Goal: Information Seeking & Learning: Learn about a topic

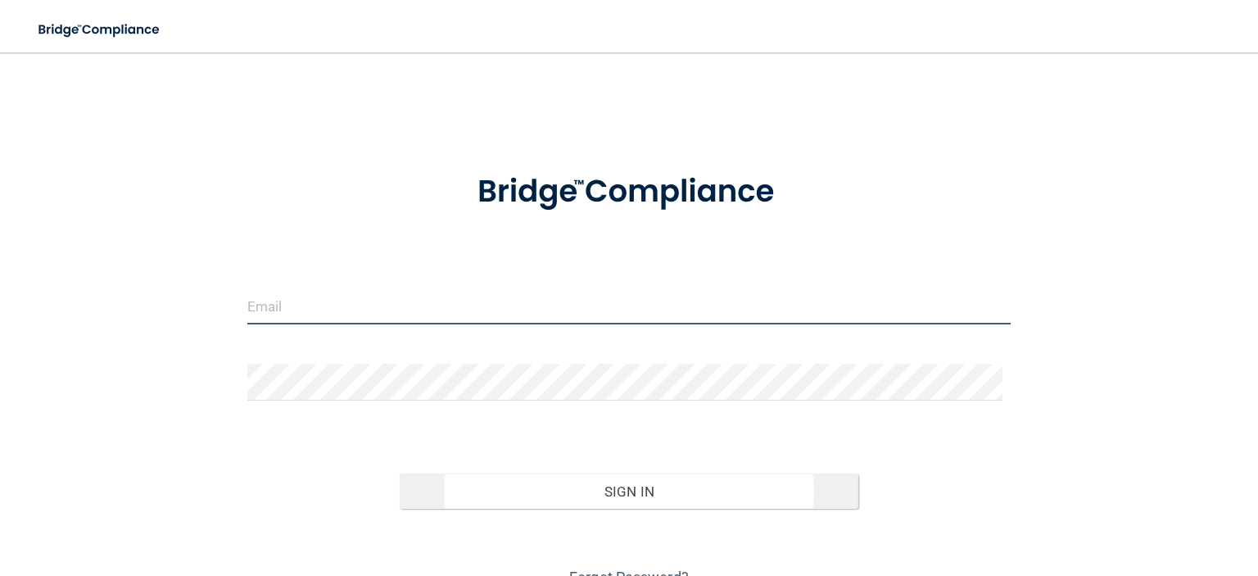
type input "[EMAIL_ADDRESS][DOMAIN_NAME]"
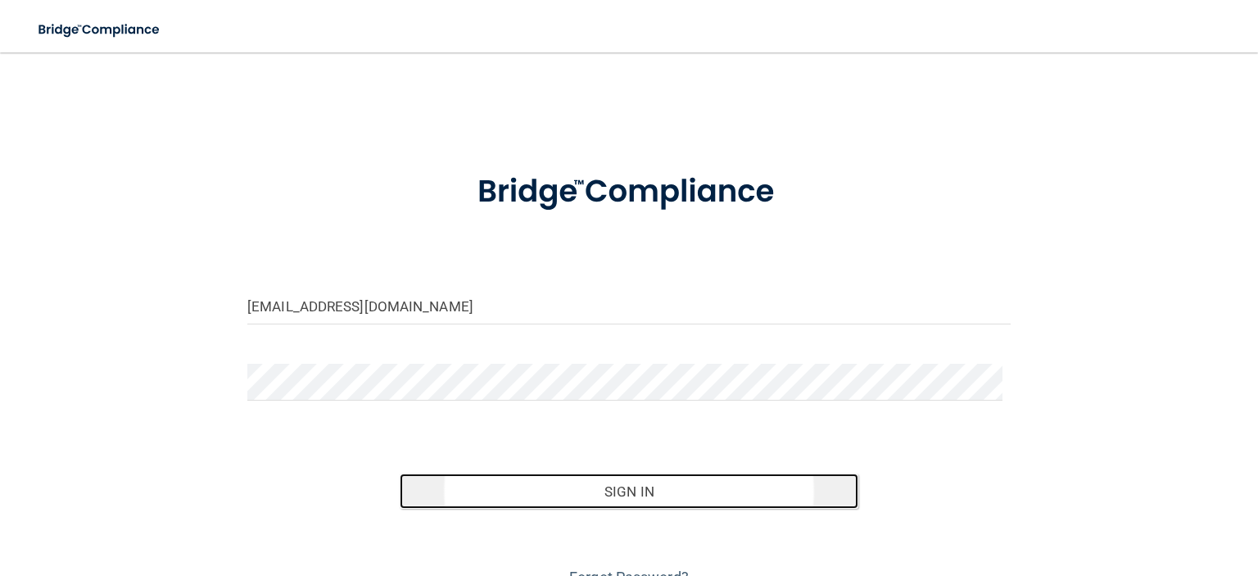
click at [620, 488] on button "Sign In" at bounding box center [629, 491] width 458 height 36
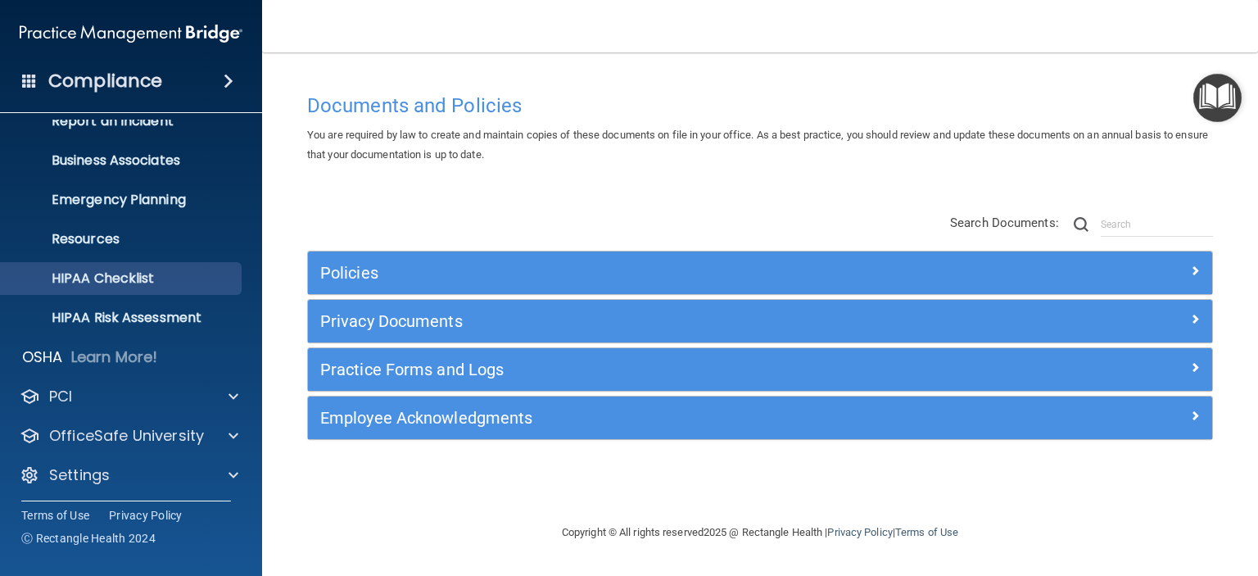
scroll to position [103, 0]
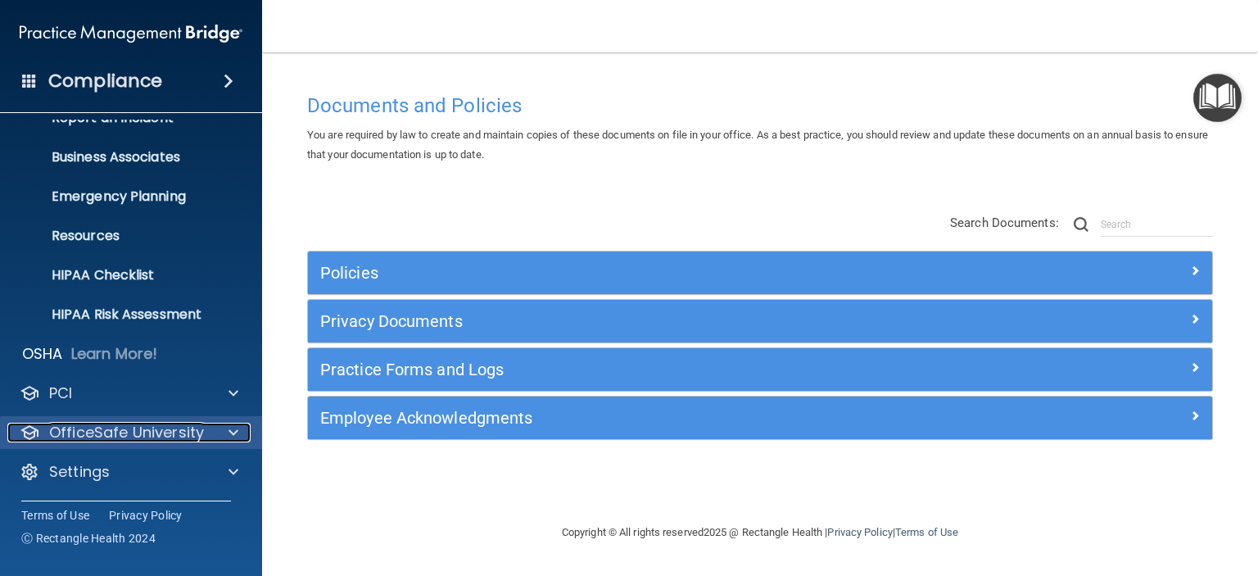
click at [124, 426] on p "OfficeSafe University" at bounding box center [126, 433] width 155 height 20
click at [124, 427] on p "OfficeSafe University" at bounding box center [126, 433] width 155 height 20
click at [129, 423] on p "OfficeSafe University" at bounding box center [126, 433] width 155 height 20
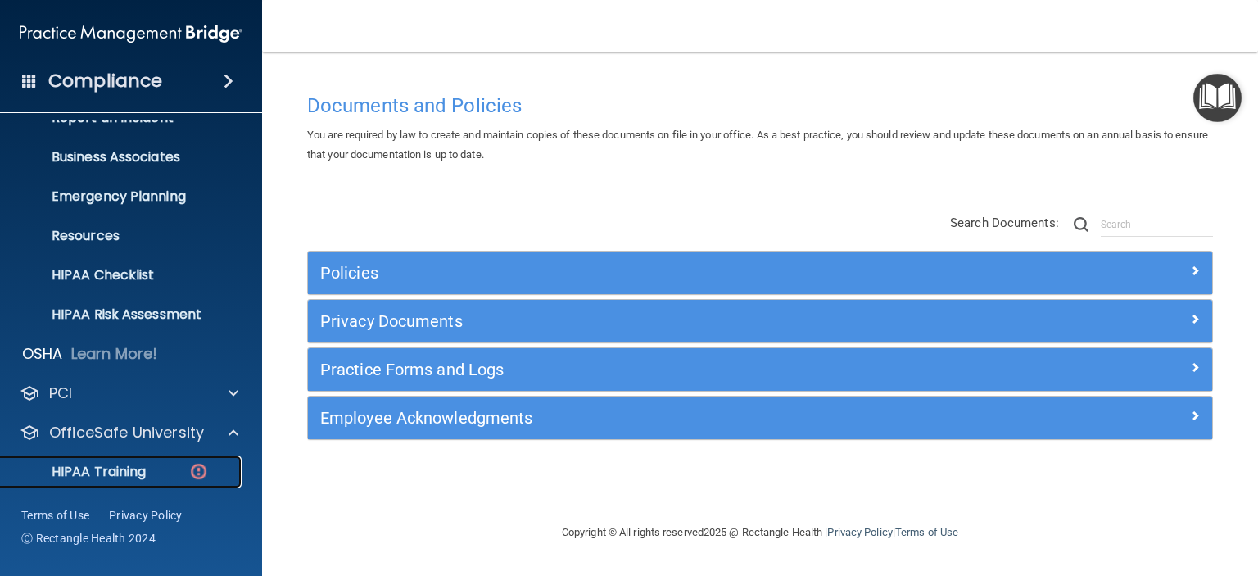
click at [124, 468] on p "HIPAA Training" at bounding box center [78, 472] width 135 height 16
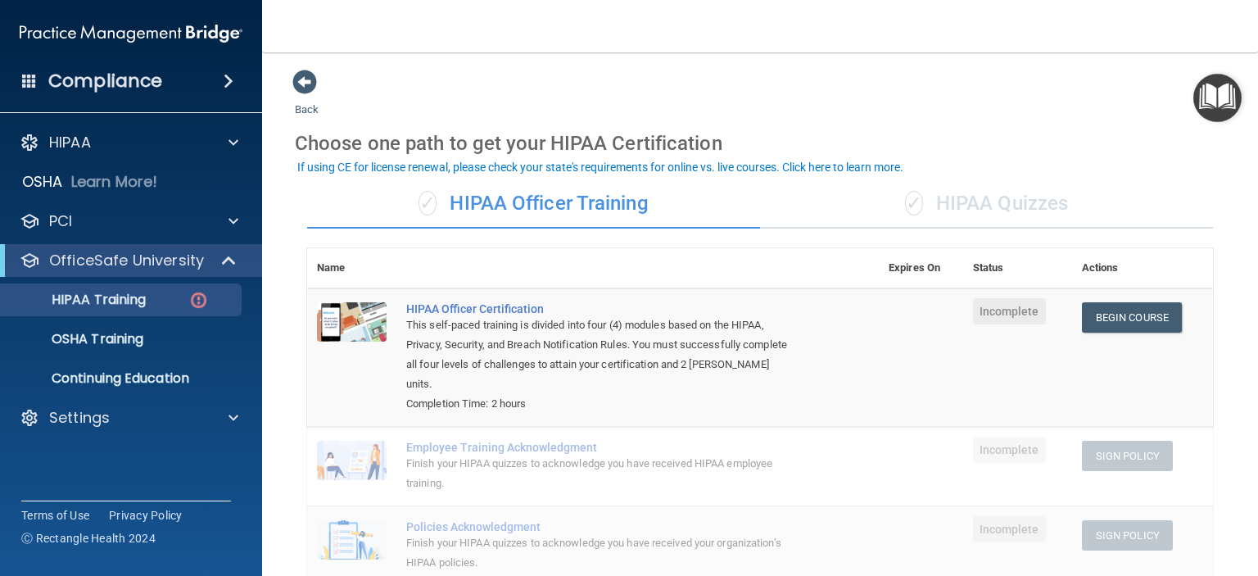
click at [951, 206] on div "✓ HIPAA Quizzes" at bounding box center [986, 203] width 453 height 49
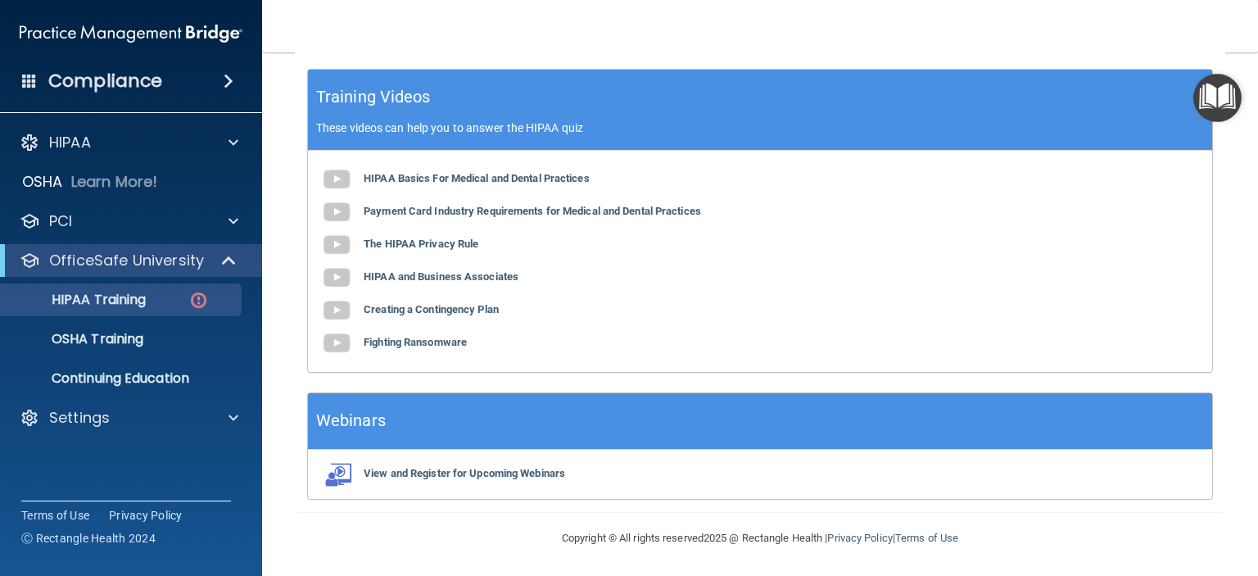
scroll to position [514, 0]
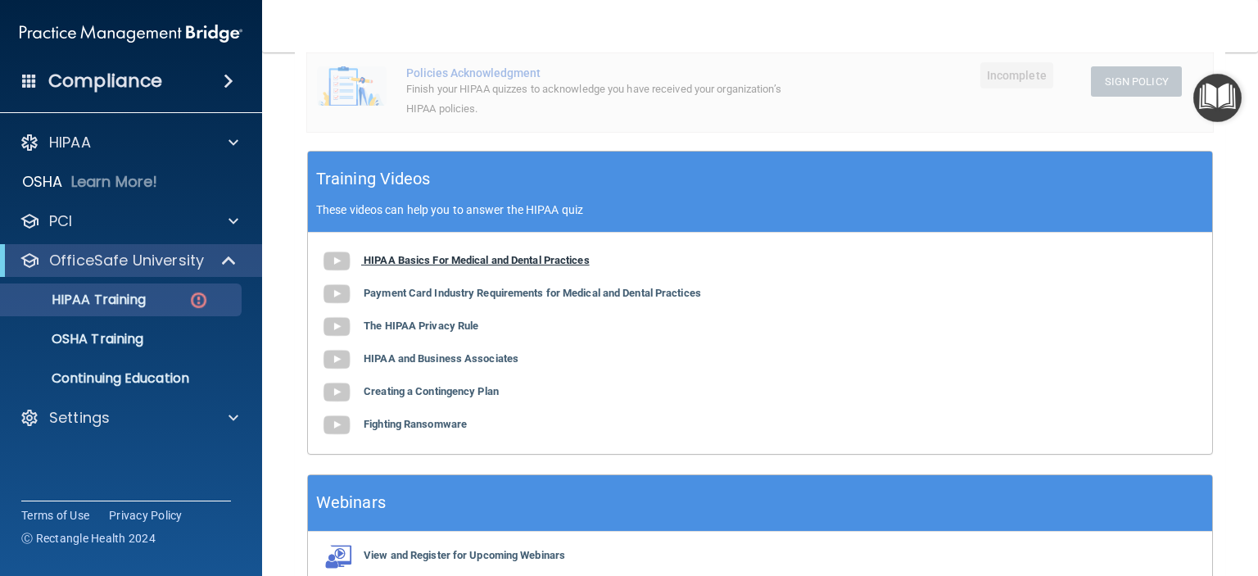
click at [491, 259] on b "HIPAA Basics For Medical and Dental Practices" at bounding box center [477, 260] width 226 height 12
click at [492, 294] on b "Payment Card Industry Requirements for Medical and Dental Practices" at bounding box center [532, 293] width 337 height 12
click at [405, 323] on b "The HIPAA Privacy Rule" at bounding box center [421, 325] width 115 height 12
click at [424, 358] on b "HIPAA and Business Associates" at bounding box center [441, 358] width 155 height 12
click at [440, 389] on b "Creating a Contingency Plan" at bounding box center [431, 391] width 135 height 12
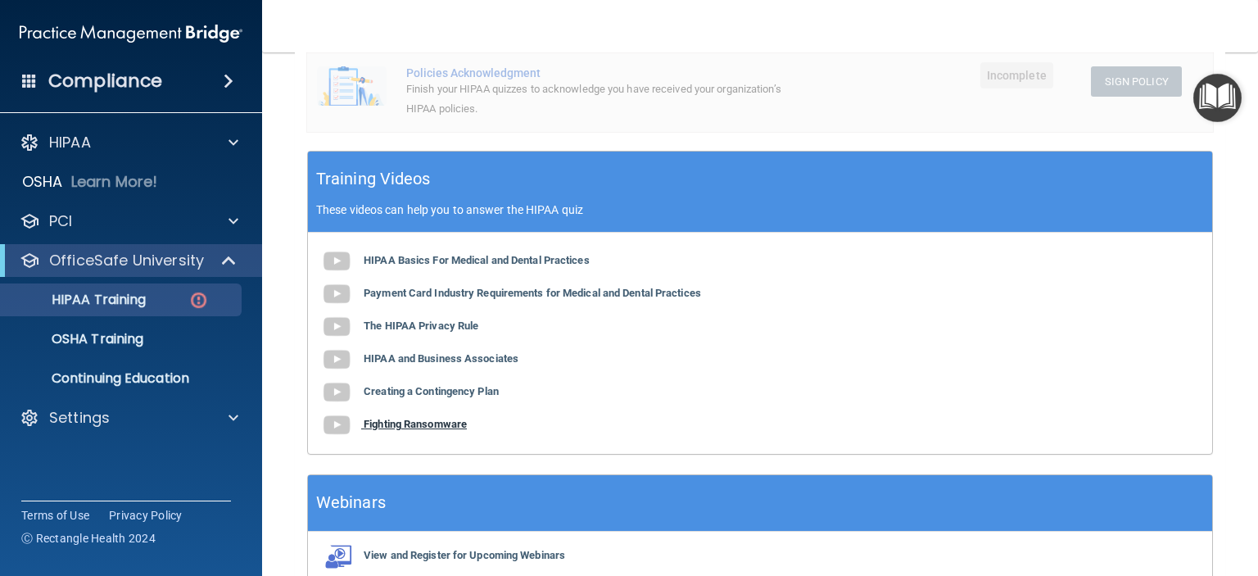
click at [396, 423] on b "Fighting Ransomware" at bounding box center [415, 424] width 103 height 12
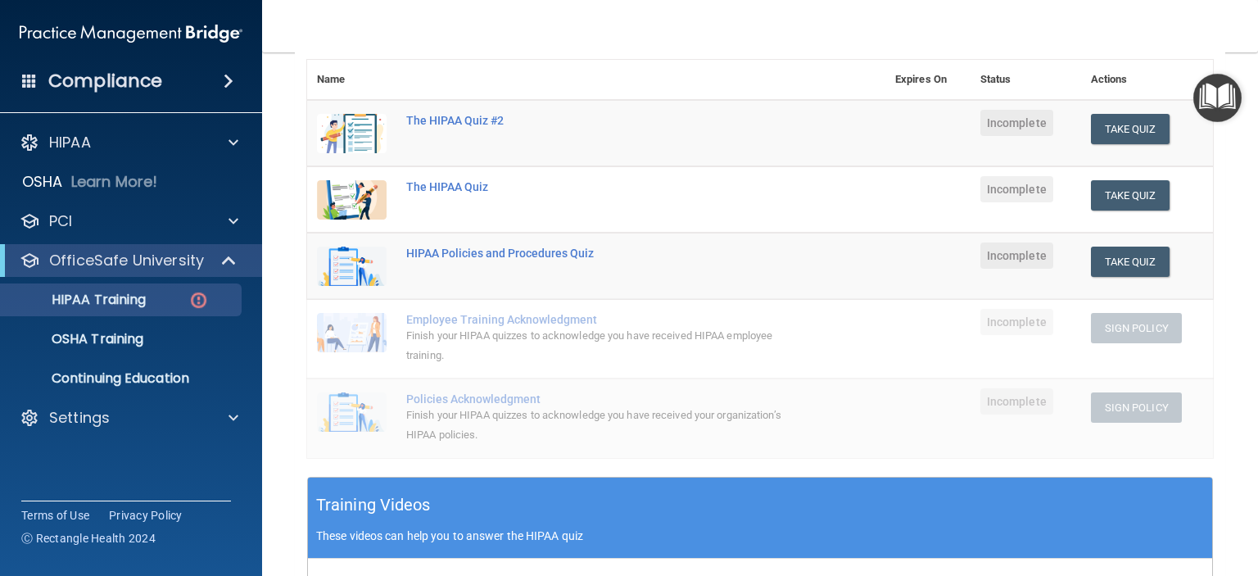
scroll to position [187, 0]
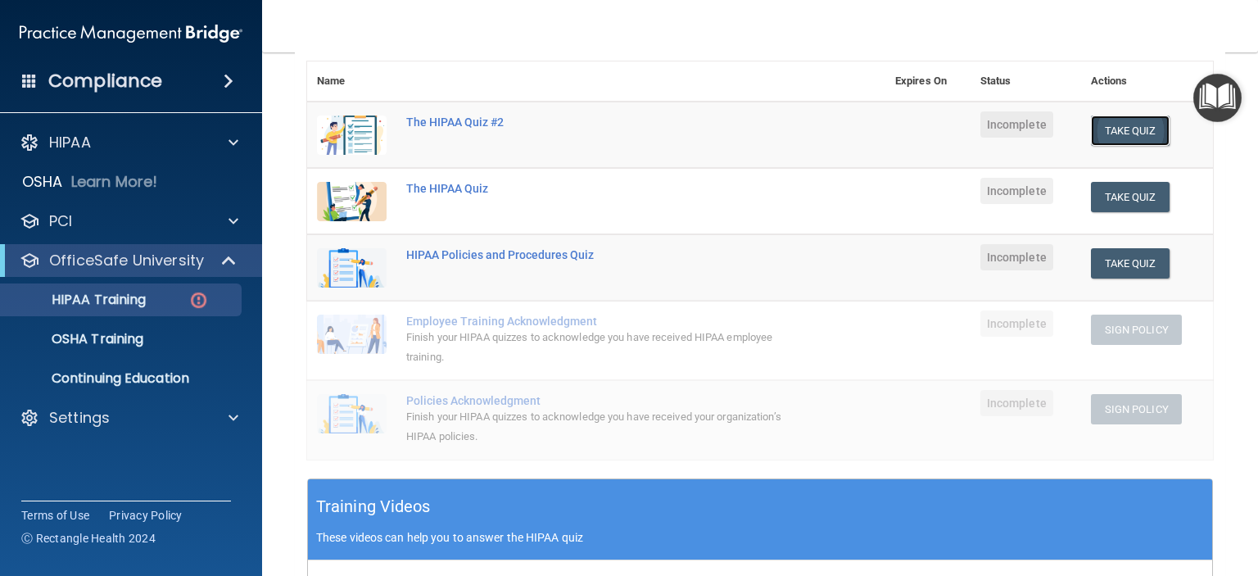
click at [1122, 133] on button "Take Quiz" at bounding box center [1130, 130] width 79 height 30
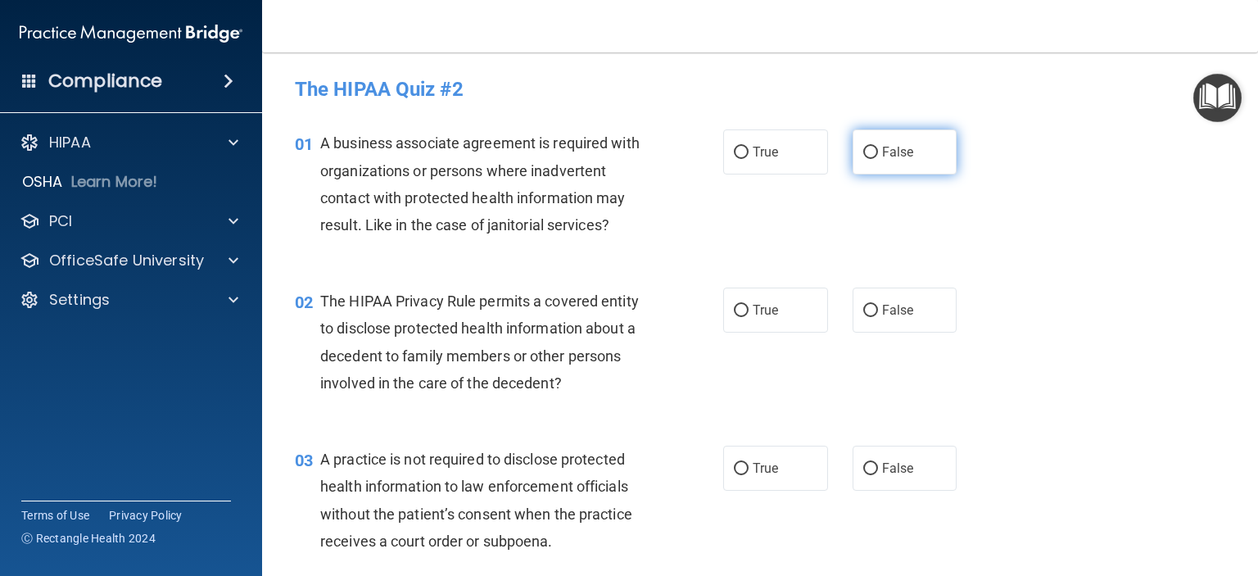
click at [863, 147] on input "False" at bounding box center [870, 153] width 15 height 12
radio input "true"
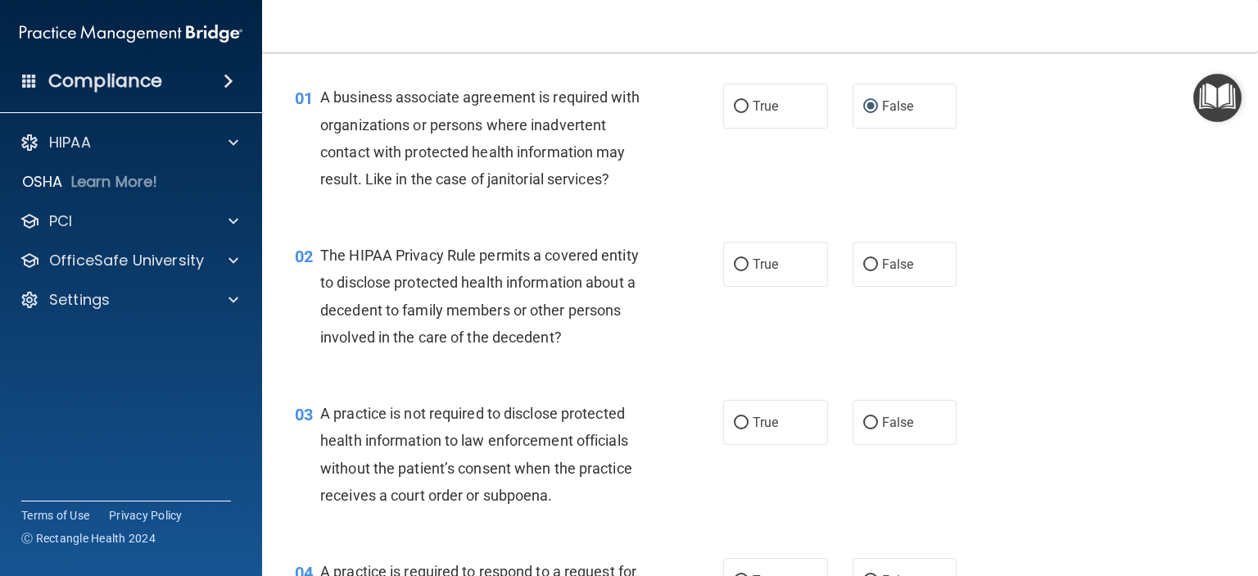
scroll to position [82, 0]
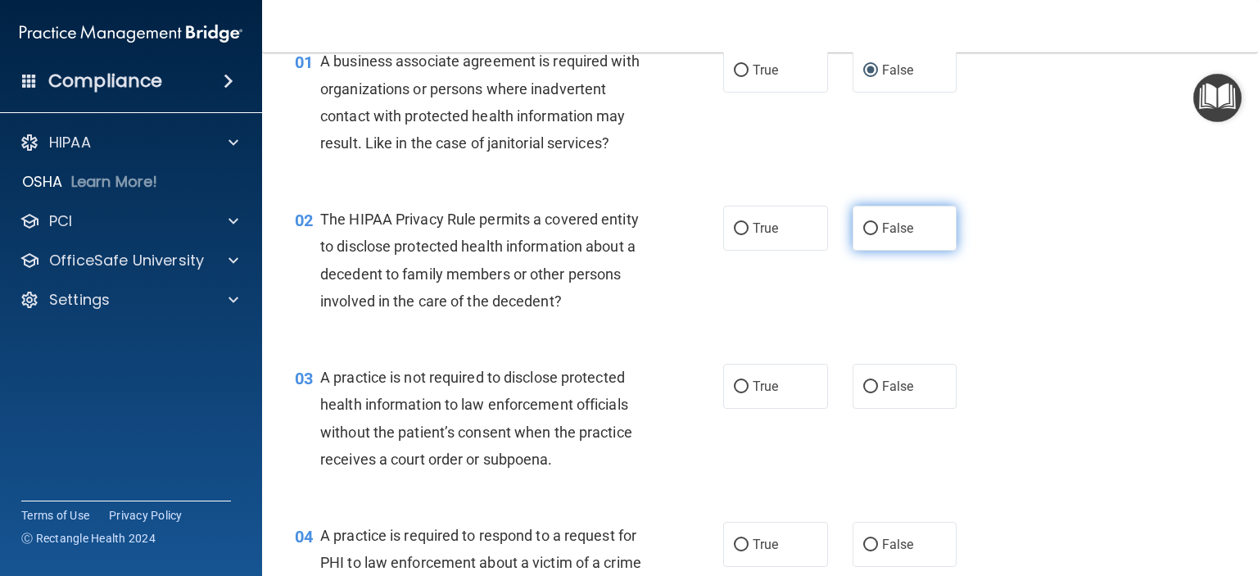
click at [882, 231] on span "False" at bounding box center [898, 228] width 32 height 16
click at [878, 231] on input "False" at bounding box center [870, 229] width 15 height 12
radio input "true"
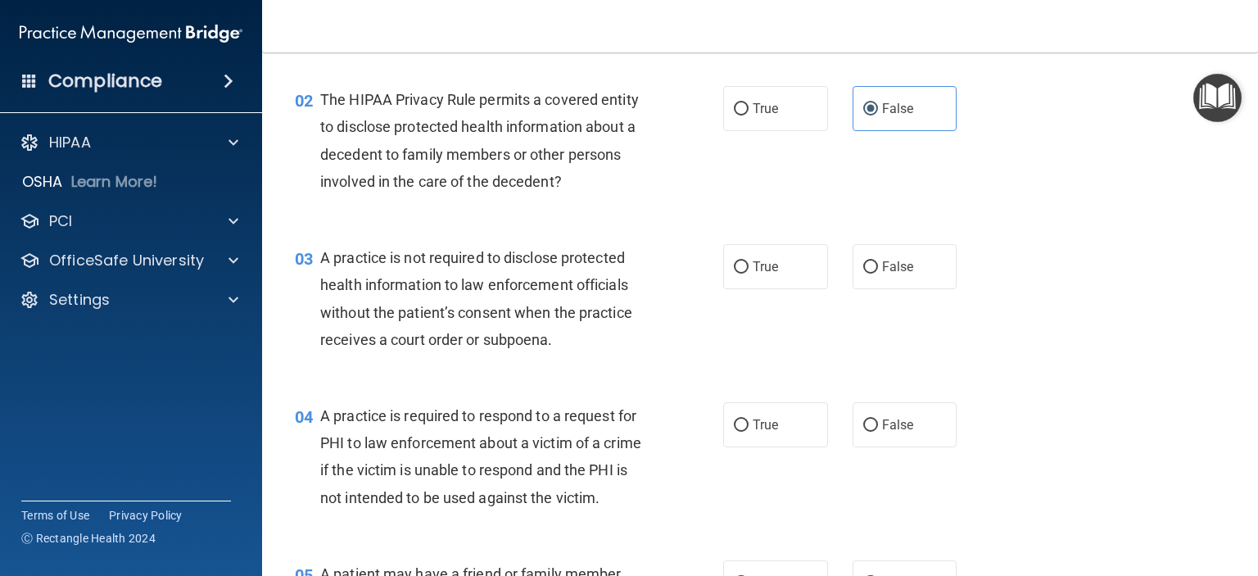
scroll to position [246, 0]
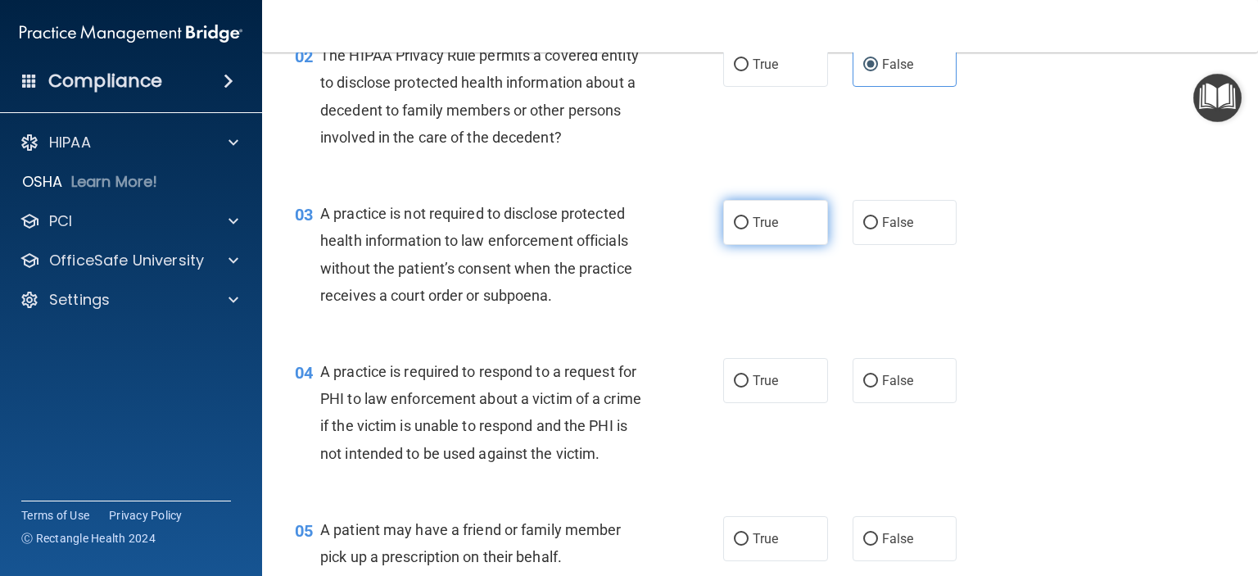
click at [735, 222] on input "True" at bounding box center [741, 223] width 15 height 12
radio input "true"
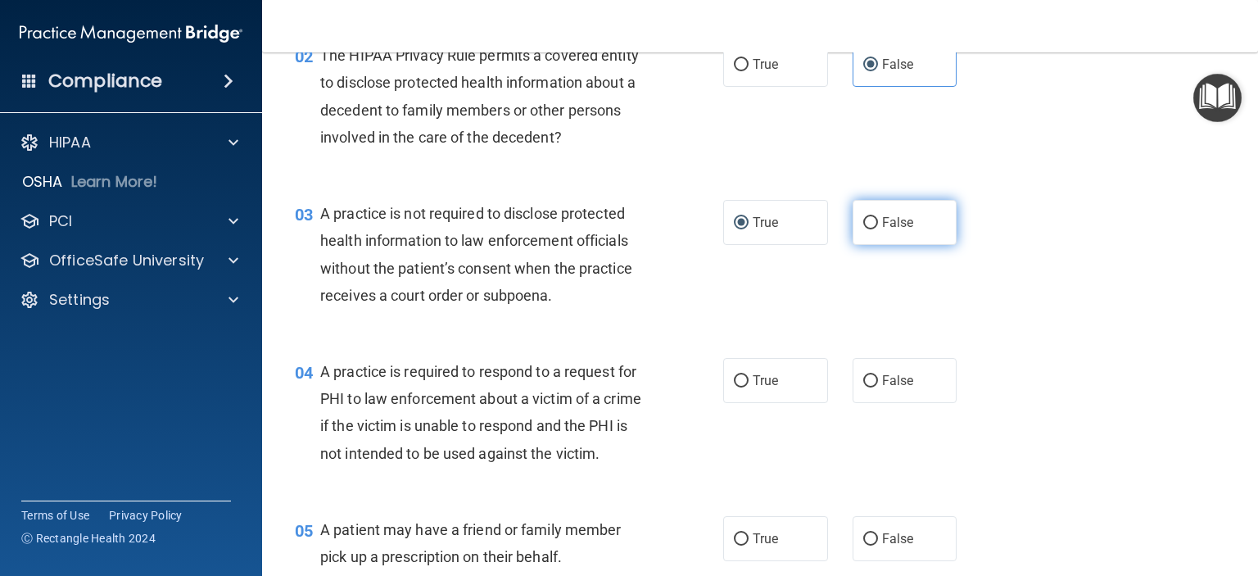
click at [863, 223] on input "False" at bounding box center [870, 223] width 15 height 12
radio input "true"
radio input "false"
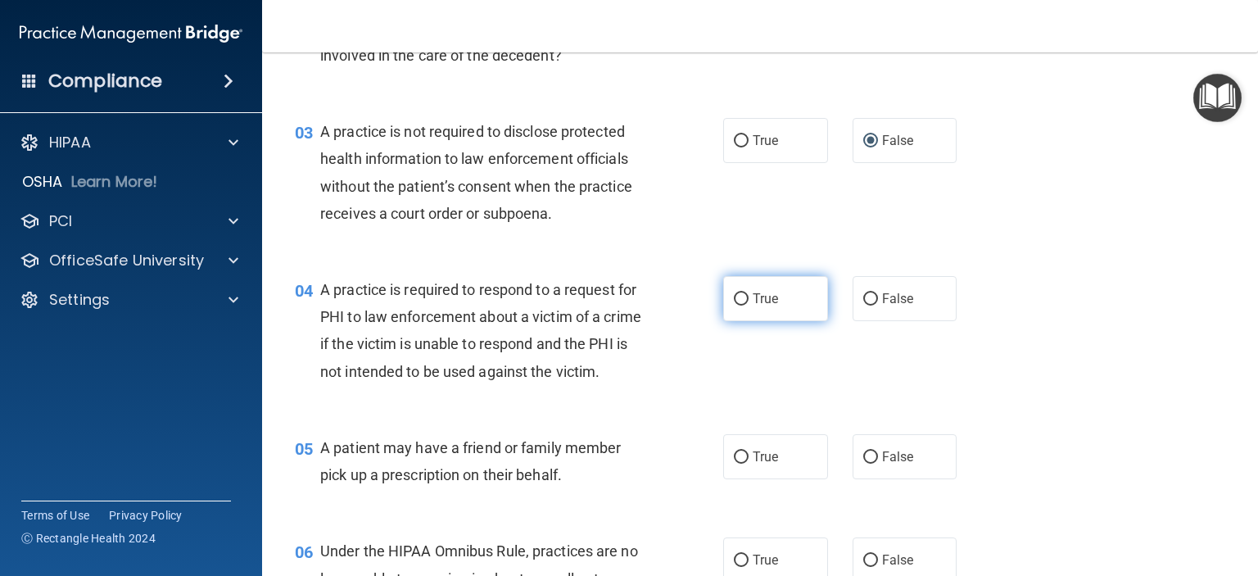
click at [734, 296] on input "True" at bounding box center [741, 299] width 15 height 12
radio input "true"
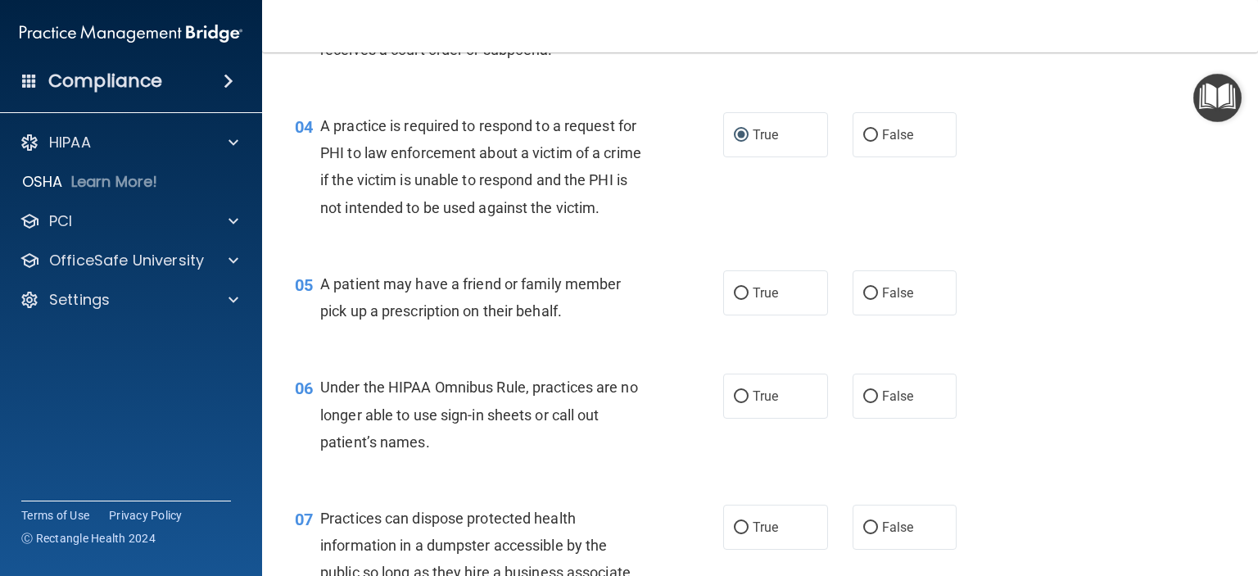
scroll to position [573, 0]
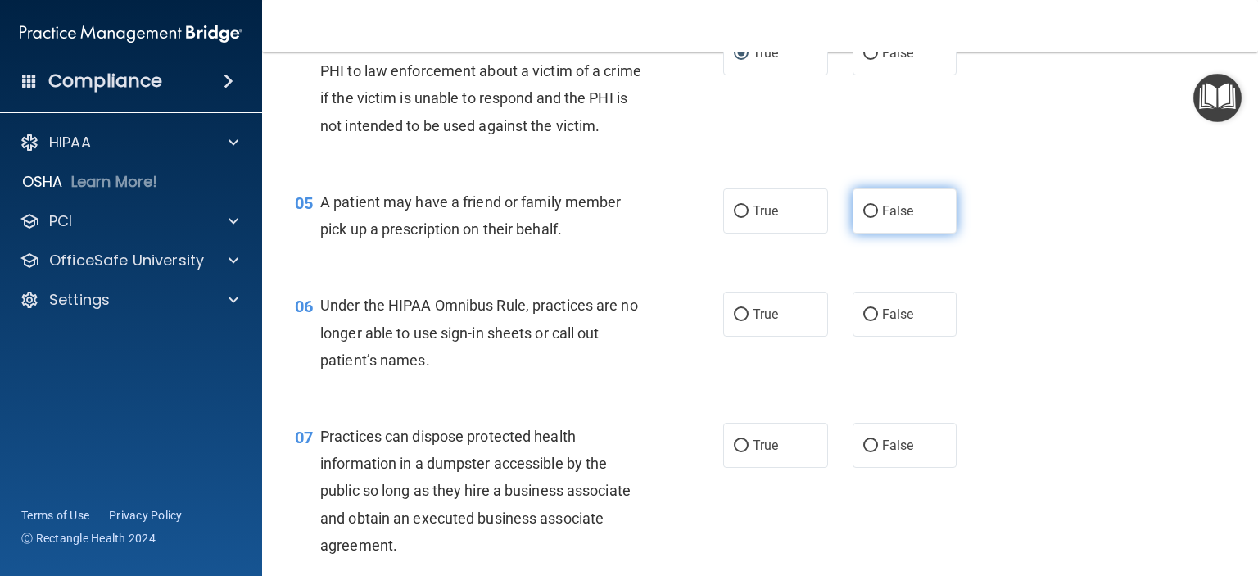
click at [864, 218] on input "False" at bounding box center [870, 212] width 15 height 12
radio input "true"
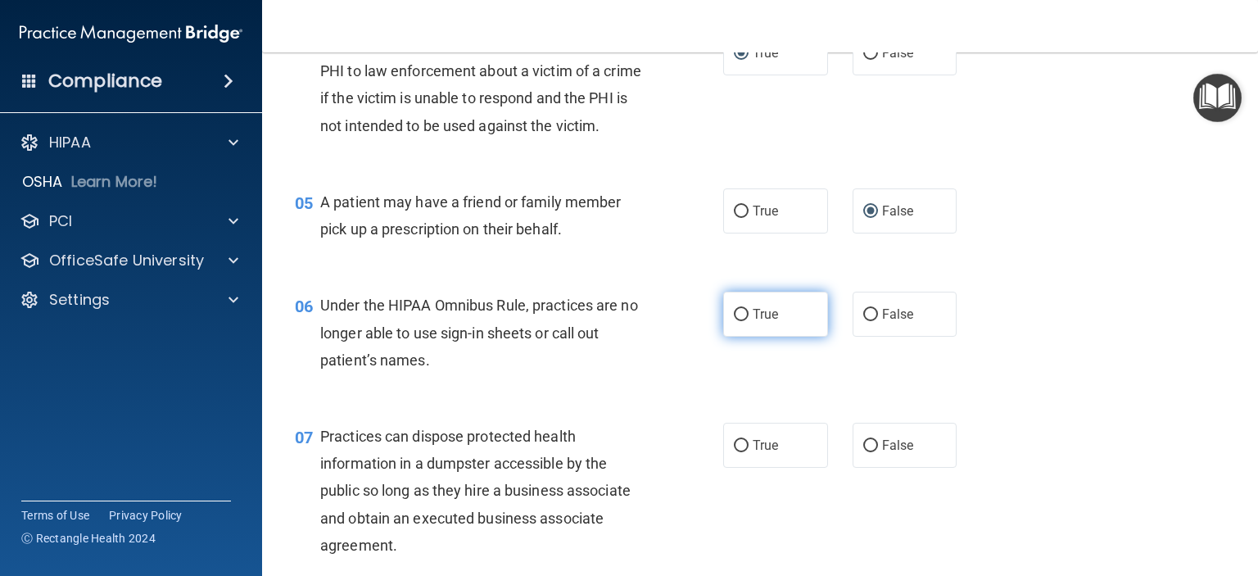
click at [734, 321] on input "True" at bounding box center [741, 315] width 15 height 12
radio input "true"
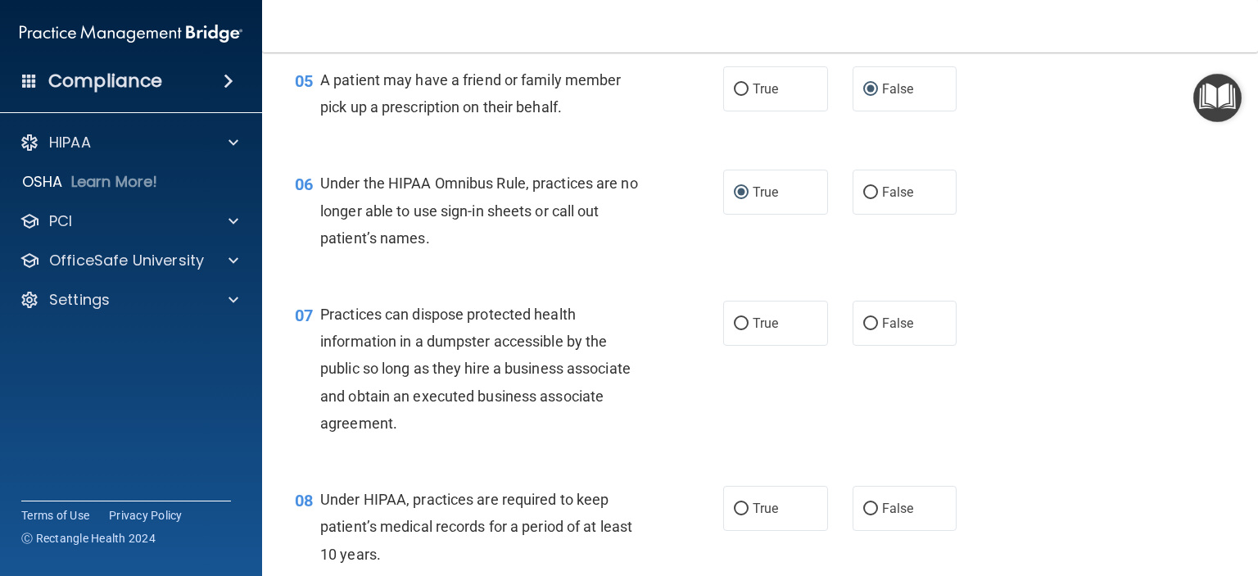
scroll to position [819, 0]
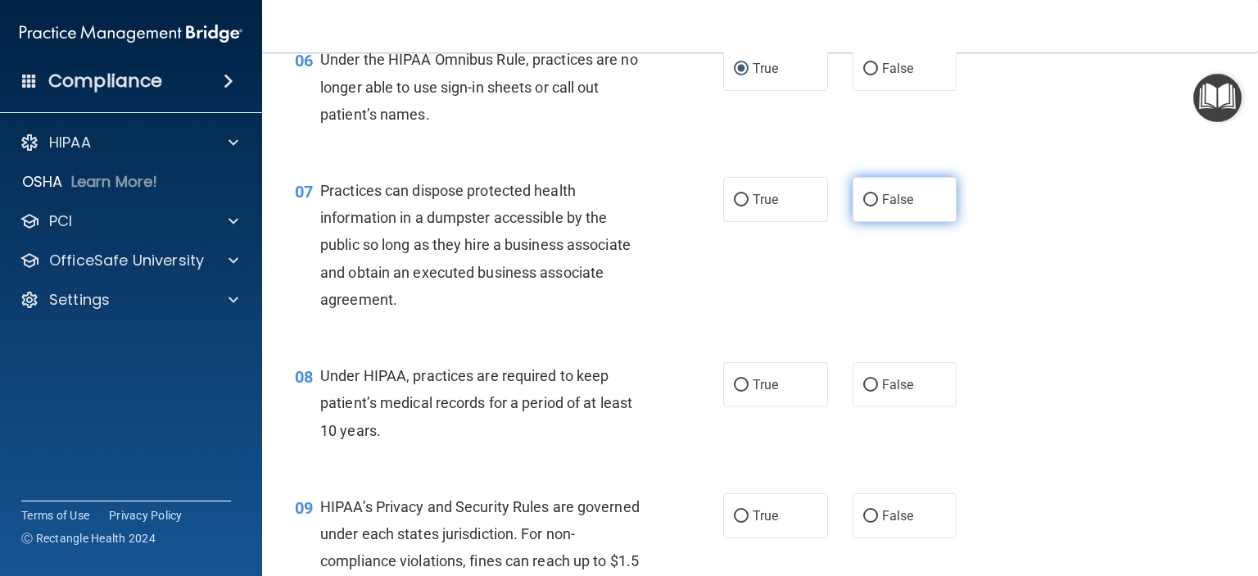
click at [870, 222] on label "False" at bounding box center [904, 199] width 105 height 45
click at [870, 206] on input "False" at bounding box center [870, 200] width 15 height 12
radio input "true"
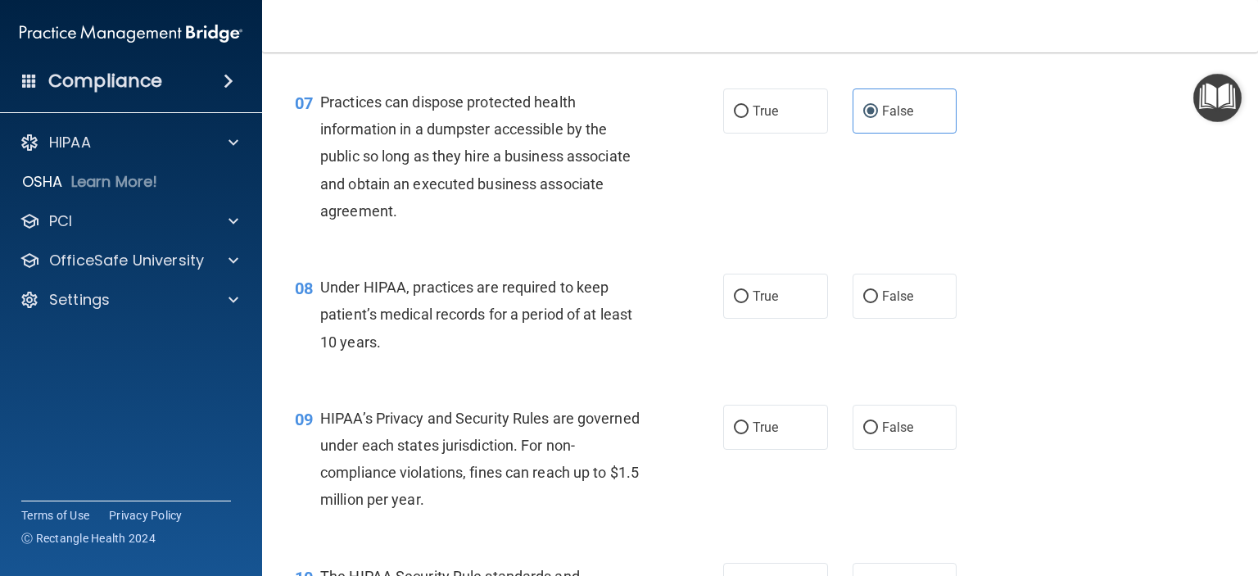
scroll to position [983, 0]
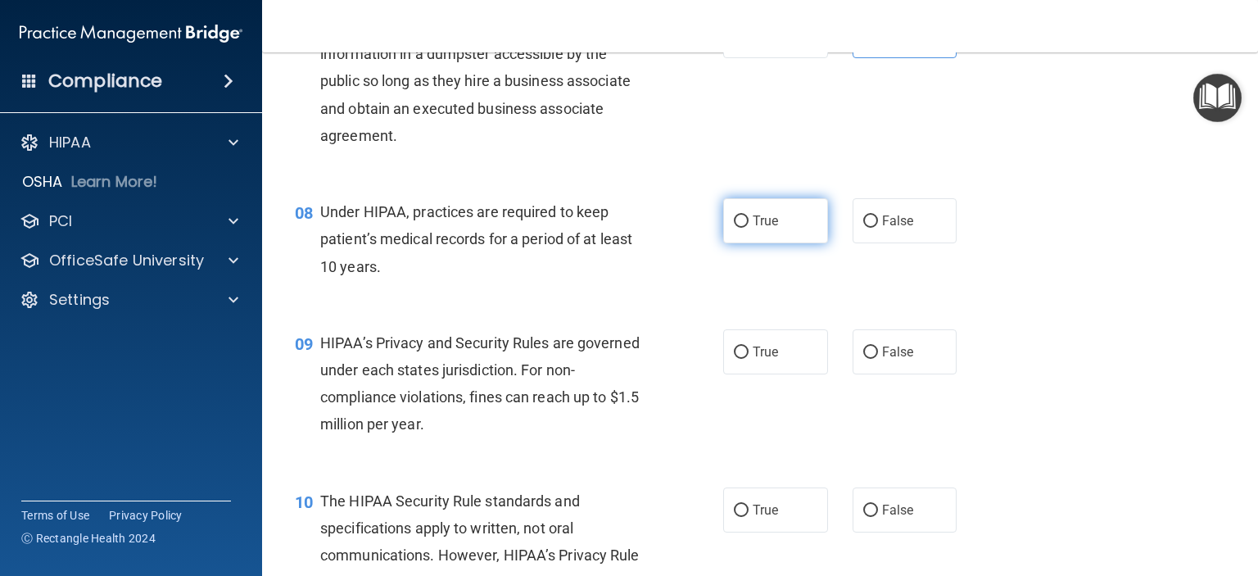
click at [734, 228] on input "True" at bounding box center [741, 221] width 15 height 12
radio input "true"
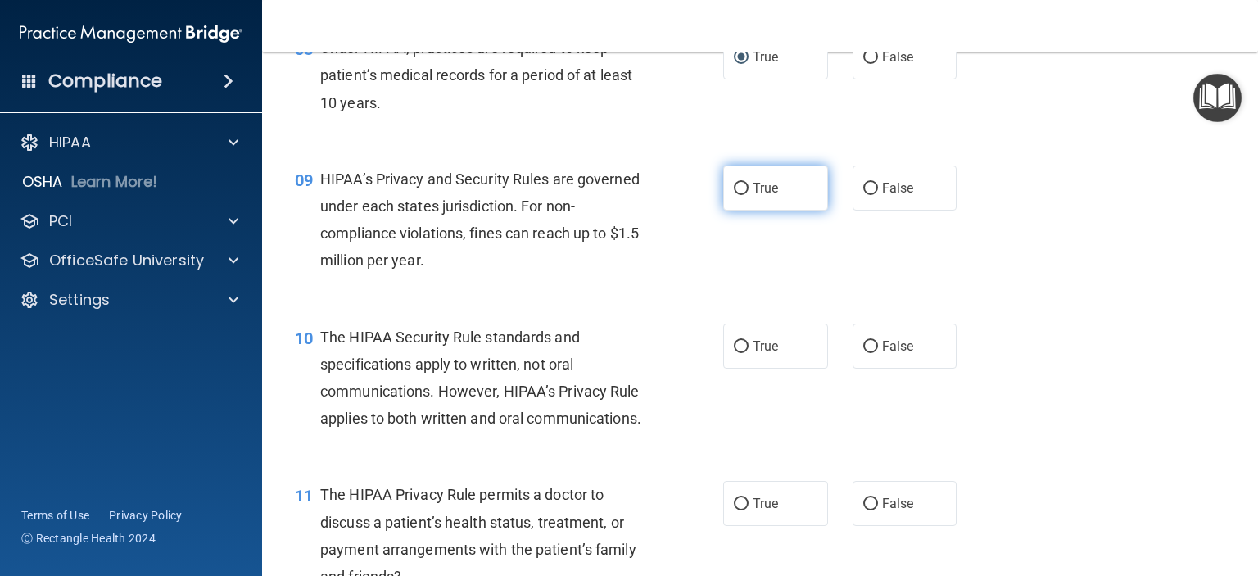
click at [737, 195] on input "True" at bounding box center [741, 189] width 15 height 12
radio input "true"
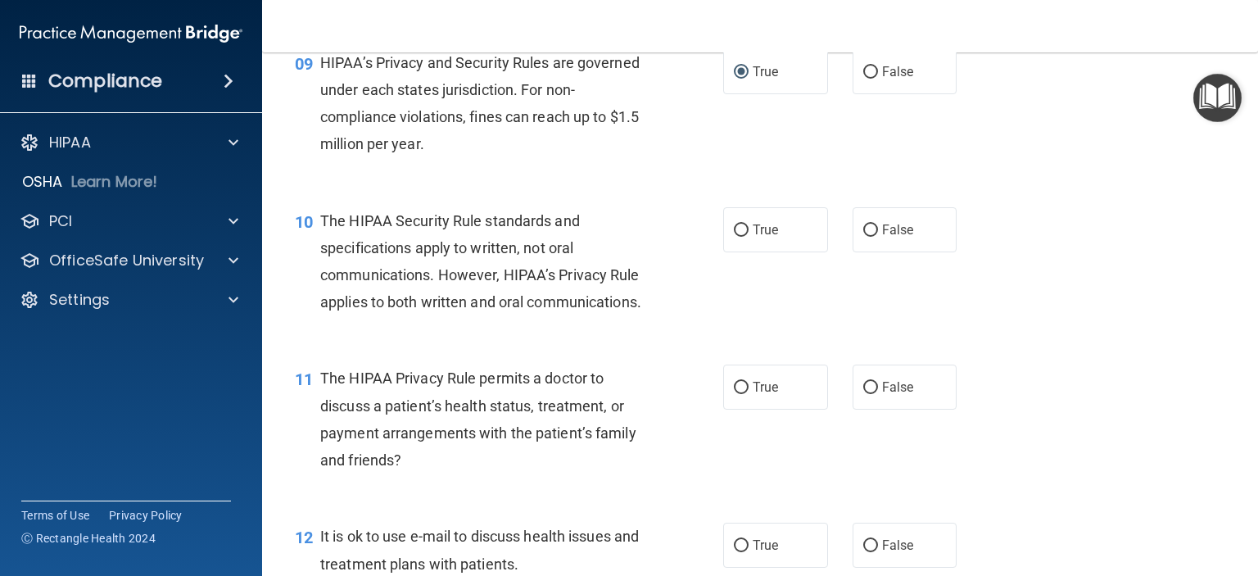
scroll to position [1310, 0]
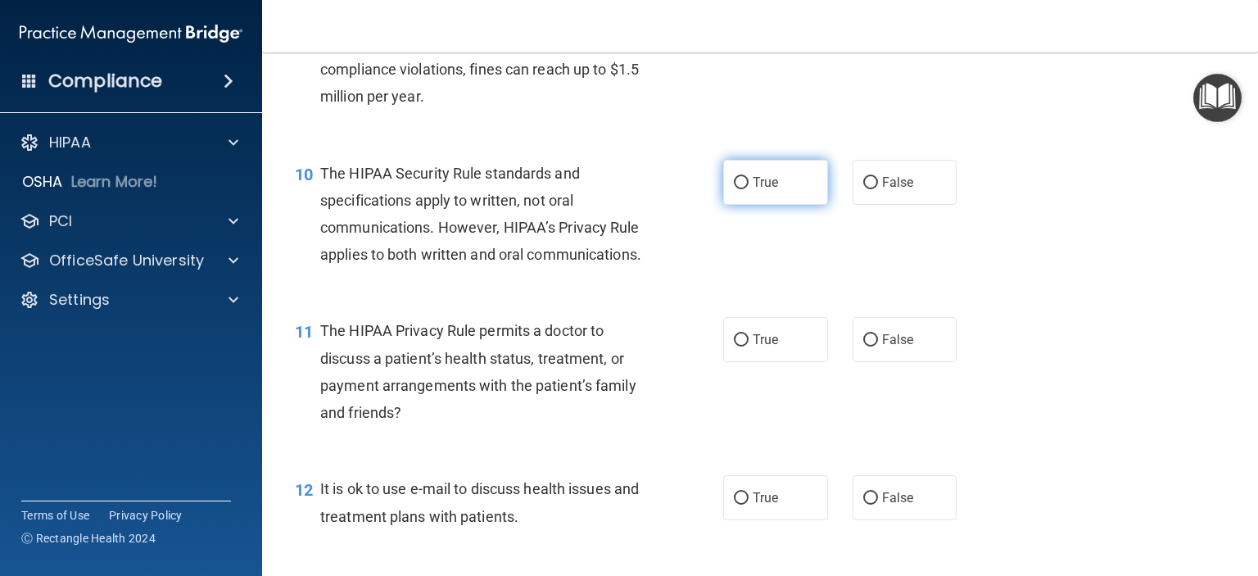
click at [739, 189] on input "True" at bounding box center [741, 183] width 15 height 12
radio input "true"
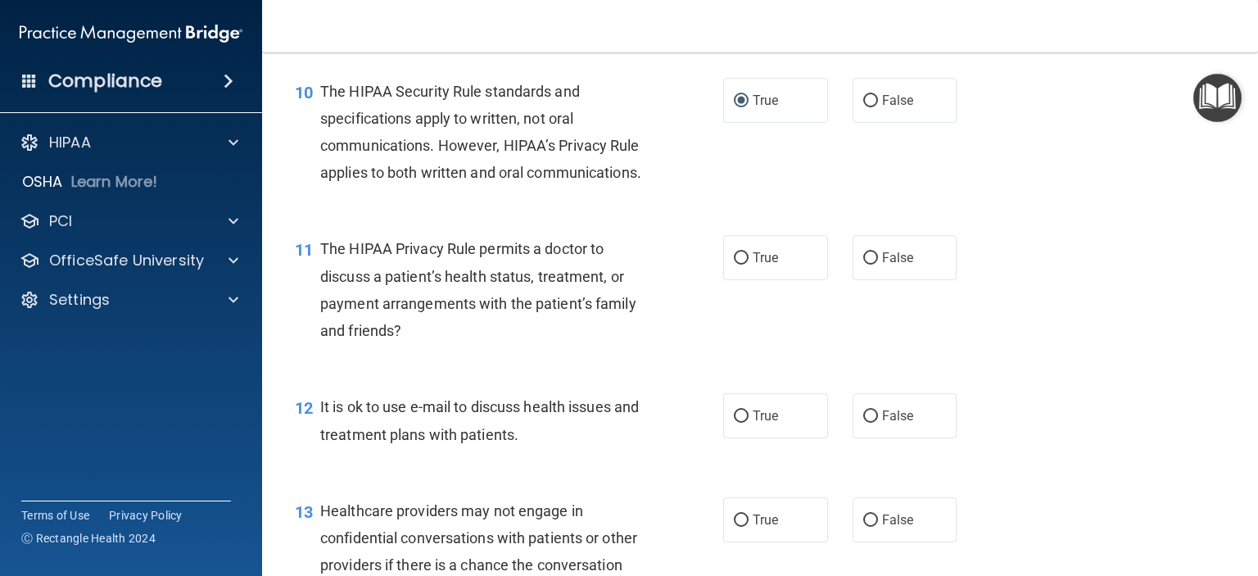
scroll to position [1474, 0]
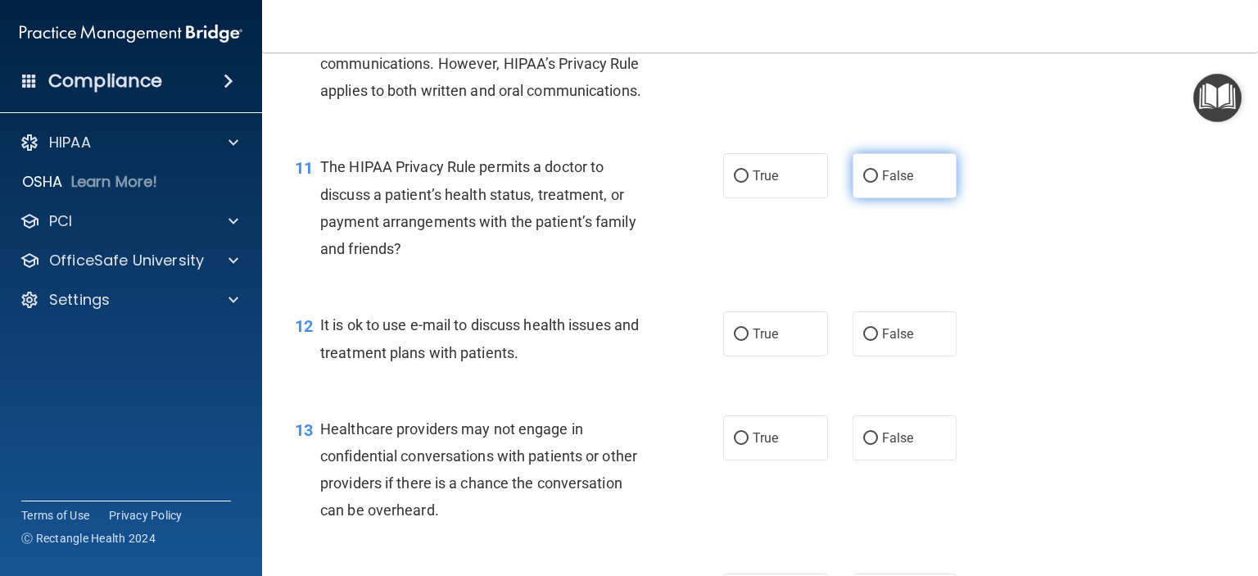
click at [870, 198] on label "False" at bounding box center [904, 175] width 105 height 45
click at [870, 183] on input "False" at bounding box center [870, 176] width 15 height 12
radio input "true"
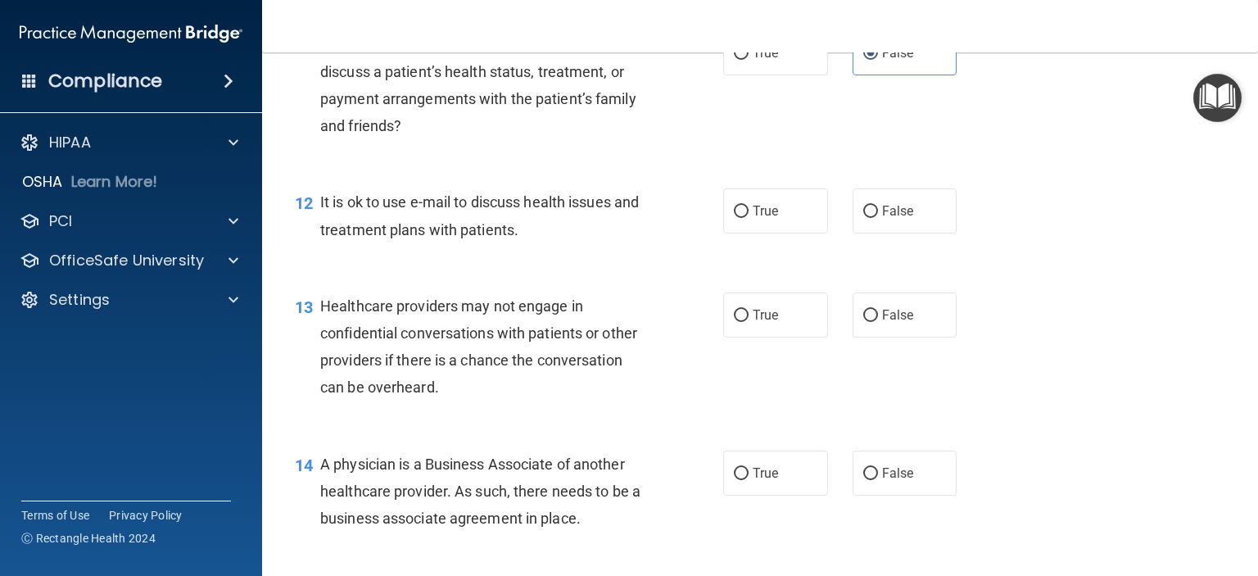
scroll to position [1638, 0]
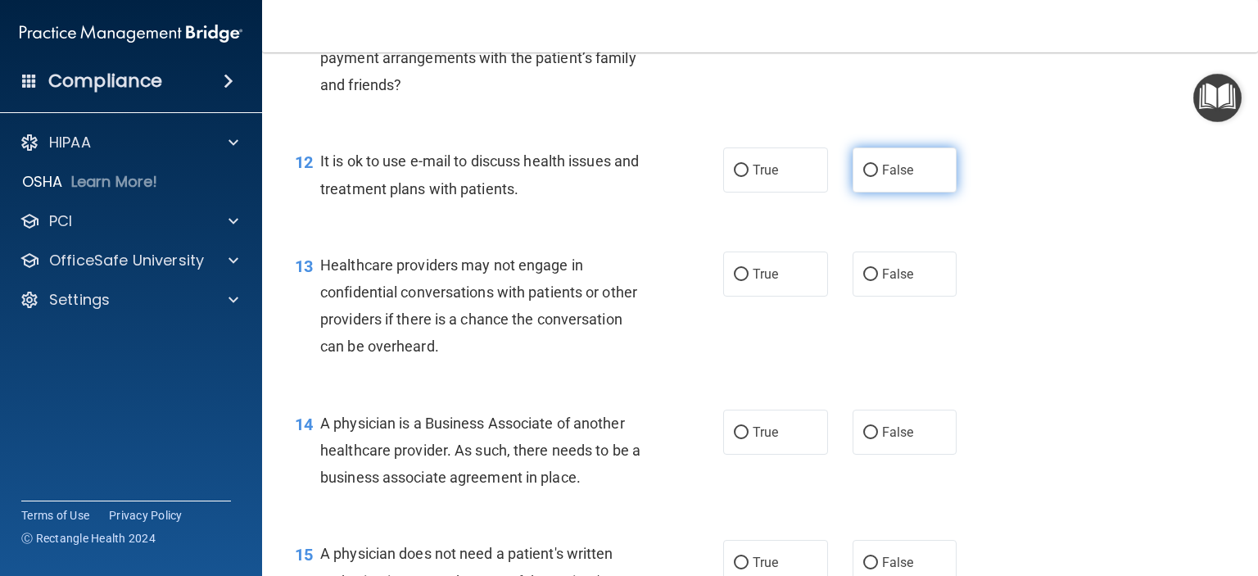
click at [888, 178] on span "False" at bounding box center [898, 170] width 32 height 16
click at [878, 177] on input "False" at bounding box center [870, 171] width 15 height 12
radio input "true"
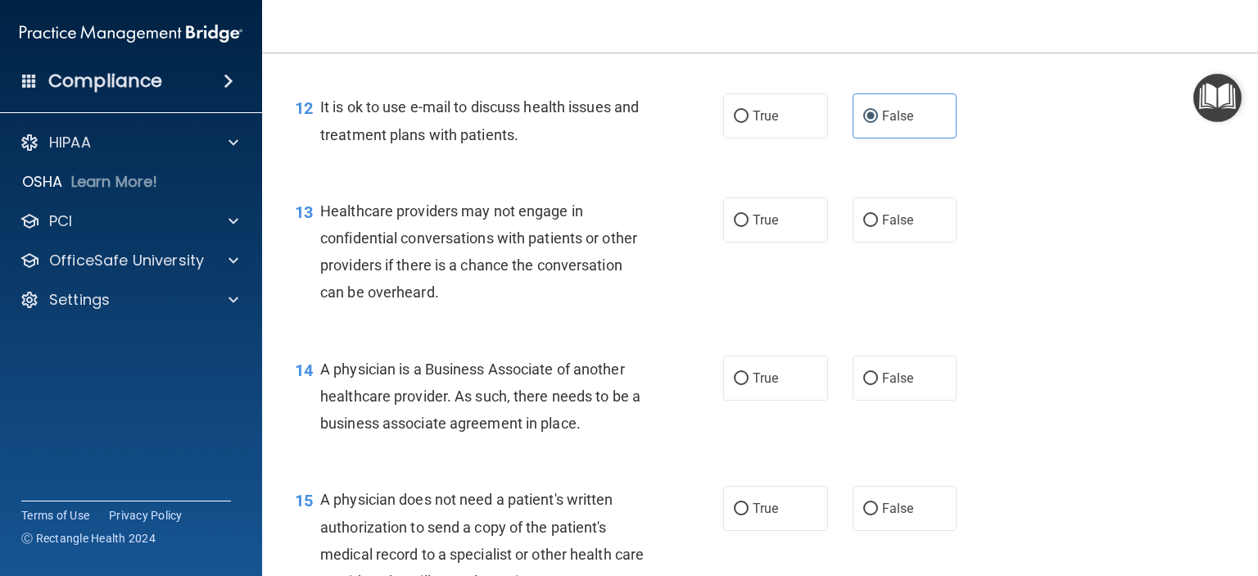
scroll to position [1720, 0]
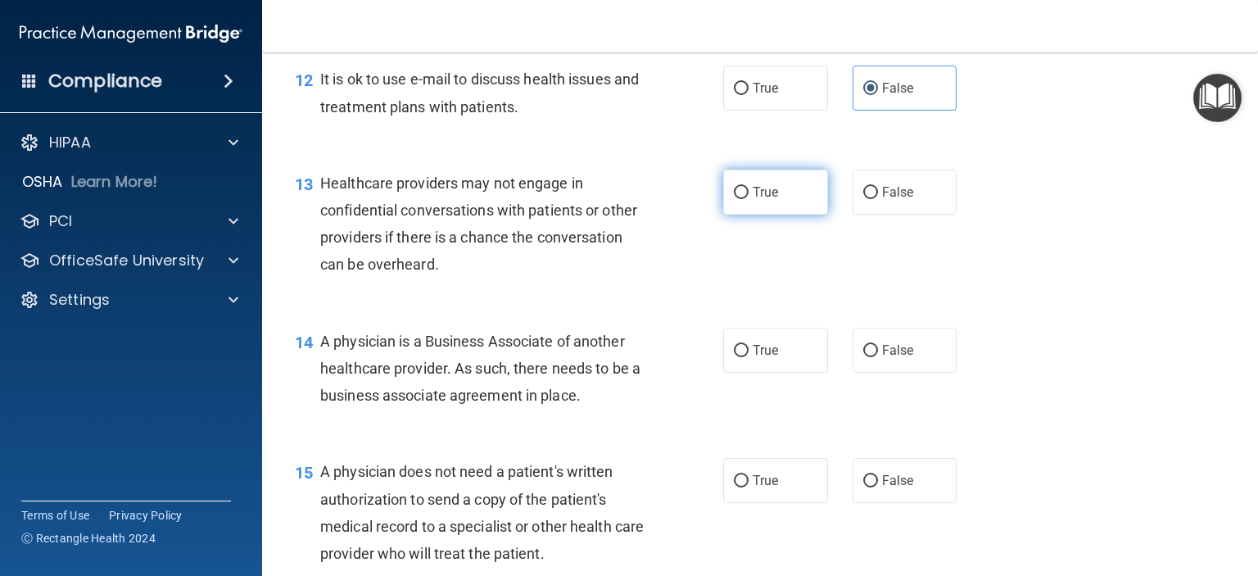
click at [770, 200] on span "True" at bounding box center [765, 192] width 25 height 16
click at [748, 199] on input "True" at bounding box center [741, 193] width 15 height 12
radio input "true"
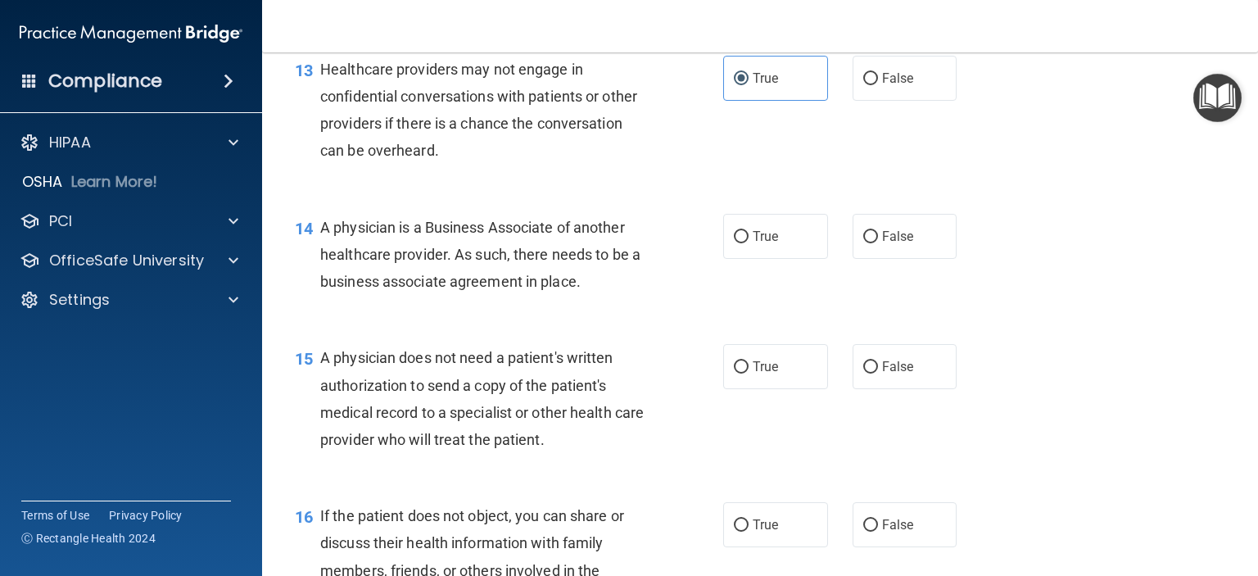
scroll to position [1883, 0]
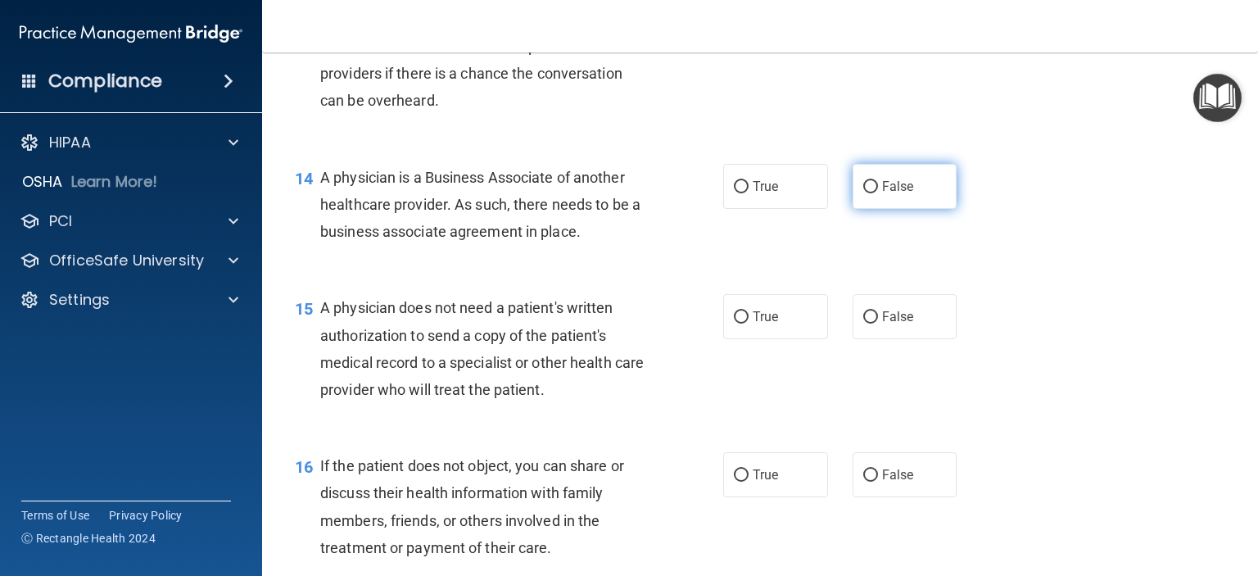
click at [863, 193] on input "False" at bounding box center [870, 187] width 15 height 12
radio input "true"
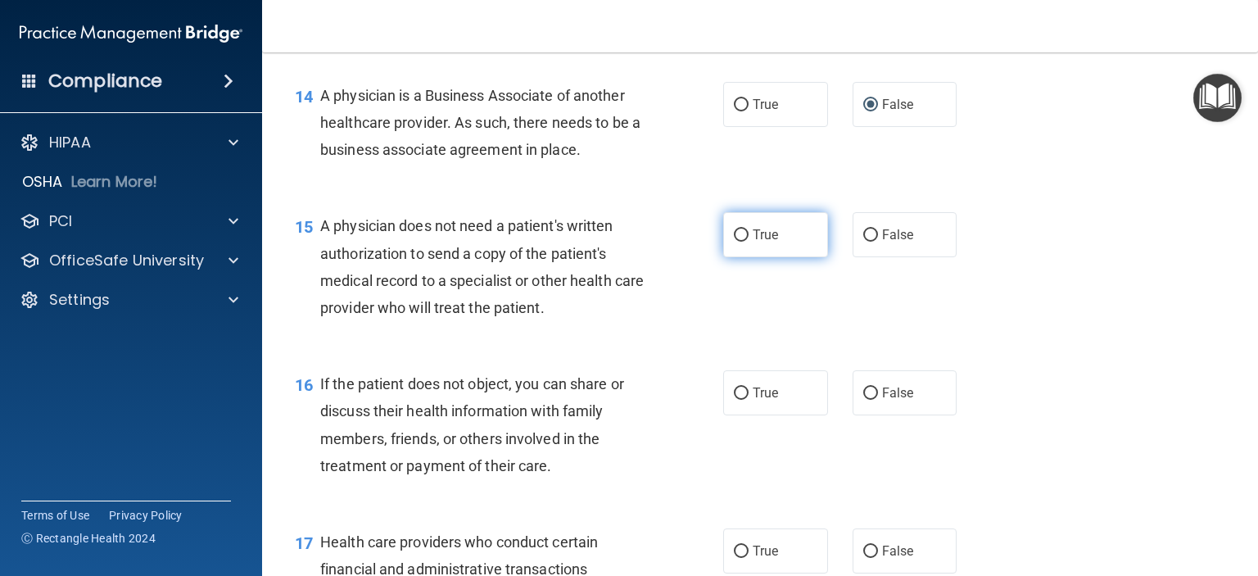
click at [755, 242] on span "True" at bounding box center [765, 235] width 25 height 16
click at [748, 242] on input "True" at bounding box center [741, 235] width 15 height 12
radio input "true"
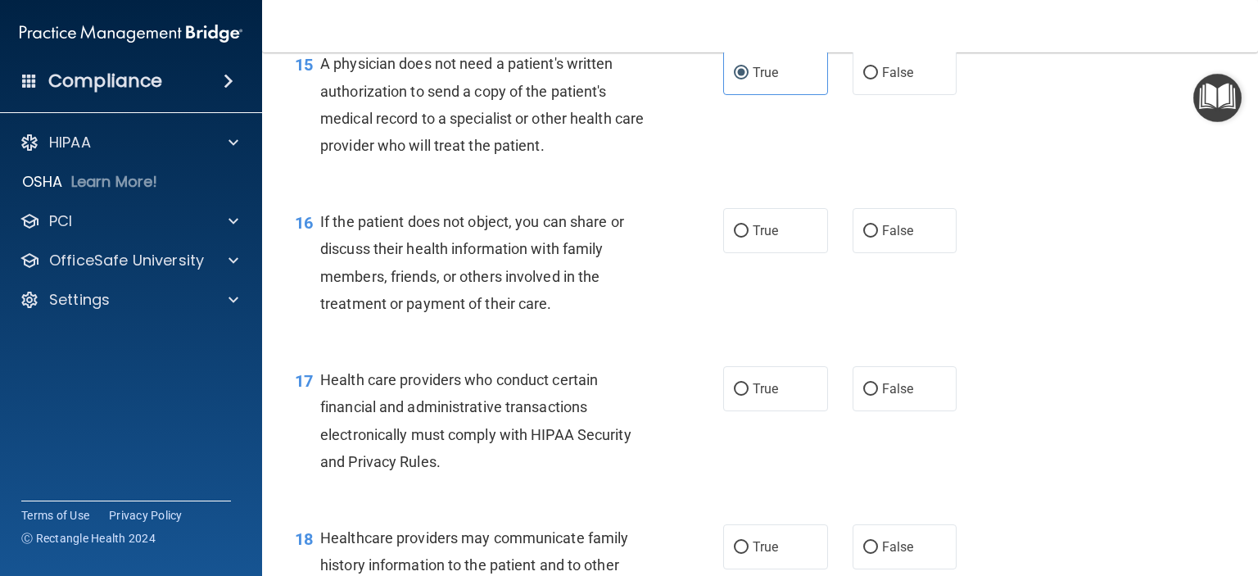
scroll to position [2129, 0]
click at [753, 237] on span "True" at bounding box center [765, 229] width 25 height 16
click at [747, 236] on input "True" at bounding box center [741, 230] width 15 height 12
radio input "true"
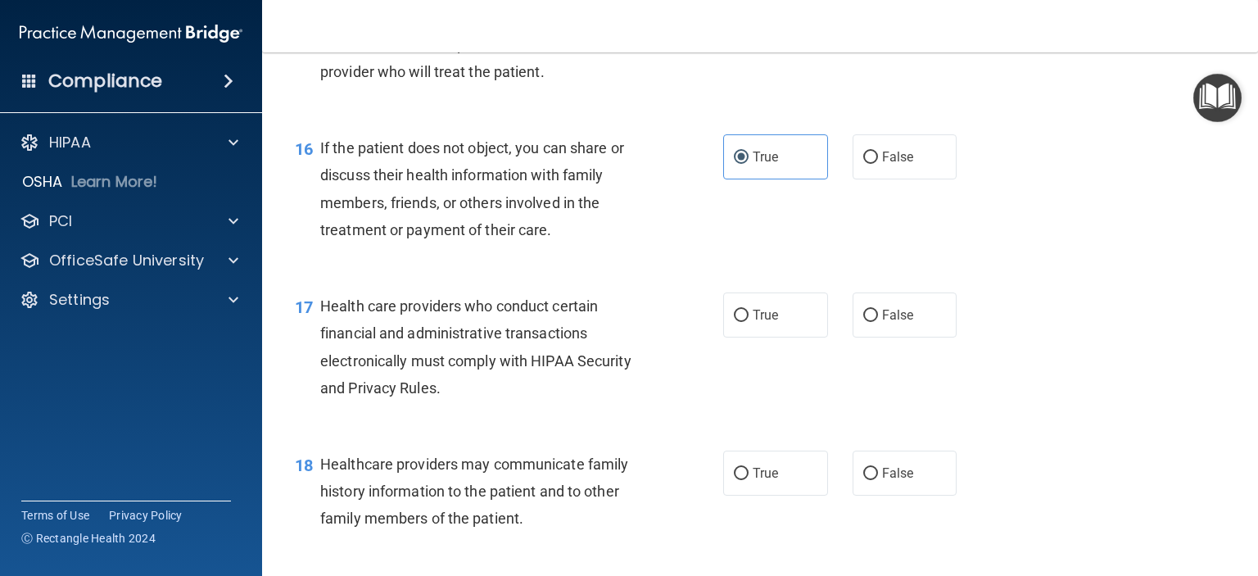
scroll to position [2293, 0]
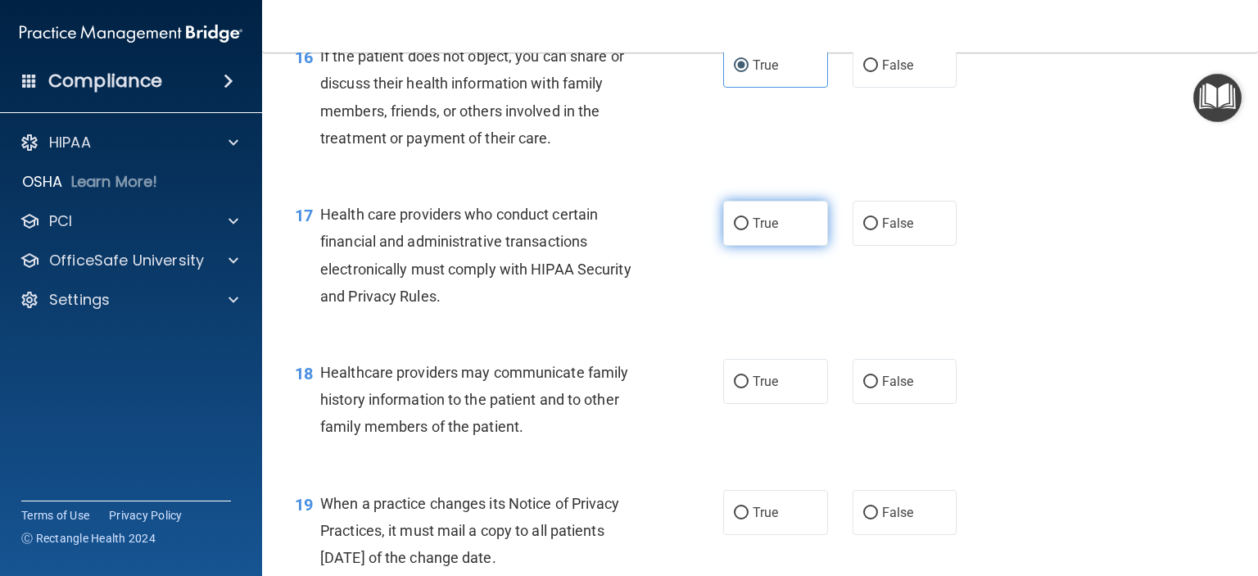
click at [744, 246] on label "True" at bounding box center [775, 223] width 105 height 45
click at [744, 230] on input "True" at bounding box center [741, 224] width 15 height 12
radio input "true"
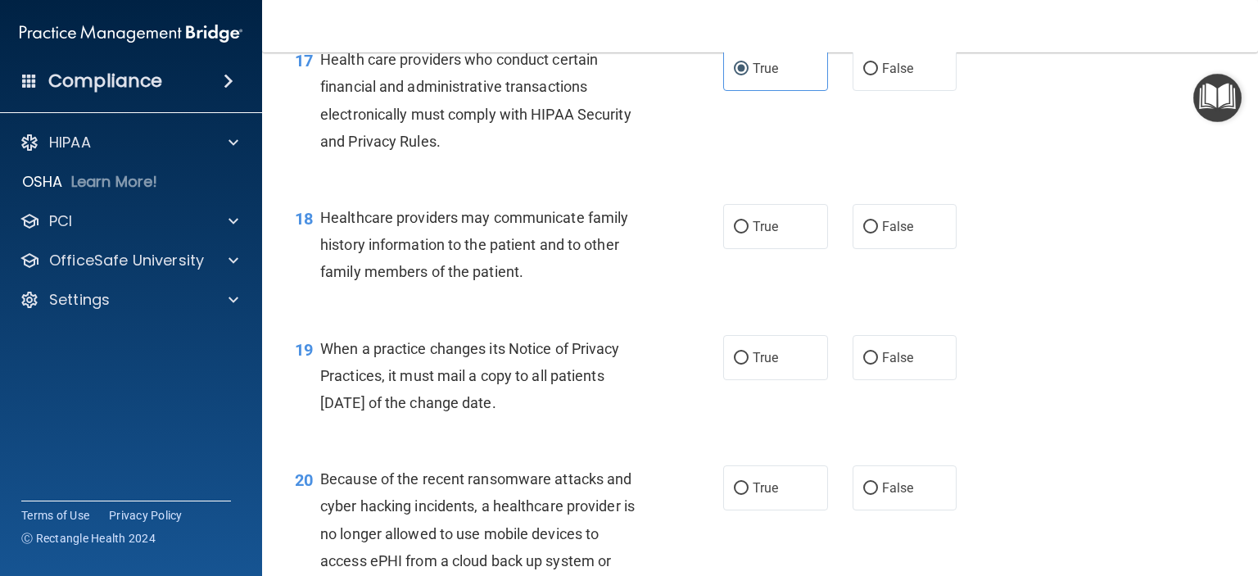
scroll to position [2457, 0]
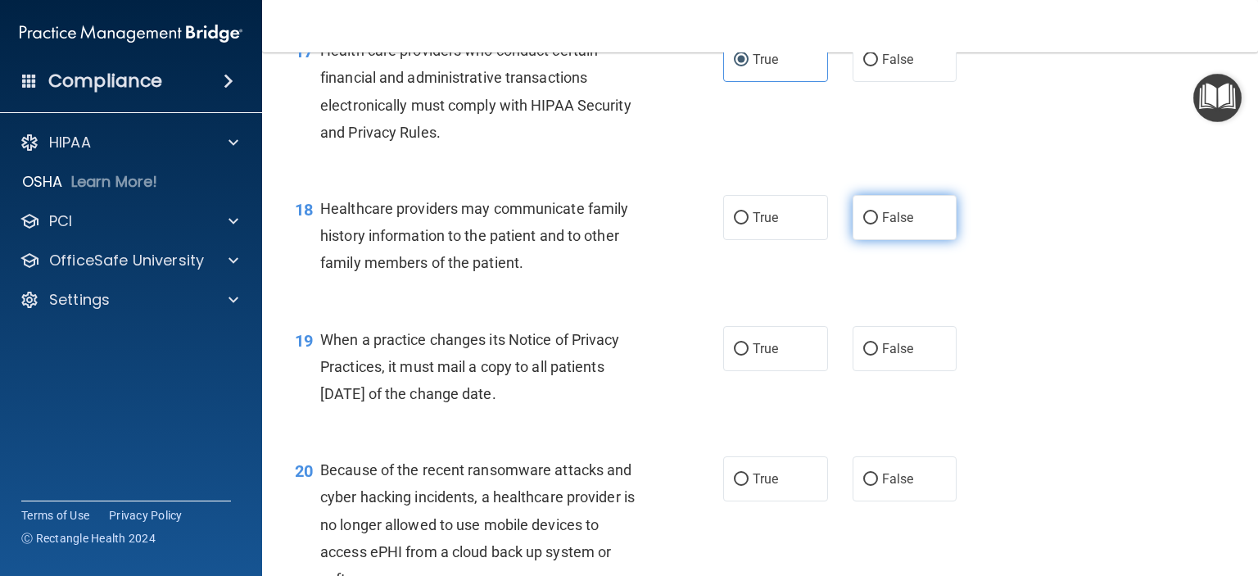
click at [882, 225] on span "False" at bounding box center [898, 218] width 32 height 16
click at [875, 224] on input "False" at bounding box center [870, 218] width 15 height 12
radio input "true"
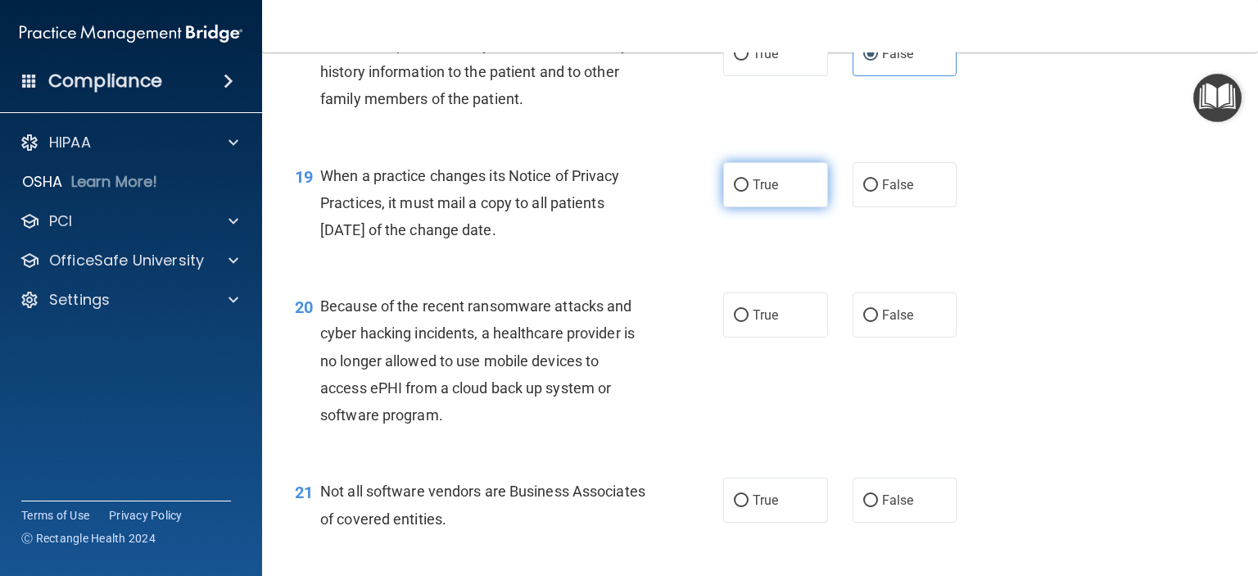
click at [744, 207] on label "True" at bounding box center [775, 184] width 105 height 45
click at [744, 192] on input "True" at bounding box center [741, 185] width 15 height 12
radio input "true"
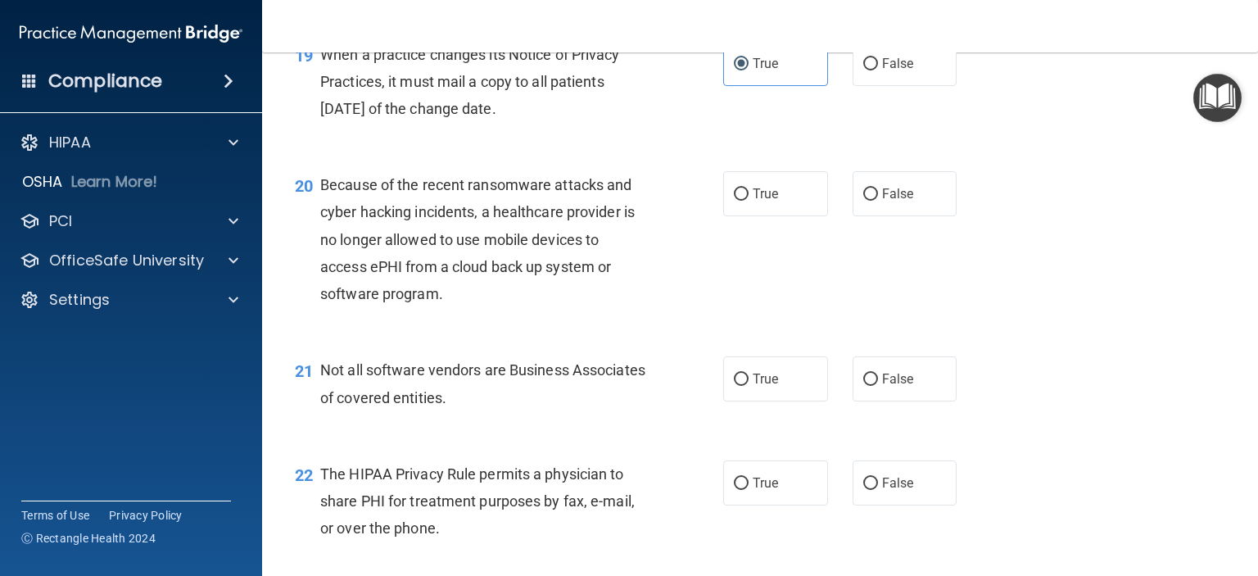
scroll to position [2784, 0]
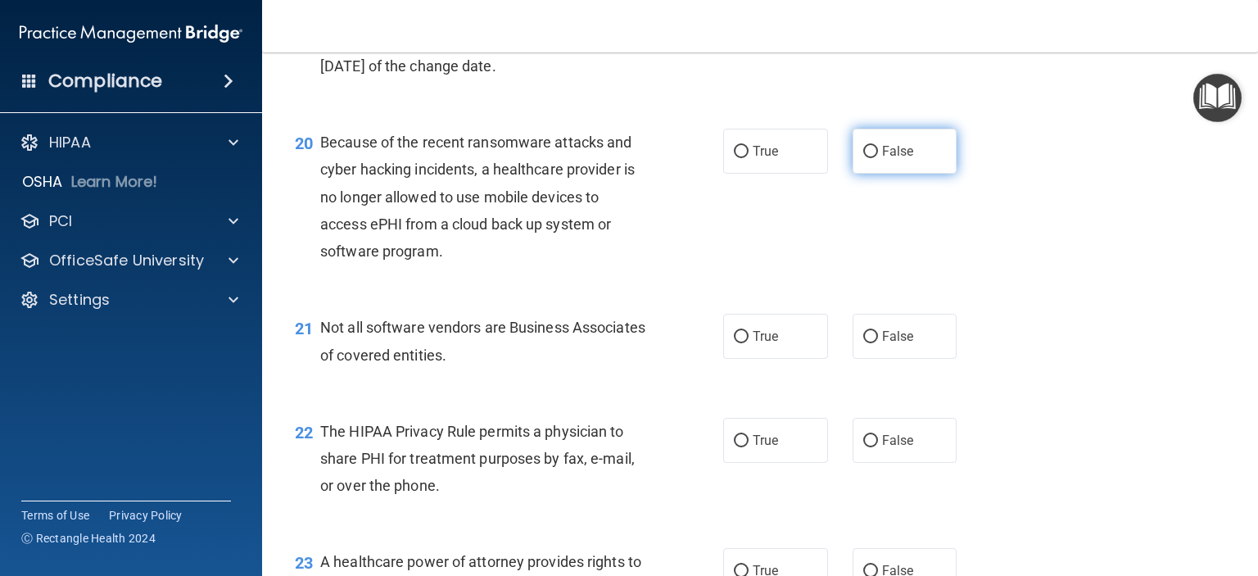
click at [871, 174] on label "False" at bounding box center [904, 151] width 105 height 45
click at [871, 158] on input "False" at bounding box center [870, 152] width 15 height 12
radio input "true"
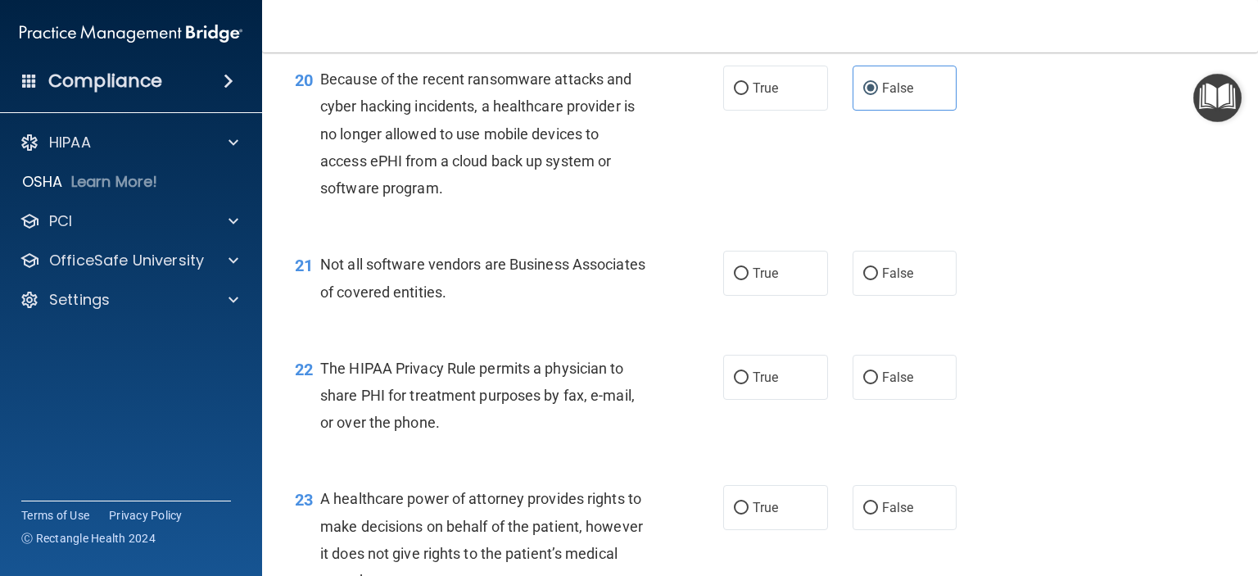
scroll to position [2948, 0]
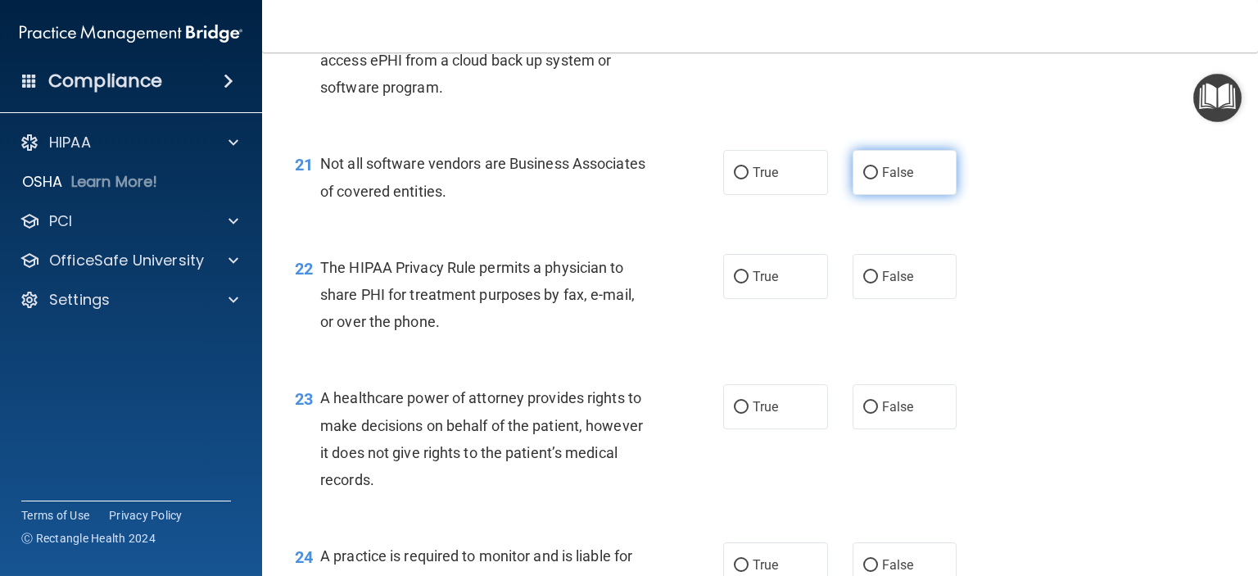
click at [873, 195] on label "False" at bounding box center [904, 172] width 105 height 45
click at [873, 179] on input "False" at bounding box center [870, 173] width 15 height 12
radio input "true"
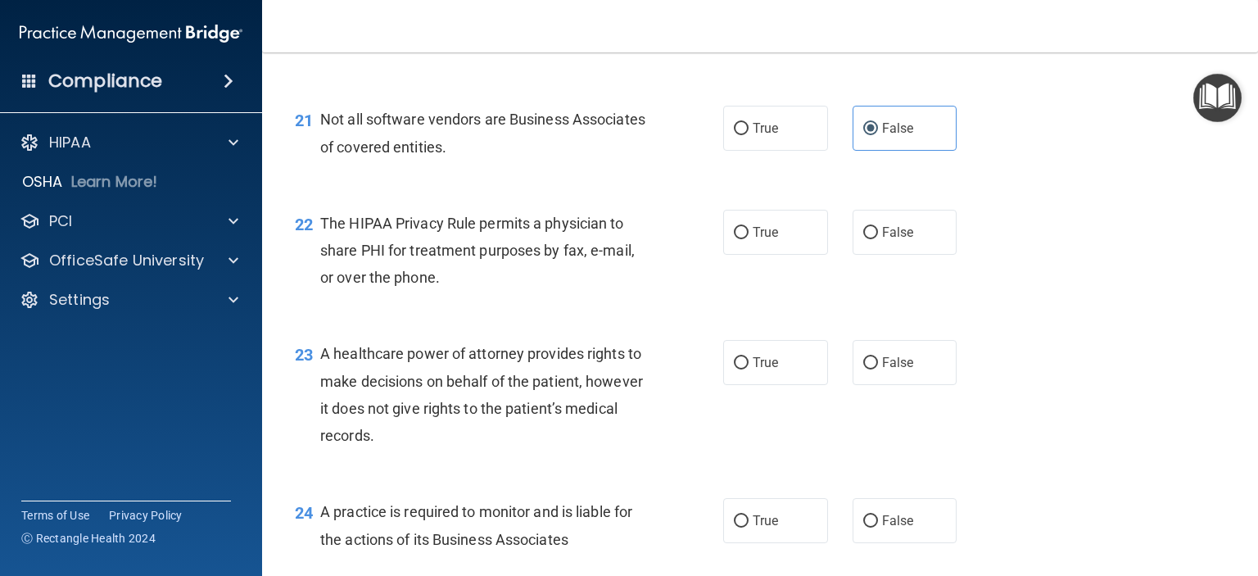
scroll to position [3030, 0]
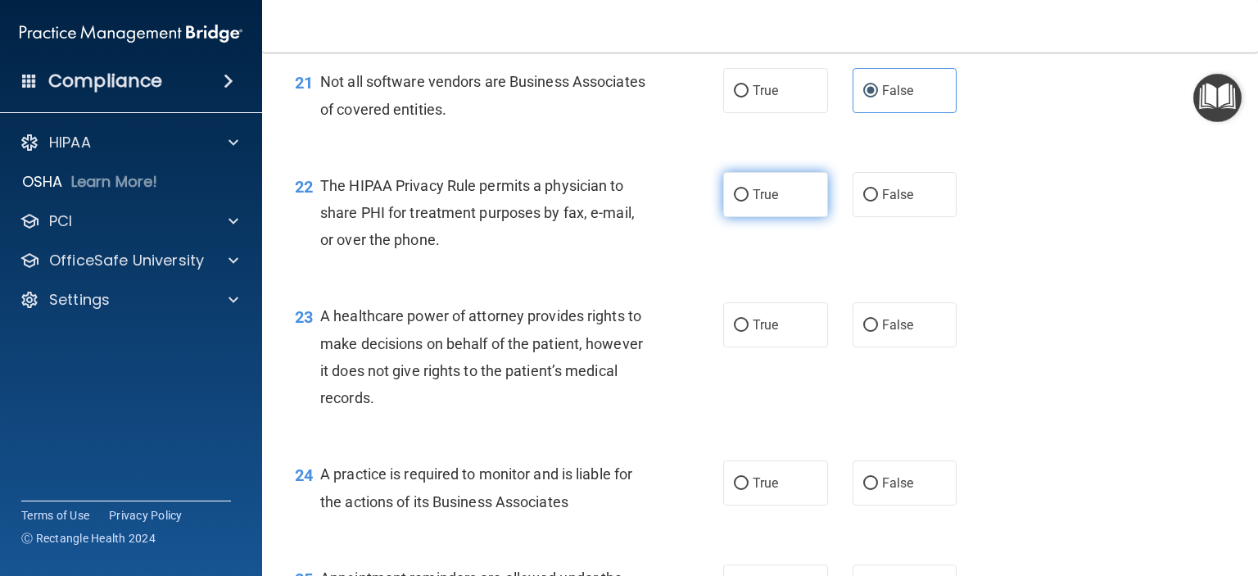
click at [739, 201] on input "True" at bounding box center [741, 195] width 15 height 12
radio input "true"
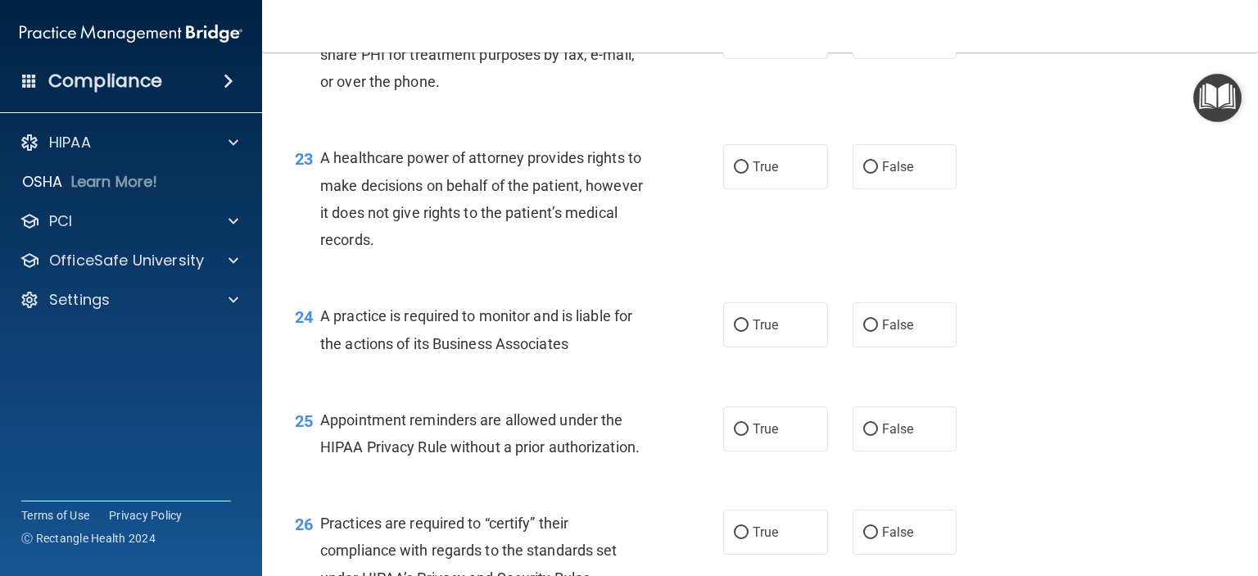
scroll to position [3194, 0]
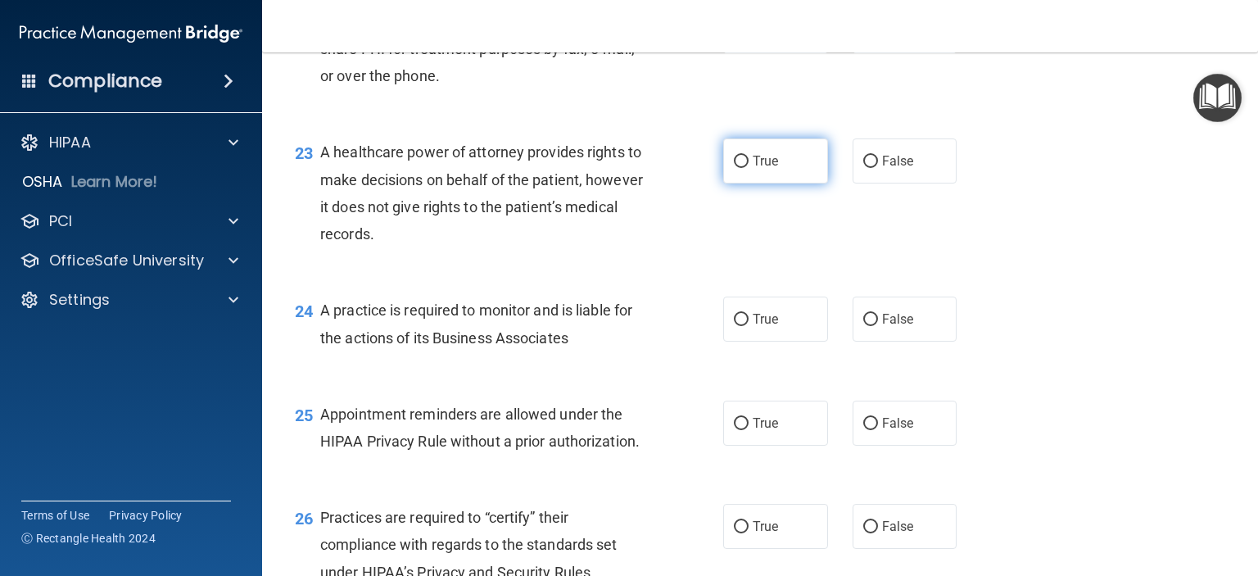
click at [794, 183] on label "True" at bounding box center [775, 160] width 105 height 45
click at [748, 168] on input "True" at bounding box center [741, 162] width 15 height 12
radio input "true"
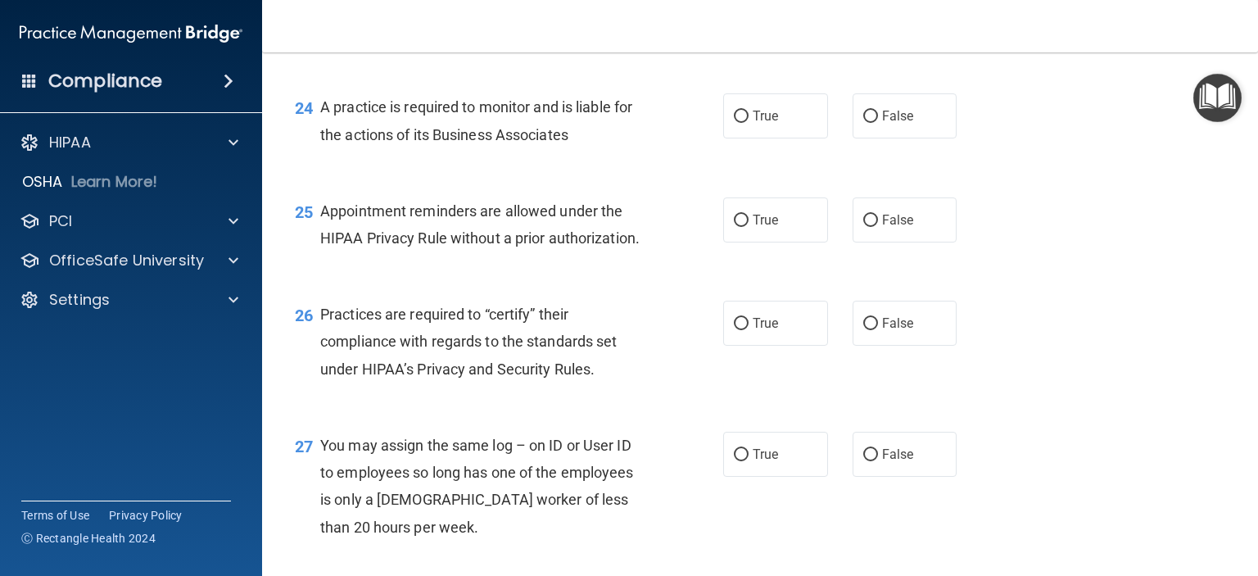
scroll to position [3358, 0]
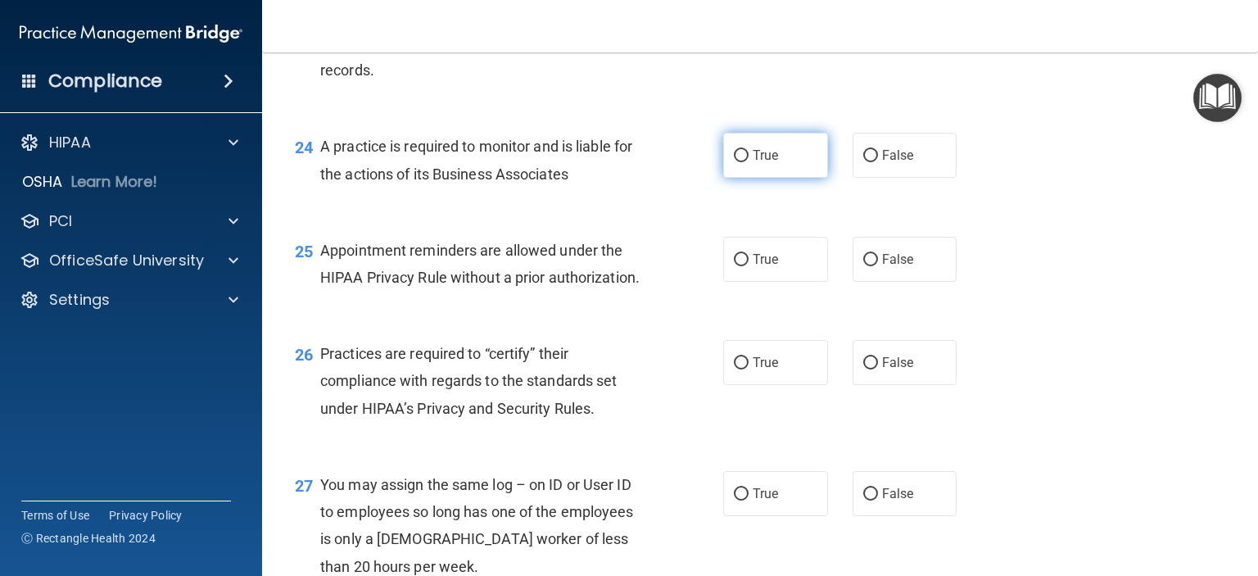
click at [753, 163] on span "True" at bounding box center [765, 155] width 25 height 16
click at [748, 162] on input "True" at bounding box center [741, 156] width 15 height 12
radio input "true"
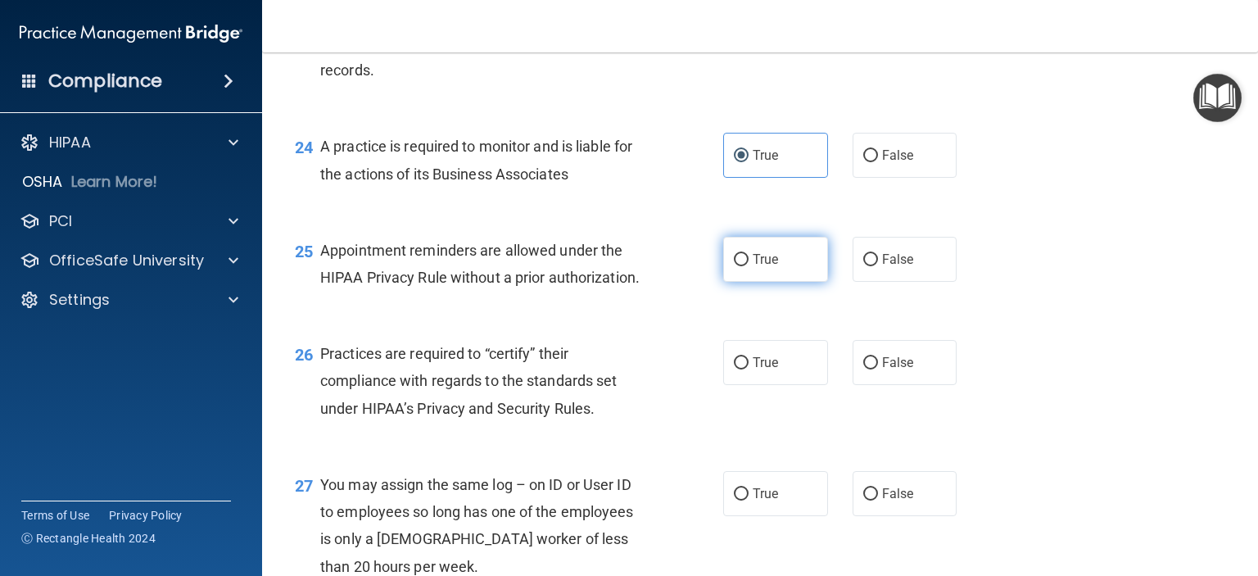
click at [743, 282] on label "True" at bounding box center [775, 259] width 105 height 45
click at [743, 266] on input "True" at bounding box center [741, 260] width 15 height 12
radio input "true"
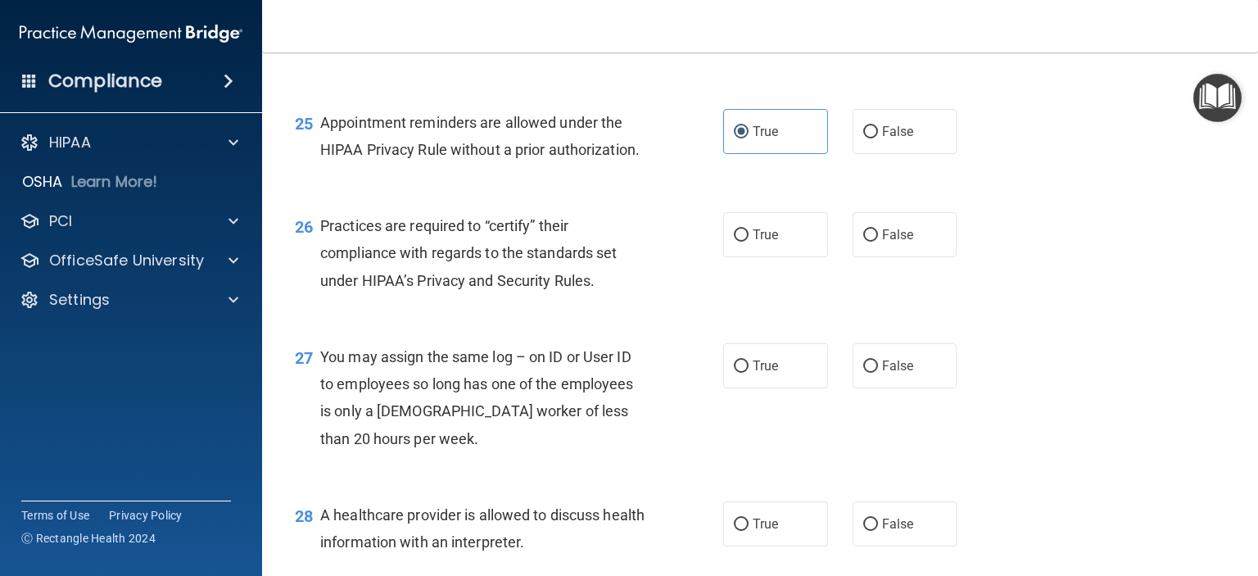
scroll to position [3521, 0]
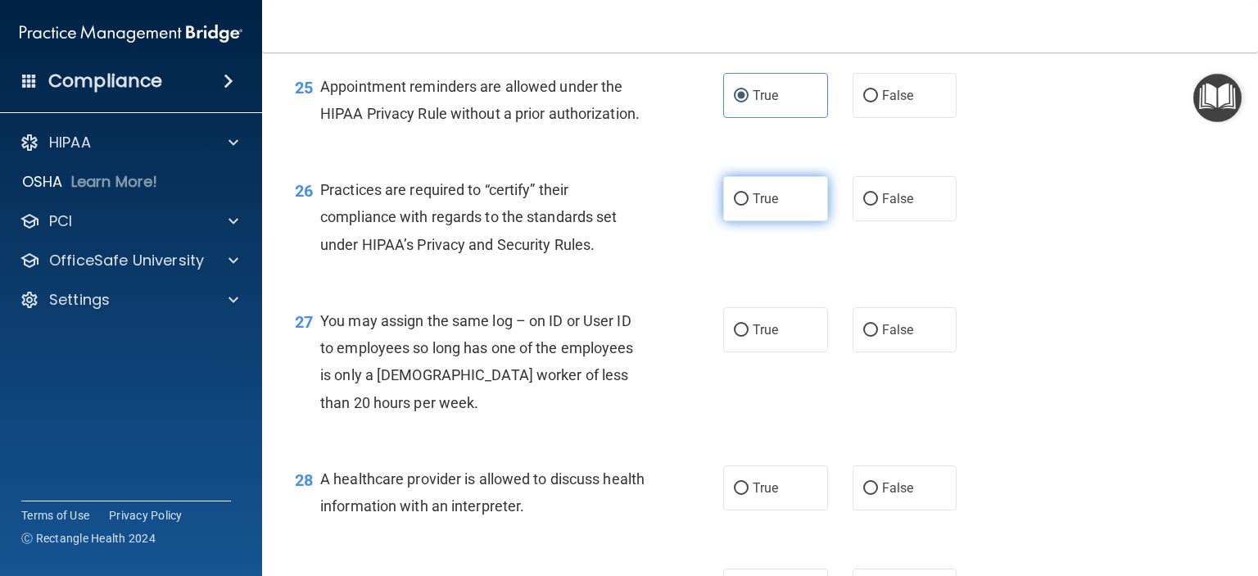
click at [745, 221] on label "True" at bounding box center [775, 198] width 105 height 45
click at [745, 206] on input "True" at bounding box center [741, 199] width 15 height 12
radio input "true"
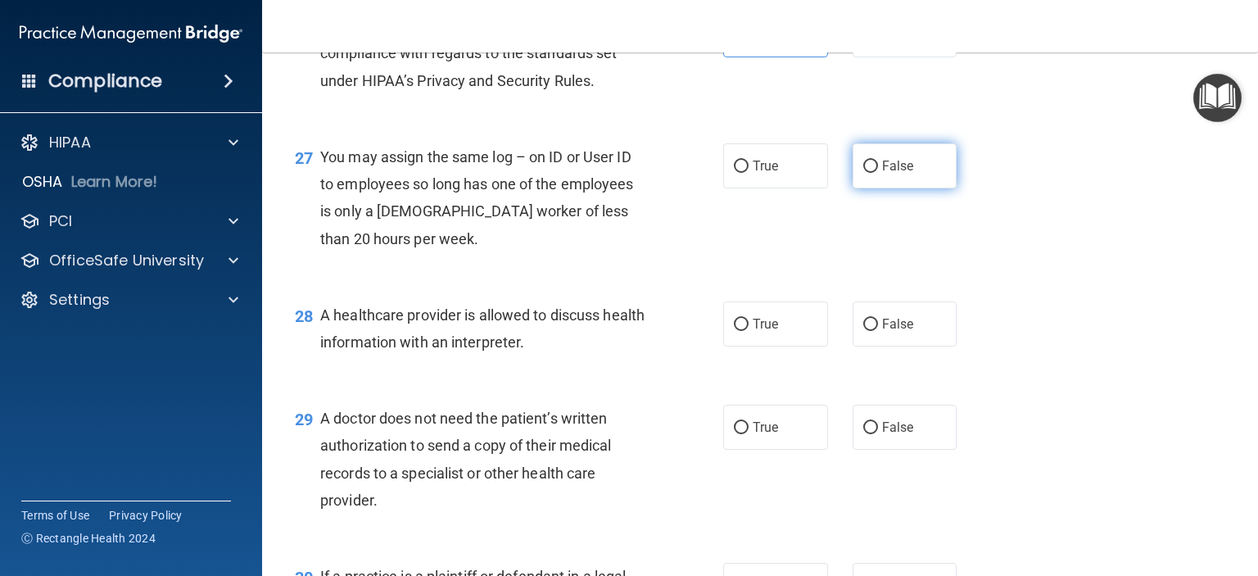
click at [863, 173] on input "False" at bounding box center [870, 167] width 15 height 12
radio input "true"
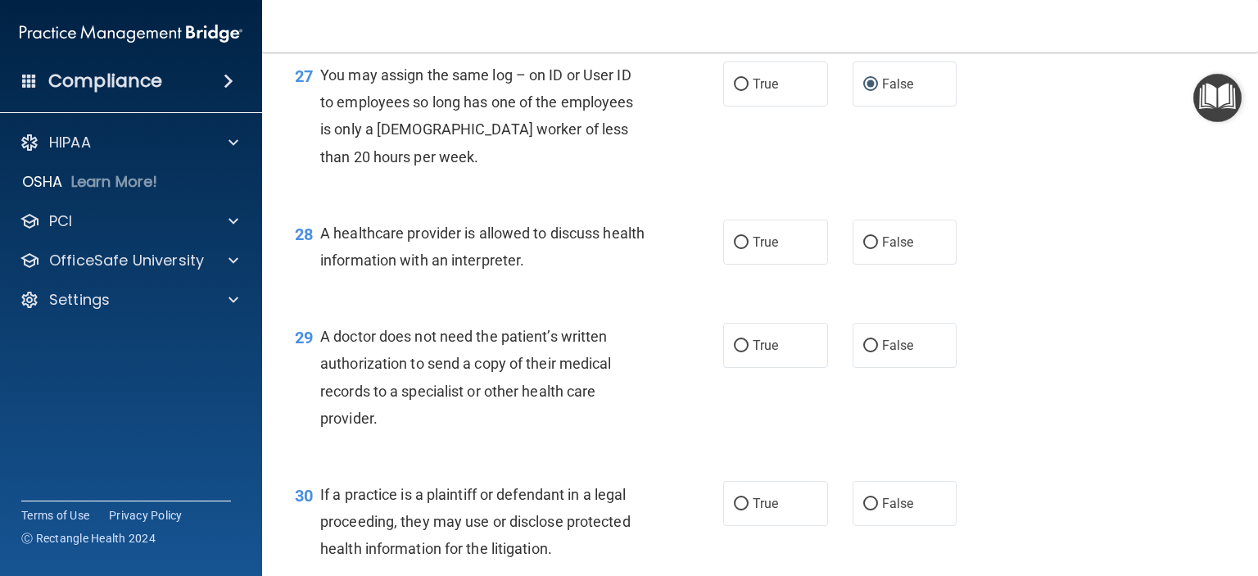
scroll to position [3849, 0]
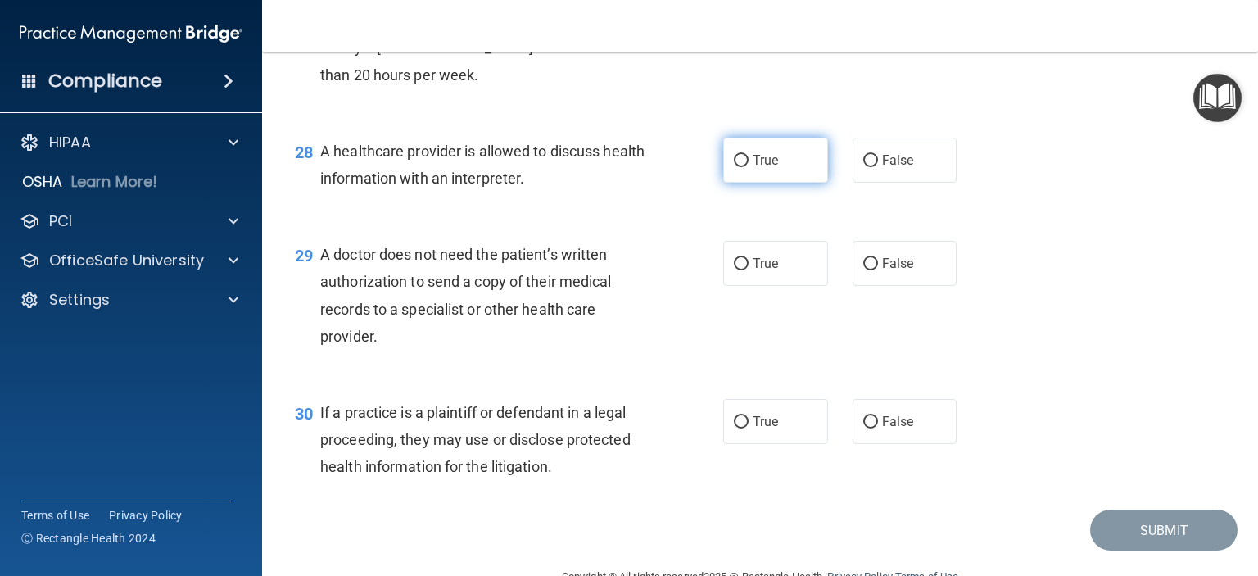
click at [743, 183] on label "True" at bounding box center [775, 160] width 105 height 45
click at [743, 167] on input "True" at bounding box center [741, 161] width 15 height 12
radio input "true"
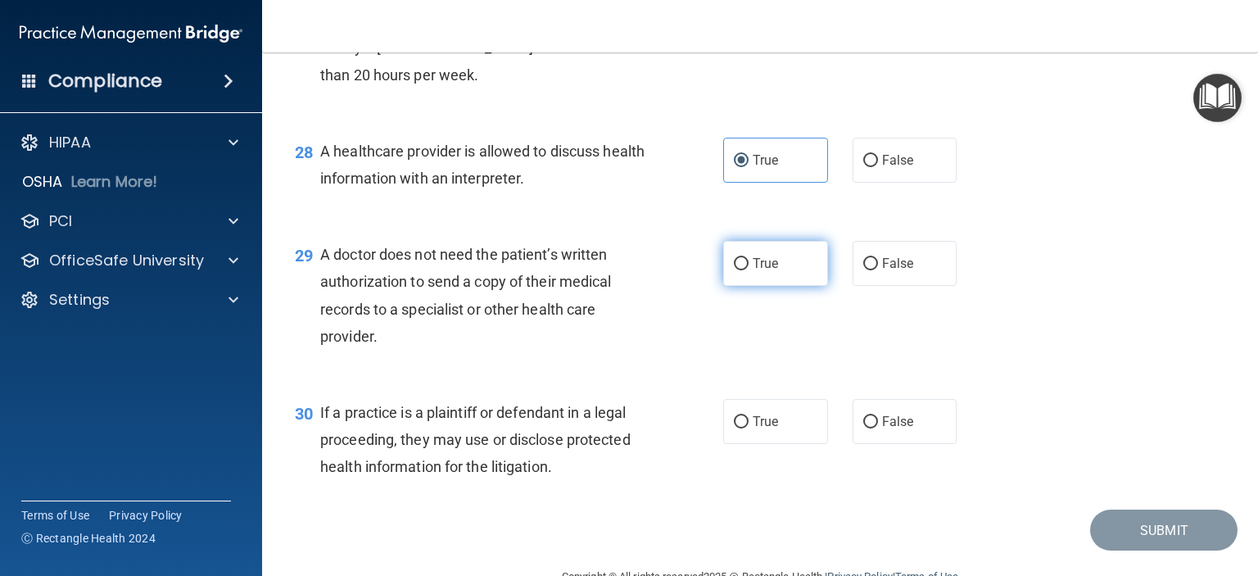
click at [729, 286] on label "True" at bounding box center [775, 263] width 105 height 45
click at [734, 270] on input "True" at bounding box center [741, 264] width 15 height 12
radio input "true"
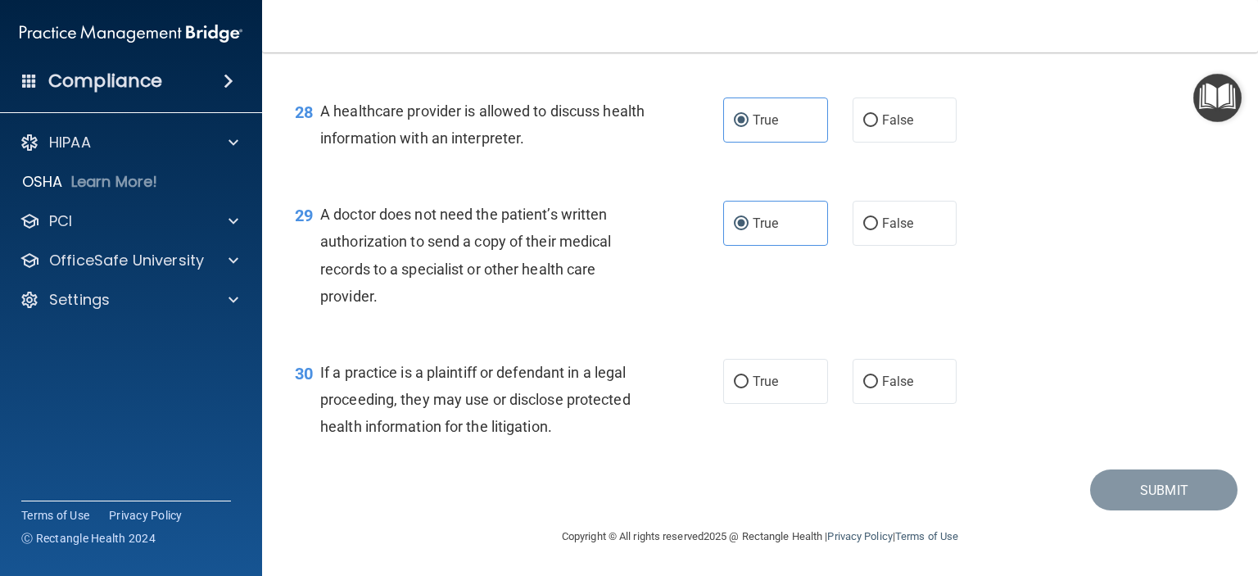
scroll to position [3944, 0]
click at [868, 388] on label "False" at bounding box center [904, 381] width 105 height 45
click at [868, 388] on input "False" at bounding box center [870, 382] width 15 height 12
radio input "true"
click at [1145, 494] on button "Submit" at bounding box center [1163, 490] width 147 height 42
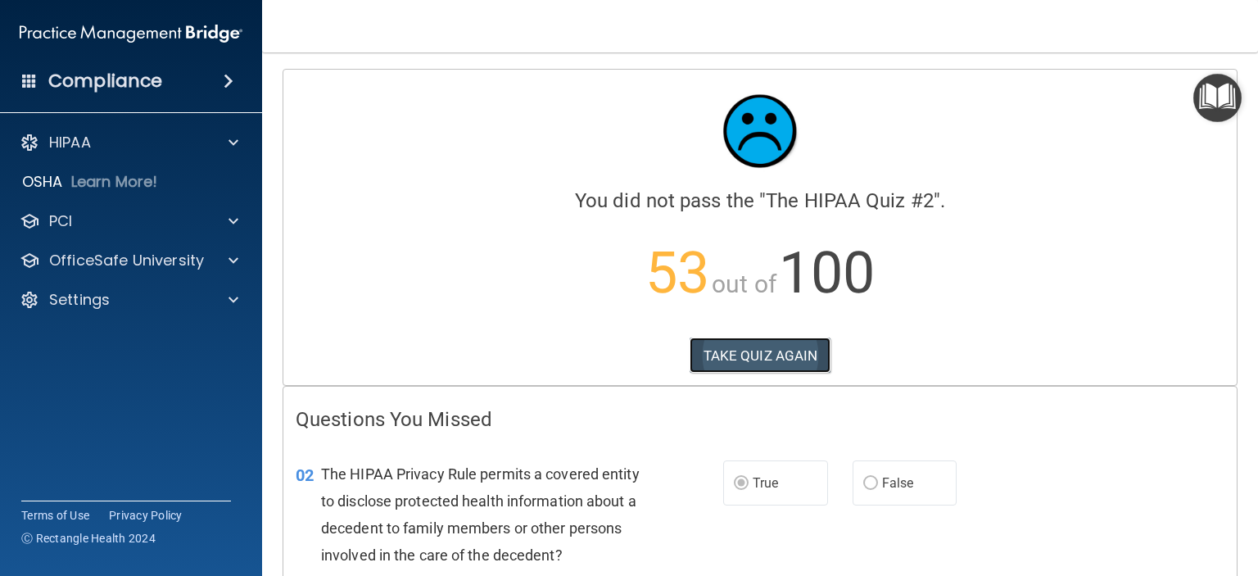
click at [752, 352] on button "TAKE QUIZ AGAIN" at bounding box center [761, 355] width 142 height 36
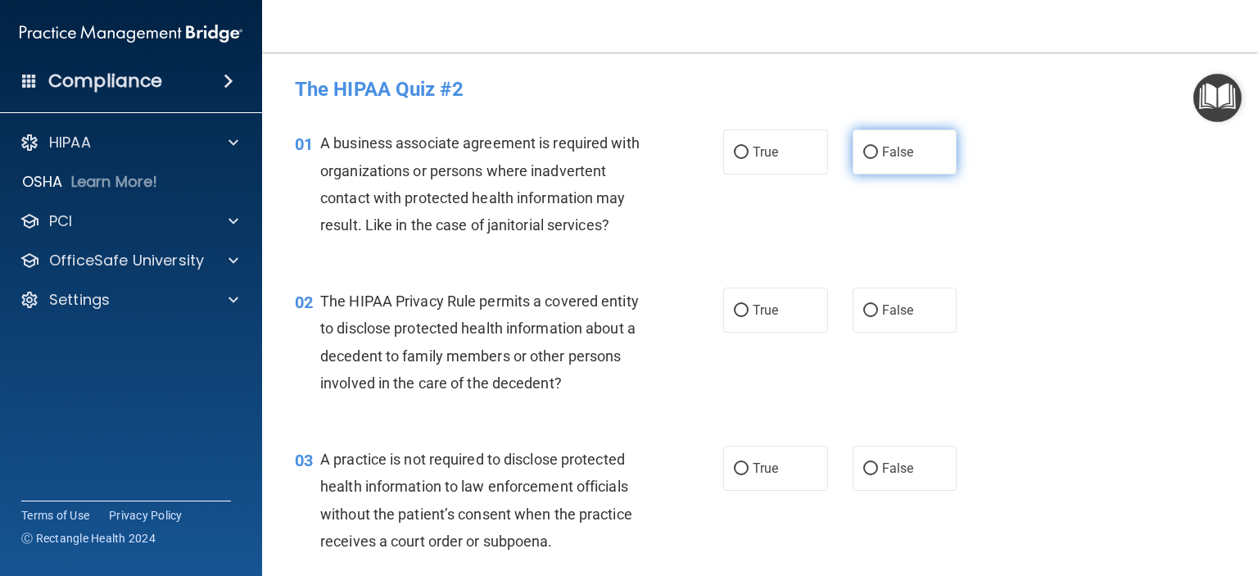
click at [863, 153] on input "False" at bounding box center [870, 153] width 15 height 12
radio input "true"
click at [736, 307] on input "True" at bounding box center [741, 311] width 15 height 12
radio input "true"
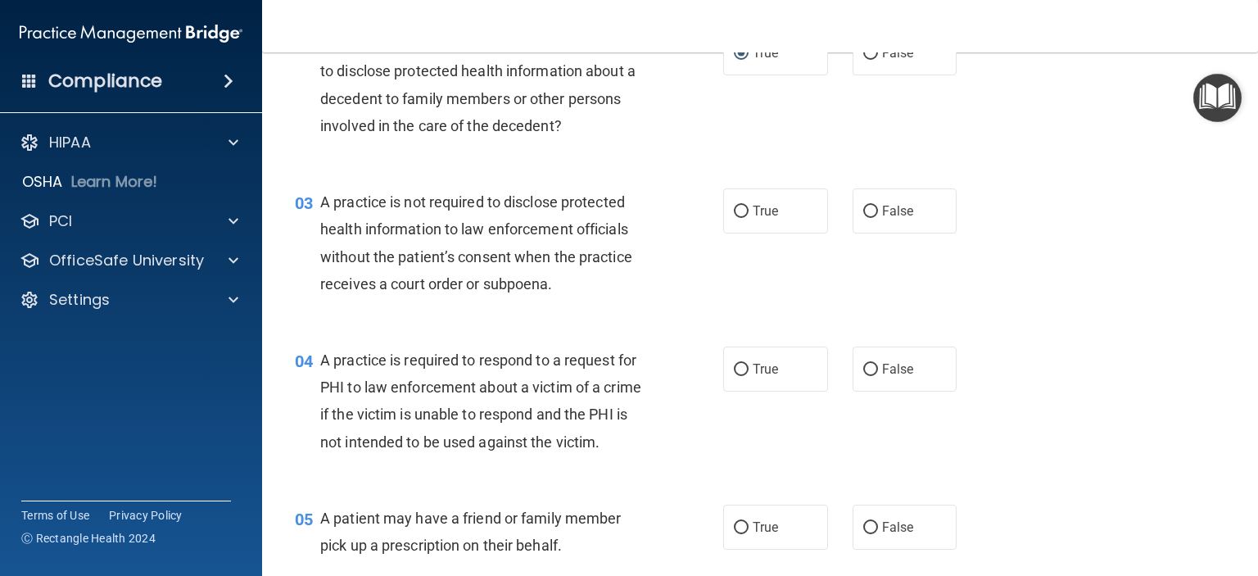
scroll to position [164, 0]
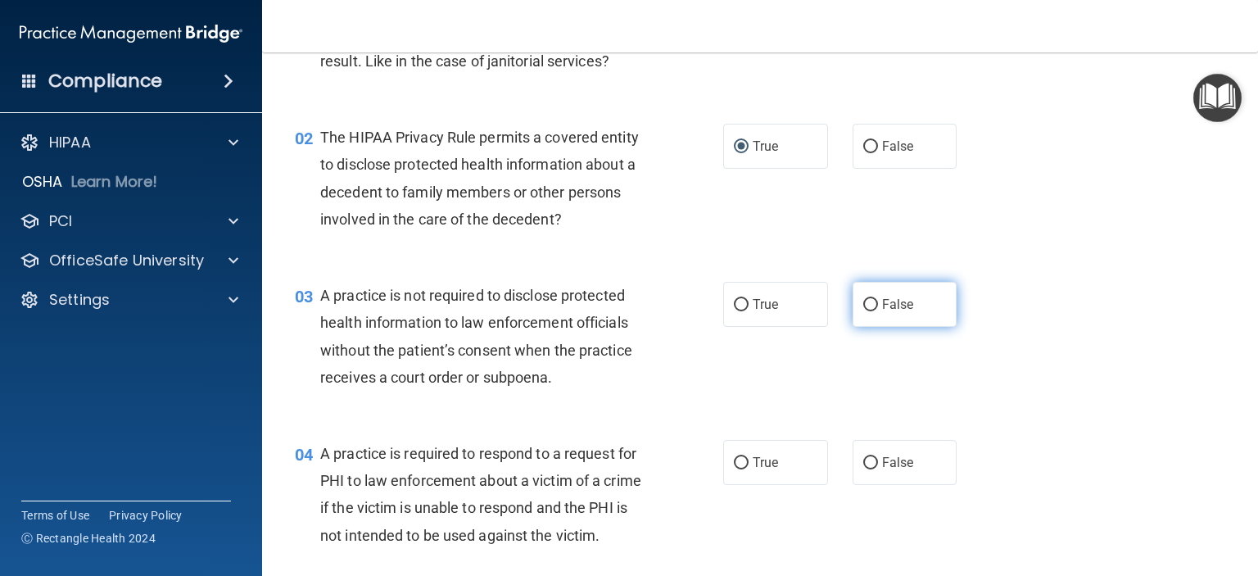
click at [863, 305] on input "False" at bounding box center [870, 305] width 15 height 12
radio input "true"
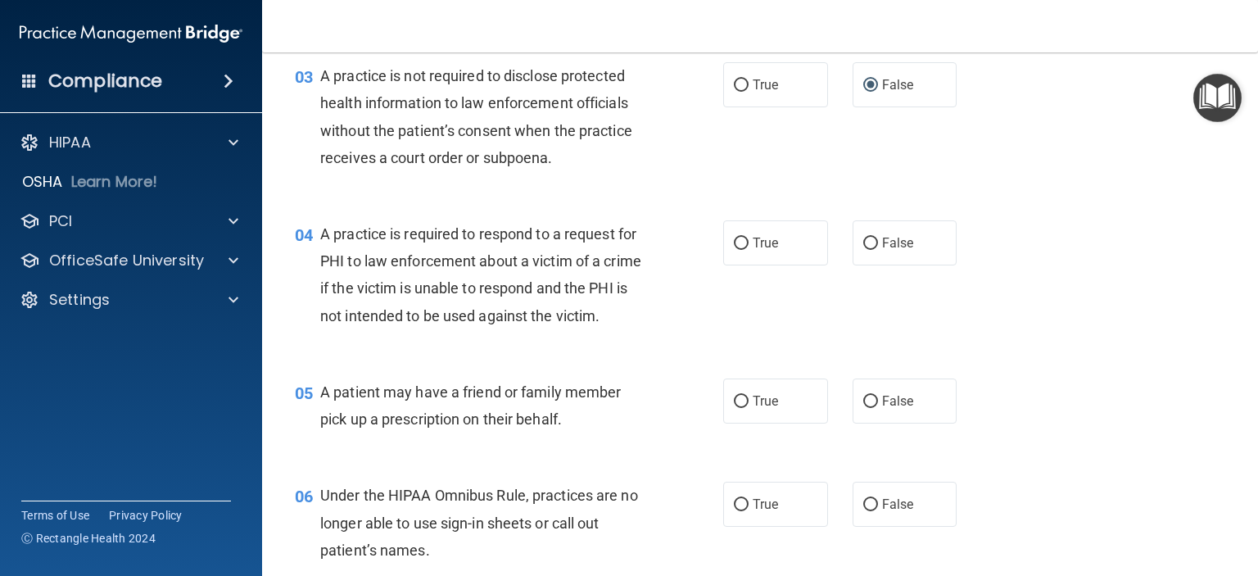
scroll to position [409, 0]
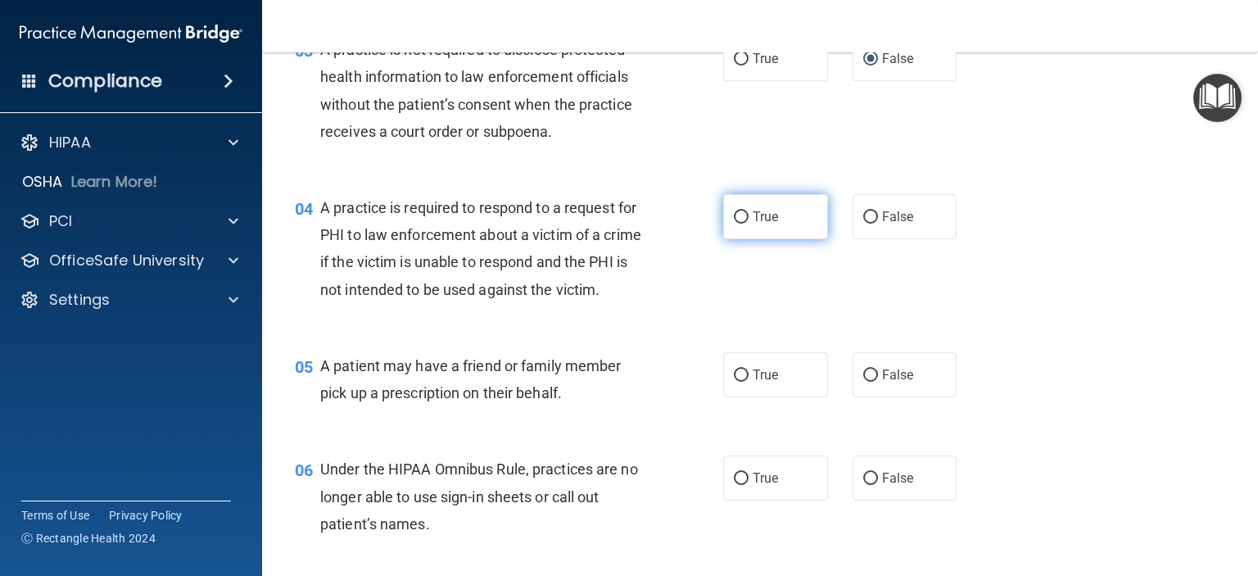
click at [734, 215] on input "True" at bounding box center [741, 217] width 15 height 12
radio input "true"
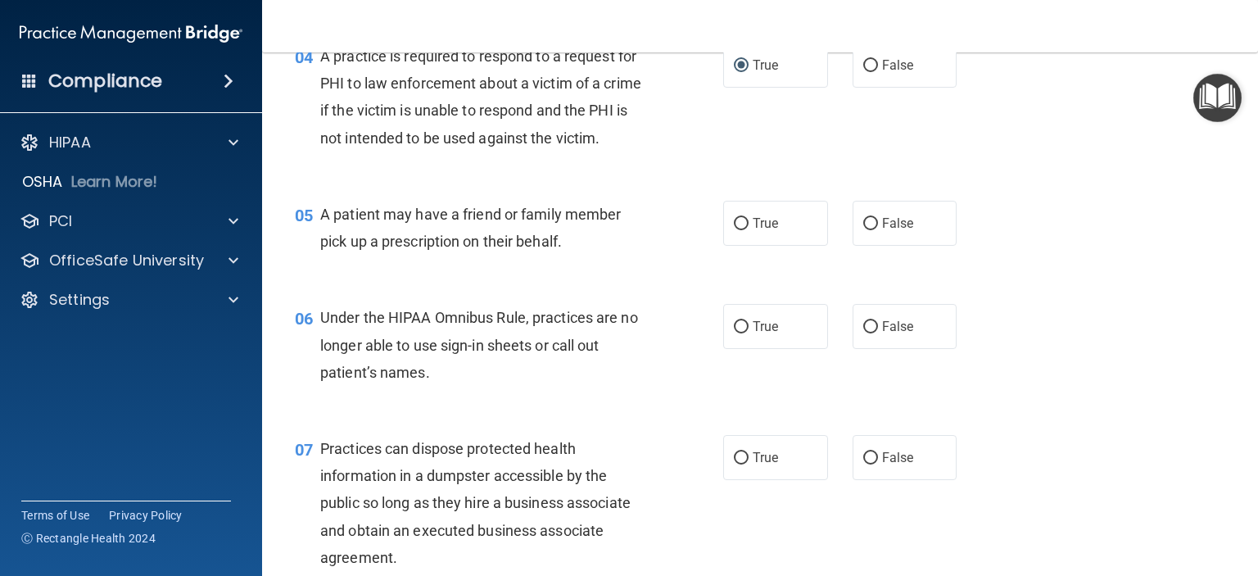
scroll to position [655, 0]
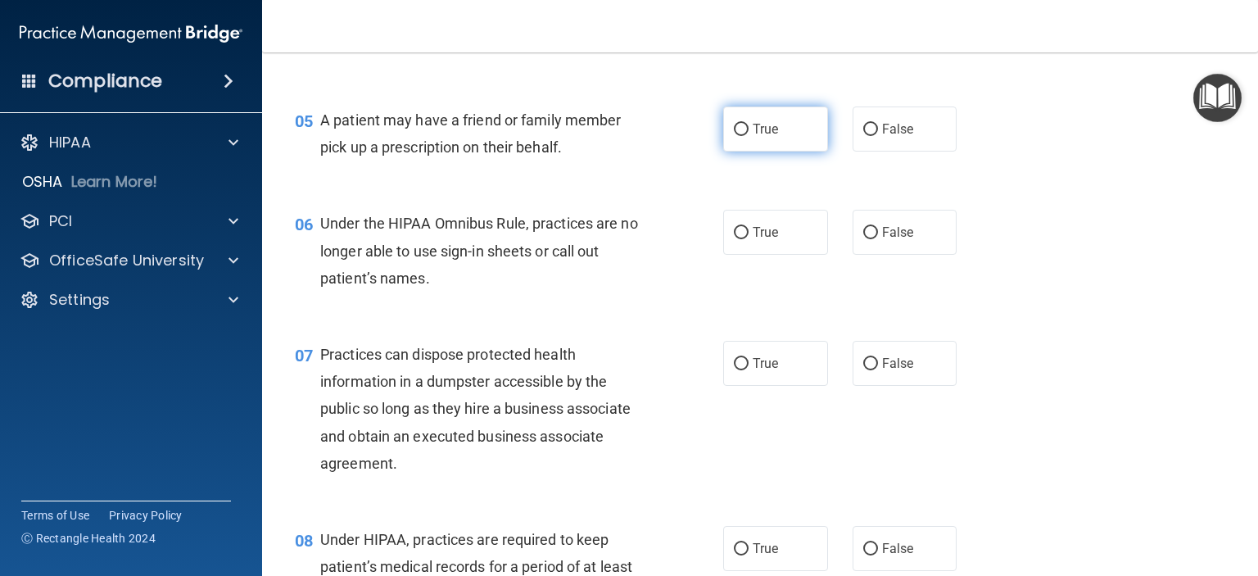
click at [734, 136] on input "True" at bounding box center [741, 130] width 15 height 12
radio input "true"
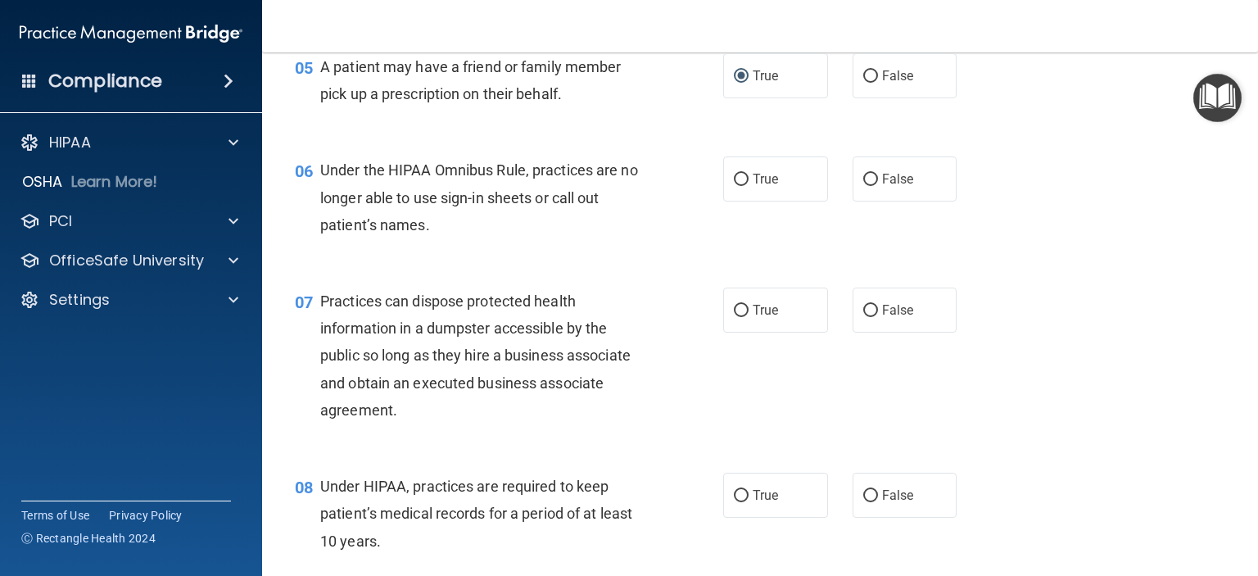
scroll to position [737, 0]
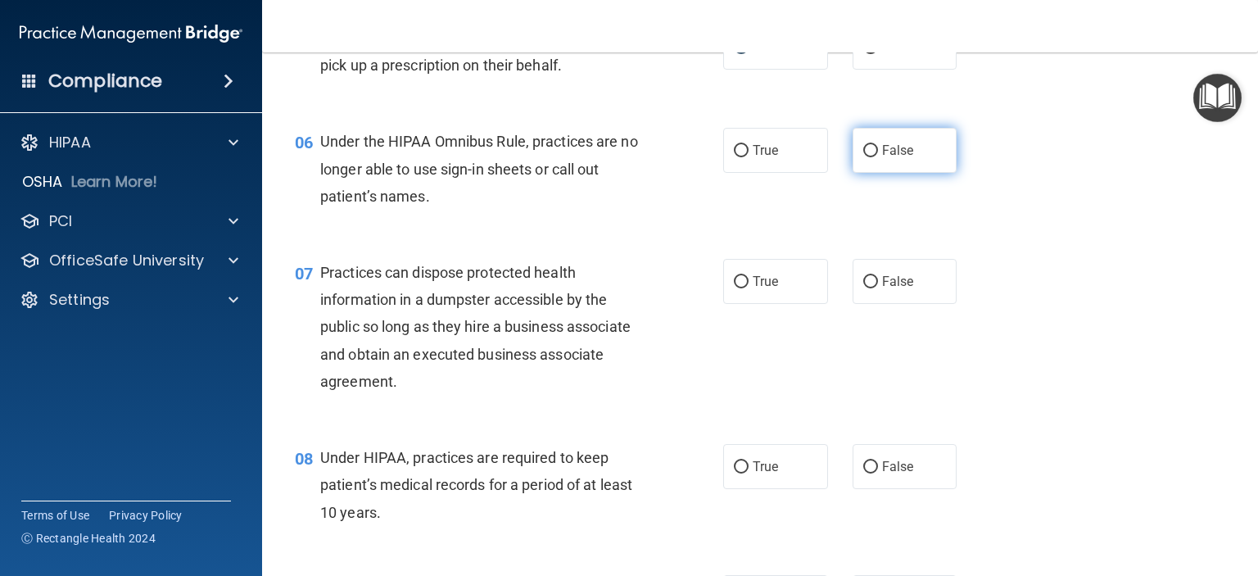
click at [863, 157] on input "False" at bounding box center [870, 151] width 15 height 12
radio input "true"
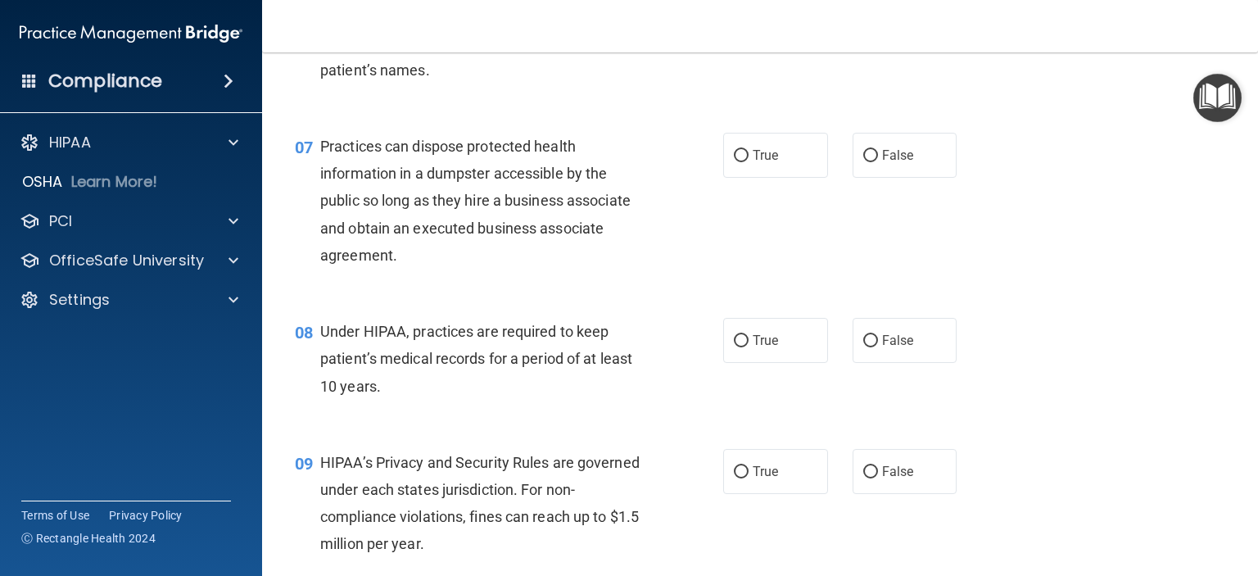
scroll to position [901, 0]
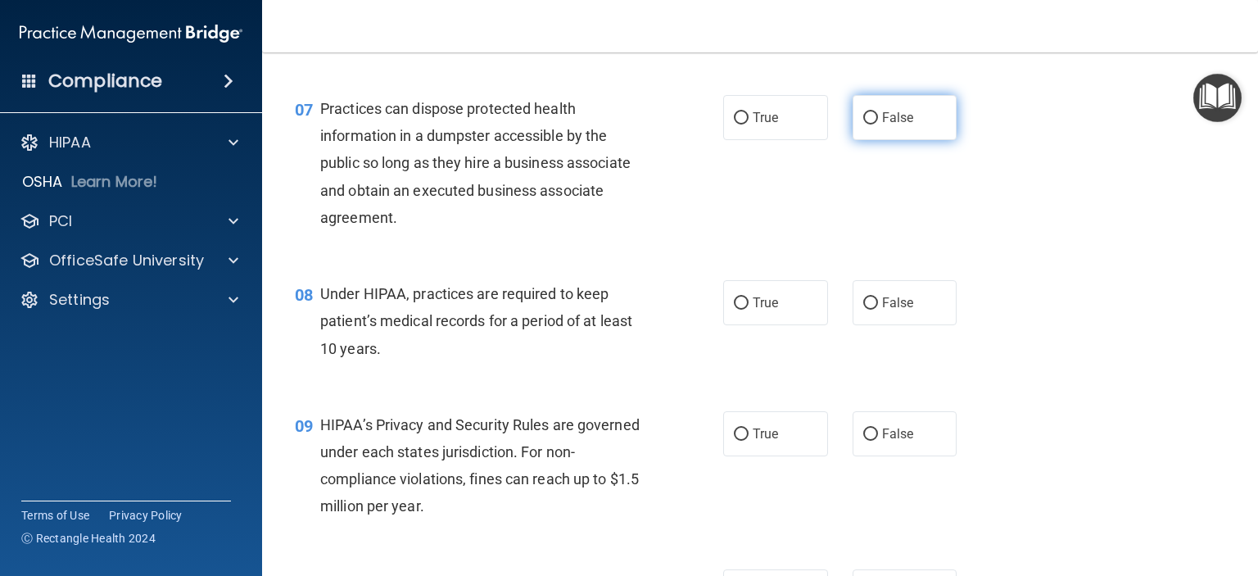
click at [866, 124] on input "False" at bounding box center [870, 118] width 15 height 12
radio input "true"
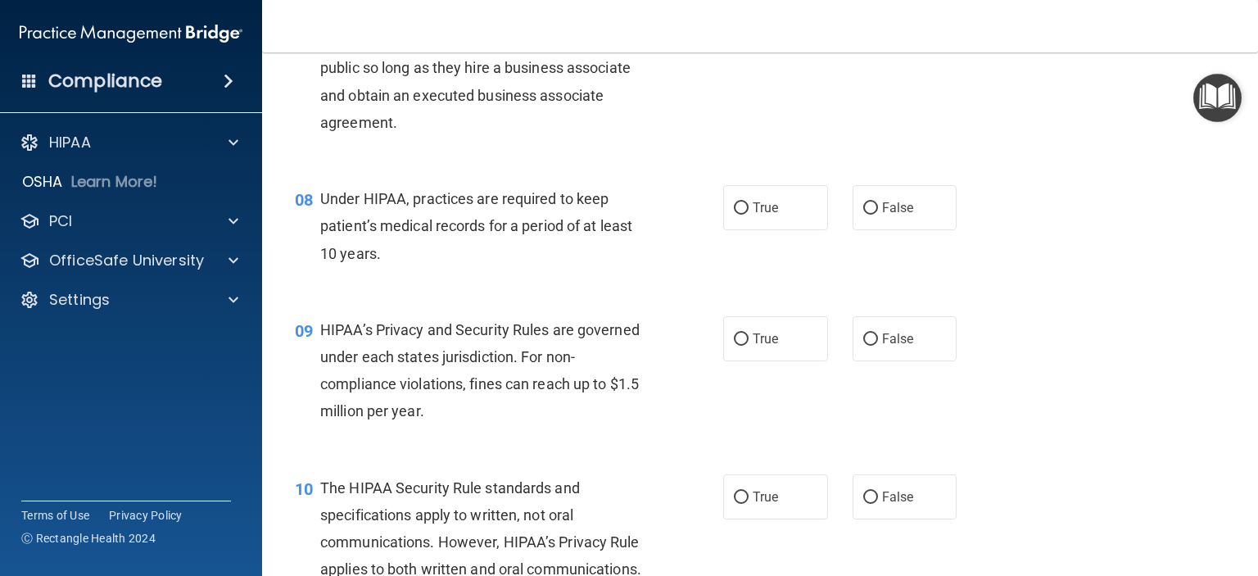
scroll to position [1065, 0]
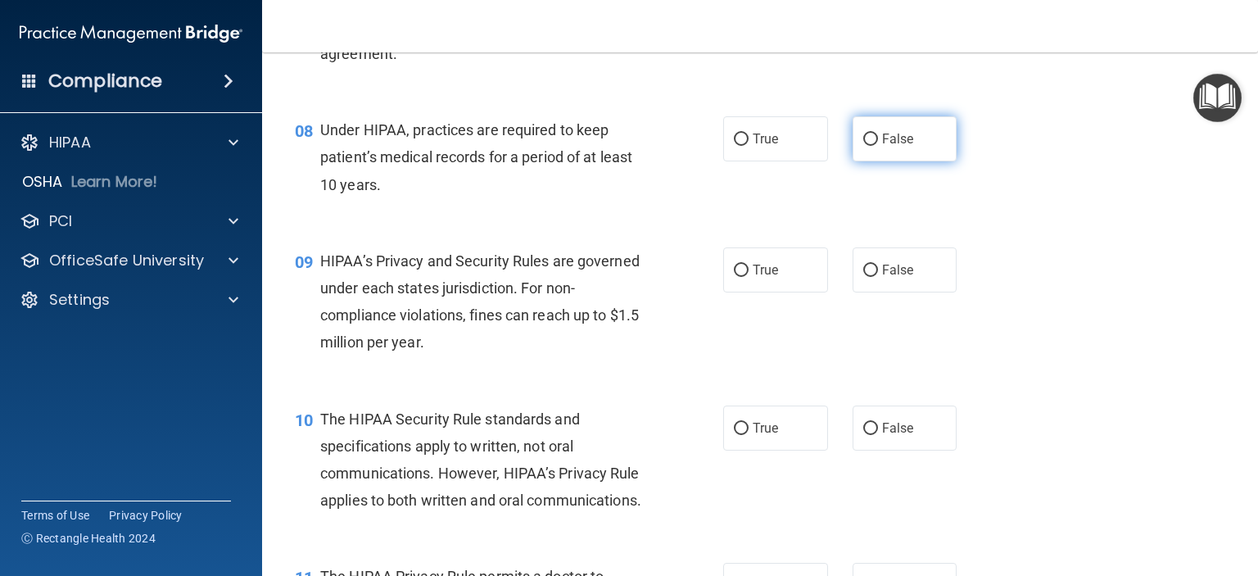
click at [863, 146] on input "False" at bounding box center [870, 139] width 15 height 12
radio input "true"
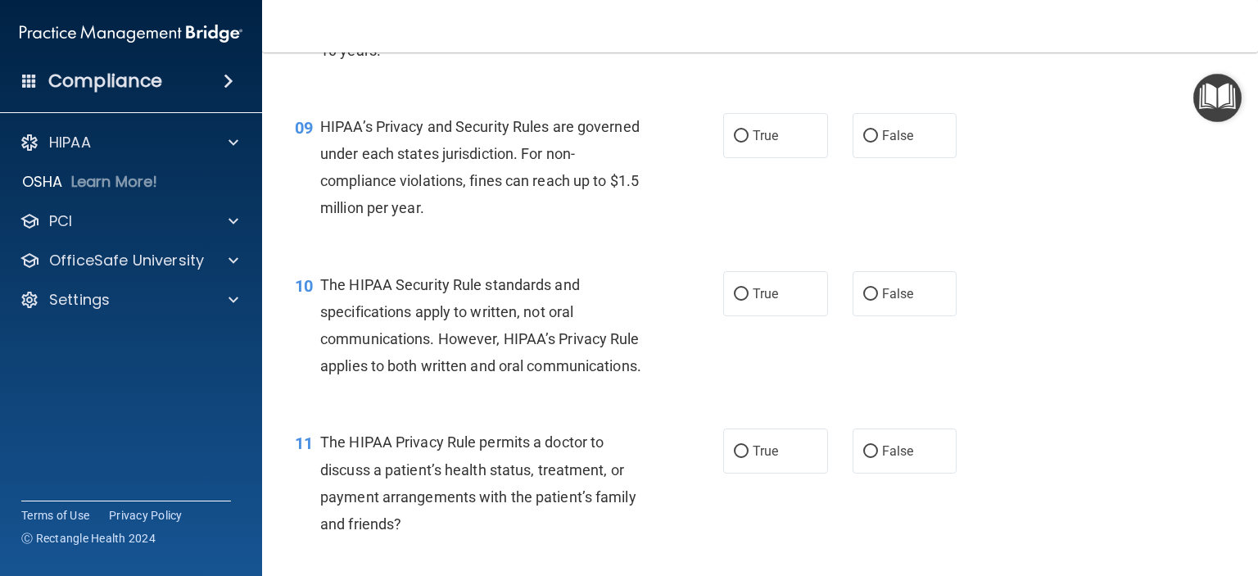
scroll to position [1228, 0]
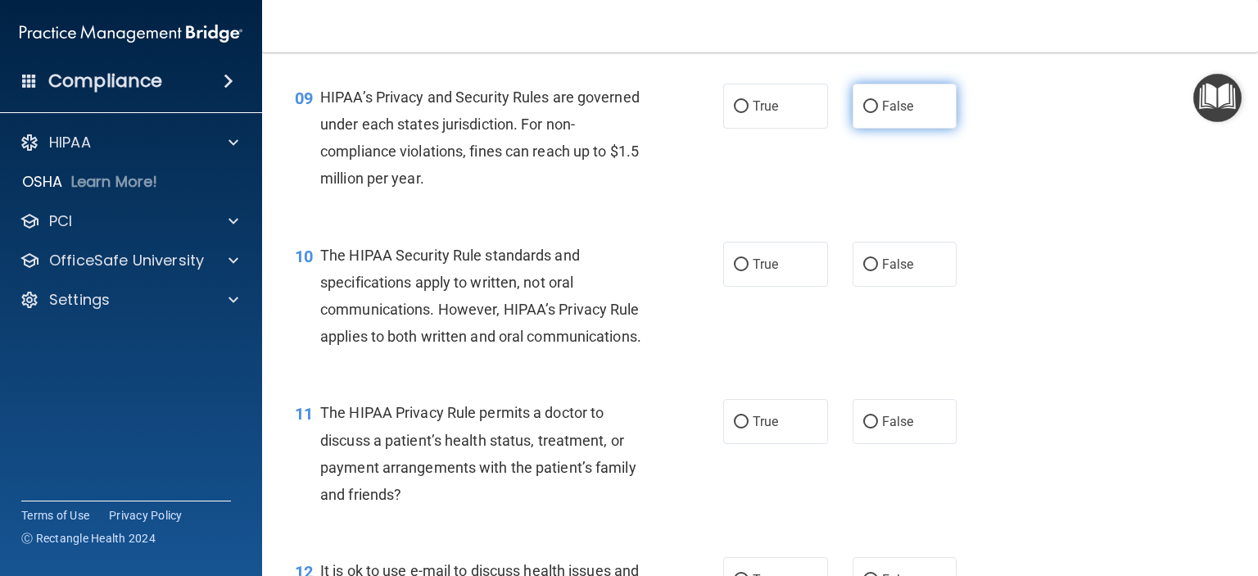
click at [863, 113] on input "False" at bounding box center [870, 107] width 15 height 12
radio input "true"
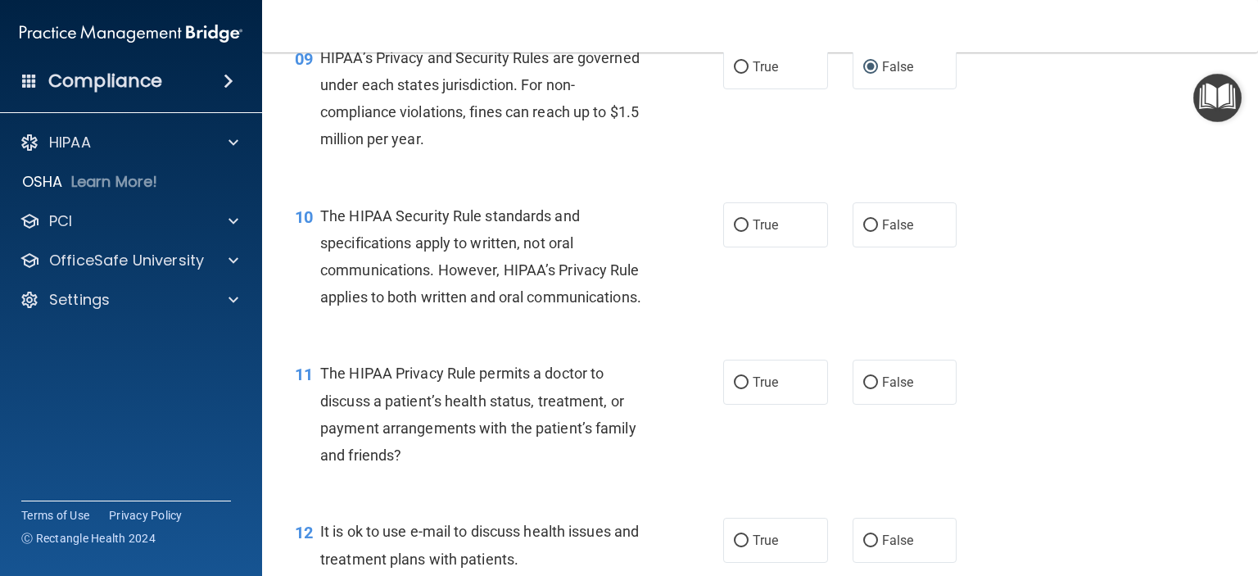
scroll to position [1392, 0]
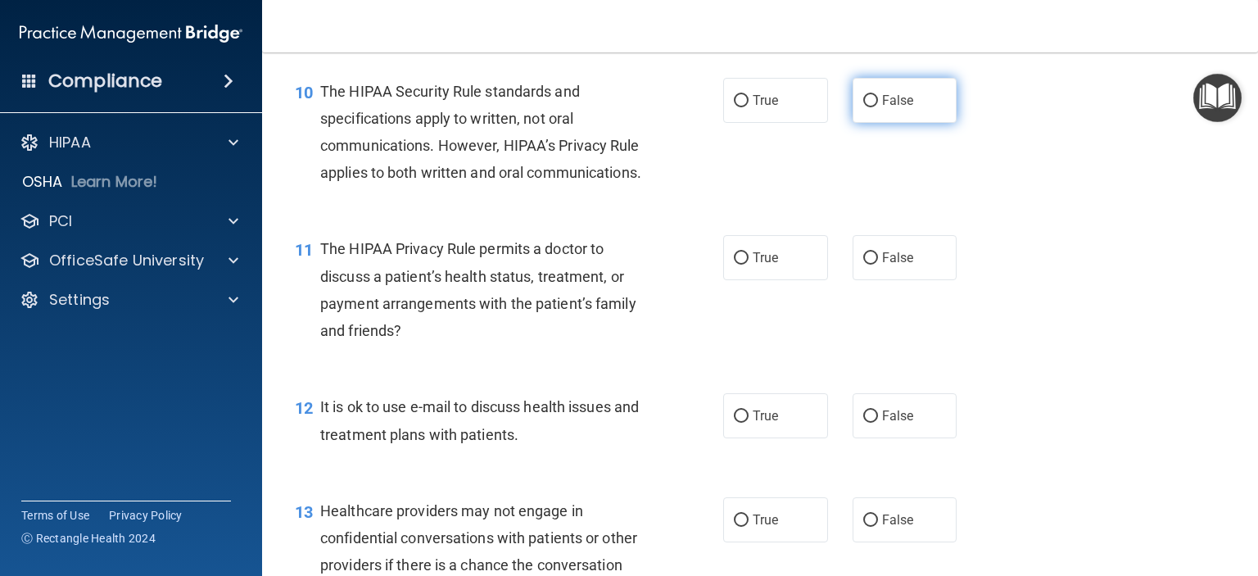
click at [863, 107] on input "False" at bounding box center [870, 101] width 15 height 12
radio input "true"
click at [865, 265] on input "False" at bounding box center [870, 258] width 15 height 12
radio input "true"
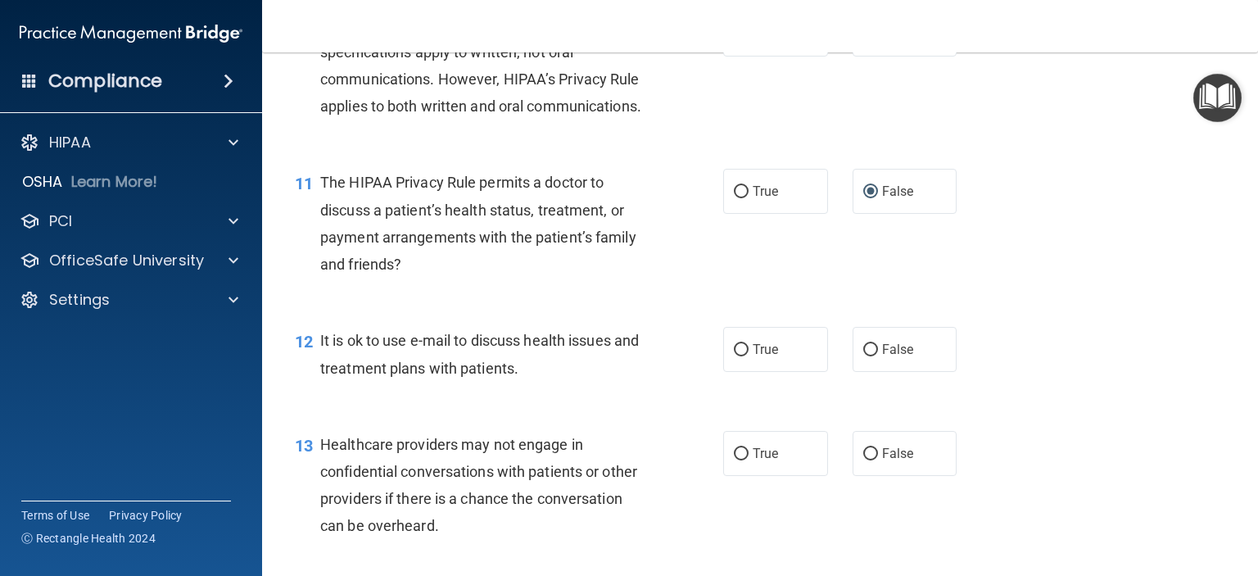
scroll to position [1556, 0]
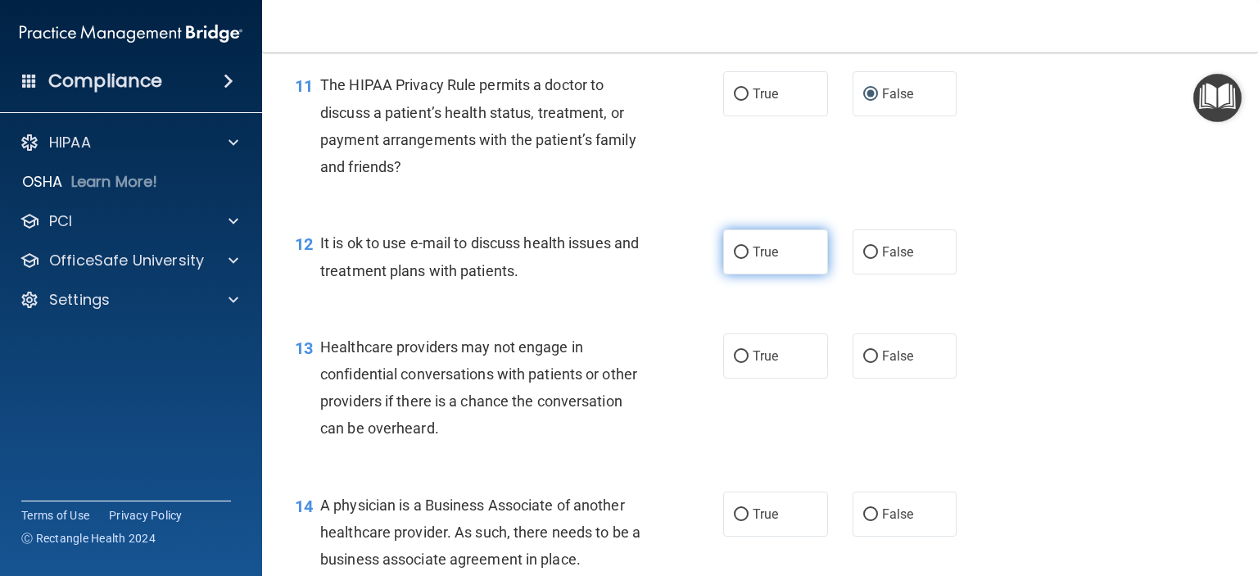
click at [726, 274] on label "True" at bounding box center [775, 251] width 105 height 45
click at [734, 259] on input "True" at bounding box center [741, 252] width 15 height 12
radio input "true"
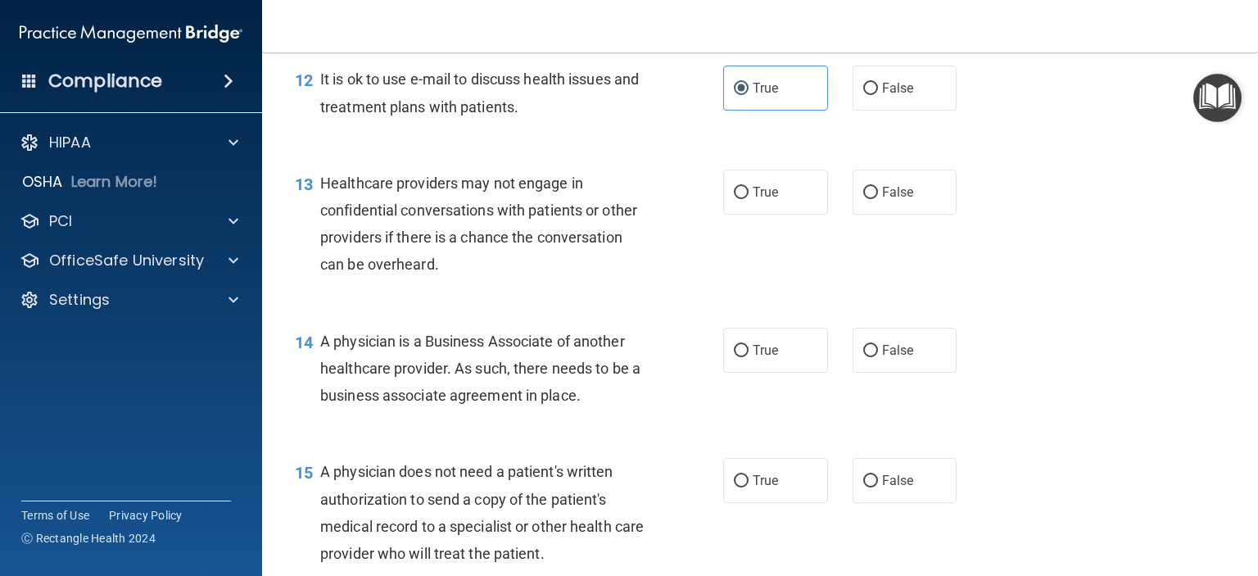
scroll to position [1802, 0]
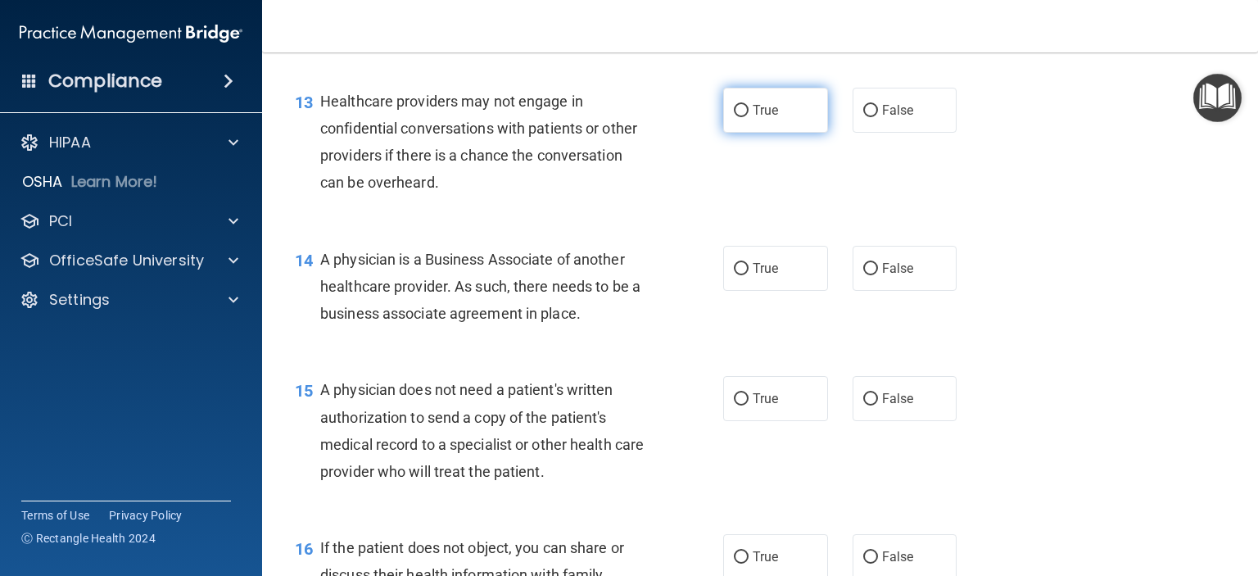
click at [726, 133] on label "True" at bounding box center [775, 110] width 105 height 45
click at [734, 117] on input "True" at bounding box center [741, 111] width 15 height 12
radio input "true"
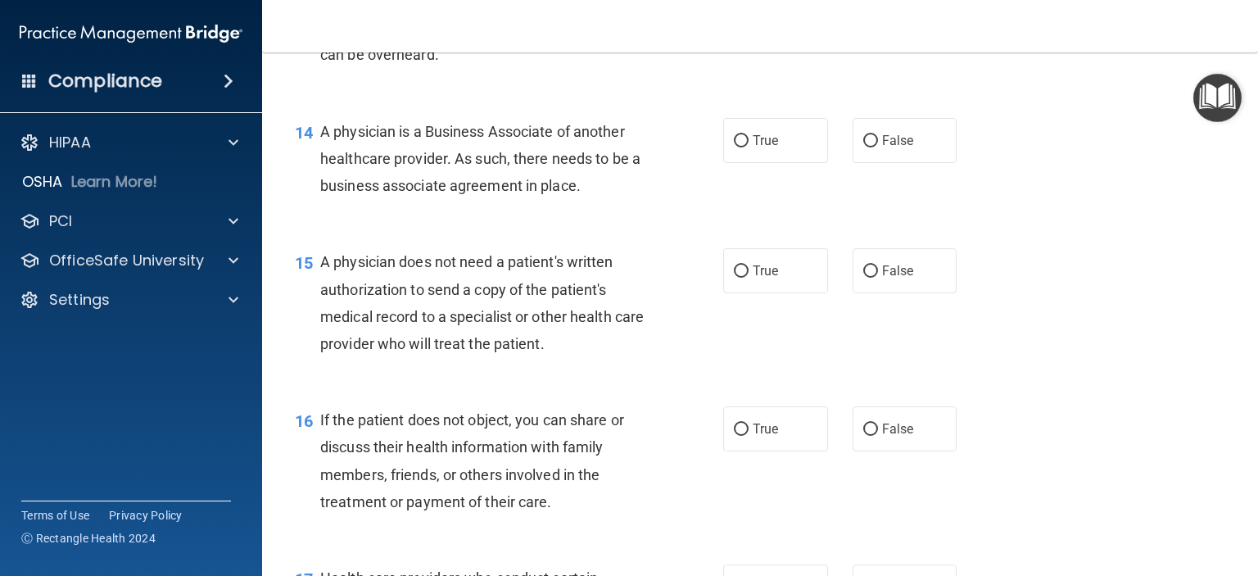
scroll to position [1965, 0]
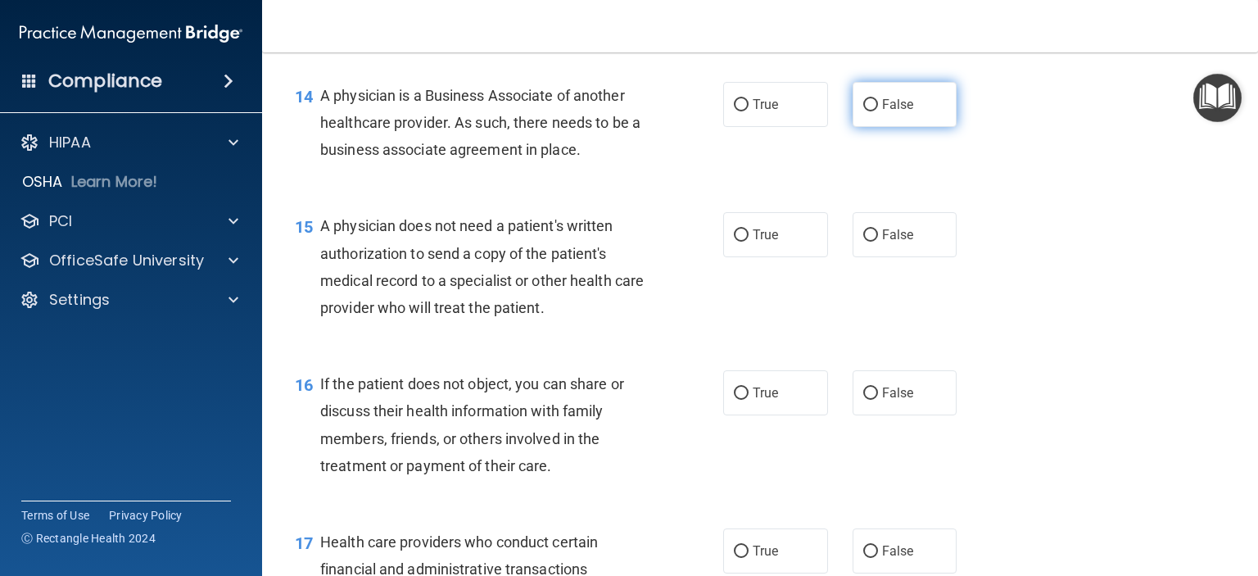
click at [863, 111] on input "False" at bounding box center [870, 105] width 15 height 12
radio input "true"
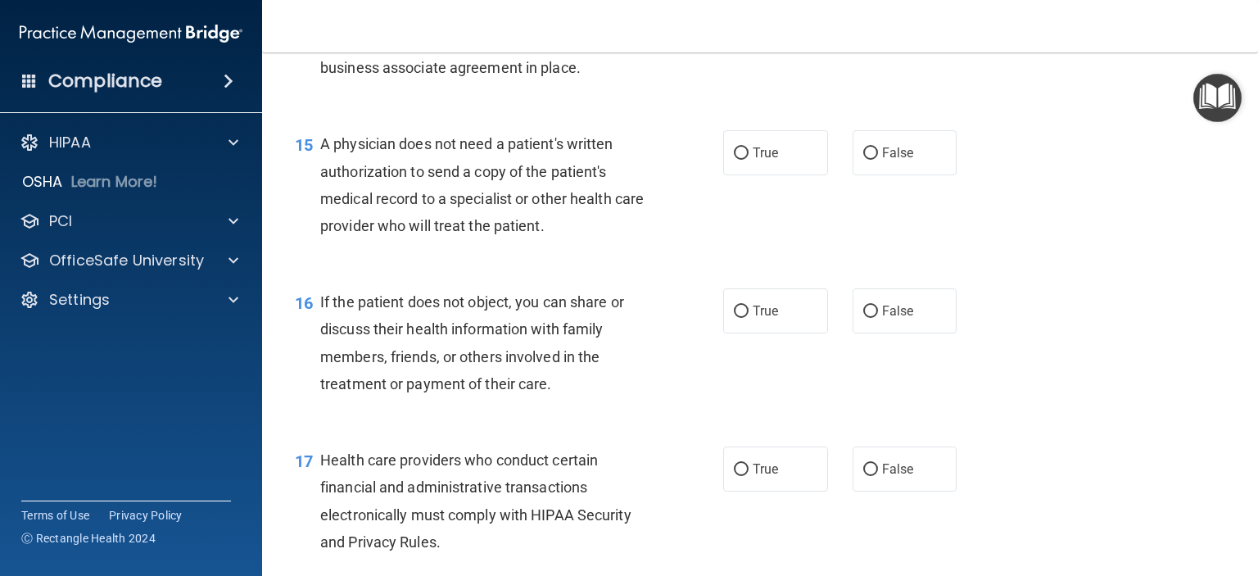
scroll to position [2129, 0]
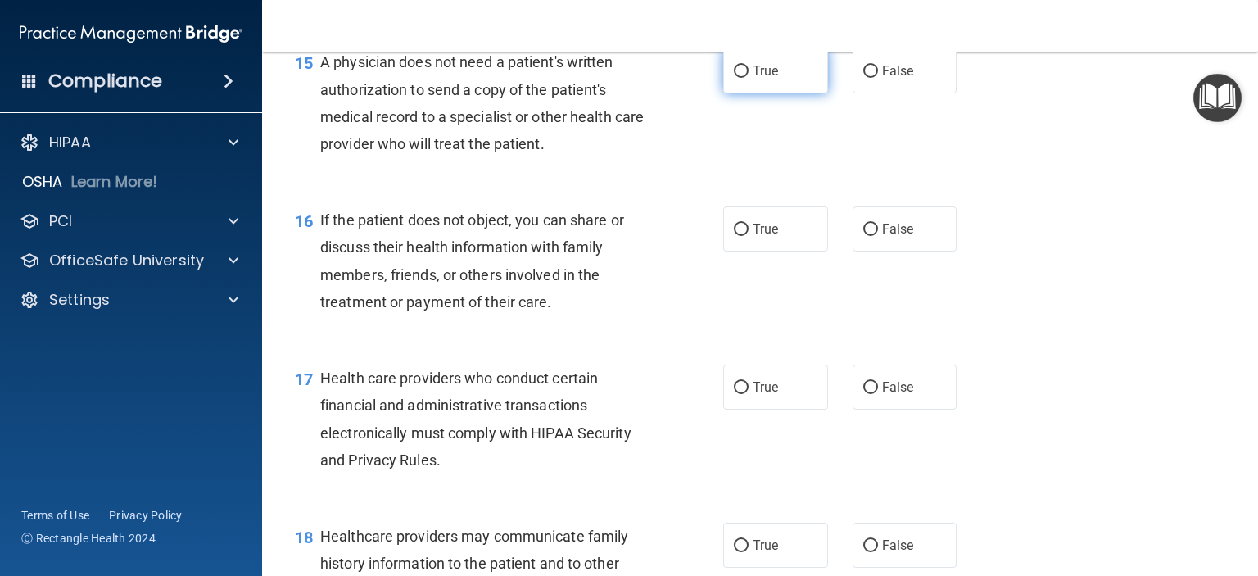
click at [739, 78] on input "True" at bounding box center [741, 72] width 15 height 12
radio input "true"
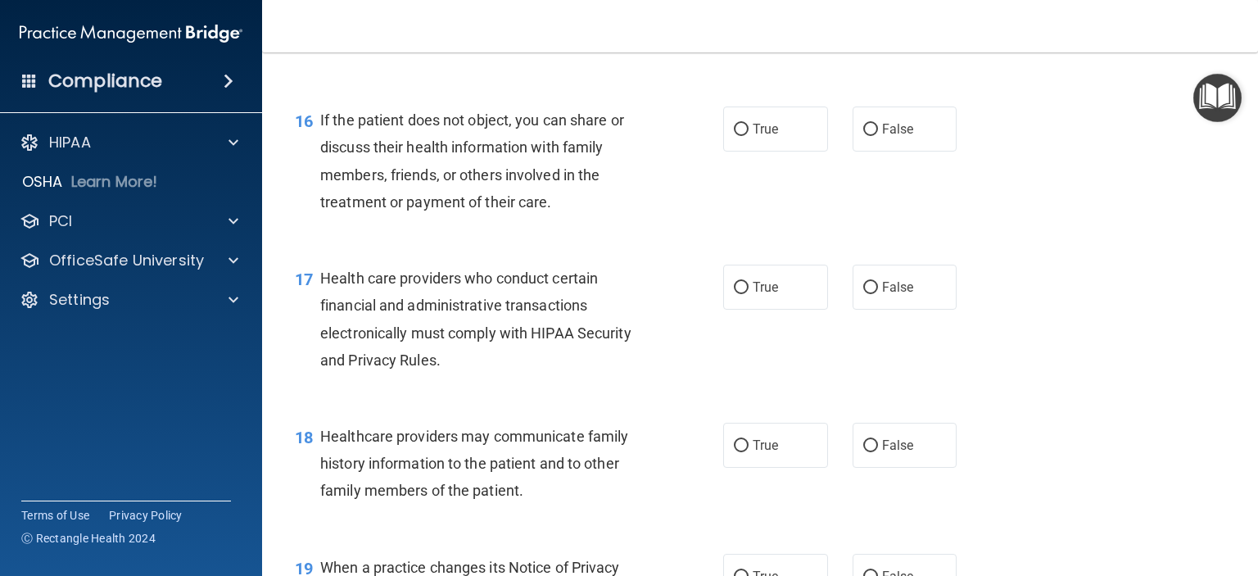
scroll to position [2293, 0]
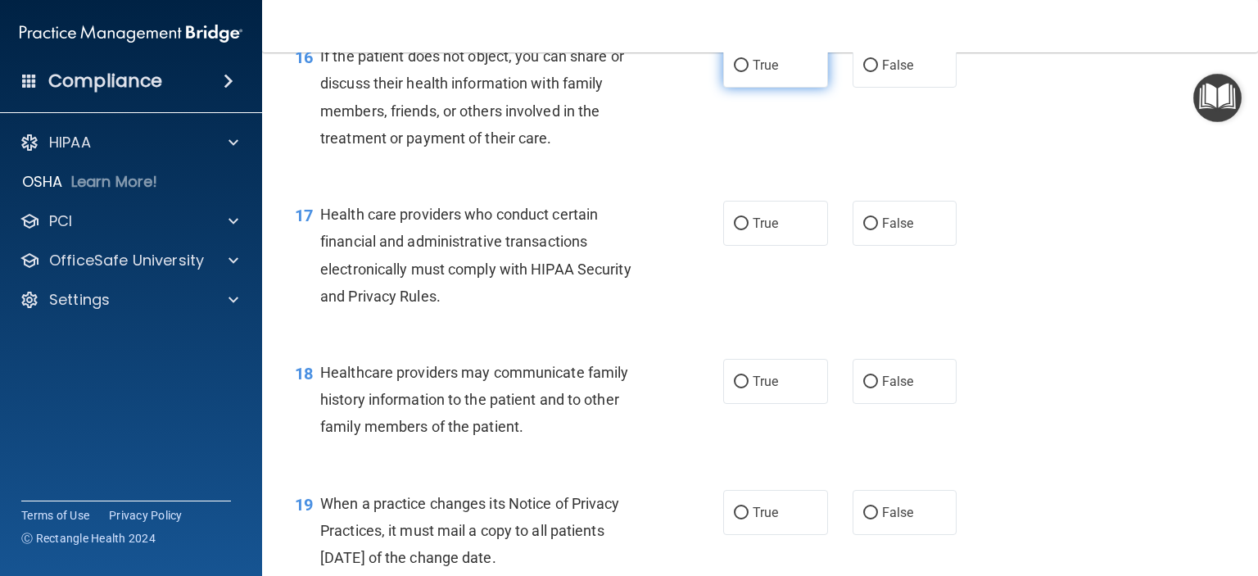
click at [739, 72] on input "True" at bounding box center [741, 66] width 15 height 12
radio input "true"
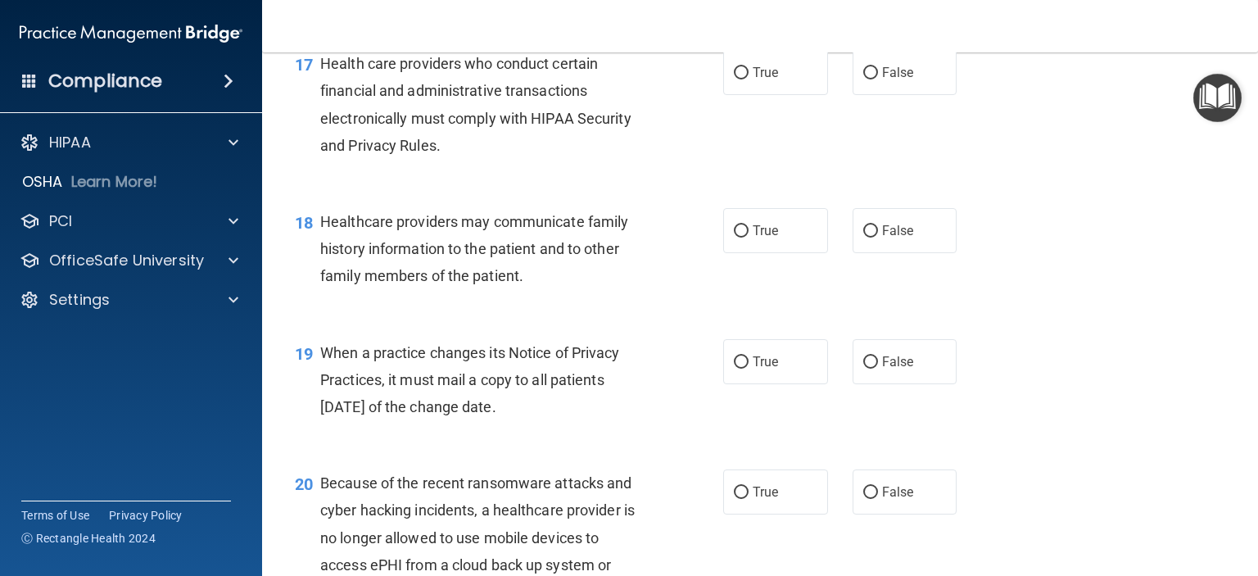
scroll to position [2457, 0]
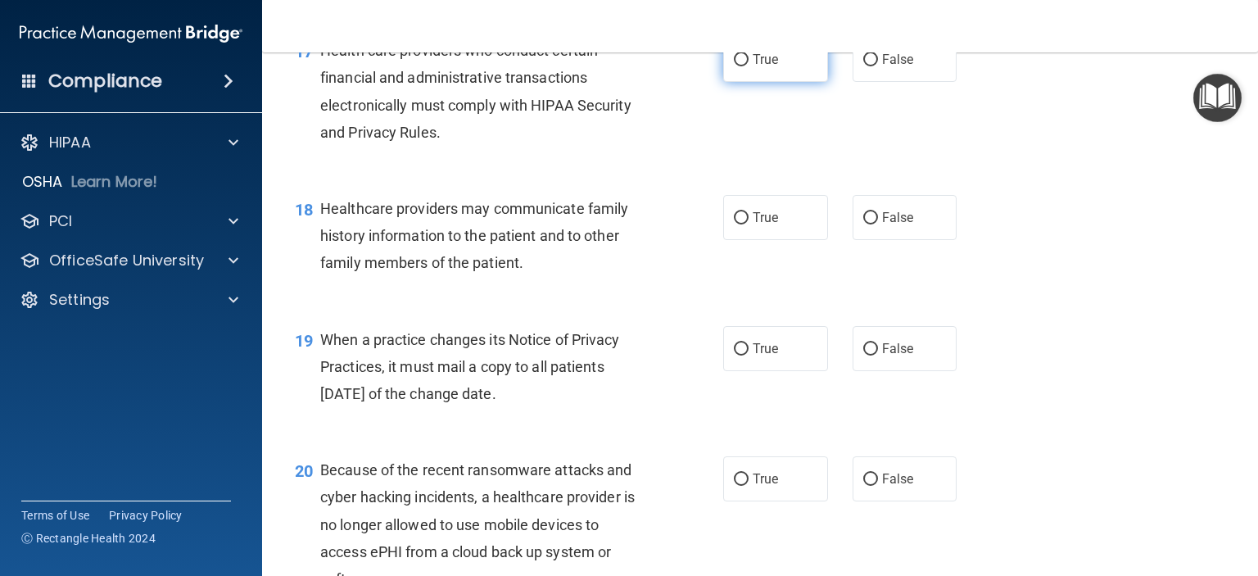
click at [734, 66] on input "True" at bounding box center [741, 60] width 15 height 12
radio input "true"
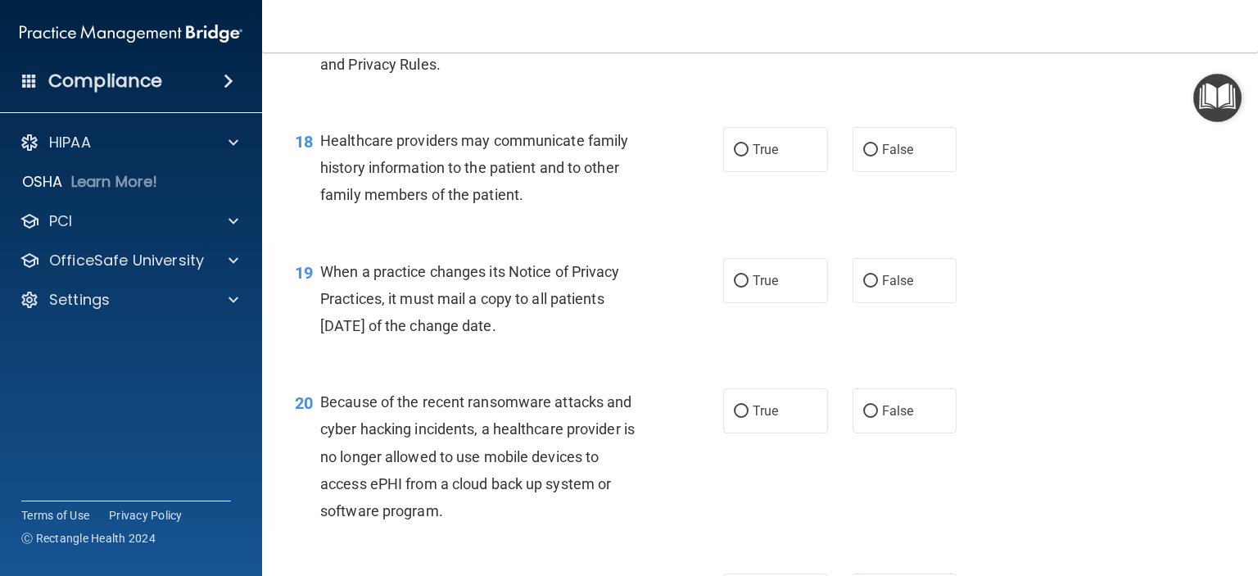
scroll to position [2621, 0]
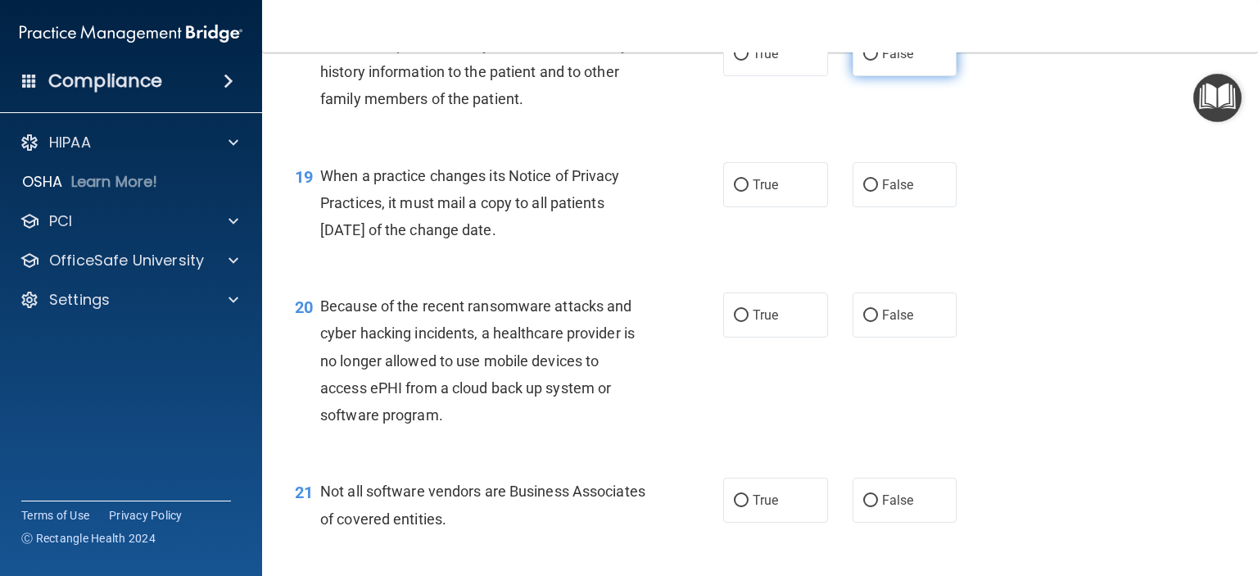
click at [863, 61] on input "False" at bounding box center [870, 54] width 15 height 12
radio input "true"
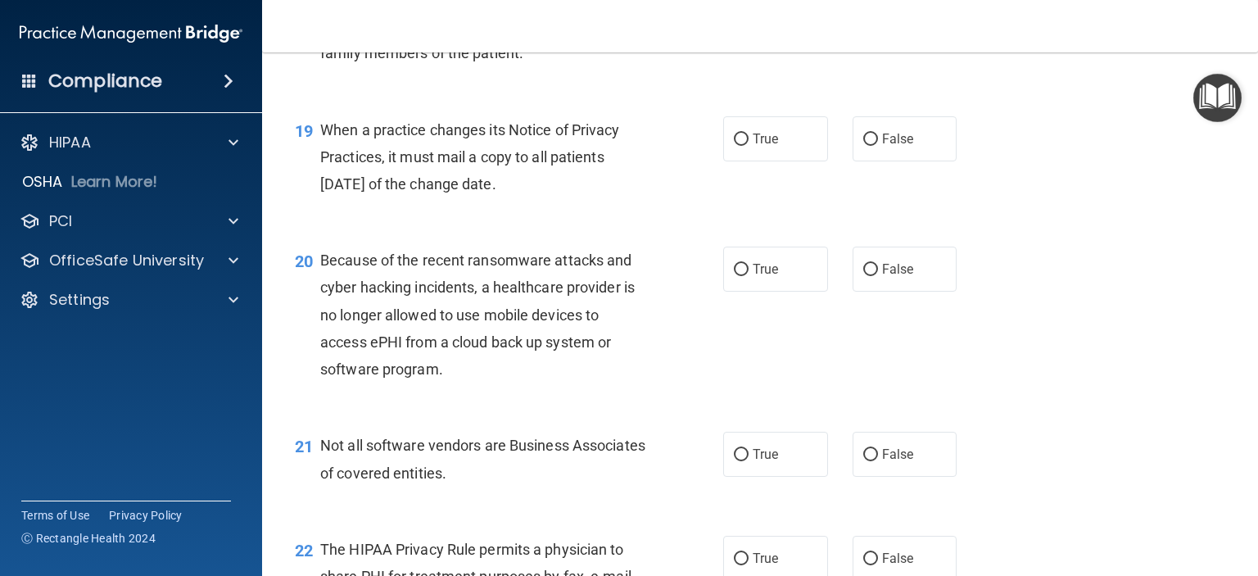
scroll to position [2702, 0]
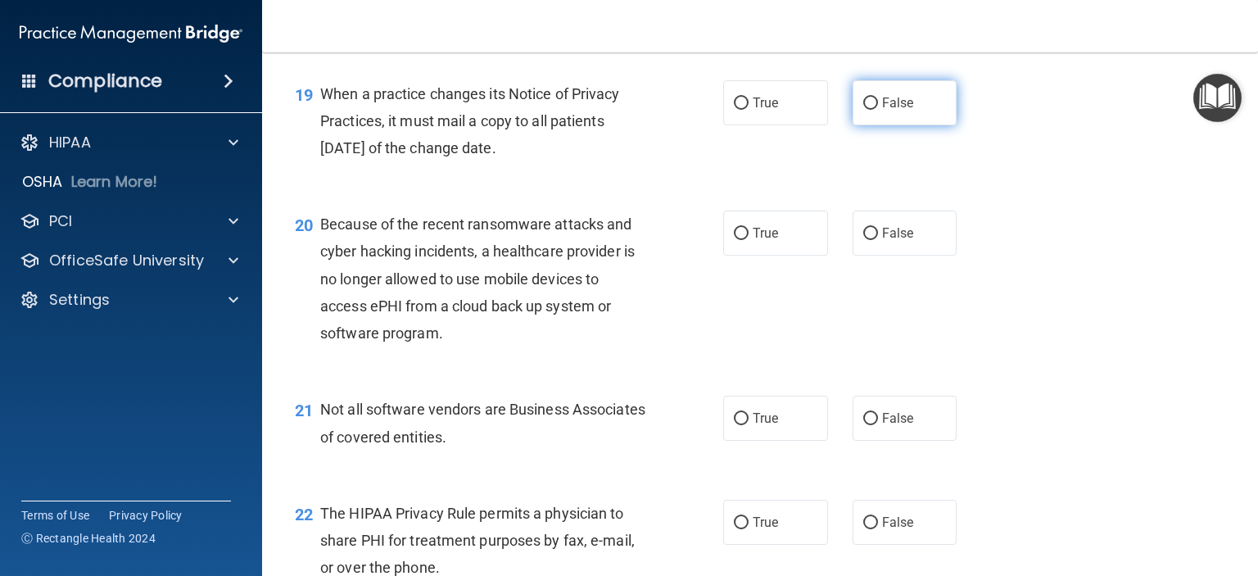
click at [865, 110] on input "False" at bounding box center [870, 103] width 15 height 12
radio input "true"
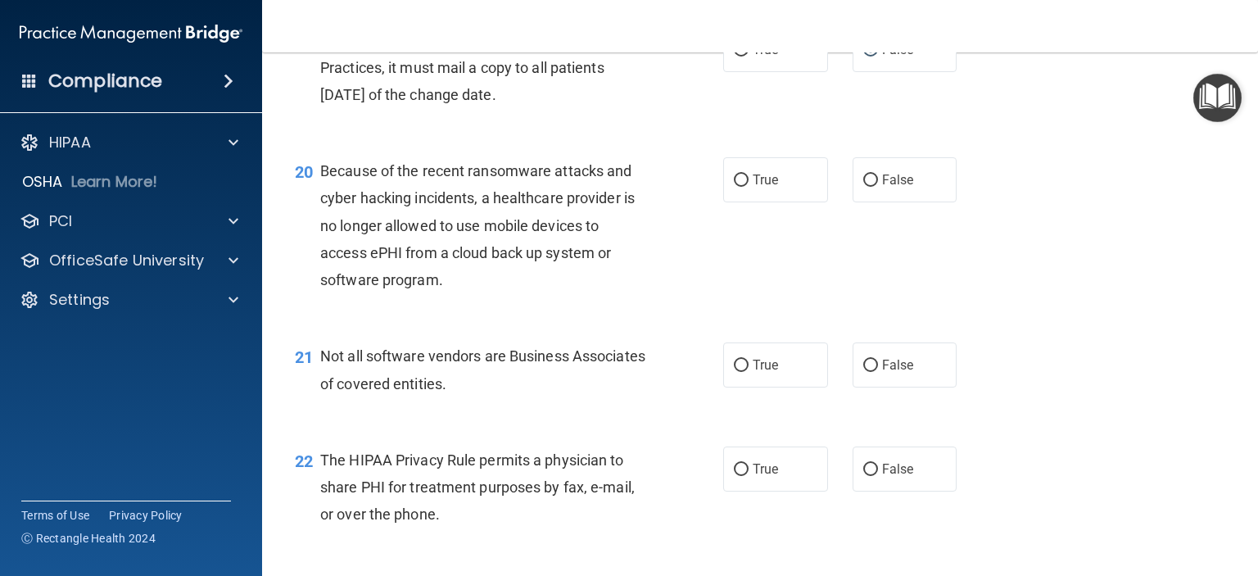
scroll to position [2784, 0]
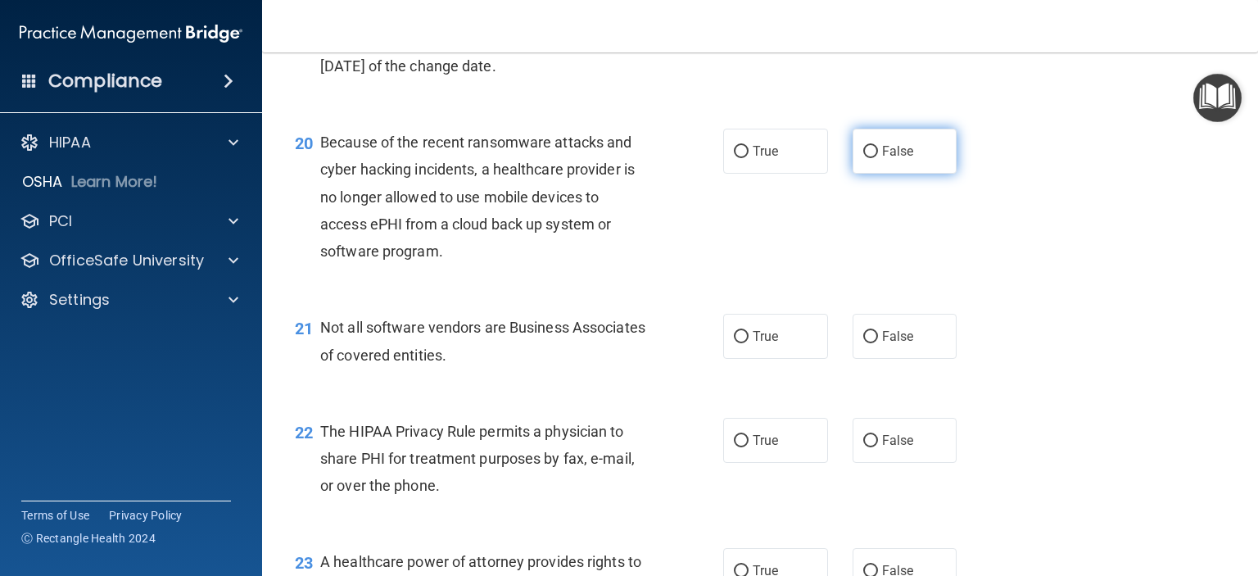
click at [868, 158] on input "False" at bounding box center [870, 152] width 15 height 12
radio input "true"
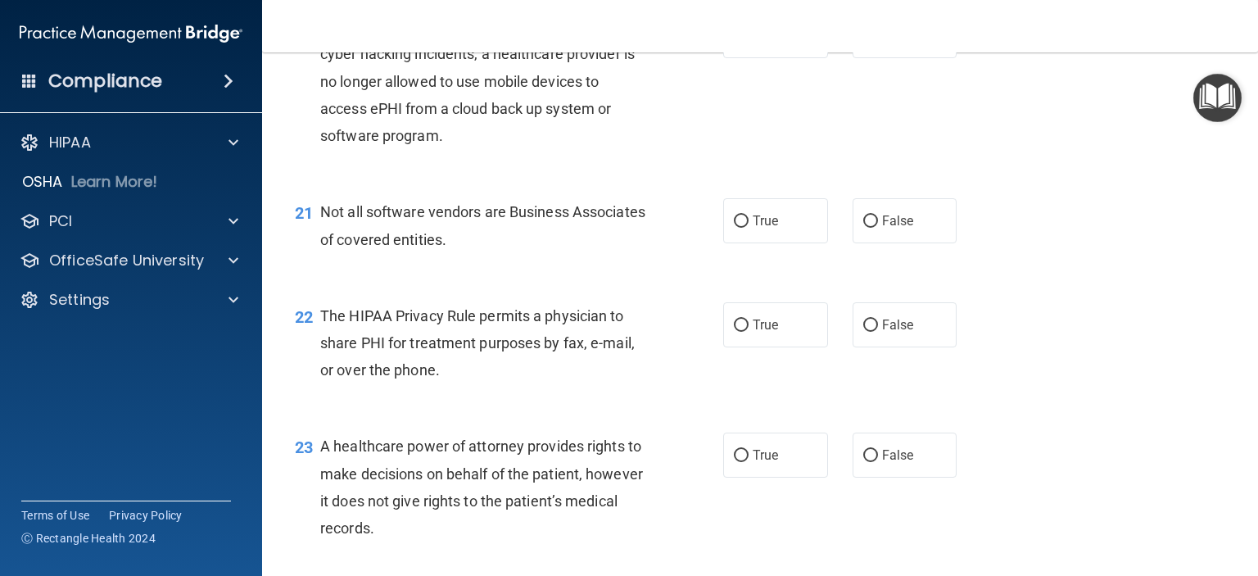
scroll to position [2948, 0]
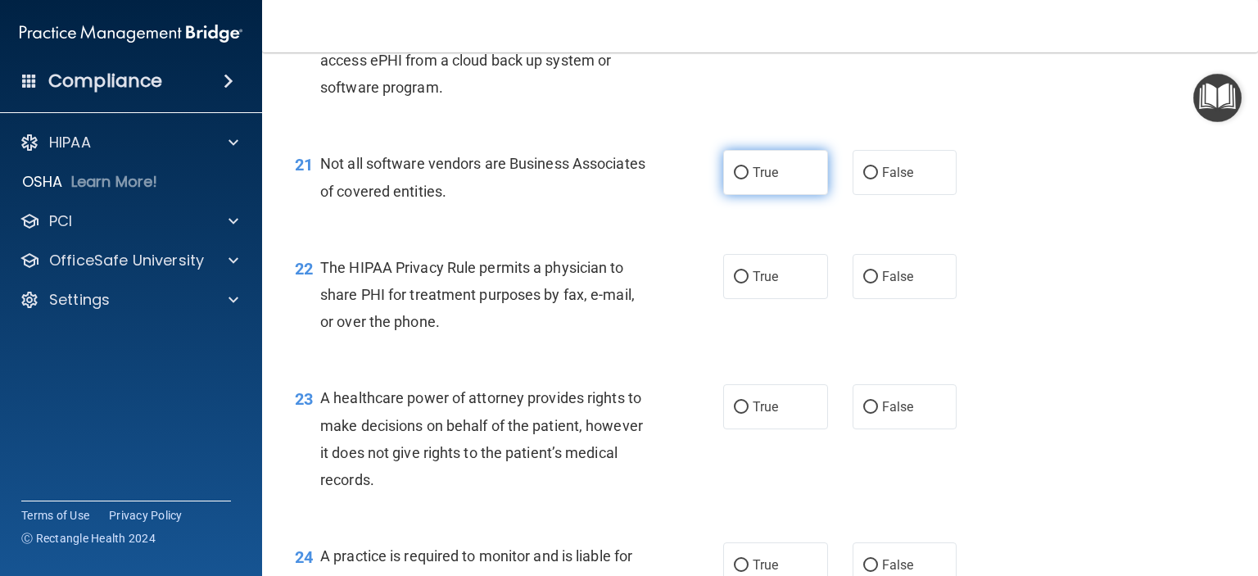
click at [726, 195] on label "True" at bounding box center [775, 172] width 105 height 45
click at [734, 179] on input "True" at bounding box center [741, 173] width 15 height 12
radio input "true"
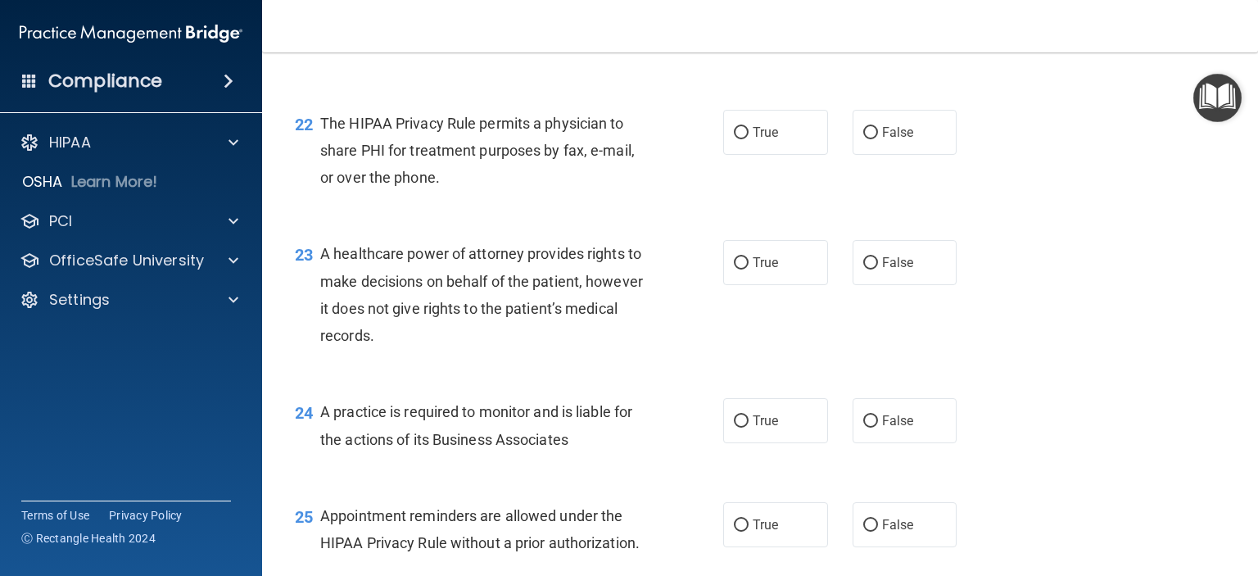
scroll to position [3112, 0]
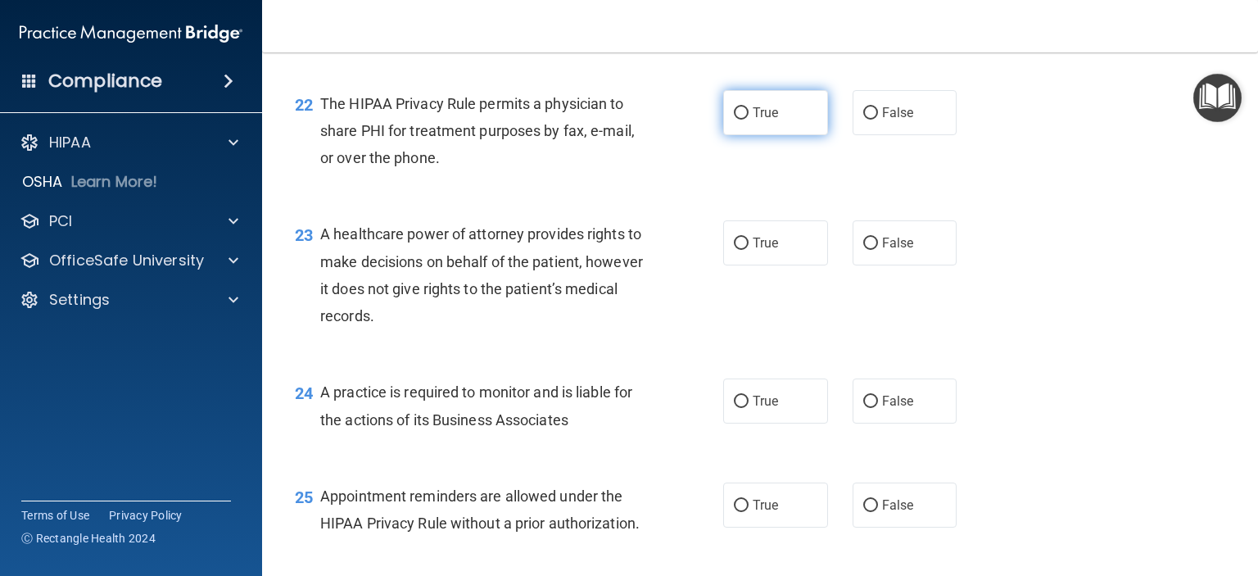
click at [734, 120] on input "True" at bounding box center [741, 113] width 15 height 12
radio input "true"
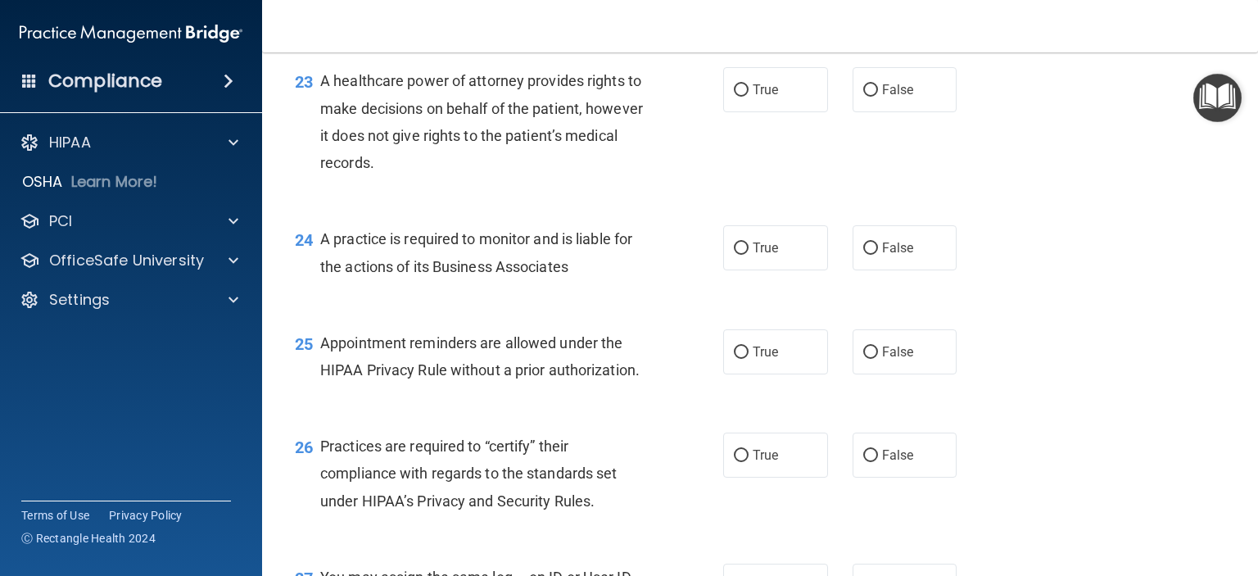
scroll to position [3276, 0]
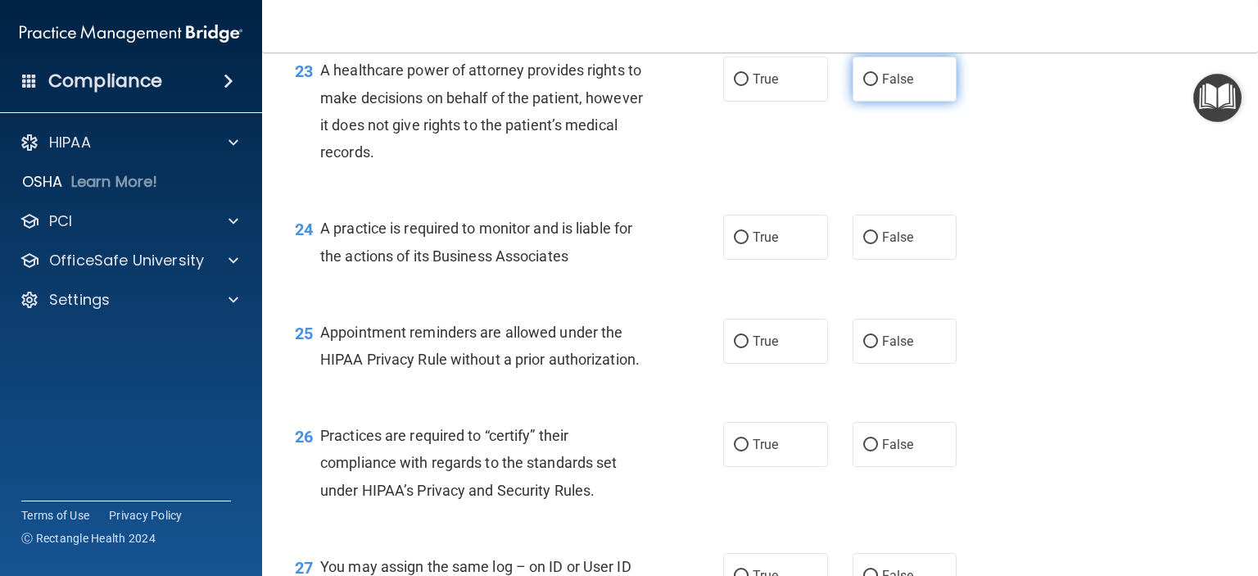
click at [863, 86] on input "False" at bounding box center [870, 80] width 15 height 12
radio input "true"
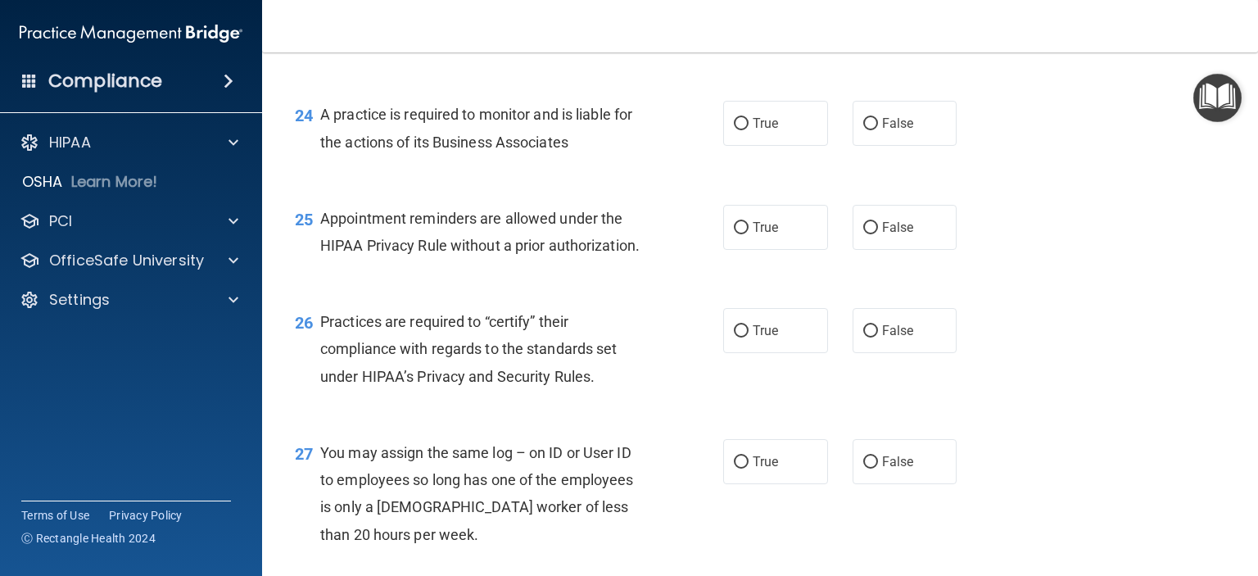
scroll to position [3439, 0]
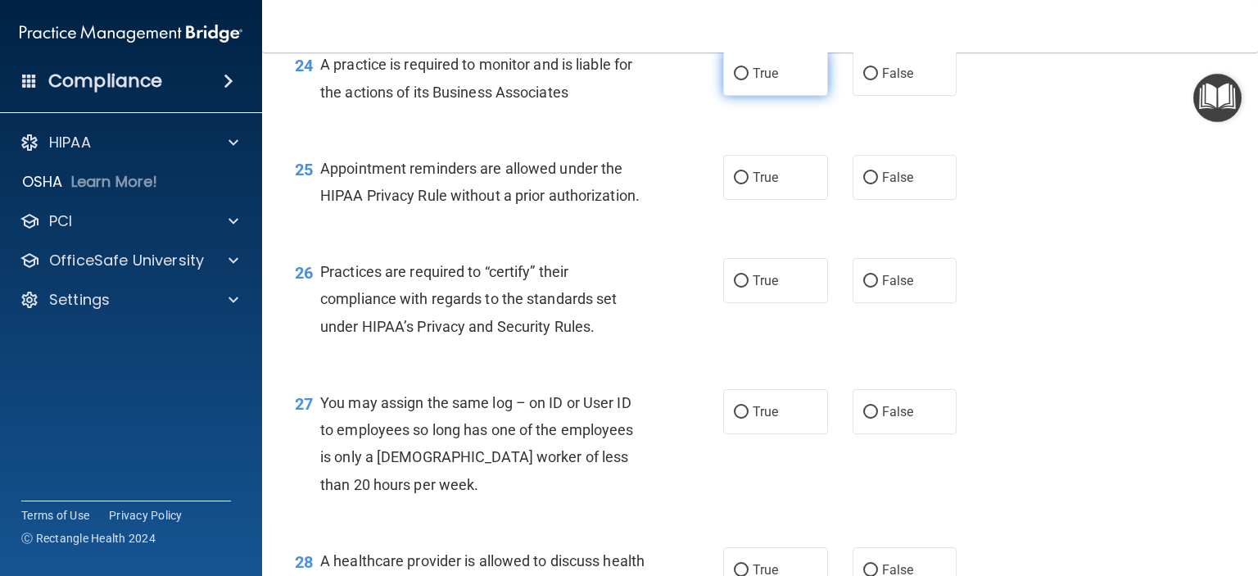
click at [734, 80] on input "True" at bounding box center [741, 74] width 15 height 12
radio input "true"
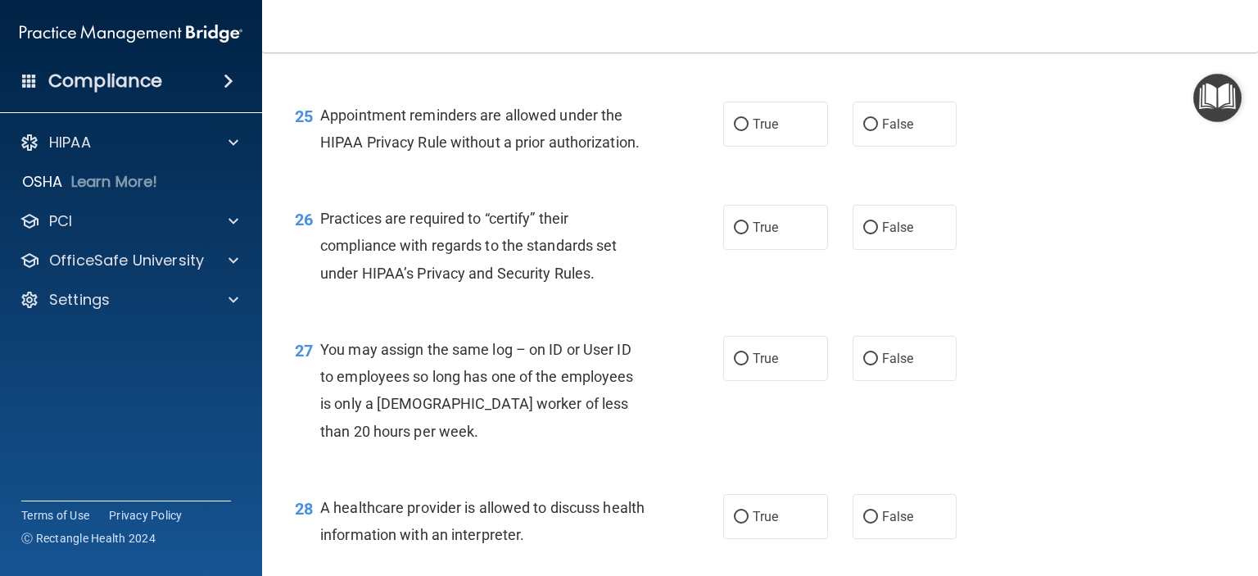
scroll to position [3521, 0]
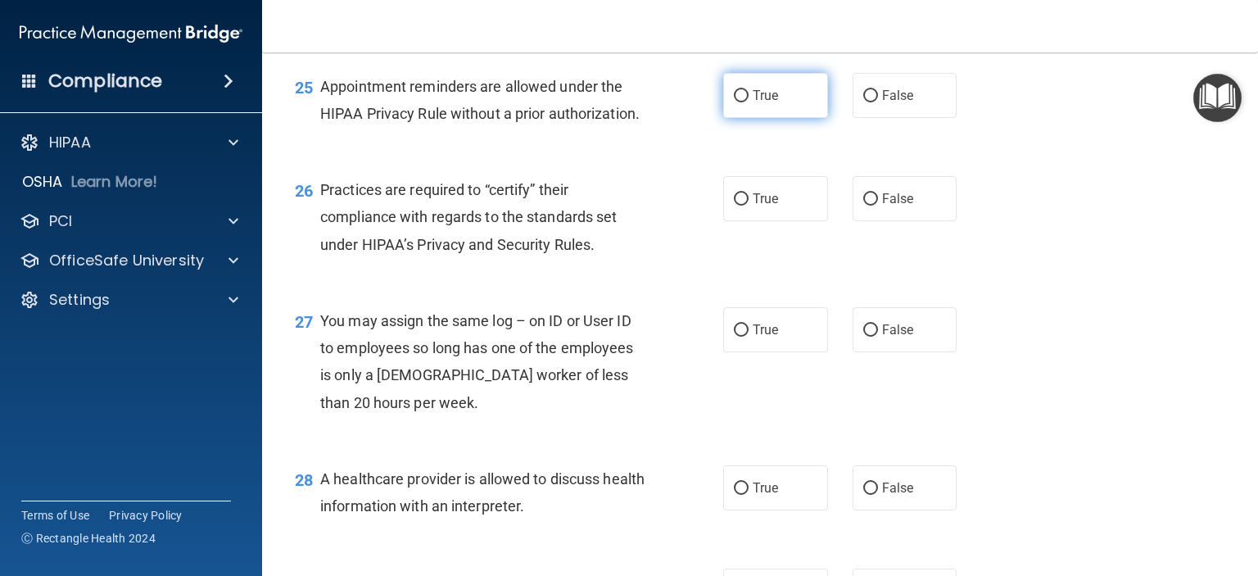
click at [734, 102] on input "True" at bounding box center [741, 96] width 15 height 12
radio input "true"
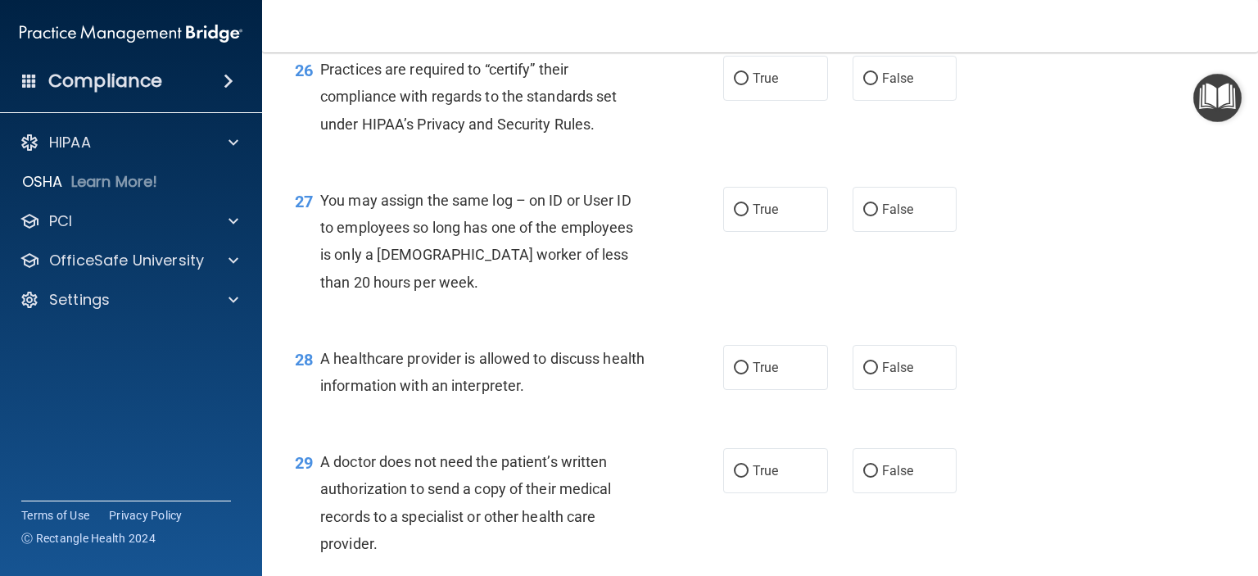
scroll to position [3685, 0]
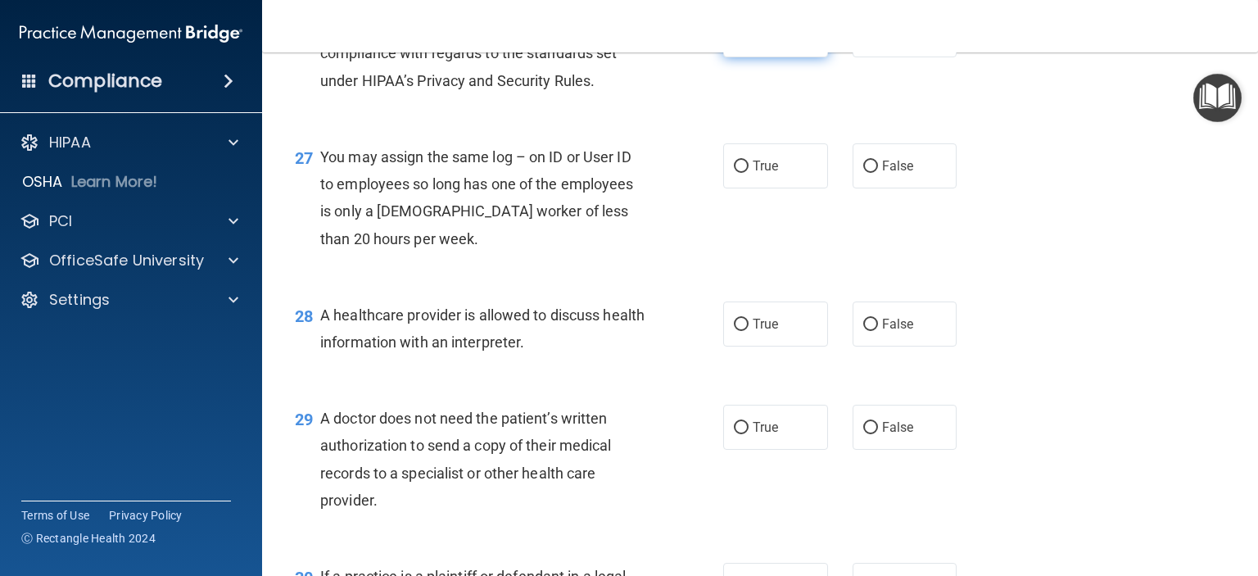
click at [734, 42] on input "True" at bounding box center [741, 35] width 15 height 12
radio input "true"
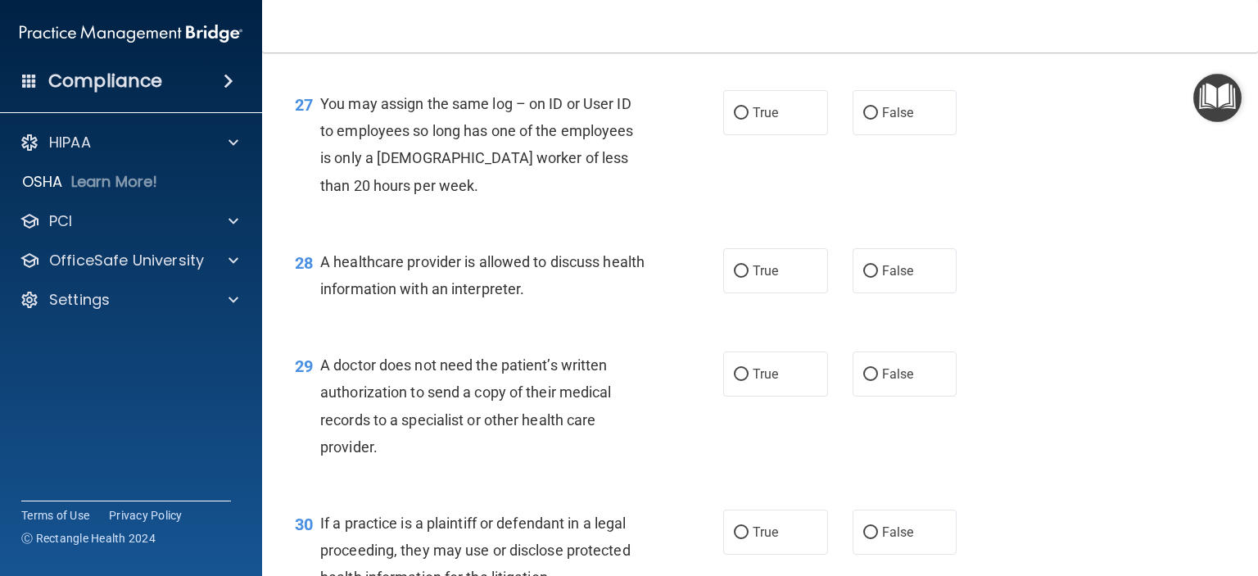
scroll to position [3767, 0]
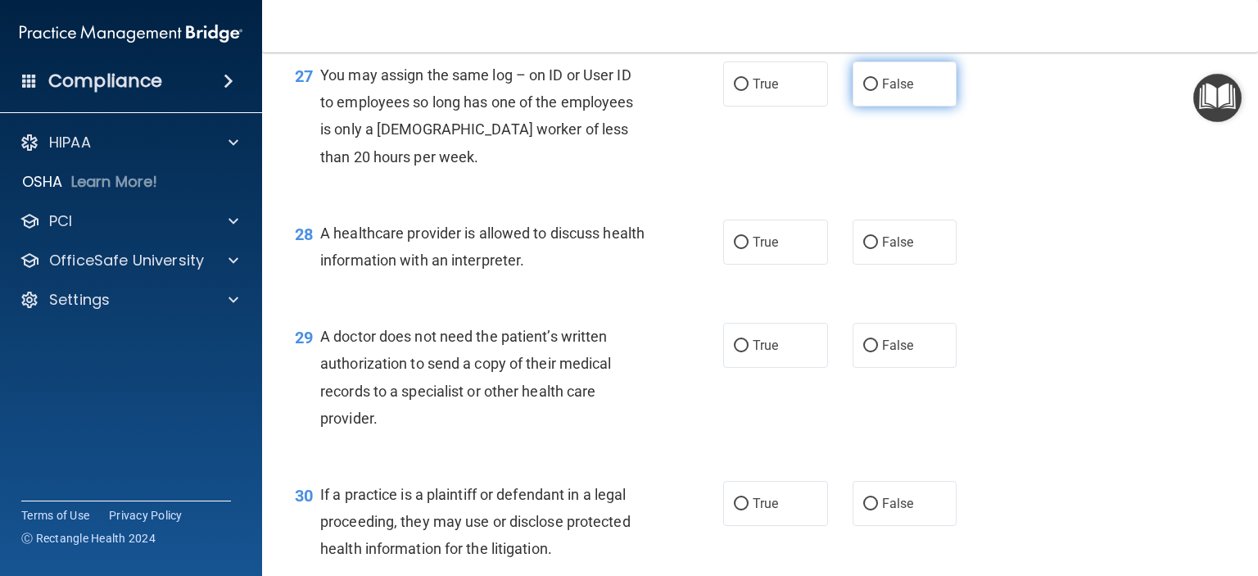
click at [864, 91] on input "False" at bounding box center [870, 85] width 15 height 12
radio input "true"
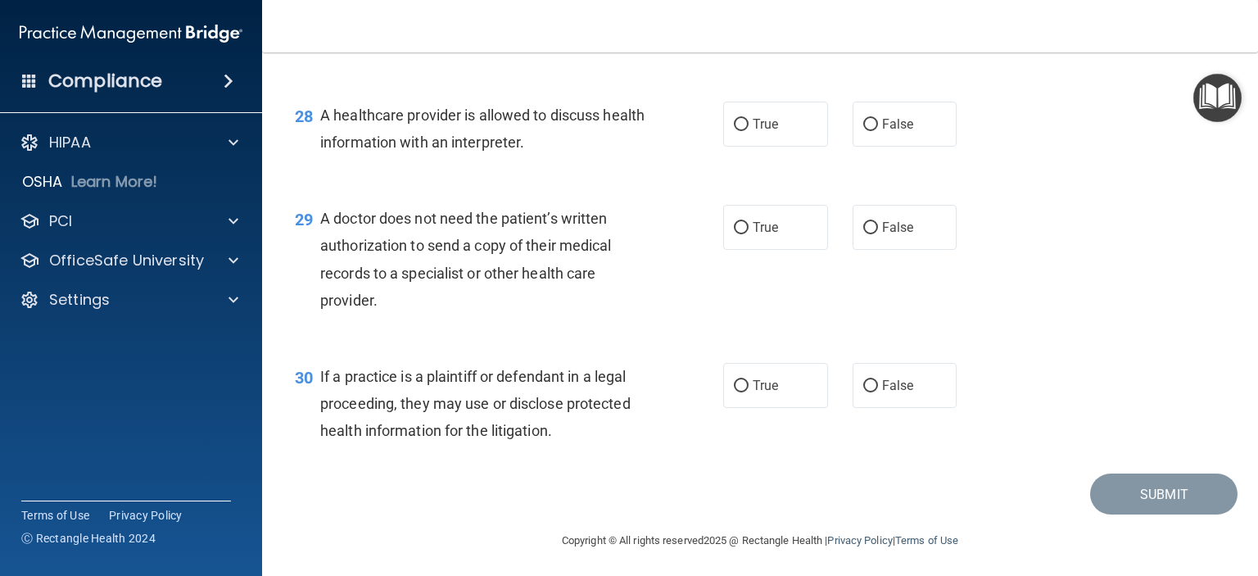
scroll to position [3931, 0]
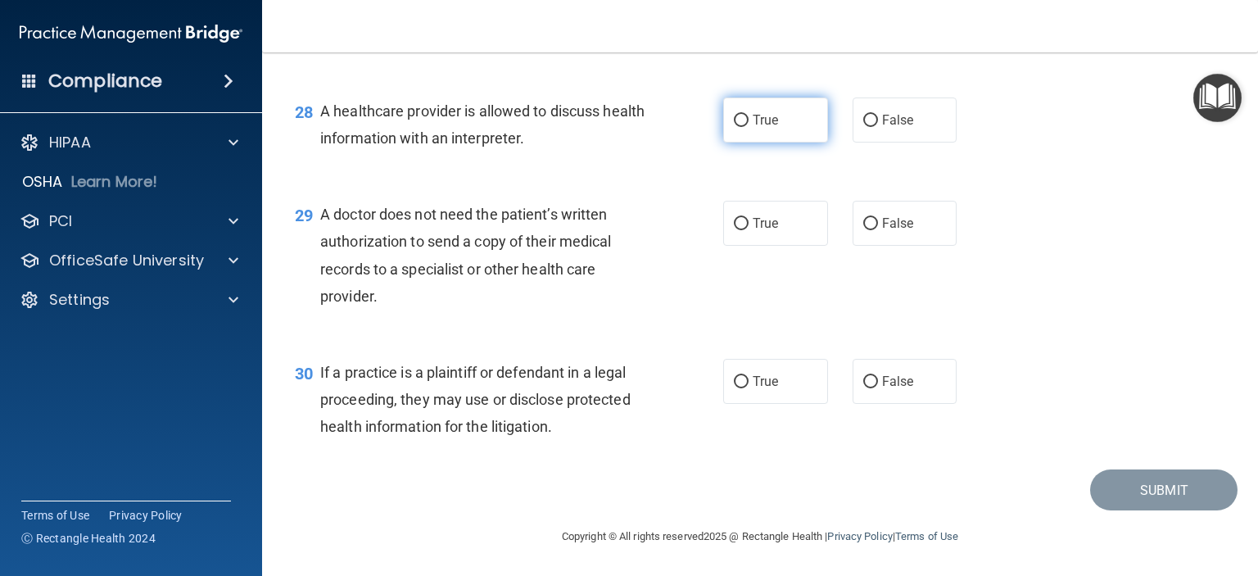
click at [735, 127] on input "True" at bounding box center [741, 121] width 15 height 12
radio input "true"
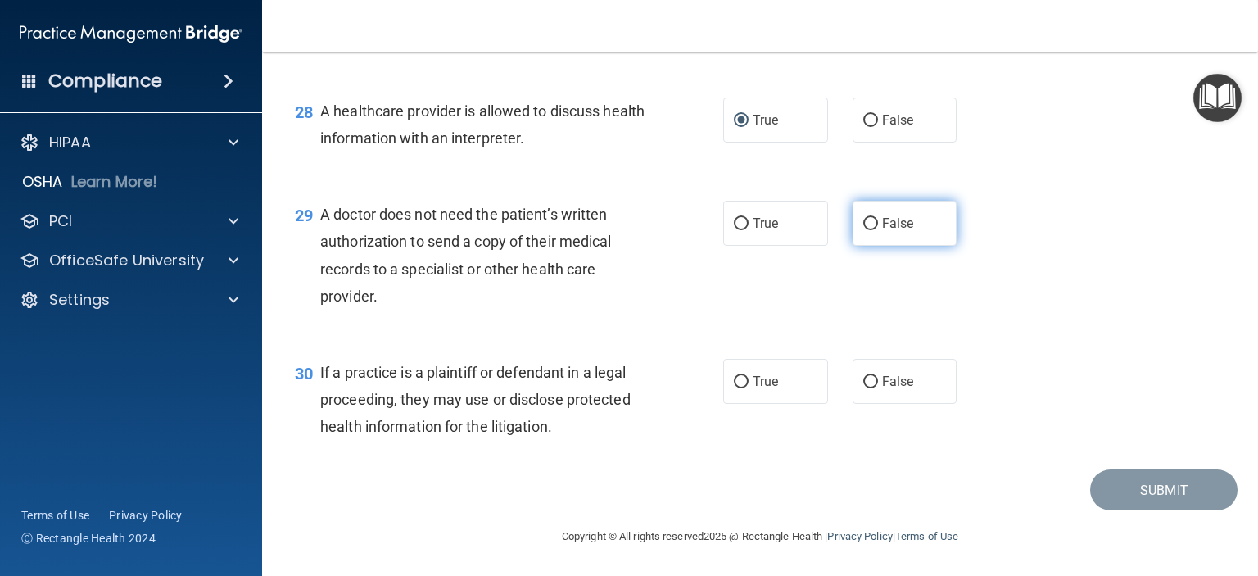
click at [863, 220] on input "False" at bounding box center [870, 224] width 15 height 12
radio input "true"
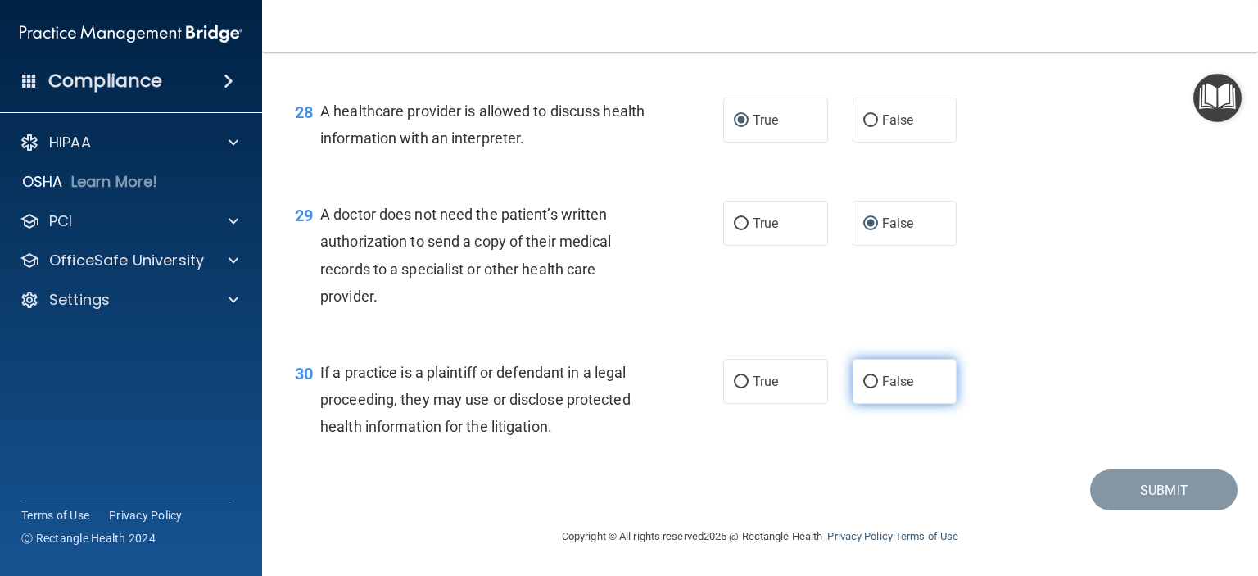
click at [863, 378] on input "False" at bounding box center [870, 382] width 15 height 12
radio input "true"
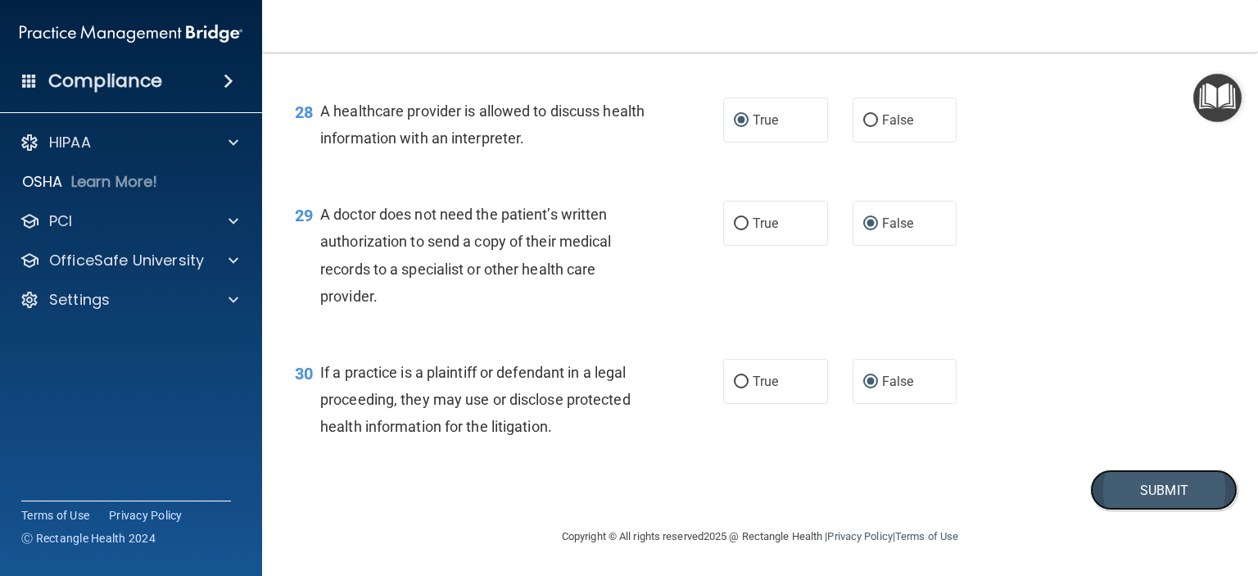
click at [1153, 489] on button "Submit" at bounding box center [1163, 490] width 147 height 42
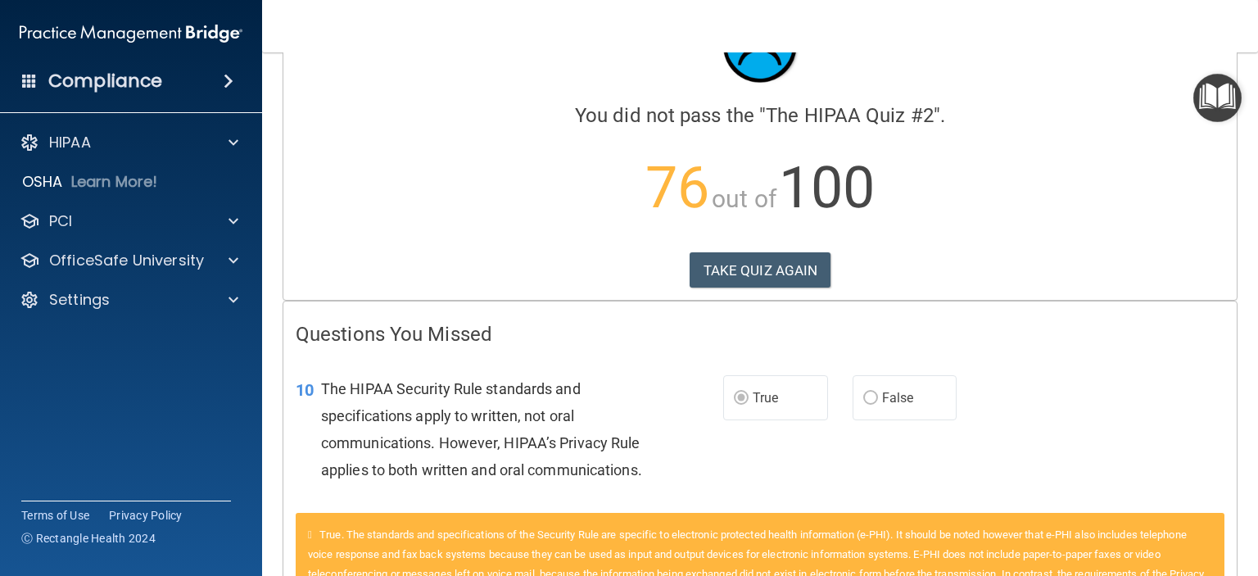
scroll to position [82, 0]
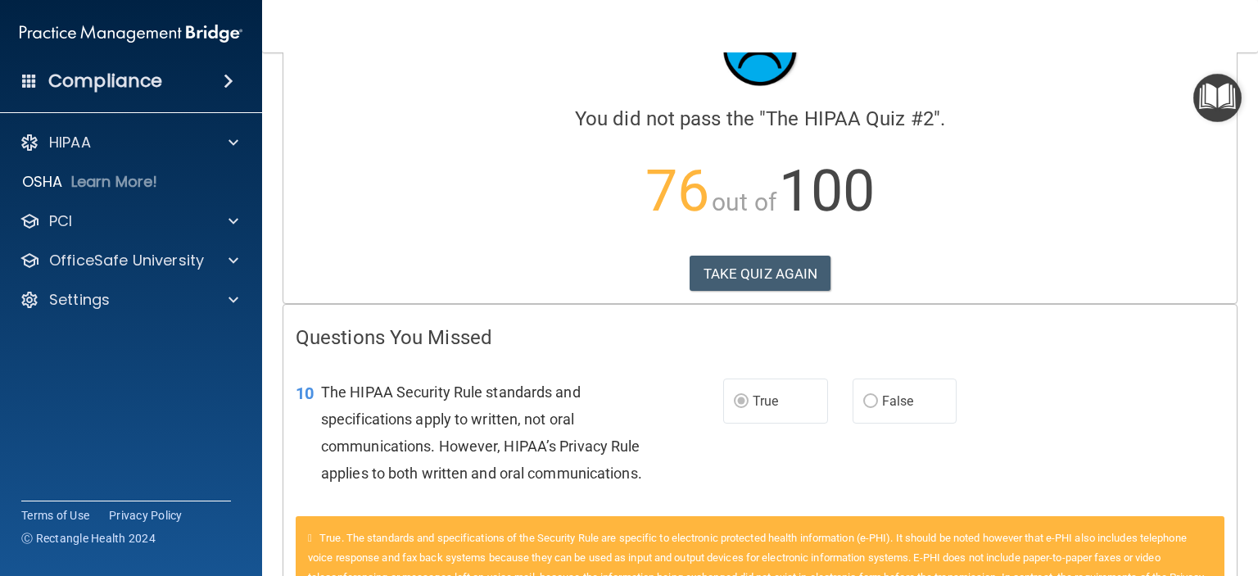
click at [1210, 102] on img "Open Resource Center" at bounding box center [1217, 98] width 48 height 48
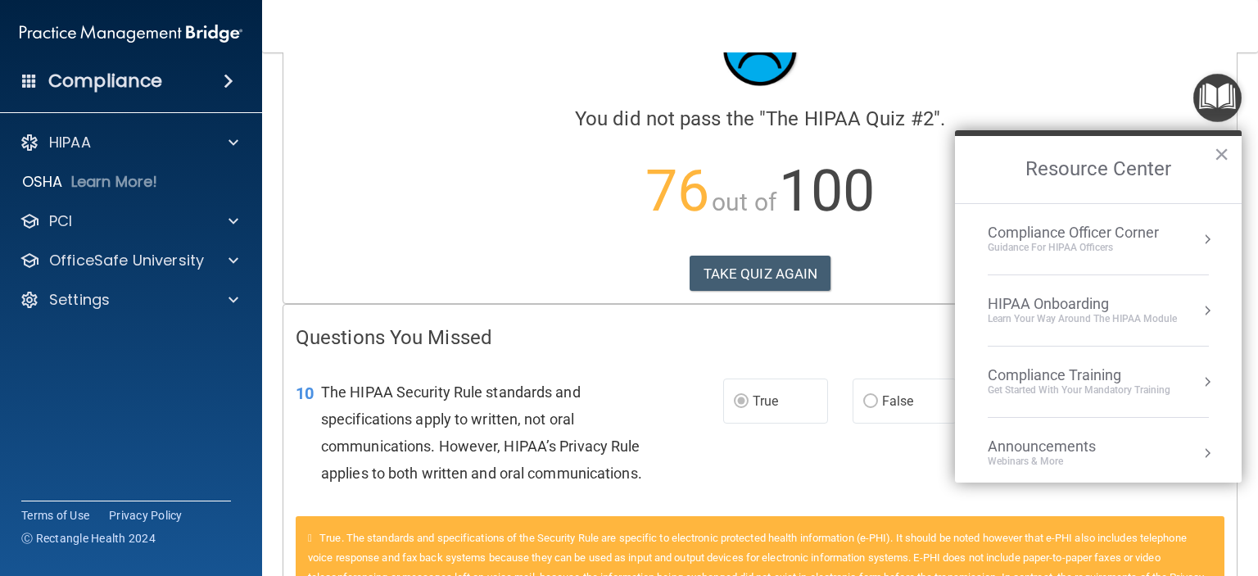
click at [997, 61] on div at bounding box center [760, 49] width 929 height 98
click at [1225, 154] on button "×" at bounding box center [1222, 154] width 16 height 26
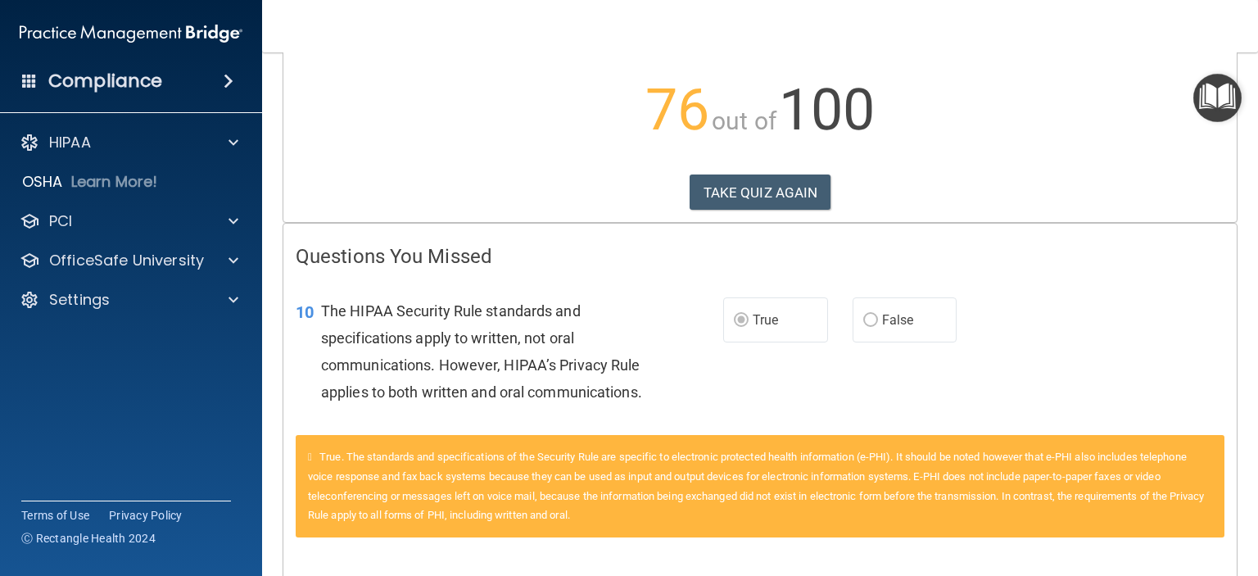
scroll to position [164, 0]
click at [737, 197] on button "TAKE QUIZ AGAIN" at bounding box center [761, 192] width 142 height 36
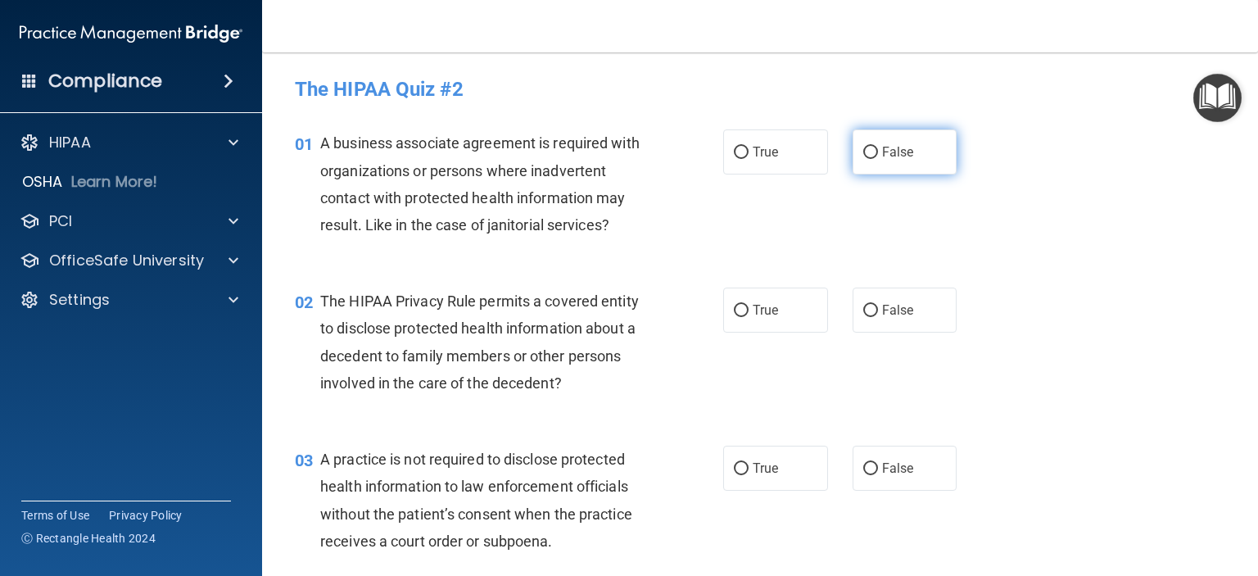
click at [863, 149] on input "False" at bounding box center [870, 153] width 15 height 12
radio input "true"
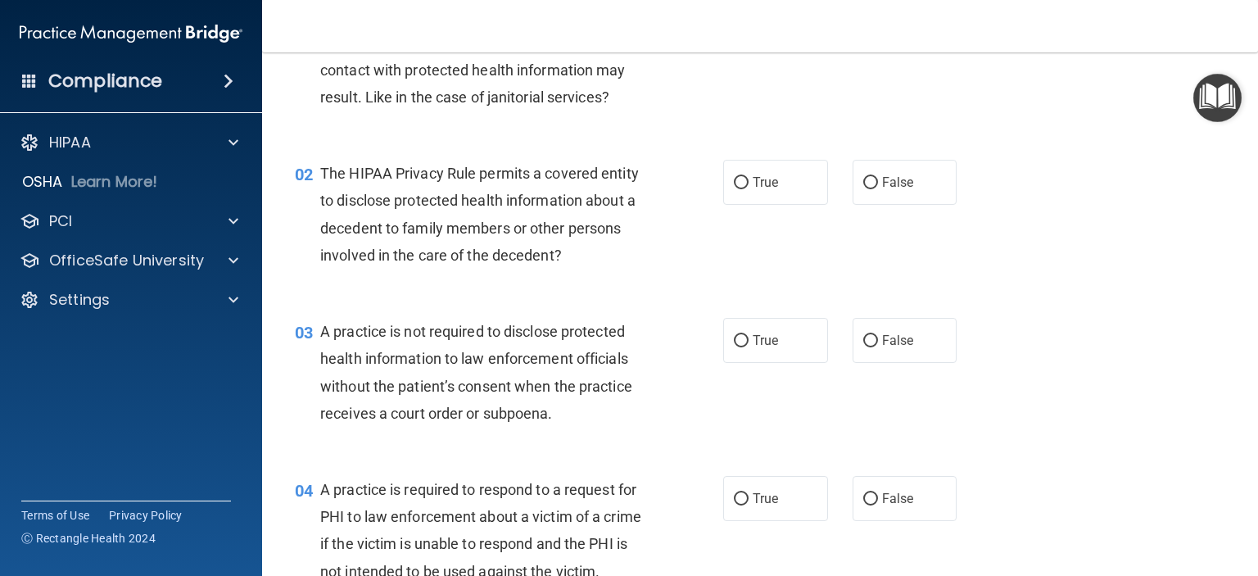
scroll to position [164, 0]
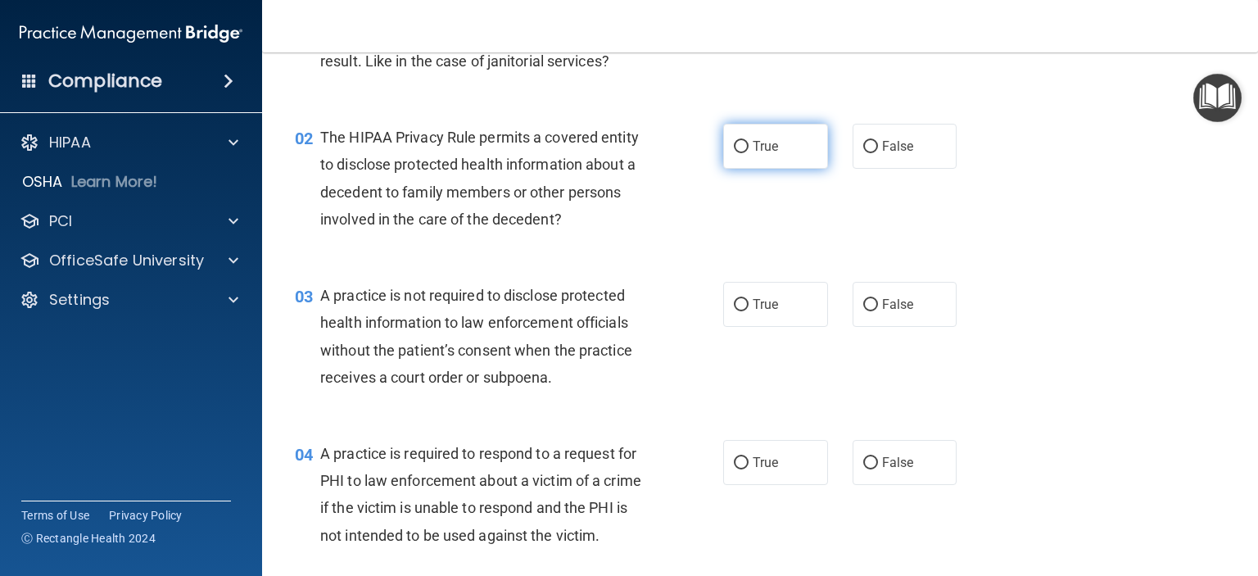
click at [740, 145] on input "True" at bounding box center [741, 147] width 15 height 12
radio input "true"
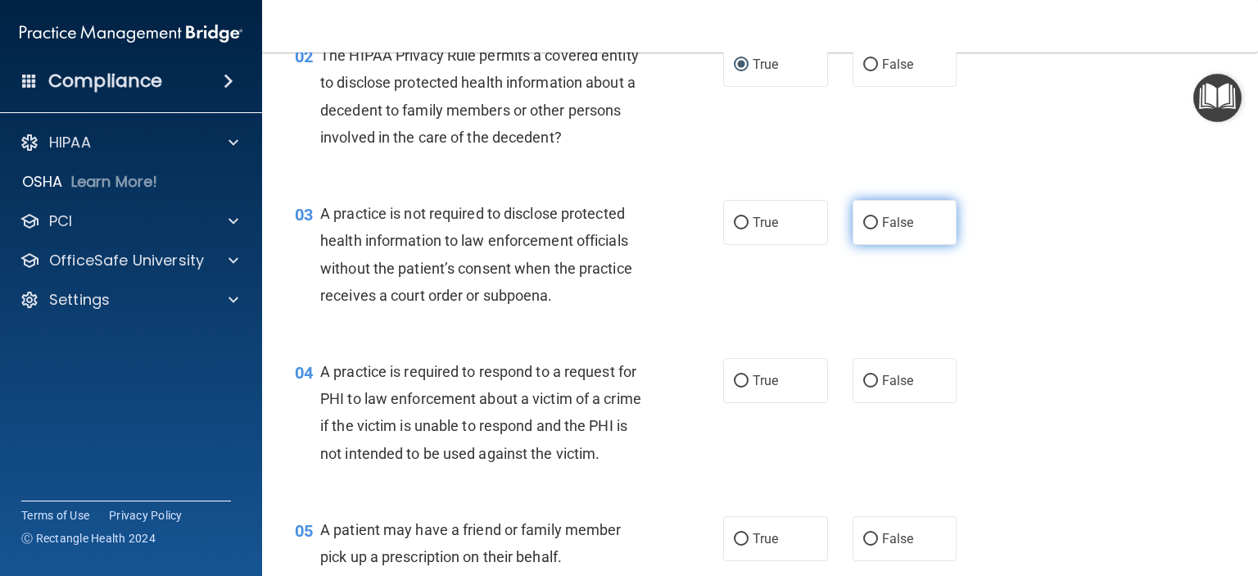
click at [863, 221] on input "False" at bounding box center [870, 223] width 15 height 12
radio input "true"
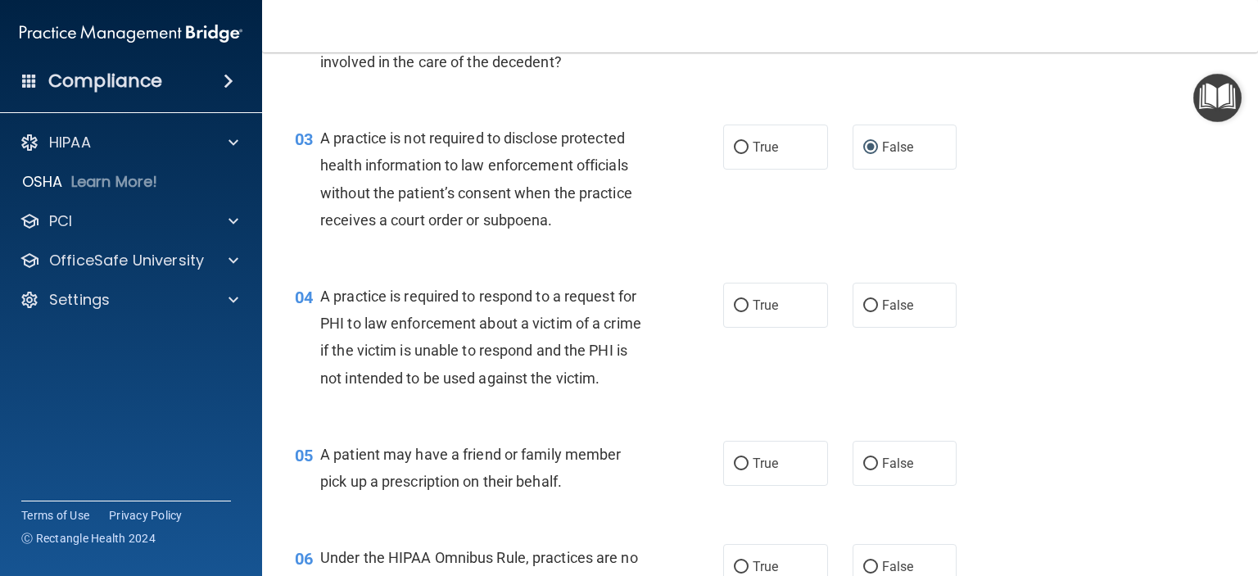
scroll to position [491, 0]
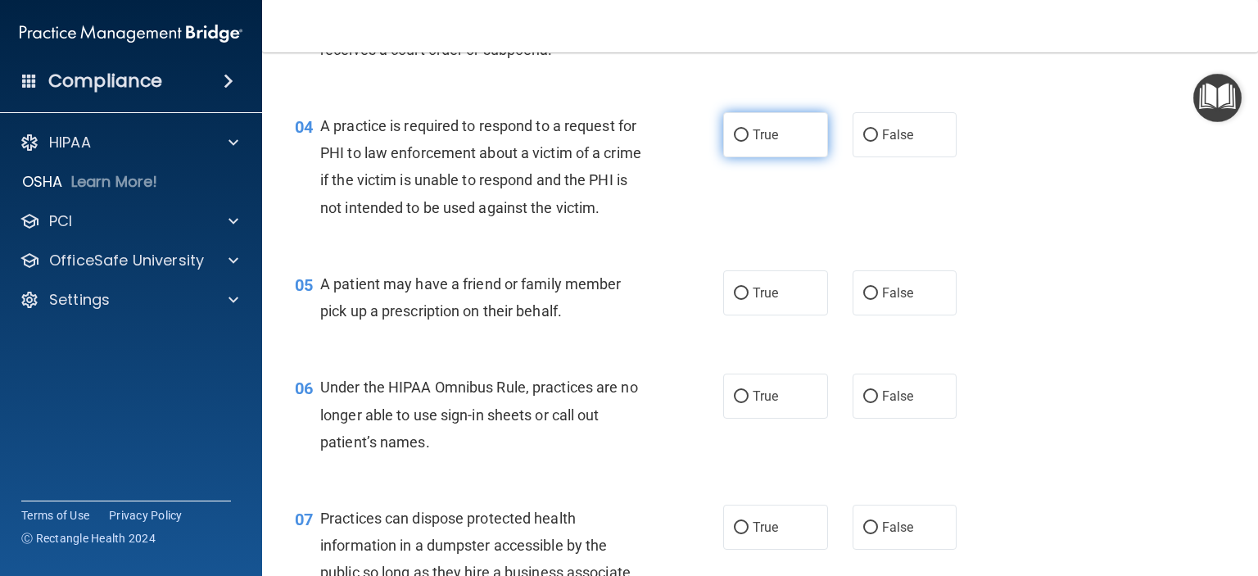
click at [734, 137] on input "True" at bounding box center [741, 135] width 15 height 12
radio input "true"
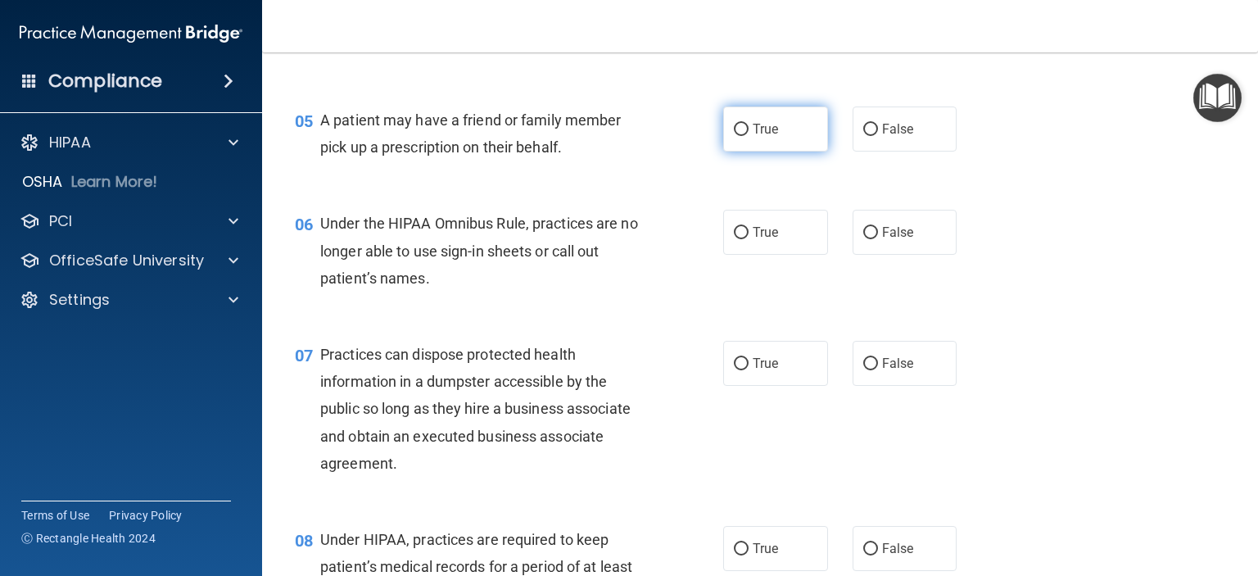
click at [739, 136] on input "True" at bounding box center [741, 130] width 15 height 12
radio input "true"
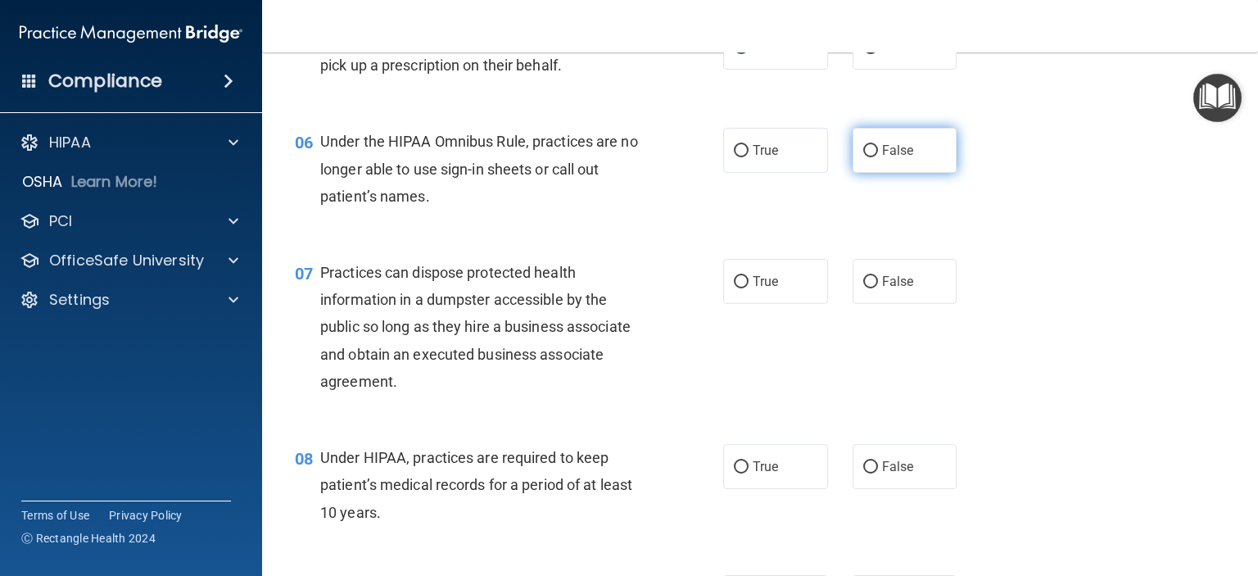
click at [865, 157] on input "False" at bounding box center [870, 151] width 15 height 12
radio input "true"
click at [734, 157] on input "True" at bounding box center [741, 151] width 15 height 12
radio input "true"
click at [863, 157] on input "False" at bounding box center [870, 151] width 15 height 12
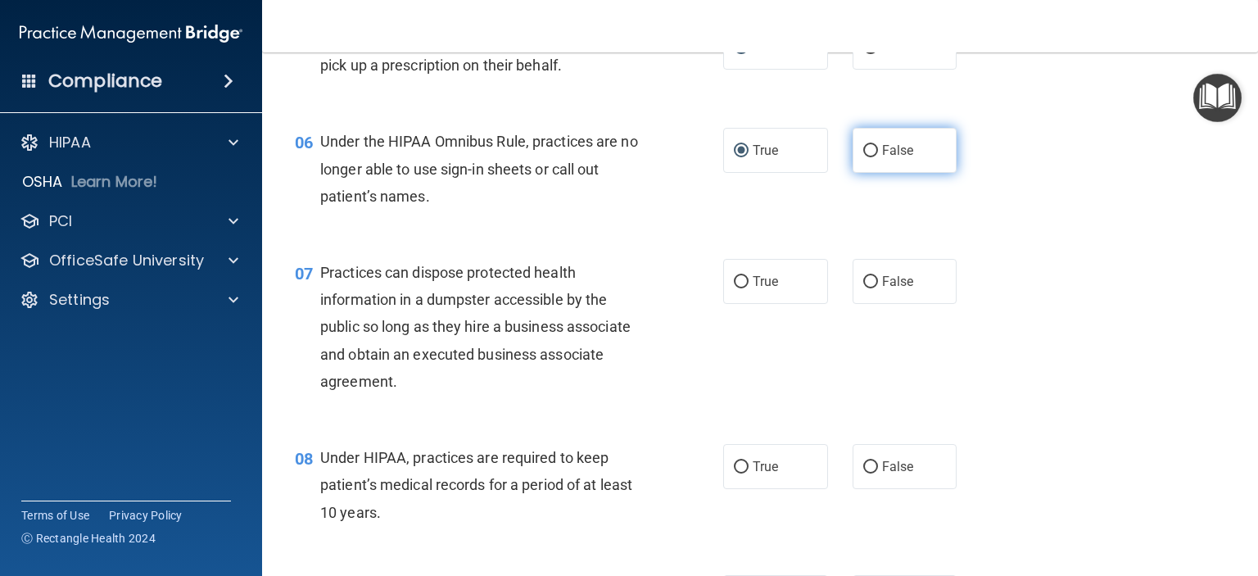
radio input "true"
radio input "false"
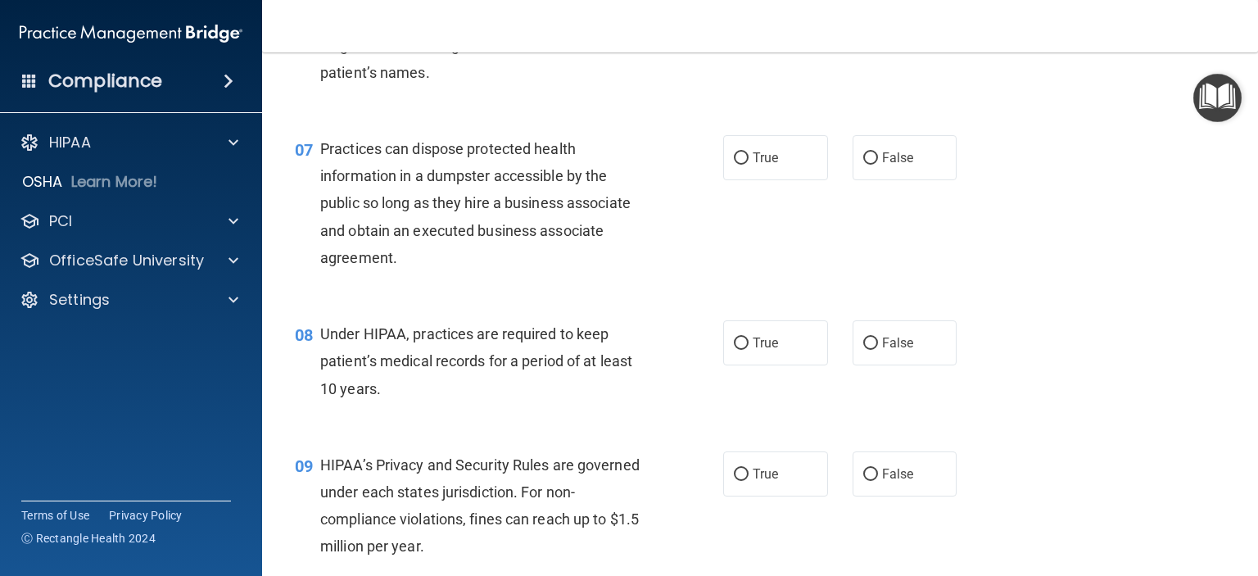
scroll to position [901, 0]
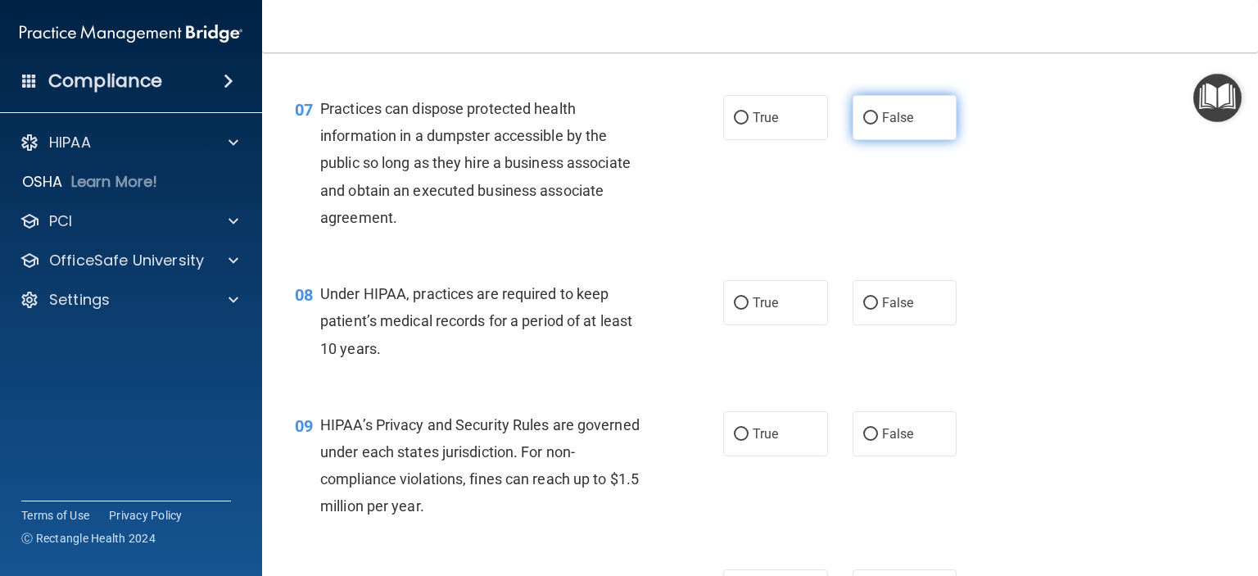
click at [863, 124] on input "False" at bounding box center [870, 118] width 15 height 12
radio input "true"
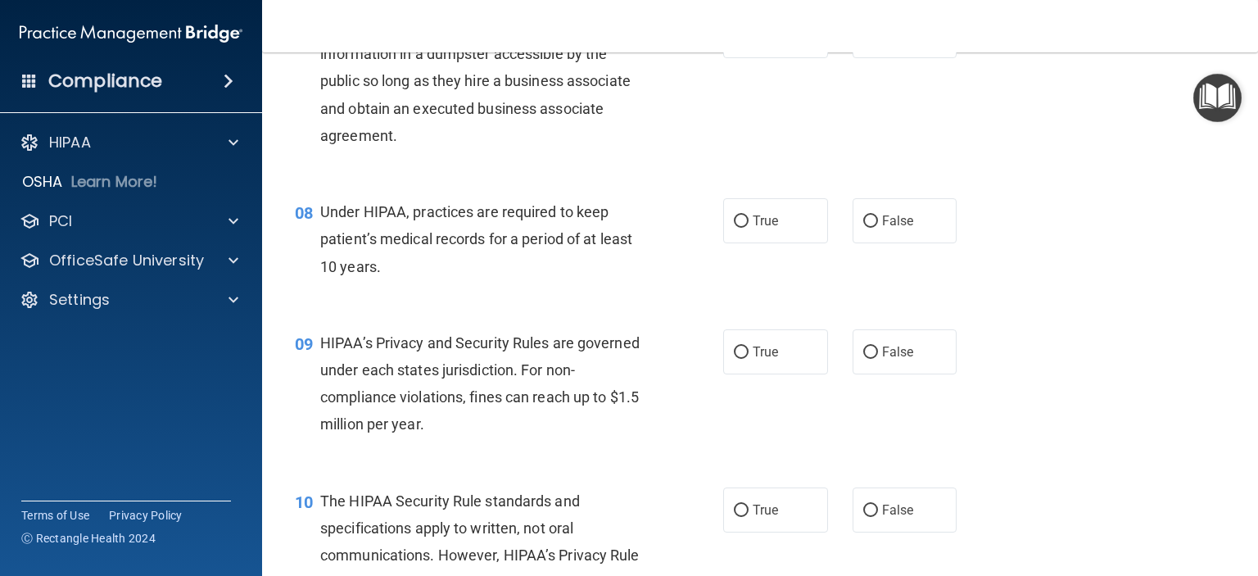
scroll to position [1065, 0]
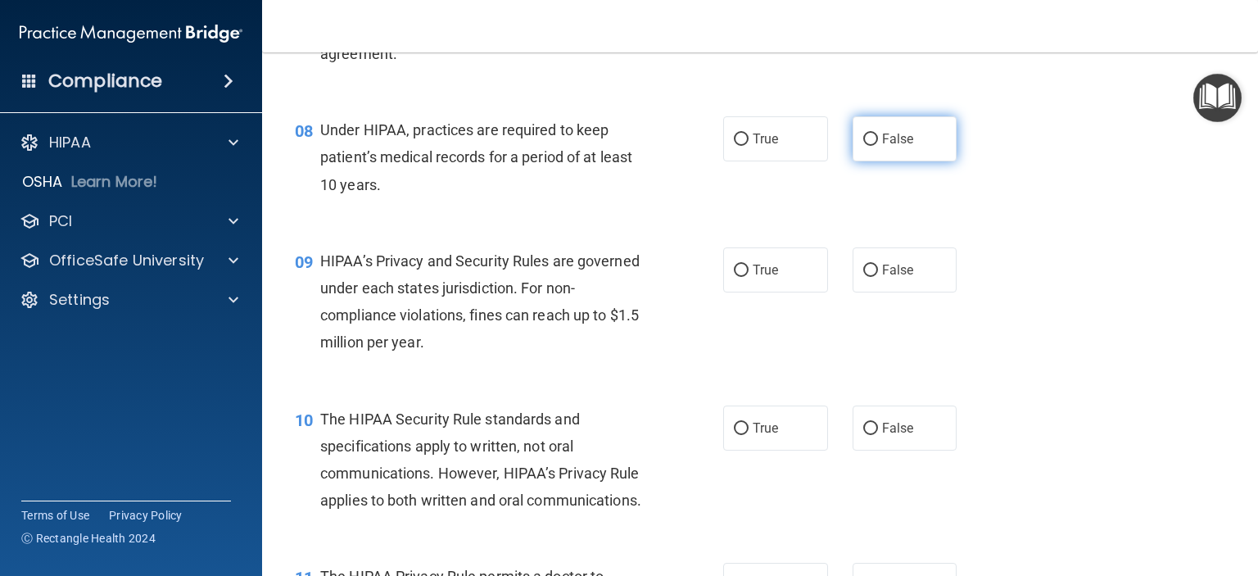
click at [863, 146] on input "False" at bounding box center [870, 139] width 15 height 12
radio input "true"
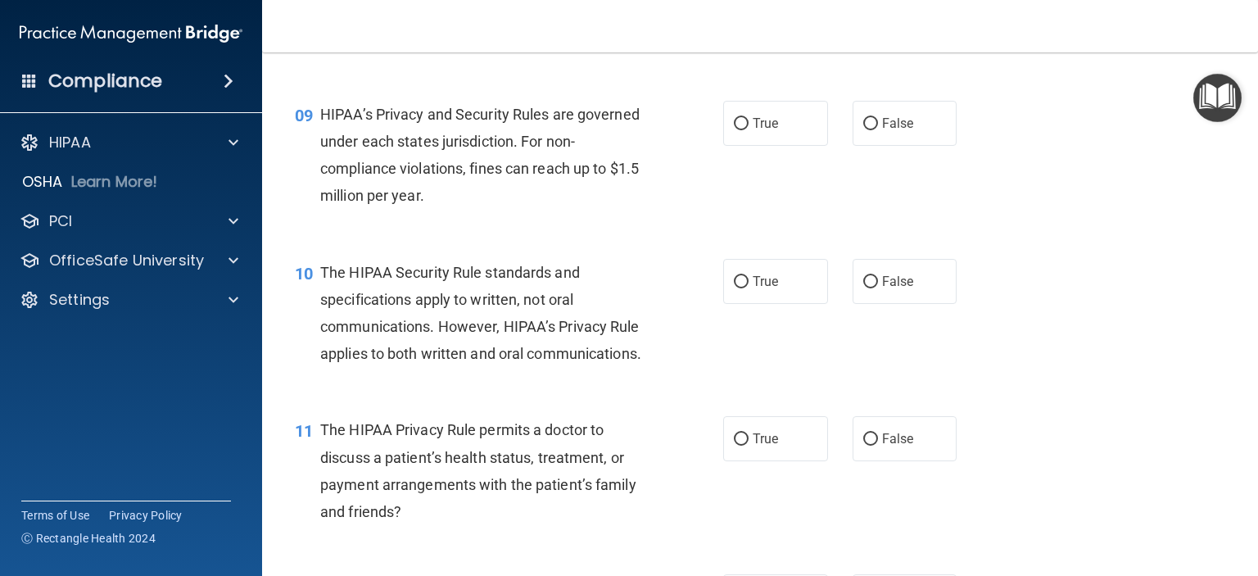
scroll to position [1228, 0]
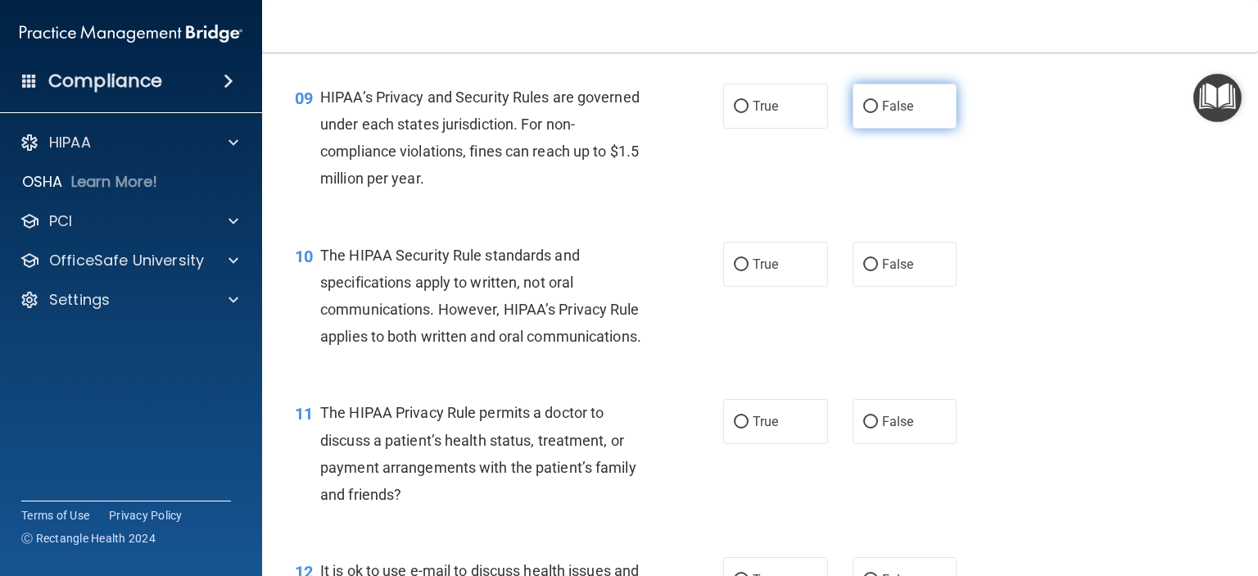
click at [863, 113] on input "False" at bounding box center [870, 107] width 15 height 12
radio input "true"
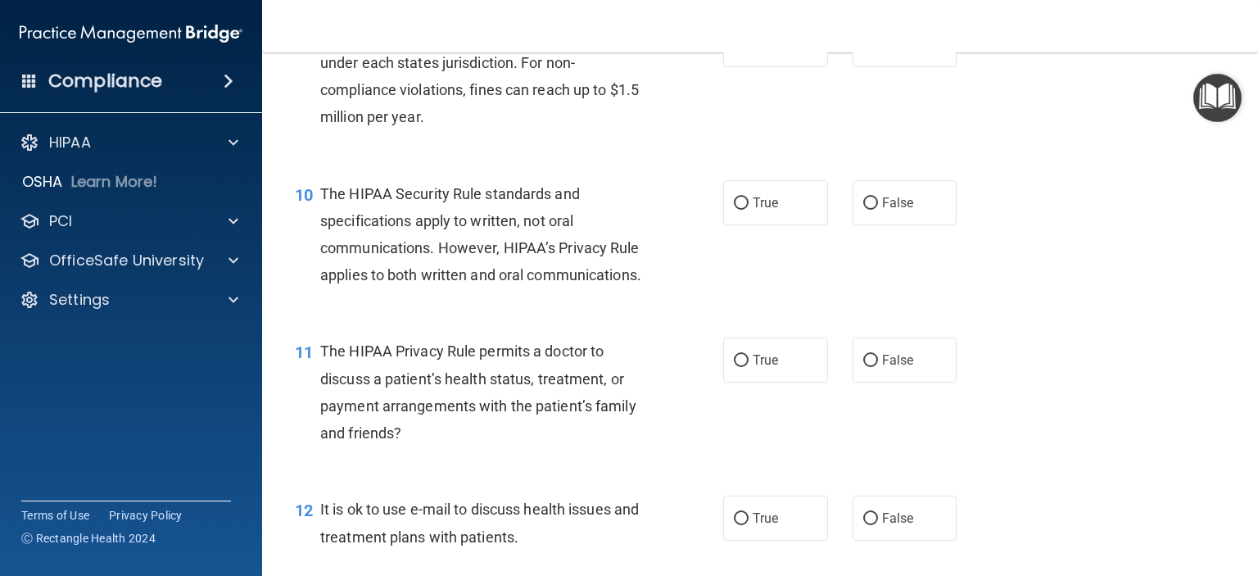
scroll to position [1392, 0]
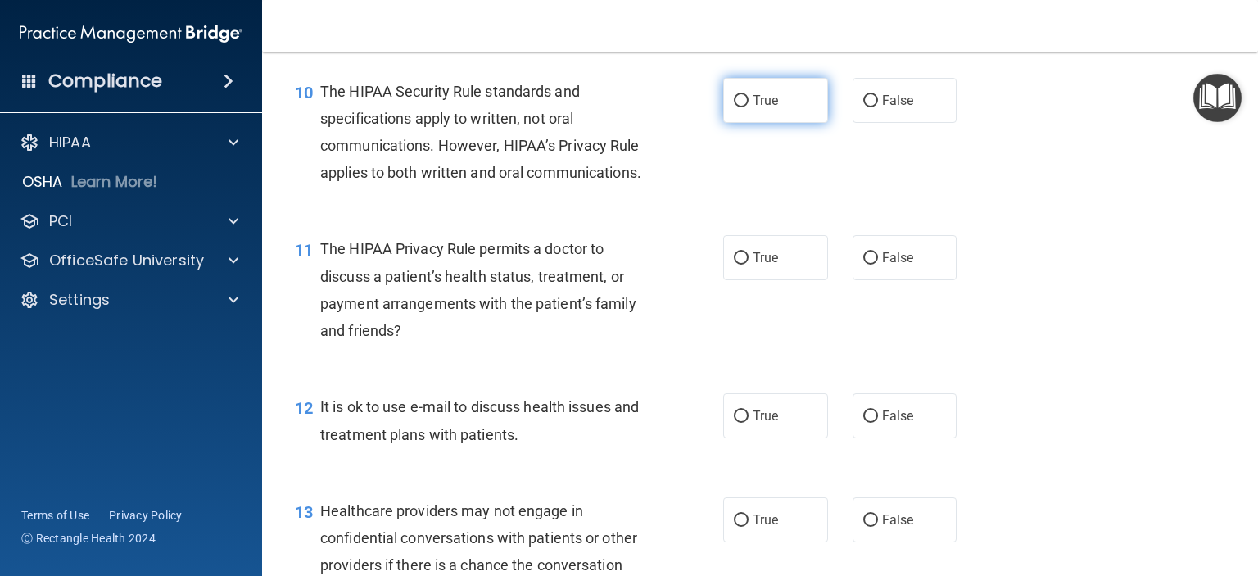
click at [737, 107] on input "True" at bounding box center [741, 101] width 15 height 12
radio input "true"
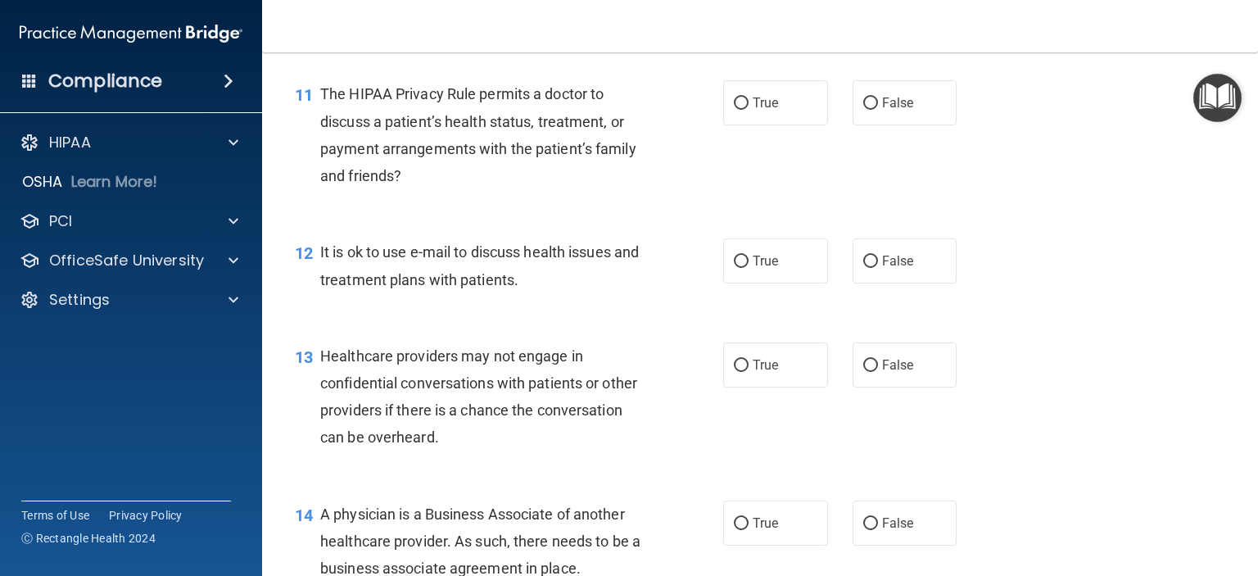
scroll to position [1474, 0]
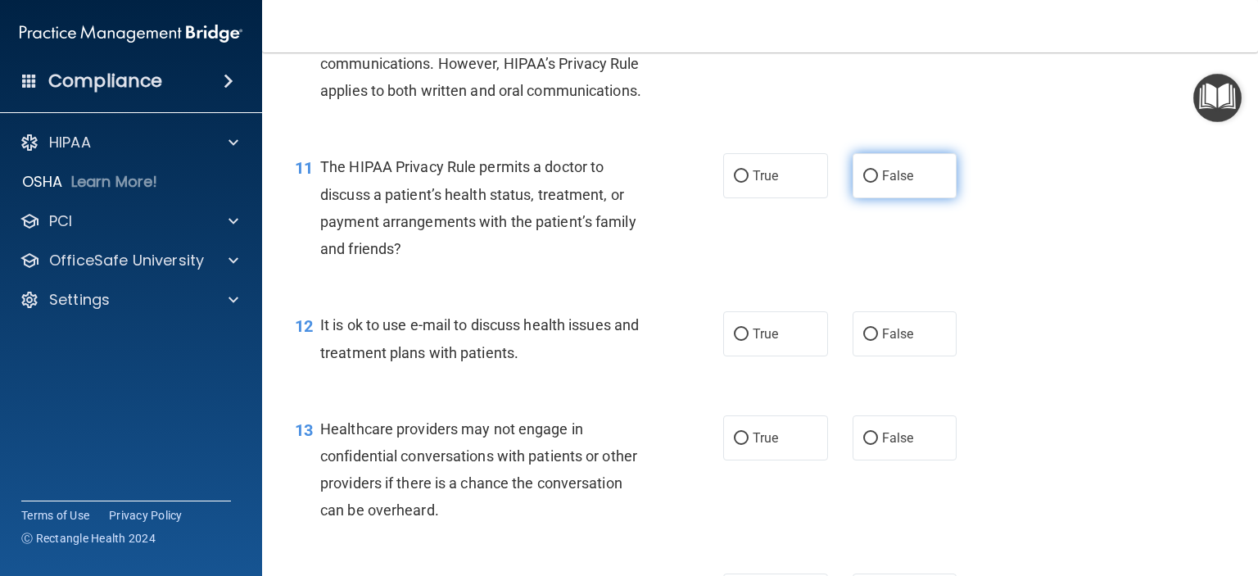
click at [863, 183] on input "False" at bounding box center [870, 176] width 15 height 12
radio input "true"
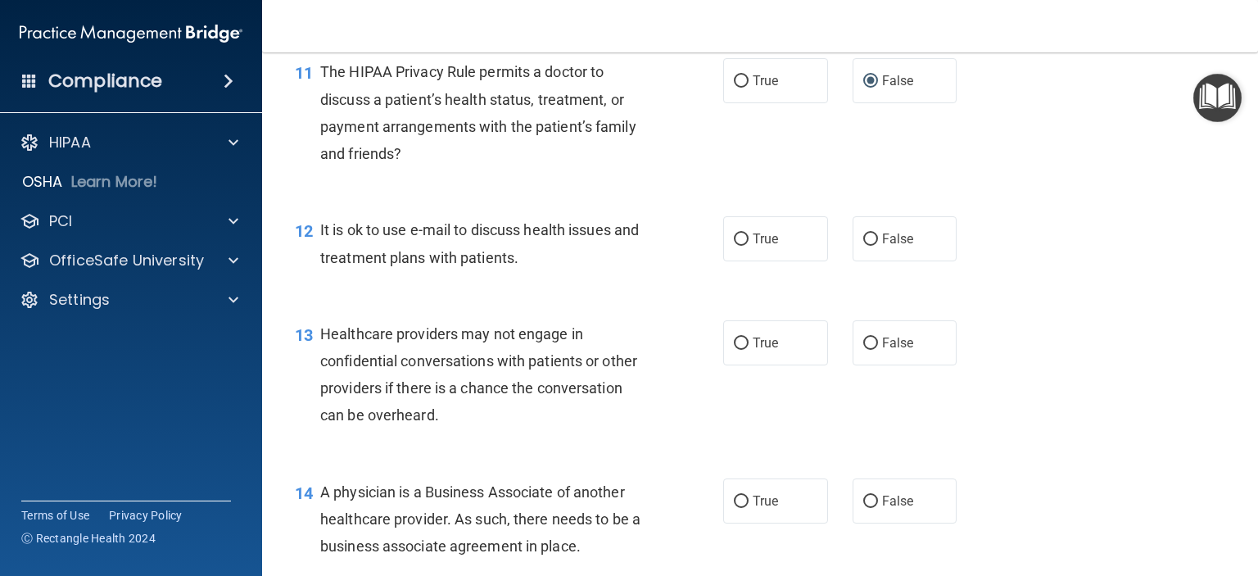
scroll to position [1638, 0]
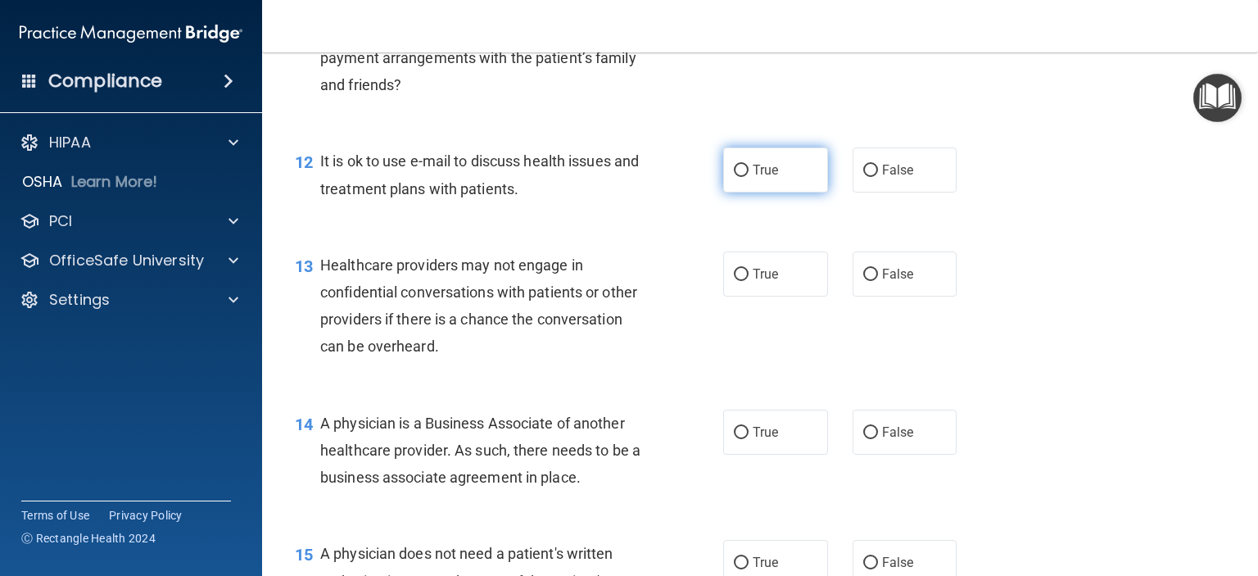
click at [734, 177] on input "True" at bounding box center [741, 171] width 15 height 12
radio input "true"
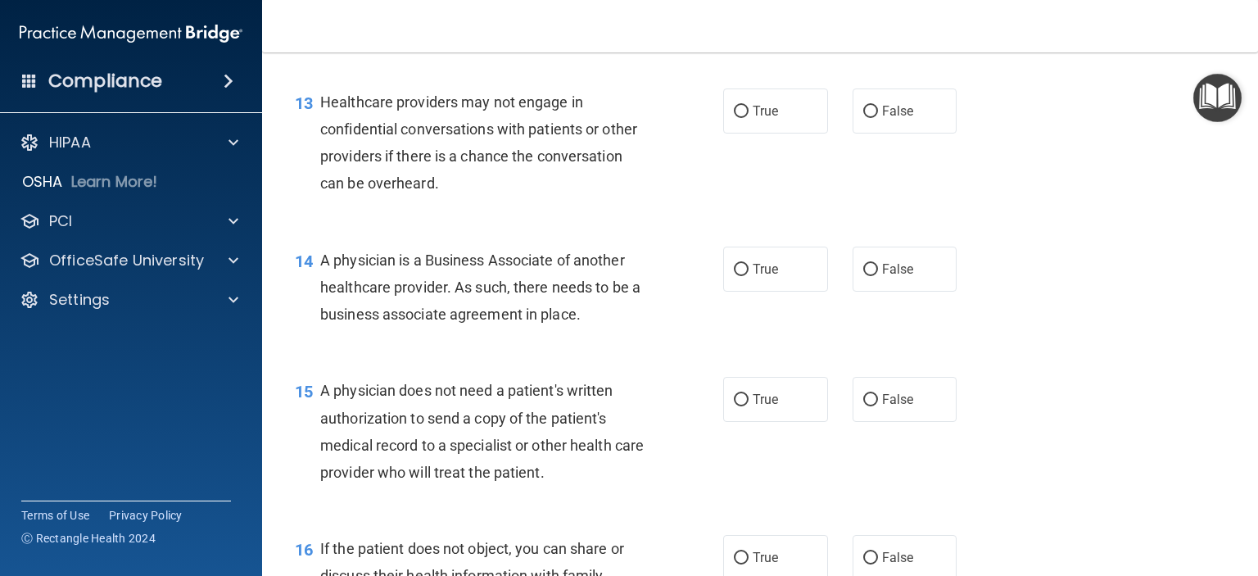
scroll to position [1802, 0]
click at [734, 117] on input "True" at bounding box center [741, 111] width 15 height 12
radio input "true"
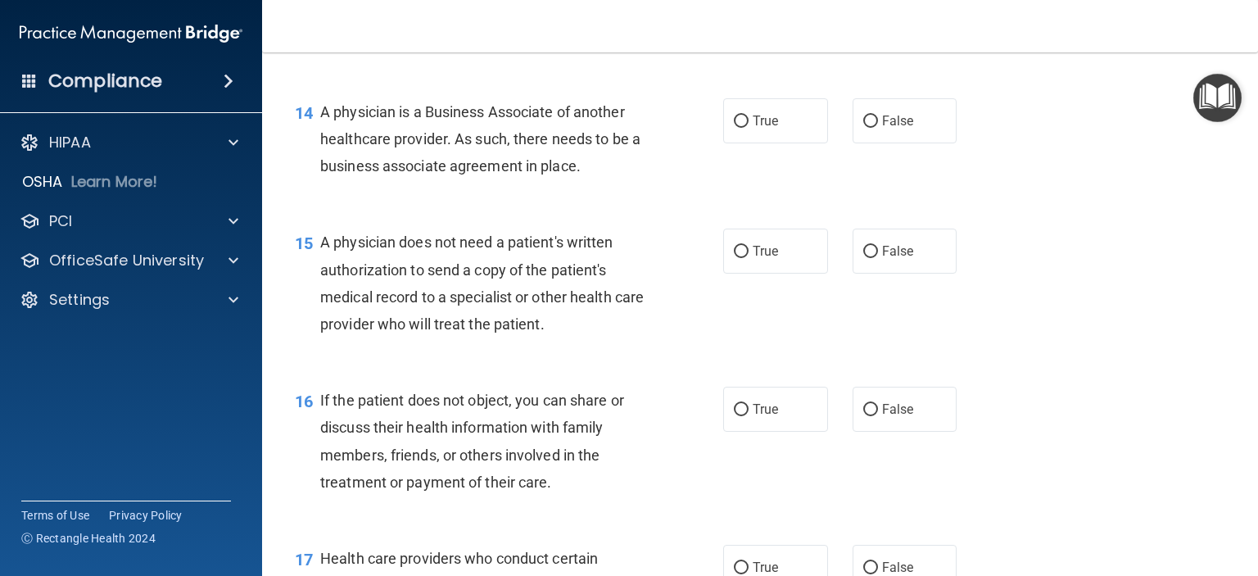
scroll to position [1965, 0]
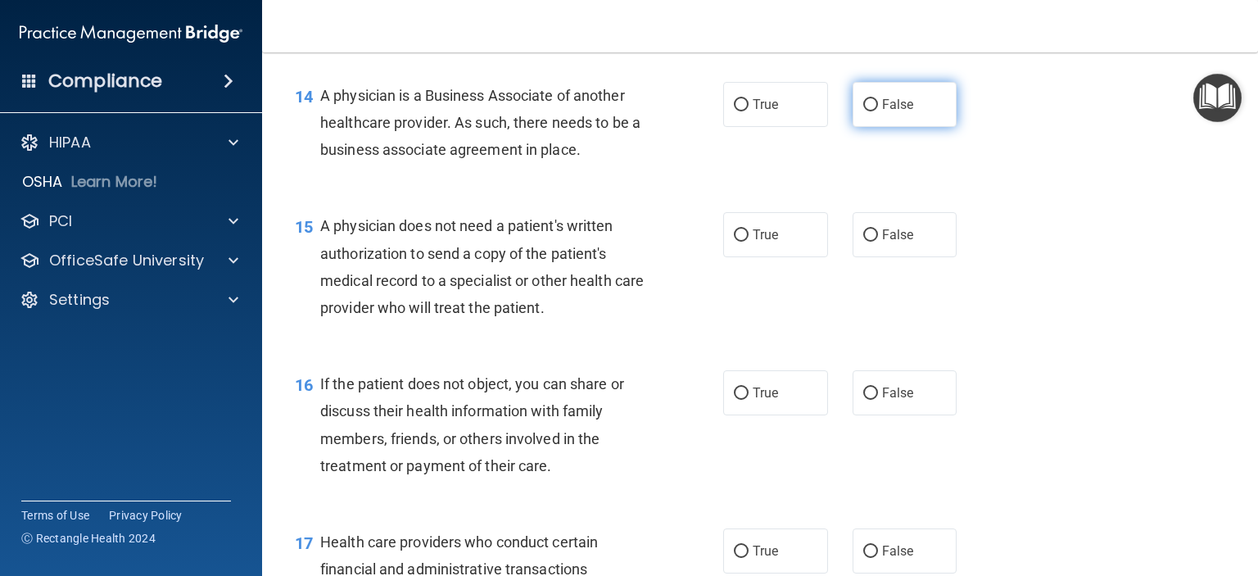
click at [870, 127] on label "False" at bounding box center [904, 104] width 105 height 45
click at [870, 111] on input "False" at bounding box center [870, 105] width 15 height 12
radio input "true"
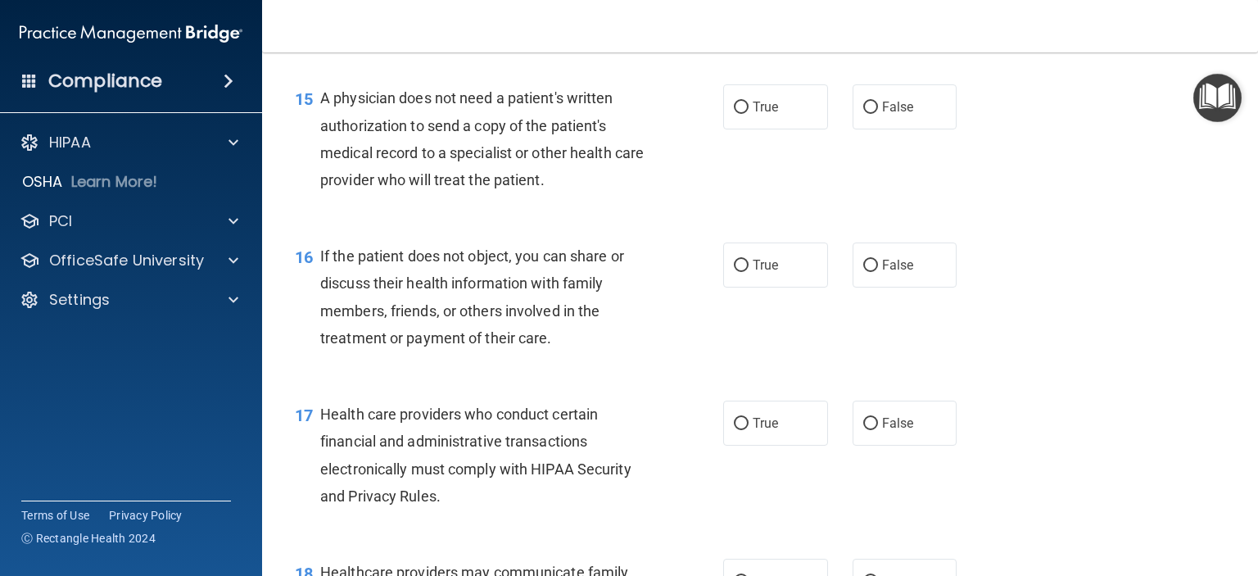
scroll to position [2129, 0]
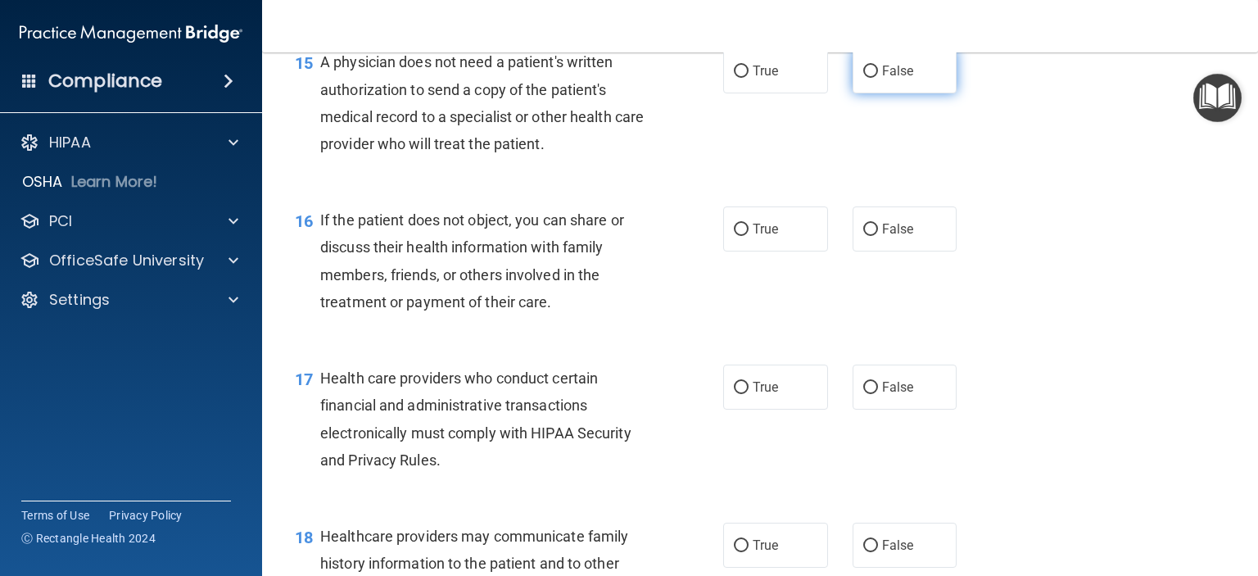
click at [863, 78] on input "False" at bounding box center [870, 72] width 15 height 12
radio input "true"
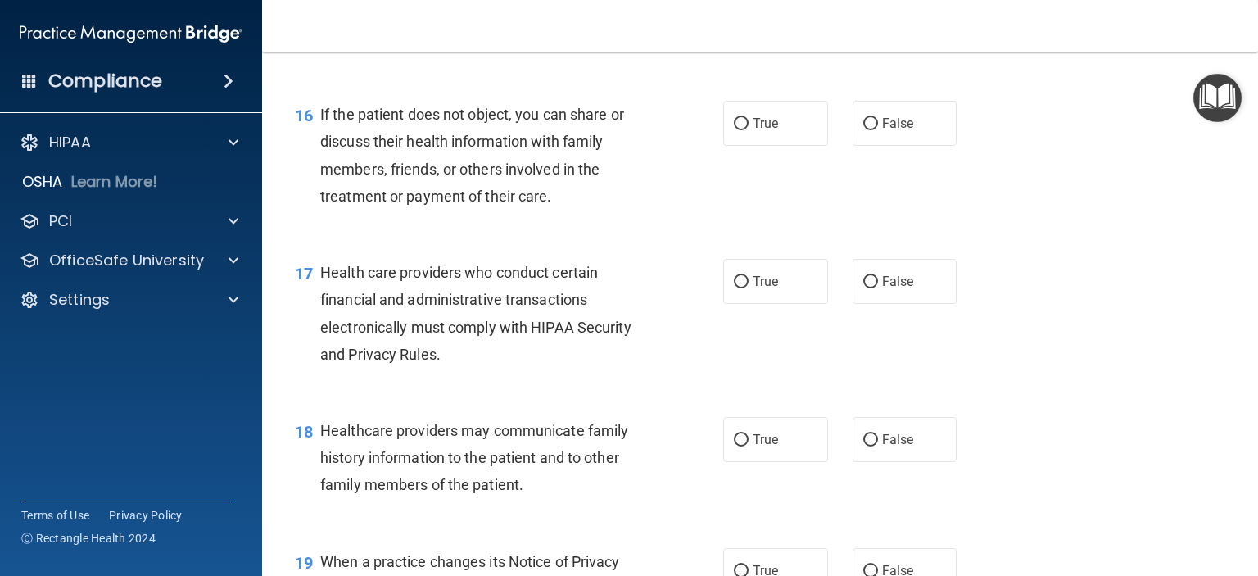
scroll to position [2293, 0]
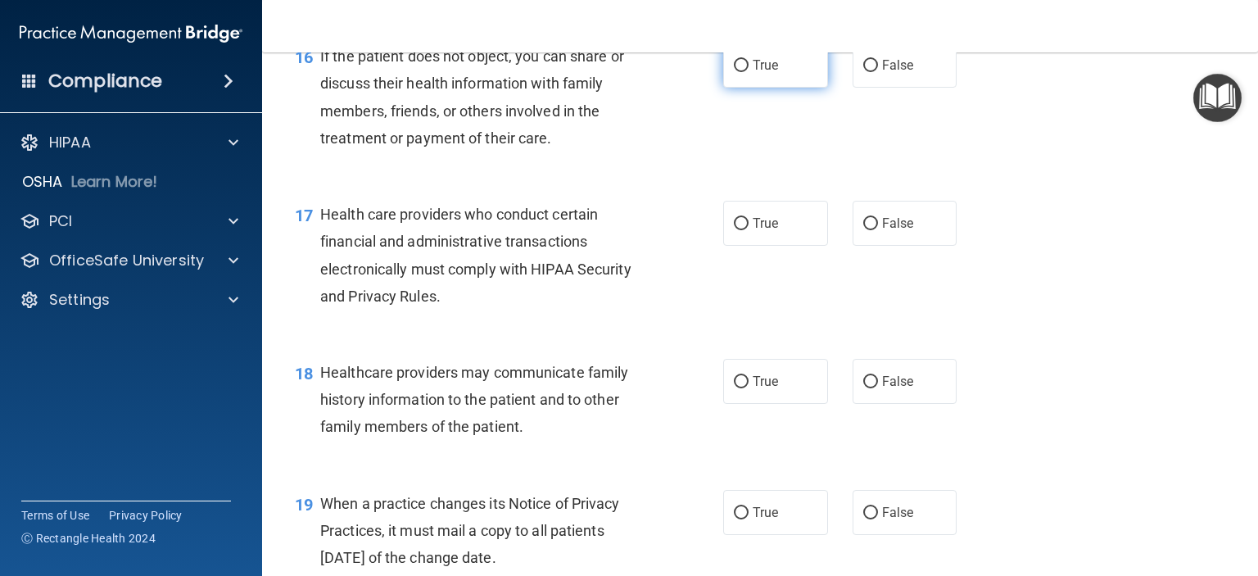
click at [737, 72] on input "True" at bounding box center [741, 66] width 15 height 12
radio input "true"
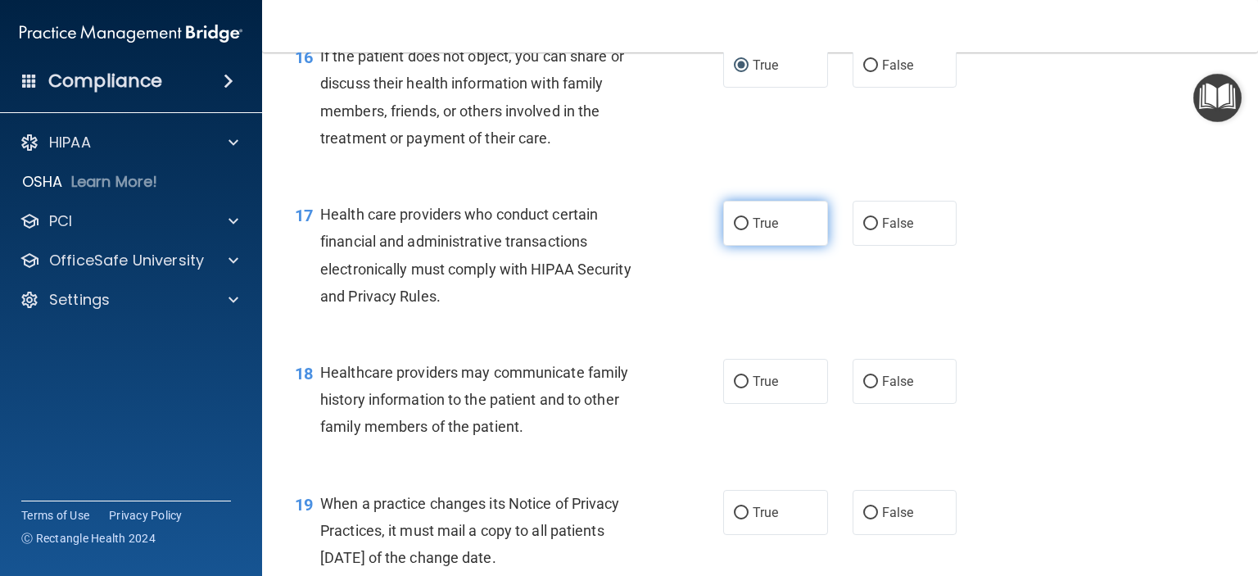
click at [740, 230] on input "True" at bounding box center [741, 224] width 15 height 12
radio input "true"
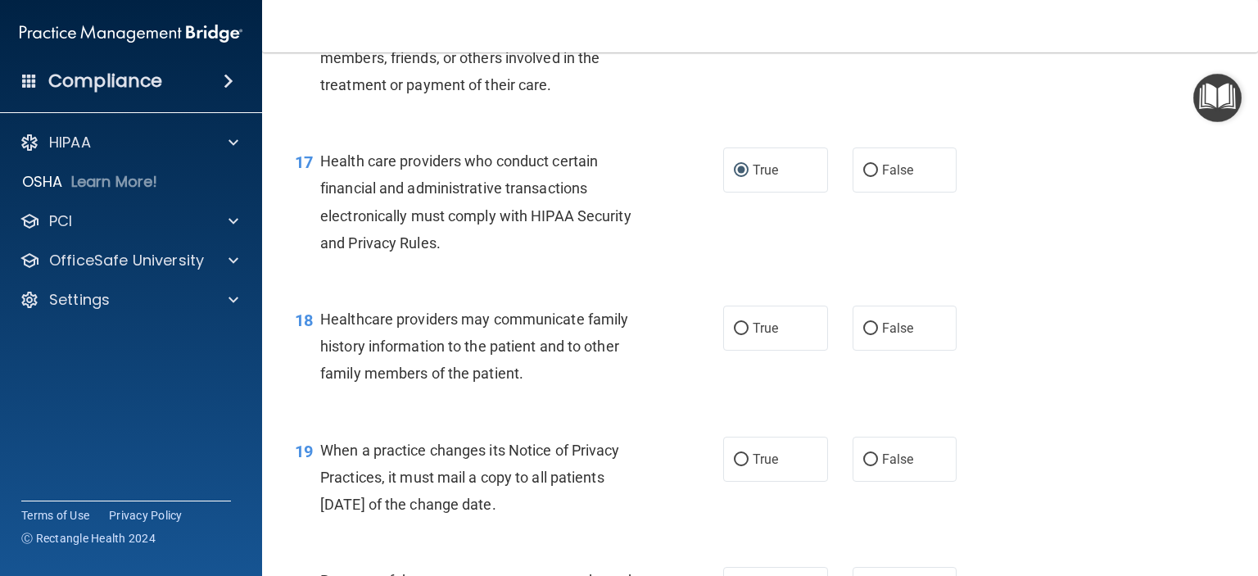
scroll to position [2375, 0]
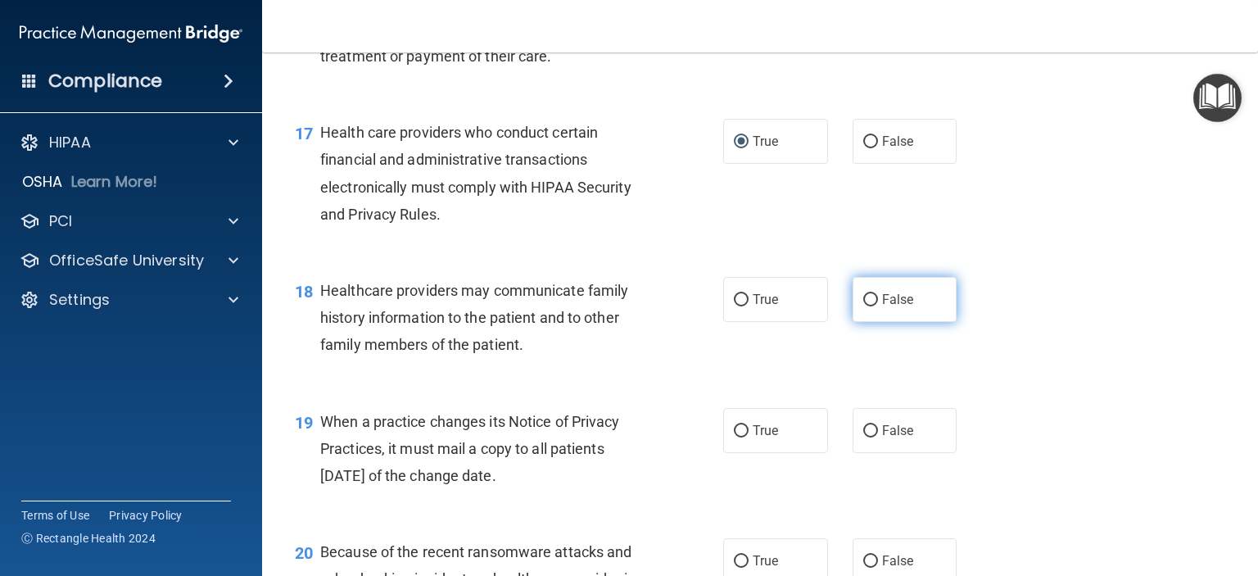
click at [863, 306] on input "False" at bounding box center [870, 300] width 15 height 12
radio input "true"
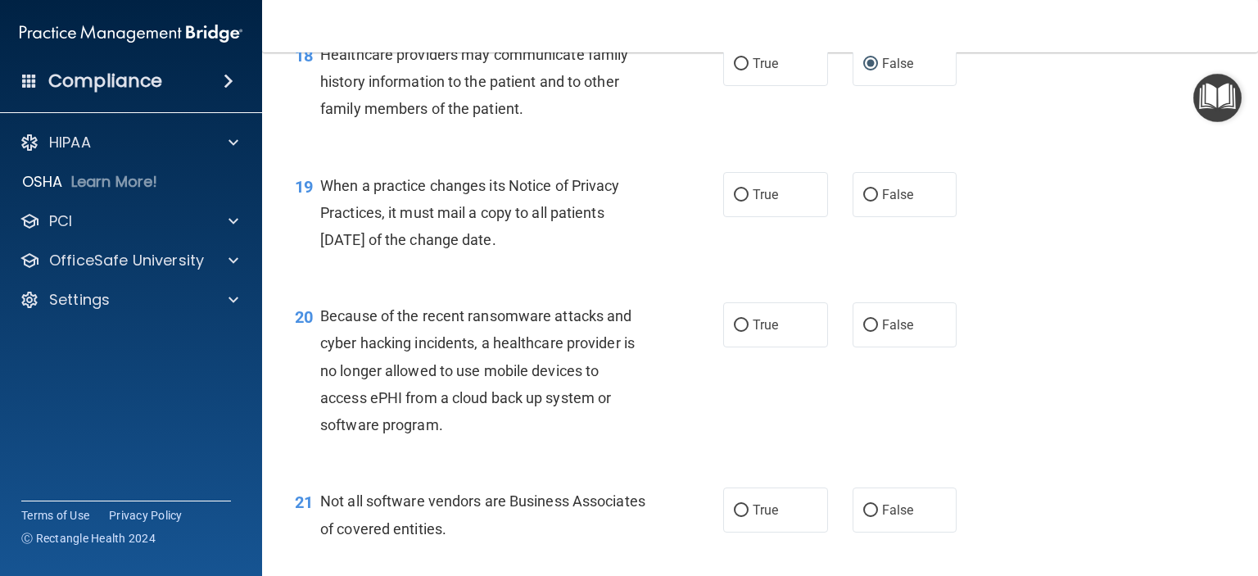
scroll to position [2621, 0]
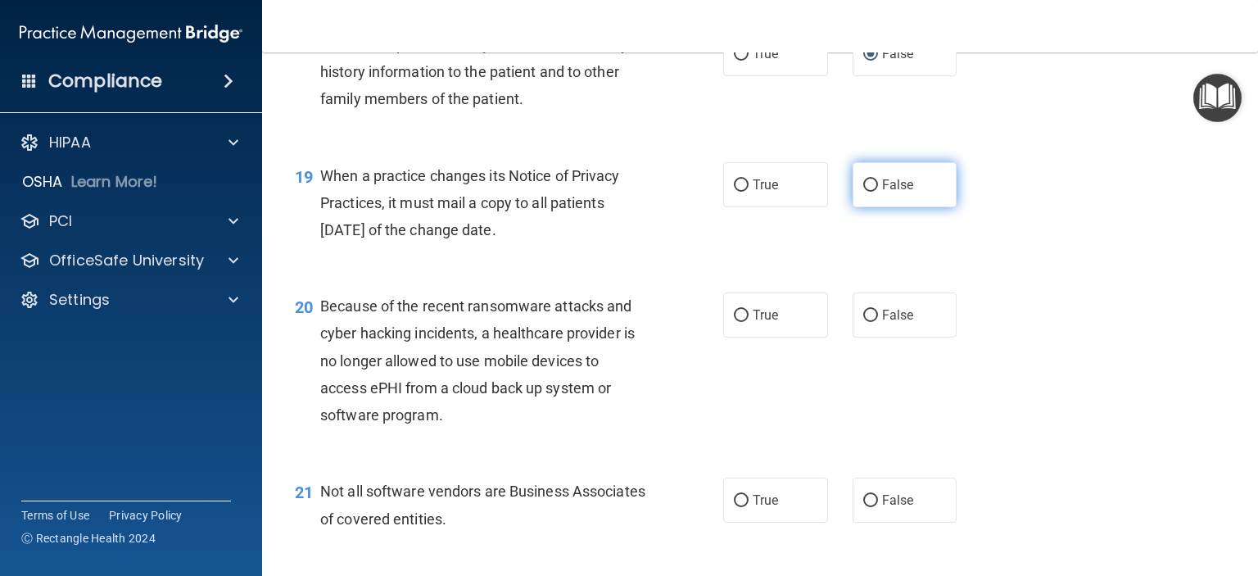
click at [863, 192] on input "False" at bounding box center [870, 185] width 15 height 12
radio input "true"
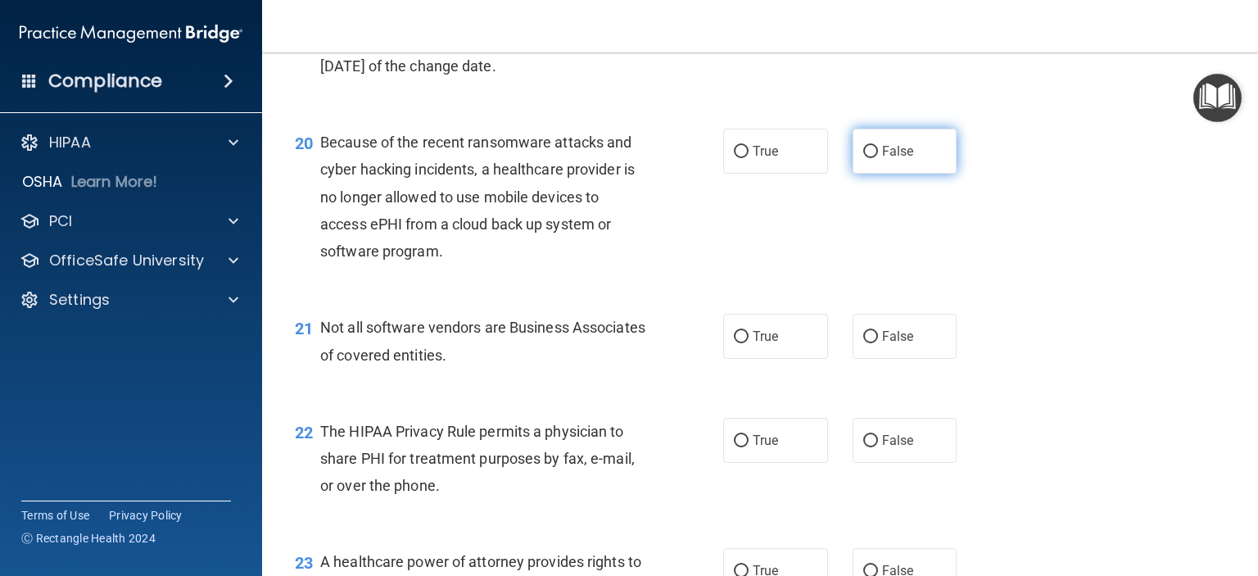
click at [866, 158] on input "False" at bounding box center [870, 152] width 15 height 12
radio input "true"
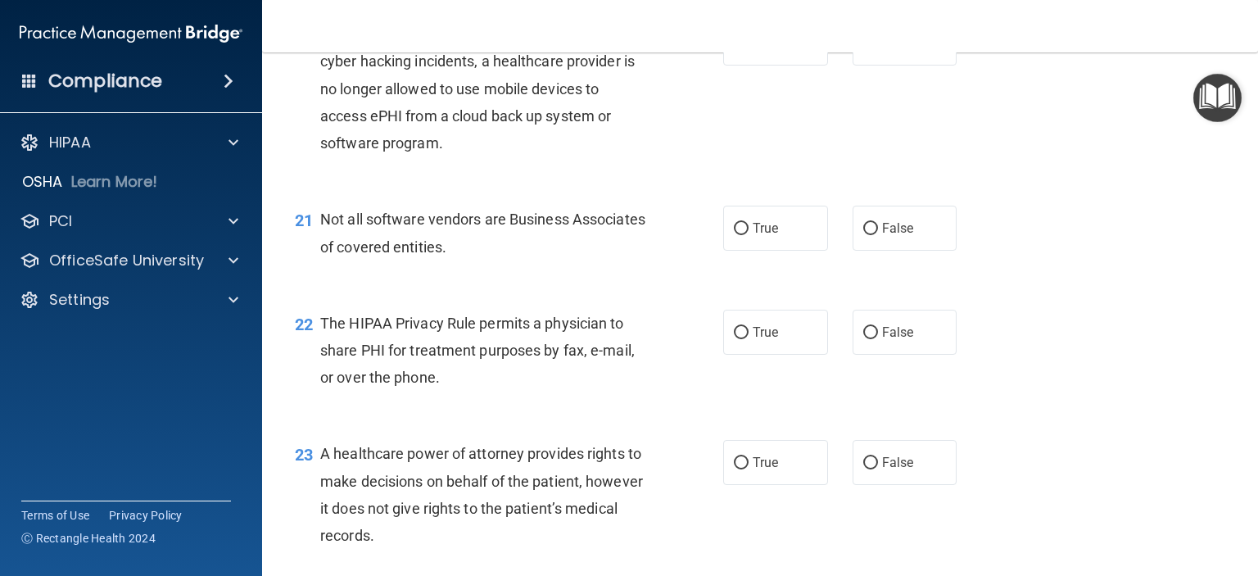
scroll to position [2948, 0]
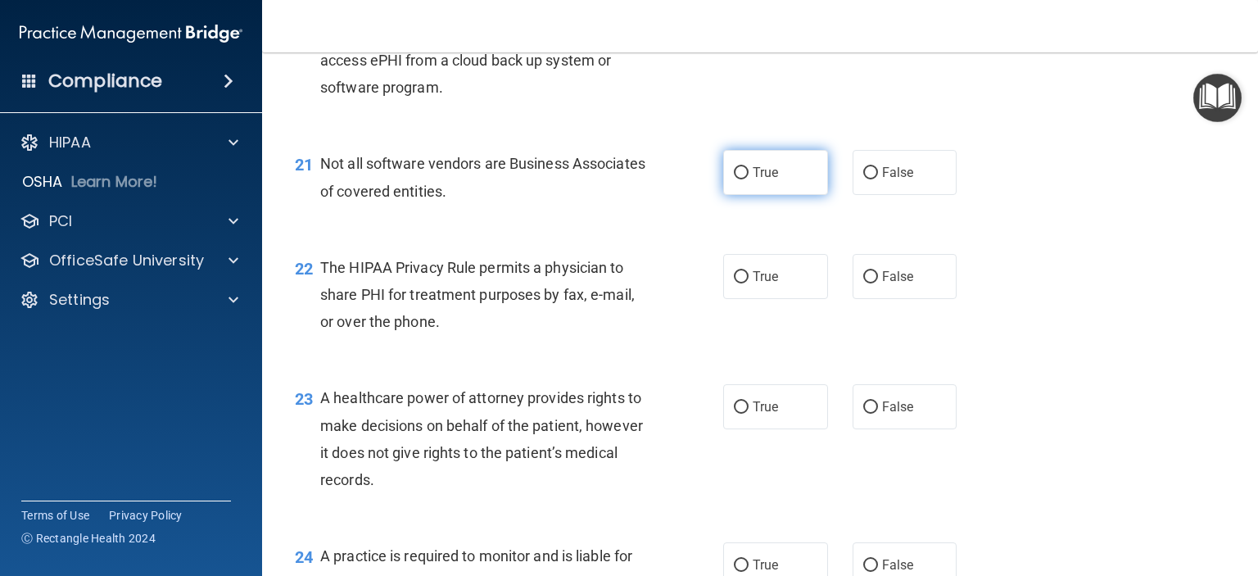
click at [734, 179] on input "True" at bounding box center [741, 173] width 15 height 12
radio input "true"
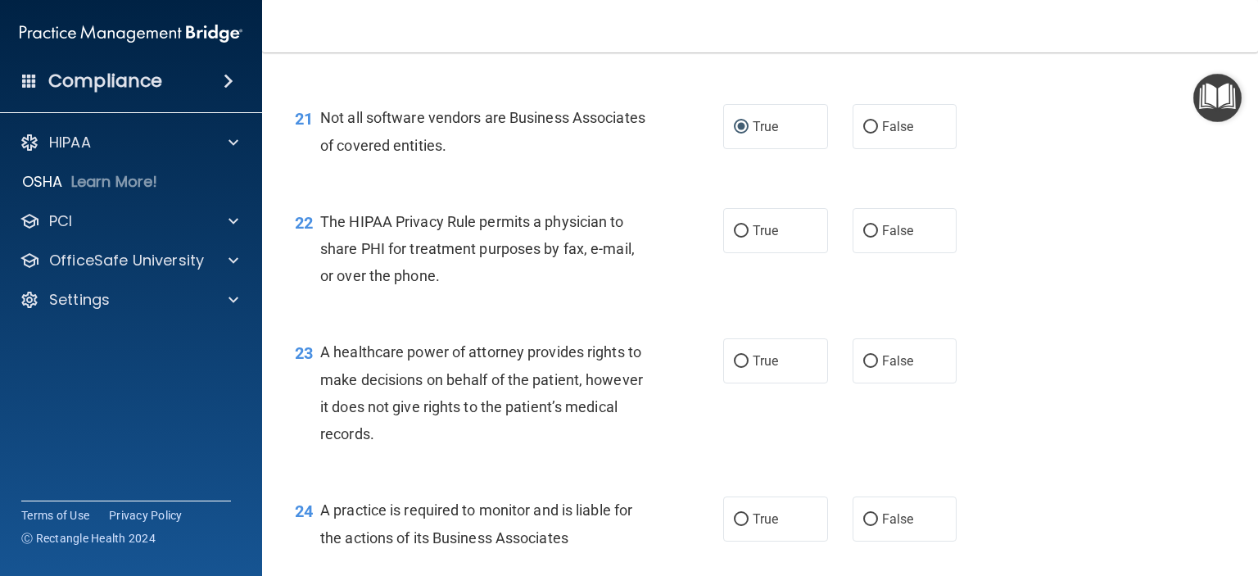
scroll to position [3030, 0]
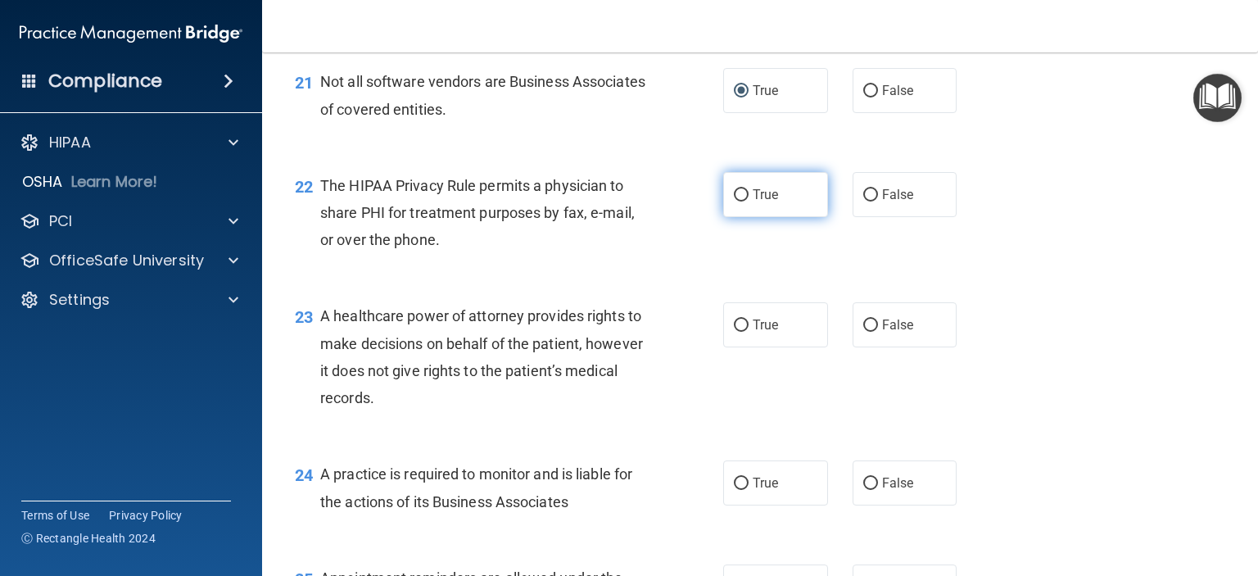
click at [734, 201] on input "True" at bounding box center [741, 195] width 15 height 12
radio input "true"
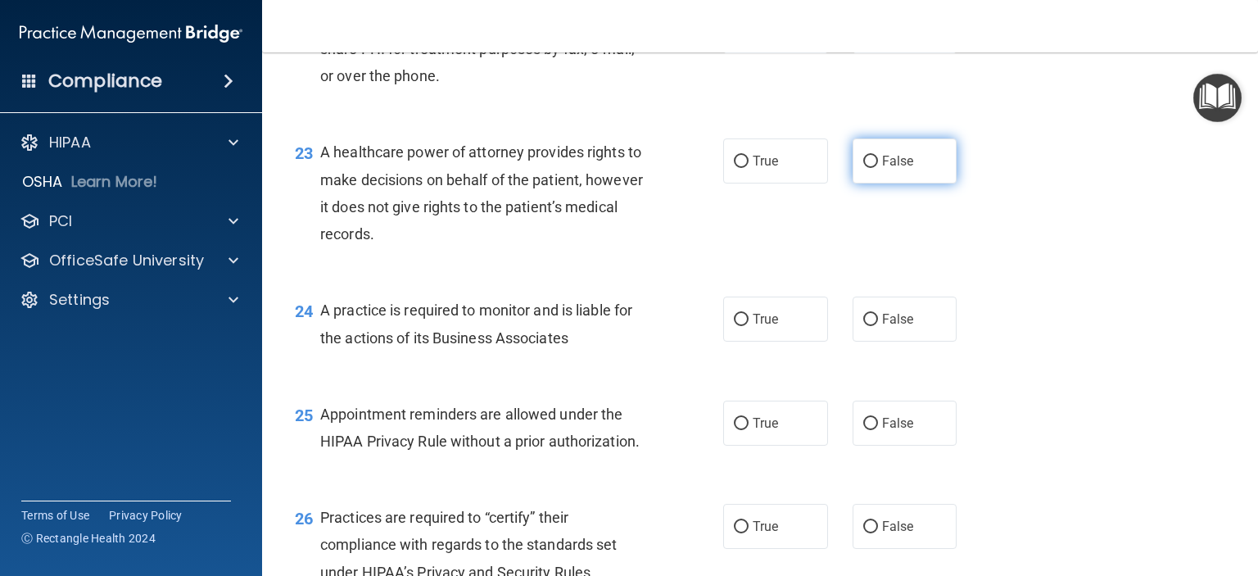
click at [865, 168] on input "False" at bounding box center [870, 162] width 15 height 12
radio input "true"
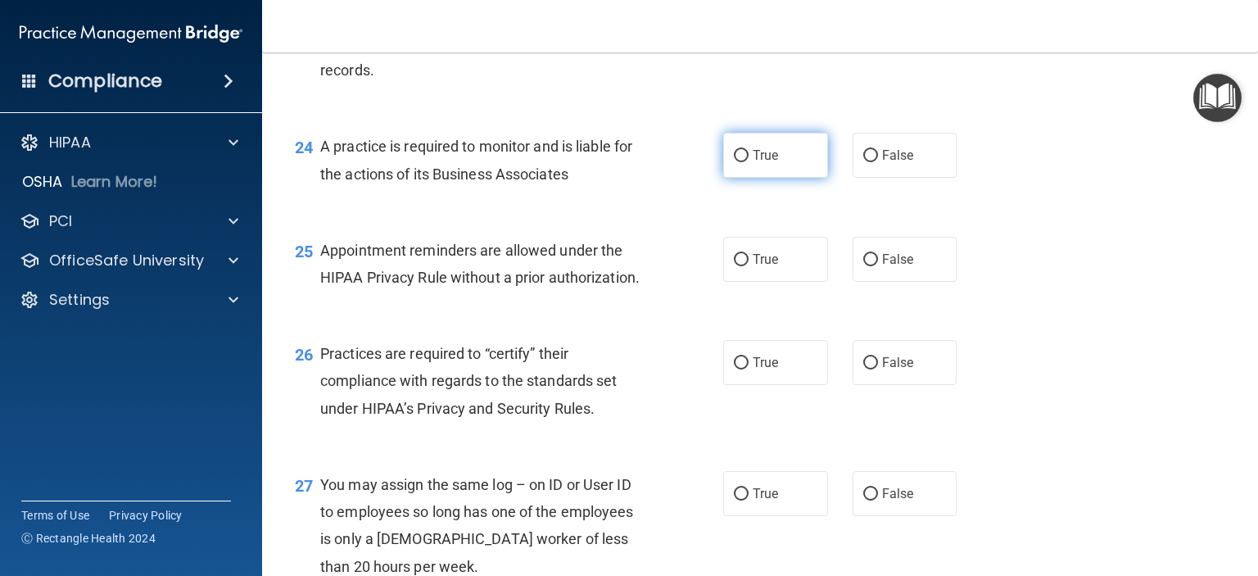
click at [734, 162] on input "True" at bounding box center [741, 156] width 15 height 12
radio input "true"
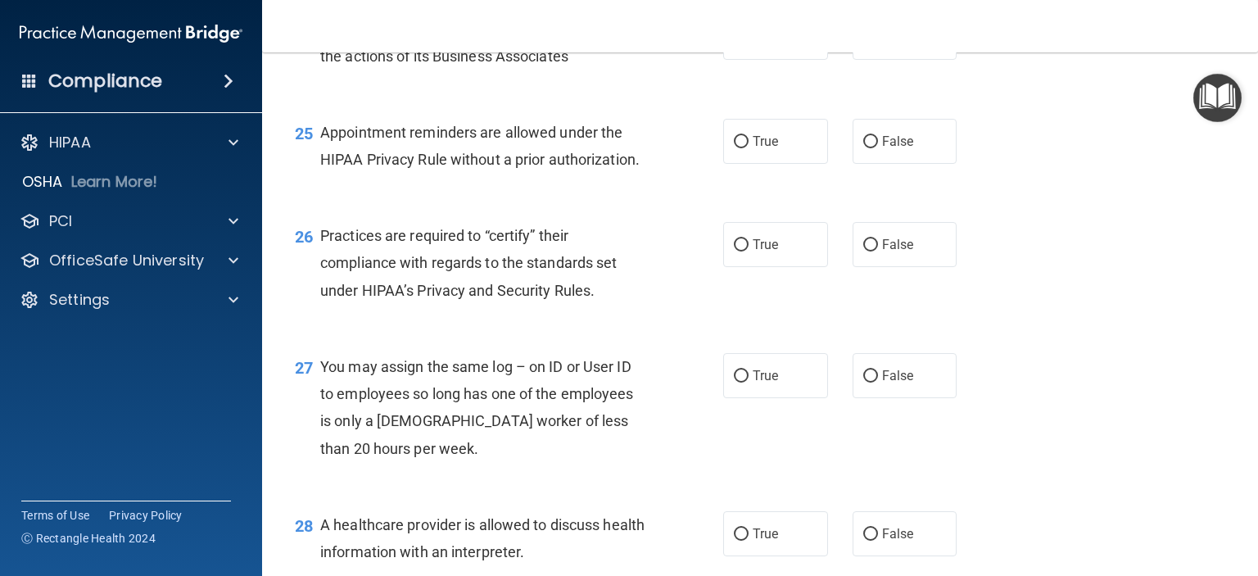
scroll to position [3521, 0]
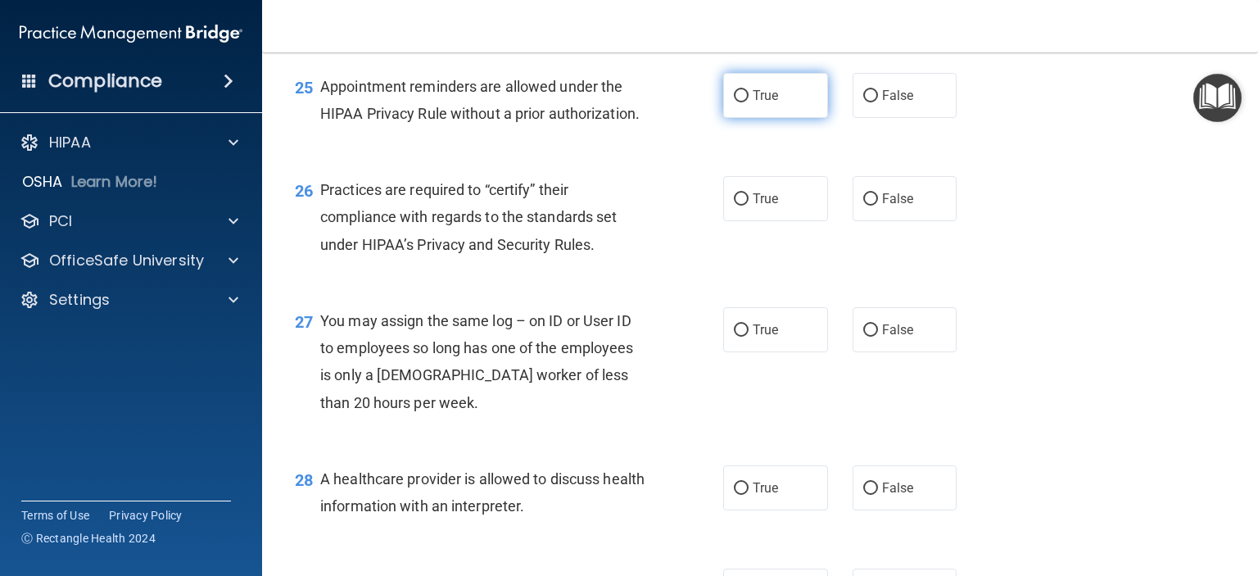
click at [735, 102] on input "True" at bounding box center [741, 96] width 15 height 12
radio input "true"
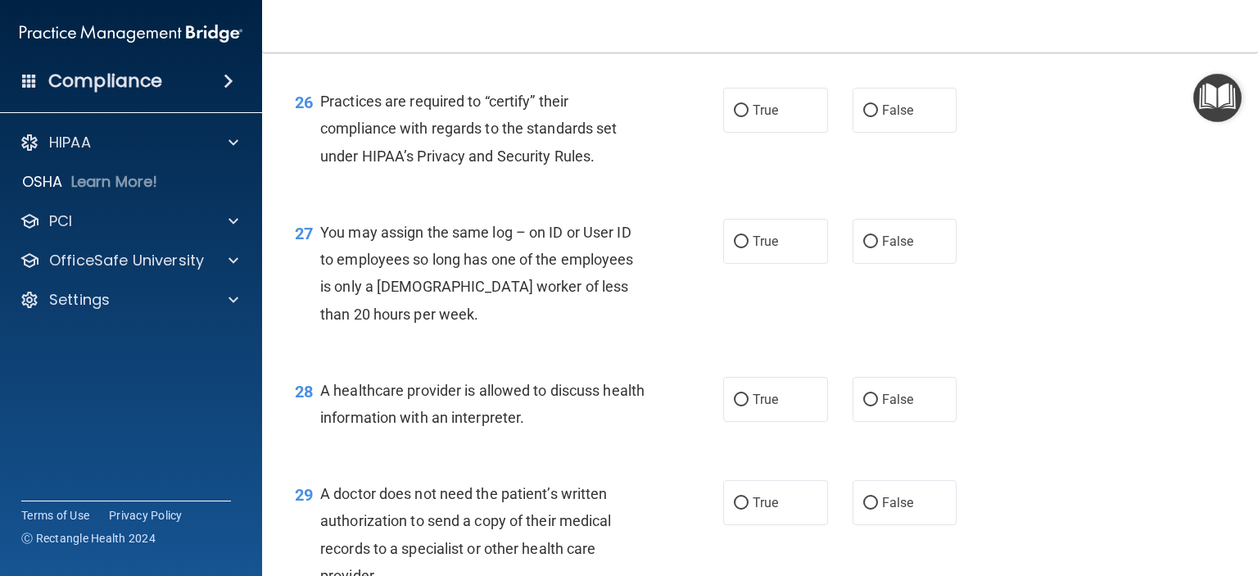
scroll to position [3685, 0]
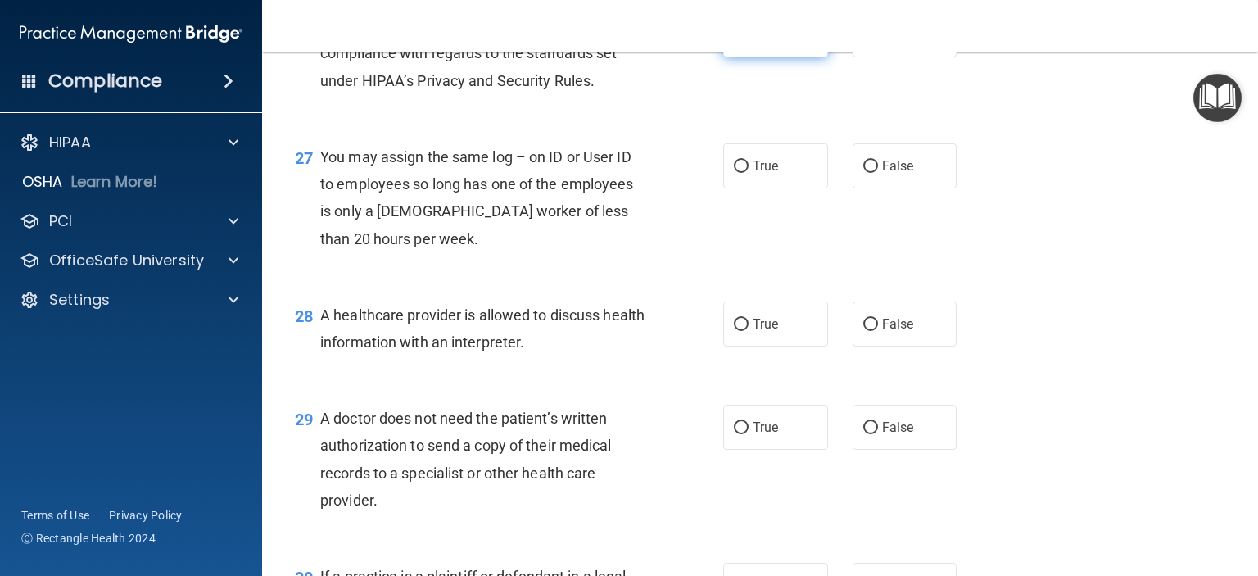
click at [734, 42] on input "True" at bounding box center [741, 35] width 15 height 12
radio input "true"
click at [865, 173] on input "False" at bounding box center [870, 167] width 15 height 12
radio input "true"
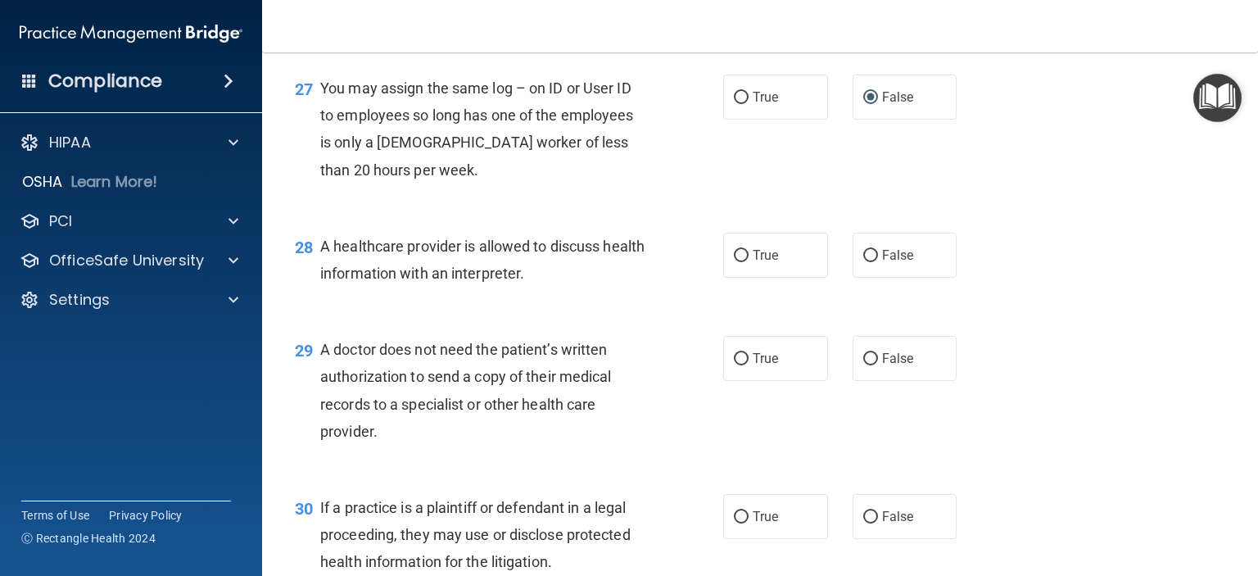
scroll to position [3849, 0]
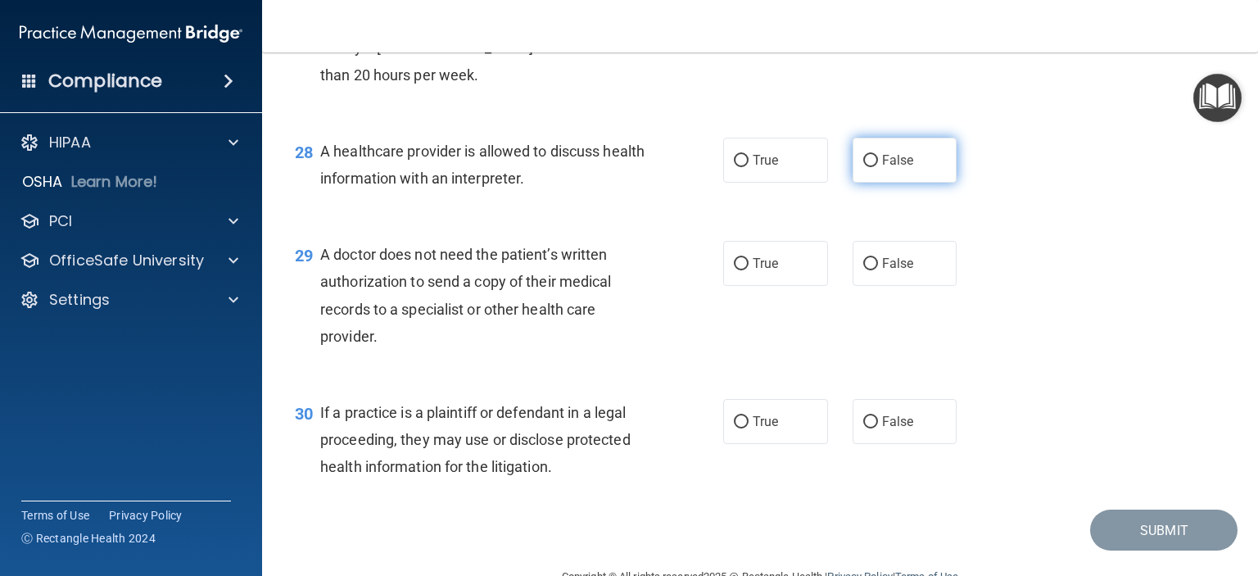
click at [863, 167] on input "False" at bounding box center [870, 161] width 15 height 12
radio input "true"
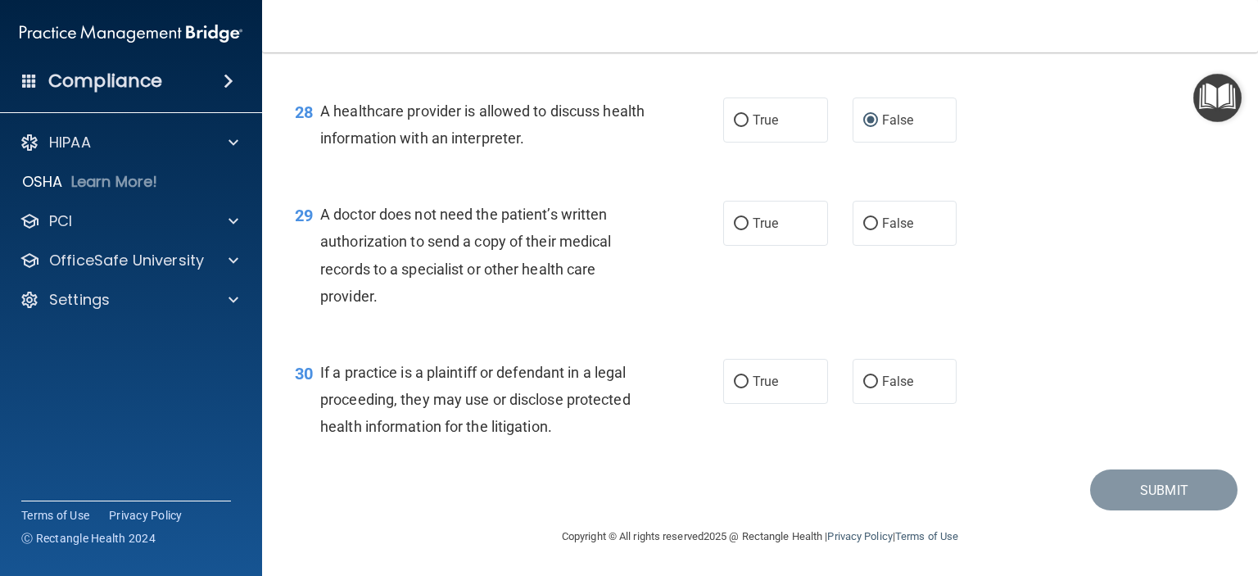
scroll to position [3944, 0]
click at [741, 222] on input "True" at bounding box center [741, 224] width 15 height 12
radio input "true"
drag, startPoint x: 860, startPoint y: 374, endPoint x: 865, endPoint y: 387, distance: 13.2
click at [865, 387] on input "False" at bounding box center [870, 382] width 15 height 12
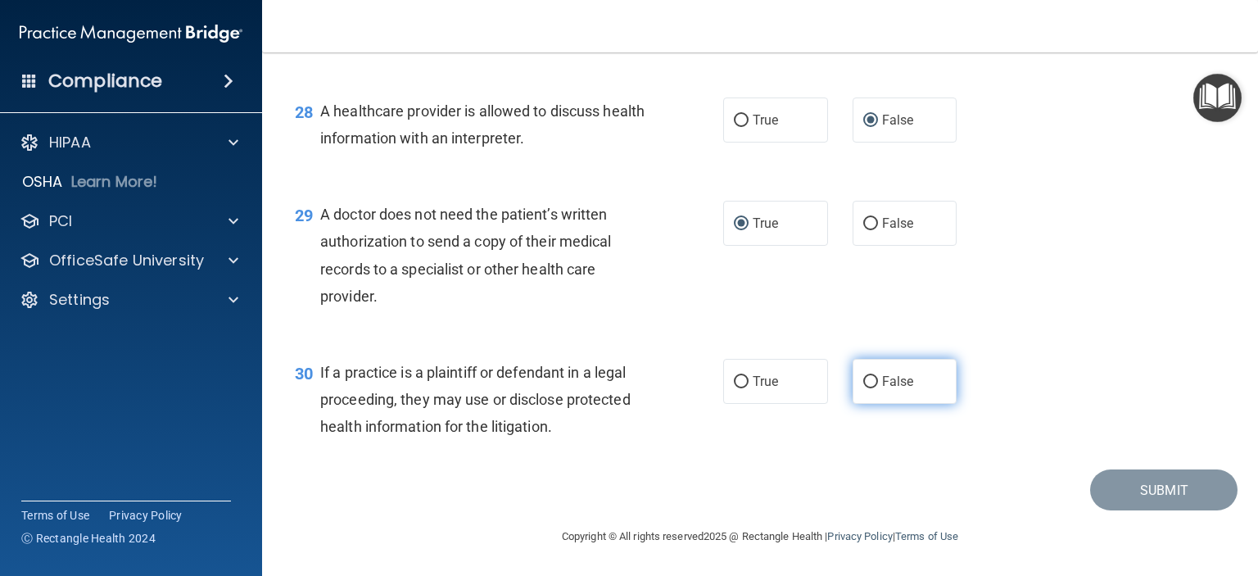
radio input "true"
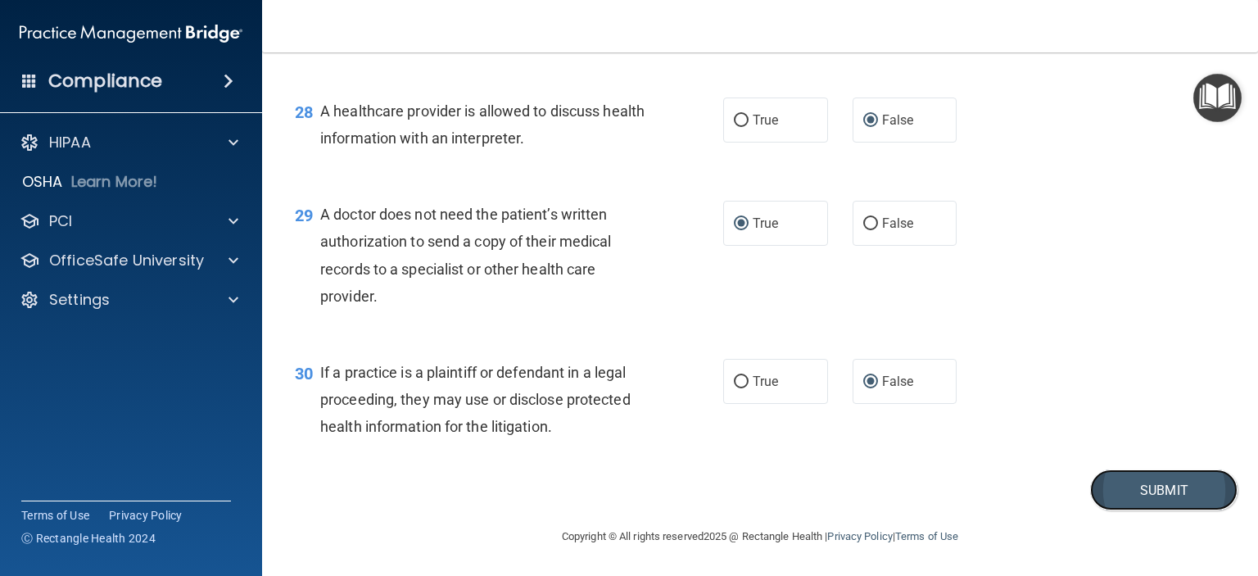
click at [1136, 494] on button "Submit" at bounding box center [1163, 490] width 147 height 42
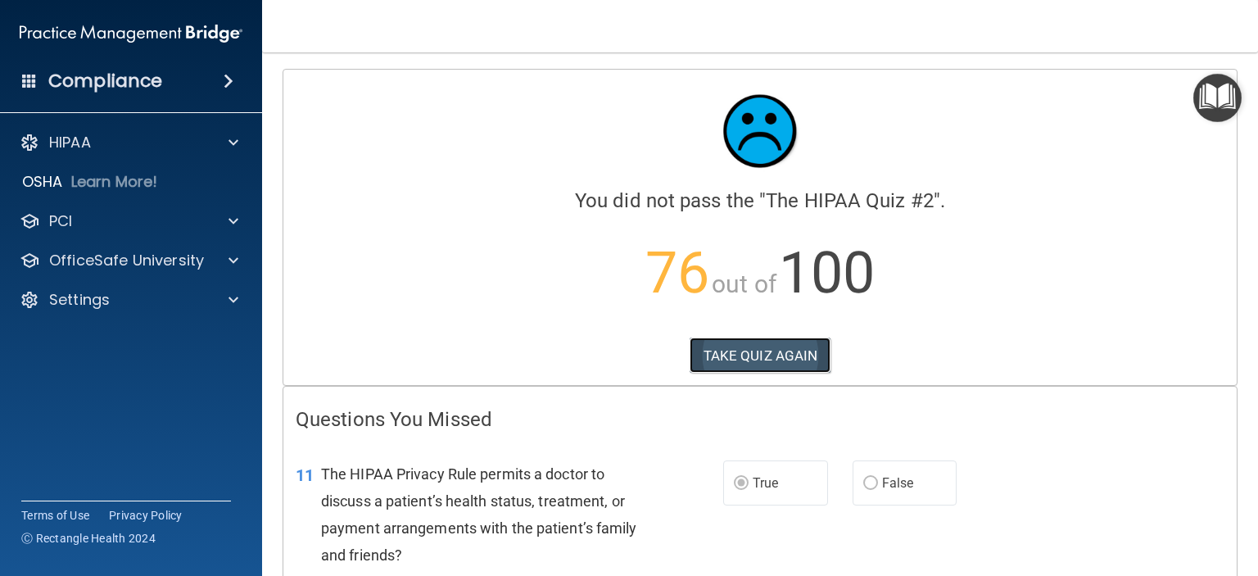
click at [726, 340] on button "TAKE QUIZ AGAIN" at bounding box center [761, 355] width 142 height 36
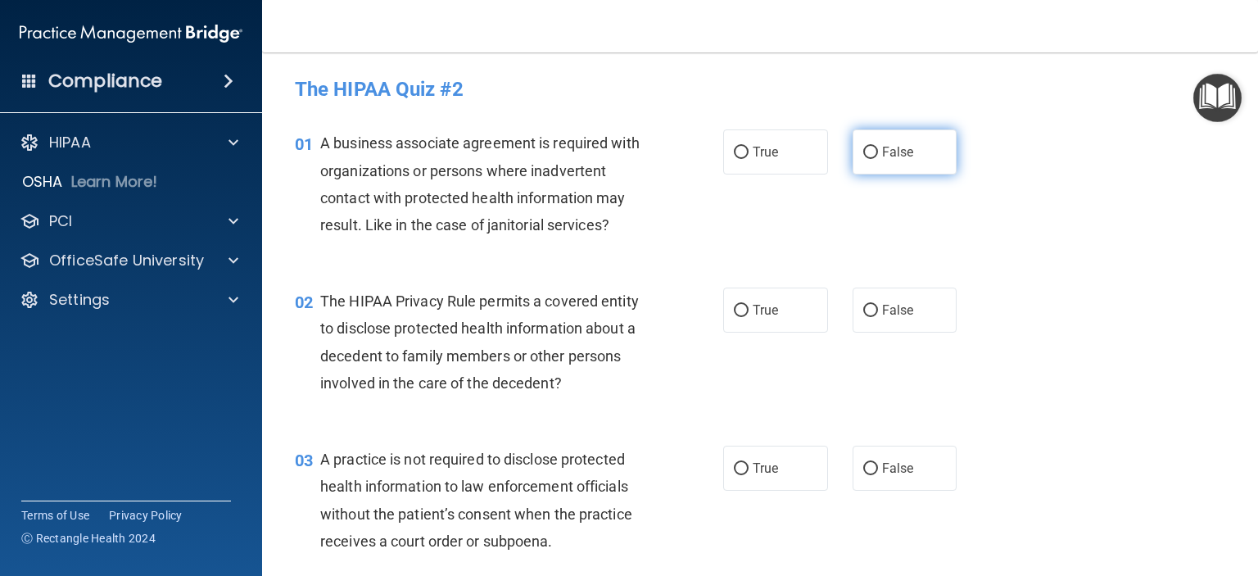
click at [863, 151] on input "False" at bounding box center [870, 153] width 15 height 12
radio input "true"
click at [734, 314] on input "True" at bounding box center [741, 311] width 15 height 12
radio input "true"
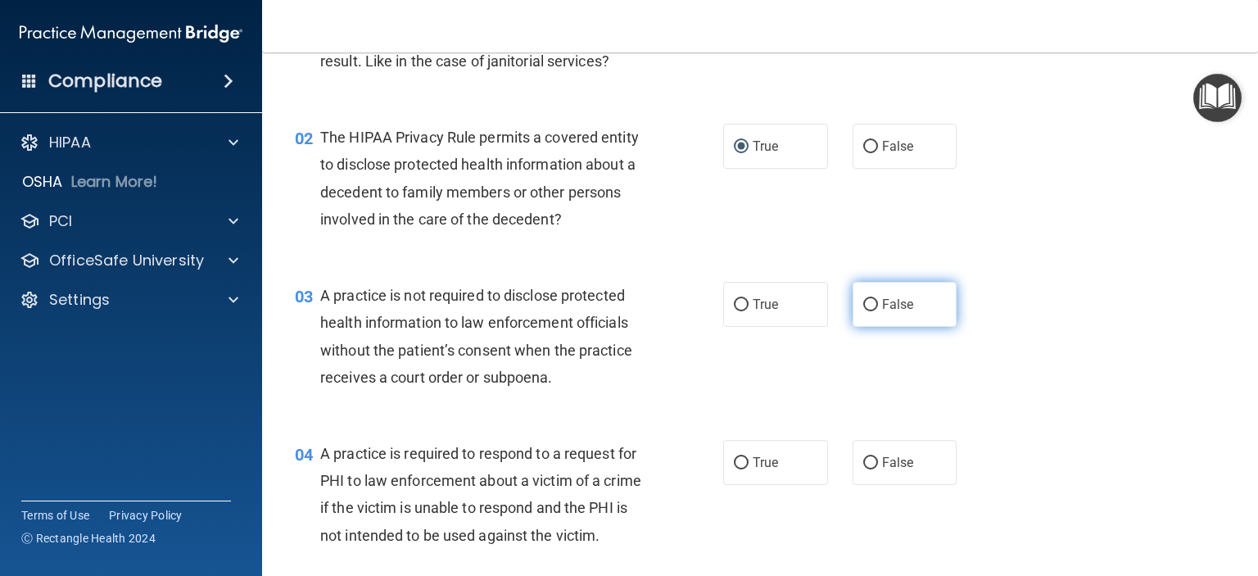
click at [863, 306] on input "False" at bounding box center [870, 305] width 15 height 12
radio input "true"
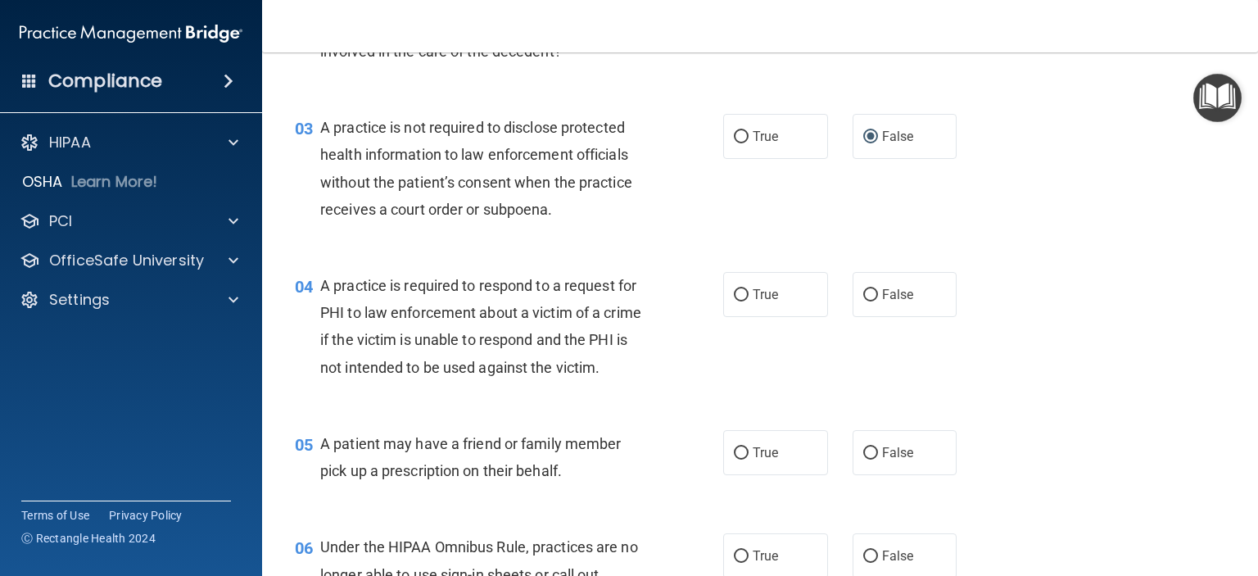
scroll to position [409, 0]
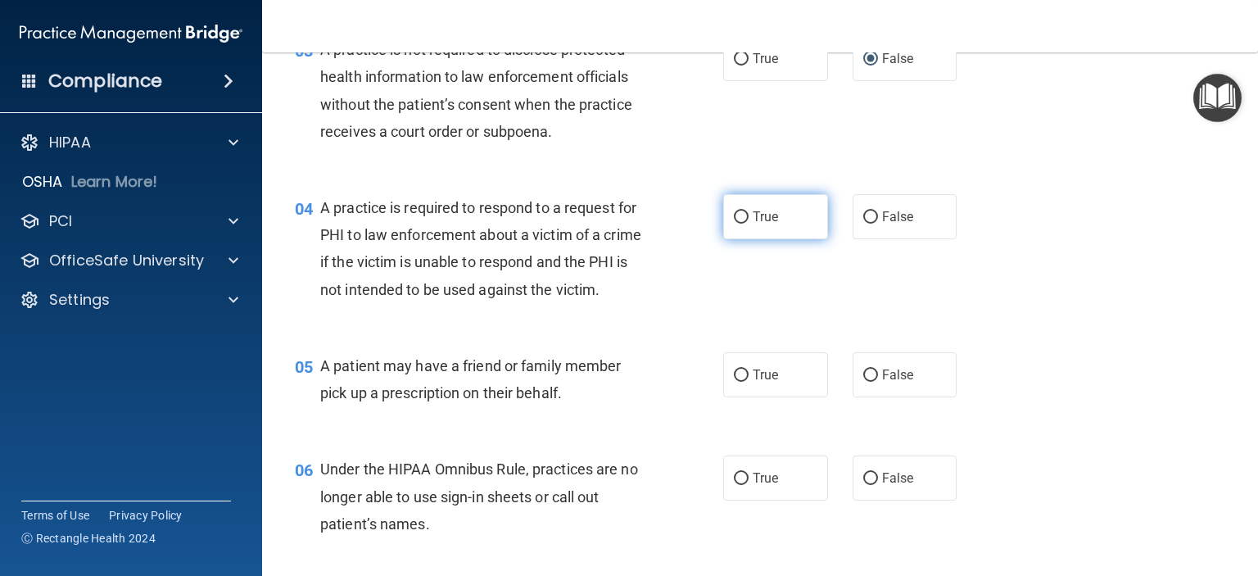
click at [738, 225] on label "True" at bounding box center [775, 216] width 105 height 45
click at [738, 224] on input "True" at bounding box center [741, 217] width 15 height 12
radio input "true"
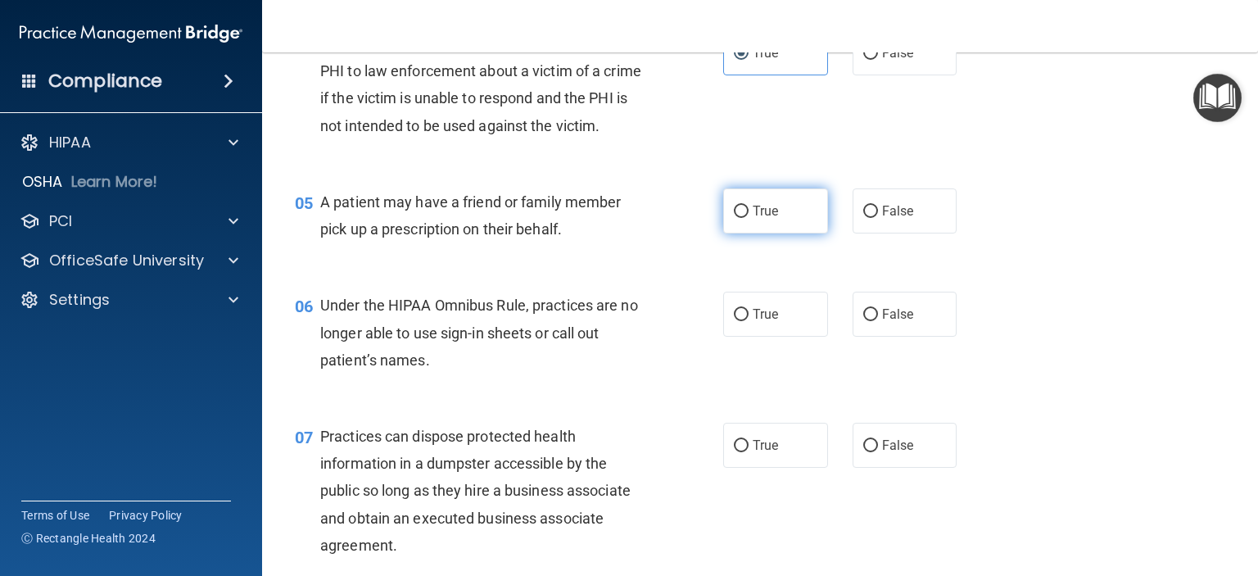
click at [726, 233] on label "True" at bounding box center [775, 210] width 105 height 45
click at [734, 218] on input "True" at bounding box center [741, 212] width 15 height 12
radio input "true"
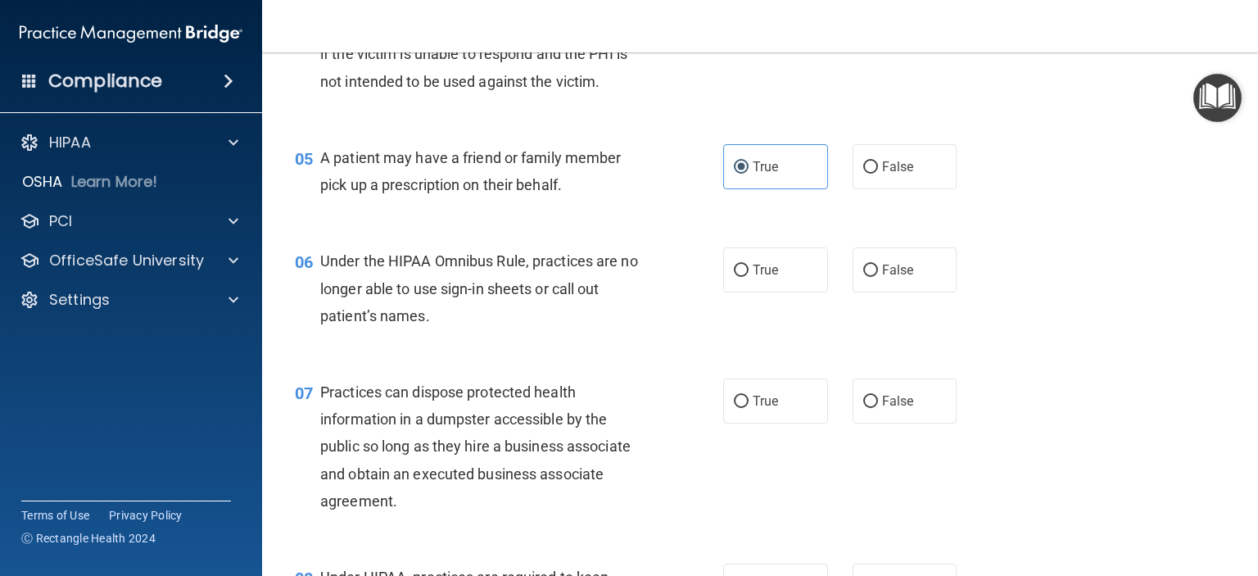
scroll to position [655, 0]
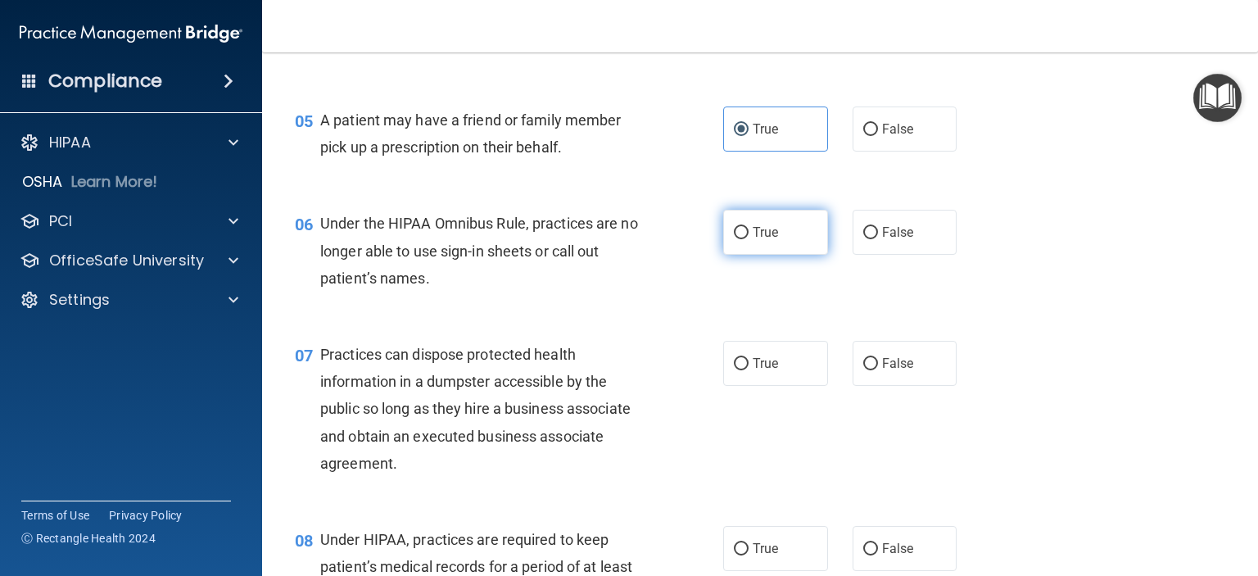
click at [734, 239] on input "True" at bounding box center [741, 233] width 15 height 12
radio input "true"
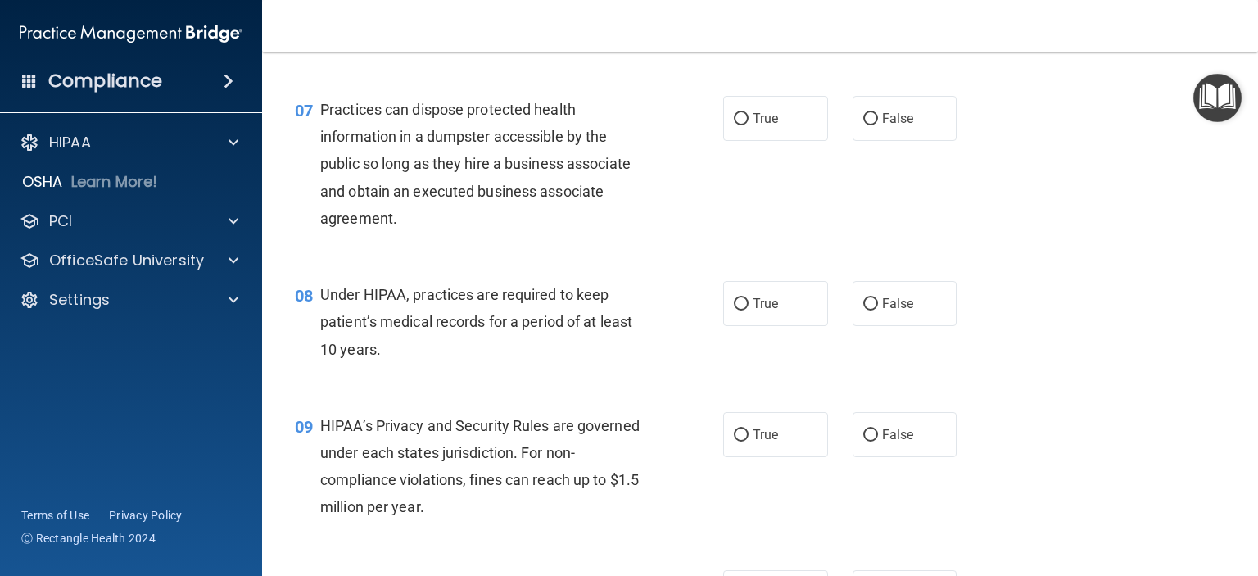
scroll to position [901, 0]
click at [865, 134] on label "False" at bounding box center [904, 117] width 105 height 45
click at [865, 124] on input "False" at bounding box center [870, 118] width 15 height 12
radio input "true"
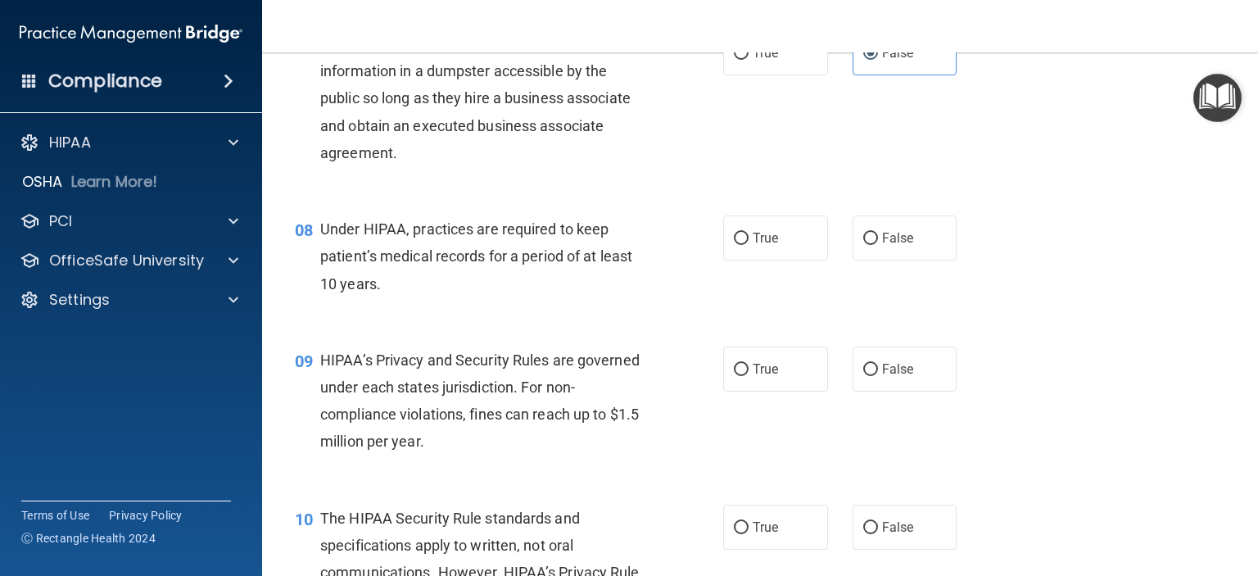
scroll to position [1065, 0]
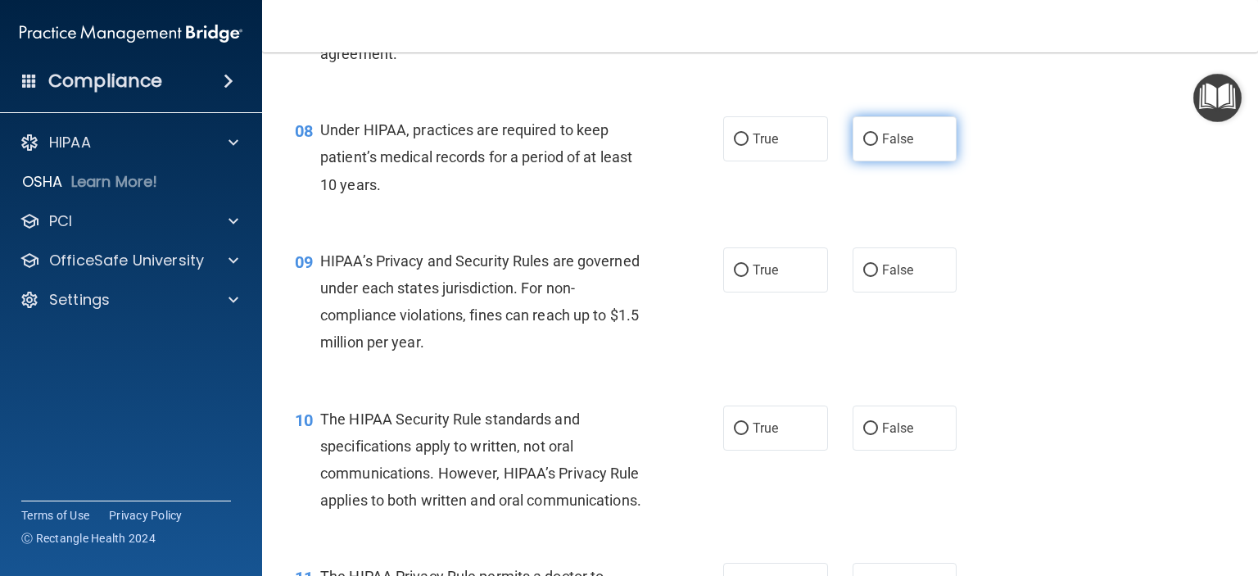
click at [863, 146] on input "False" at bounding box center [870, 139] width 15 height 12
radio input "true"
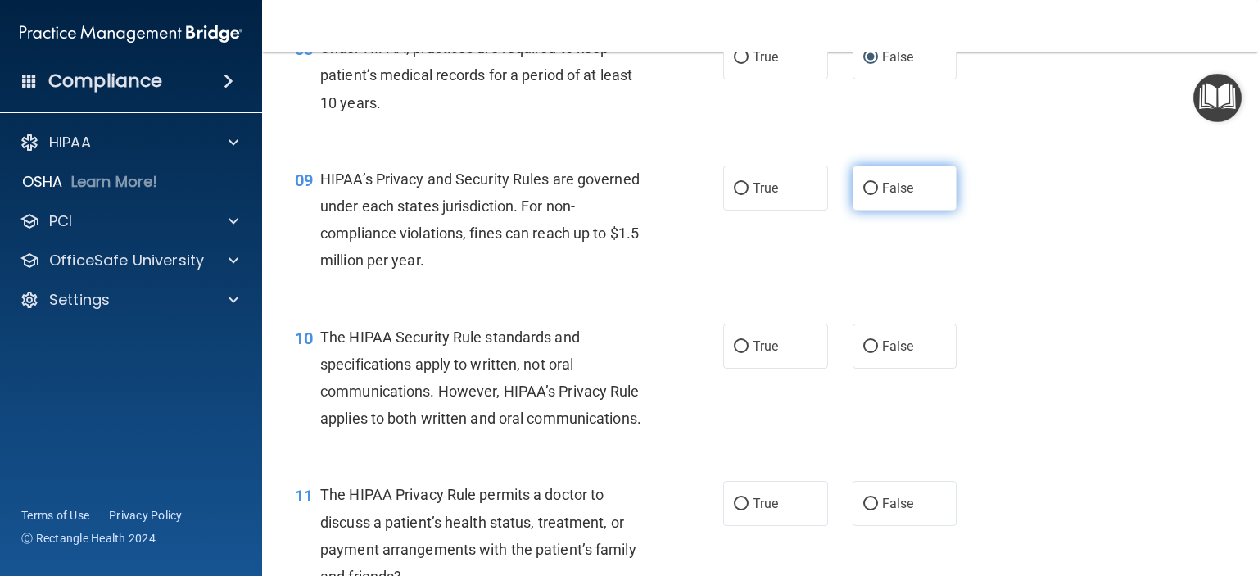
click at [866, 195] on input "False" at bounding box center [870, 189] width 15 height 12
radio input "true"
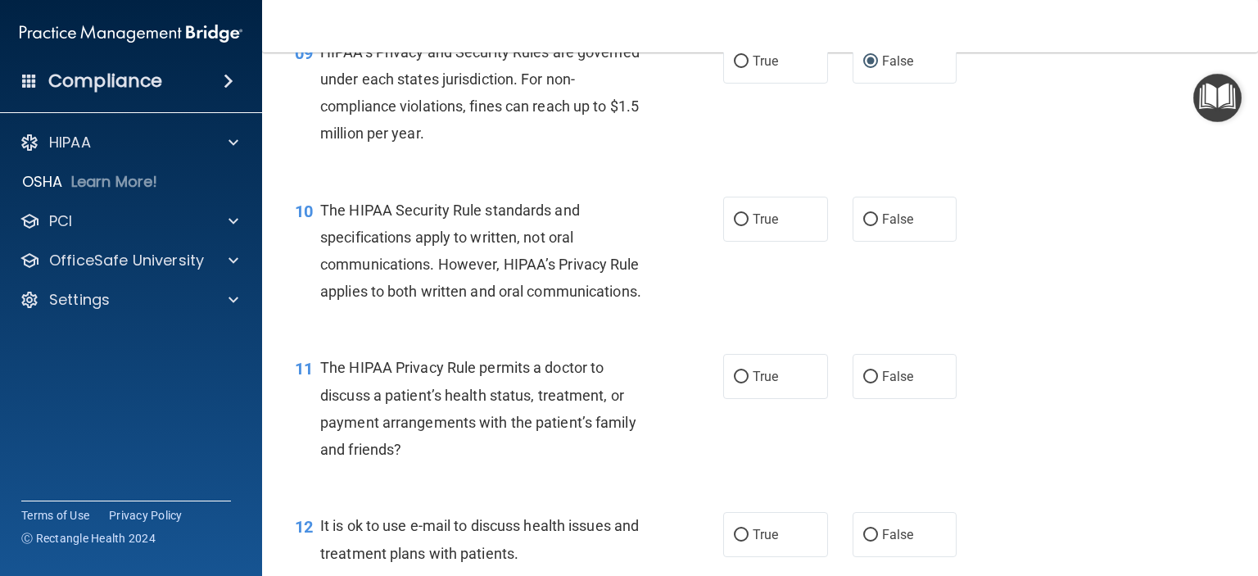
scroll to position [1310, 0]
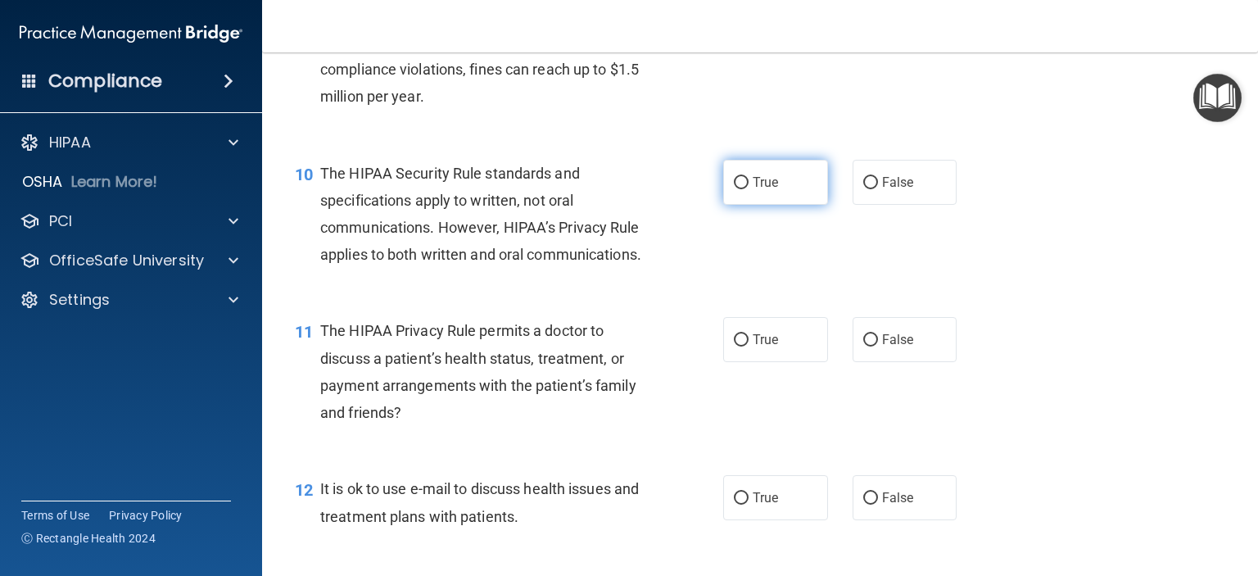
click at [757, 190] on span "True" at bounding box center [765, 182] width 25 height 16
click at [748, 189] on input "True" at bounding box center [741, 183] width 15 height 12
radio input "true"
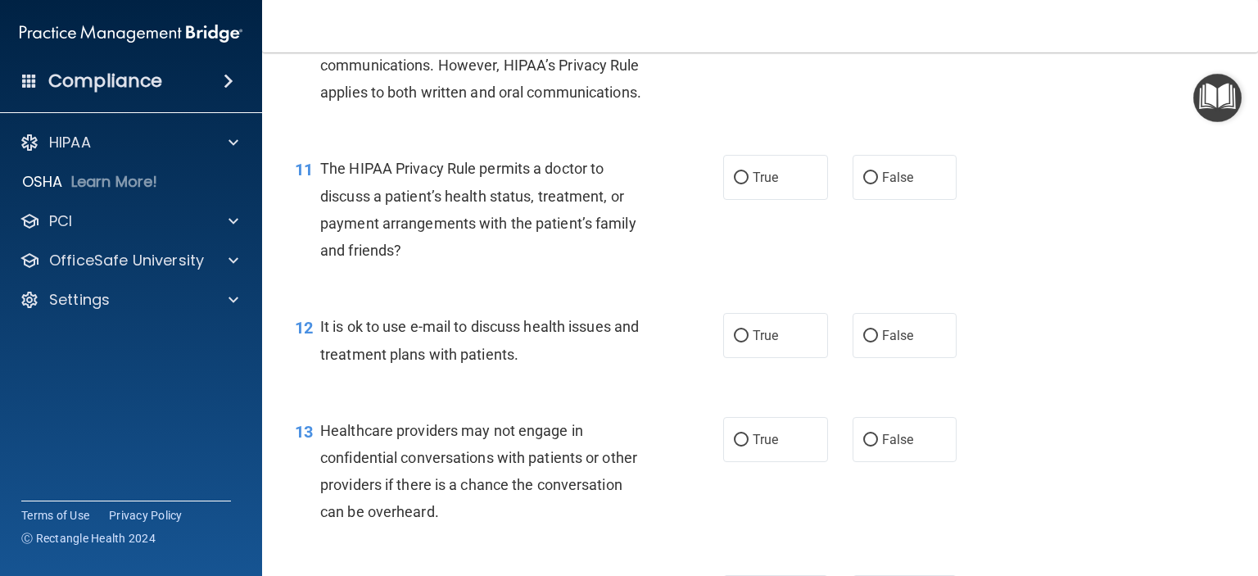
scroll to position [1474, 0]
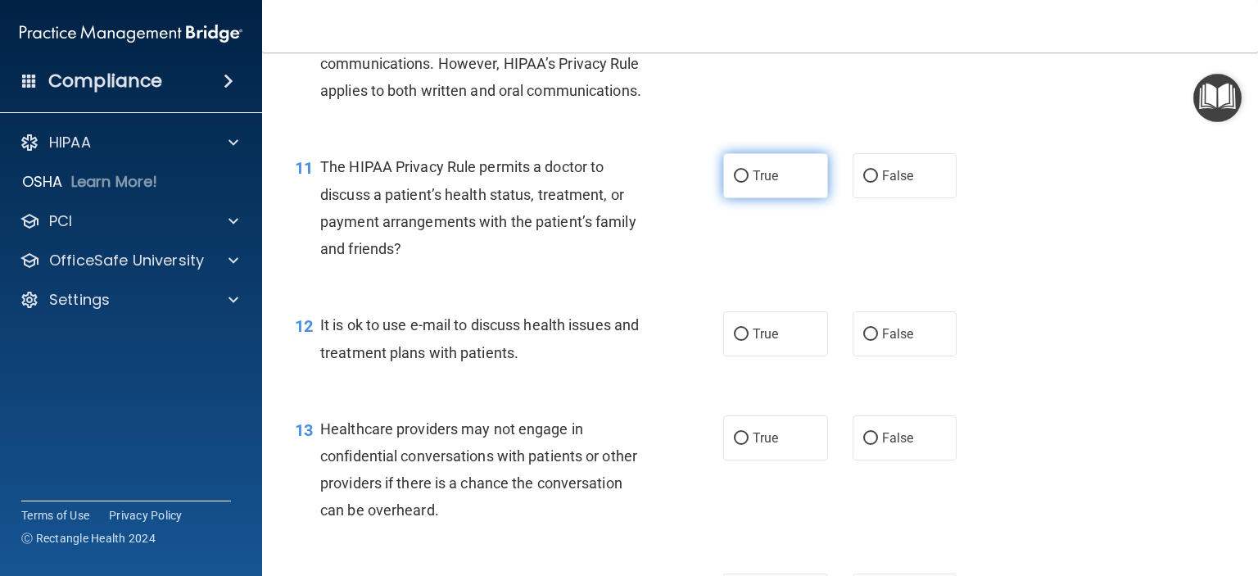
click at [755, 183] on span "True" at bounding box center [765, 176] width 25 height 16
click at [748, 183] on input "True" at bounding box center [741, 176] width 15 height 12
radio input "true"
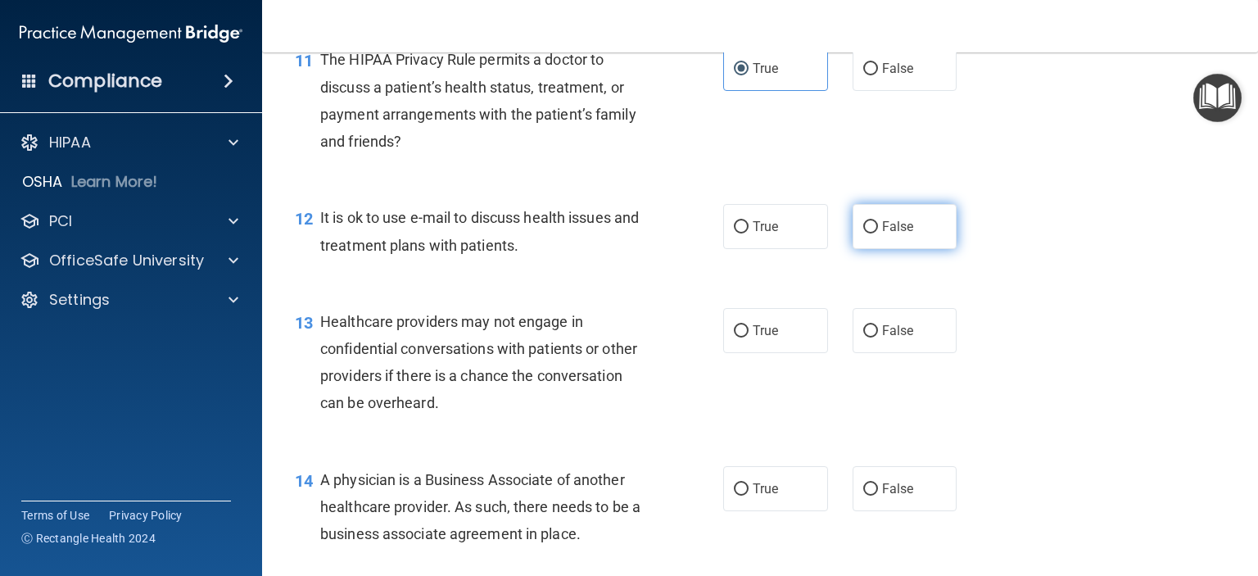
scroll to position [1638, 0]
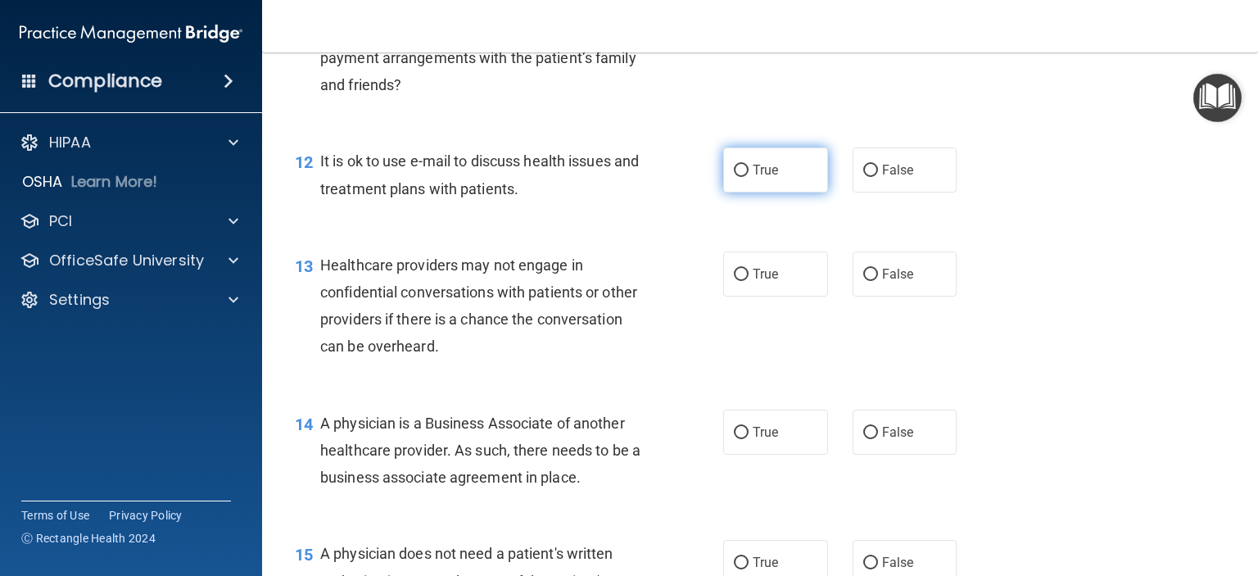
click at [735, 177] on input "True" at bounding box center [741, 171] width 15 height 12
radio input "true"
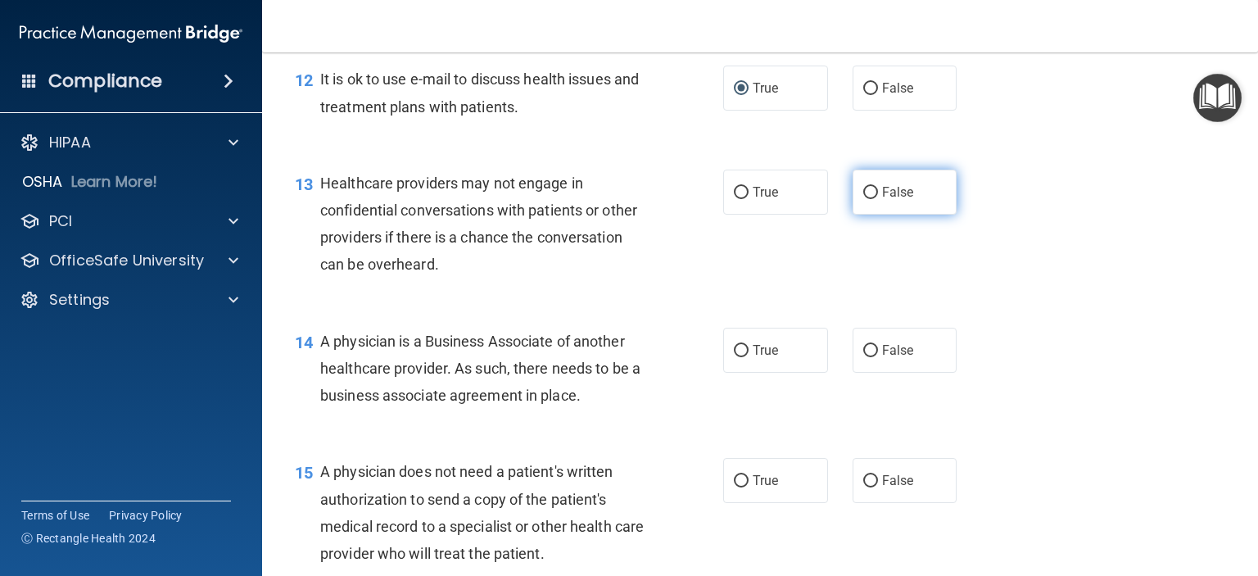
click at [863, 199] on input "False" at bounding box center [870, 193] width 15 height 12
radio input "true"
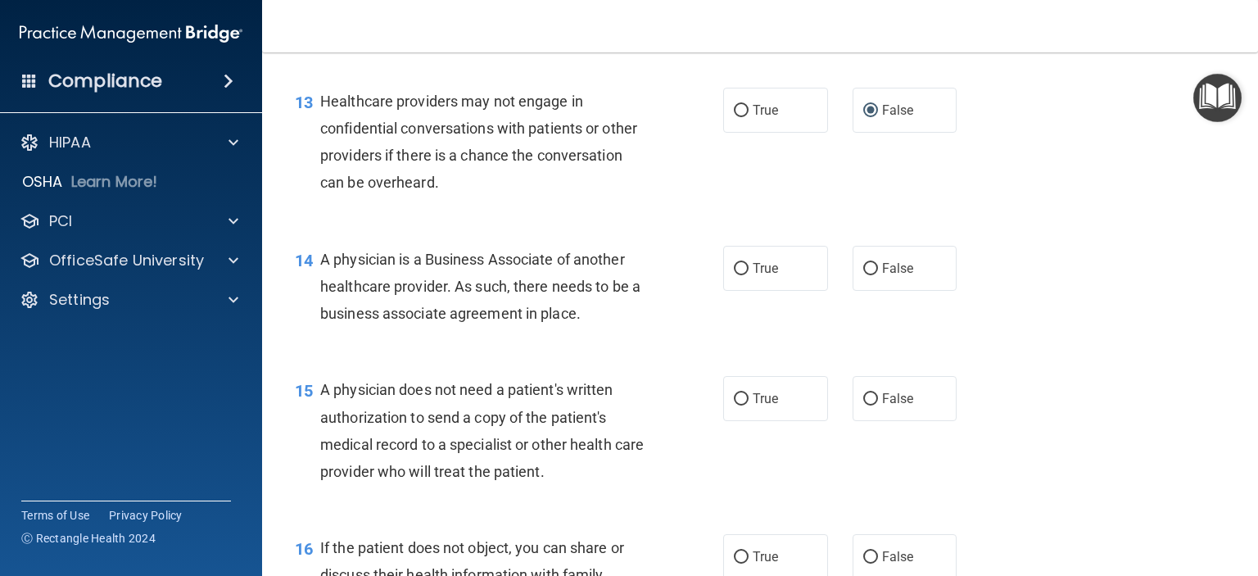
scroll to position [1883, 0]
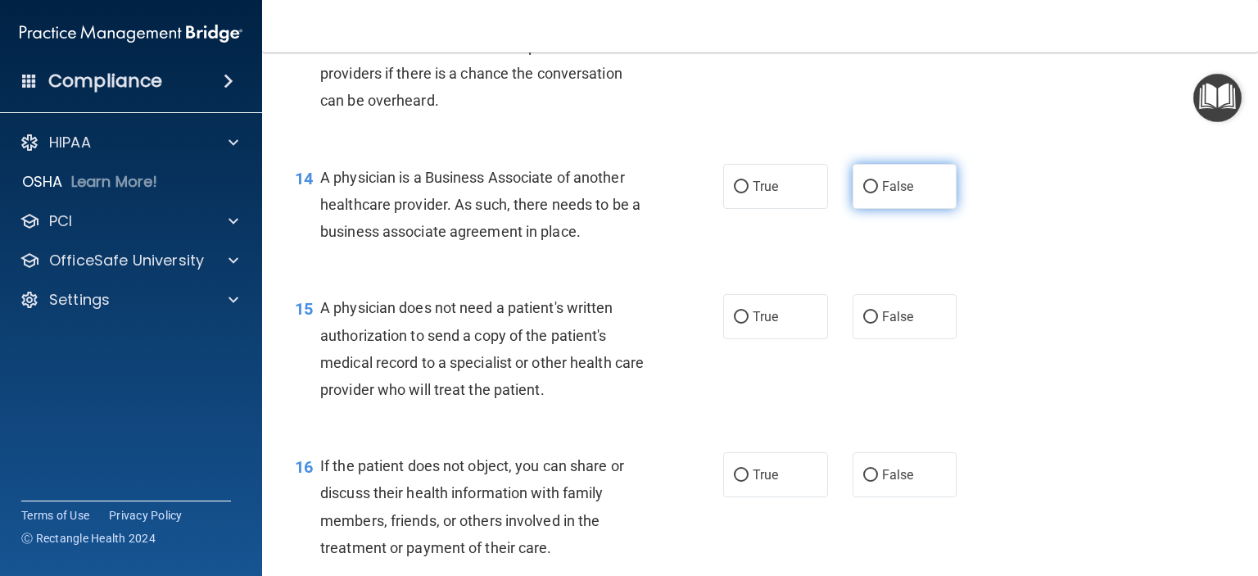
click at [864, 193] on input "False" at bounding box center [870, 187] width 15 height 12
radio input "true"
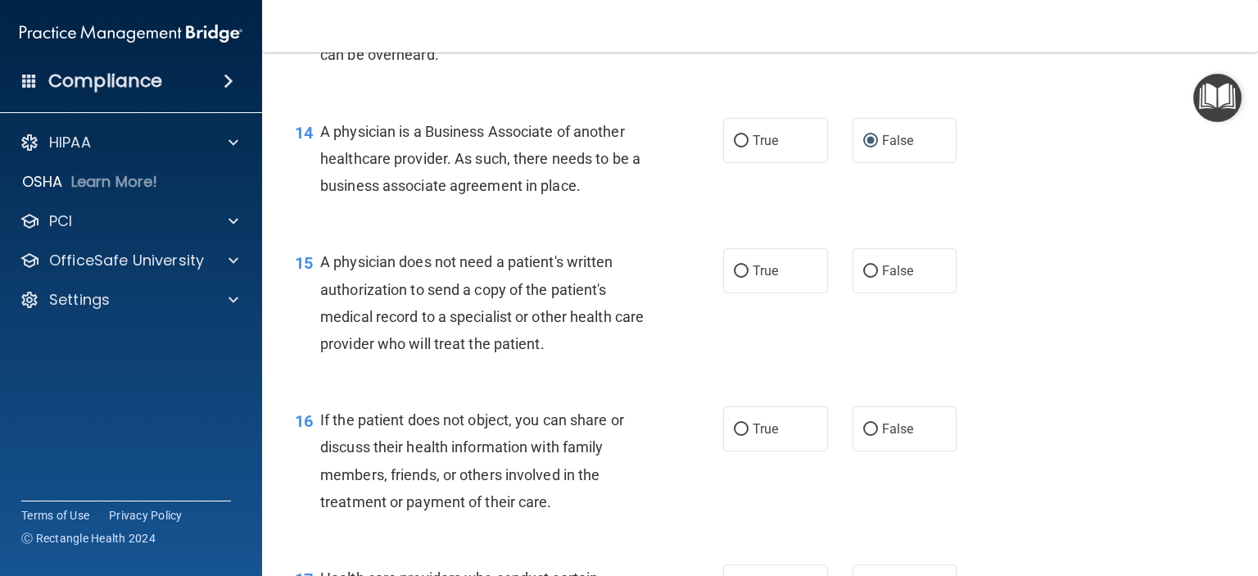
scroll to position [1965, 0]
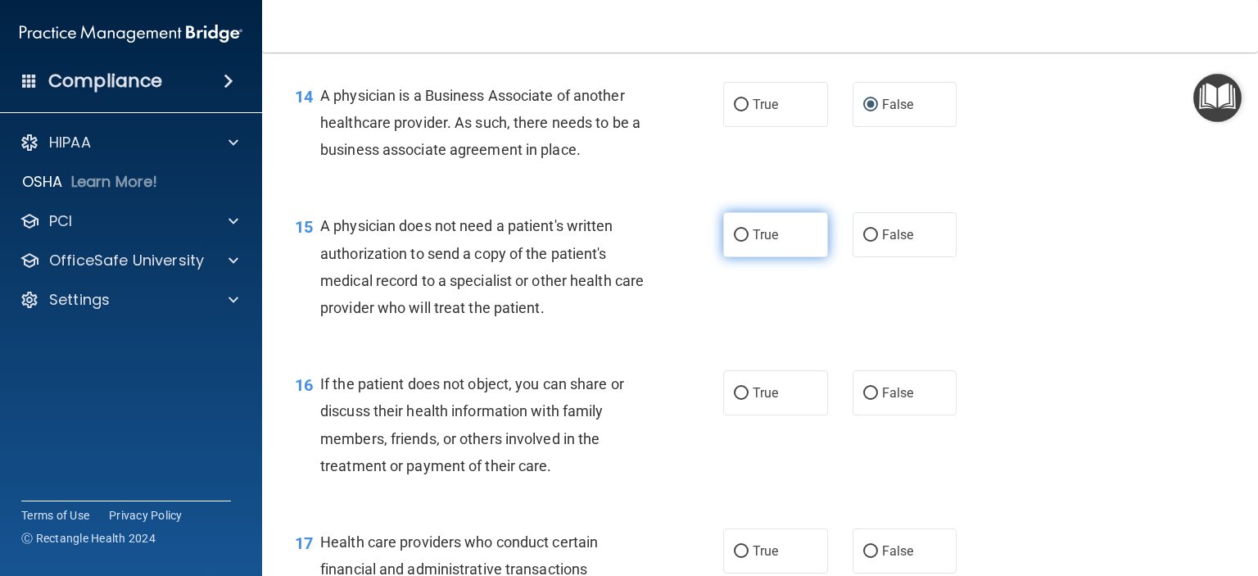
drag, startPoint x: 744, startPoint y: 294, endPoint x: 753, endPoint y: 291, distance: 9.6
click at [744, 257] on label "True" at bounding box center [775, 234] width 105 height 45
click at [744, 242] on input "True" at bounding box center [741, 235] width 15 height 12
radio input "true"
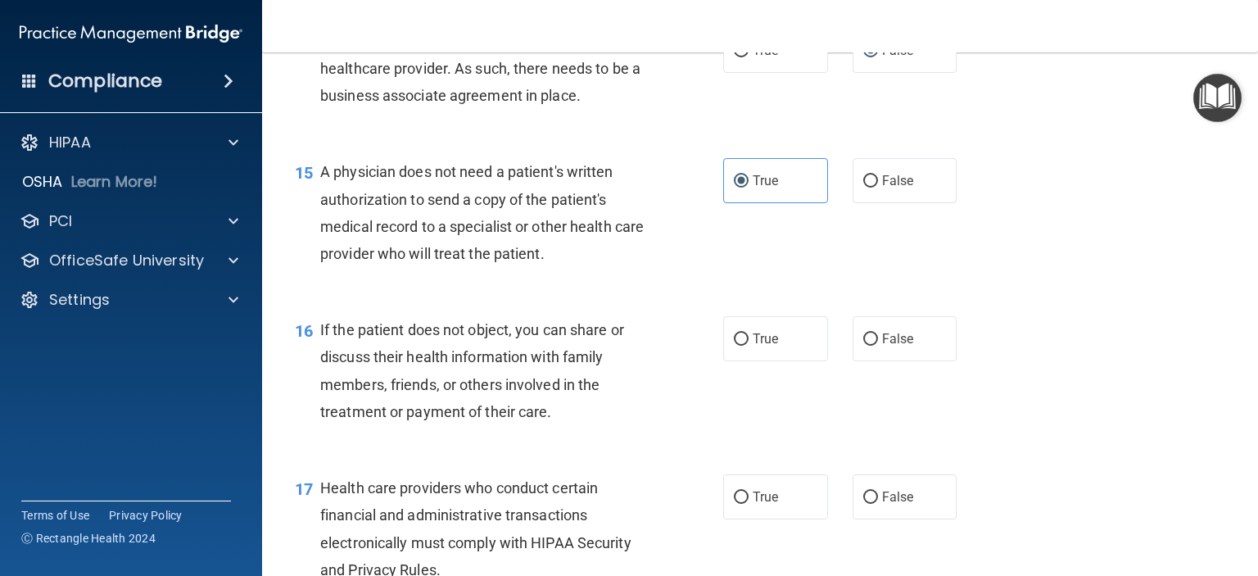
scroll to position [2047, 0]
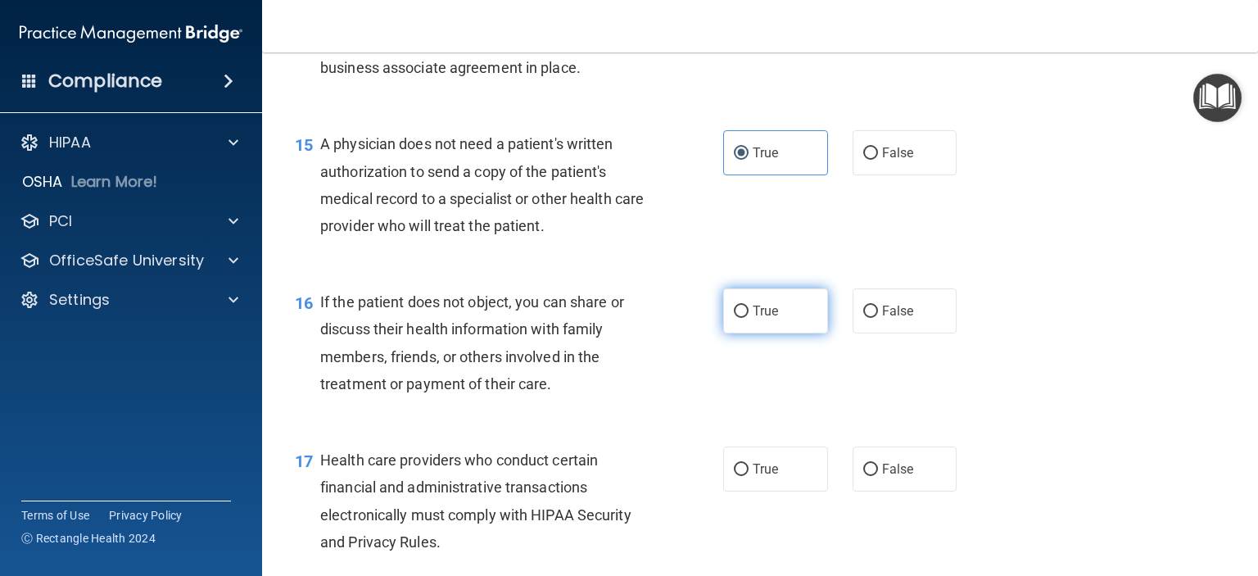
click at [757, 319] on span "True" at bounding box center [765, 311] width 25 height 16
click at [748, 318] on input "True" at bounding box center [741, 311] width 15 height 12
radio input "true"
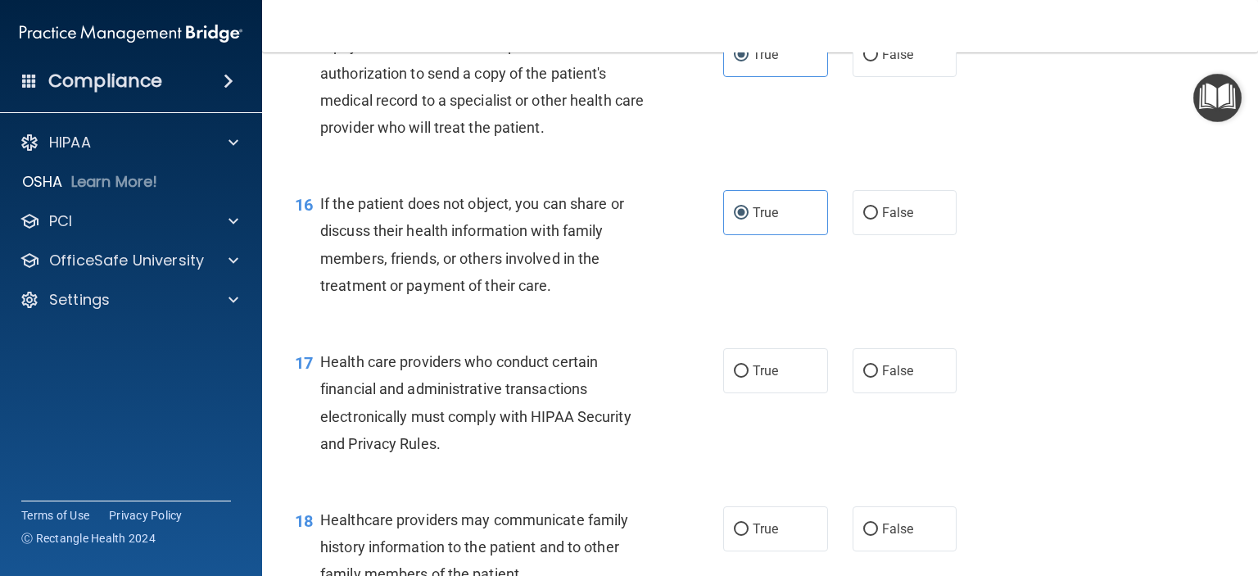
scroll to position [2293, 0]
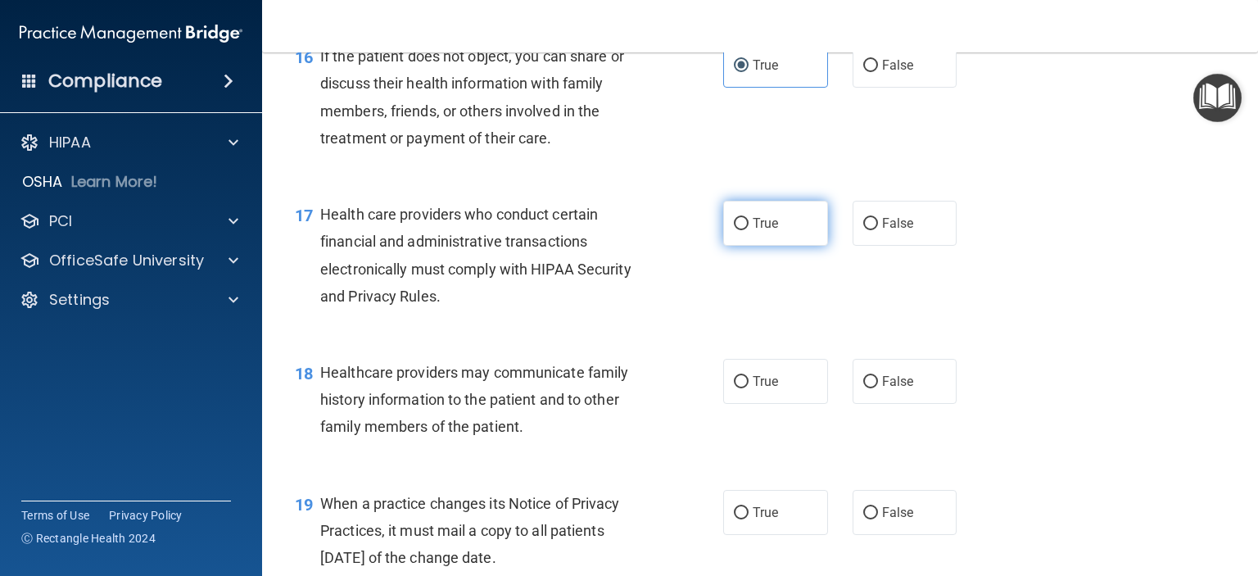
click at [753, 246] on label "True" at bounding box center [775, 223] width 105 height 45
click at [748, 230] on input "True" at bounding box center [741, 224] width 15 height 12
radio input "true"
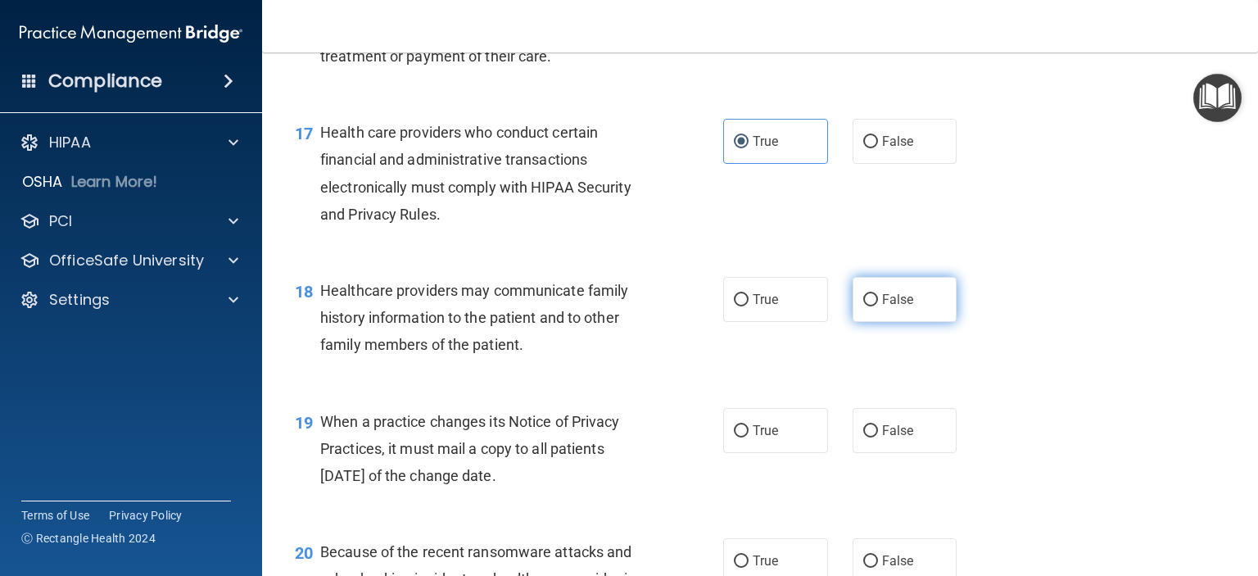
click at [872, 322] on label "False" at bounding box center [904, 299] width 105 height 45
click at [872, 306] on input "False" at bounding box center [870, 300] width 15 height 12
radio input "true"
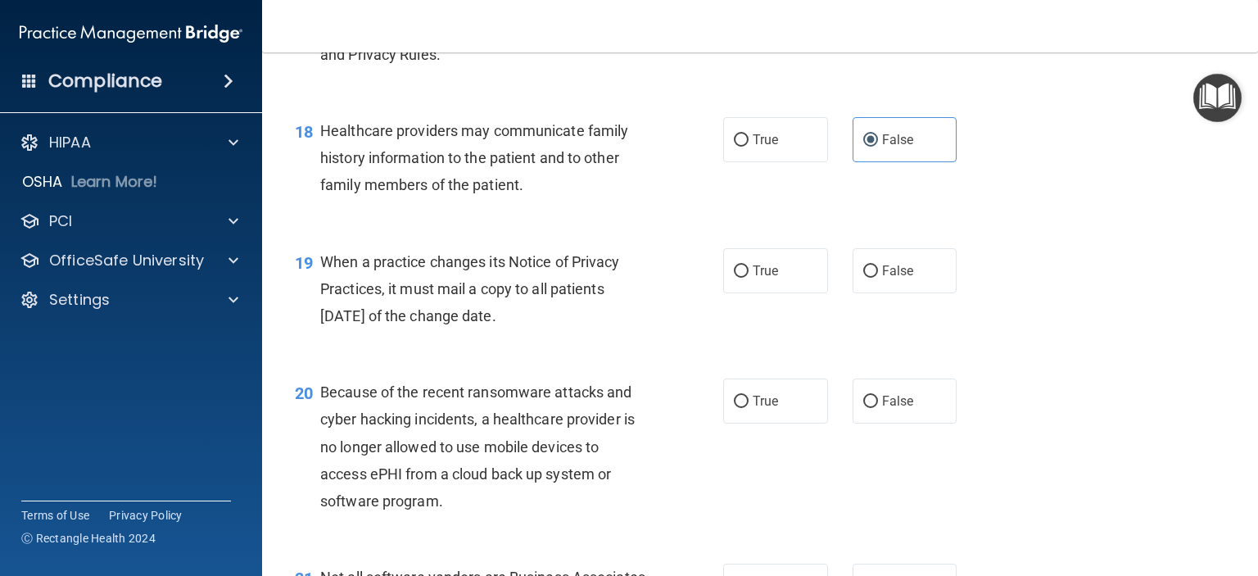
scroll to position [2539, 0]
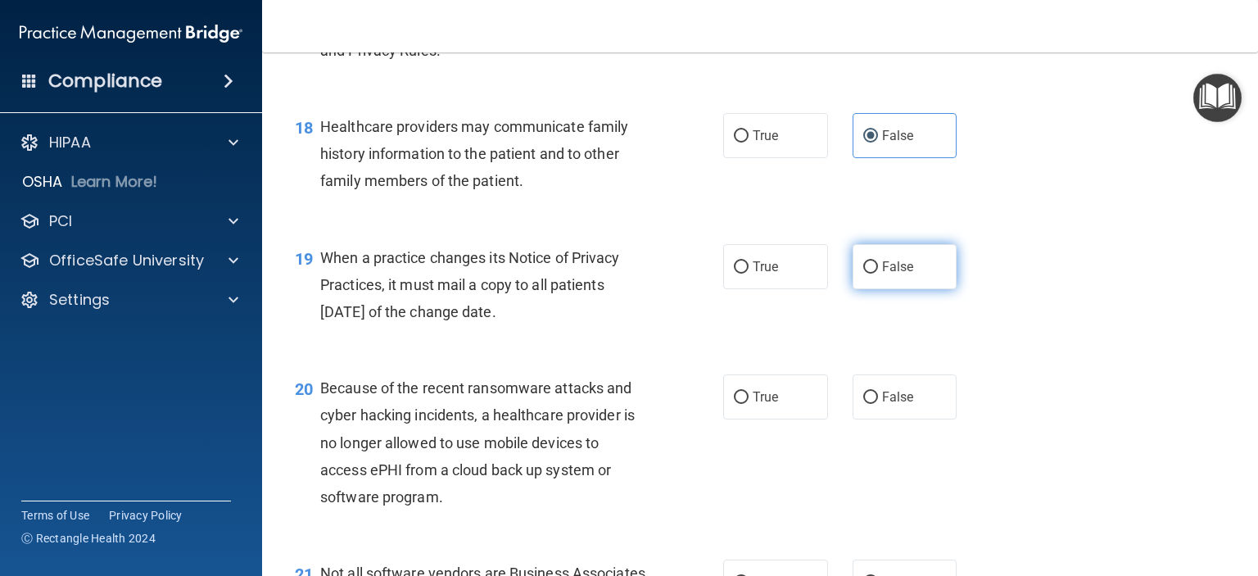
click at [890, 274] on span "False" at bounding box center [898, 267] width 32 height 16
click at [878, 274] on input "False" at bounding box center [870, 267] width 15 height 12
radio input "true"
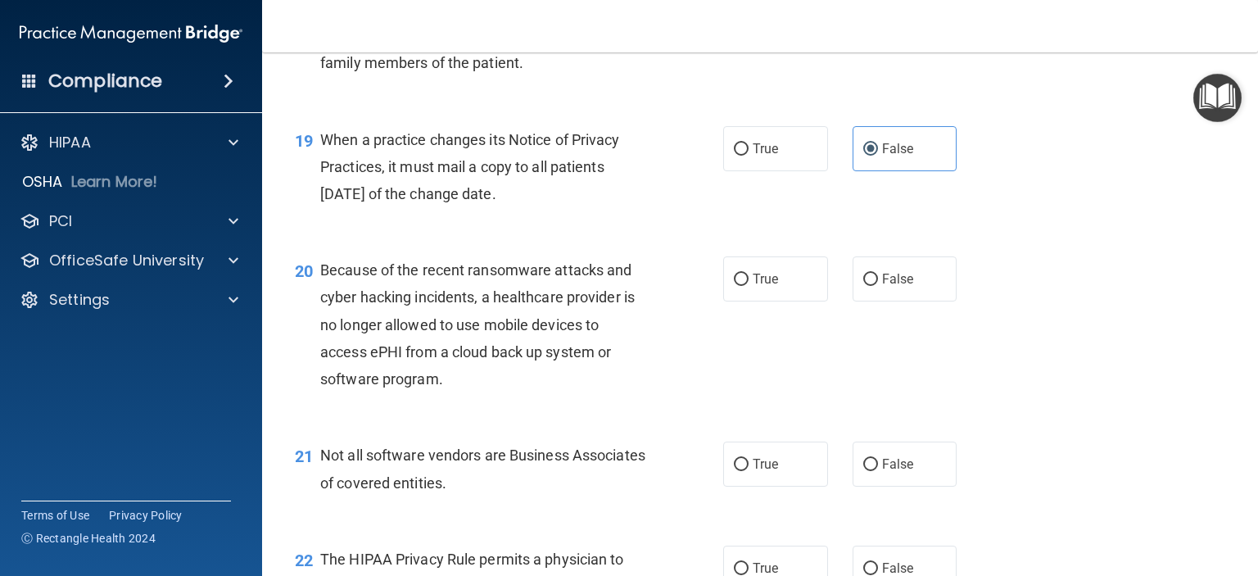
scroll to position [2702, 0]
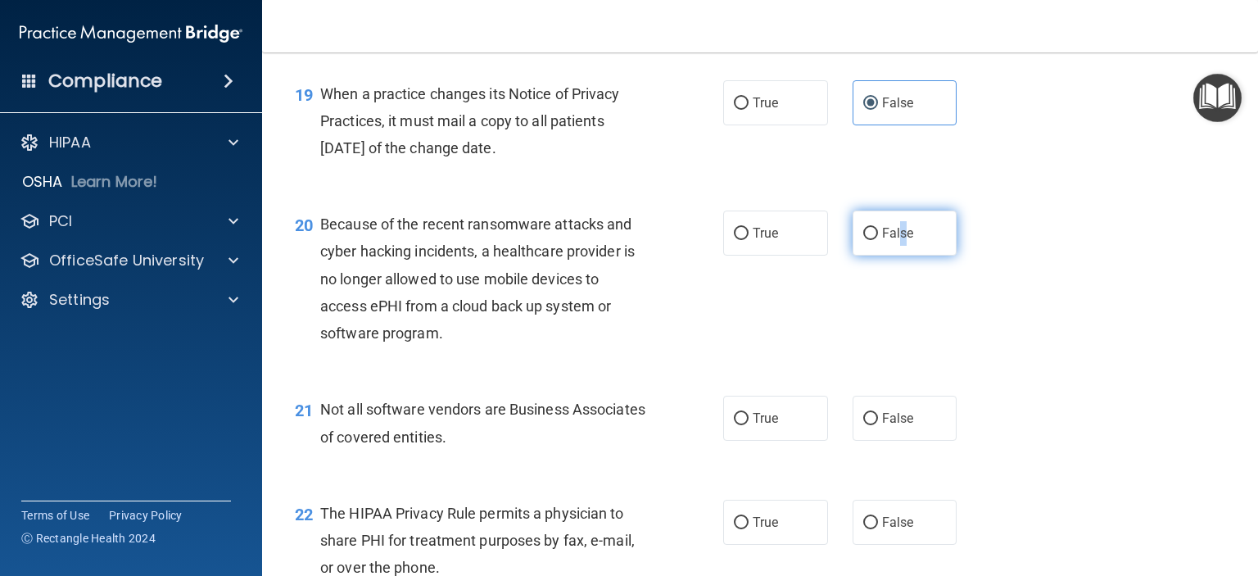
click at [894, 255] on label "False" at bounding box center [904, 232] width 105 height 45
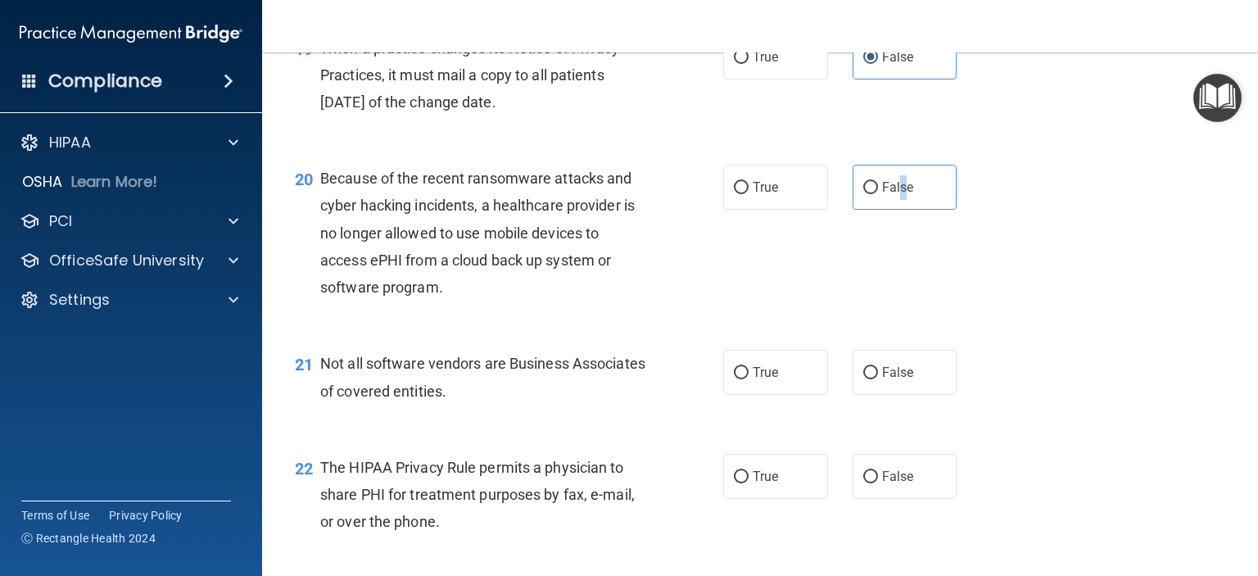
scroll to position [2784, 0]
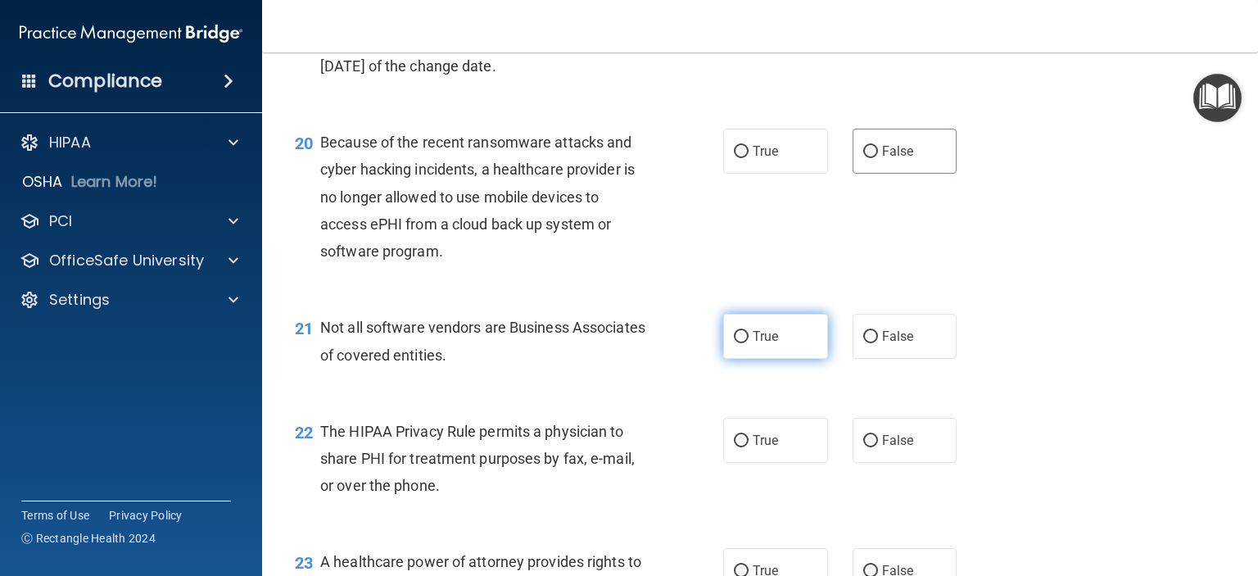
click at [750, 359] on label "True" at bounding box center [775, 336] width 105 height 45
click at [748, 343] on input "True" at bounding box center [741, 337] width 15 height 12
radio input "true"
click at [889, 159] on span "False" at bounding box center [898, 151] width 32 height 16
click at [878, 158] on input "False" at bounding box center [870, 152] width 15 height 12
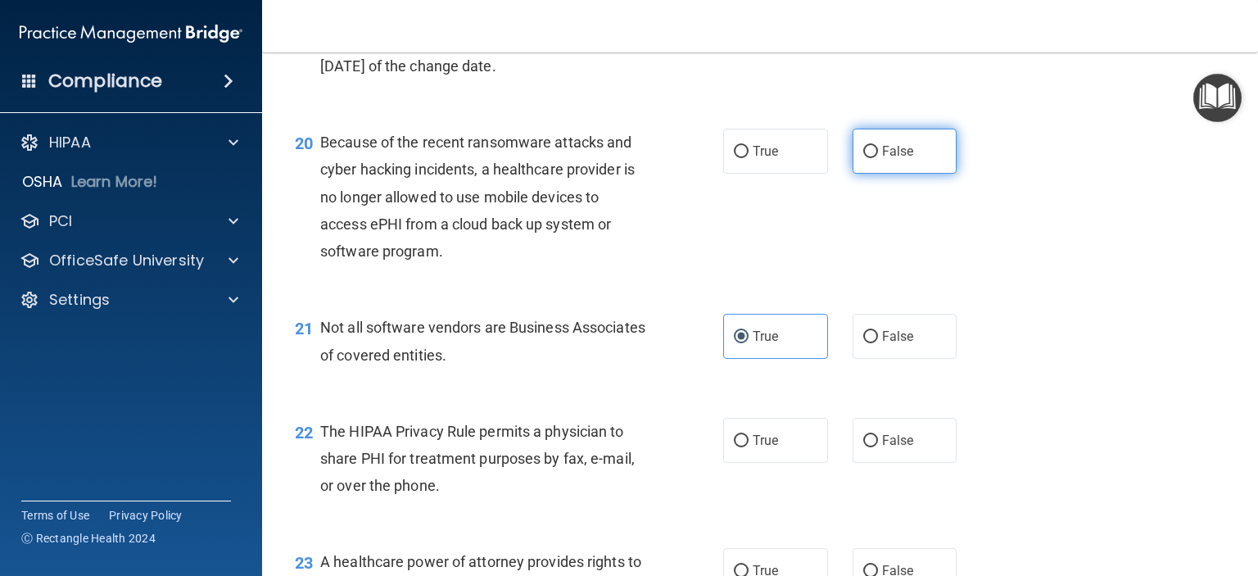
radio input "true"
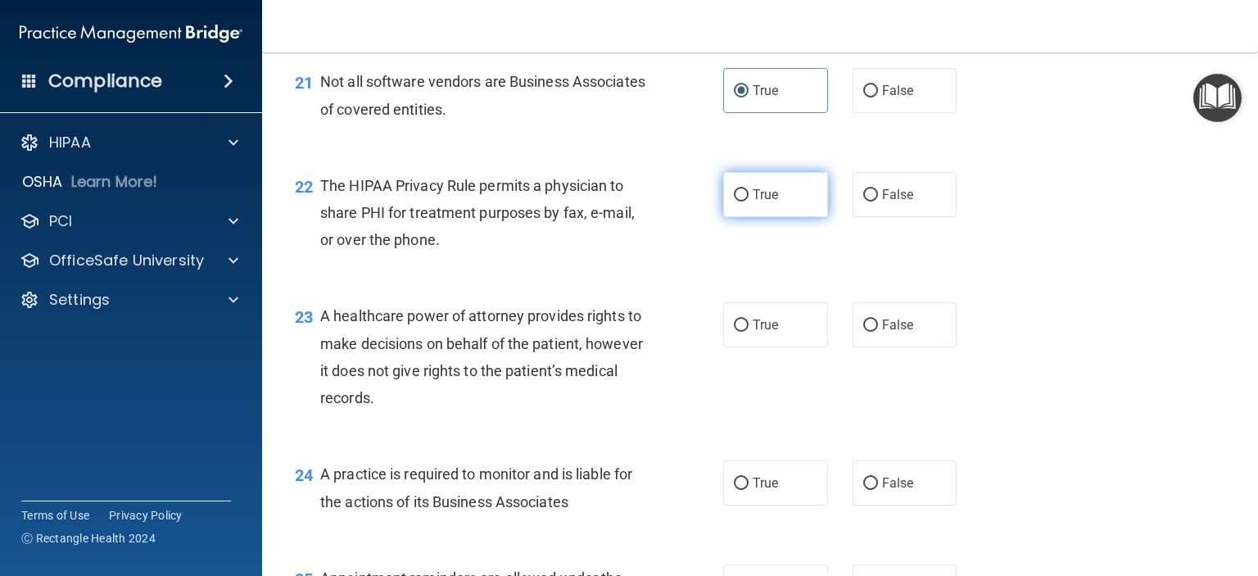
click at [754, 217] on label "True" at bounding box center [775, 194] width 105 height 45
click at [748, 201] on input "True" at bounding box center [741, 195] width 15 height 12
radio input "true"
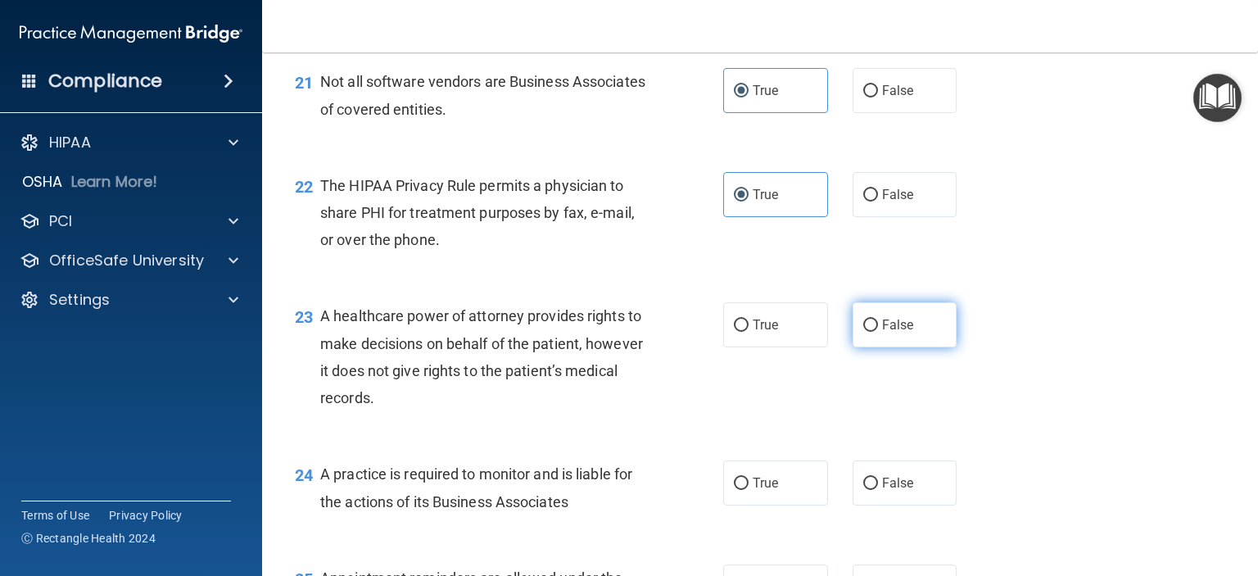
click at [882, 332] on span "False" at bounding box center [898, 325] width 32 height 16
click at [878, 332] on input "False" at bounding box center [870, 325] width 15 height 12
radio input "true"
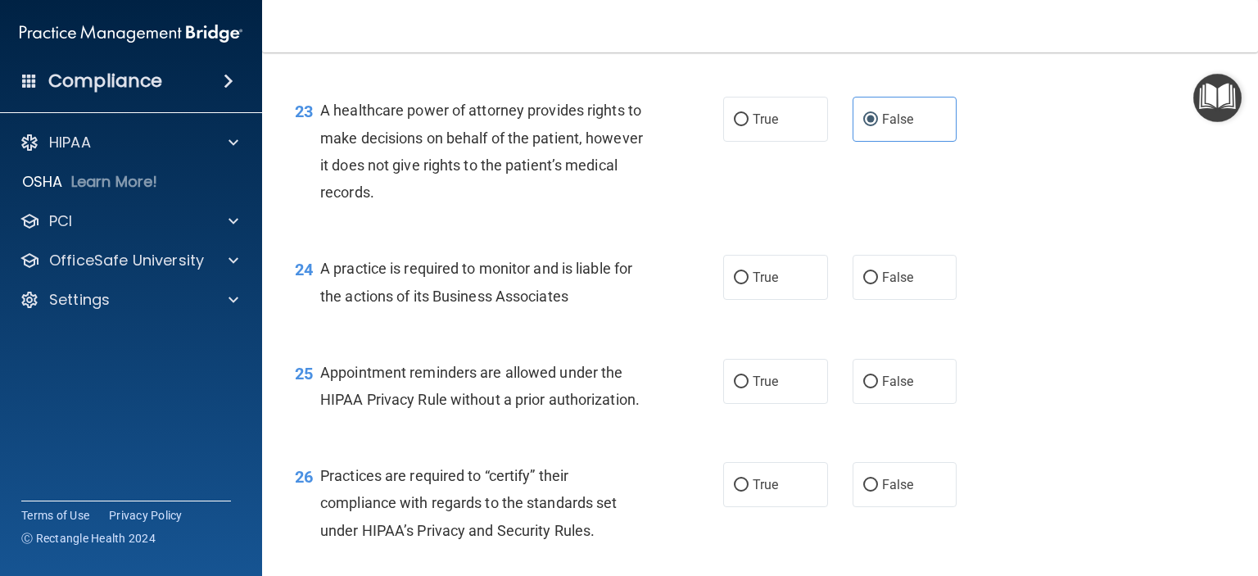
scroll to position [3276, 0]
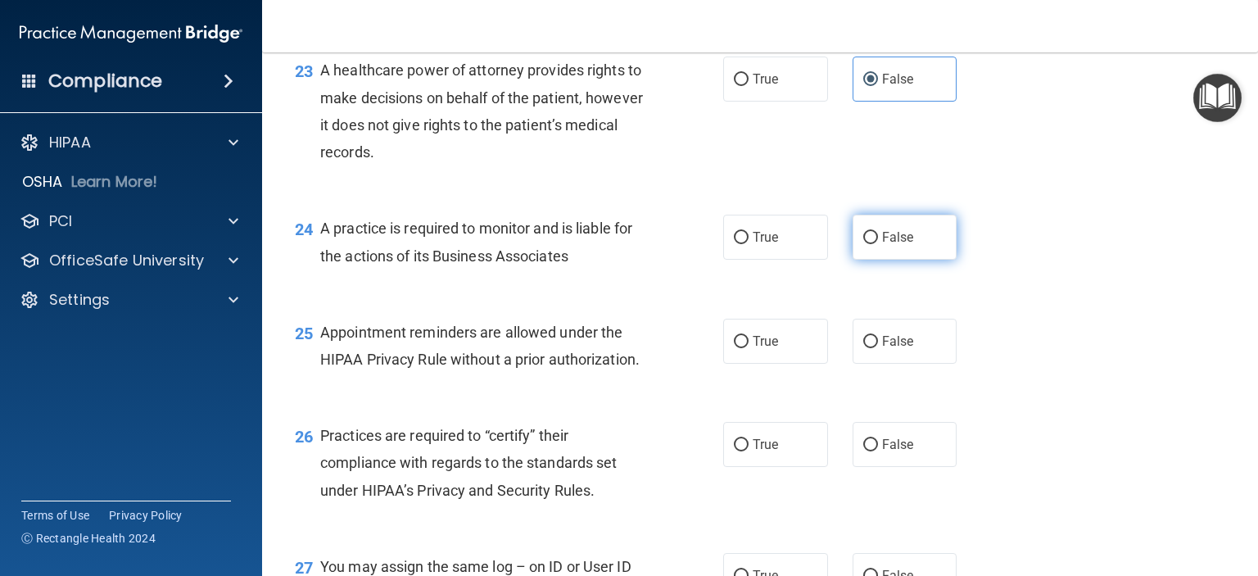
click at [882, 245] on span "False" at bounding box center [898, 237] width 32 height 16
click at [875, 244] on input "False" at bounding box center [870, 238] width 15 height 12
radio input "true"
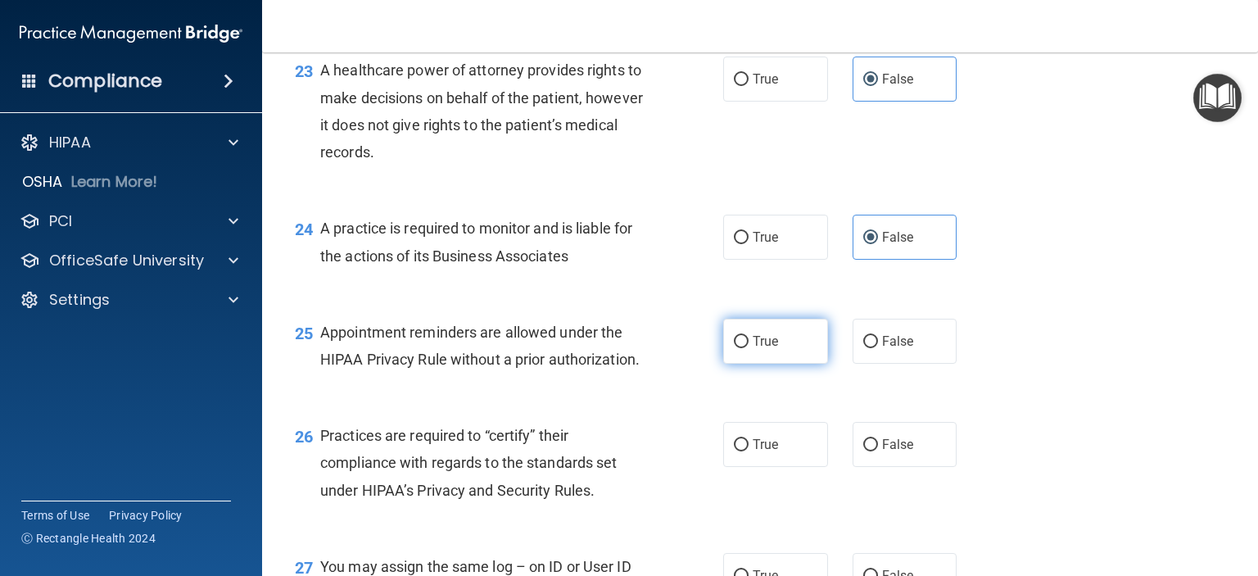
click at [763, 349] on span "True" at bounding box center [765, 341] width 25 height 16
click at [748, 348] on input "True" at bounding box center [741, 342] width 15 height 12
radio input "true"
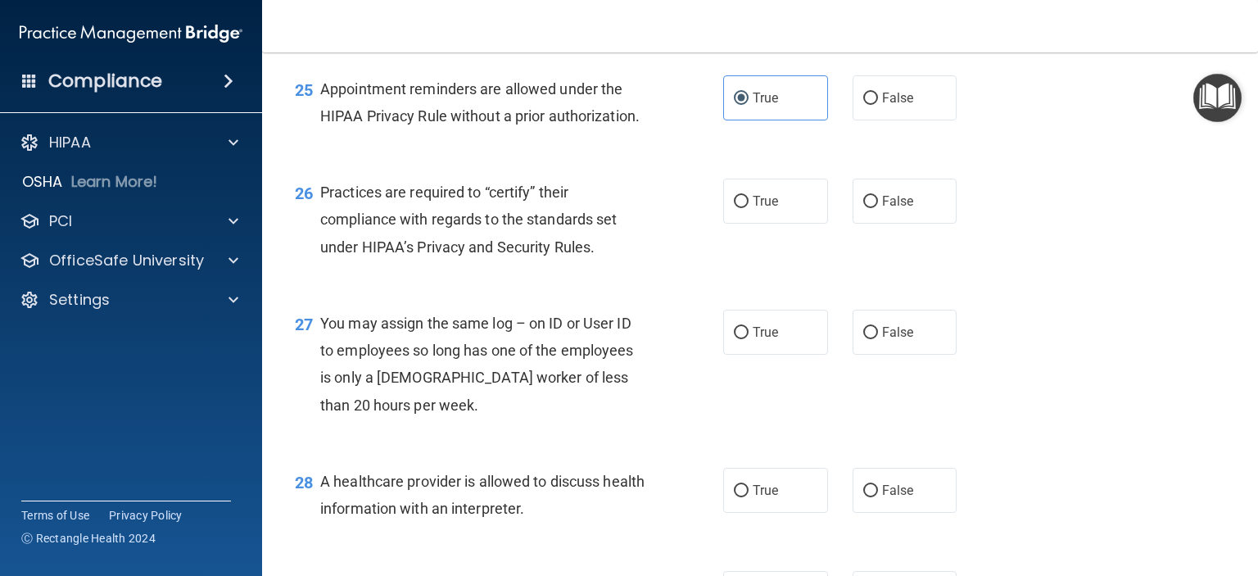
scroll to position [3521, 0]
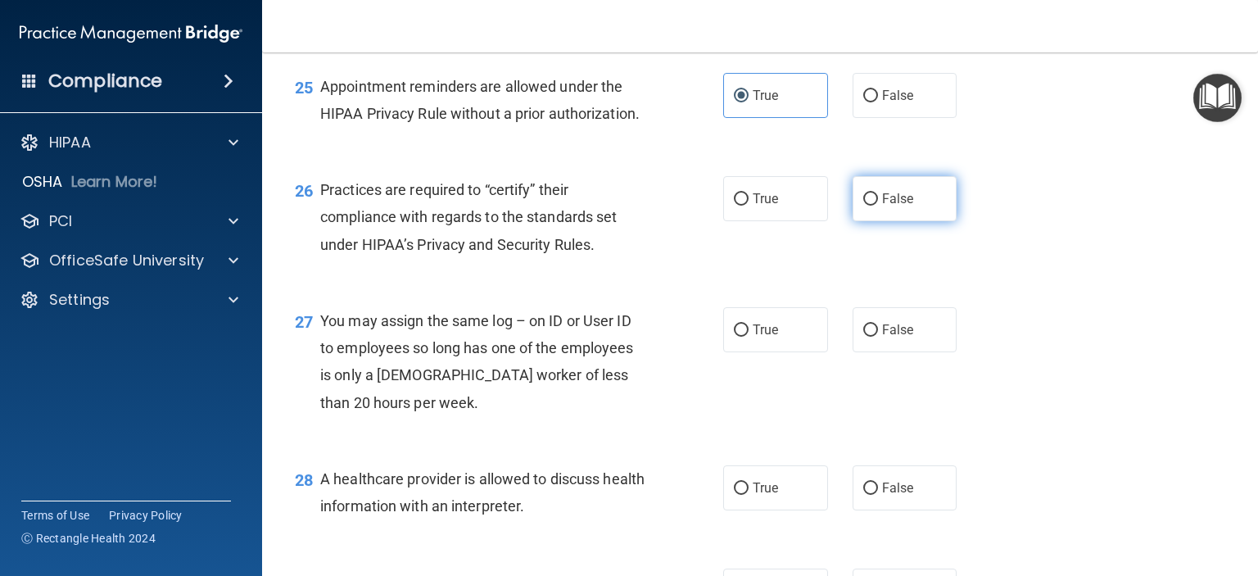
click at [882, 206] on span "False" at bounding box center [898, 199] width 32 height 16
click at [875, 206] on input "False" at bounding box center [870, 199] width 15 height 12
radio input "true"
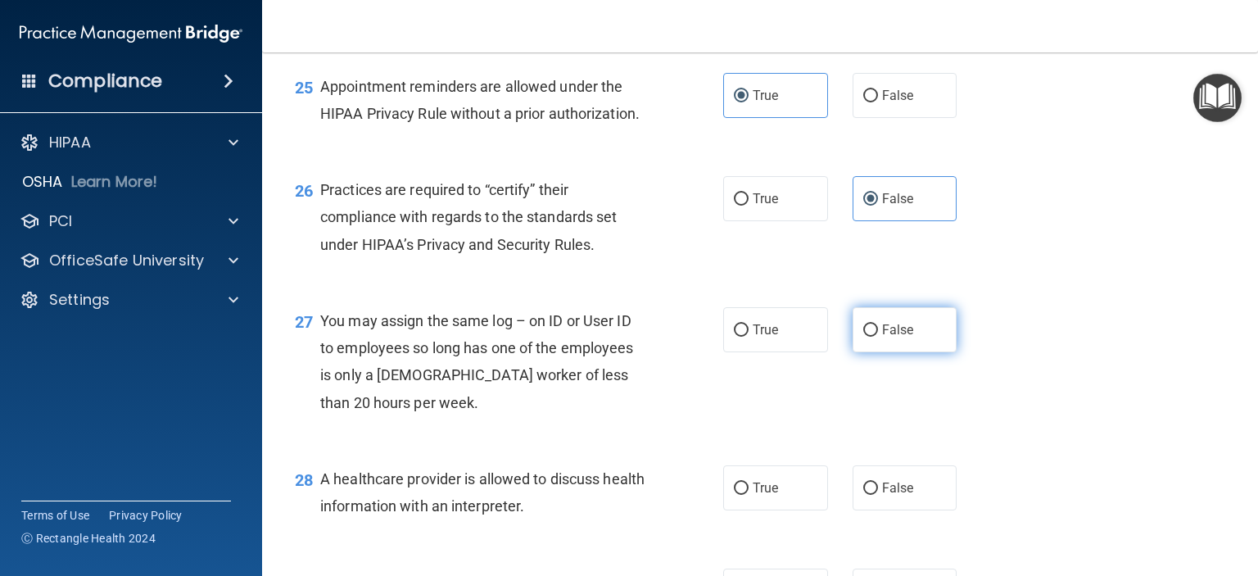
click at [863, 337] on input "False" at bounding box center [870, 330] width 15 height 12
radio input "true"
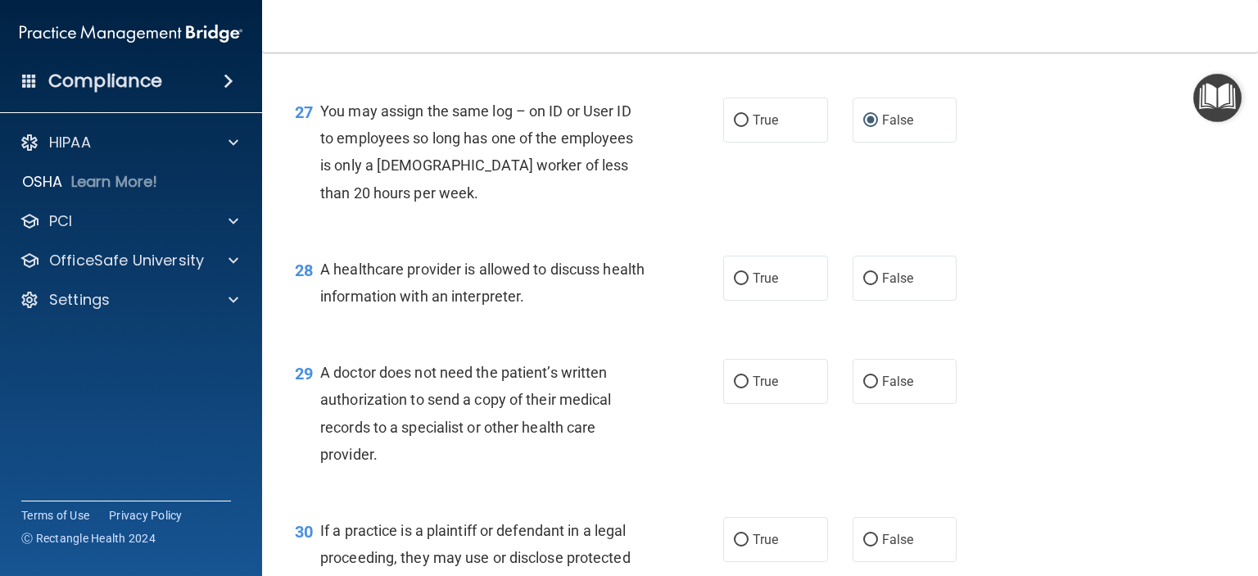
scroll to position [3767, 0]
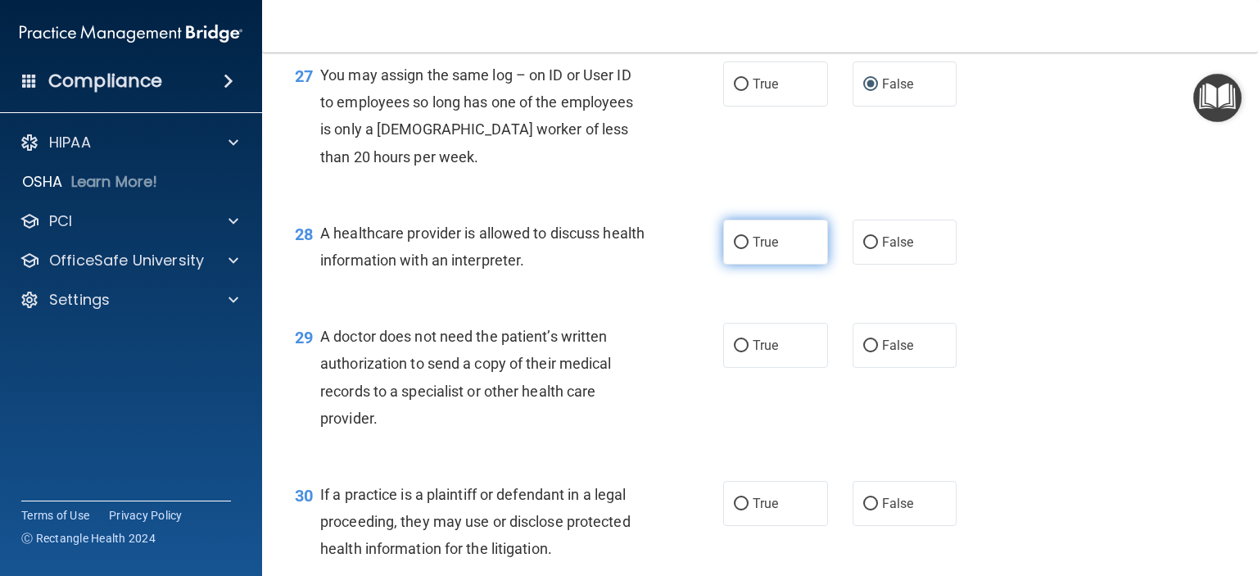
click at [734, 249] on input "True" at bounding box center [741, 243] width 15 height 12
radio input "true"
drag, startPoint x: 752, startPoint y: 399, endPoint x: 776, endPoint y: 397, distance: 24.6
click at [755, 353] on span "True" at bounding box center [765, 345] width 25 height 16
click at [748, 352] on input "True" at bounding box center [741, 346] width 15 height 12
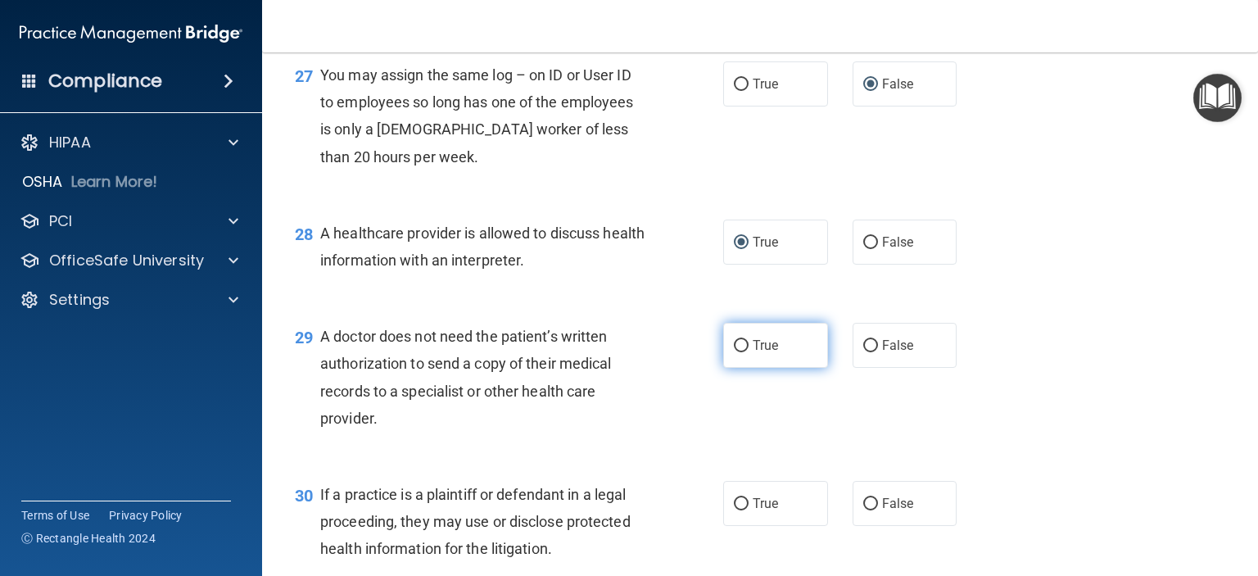
radio input "true"
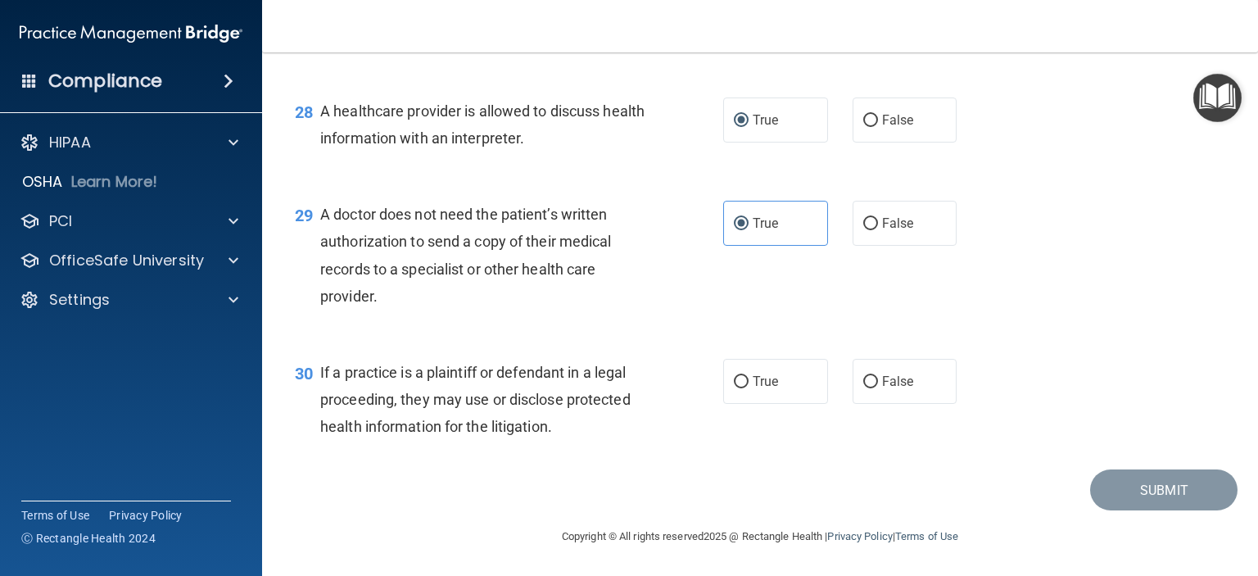
scroll to position [3931, 0]
click at [737, 388] on input "True" at bounding box center [741, 382] width 15 height 12
radio input "true"
click at [1147, 504] on button "Submit" at bounding box center [1163, 490] width 147 height 42
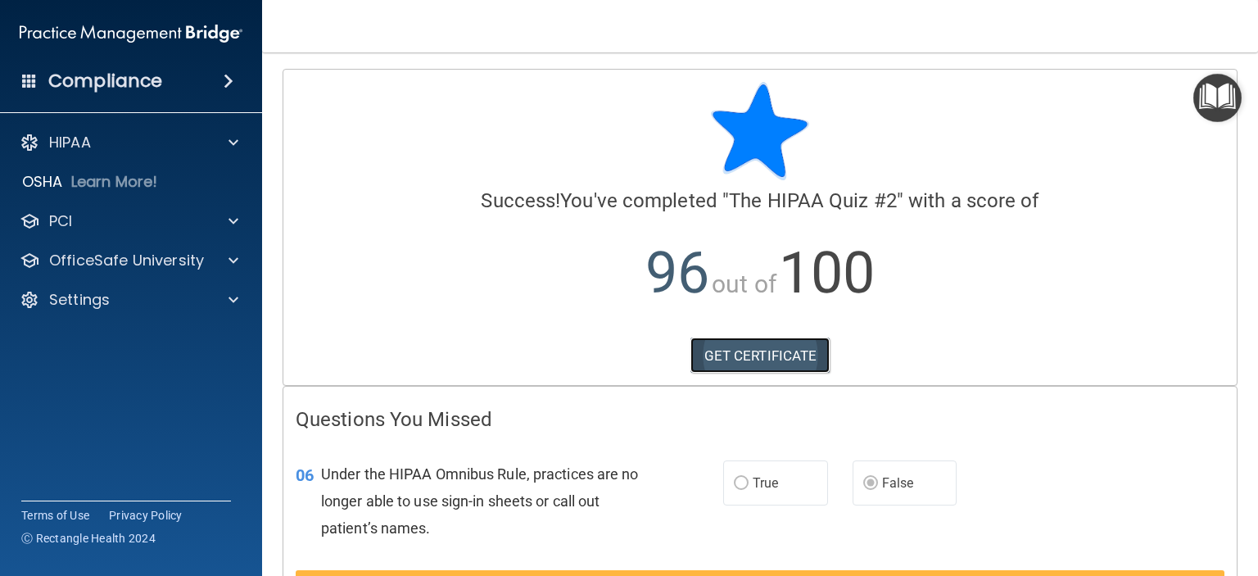
click at [745, 353] on link "GET CERTIFICATE" at bounding box center [760, 355] width 140 height 36
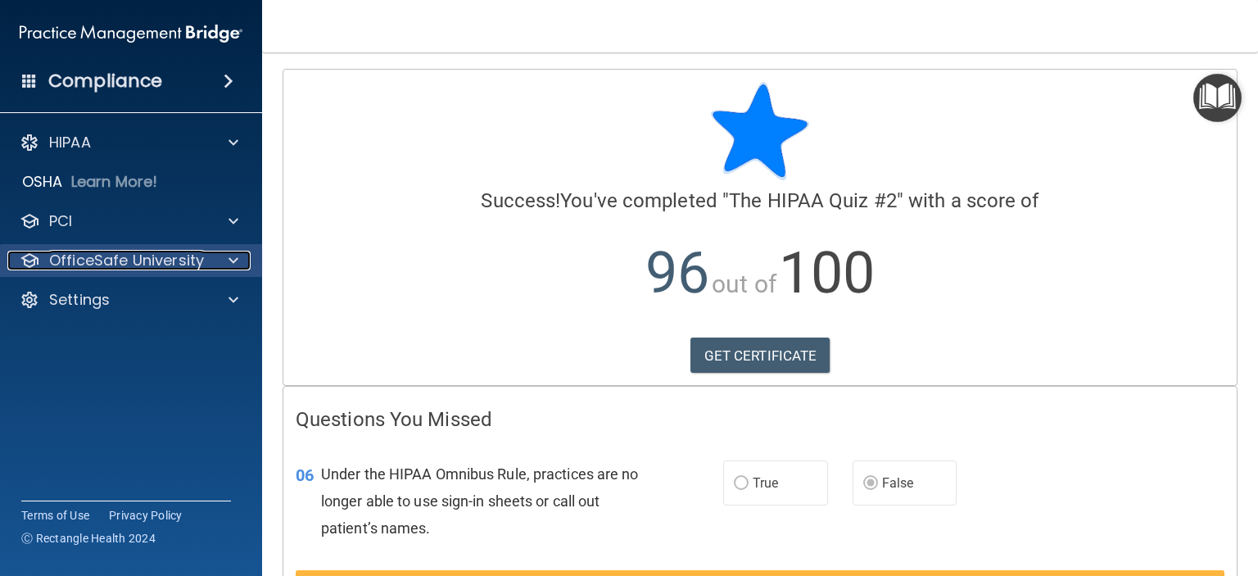
click at [79, 265] on p "OfficeSafe University" at bounding box center [126, 261] width 155 height 20
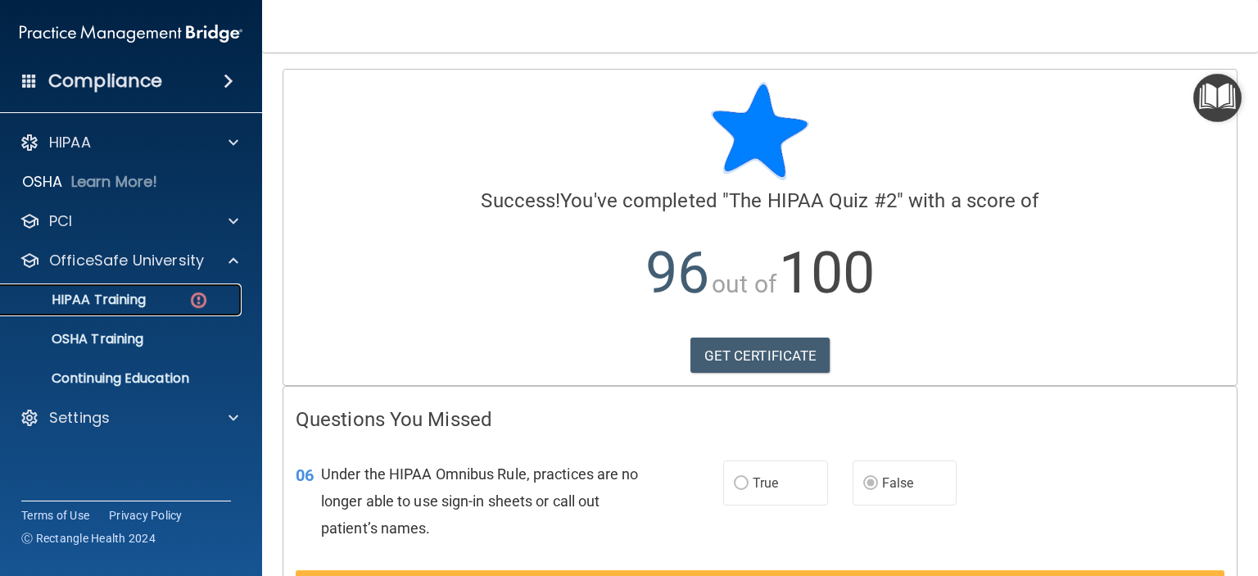
click at [79, 298] on p "HIPAA Training" at bounding box center [78, 300] width 135 height 16
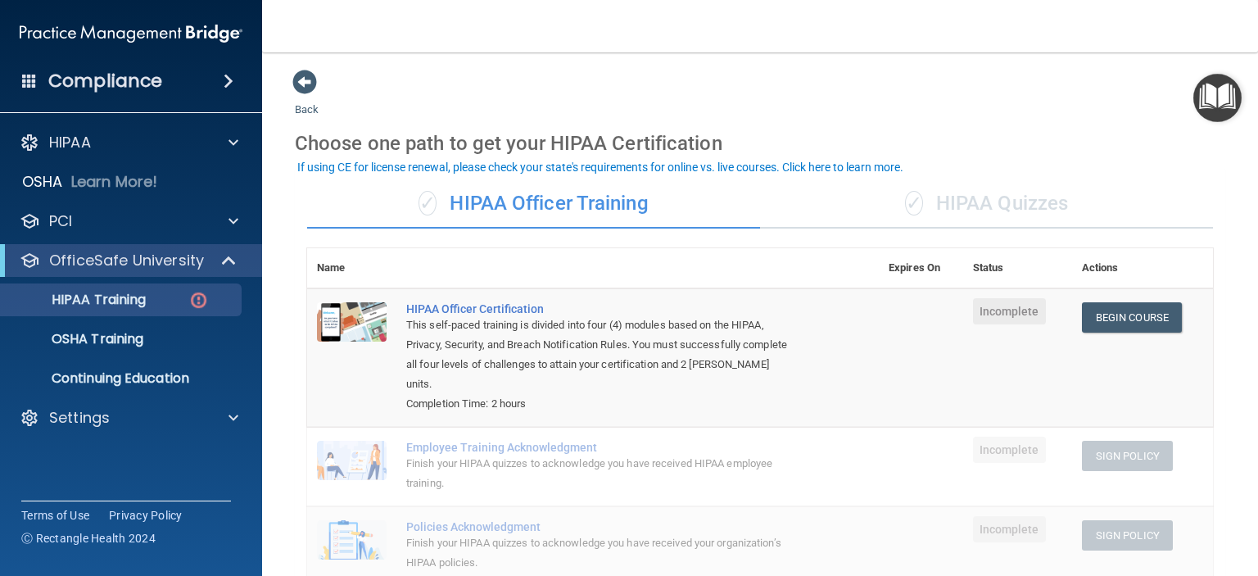
click at [943, 202] on div "✓ HIPAA Quizzes" at bounding box center [986, 203] width 453 height 49
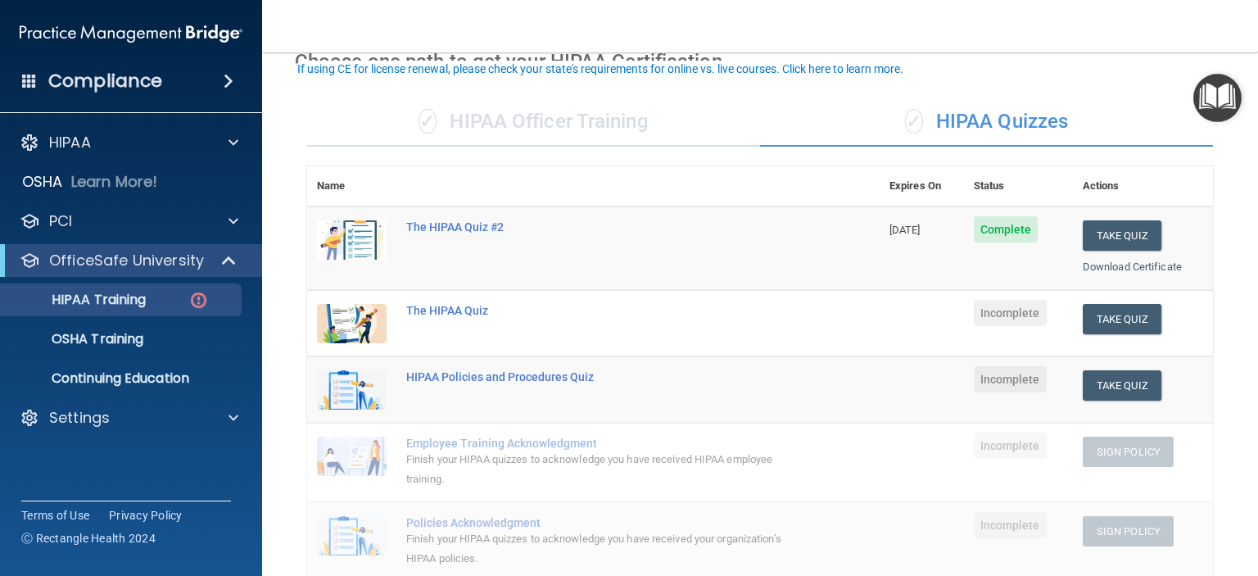
scroll to position [82, 0]
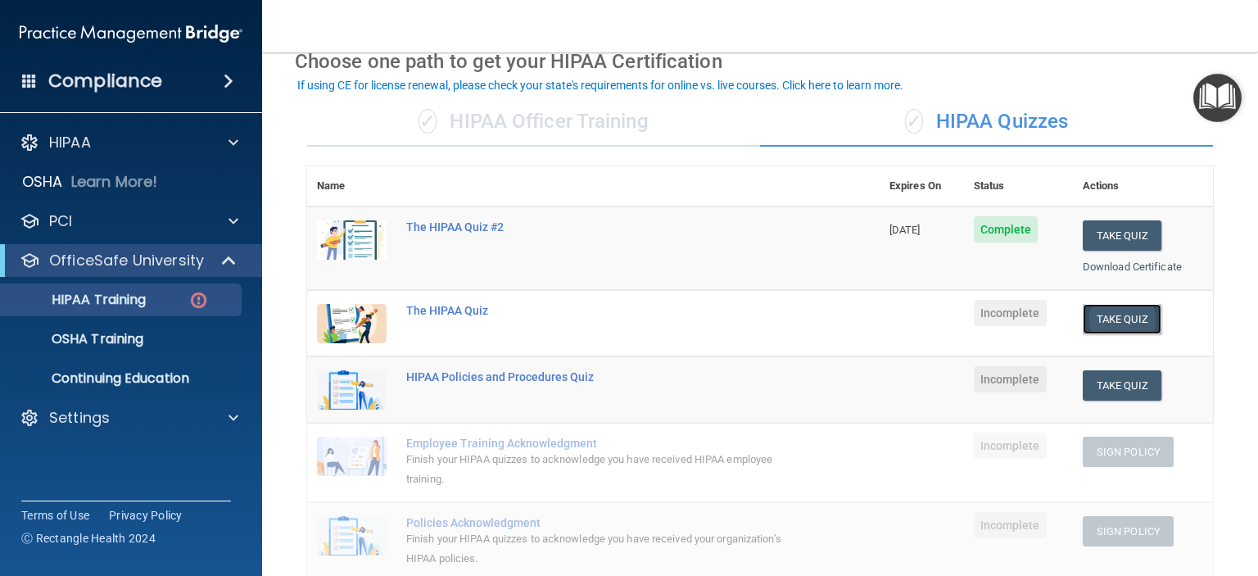
click at [1108, 318] on button "Take Quiz" at bounding box center [1122, 319] width 79 height 30
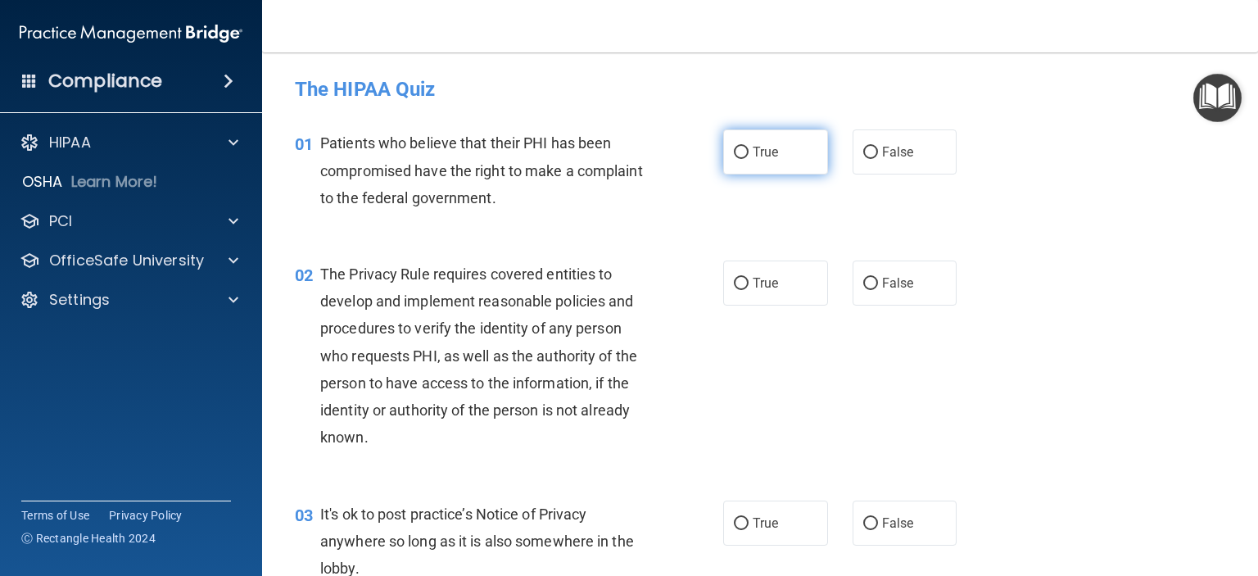
click at [734, 151] on input "True" at bounding box center [741, 153] width 15 height 12
radio input "true"
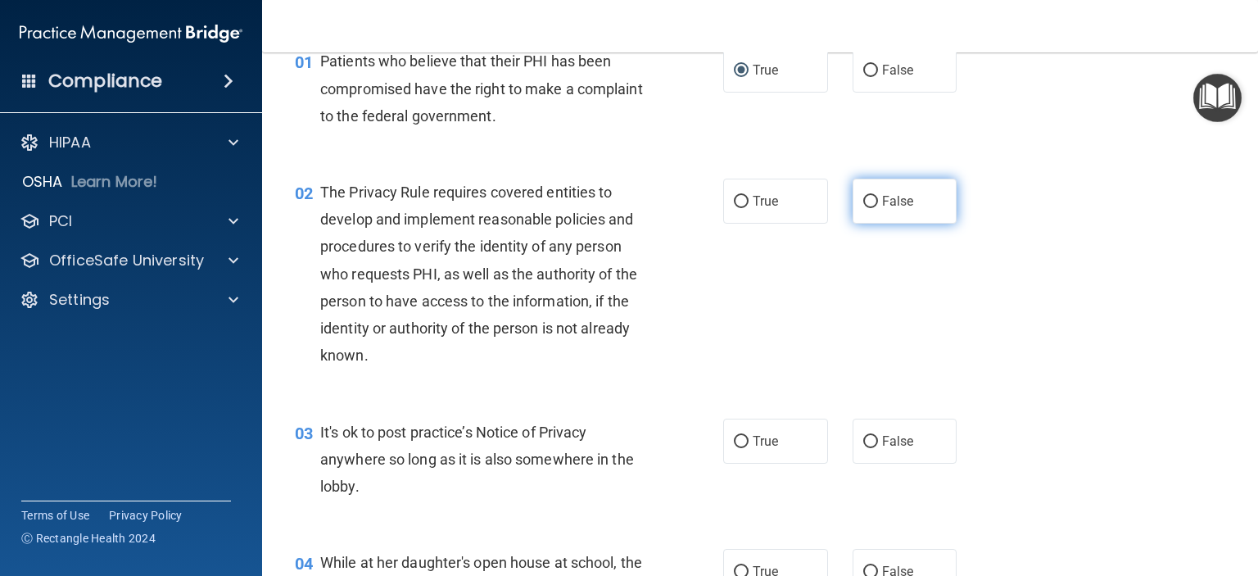
click at [863, 201] on input "False" at bounding box center [870, 202] width 15 height 12
radio input "true"
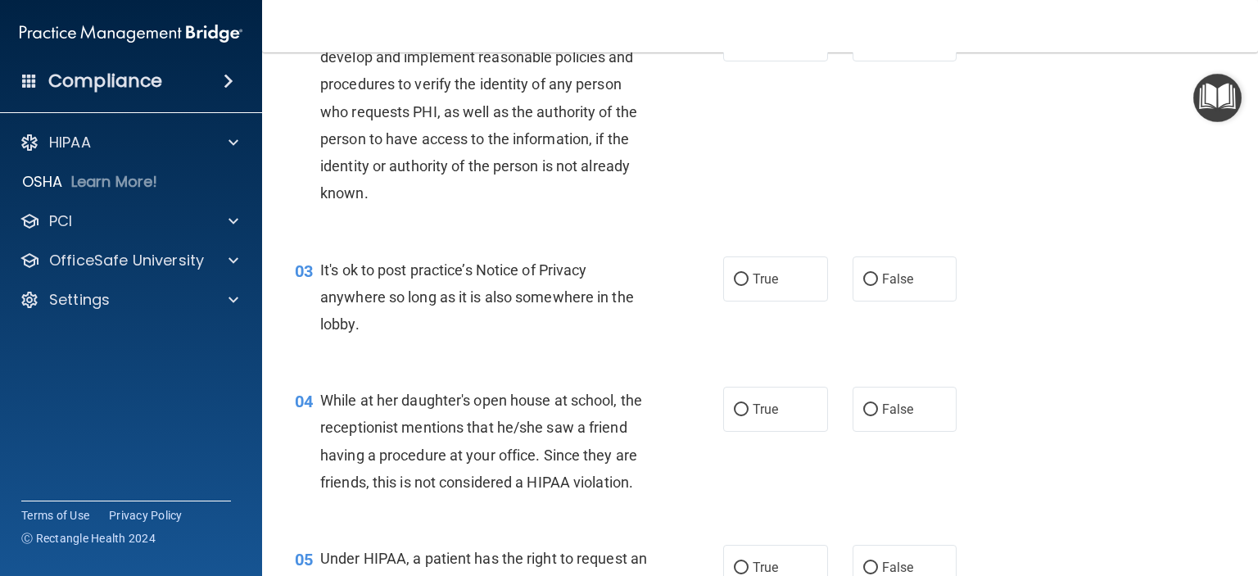
scroll to position [246, 0]
click at [739, 281] on input "True" at bounding box center [741, 278] width 15 height 12
radio input "true"
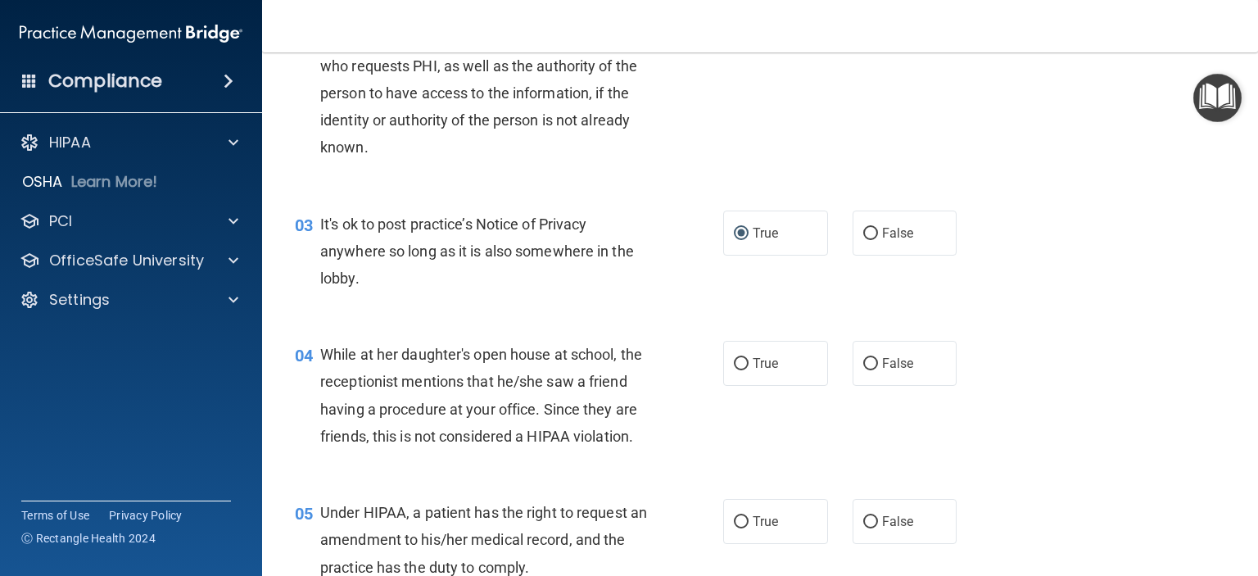
scroll to position [328, 0]
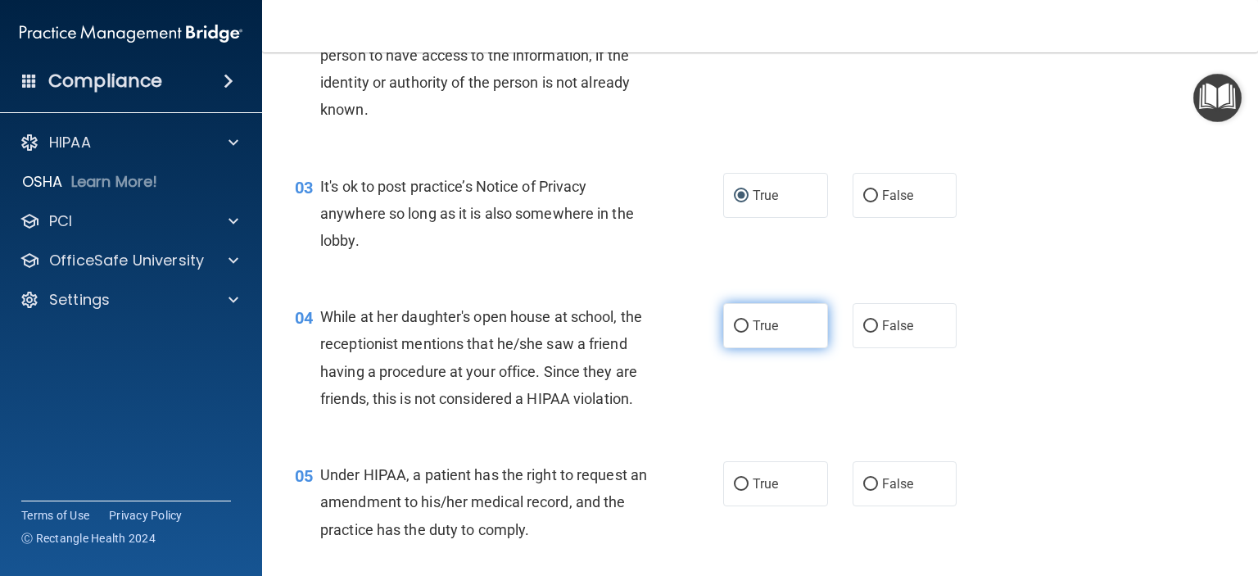
click at [726, 330] on label "True" at bounding box center [775, 325] width 105 height 45
click at [734, 330] on input "True" at bounding box center [741, 326] width 15 height 12
radio input "true"
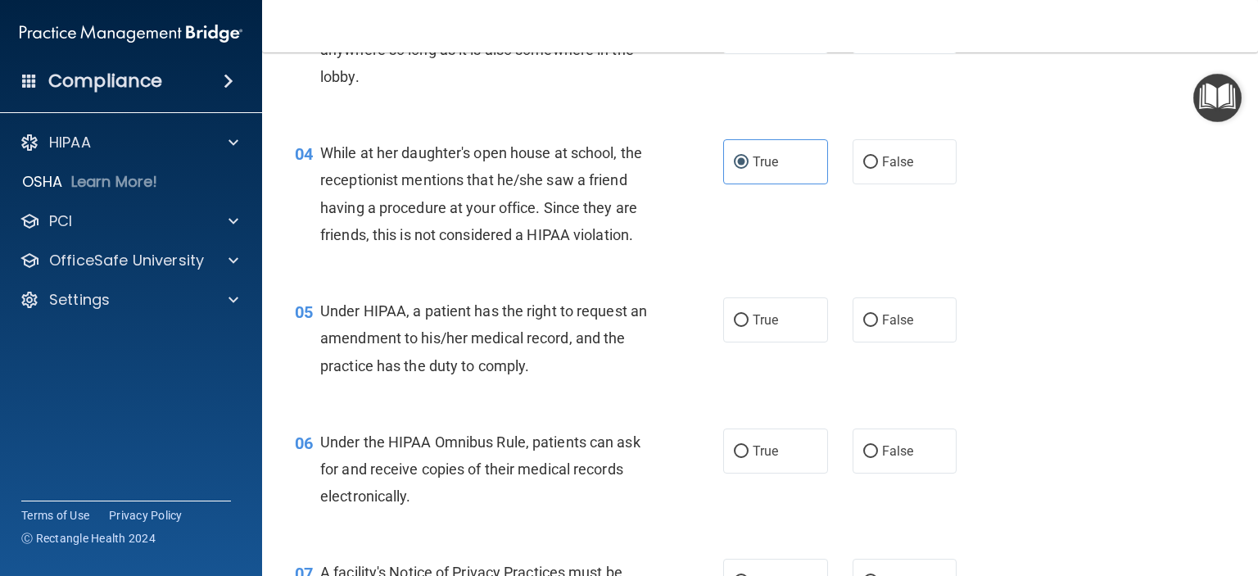
scroll to position [573, 0]
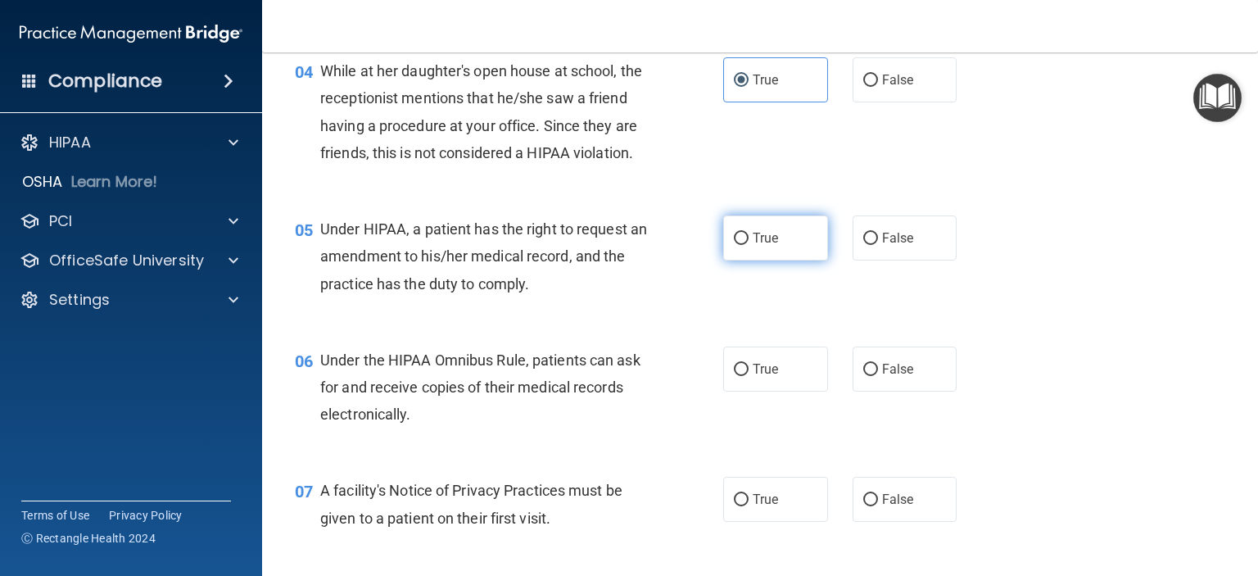
click at [735, 245] on input "True" at bounding box center [741, 239] width 15 height 12
radio input "true"
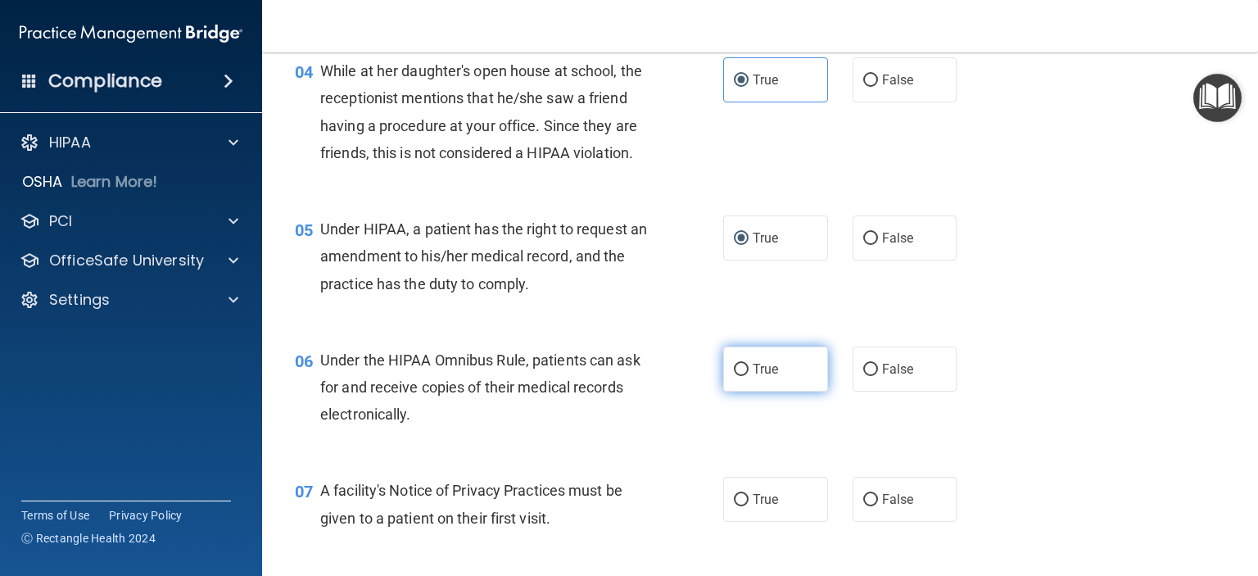
click at [737, 376] on input "True" at bounding box center [741, 370] width 15 height 12
radio input "true"
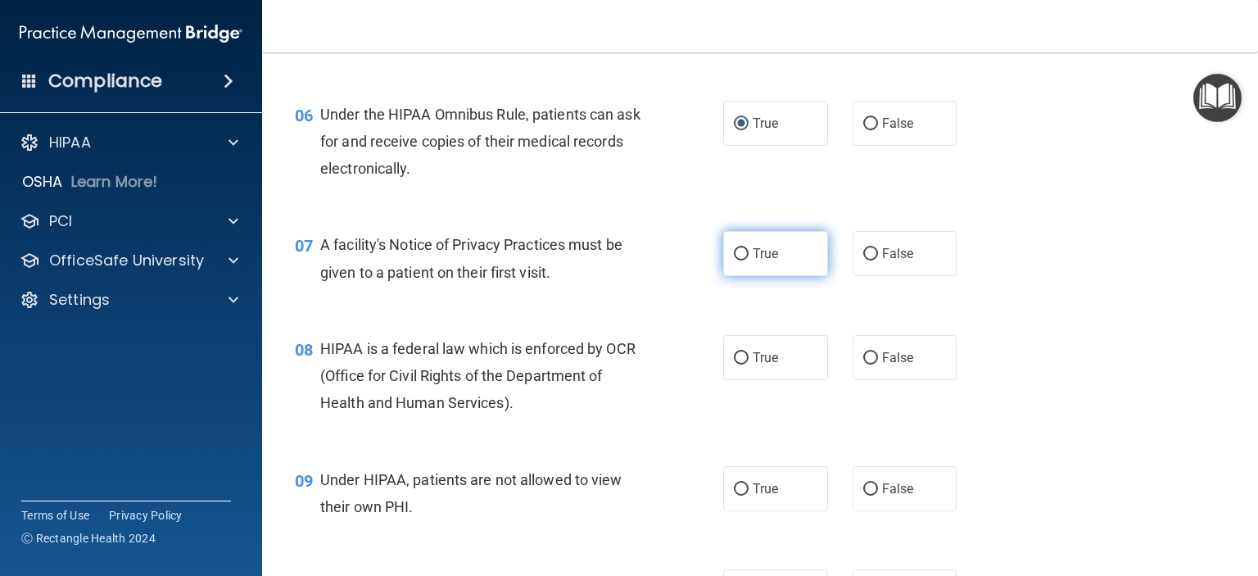
click at [737, 260] on input "True" at bounding box center [741, 254] width 15 height 12
radio input "true"
click at [734, 364] on input "True" at bounding box center [741, 358] width 15 height 12
radio input "true"
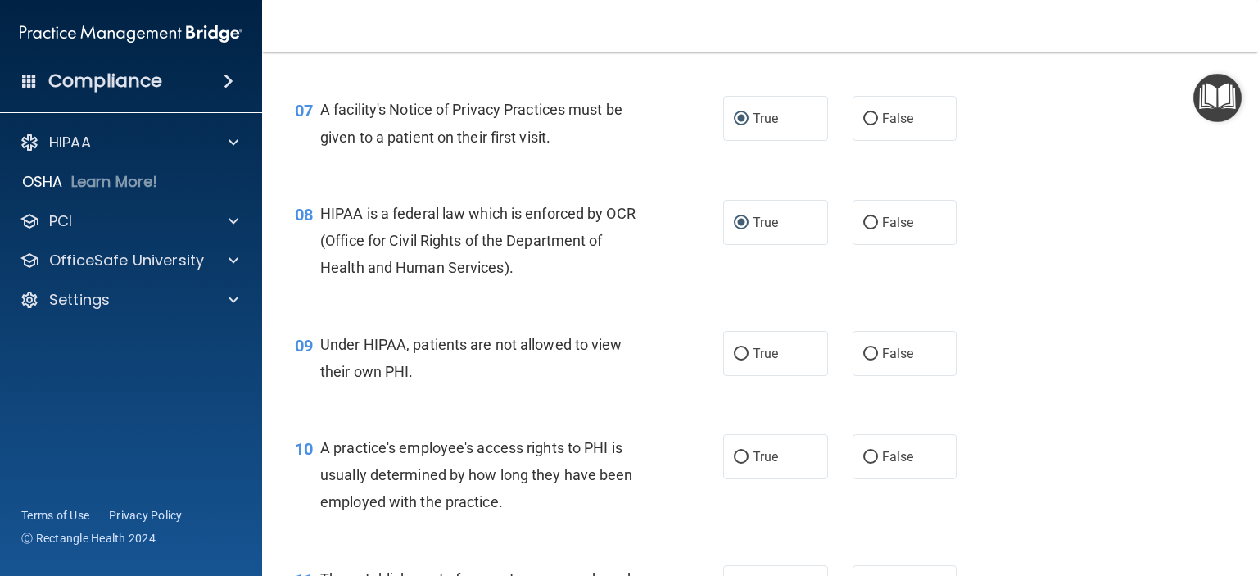
scroll to position [983, 0]
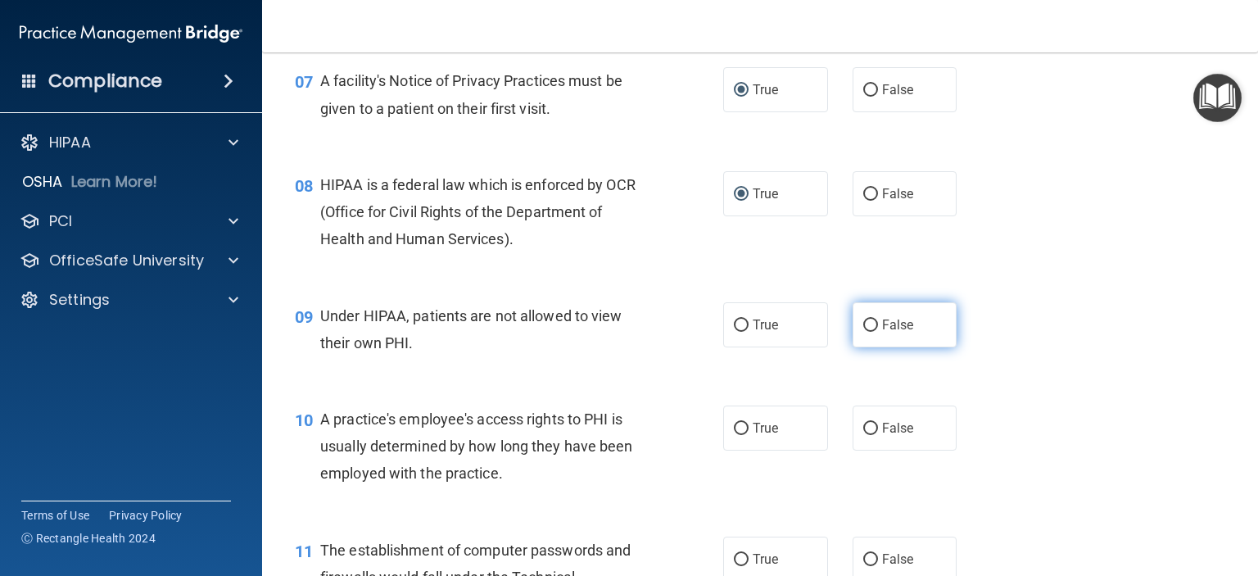
click at [882, 332] on span "False" at bounding box center [898, 325] width 32 height 16
click at [876, 332] on input "False" at bounding box center [870, 325] width 15 height 12
radio input "true"
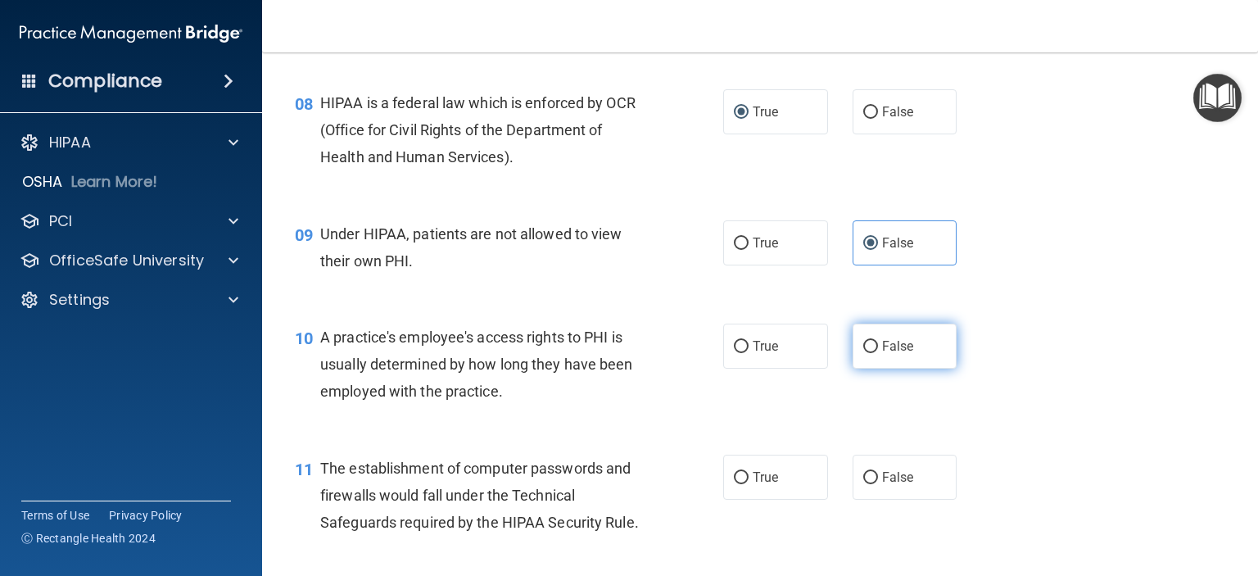
click at [907, 369] on label "False" at bounding box center [904, 345] width 105 height 45
click at [878, 353] on input "False" at bounding box center [870, 347] width 15 height 12
radio input "true"
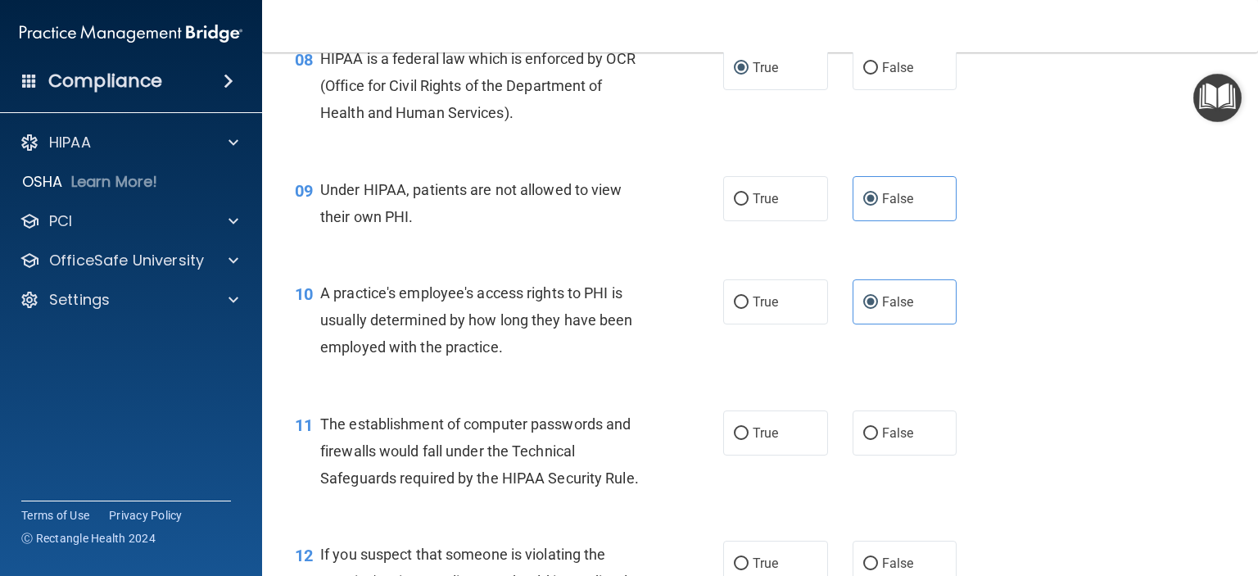
scroll to position [1146, 0]
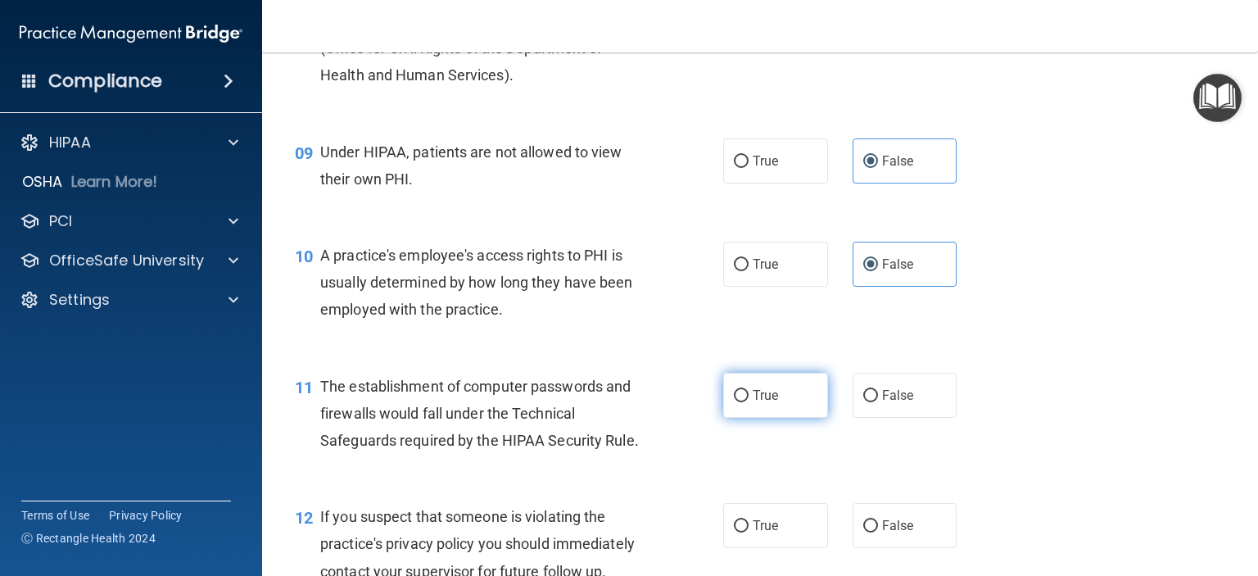
click at [733, 418] on label "True" at bounding box center [775, 395] width 105 height 45
click at [755, 403] on span "True" at bounding box center [765, 395] width 25 height 16
click at [748, 402] on input "True" at bounding box center [741, 396] width 15 height 12
radio input "true"
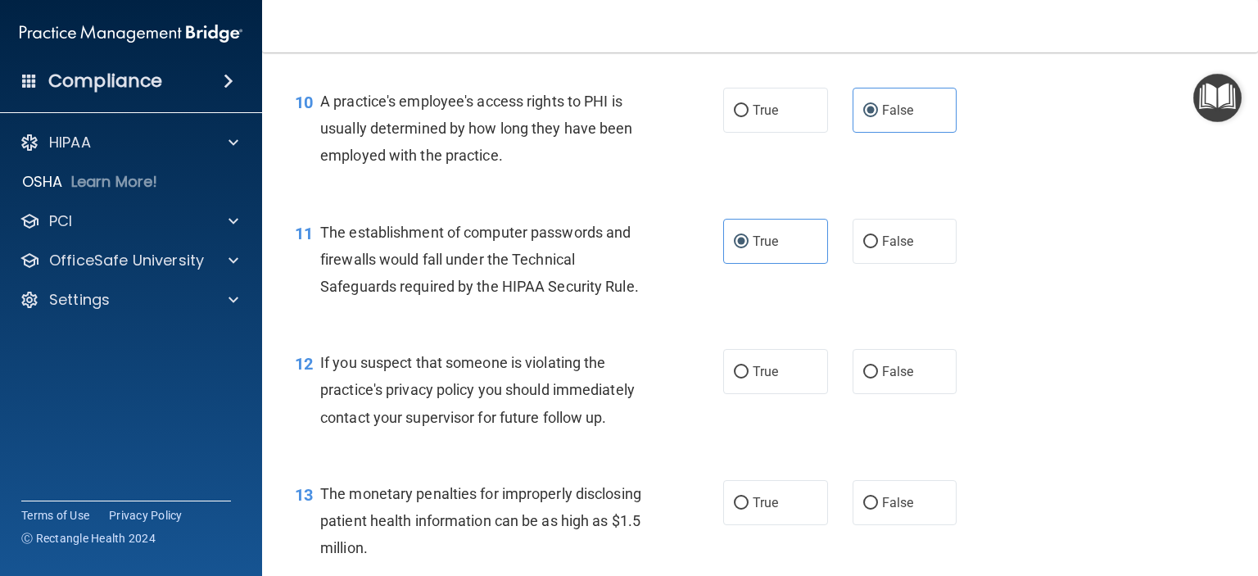
scroll to position [1310, 0]
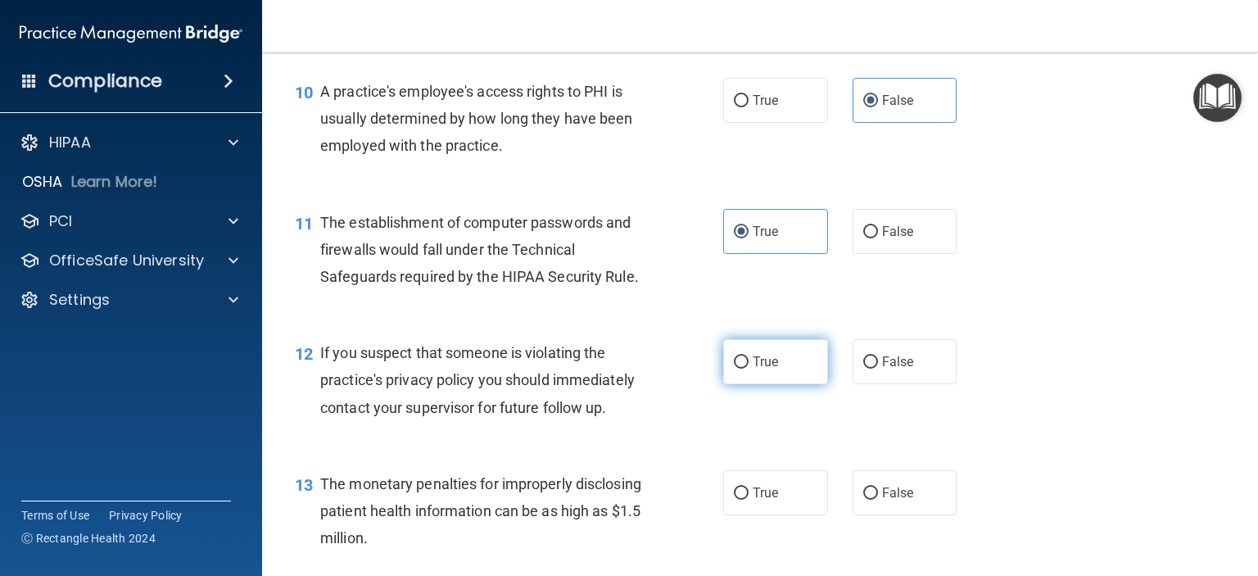
click at [763, 369] on span "True" at bounding box center [765, 362] width 25 height 16
click at [748, 369] on input "True" at bounding box center [741, 362] width 15 height 12
radio input "true"
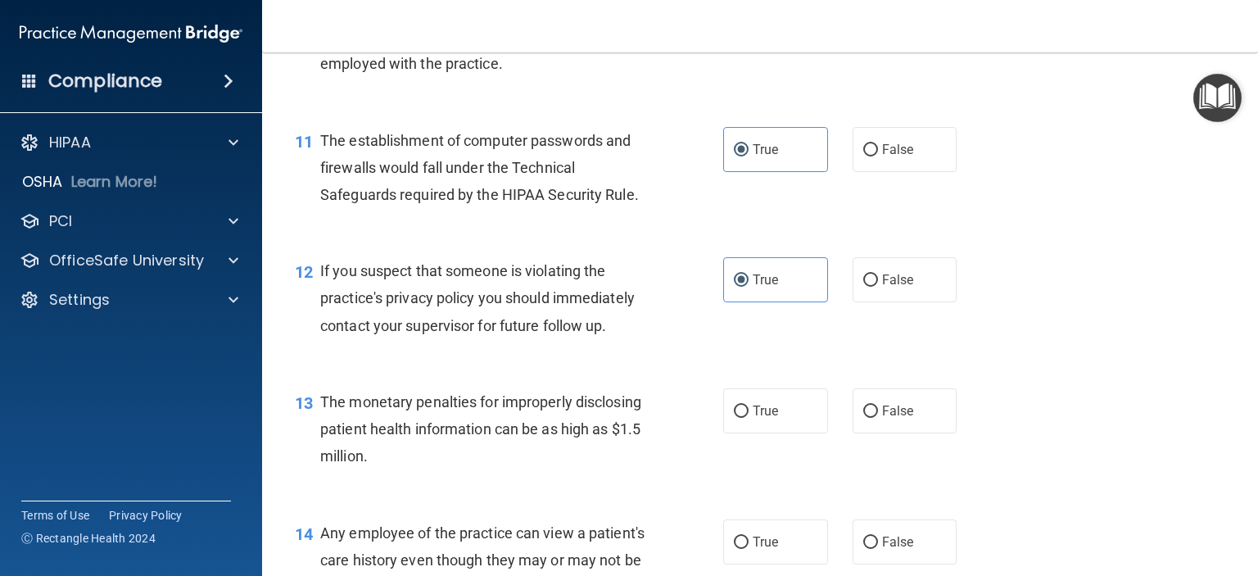
scroll to position [1556, 0]
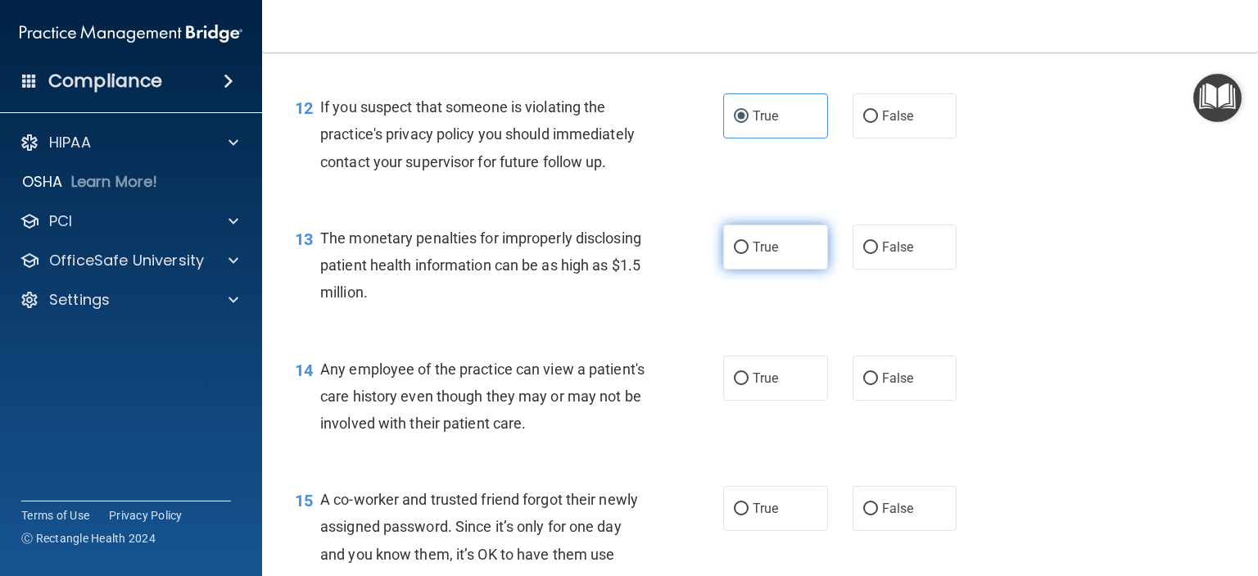
click at [754, 255] on span "True" at bounding box center [765, 247] width 25 height 16
click at [748, 254] on input "True" at bounding box center [741, 248] width 15 height 12
radio input "true"
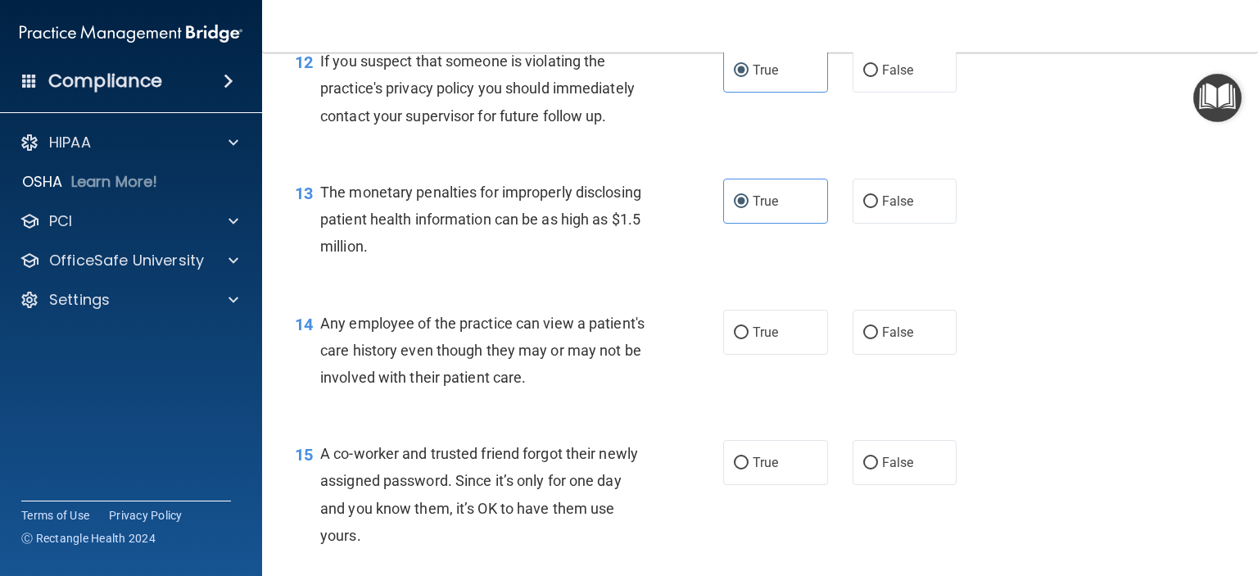
scroll to position [1638, 0]
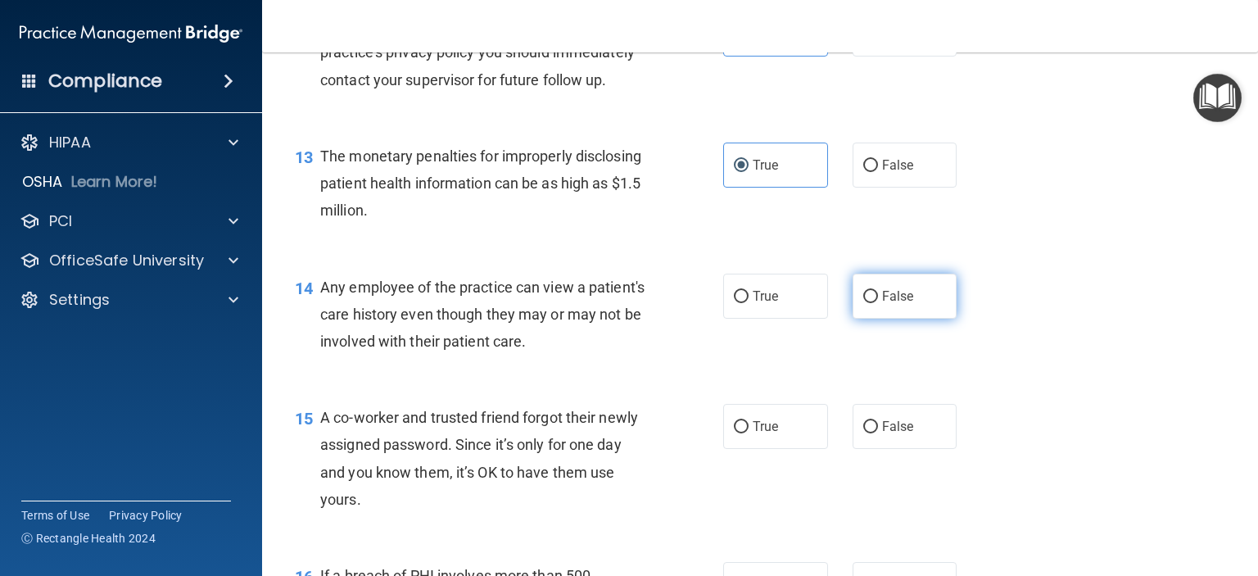
click at [882, 304] on span "False" at bounding box center [898, 296] width 32 height 16
click at [878, 303] on input "False" at bounding box center [870, 297] width 15 height 12
radio input "true"
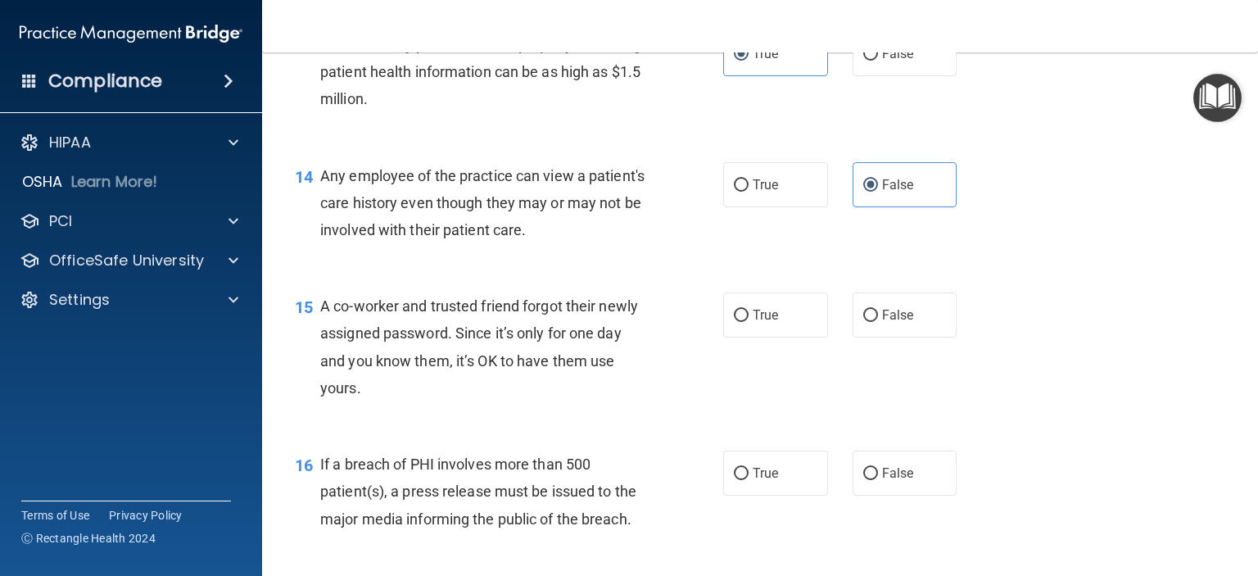
scroll to position [1802, 0]
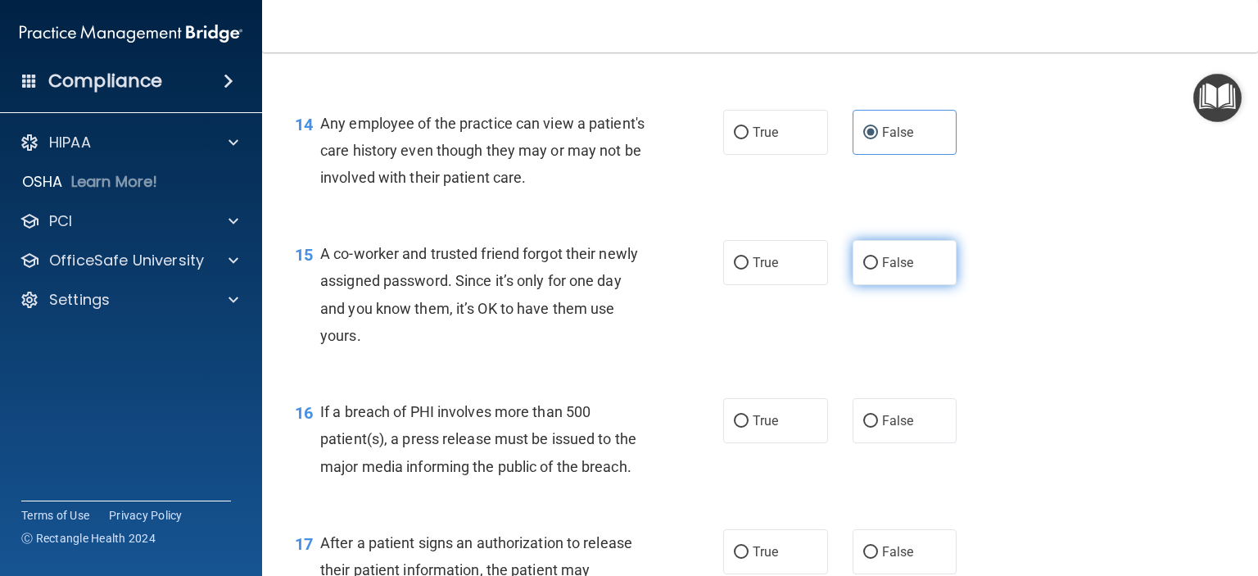
click at [883, 270] on span "False" at bounding box center [898, 263] width 32 height 16
click at [878, 269] on input "False" at bounding box center [870, 263] width 15 height 12
radio input "true"
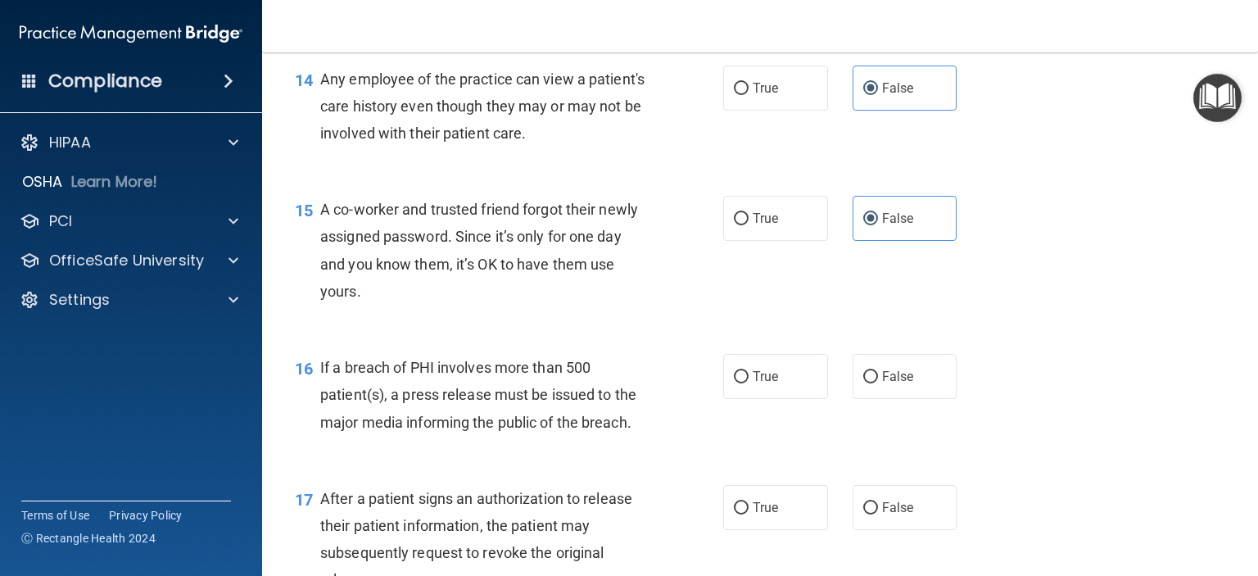
scroll to position [1883, 0]
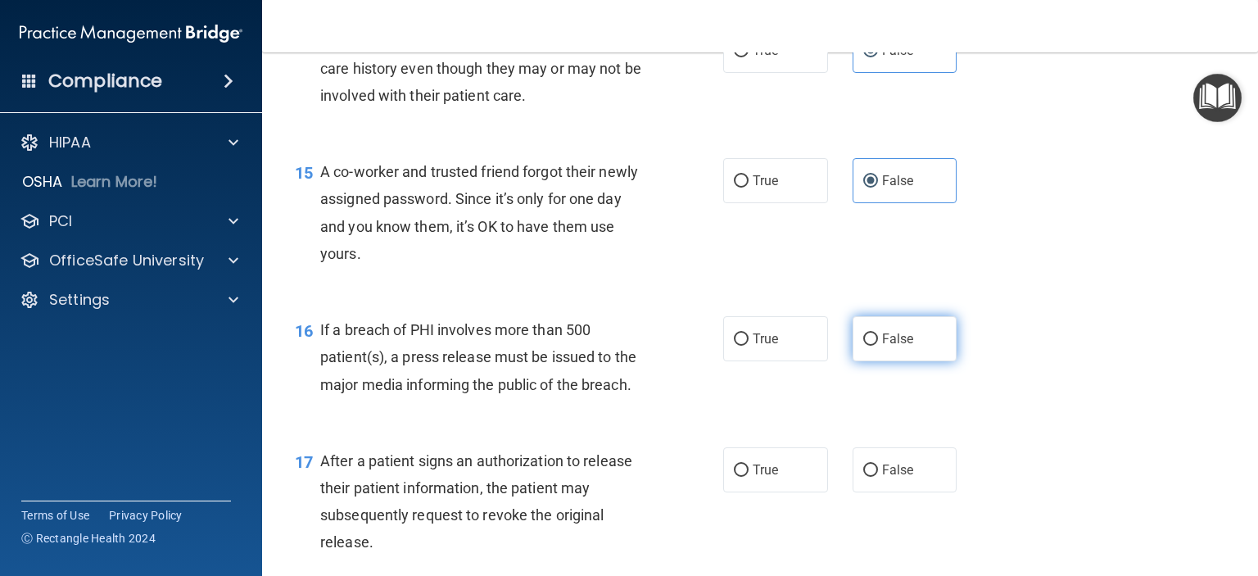
click at [863, 346] on input "False" at bounding box center [870, 339] width 15 height 12
radio input "true"
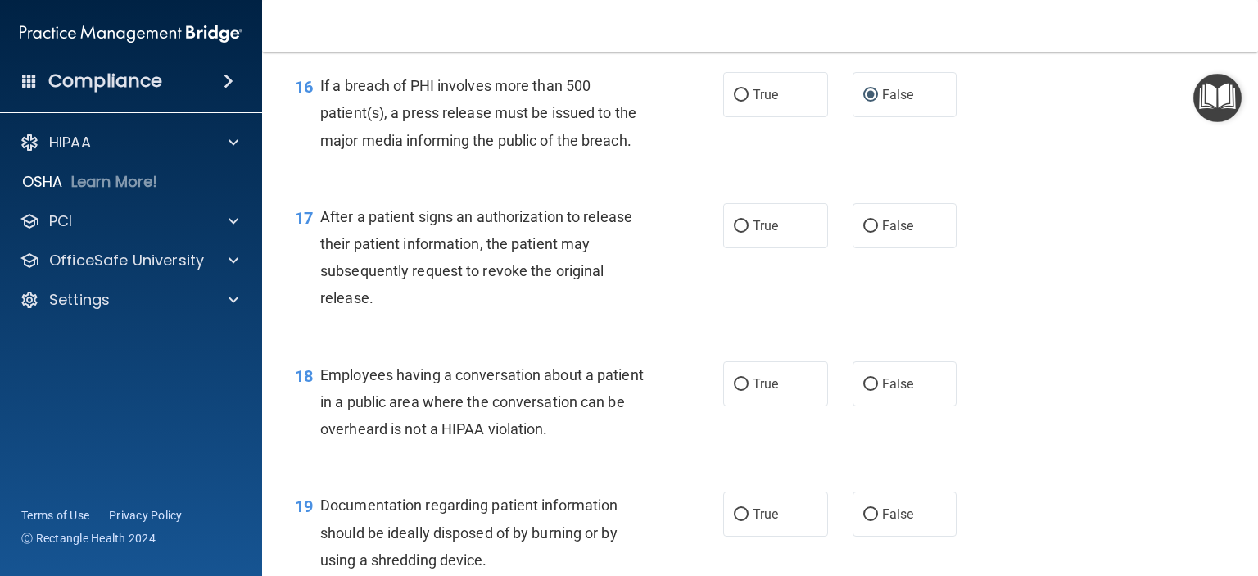
scroll to position [2129, 0]
click at [734, 231] on input "True" at bounding box center [741, 225] width 15 height 12
radio input "true"
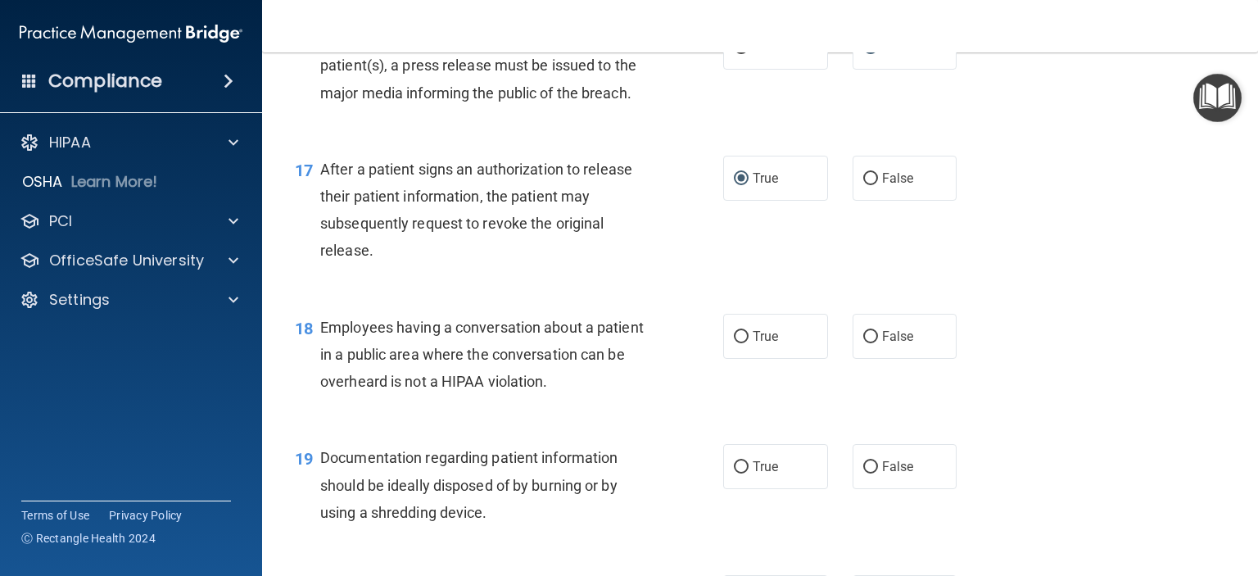
scroll to position [2211, 0]
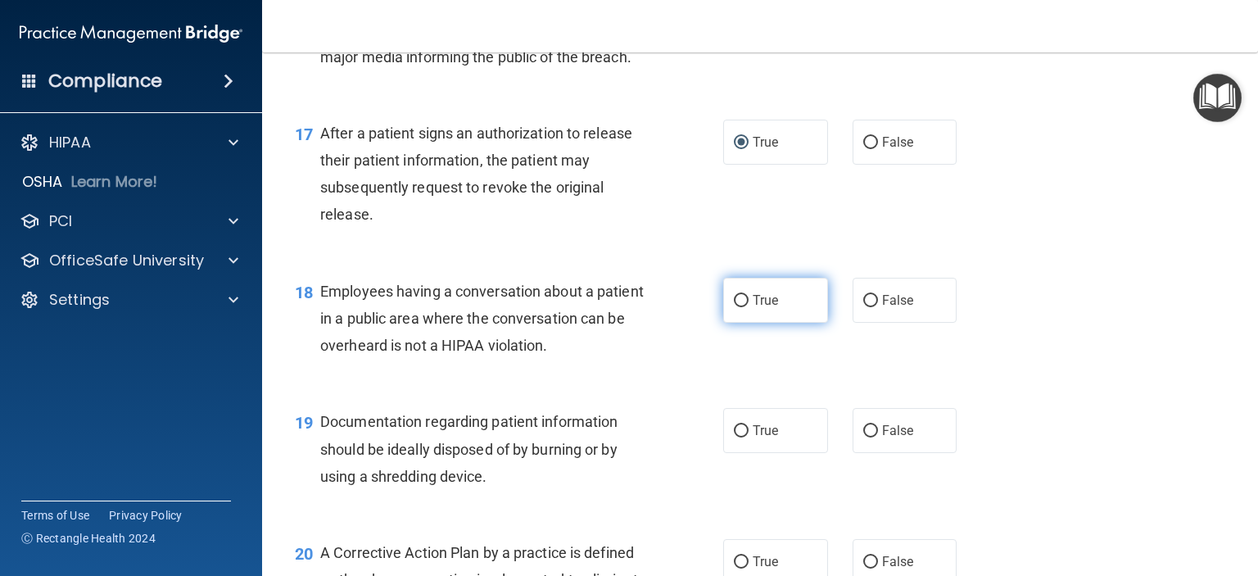
click at [745, 323] on label "True" at bounding box center [775, 300] width 105 height 45
click at [745, 307] on input "True" at bounding box center [741, 301] width 15 height 12
radio input "true"
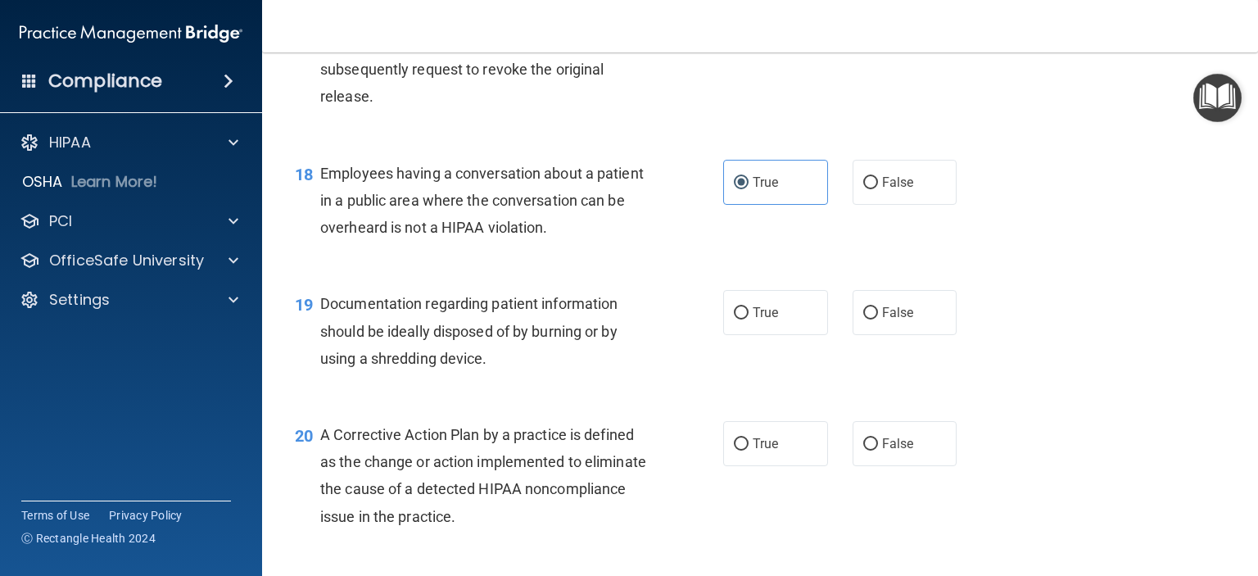
scroll to position [2293, 0]
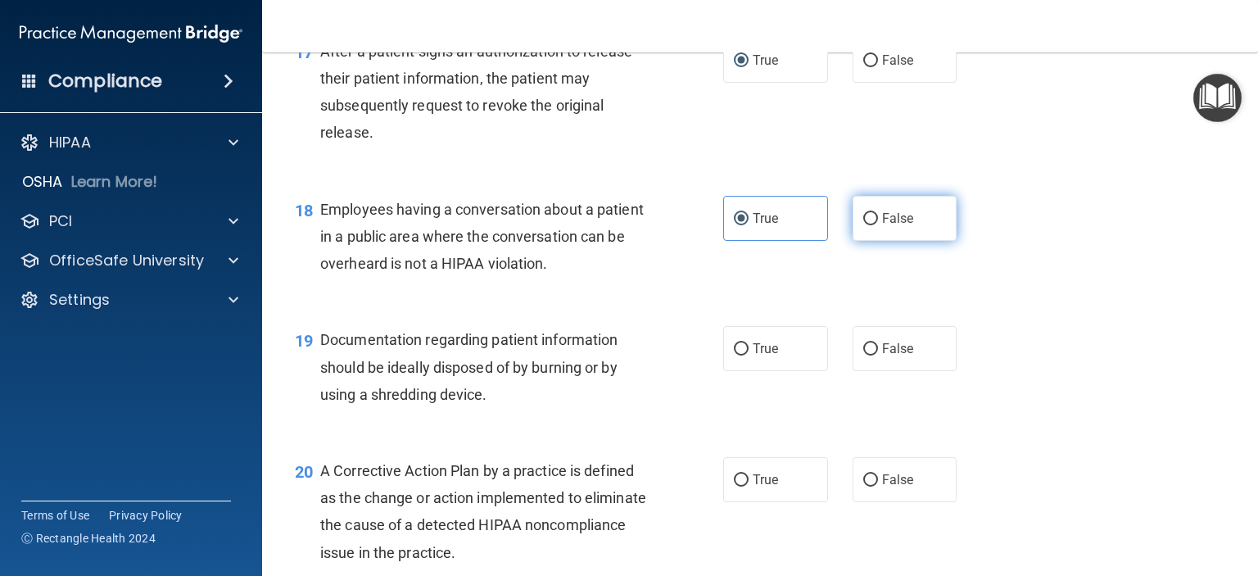
click at [863, 225] on input "False" at bounding box center [870, 219] width 15 height 12
radio input "true"
radio input "false"
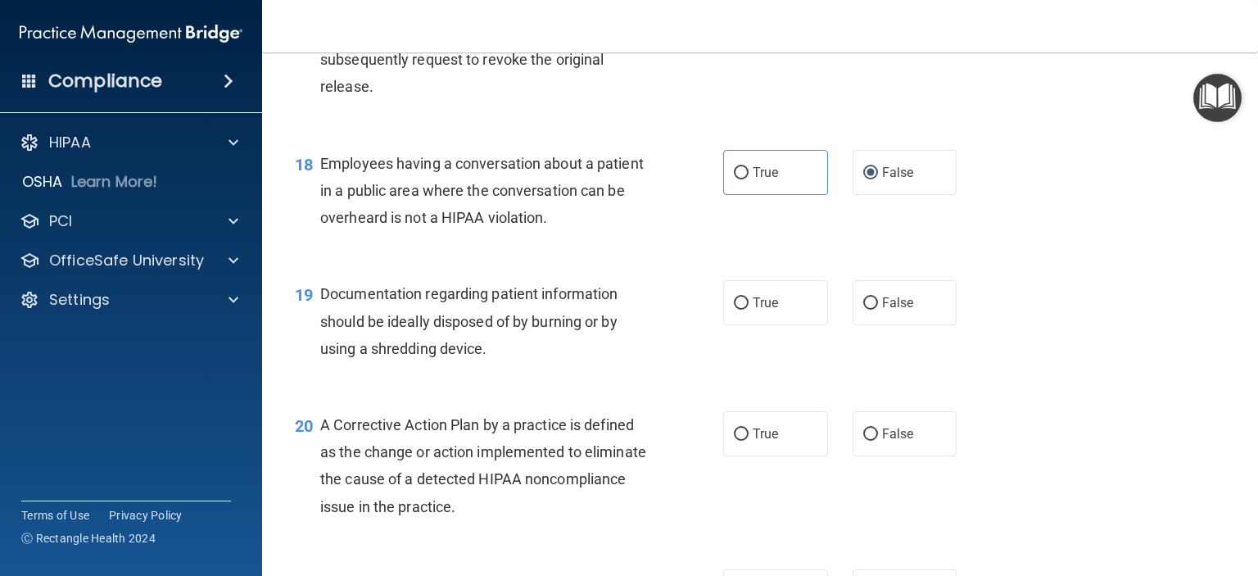
scroll to position [2375, 0]
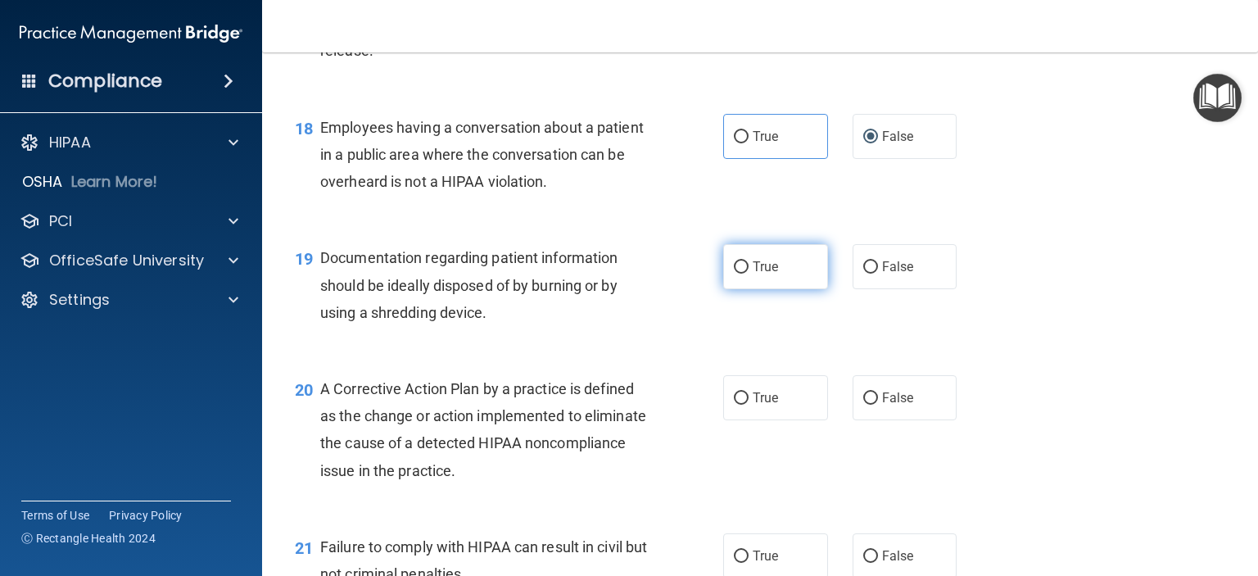
click at [777, 289] on label "True" at bounding box center [775, 266] width 105 height 45
click at [748, 274] on input "True" at bounding box center [741, 267] width 15 height 12
radio input "true"
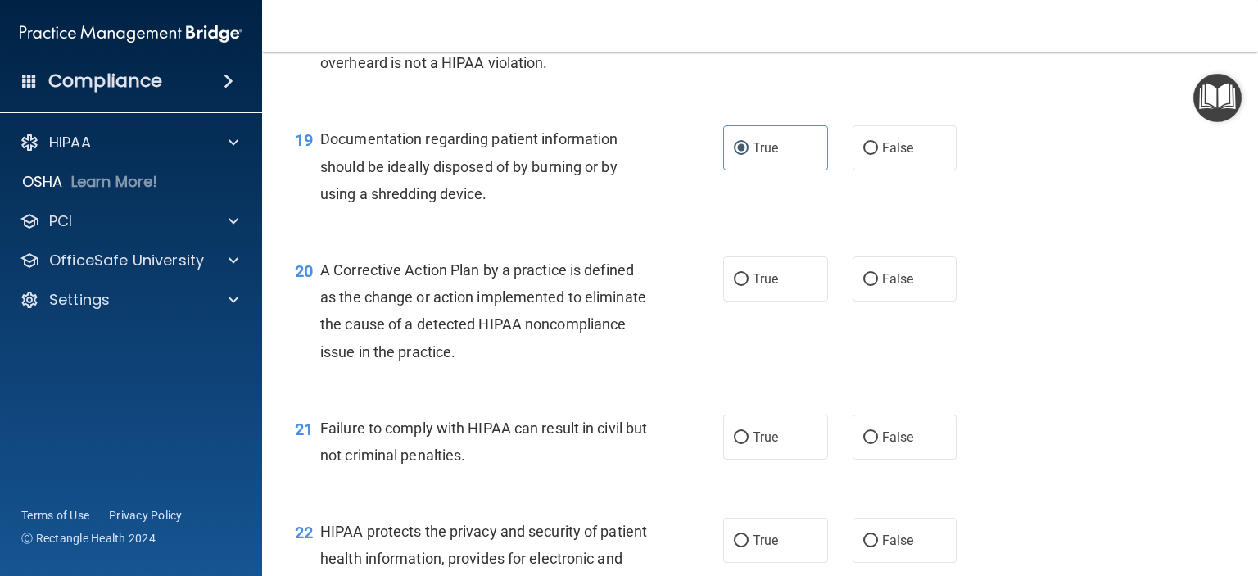
scroll to position [2539, 0]
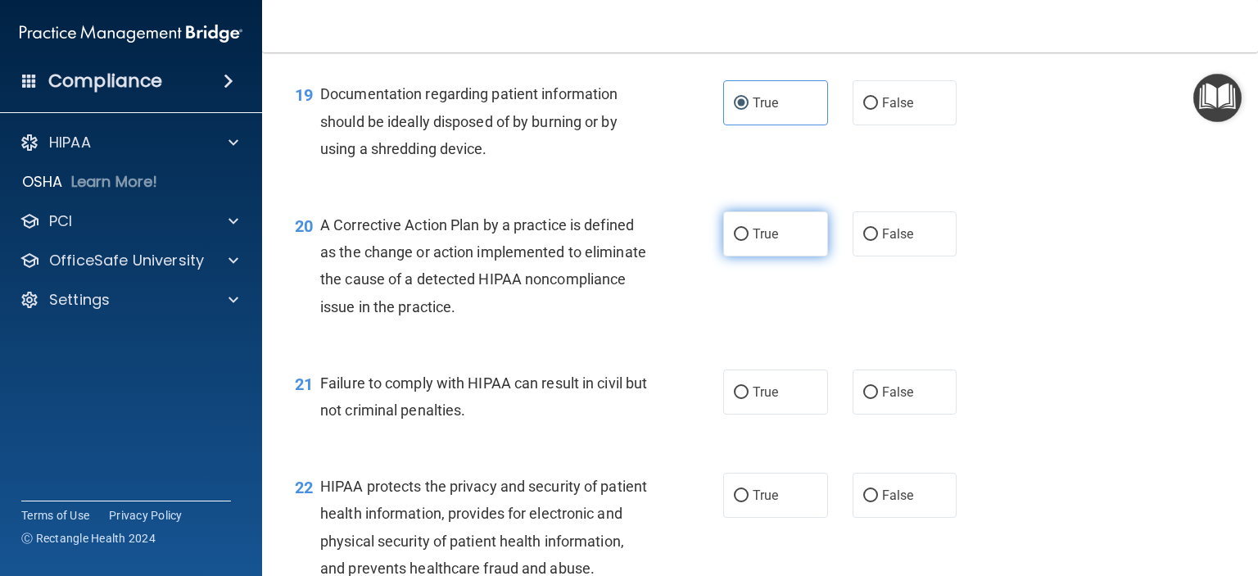
click at [757, 242] on span "True" at bounding box center [765, 234] width 25 height 16
click at [748, 241] on input "True" at bounding box center [741, 234] width 15 height 12
radio input "true"
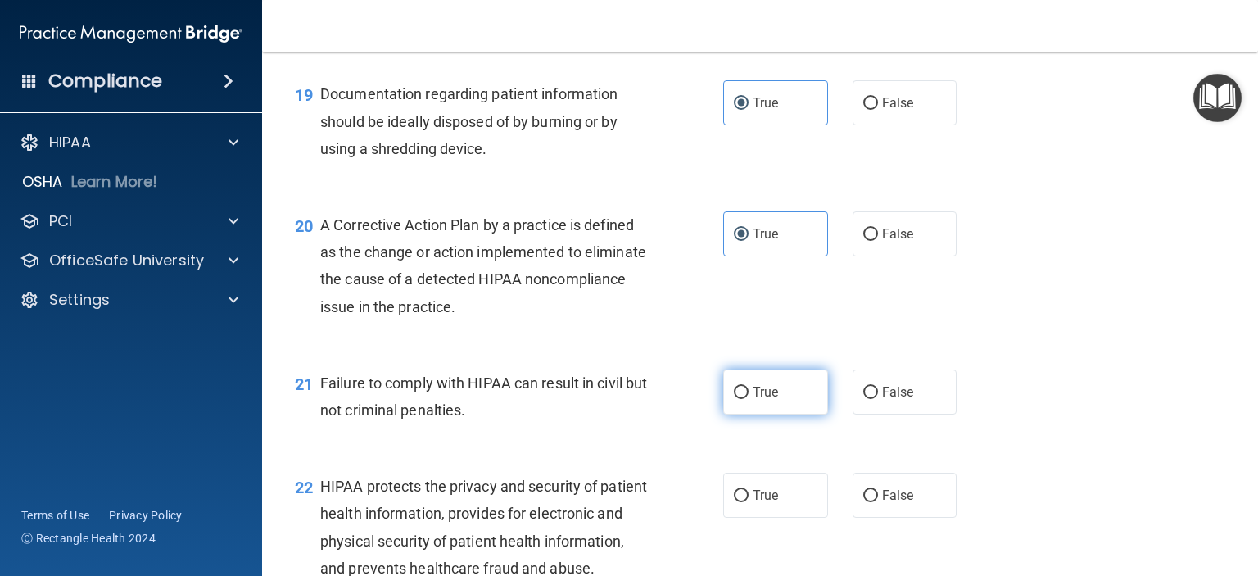
click at [753, 400] on span "True" at bounding box center [765, 392] width 25 height 16
click at [748, 399] on input "True" at bounding box center [741, 393] width 15 height 12
radio input "true"
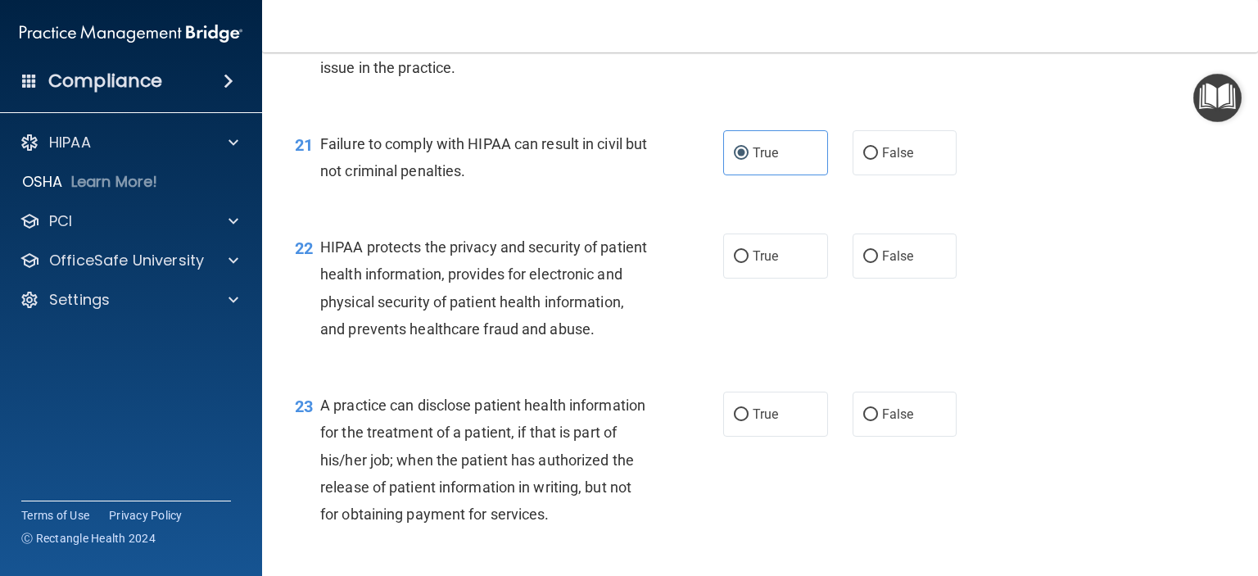
scroll to position [2784, 0]
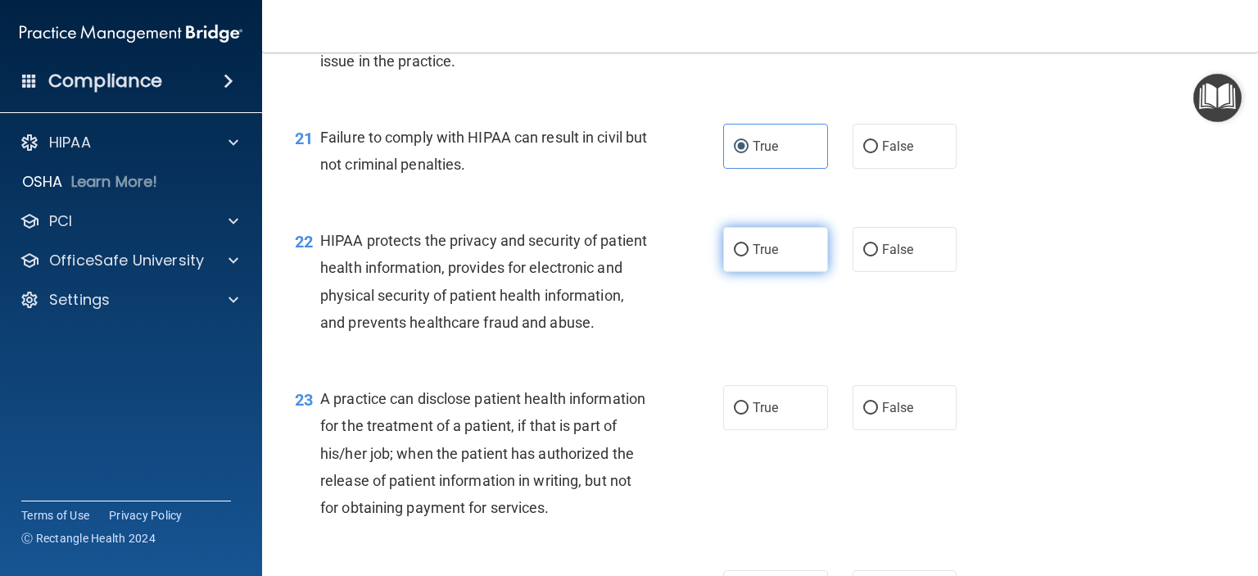
click at [734, 256] on input "True" at bounding box center [741, 250] width 15 height 12
radio input "true"
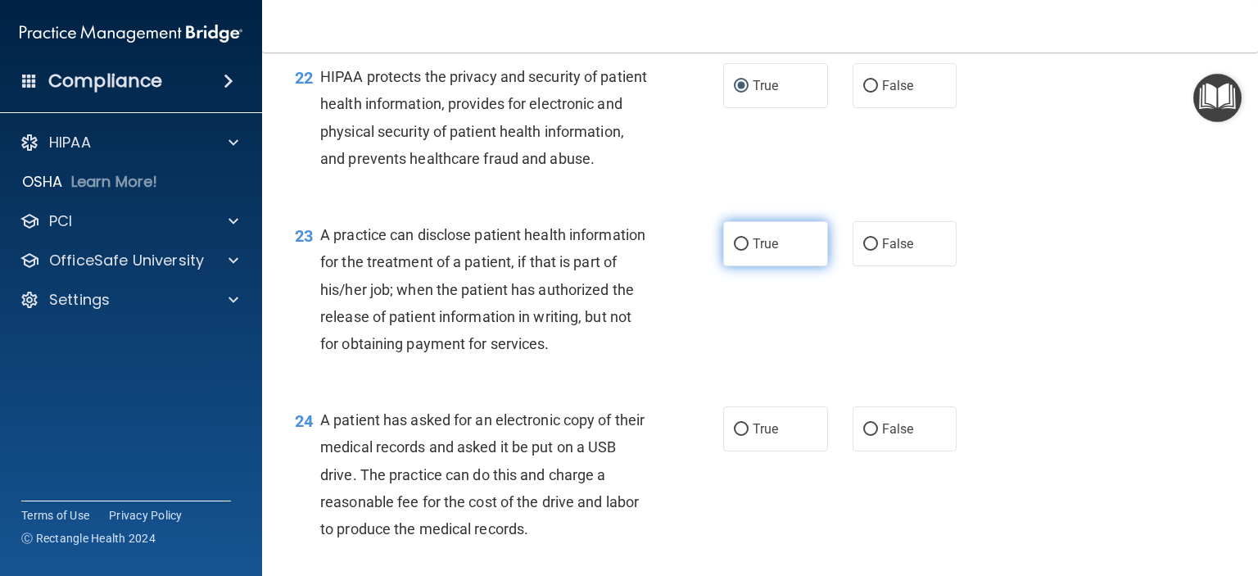
click at [756, 251] on span "True" at bounding box center [765, 244] width 25 height 16
click at [748, 251] on input "True" at bounding box center [741, 244] width 15 height 12
radio input "true"
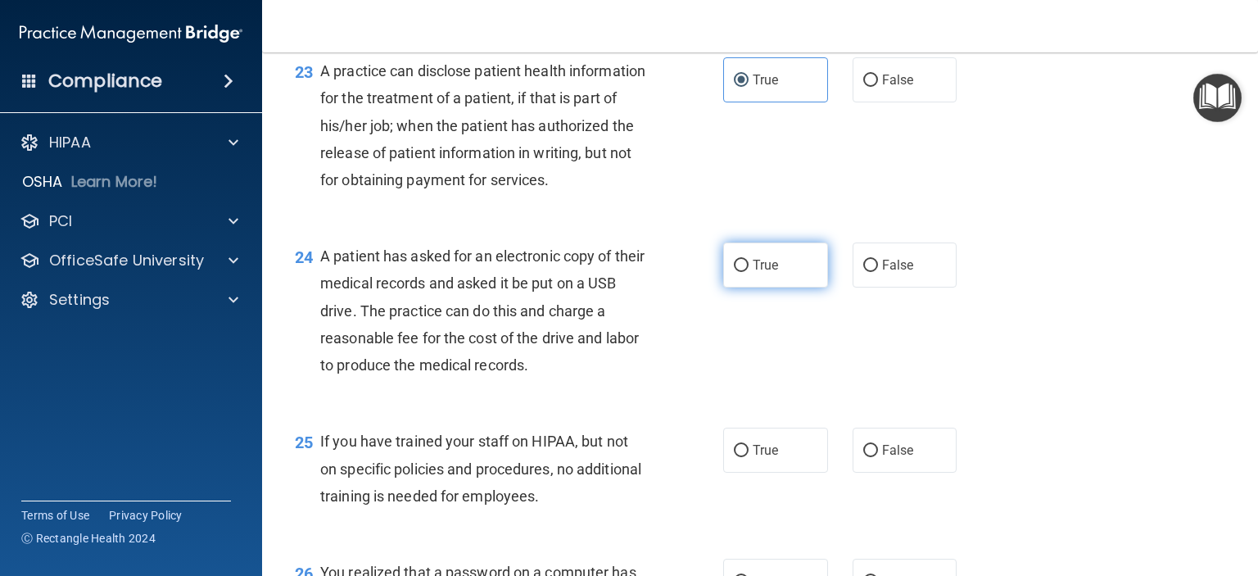
click at [739, 272] on input "True" at bounding box center [741, 266] width 15 height 12
radio input "true"
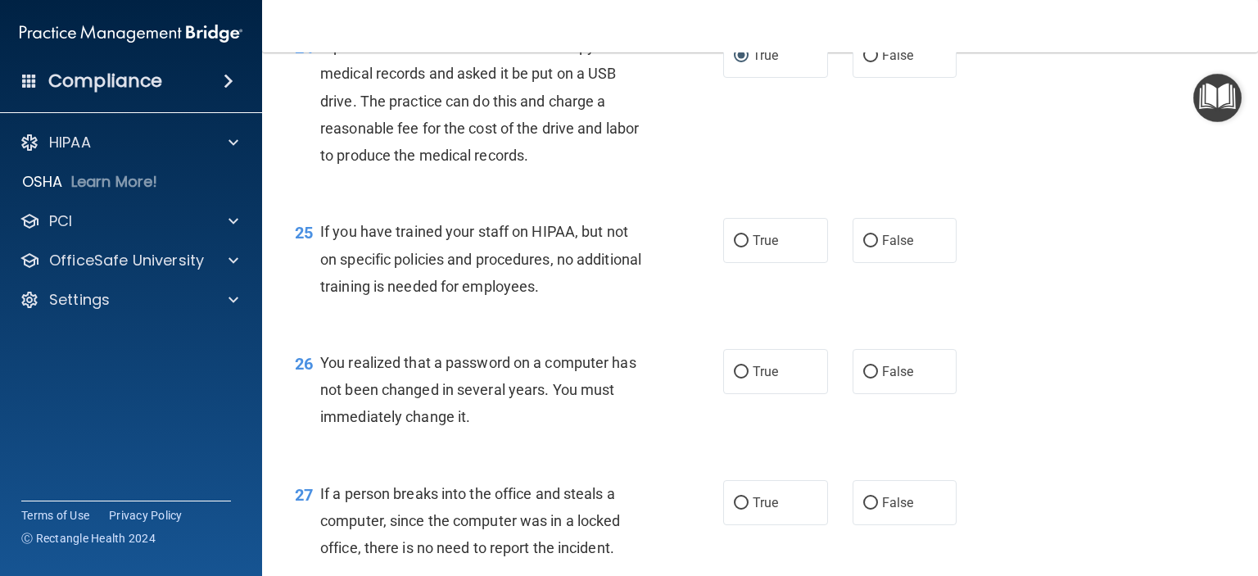
scroll to position [3358, 0]
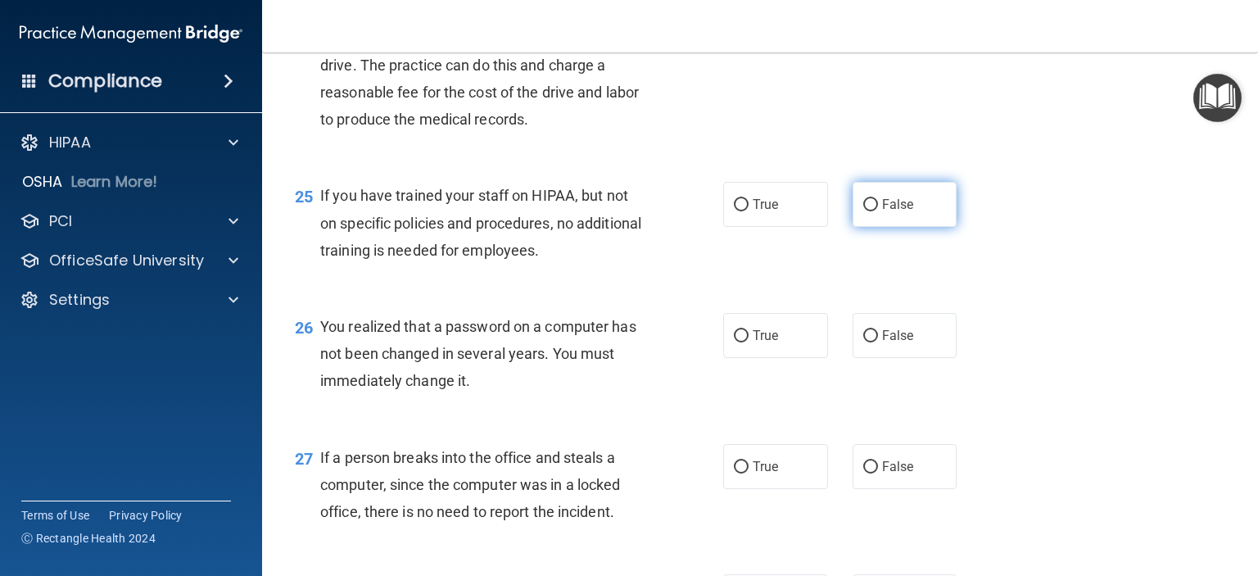
click at [867, 211] on input "False" at bounding box center [870, 205] width 15 height 12
radio input "true"
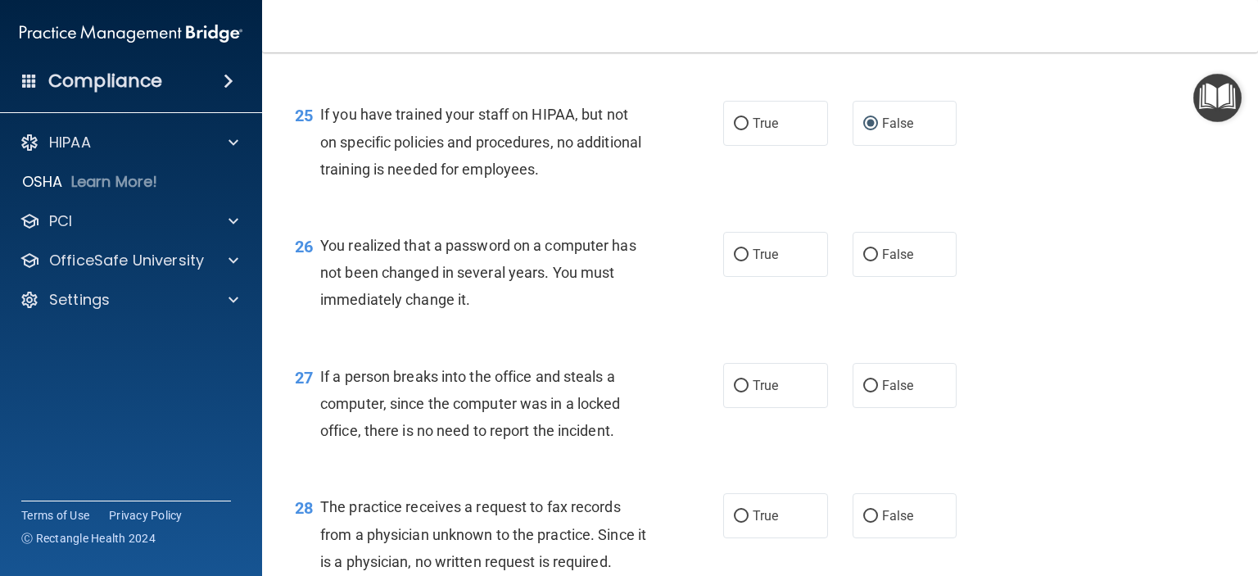
scroll to position [3439, 0]
click at [734, 260] on input "True" at bounding box center [741, 254] width 15 height 12
radio input "true"
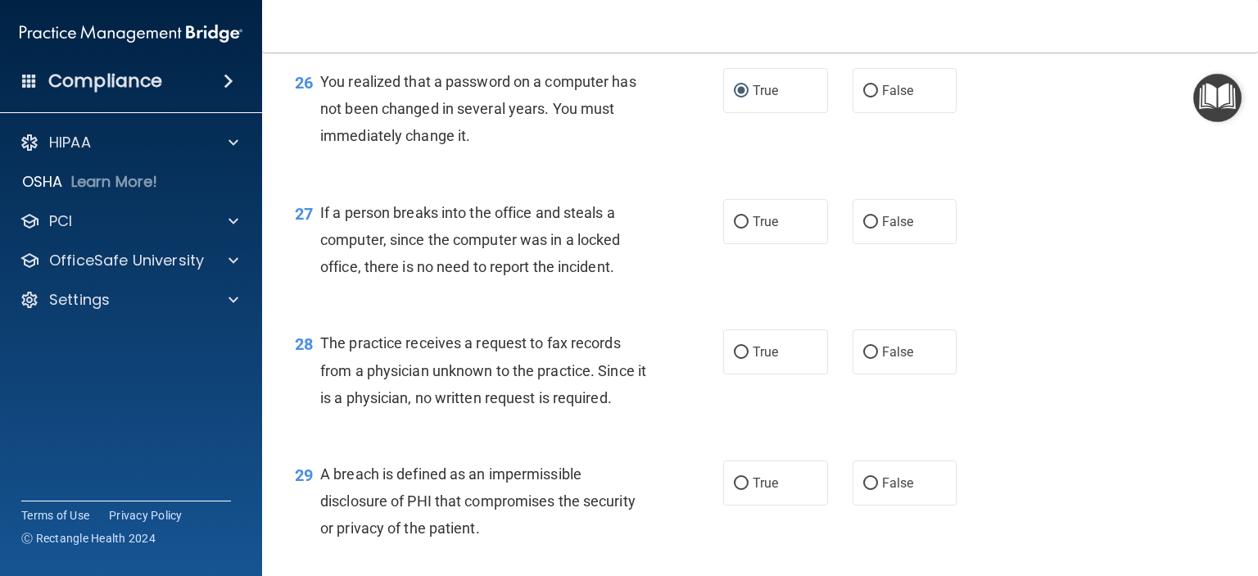
scroll to position [3603, 0]
click at [888, 228] on span "False" at bounding box center [898, 221] width 32 height 16
click at [878, 228] on input "False" at bounding box center [870, 221] width 15 height 12
radio input "true"
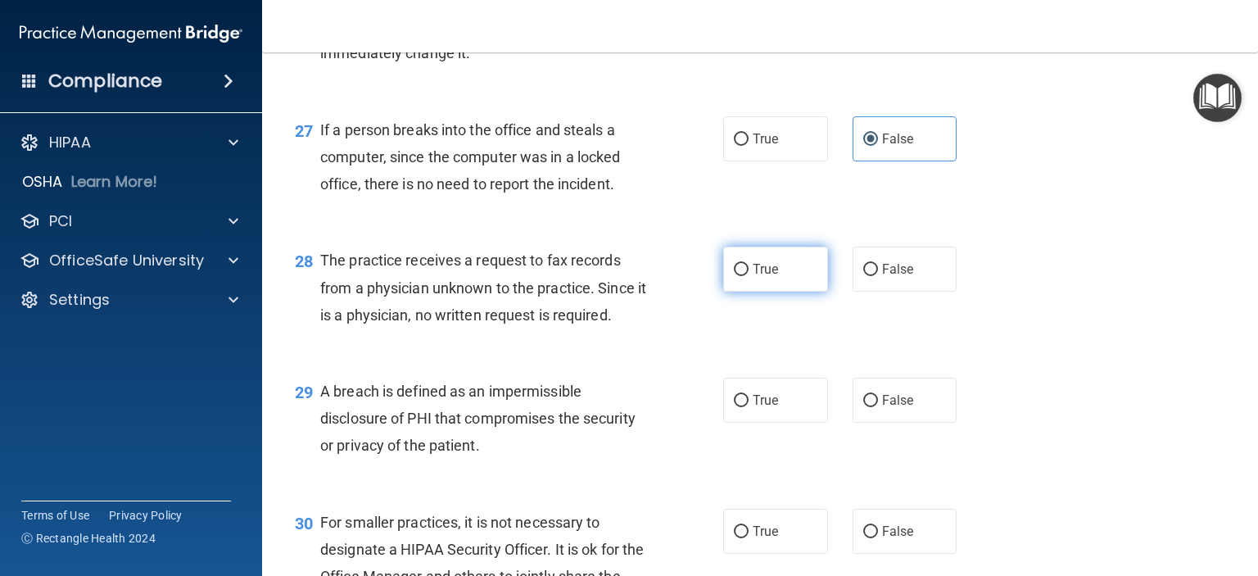
click at [757, 277] on span "True" at bounding box center [765, 269] width 25 height 16
click at [748, 276] on input "True" at bounding box center [741, 270] width 15 height 12
radio input "true"
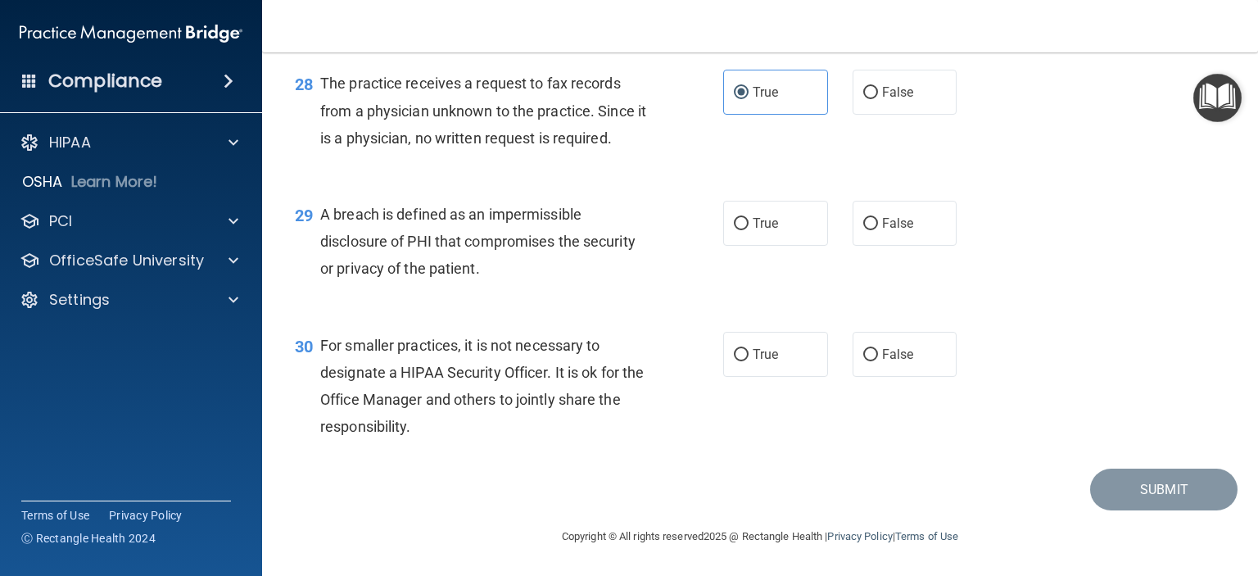
scroll to position [3931, 0]
click at [780, 246] on label "True" at bounding box center [775, 223] width 105 height 45
click at [748, 230] on input "True" at bounding box center [741, 224] width 15 height 12
radio input "true"
click at [873, 377] on label "False" at bounding box center [904, 354] width 105 height 45
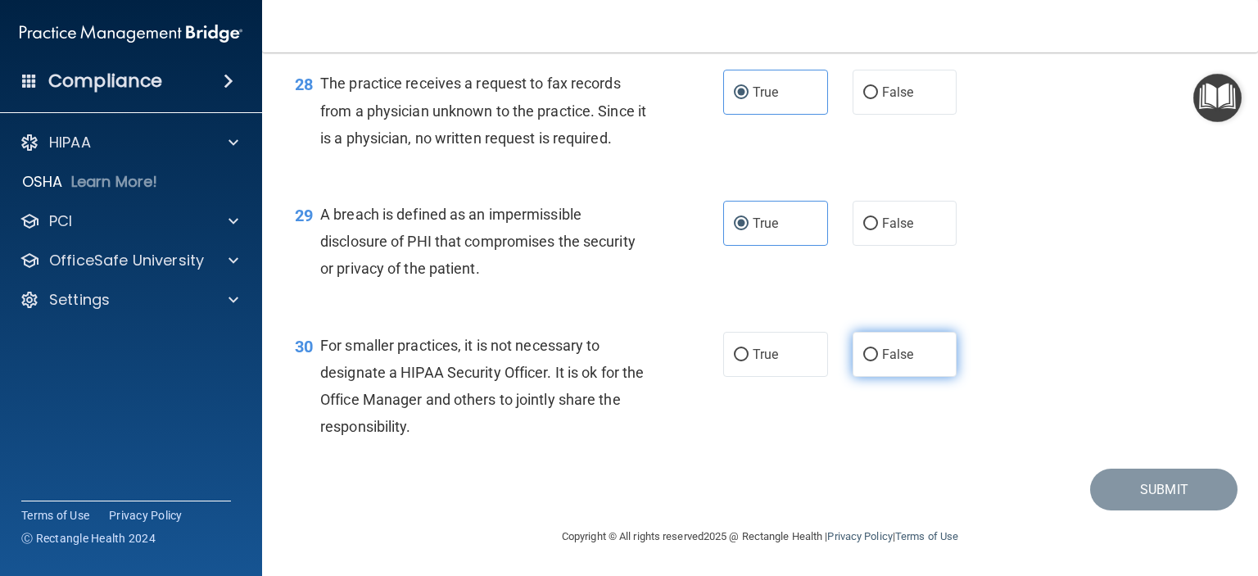
click at [873, 361] on input "False" at bounding box center [870, 355] width 15 height 12
radio input "true"
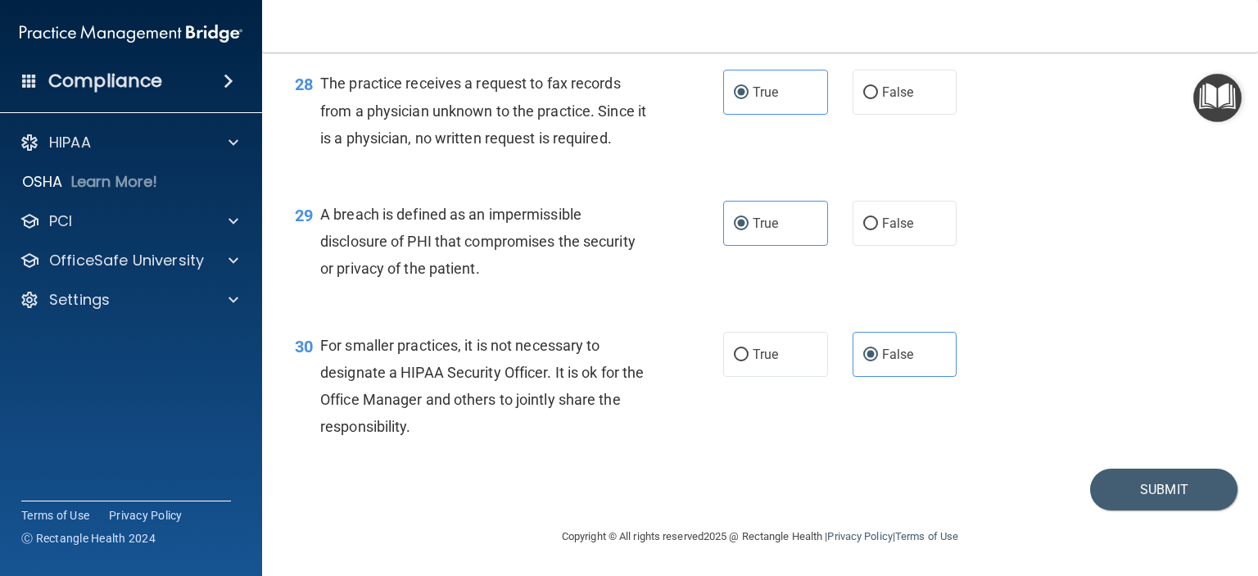
scroll to position [3944, 0]
click at [1137, 494] on button "Submit" at bounding box center [1163, 489] width 147 height 42
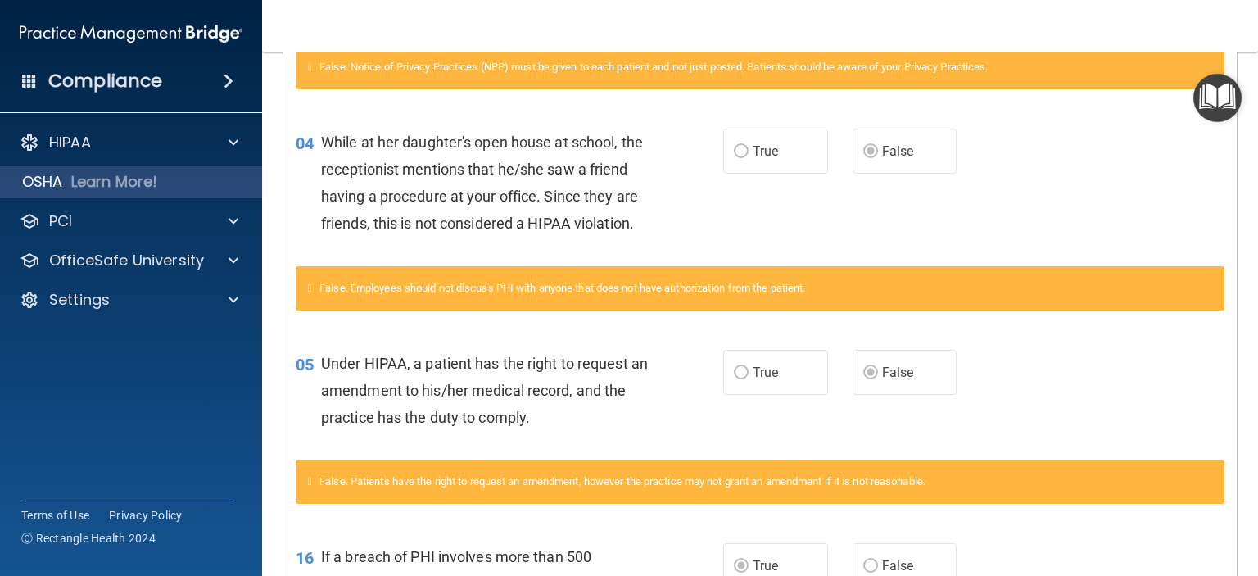
scroll to position [9, 0]
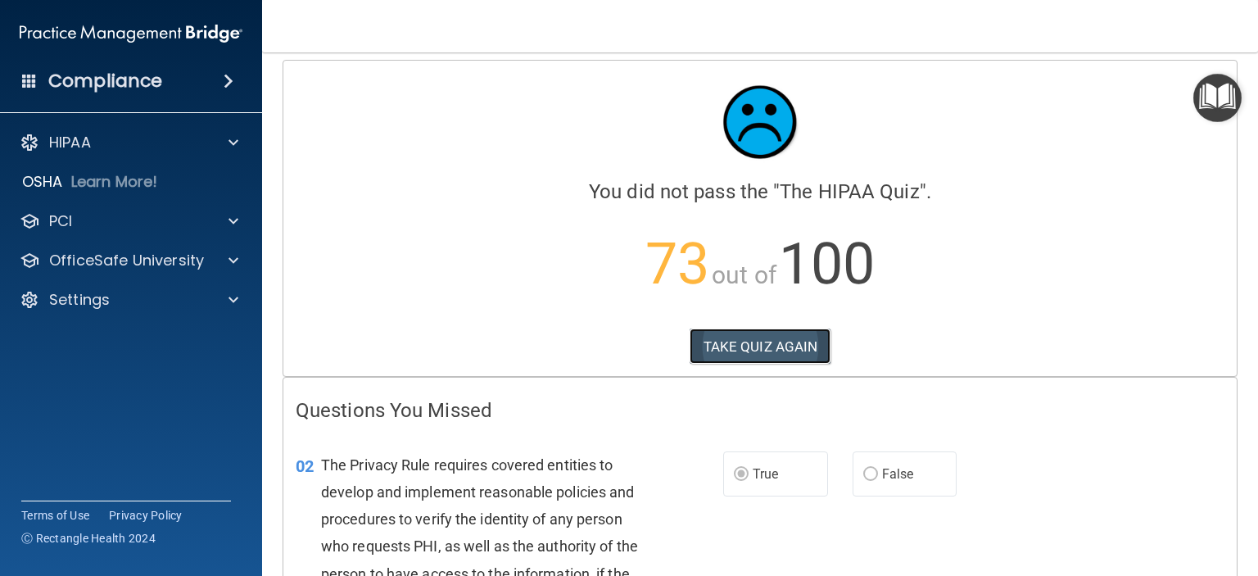
click at [742, 341] on button "TAKE QUIZ AGAIN" at bounding box center [761, 346] width 142 height 36
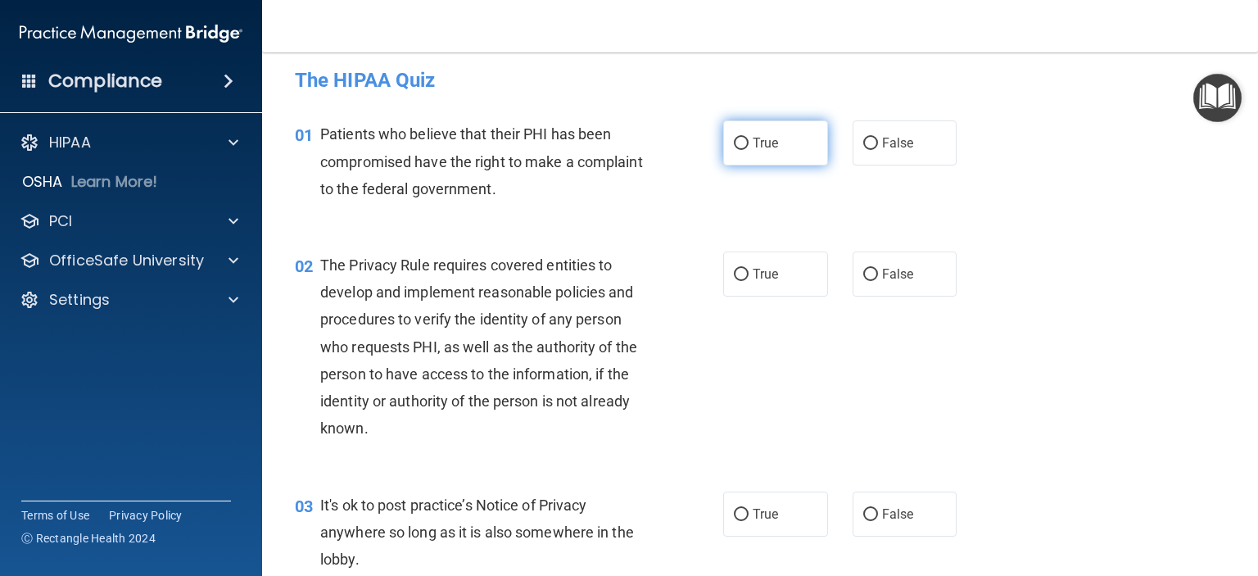
click at [734, 138] on input "True" at bounding box center [741, 144] width 15 height 12
radio input "true"
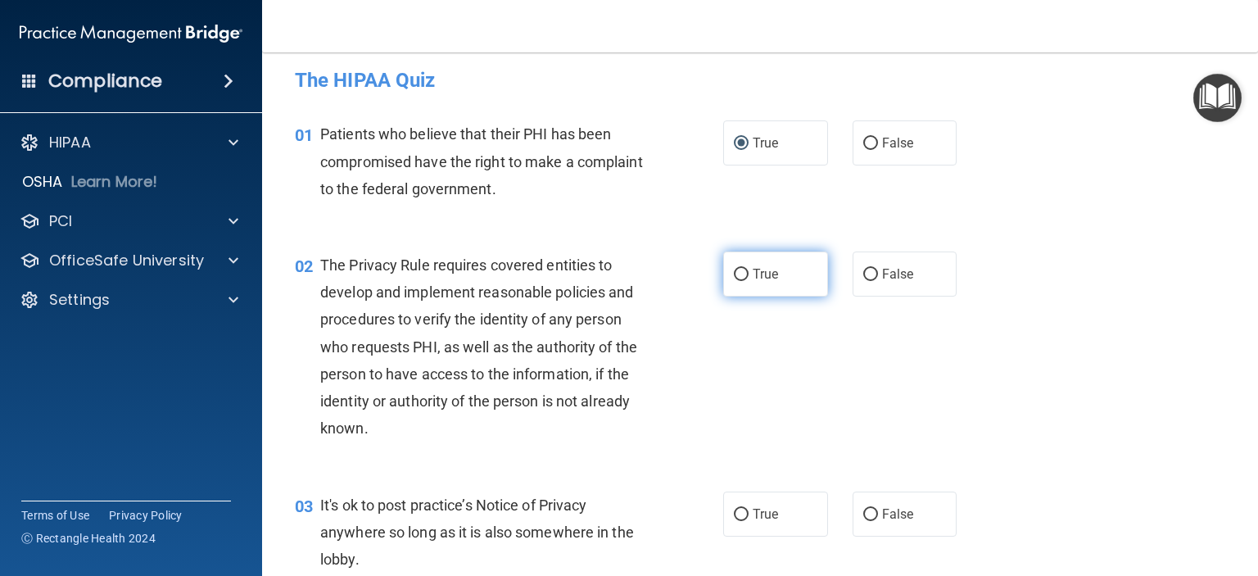
click at [755, 274] on span "True" at bounding box center [765, 274] width 25 height 16
click at [748, 274] on input "True" at bounding box center [741, 275] width 15 height 12
radio input "true"
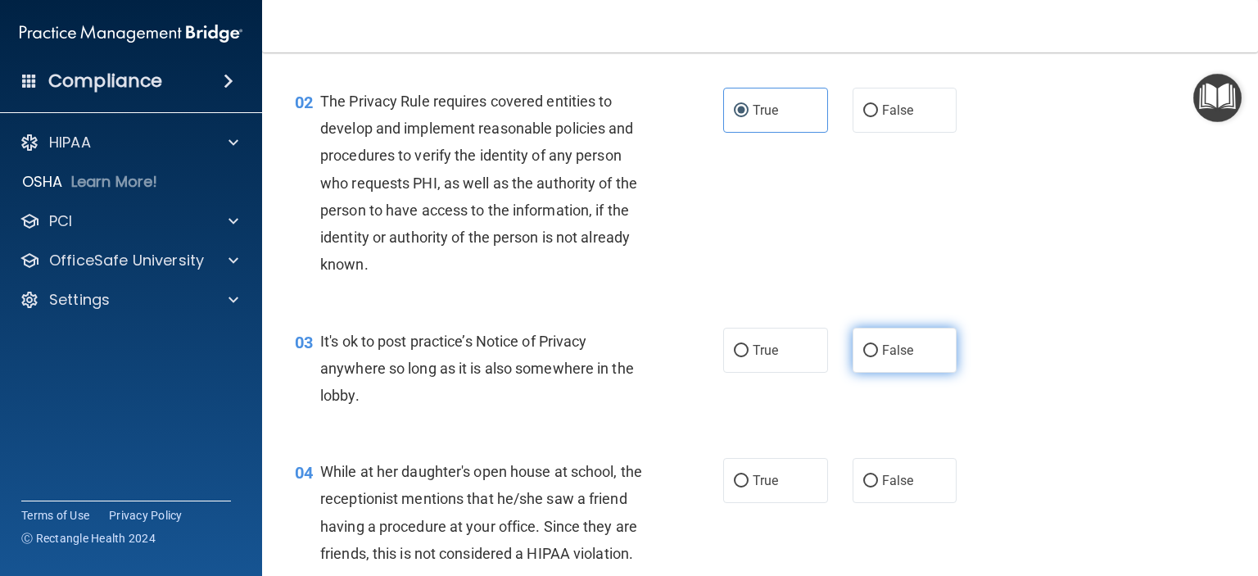
click at [882, 355] on span "False" at bounding box center [898, 350] width 32 height 16
click at [878, 355] on input "False" at bounding box center [870, 351] width 15 height 12
radio input "true"
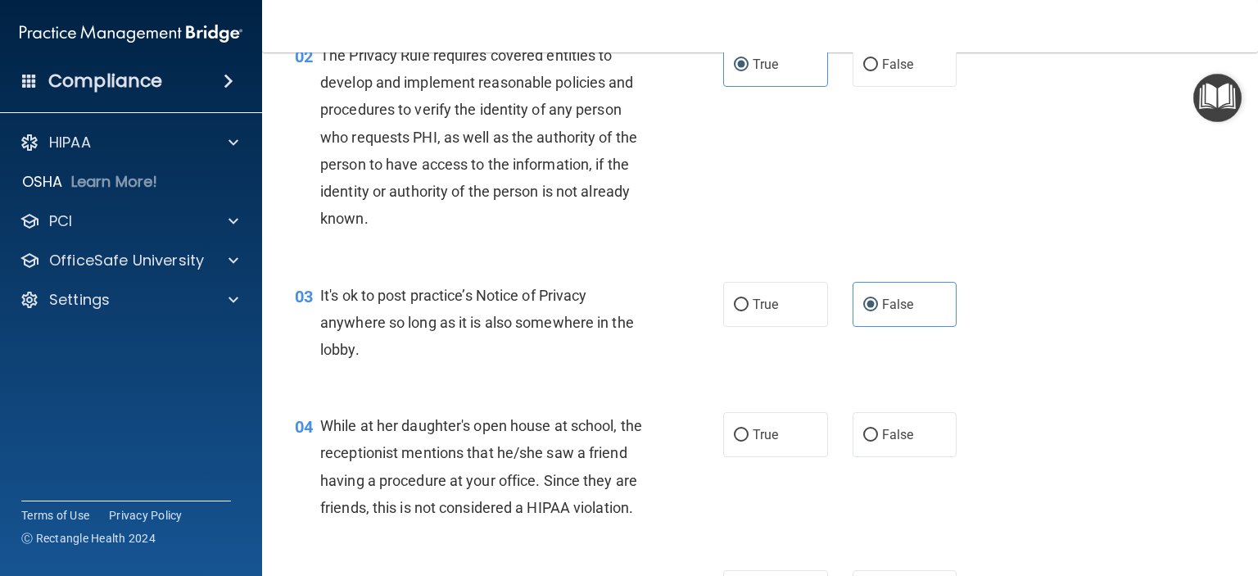
scroll to position [337, 0]
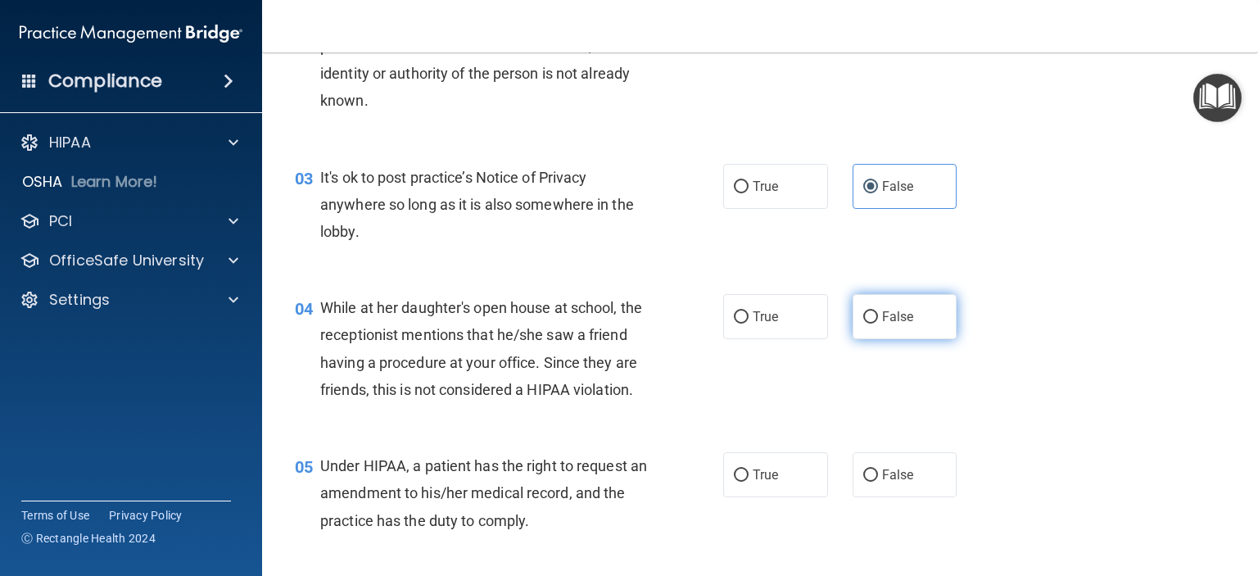
drag, startPoint x: 855, startPoint y: 319, endPoint x: 868, endPoint y: 321, distance: 13.3
click at [863, 319] on input "False" at bounding box center [870, 317] width 15 height 12
radio input "true"
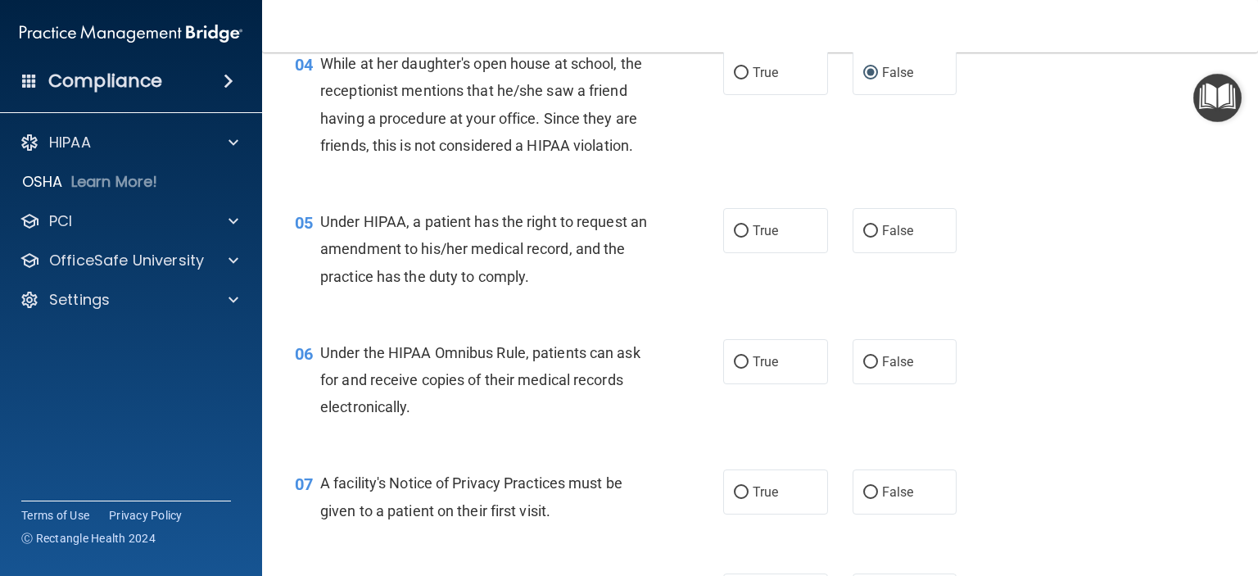
scroll to position [582, 0]
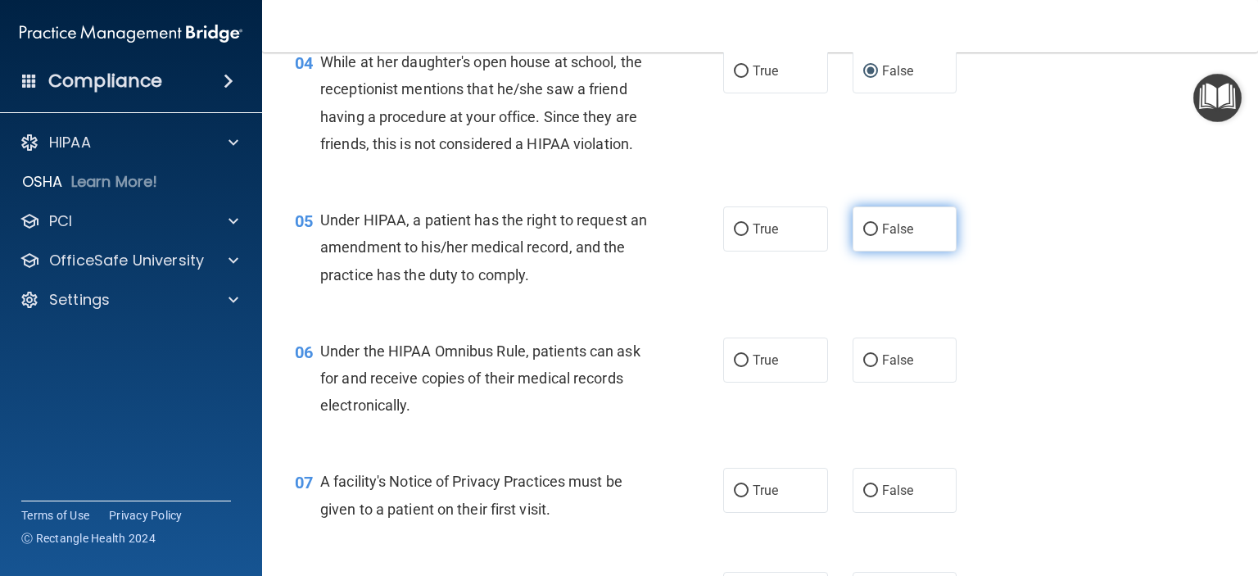
click at [863, 236] on input "False" at bounding box center [870, 230] width 15 height 12
radio input "true"
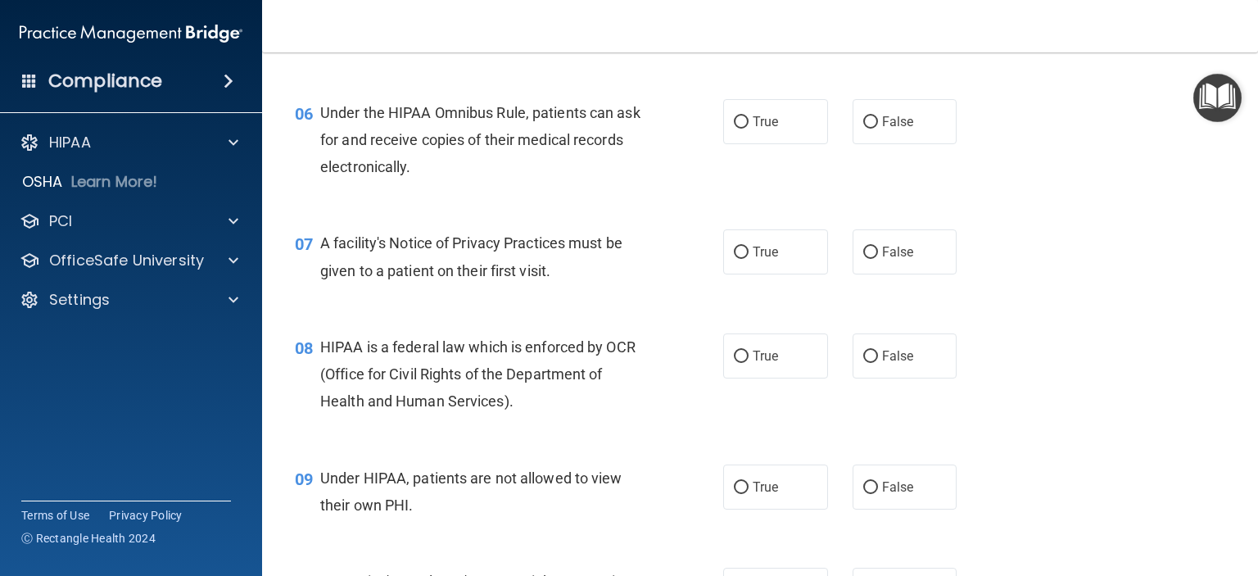
scroll to position [828, 0]
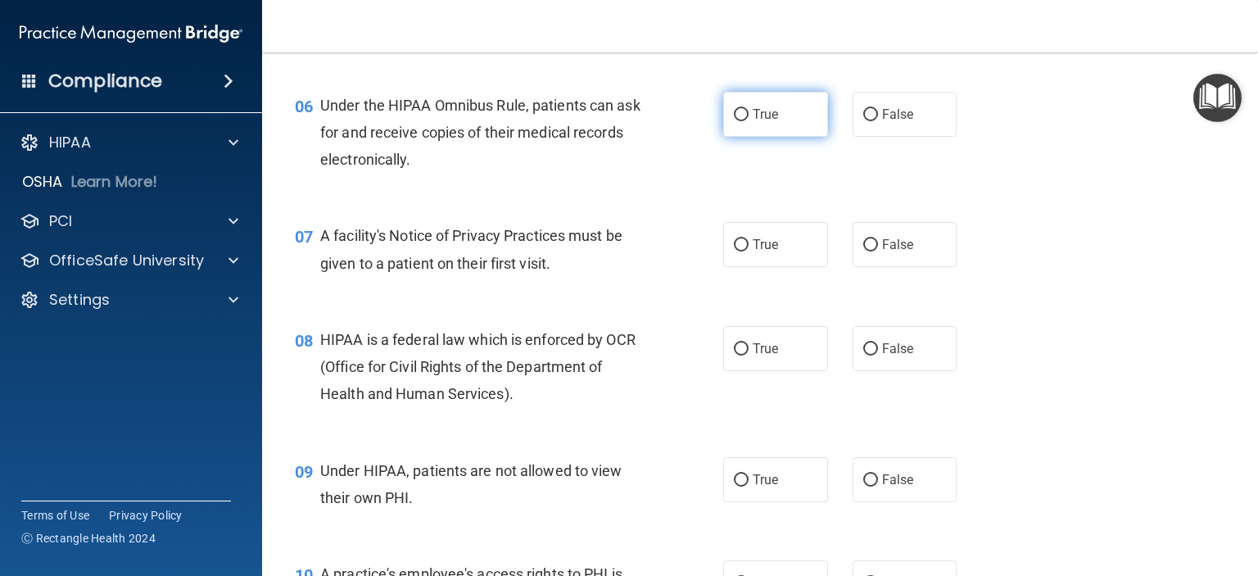
click at [773, 137] on label "True" at bounding box center [775, 114] width 105 height 45
click at [748, 121] on input "True" at bounding box center [741, 115] width 15 height 12
radio input "true"
click at [793, 267] on label "True" at bounding box center [775, 244] width 105 height 45
click at [748, 251] on input "True" at bounding box center [741, 245] width 15 height 12
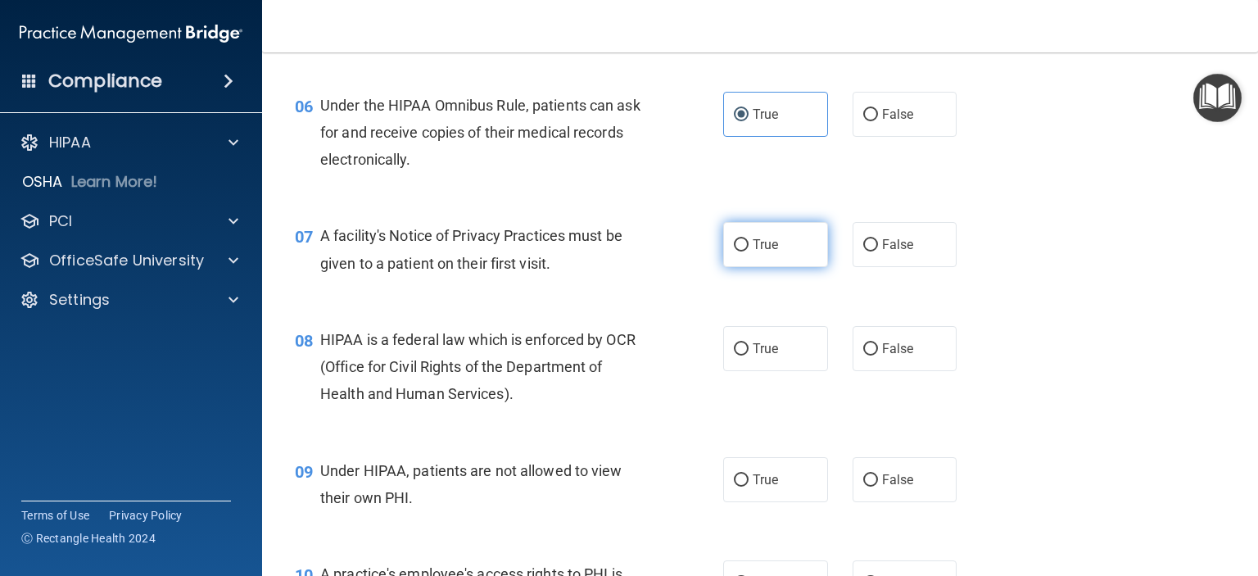
radio input "true"
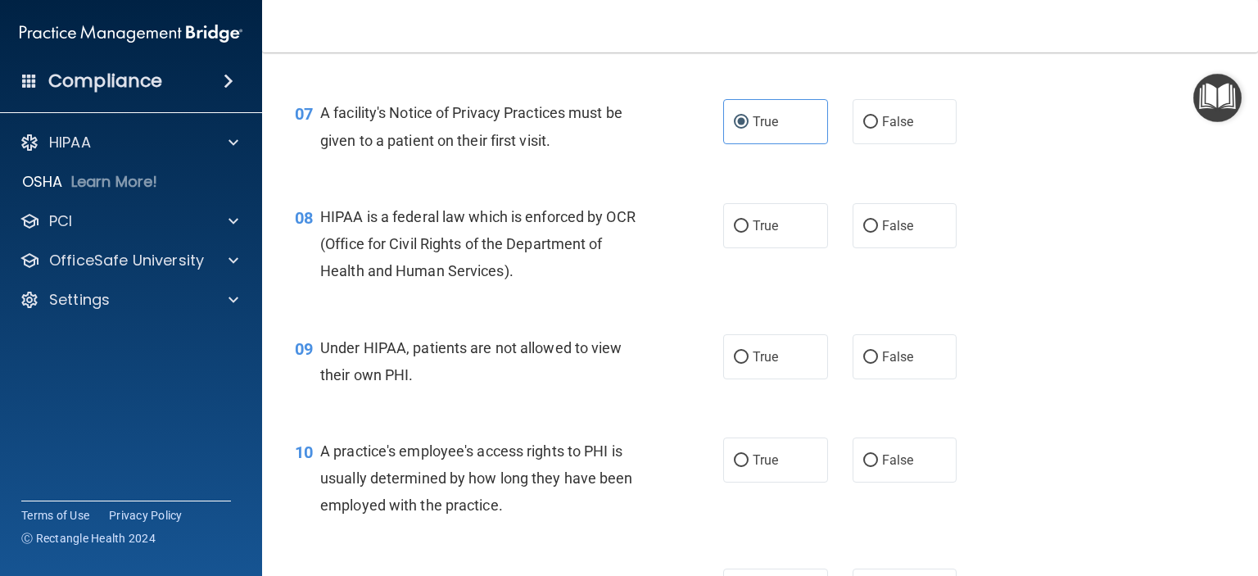
scroll to position [992, 0]
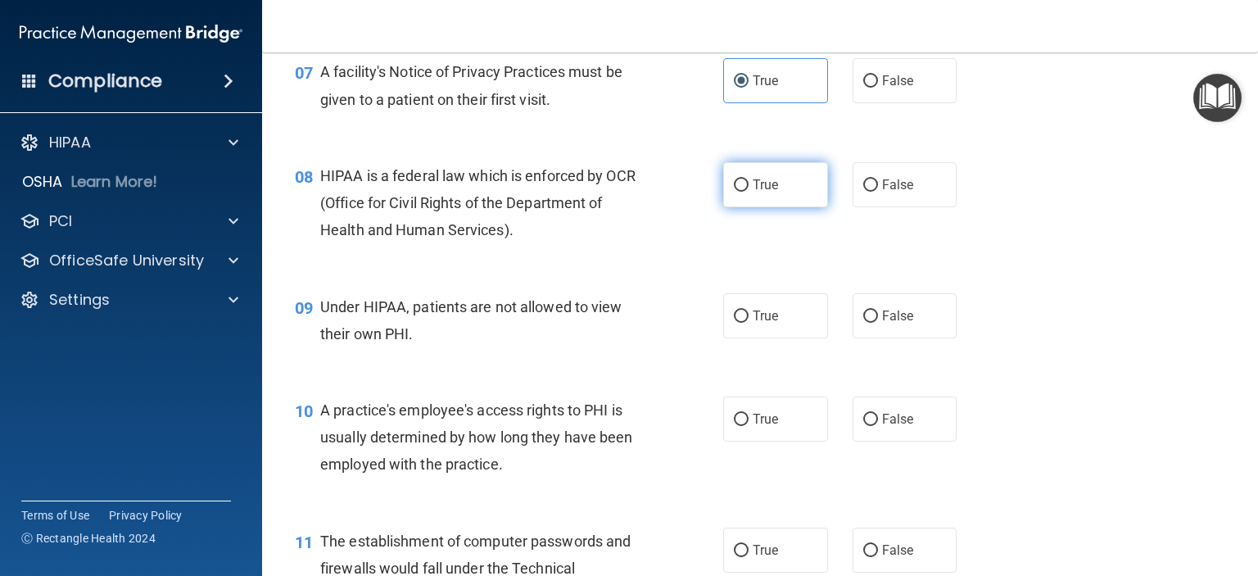
click at [796, 207] on label "True" at bounding box center [775, 184] width 105 height 45
click at [748, 192] on input "True" at bounding box center [741, 185] width 15 height 12
radio input "true"
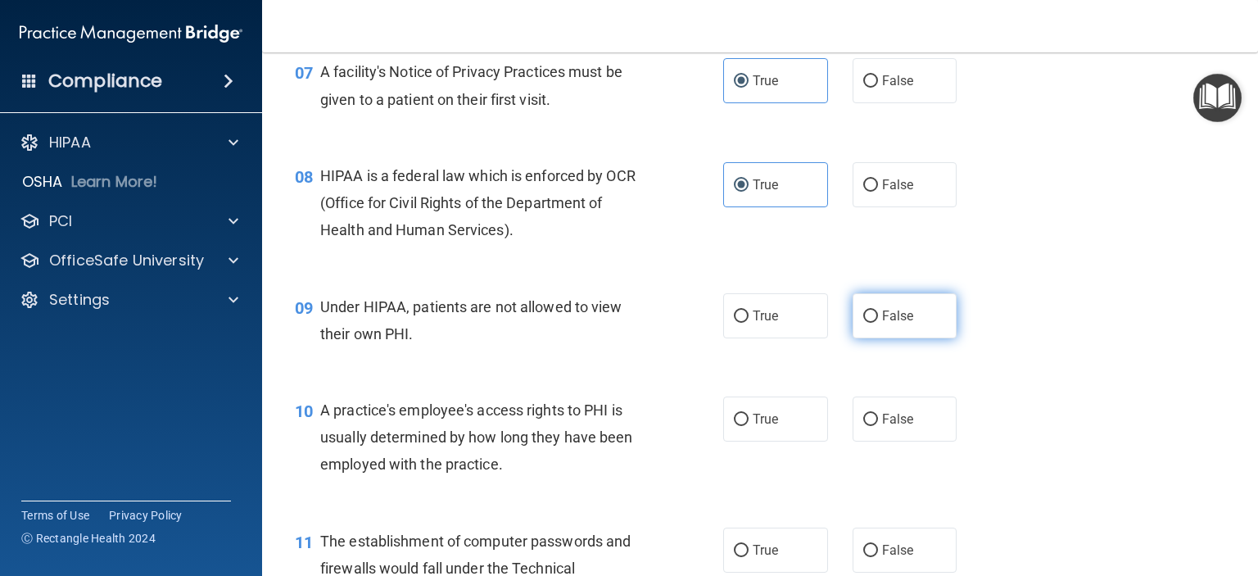
click at [912, 330] on label "False" at bounding box center [904, 315] width 105 height 45
click at [878, 323] on input "False" at bounding box center [870, 316] width 15 height 12
radio input "true"
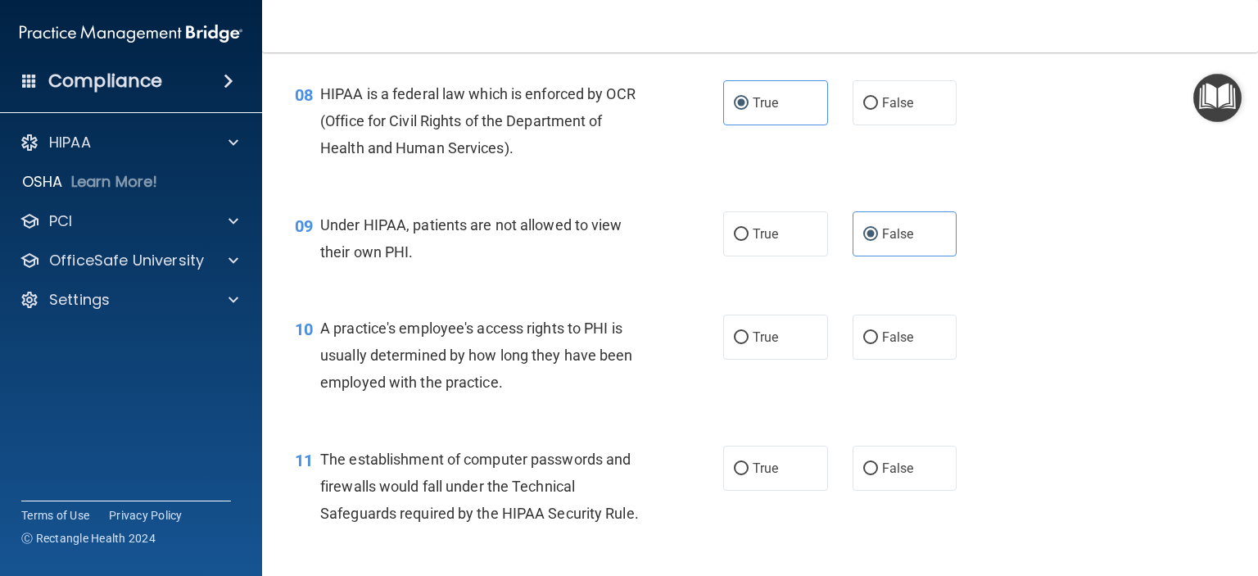
scroll to position [1155, 0]
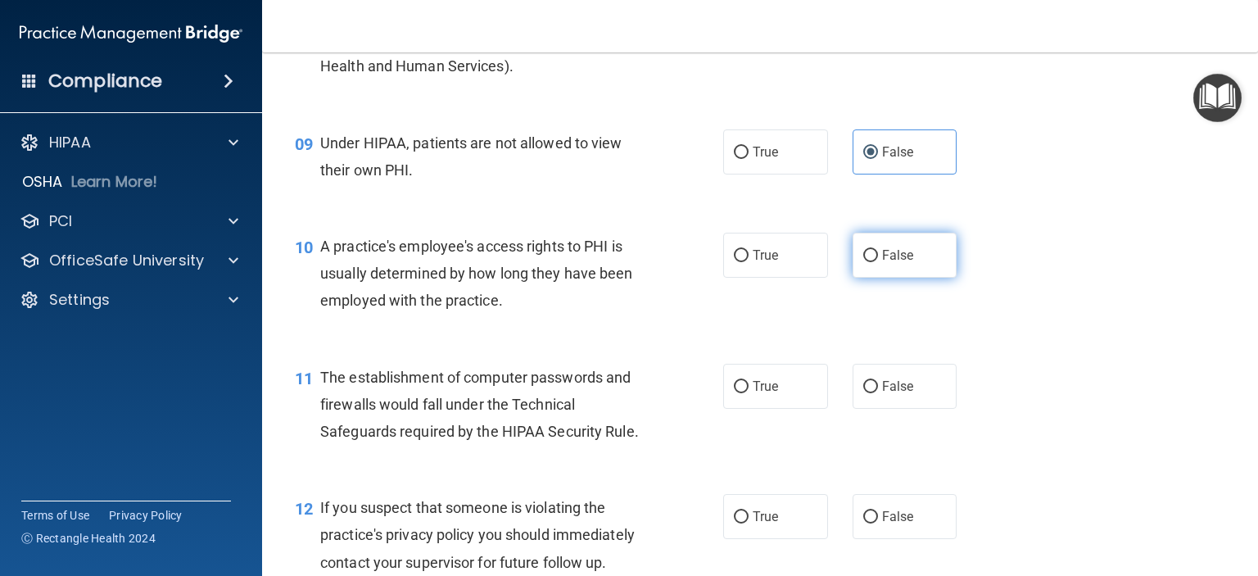
click at [872, 274] on label "False" at bounding box center [904, 255] width 105 height 45
click at [872, 262] on input "False" at bounding box center [870, 256] width 15 height 12
radio input "true"
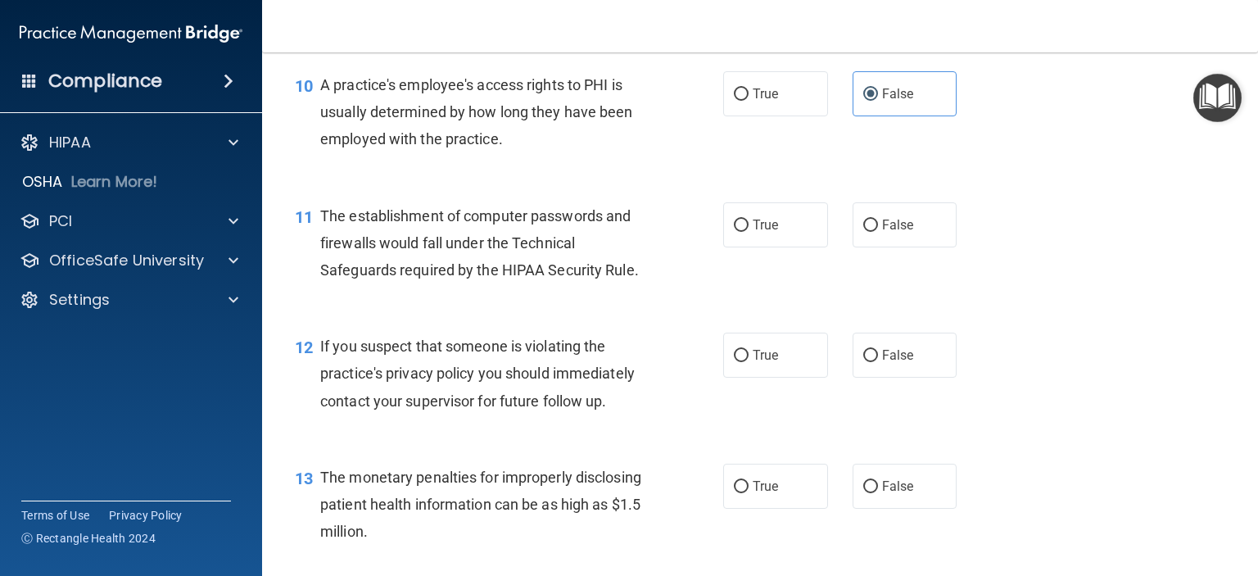
scroll to position [1319, 0]
click at [763, 230] on span "True" at bounding box center [765, 223] width 25 height 16
click at [748, 229] on input "True" at bounding box center [741, 223] width 15 height 12
radio input "true"
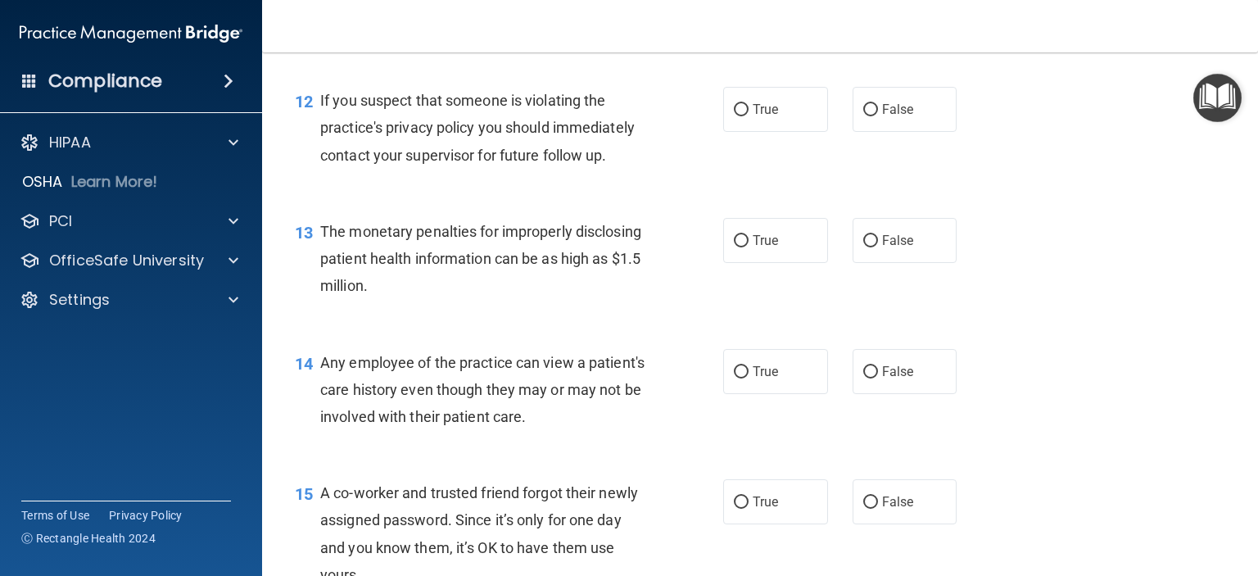
scroll to position [1565, 0]
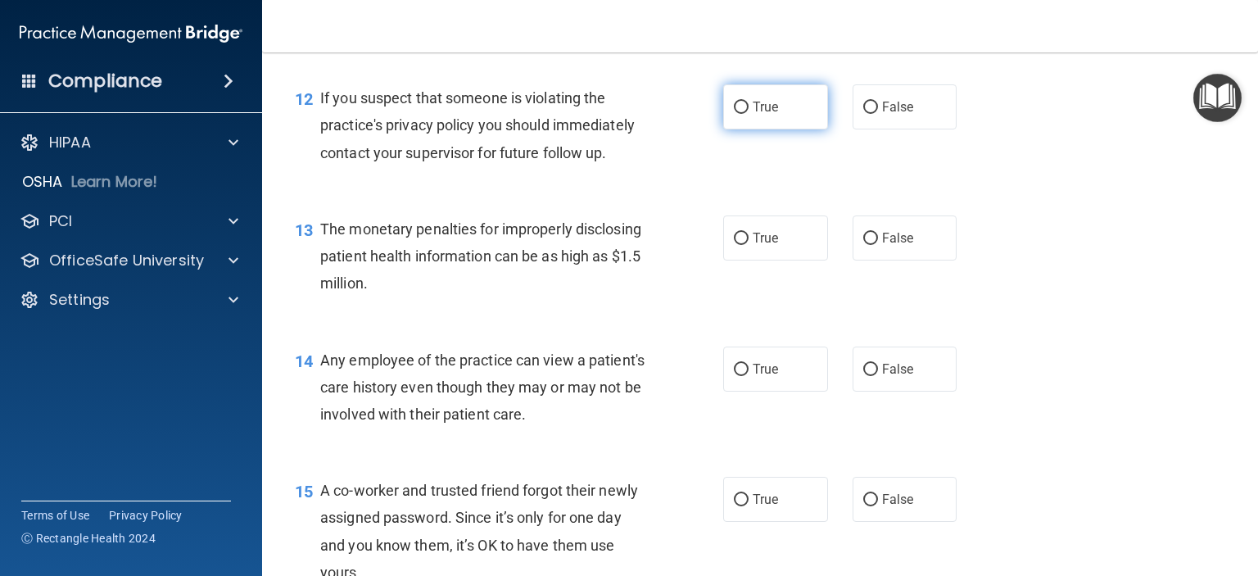
click at [766, 117] on label "True" at bounding box center [775, 106] width 105 height 45
click at [748, 114] on input "True" at bounding box center [741, 108] width 15 height 12
radio input "true"
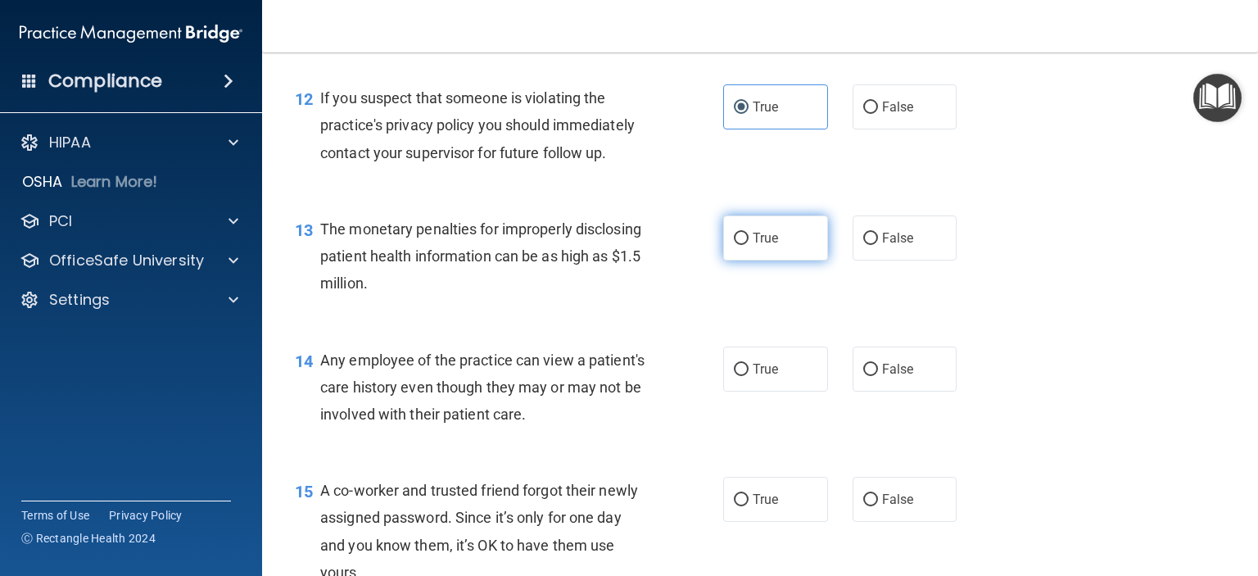
click at [757, 246] on span "True" at bounding box center [765, 238] width 25 height 16
click at [748, 245] on input "True" at bounding box center [741, 239] width 15 height 12
radio input "true"
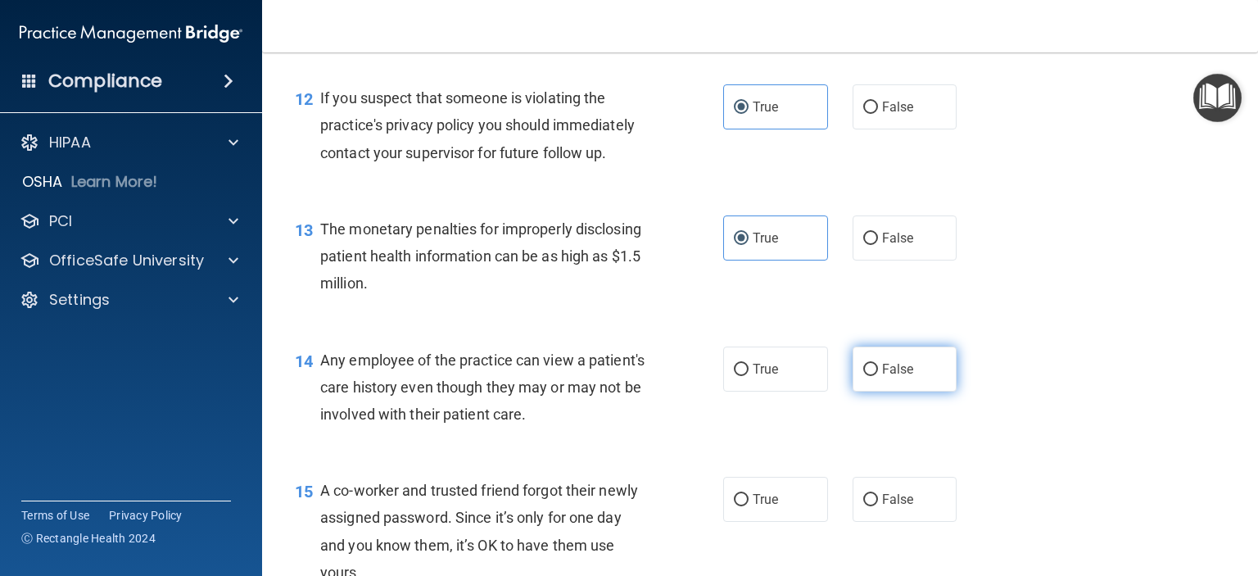
click at [858, 391] on label "False" at bounding box center [904, 368] width 105 height 45
click at [863, 376] on input "False" at bounding box center [870, 370] width 15 height 12
radio input "true"
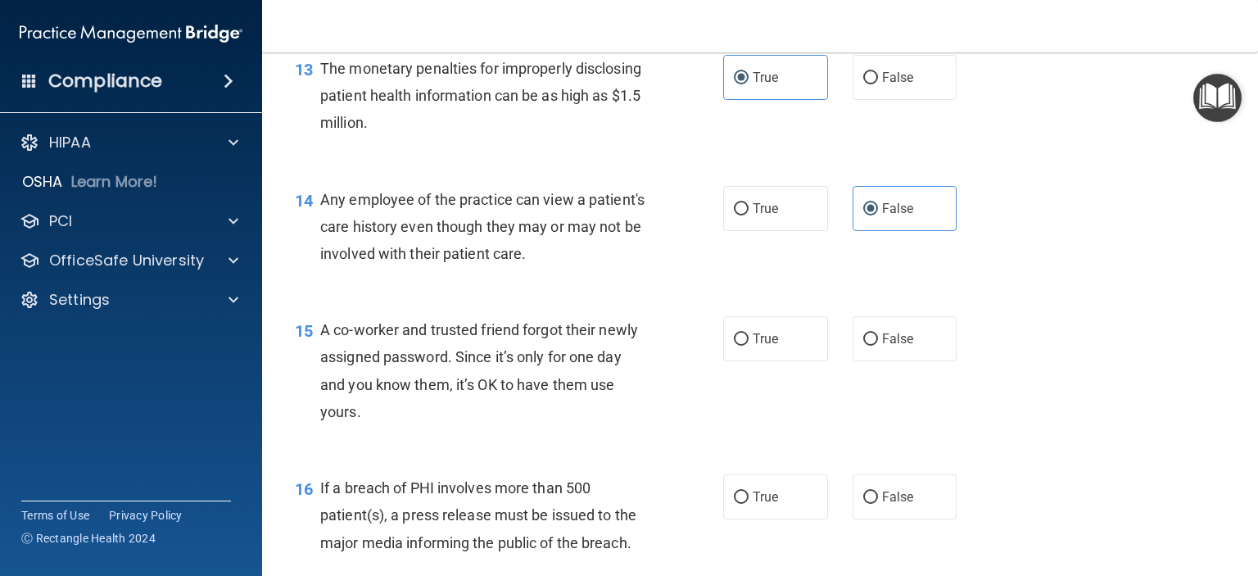
scroll to position [1729, 0]
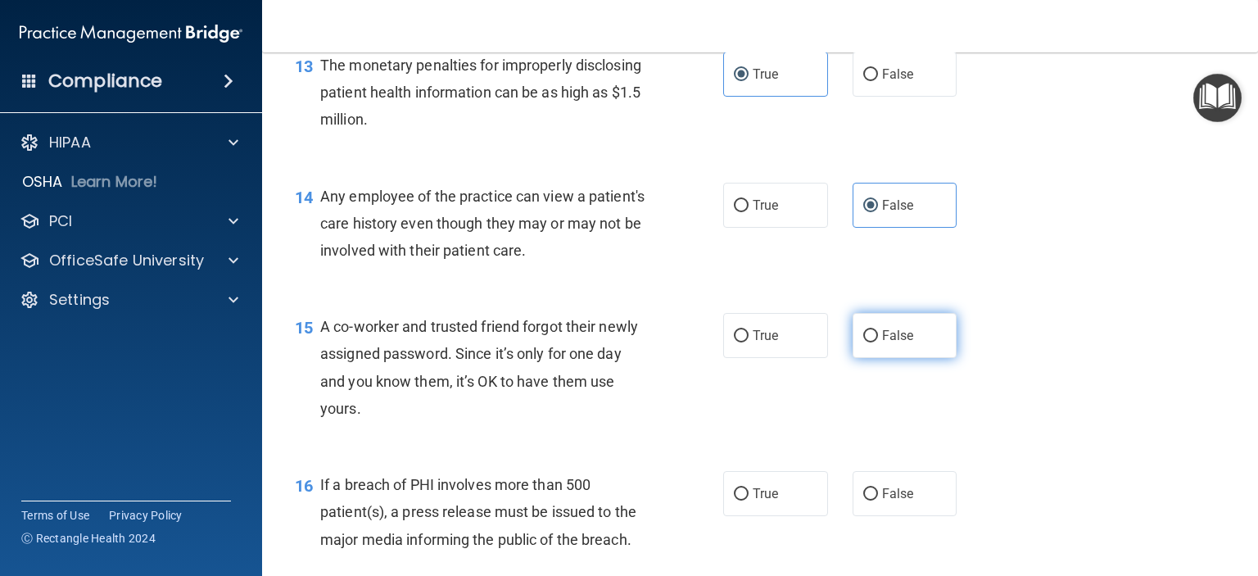
drag, startPoint x: 857, startPoint y: 368, endPoint x: 865, endPoint y: 369, distance: 8.4
click at [863, 342] on input "False" at bounding box center [870, 336] width 15 height 12
radio input "true"
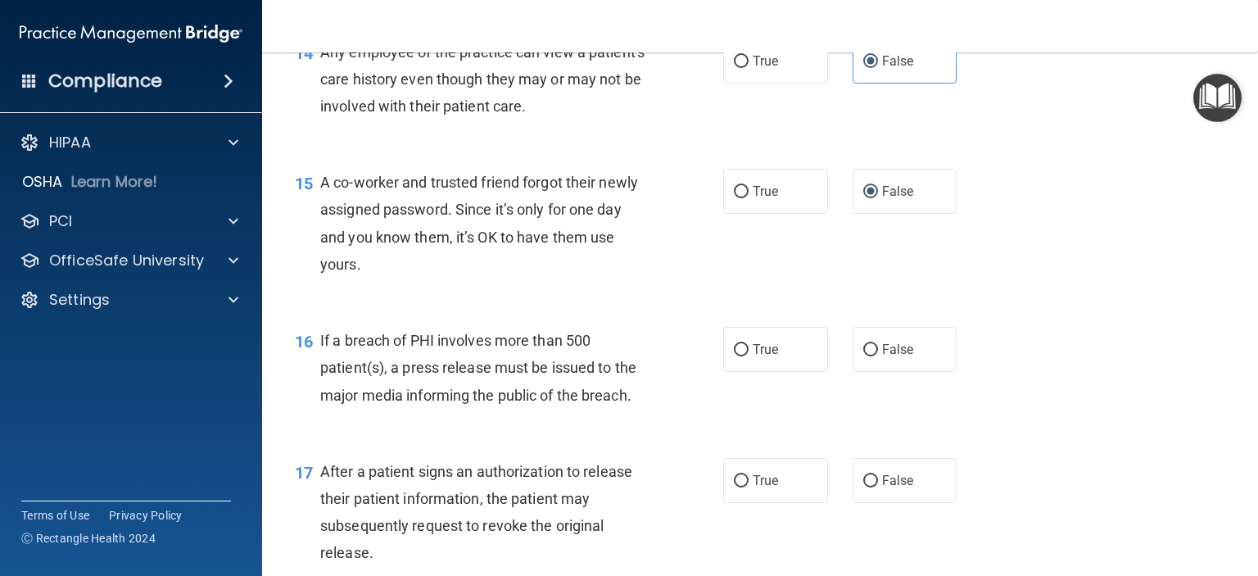
scroll to position [1892, 0]
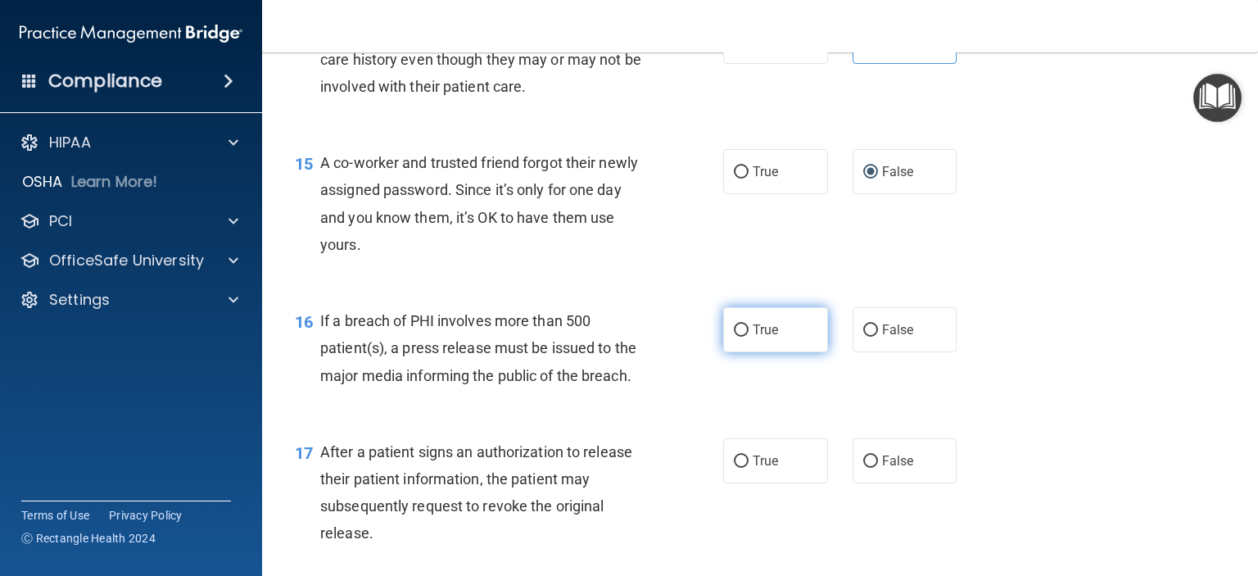
drag, startPoint x: 740, startPoint y: 360, endPoint x: 812, endPoint y: 367, distance: 72.4
click at [740, 337] on input "True" at bounding box center [741, 330] width 15 height 12
radio input "true"
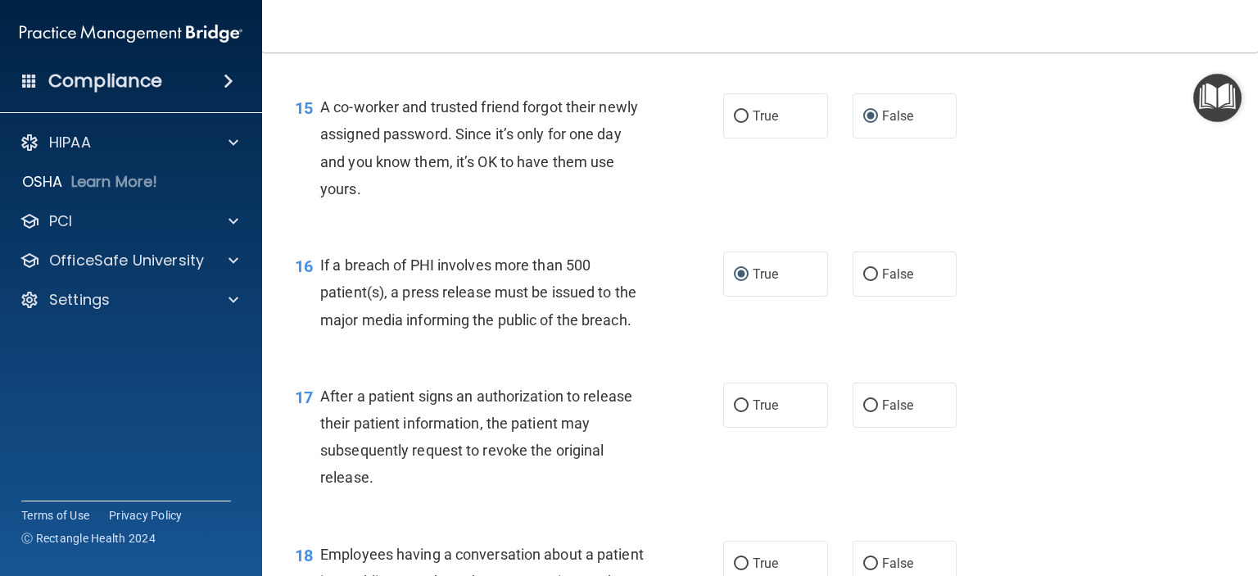
scroll to position [2056, 0]
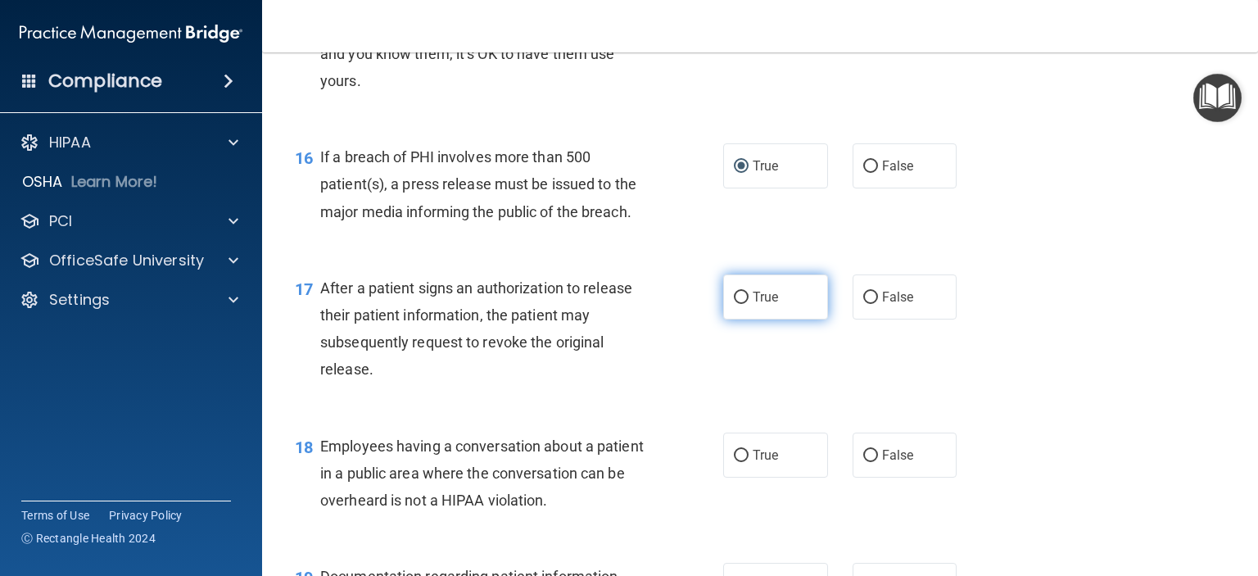
click at [753, 305] on span "True" at bounding box center [765, 297] width 25 height 16
click at [747, 304] on input "True" at bounding box center [741, 298] width 15 height 12
radio input "true"
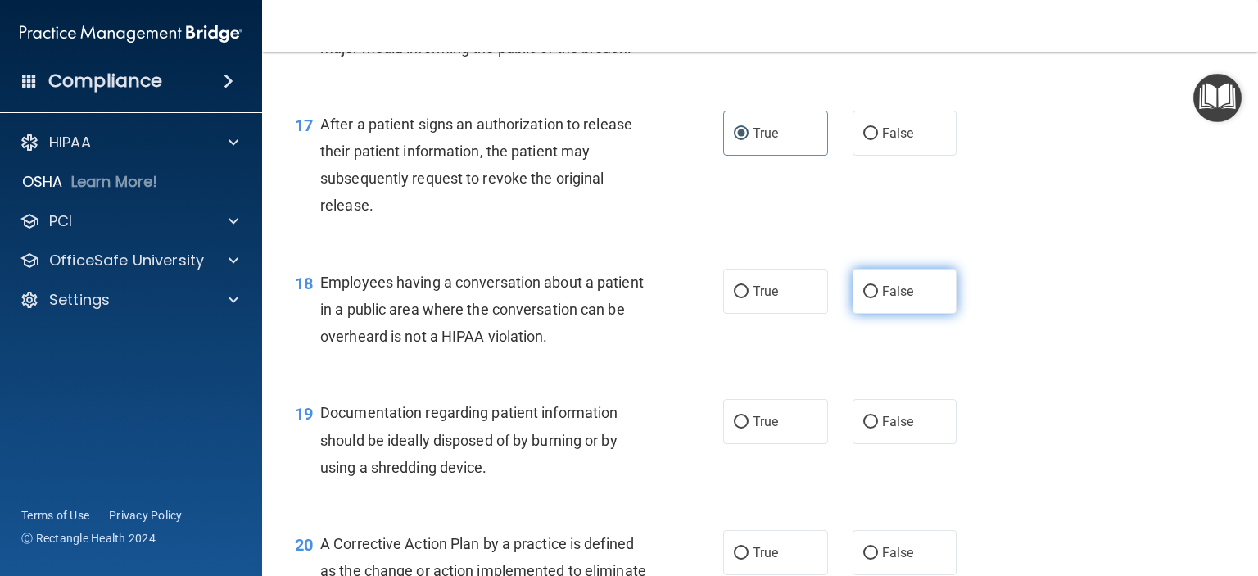
click at [863, 298] on input "False" at bounding box center [870, 292] width 15 height 12
radio input "true"
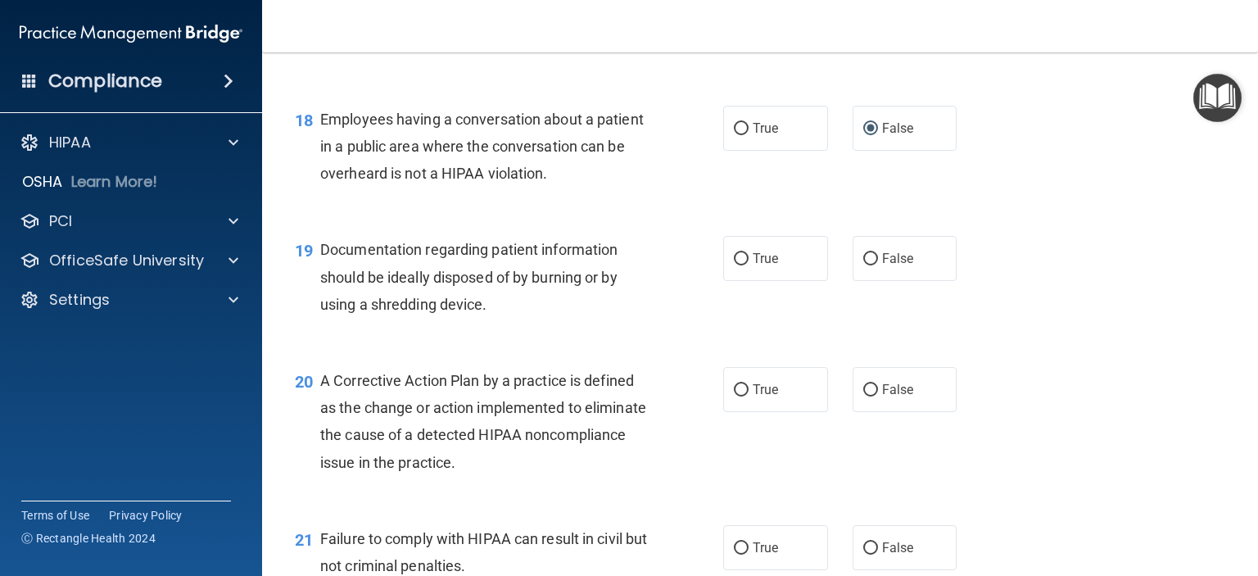
scroll to position [2384, 0]
drag, startPoint x: 767, startPoint y: 283, endPoint x: 796, endPoint y: 287, distance: 29.0
click at [775, 280] on label "True" at bounding box center [775, 257] width 105 height 45
drag, startPoint x: 766, startPoint y: 417, endPoint x: 777, endPoint y: 411, distance: 12.8
click at [773, 411] on label "True" at bounding box center [775, 388] width 105 height 45
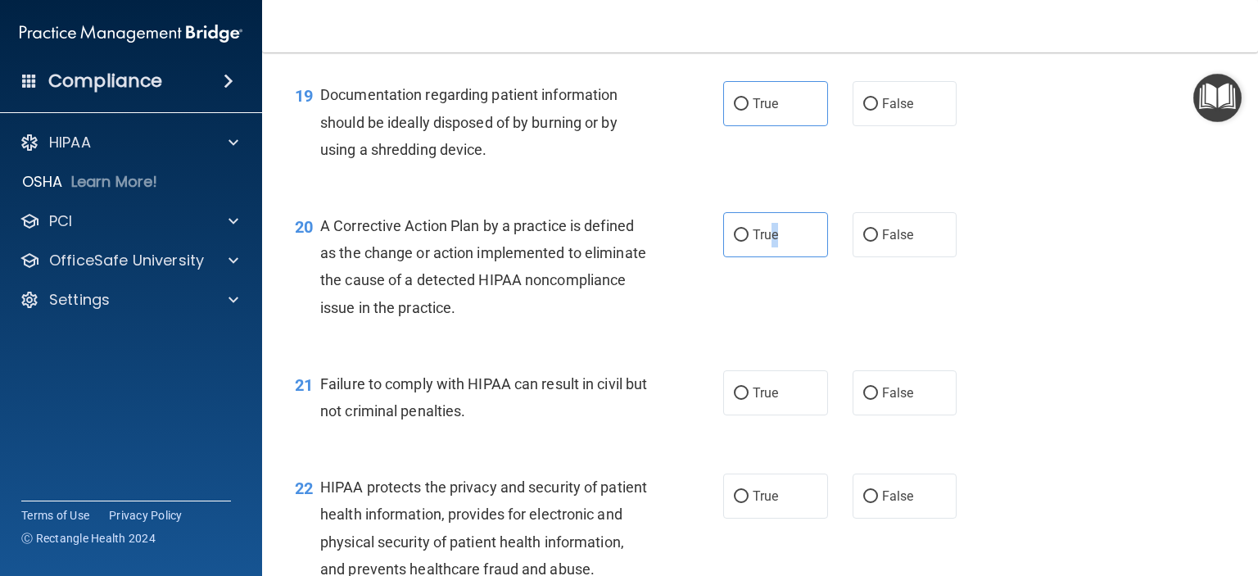
scroll to position [2548, 0]
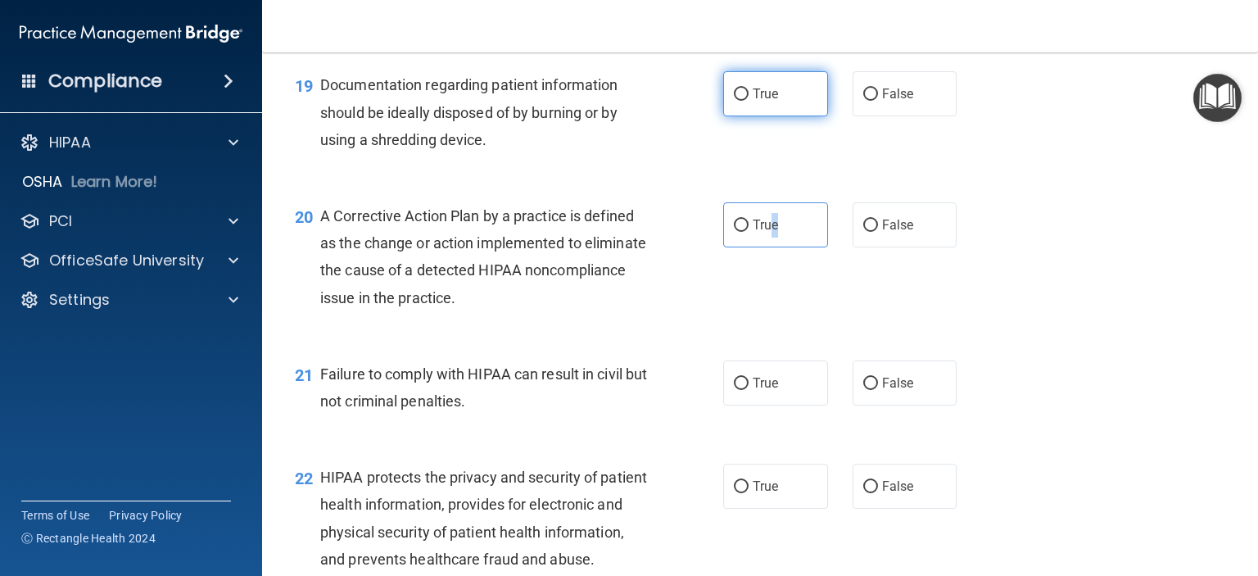
click at [738, 101] on input "True" at bounding box center [741, 94] width 15 height 12
radio input "true"
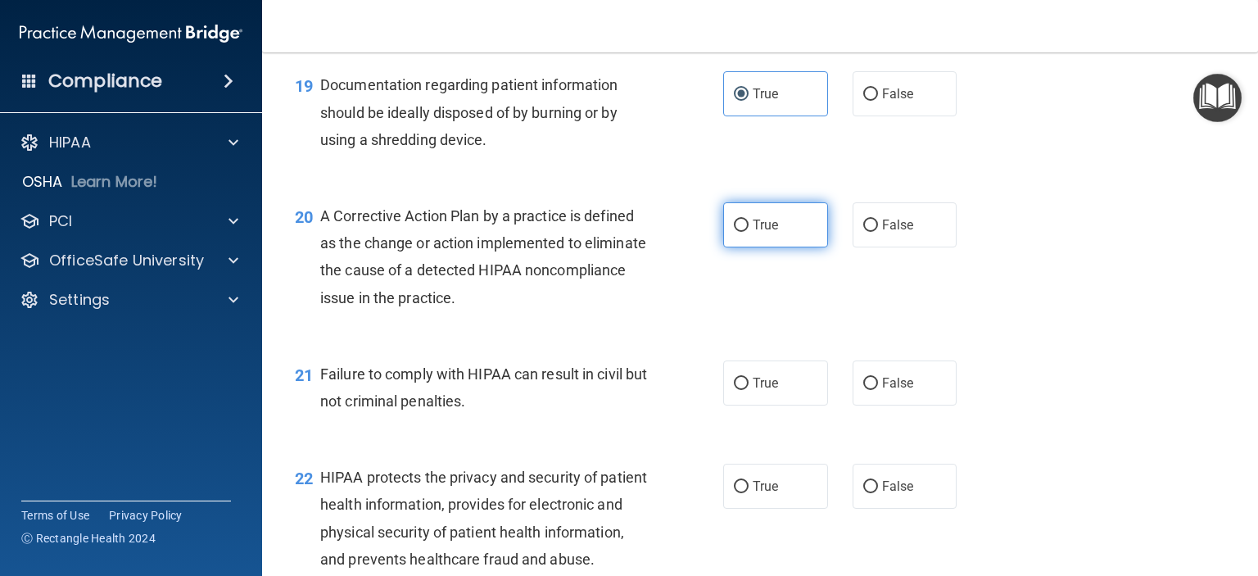
click at [753, 233] on span "True" at bounding box center [765, 225] width 25 height 16
click at [747, 232] on input "True" at bounding box center [741, 225] width 15 height 12
radio input "true"
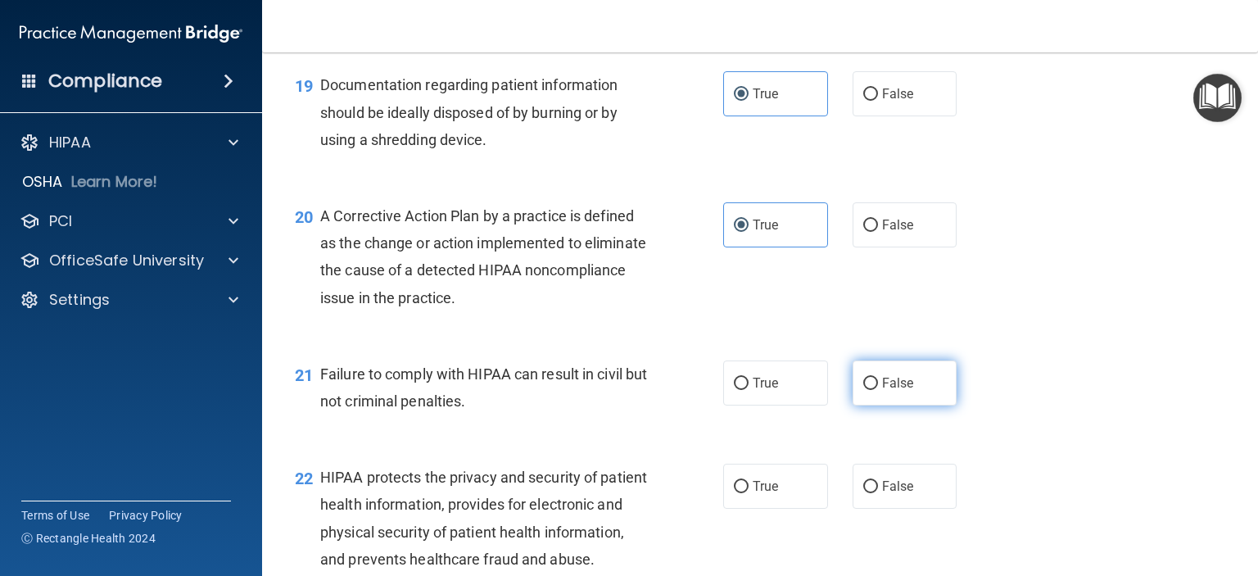
click at [872, 405] on label "False" at bounding box center [904, 382] width 105 height 45
click at [872, 390] on input "False" at bounding box center [870, 384] width 15 height 12
radio input "true"
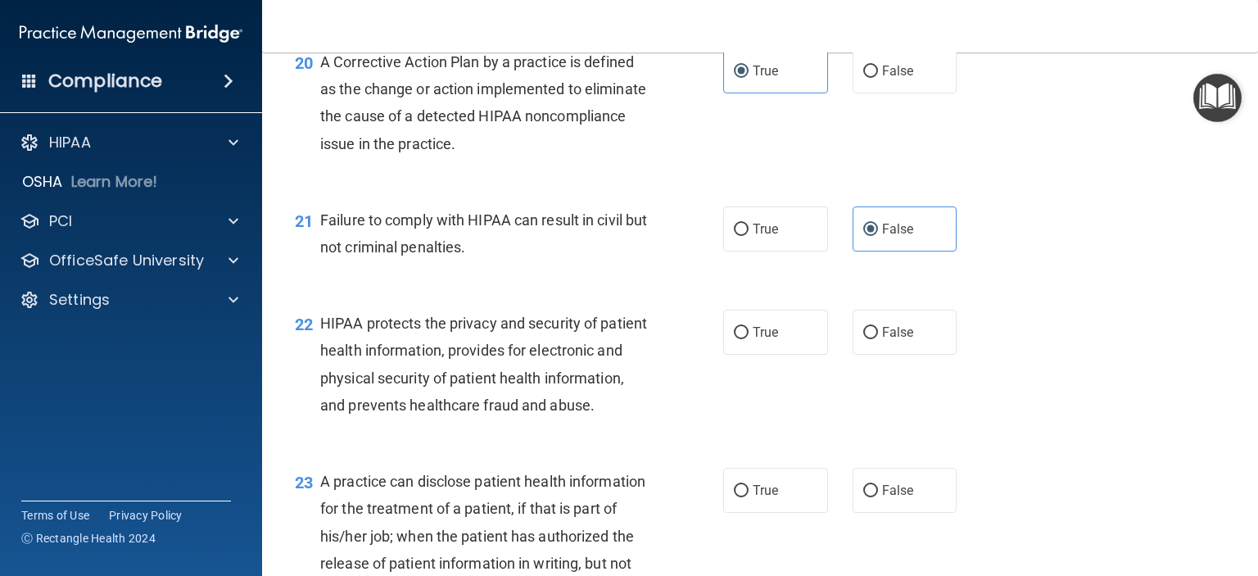
scroll to position [2711, 0]
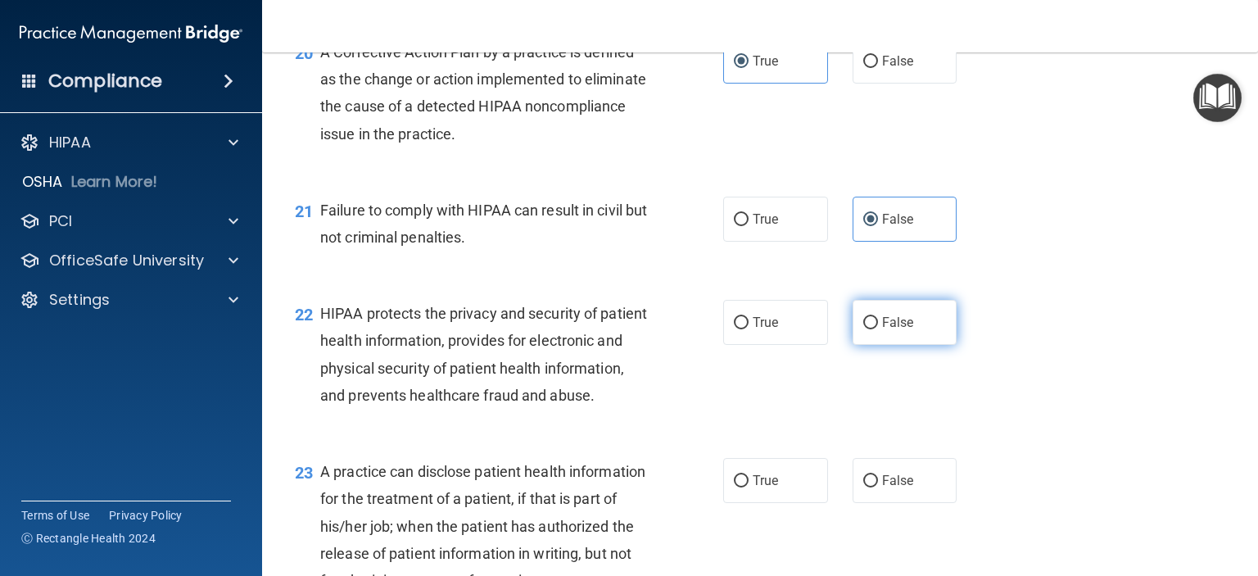
click at [863, 329] on input "False" at bounding box center [870, 323] width 15 height 12
radio input "true"
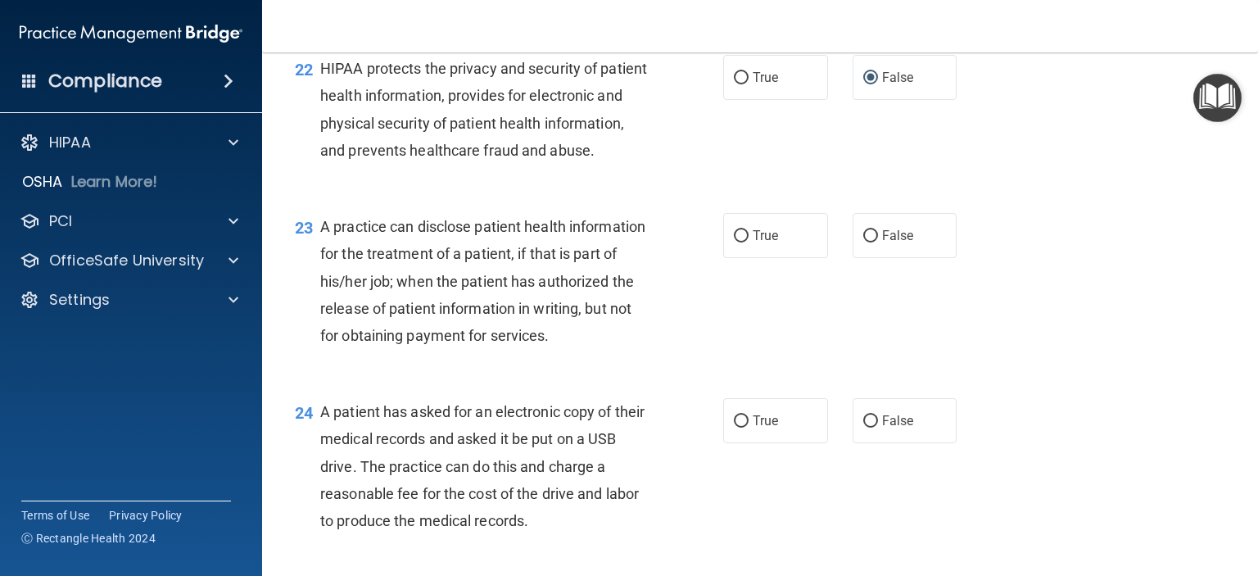
scroll to position [2957, 0]
click at [854, 257] on label "False" at bounding box center [904, 234] width 105 height 45
click at [863, 242] on input "False" at bounding box center [870, 235] width 15 height 12
radio input "true"
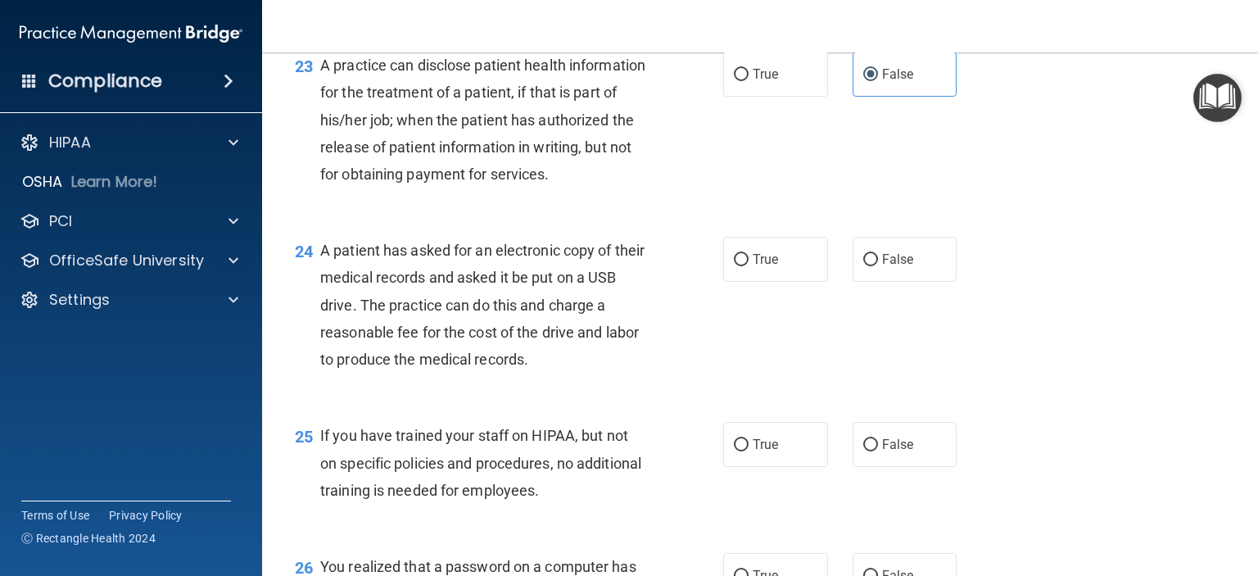
scroll to position [3121, 0]
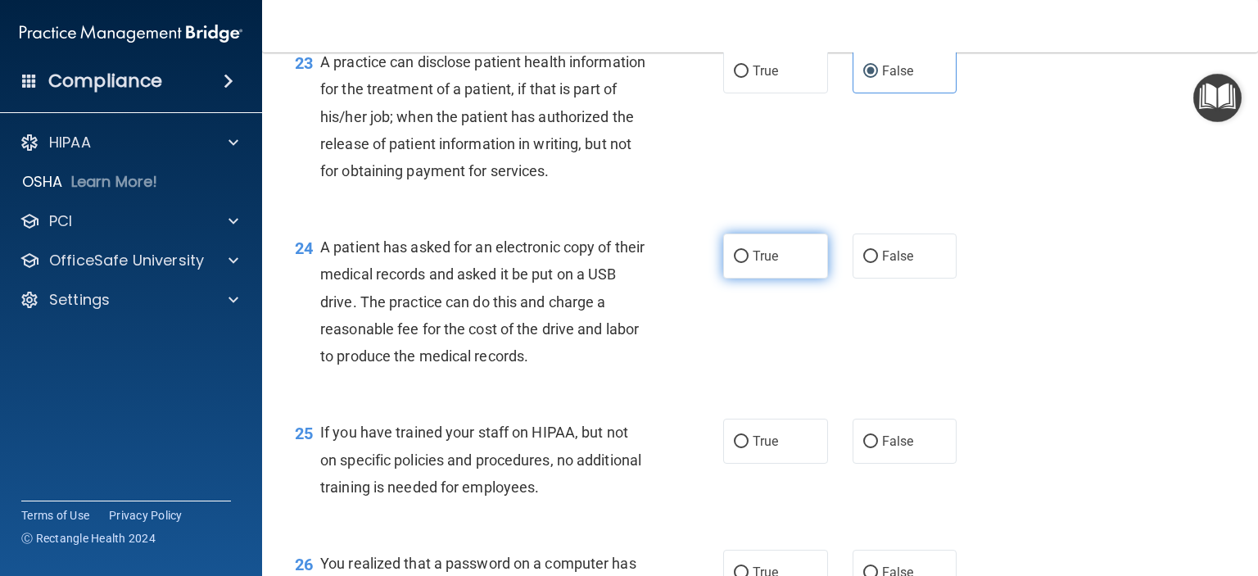
click at [765, 264] on span "True" at bounding box center [765, 256] width 25 height 16
click at [748, 263] on input "True" at bounding box center [741, 257] width 15 height 12
radio input "true"
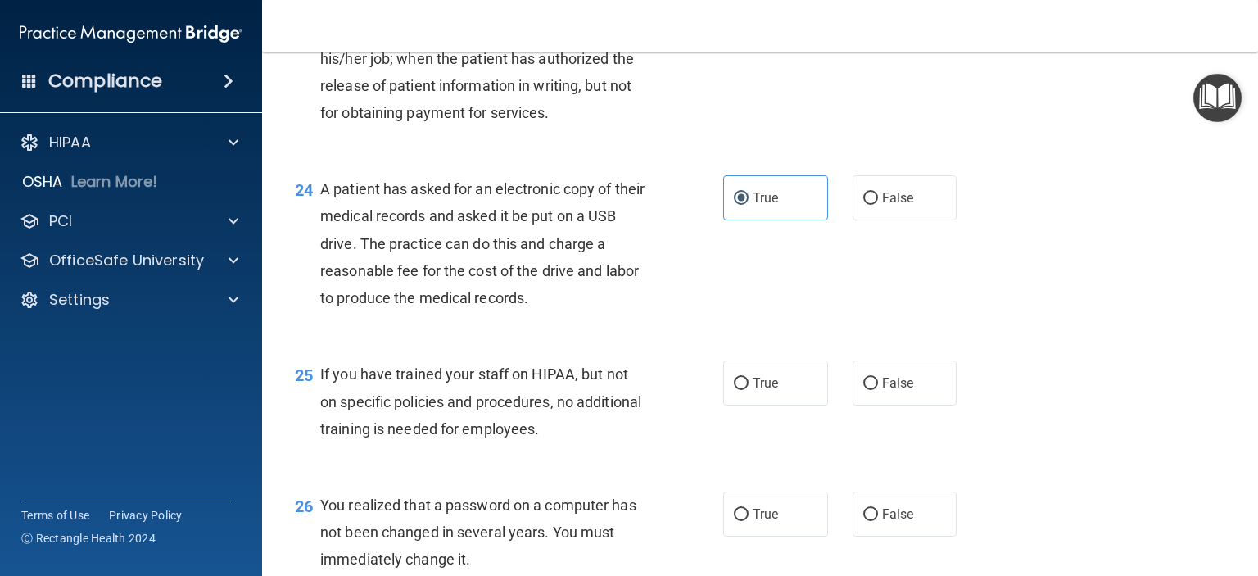
scroll to position [3285, 0]
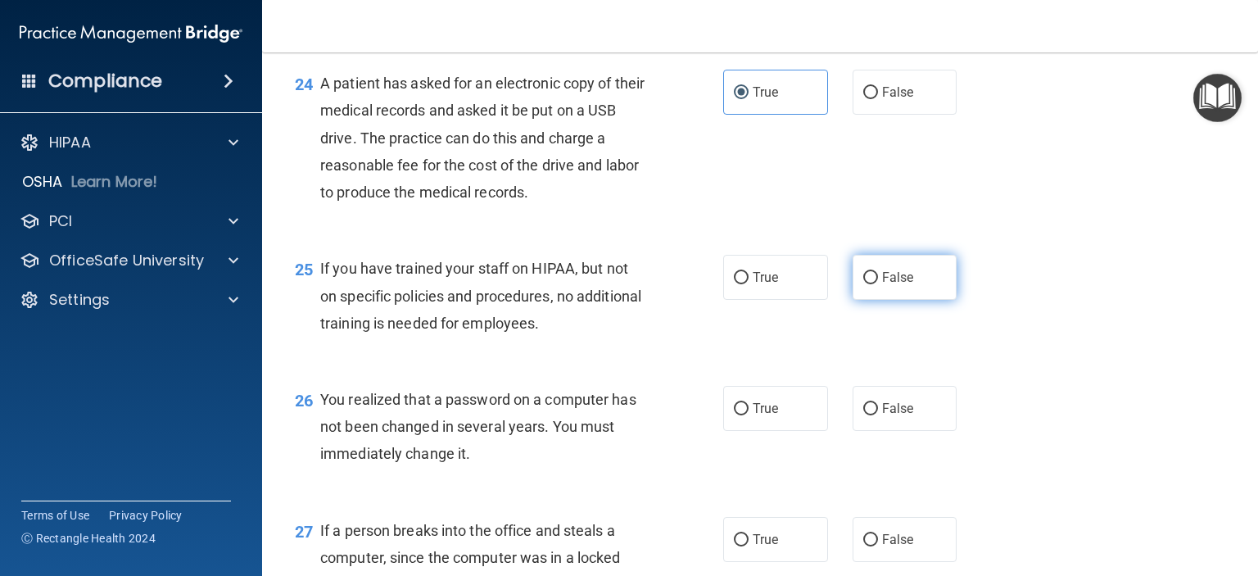
click at [939, 300] on label "False" at bounding box center [904, 277] width 105 height 45
click at [878, 284] on input "False" at bounding box center [870, 278] width 15 height 12
radio input "true"
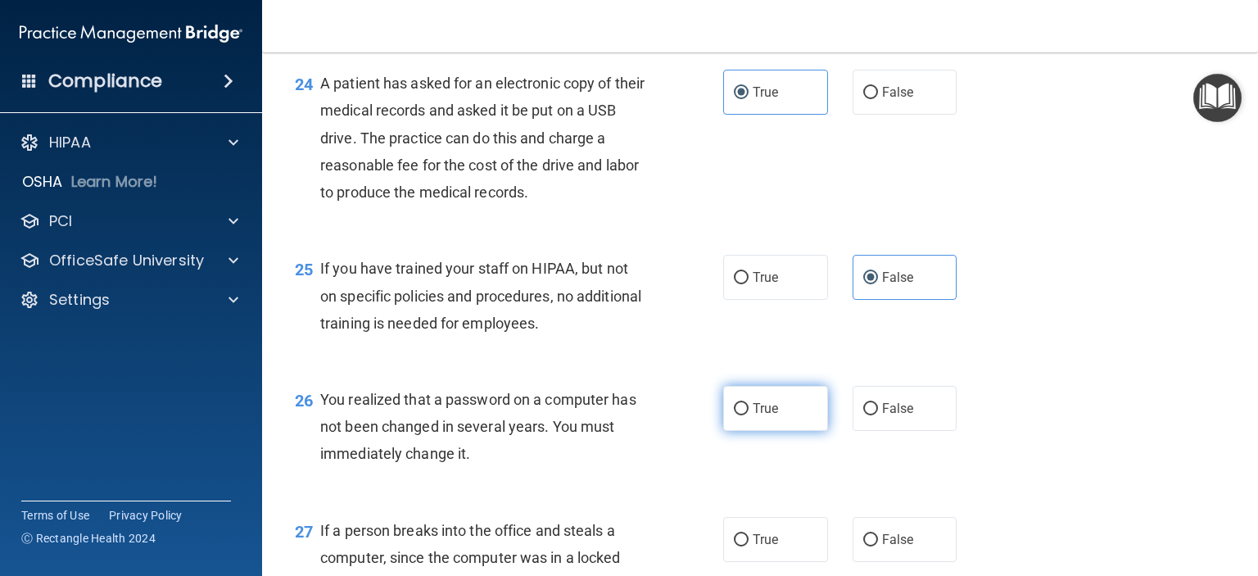
click at [760, 416] on span "True" at bounding box center [765, 408] width 25 height 16
click at [748, 415] on input "True" at bounding box center [741, 409] width 15 height 12
radio input "true"
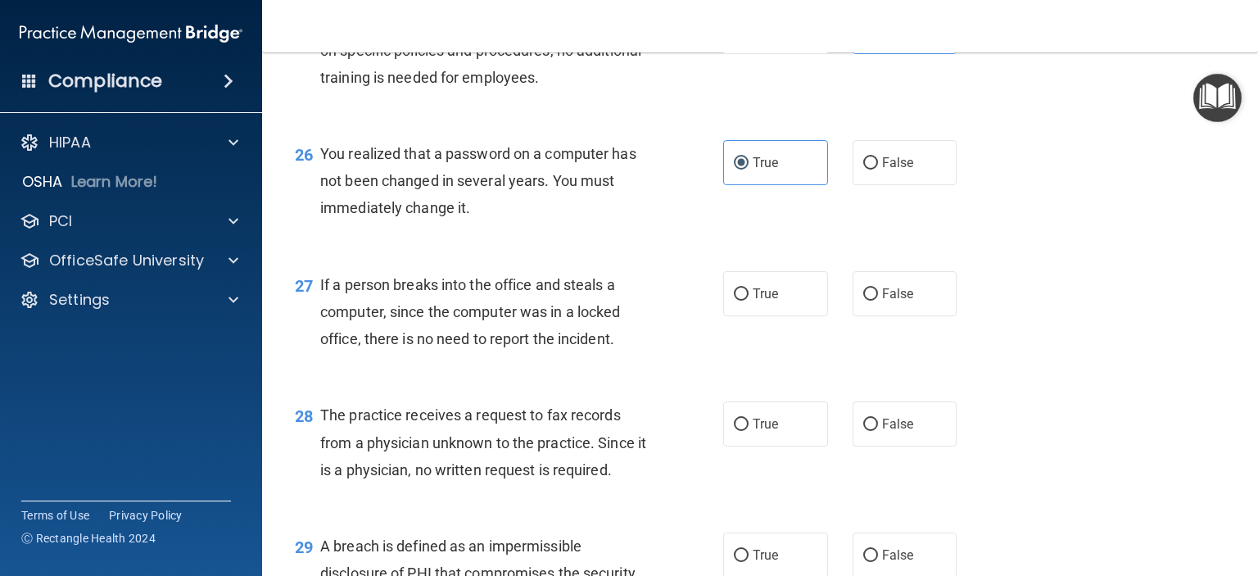
scroll to position [3694, 0]
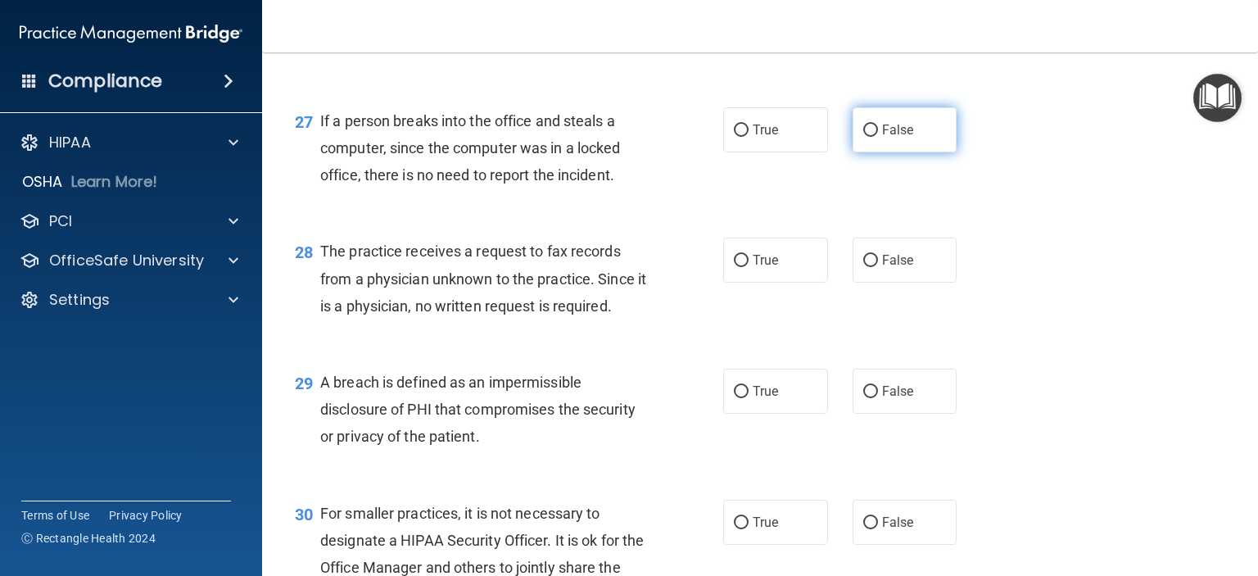
click at [877, 152] on label "False" at bounding box center [904, 129] width 105 height 45
click at [877, 137] on input "False" at bounding box center [870, 130] width 15 height 12
radio input "true"
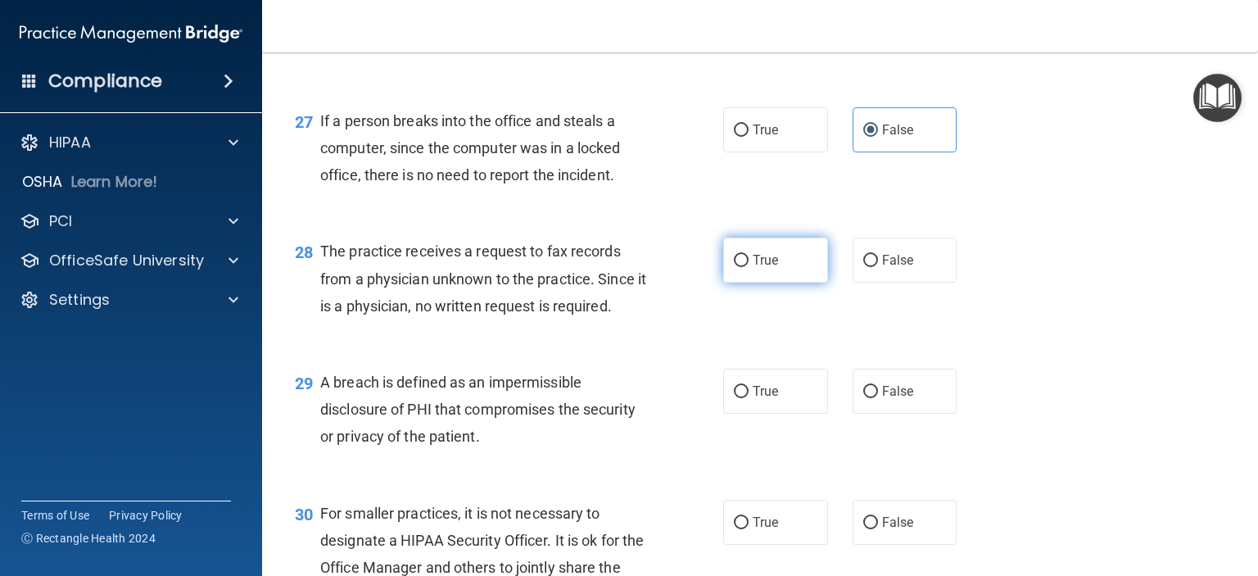
click at [771, 268] on span "True" at bounding box center [765, 260] width 25 height 16
click at [748, 267] on input "True" at bounding box center [741, 261] width 15 height 12
radio input "true"
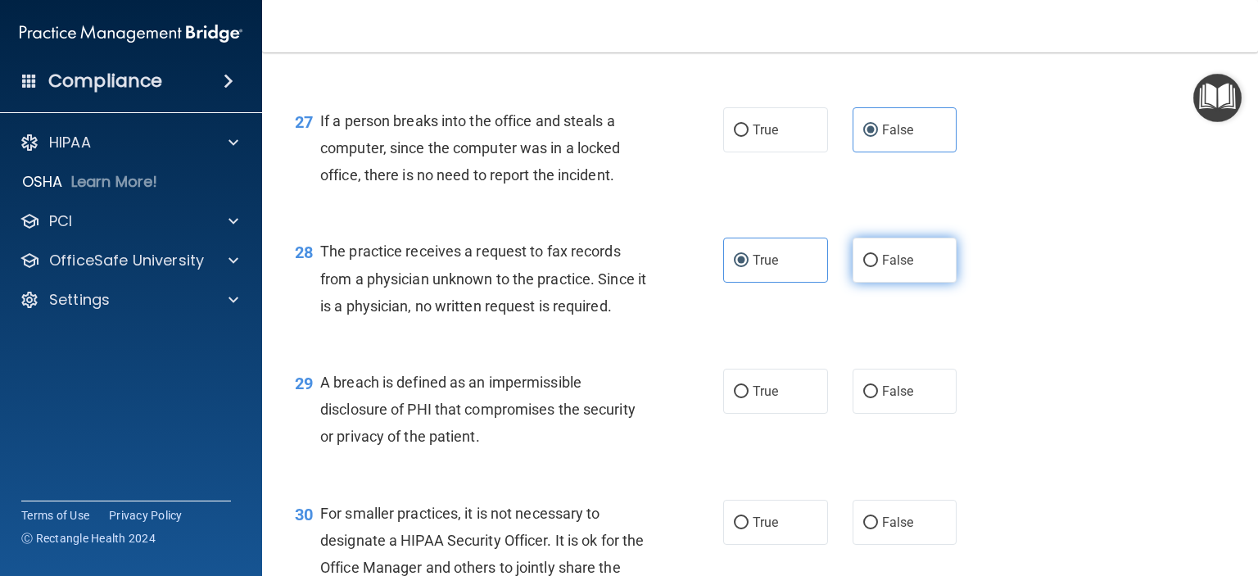
click at [863, 267] on input "False" at bounding box center [870, 261] width 15 height 12
radio input "true"
radio input "false"
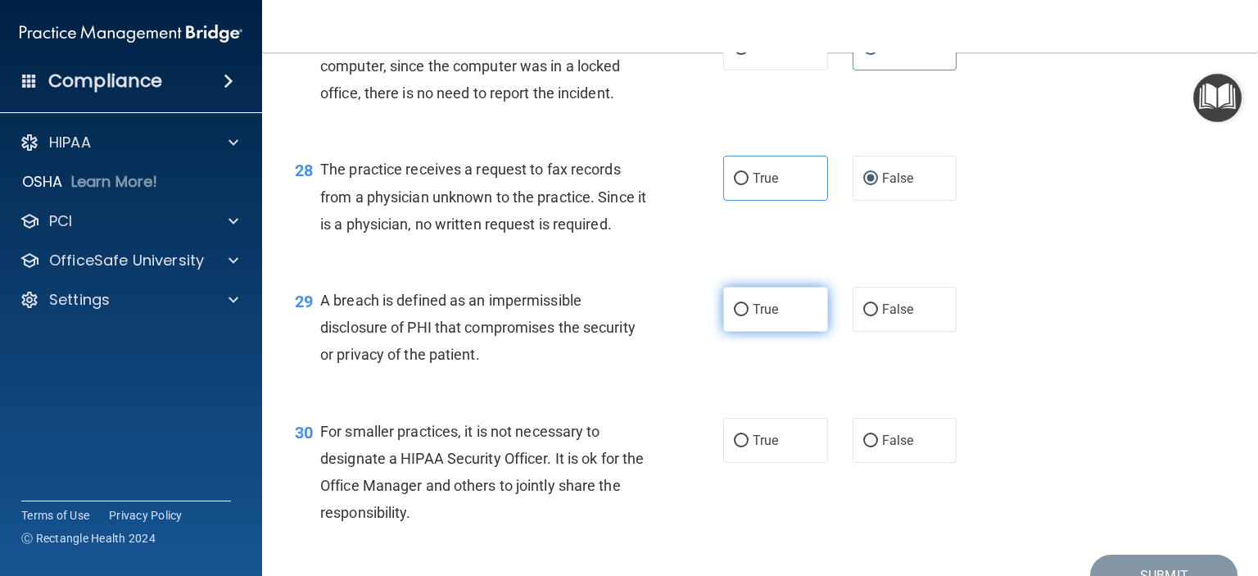
click at [730, 332] on label "True" at bounding box center [775, 309] width 105 height 45
click at [734, 316] on input "True" at bounding box center [741, 310] width 15 height 12
radio input "true"
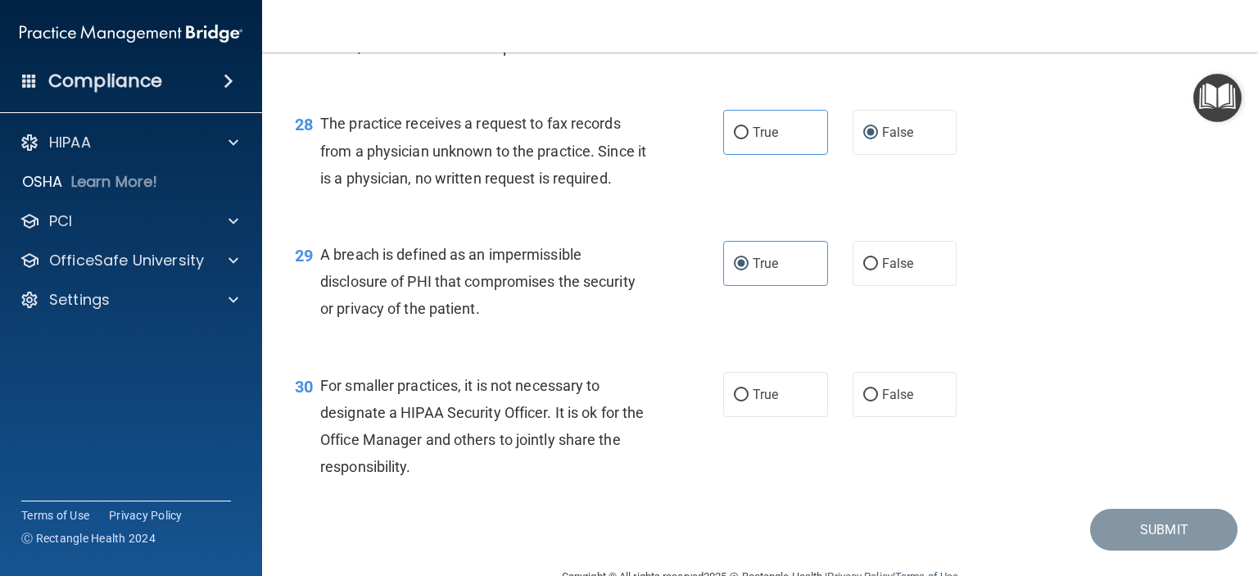
scroll to position [3858, 0]
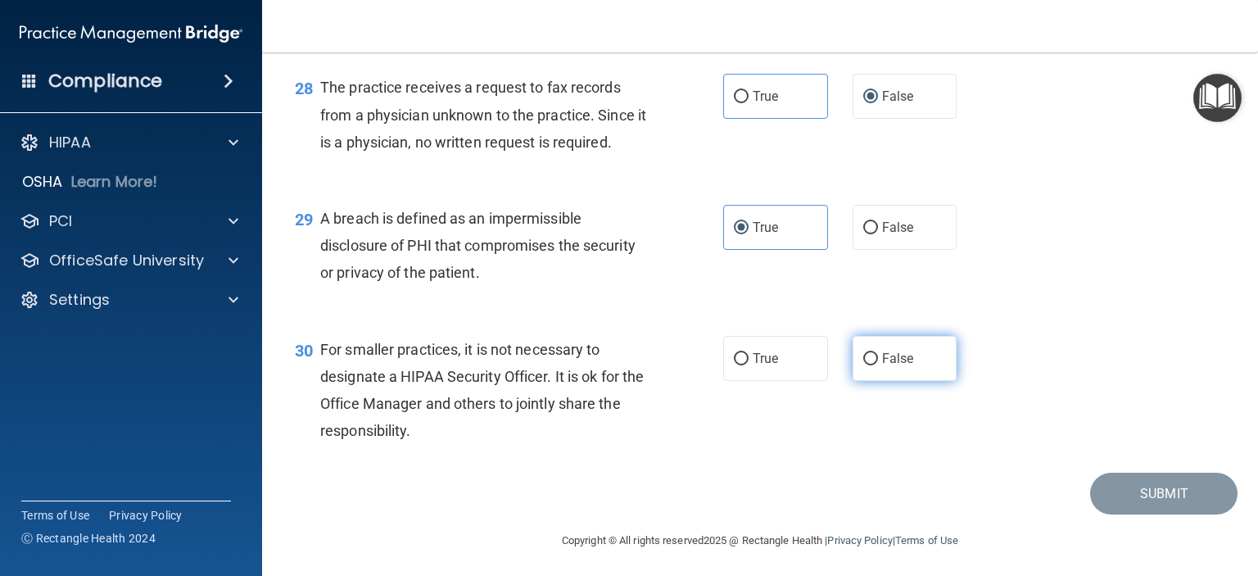
click at [867, 365] on input "False" at bounding box center [870, 359] width 15 height 12
radio input "true"
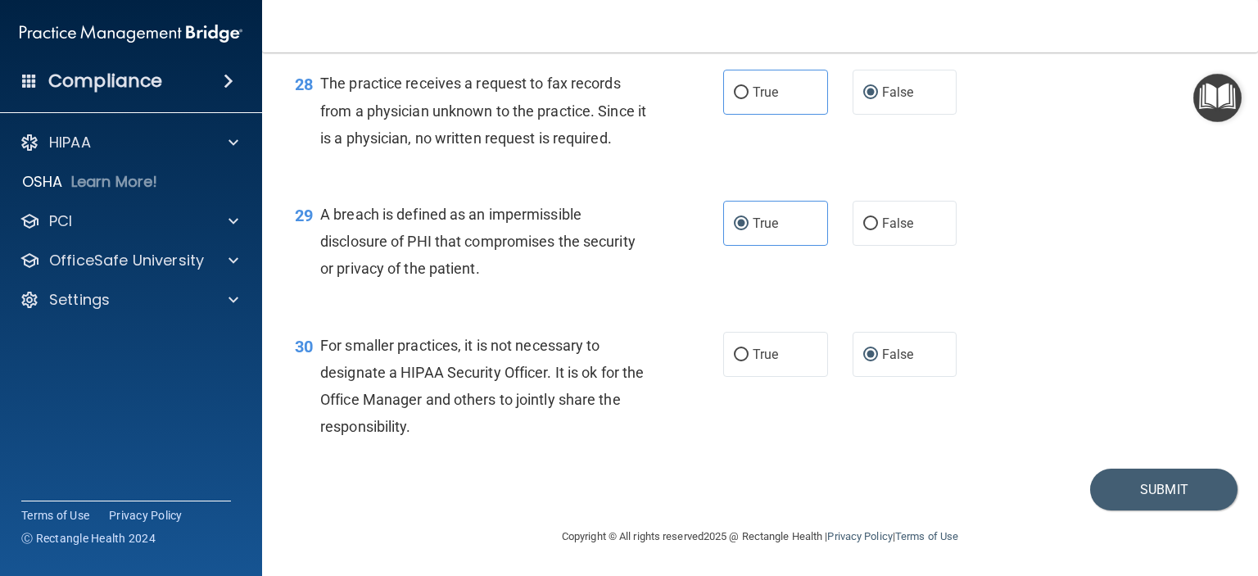
scroll to position [3944, 0]
click at [1140, 490] on button "Submit" at bounding box center [1163, 489] width 147 height 42
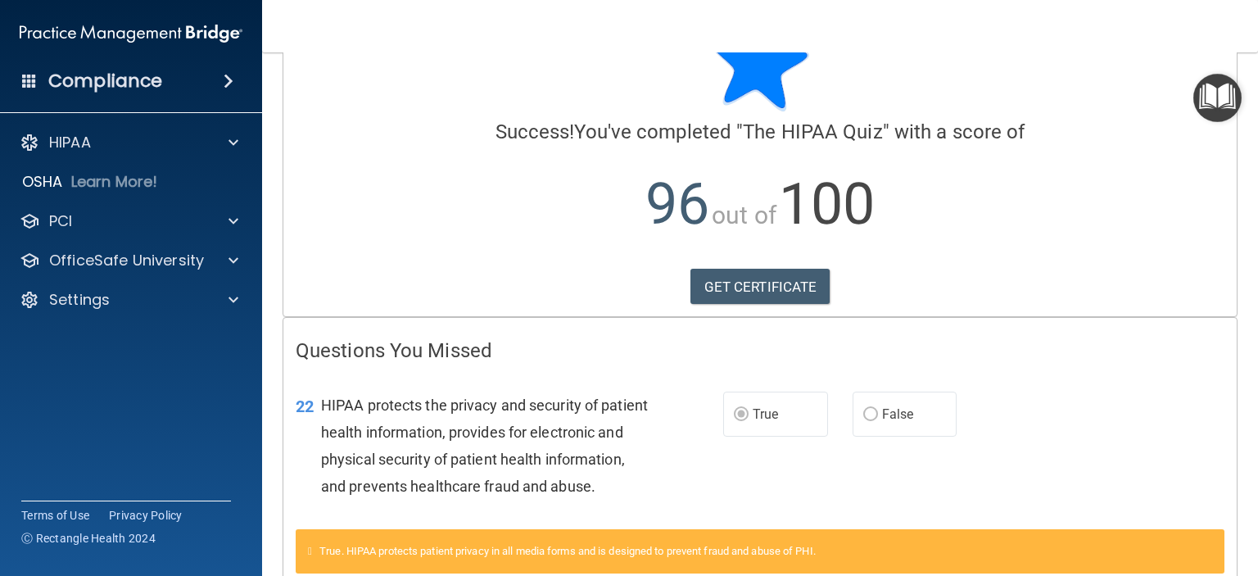
scroll to position [189, 0]
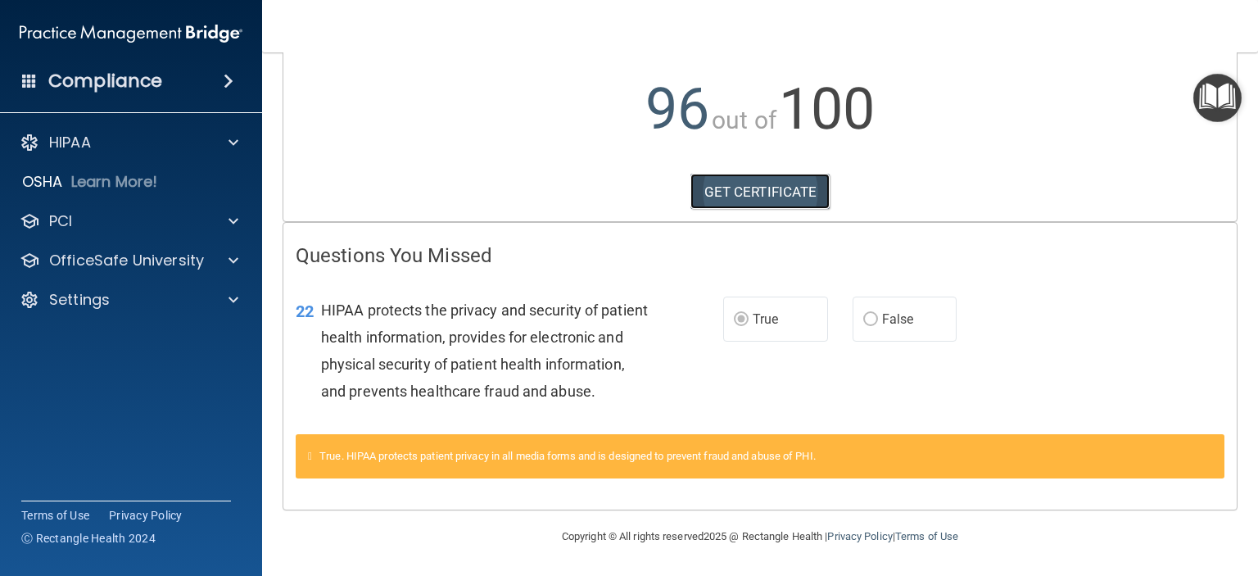
click at [751, 174] on link "GET CERTIFICATE" at bounding box center [760, 192] width 140 height 36
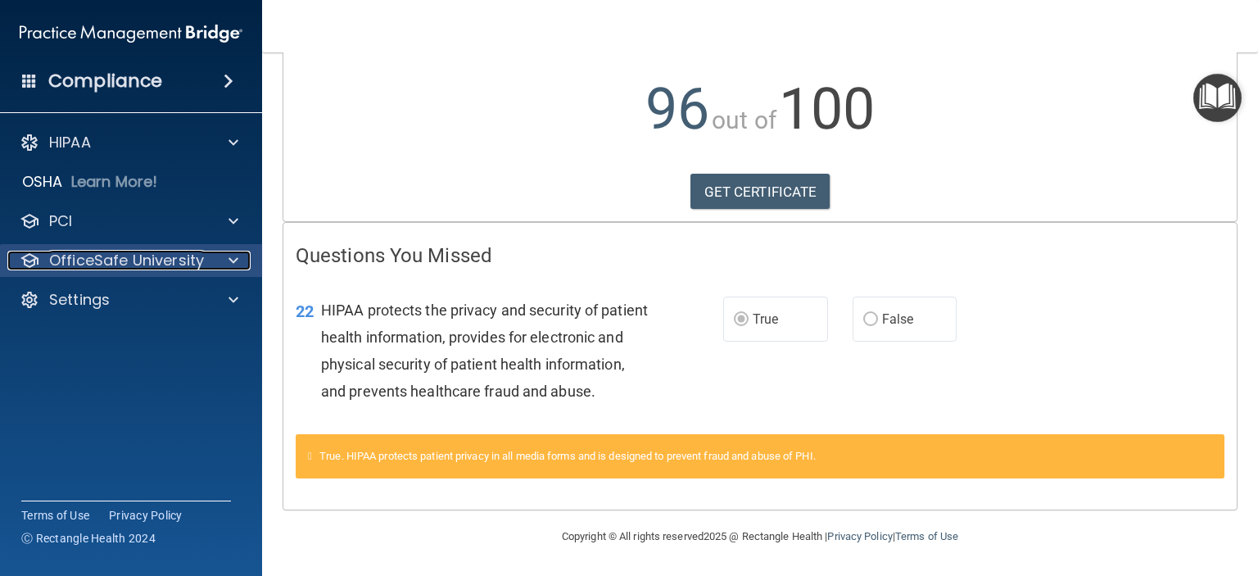
click at [52, 265] on p "OfficeSafe University" at bounding box center [126, 261] width 155 height 20
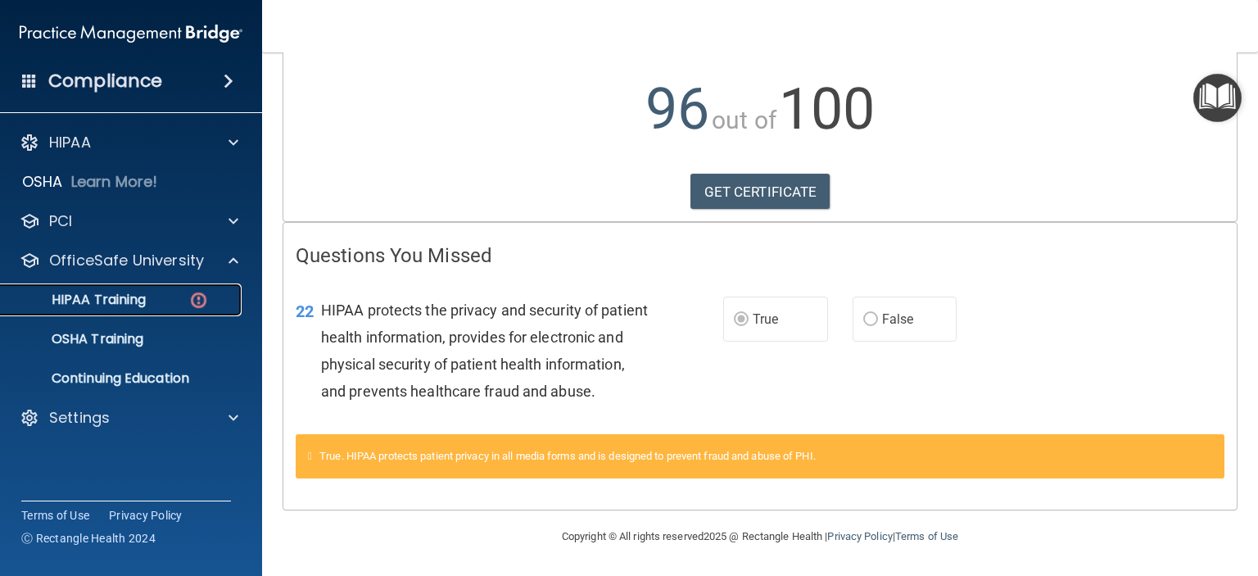
click at [97, 301] on p "HIPAA Training" at bounding box center [78, 300] width 135 height 16
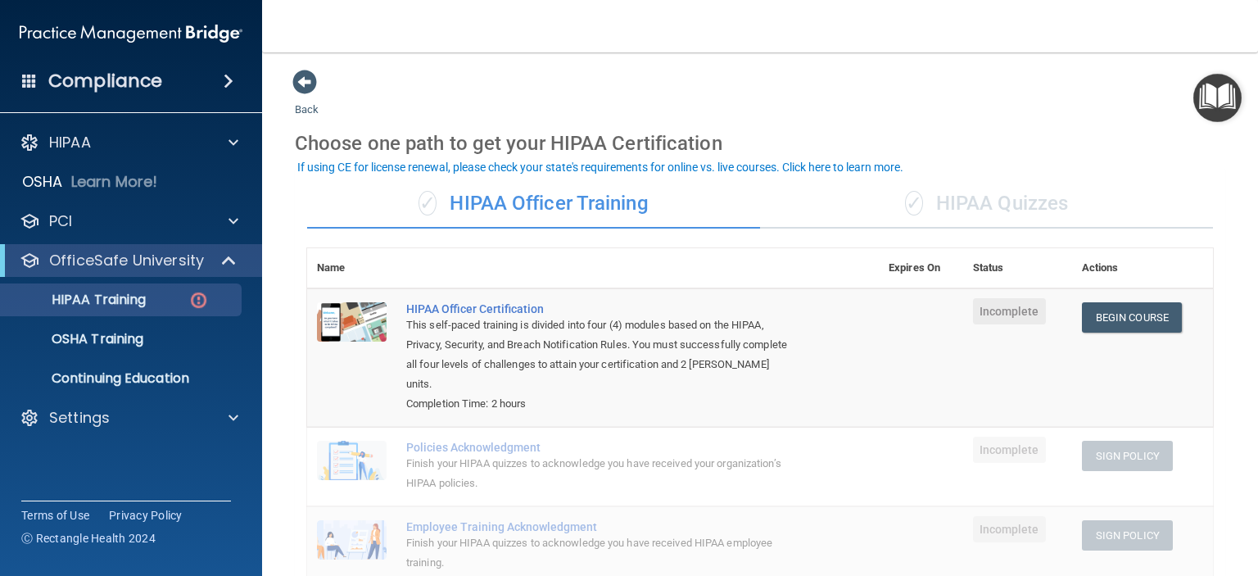
click at [959, 197] on div "✓ HIPAA Quizzes" at bounding box center [986, 203] width 453 height 49
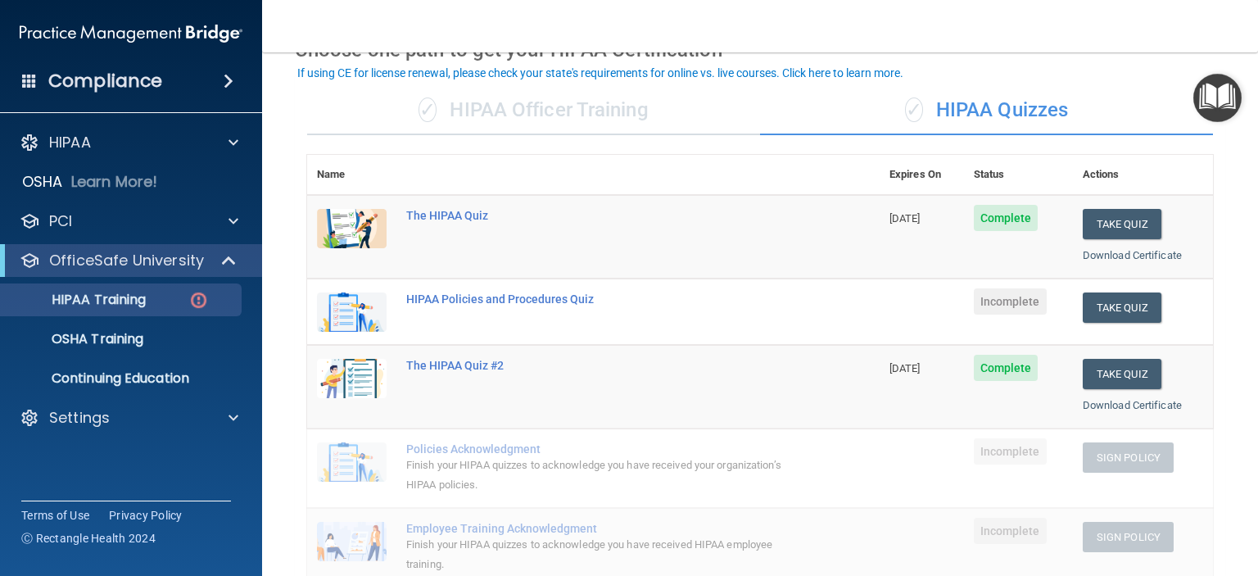
scroll to position [164, 0]
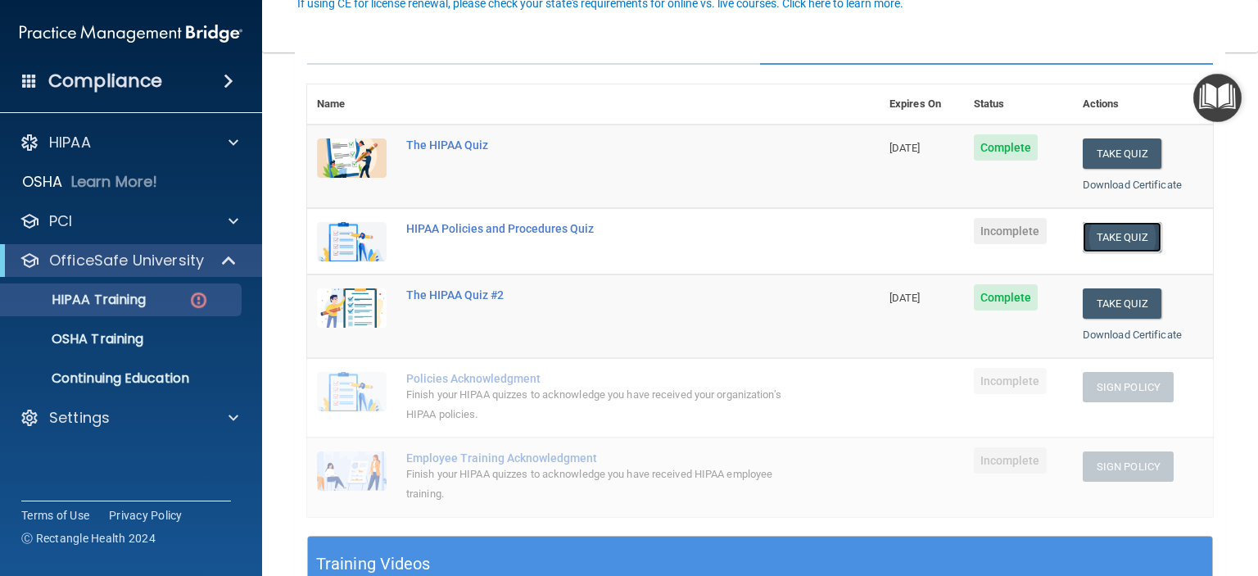
click at [1106, 230] on button "Take Quiz" at bounding box center [1122, 237] width 79 height 30
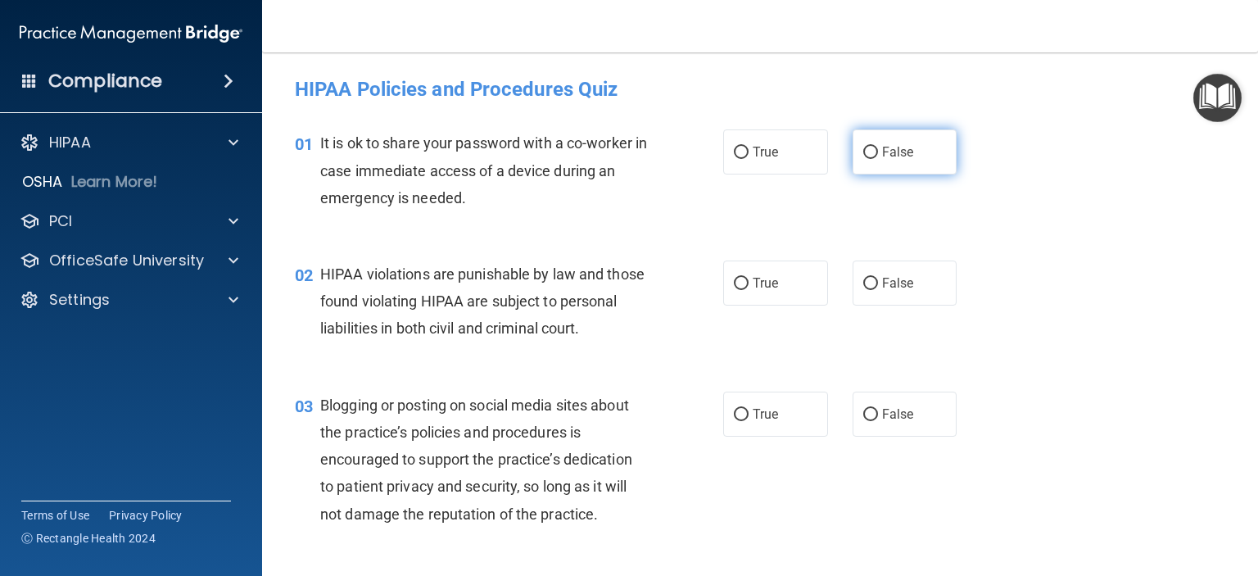
click at [863, 155] on input "False" at bounding box center [870, 153] width 15 height 12
radio input "true"
click at [753, 282] on span "True" at bounding box center [765, 283] width 25 height 16
click at [748, 282] on input "True" at bounding box center [741, 284] width 15 height 12
radio input "true"
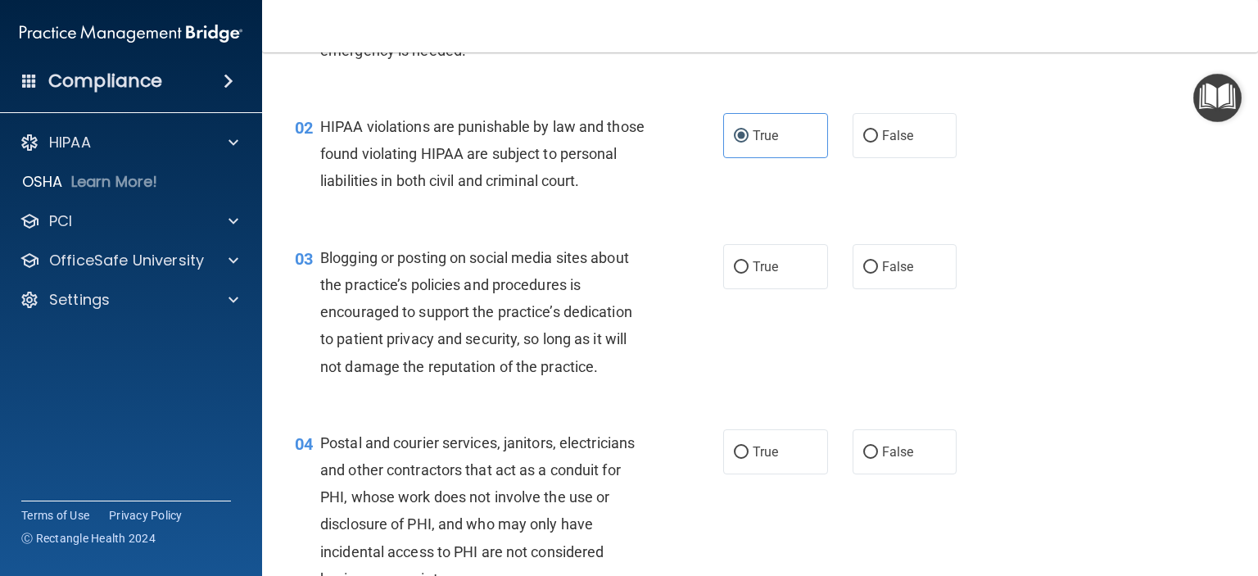
scroll to position [164, 0]
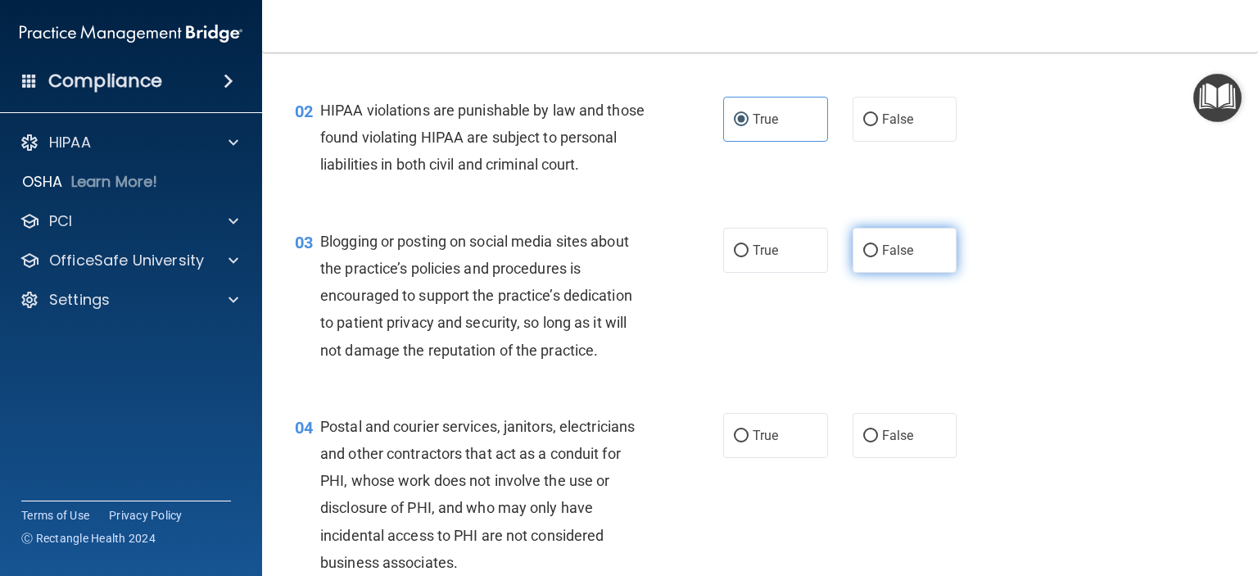
click at [878, 273] on label "False" at bounding box center [904, 250] width 105 height 45
click at [878, 257] on input "False" at bounding box center [870, 251] width 15 height 12
radio input "true"
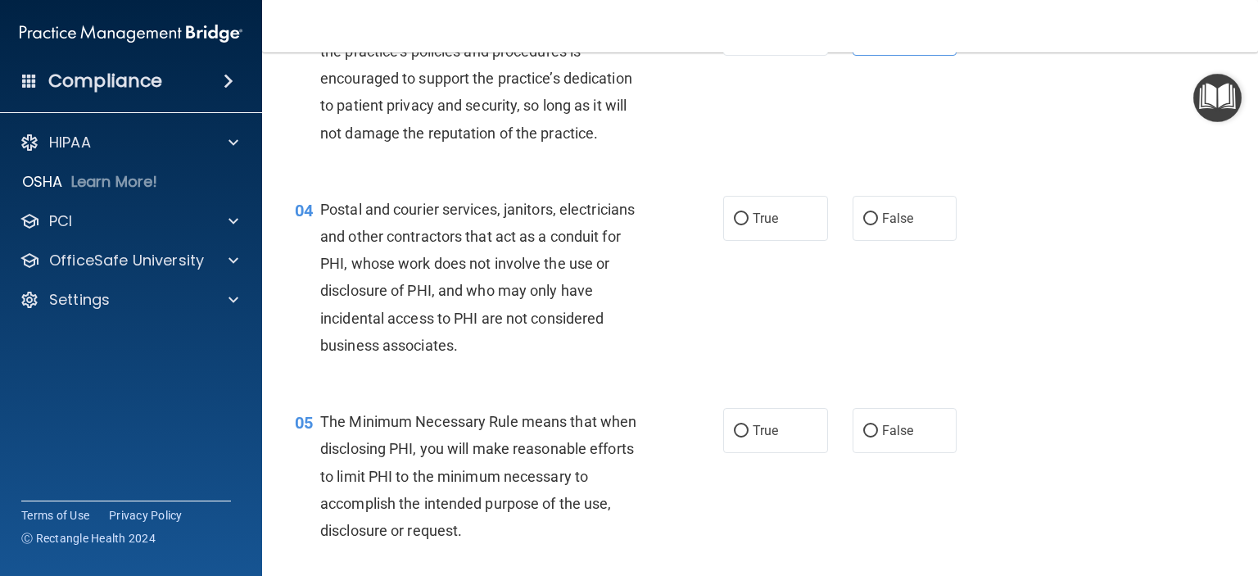
scroll to position [409, 0]
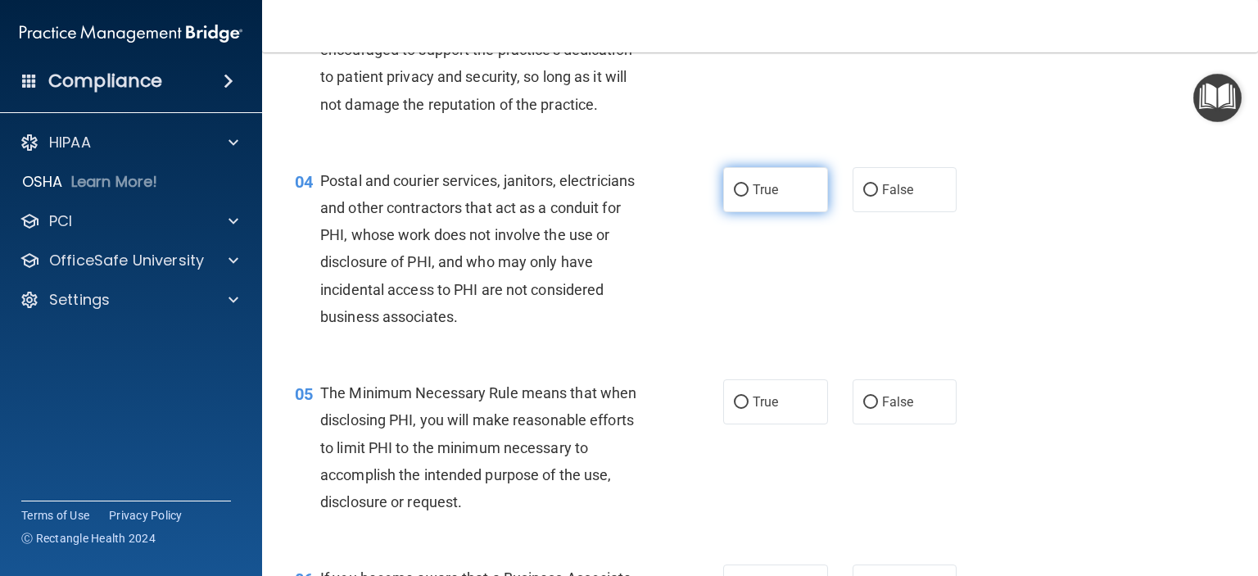
click at [734, 197] on input "True" at bounding box center [741, 190] width 15 height 12
radio input "true"
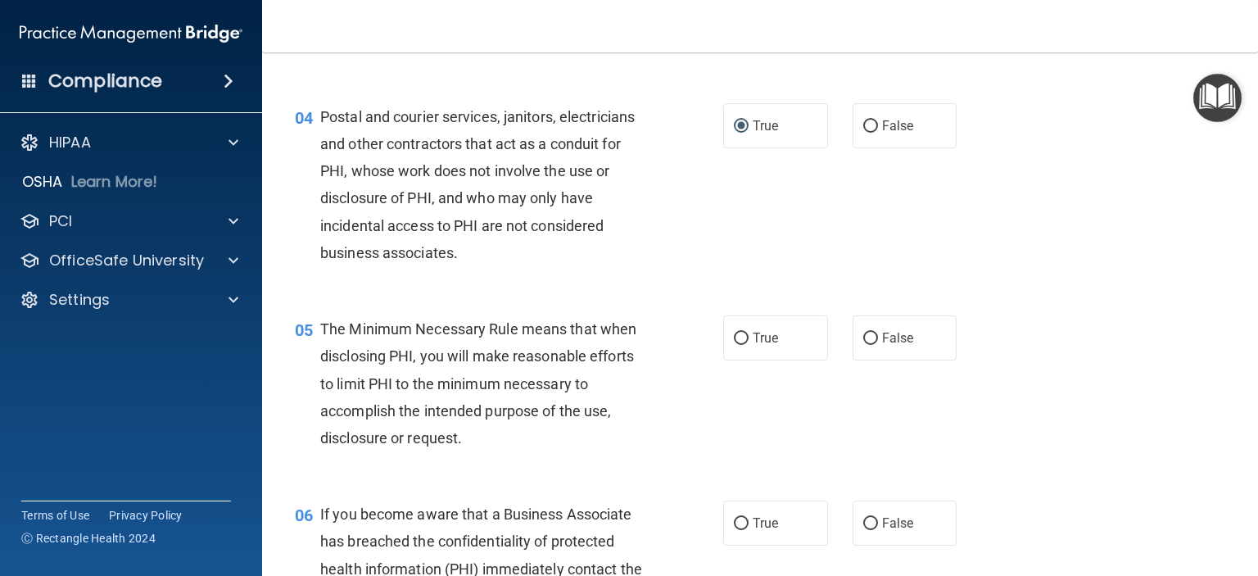
scroll to position [573, 0]
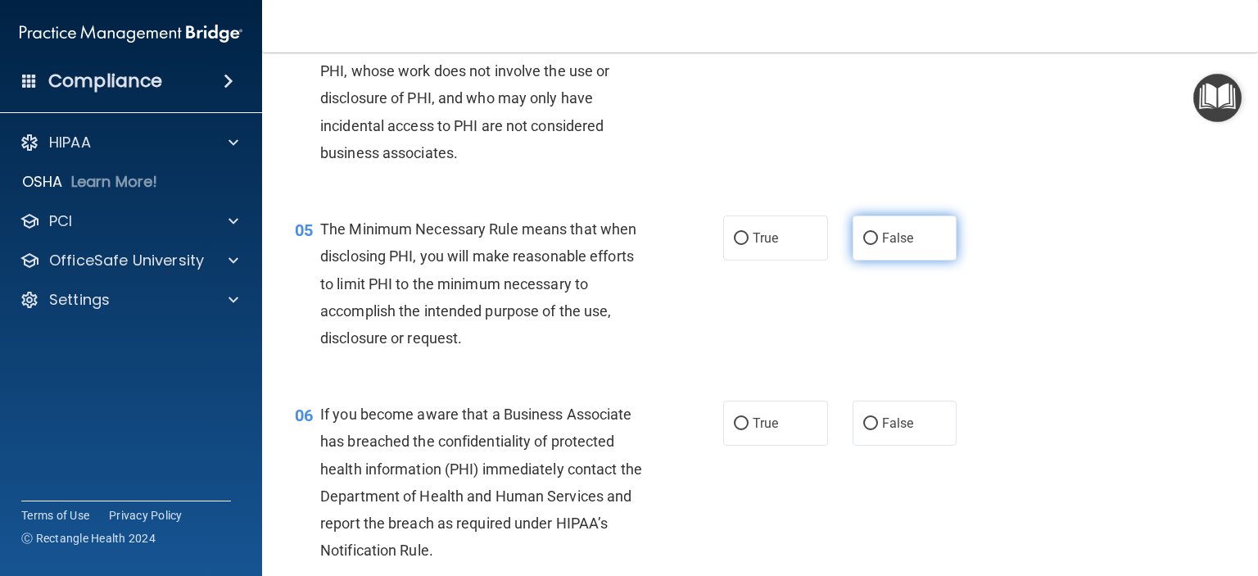
click at [866, 245] on input "False" at bounding box center [870, 239] width 15 height 12
radio input "true"
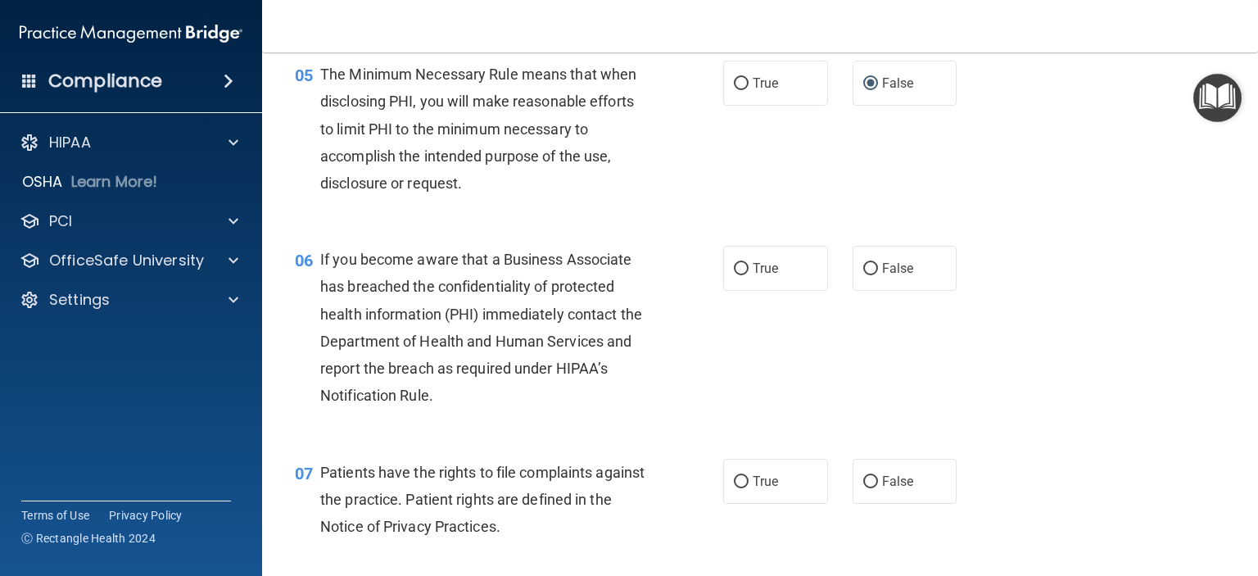
scroll to position [737, 0]
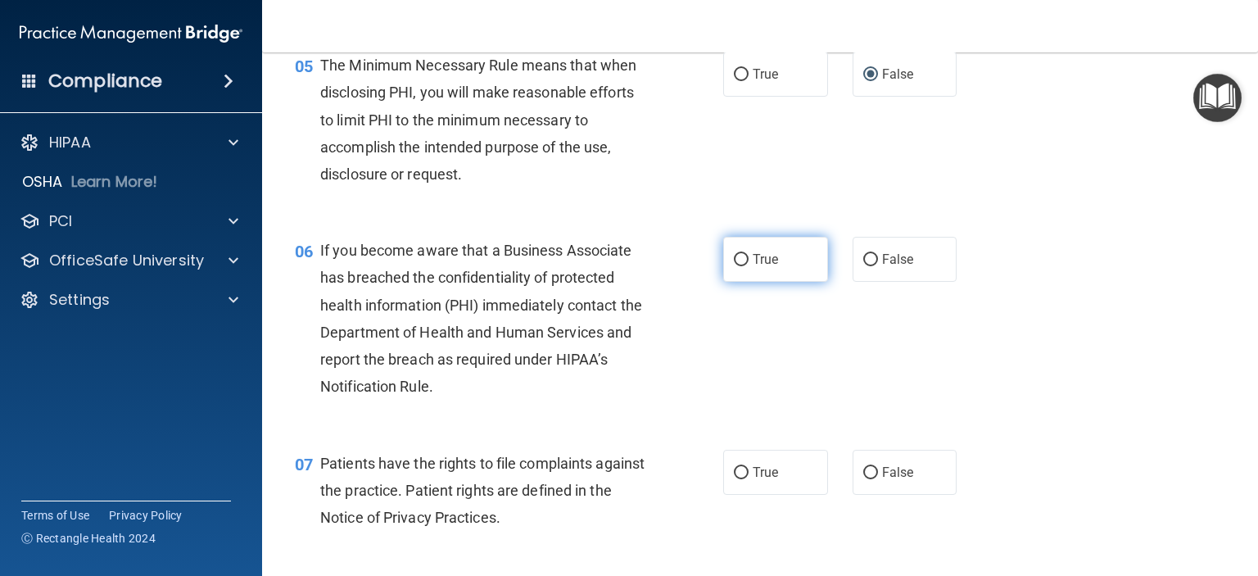
click at [775, 282] on label "True" at bounding box center [775, 259] width 105 height 45
click at [748, 266] on input "True" at bounding box center [741, 260] width 15 height 12
radio input "true"
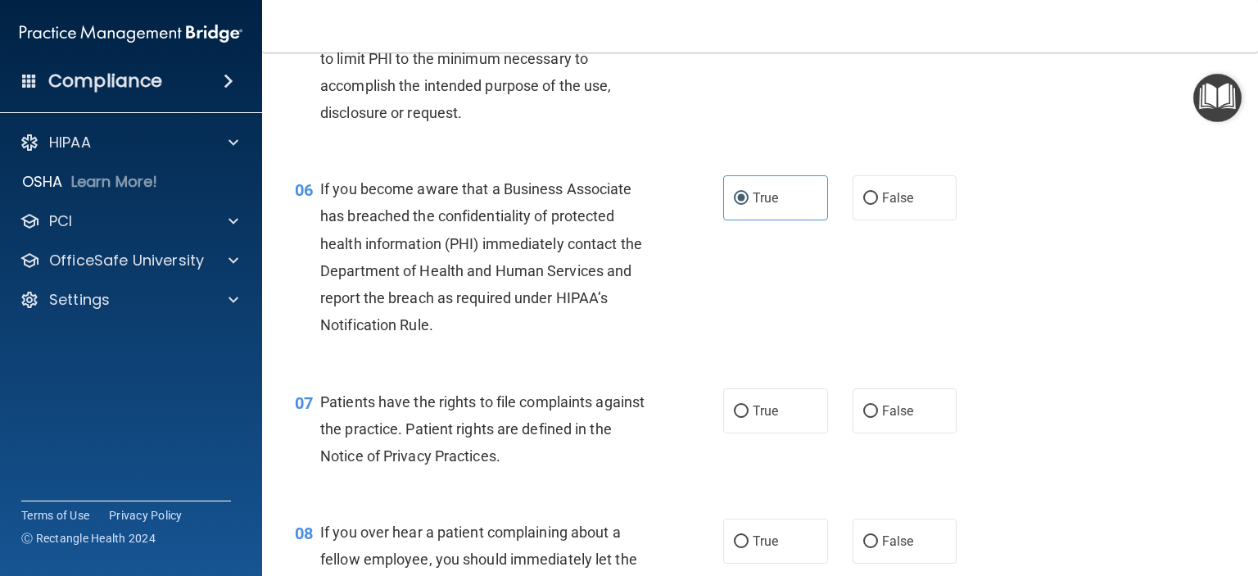
scroll to position [901, 0]
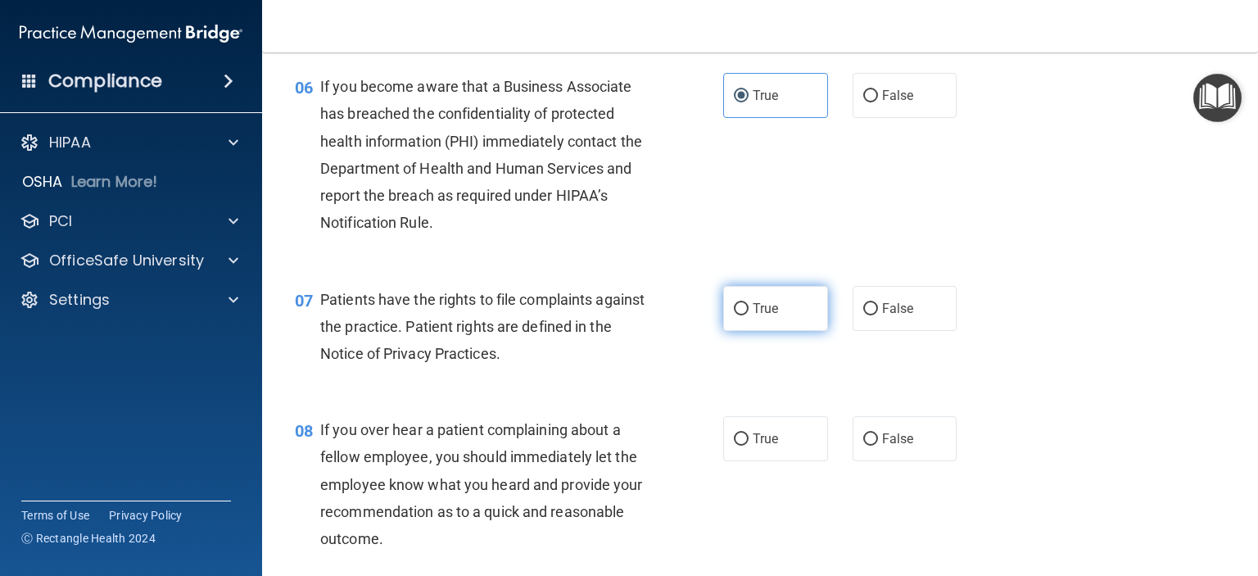
click at [739, 315] on input "True" at bounding box center [741, 309] width 15 height 12
radio input "true"
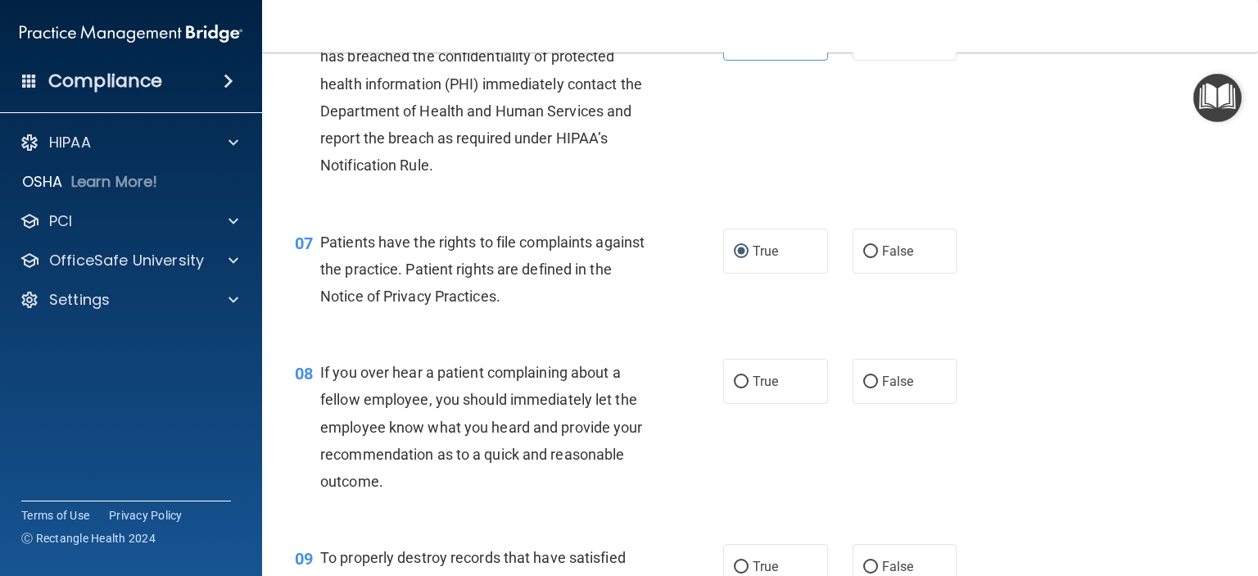
scroll to position [1065, 0]
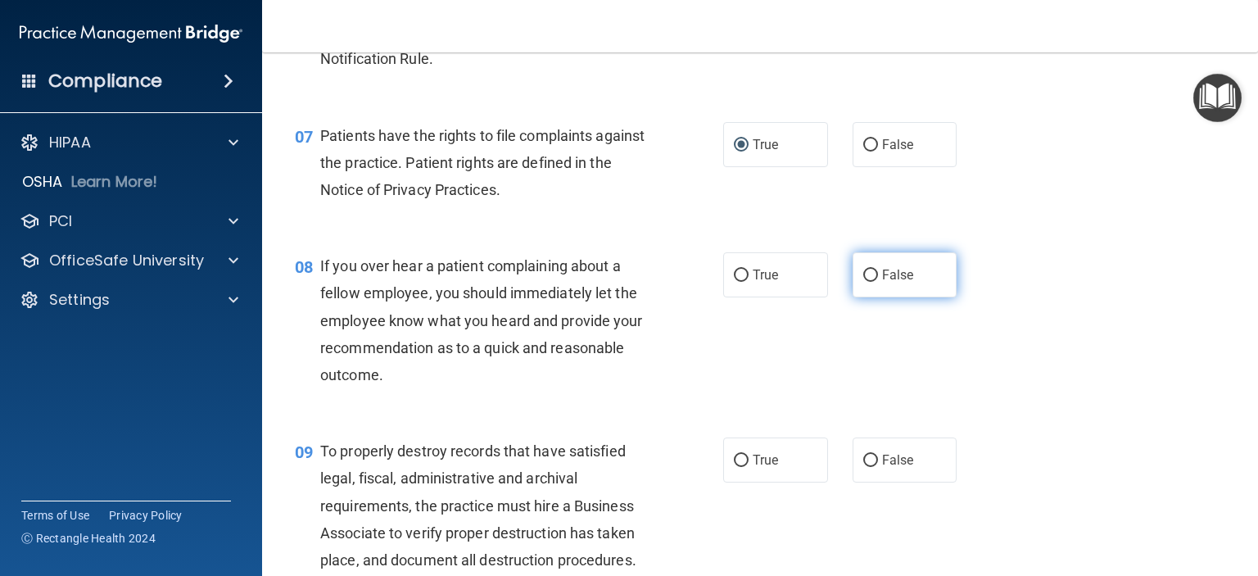
click at [876, 297] on label "False" at bounding box center [904, 274] width 105 height 45
click at [876, 282] on input "False" at bounding box center [870, 275] width 15 height 12
radio input "true"
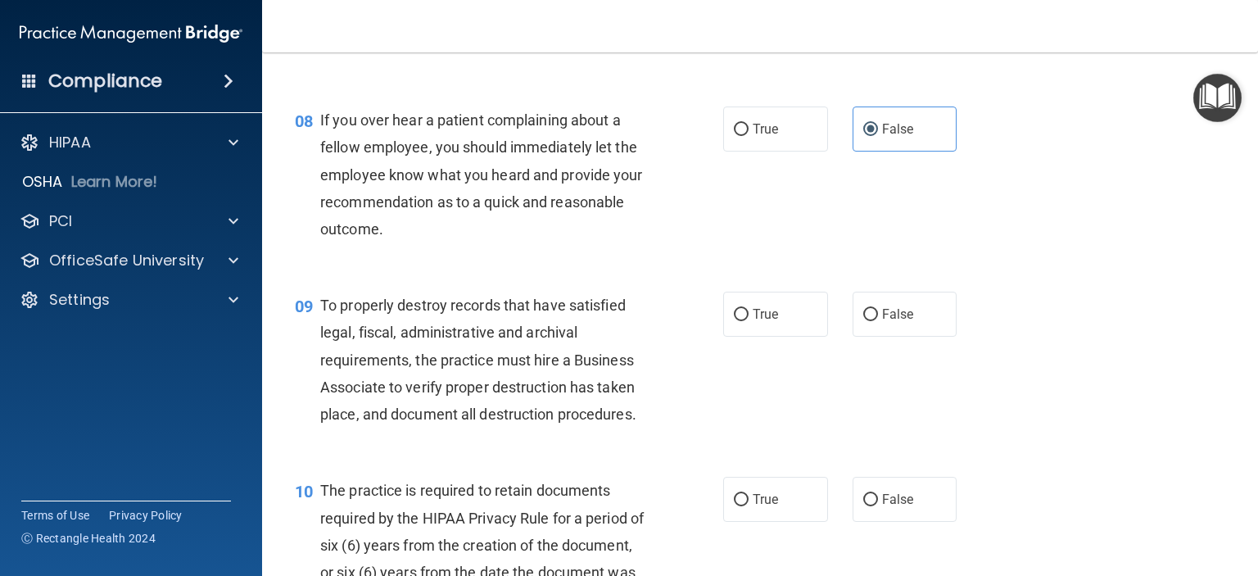
scroll to position [1228, 0]
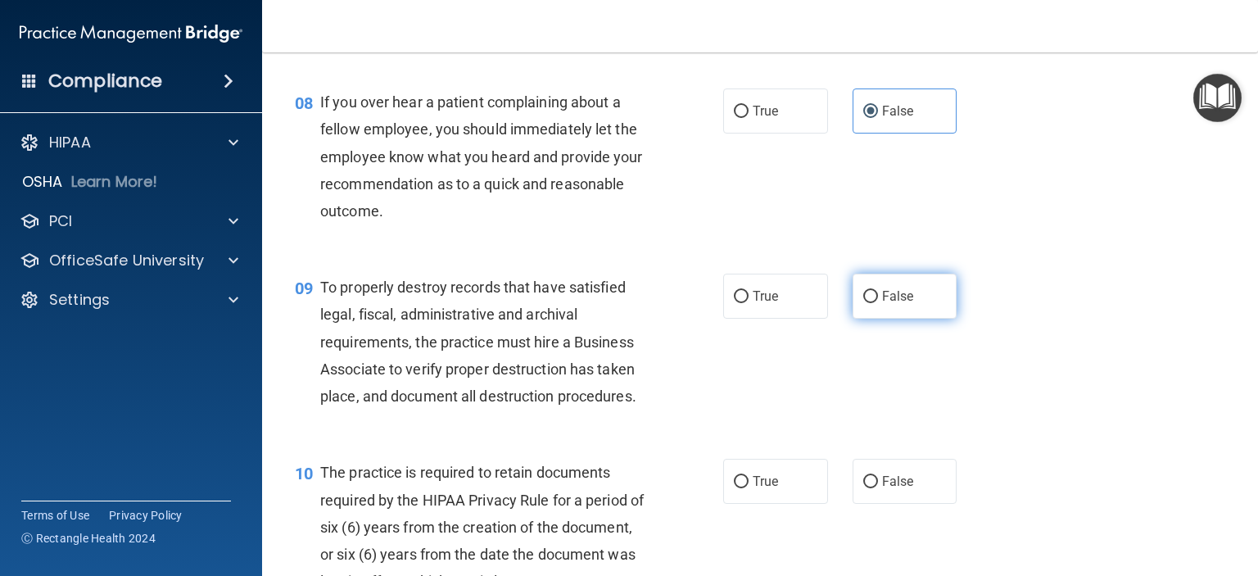
click at [916, 319] on label "False" at bounding box center [904, 296] width 105 height 45
click at [878, 303] on input "False" at bounding box center [870, 297] width 15 height 12
radio input "true"
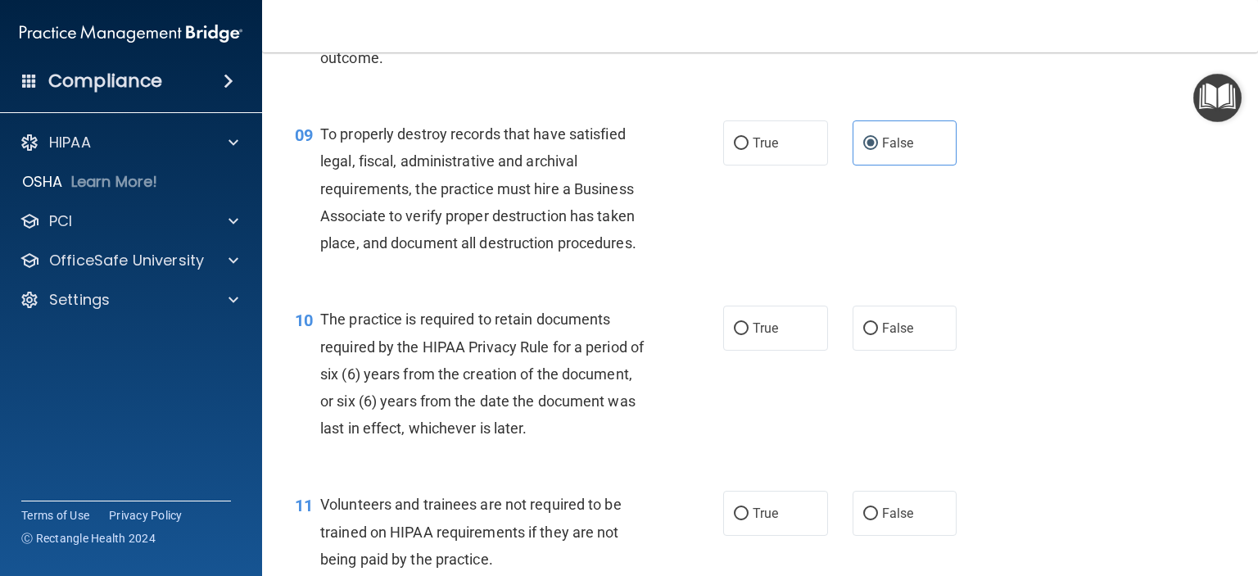
scroll to position [1392, 0]
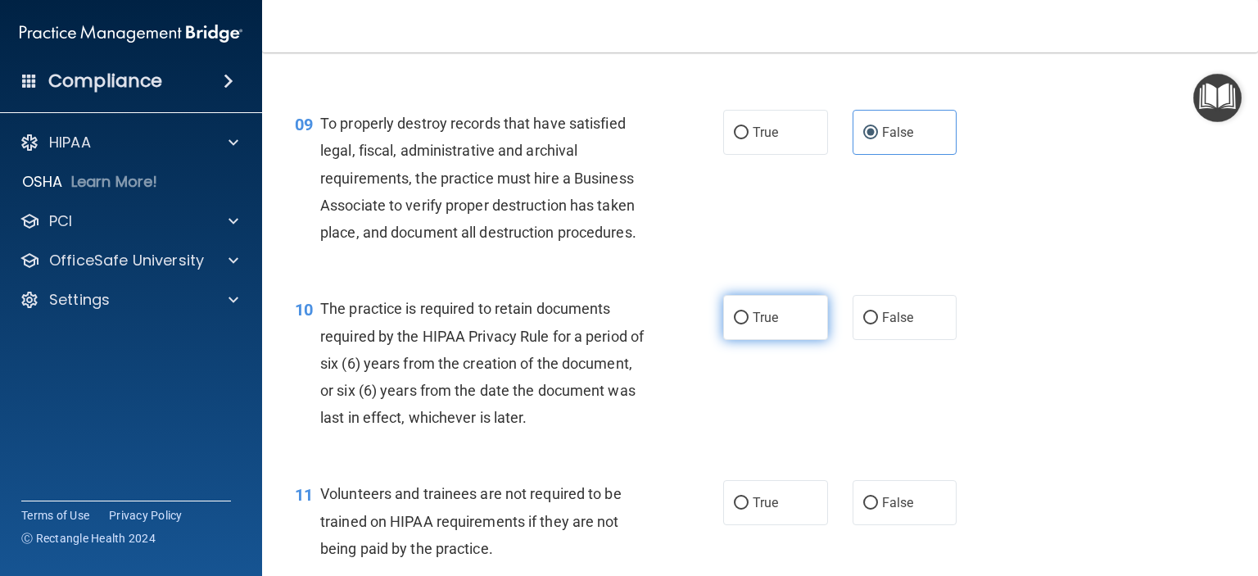
click at [754, 325] on span "True" at bounding box center [765, 318] width 25 height 16
click at [734, 324] on input "True" at bounding box center [741, 318] width 15 height 12
radio input "true"
click at [1135, 319] on div "10 The practice is required to retain documents required by the HIPAA Privacy R…" at bounding box center [760, 366] width 955 height 185
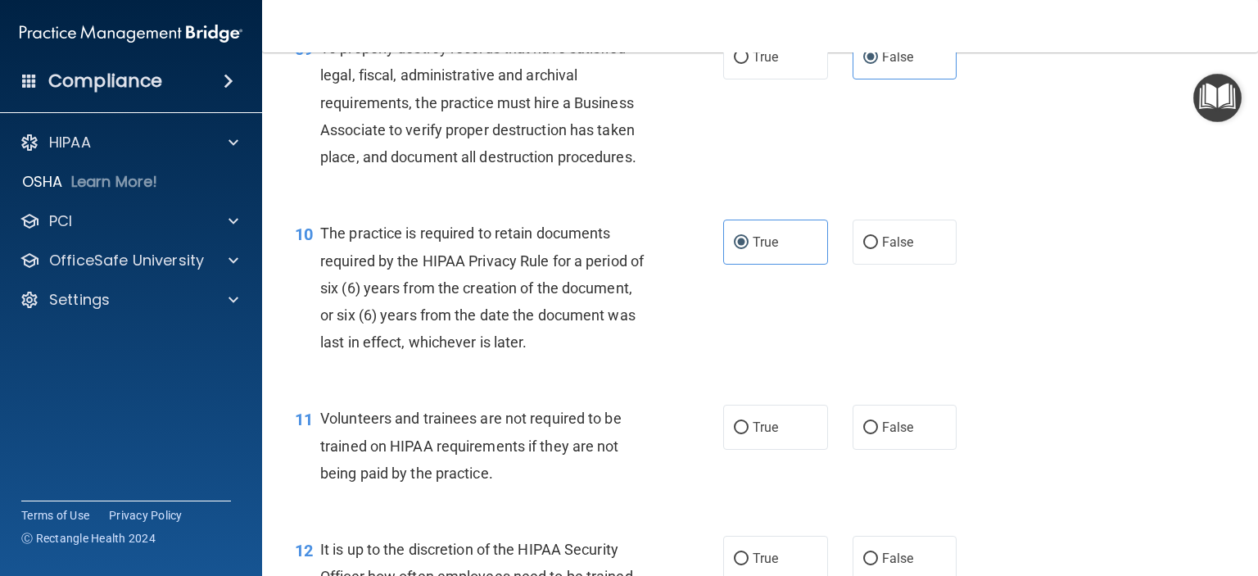
scroll to position [1638, 0]
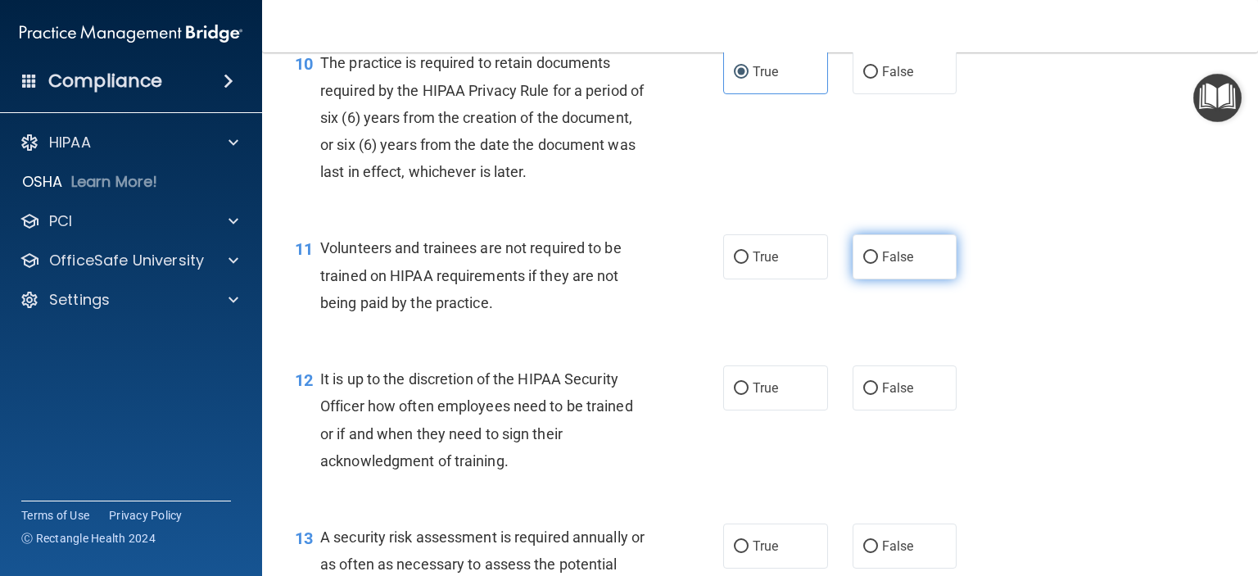
click at [891, 265] on span "False" at bounding box center [898, 257] width 32 height 16
click at [878, 264] on input "False" at bounding box center [870, 257] width 15 height 12
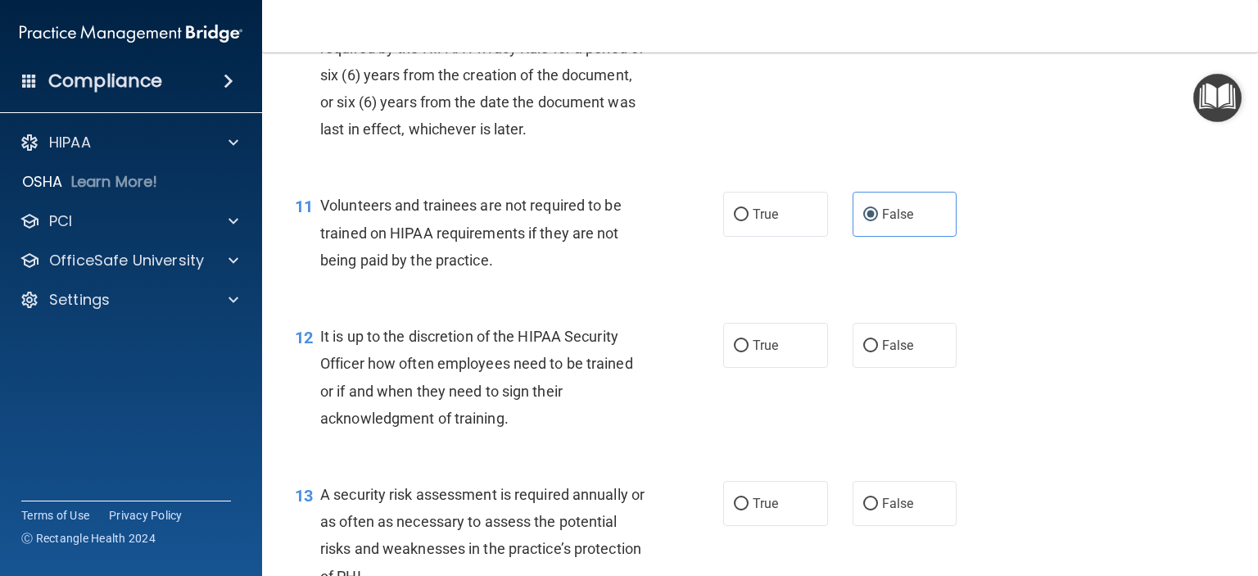
scroll to position [1720, 0]
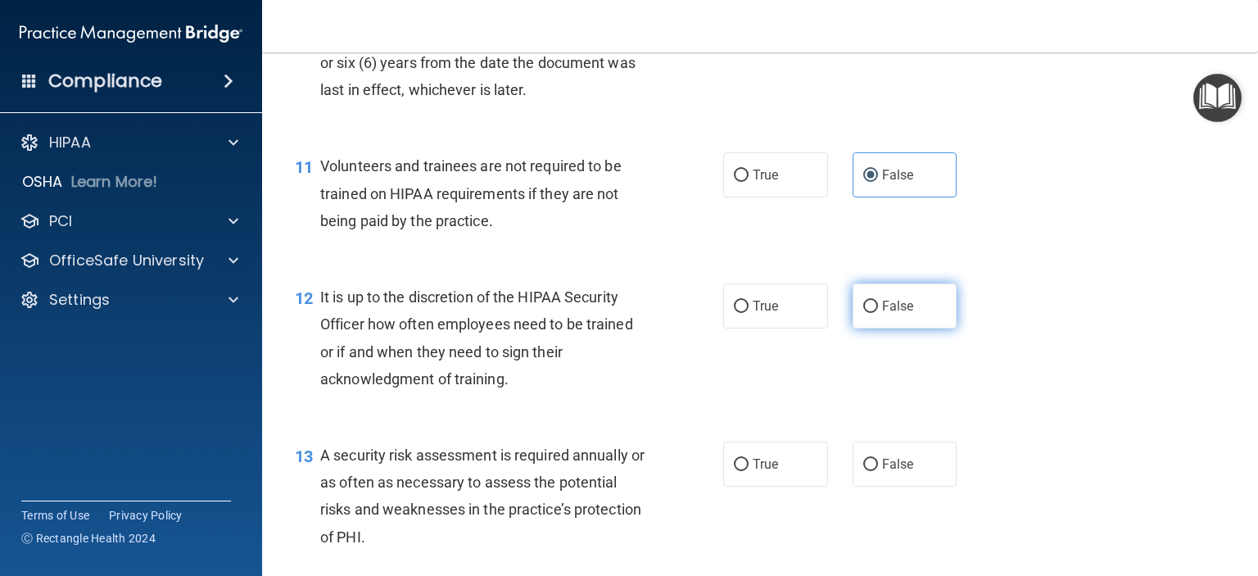
click at [884, 314] on span "False" at bounding box center [898, 306] width 32 height 16
click at [878, 313] on input "False" at bounding box center [870, 307] width 15 height 12
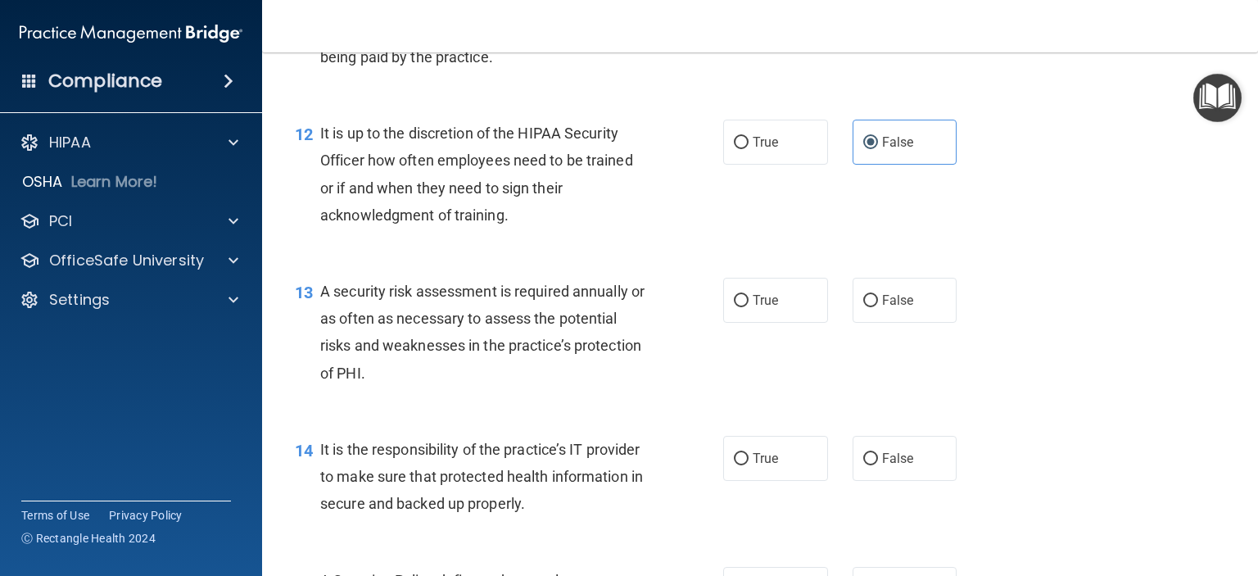
scroll to position [1965, 0]
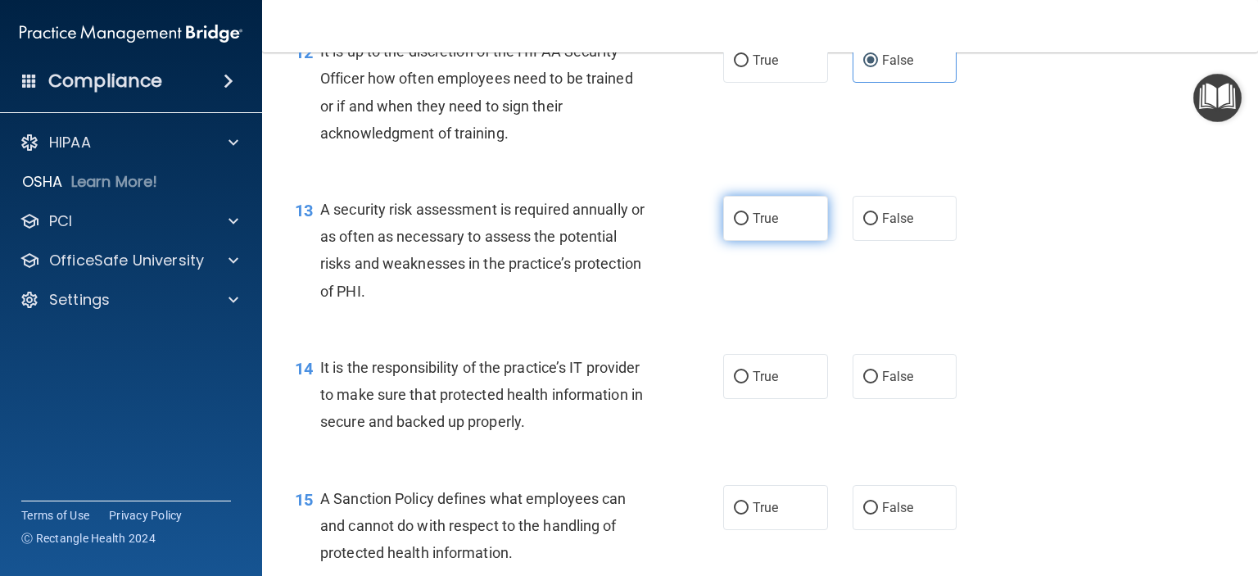
click at [739, 240] on label "True" at bounding box center [775, 218] width 105 height 45
click at [735, 225] on input "True" at bounding box center [741, 219] width 15 height 12
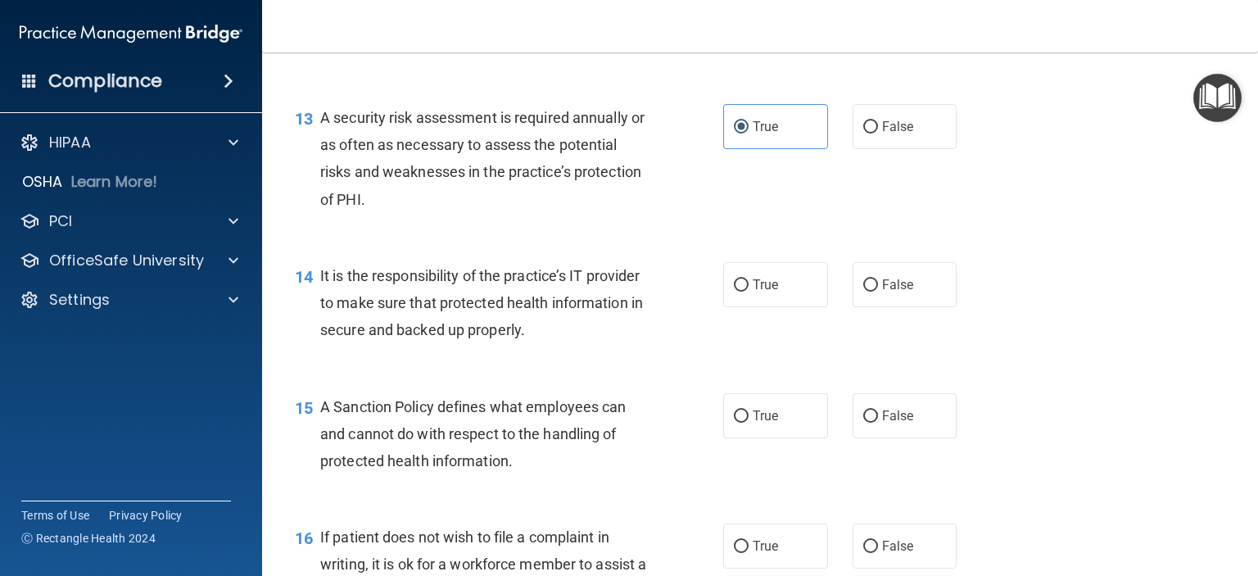
scroll to position [2129, 0]
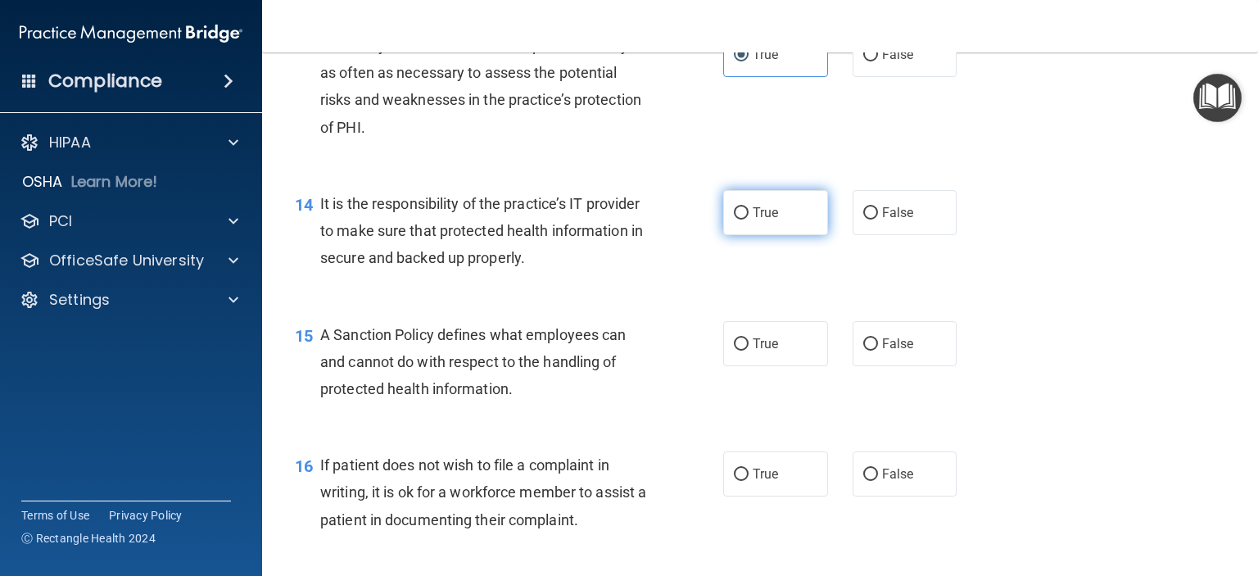
click at [735, 219] on input "True" at bounding box center [741, 213] width 15 height 12
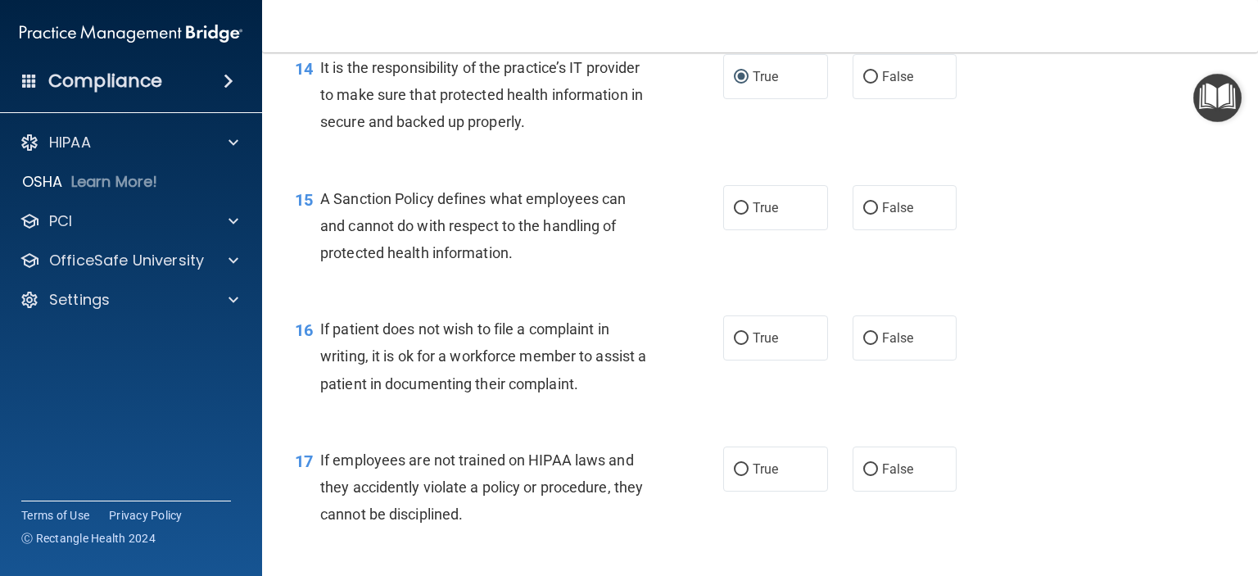
scroll to position [2293, 0]
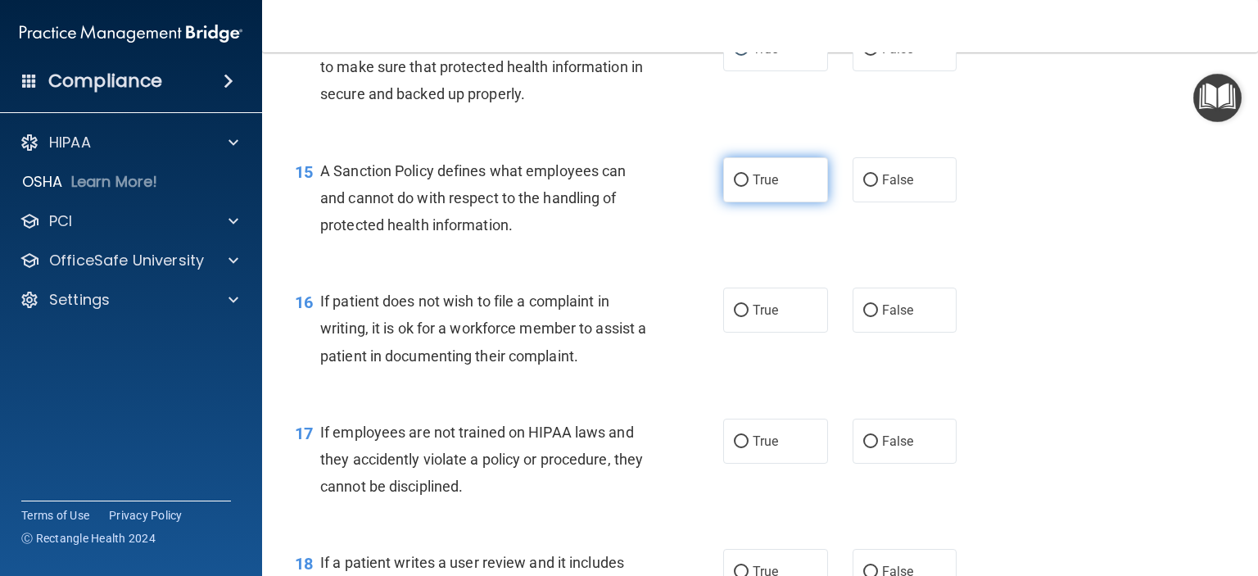
click at [735, 187] on input "True" at bounding box center [741, 180] width 15 height 12
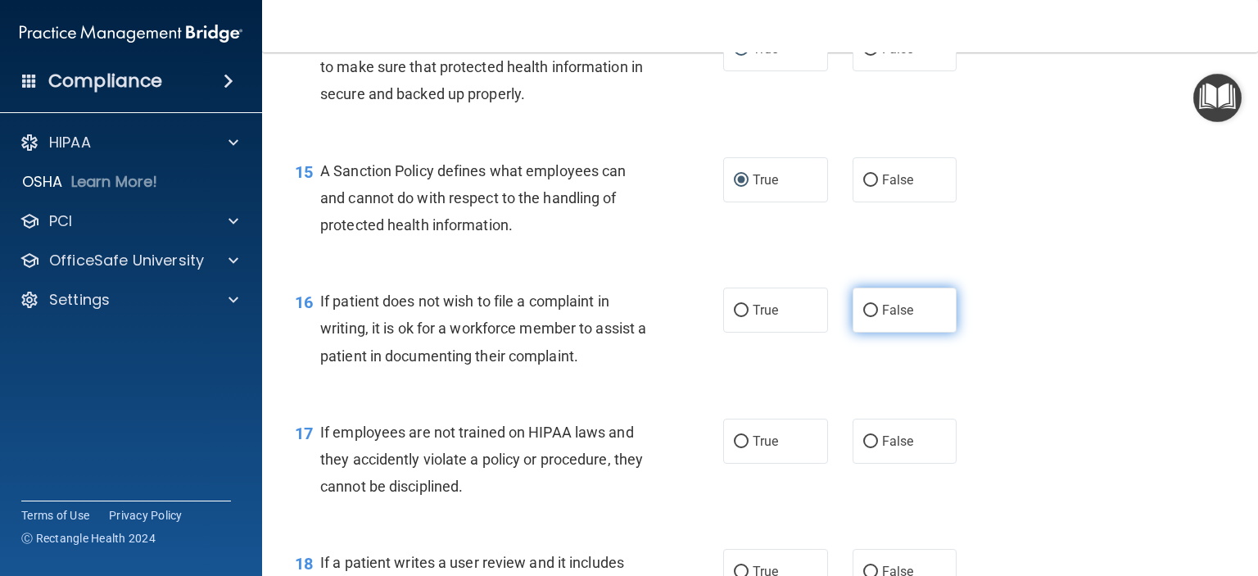
click at [863, 317] on input "False" at bounding box center [870, 311] width 15 height 12
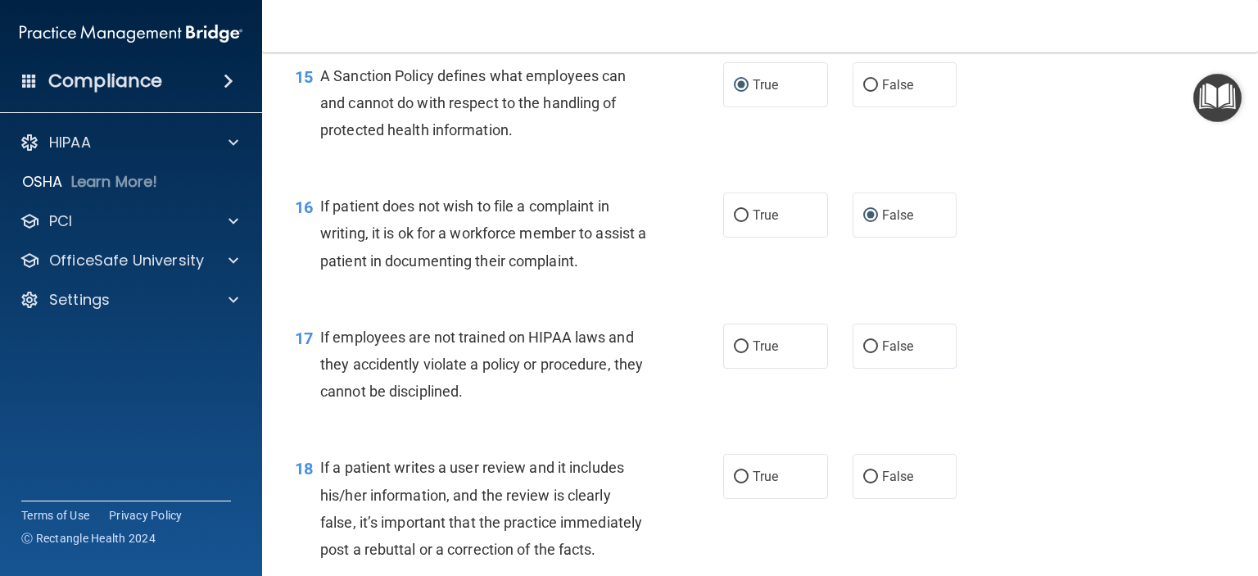
scroll to position [2539, 0]
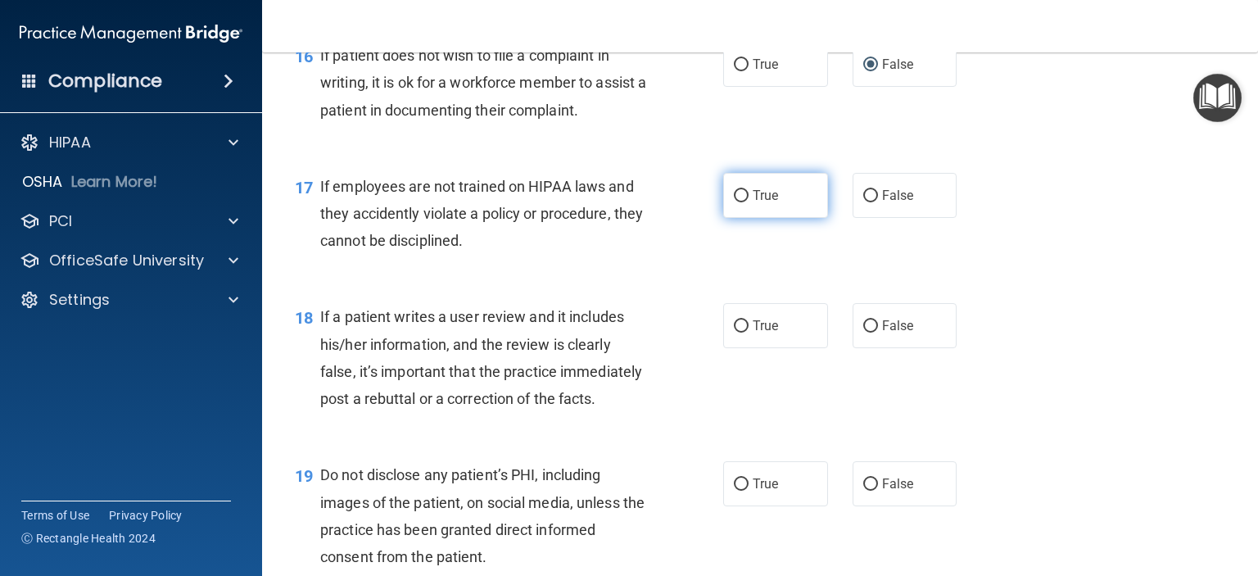
click at [734, 202] on input "True" at bounding box center [741, 196] width 15 height 12
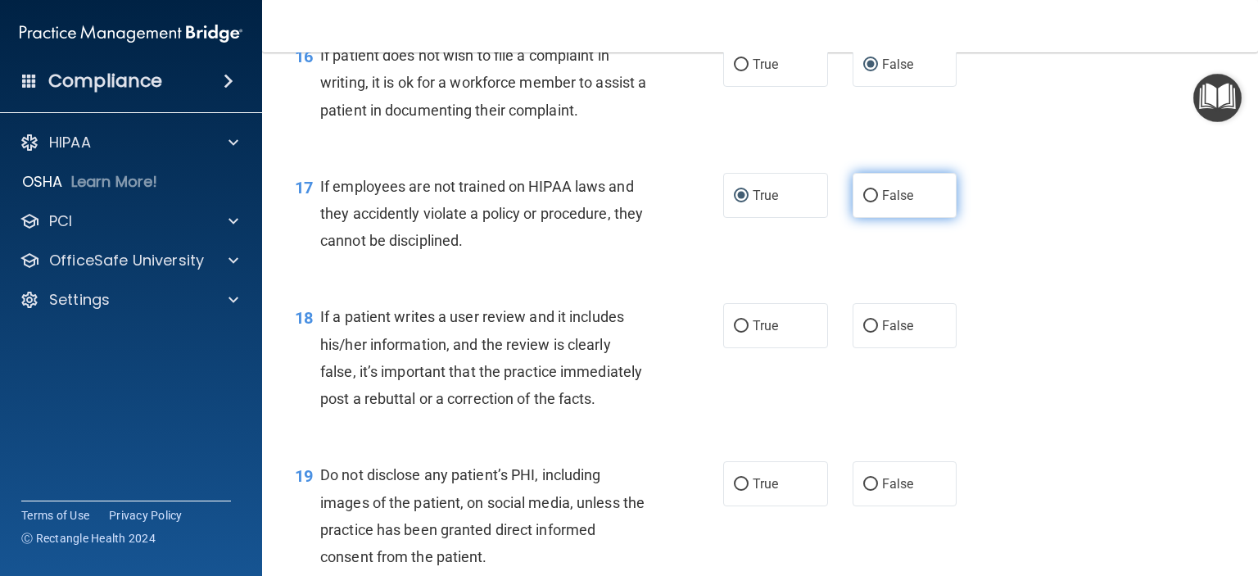
click at [863, 202] on input "False" at bounding box center [870, 196] width 15 height 12
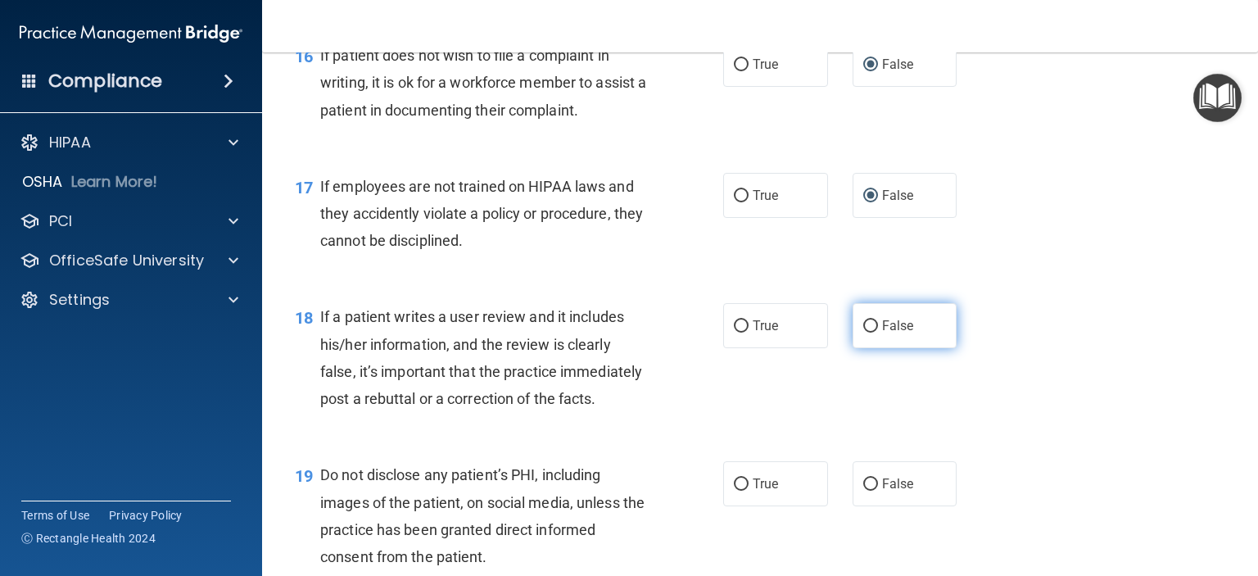
click at [863, 332] on input "False" at bounding box center [870, 326] width 15 height 12
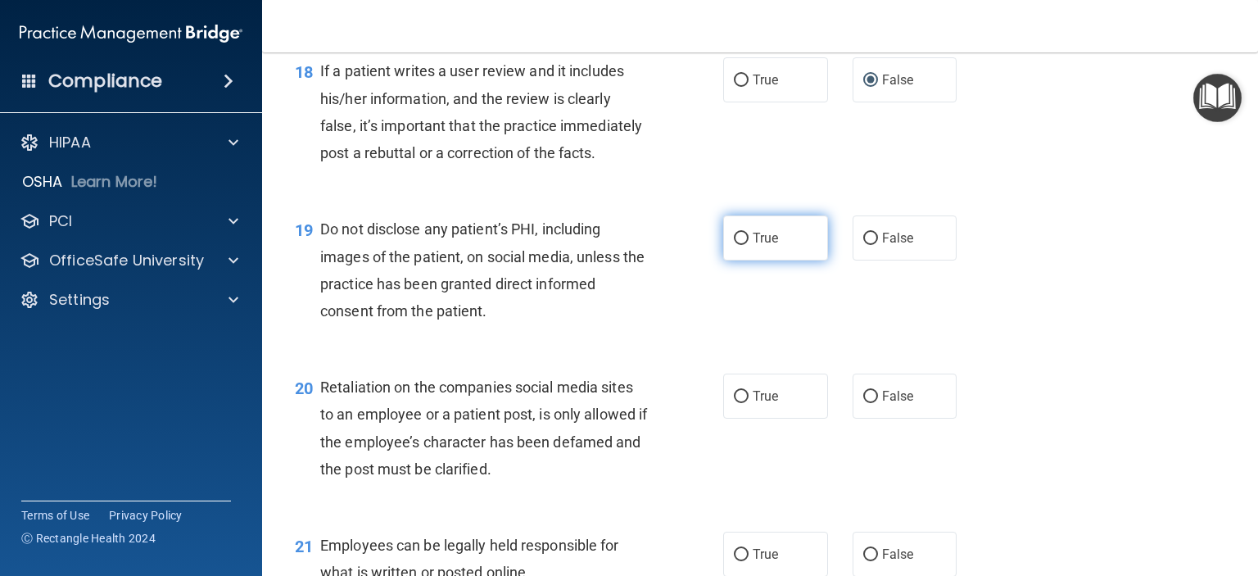
click at [759, 246] on span "True" at bounding box center [765, 238] width 25 height 16
click at [748, 245] on input "True" at bounding box center [741, 239] width 15 height 12
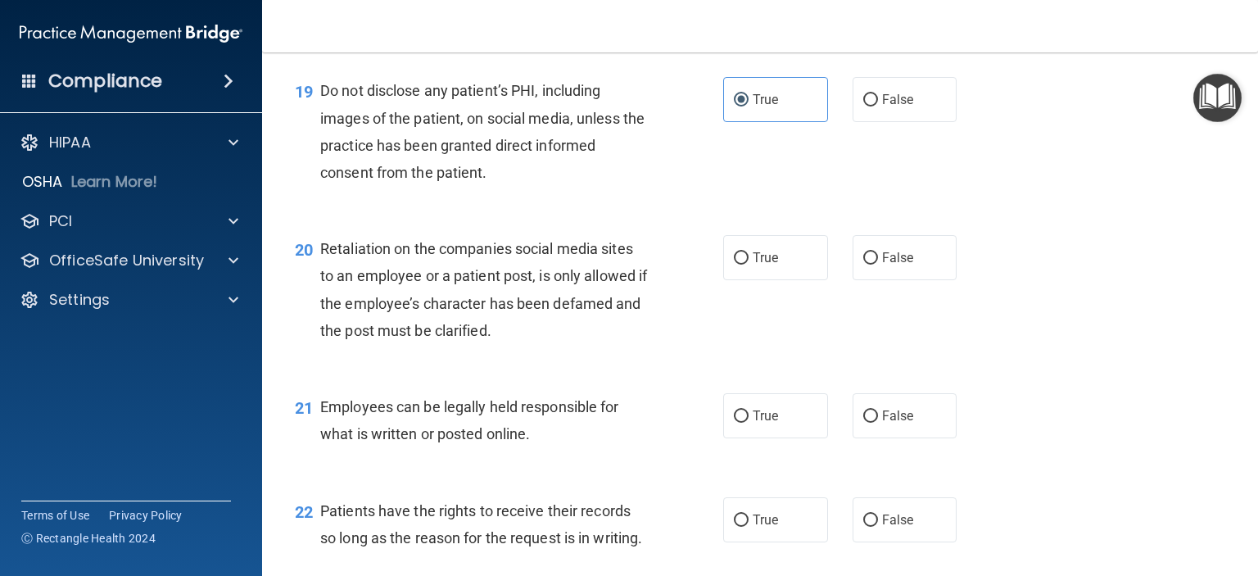
scroll to position [2948, 0]
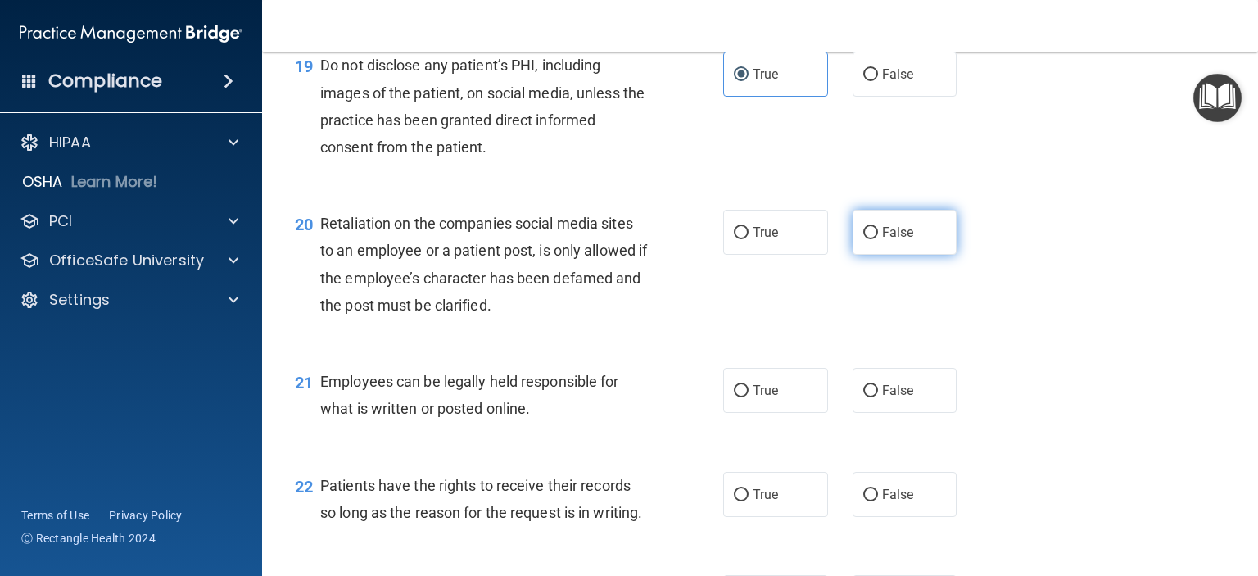
click at [864, 239] on input "False" at bounding box center [870, 233] width 15 height 12
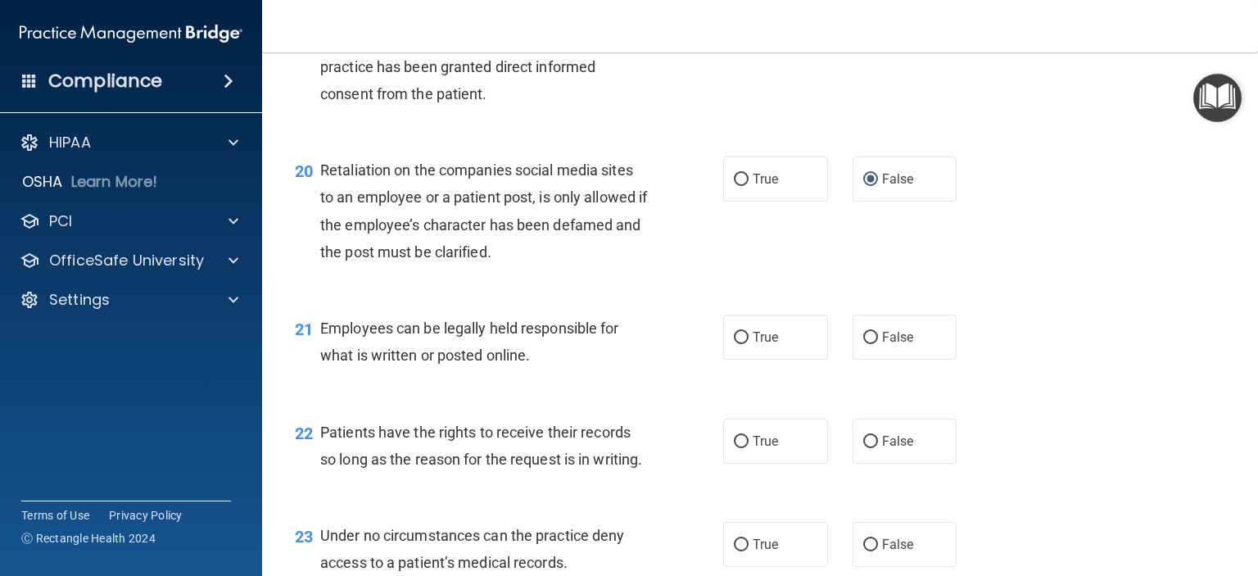
scroll to position [3030, 0]
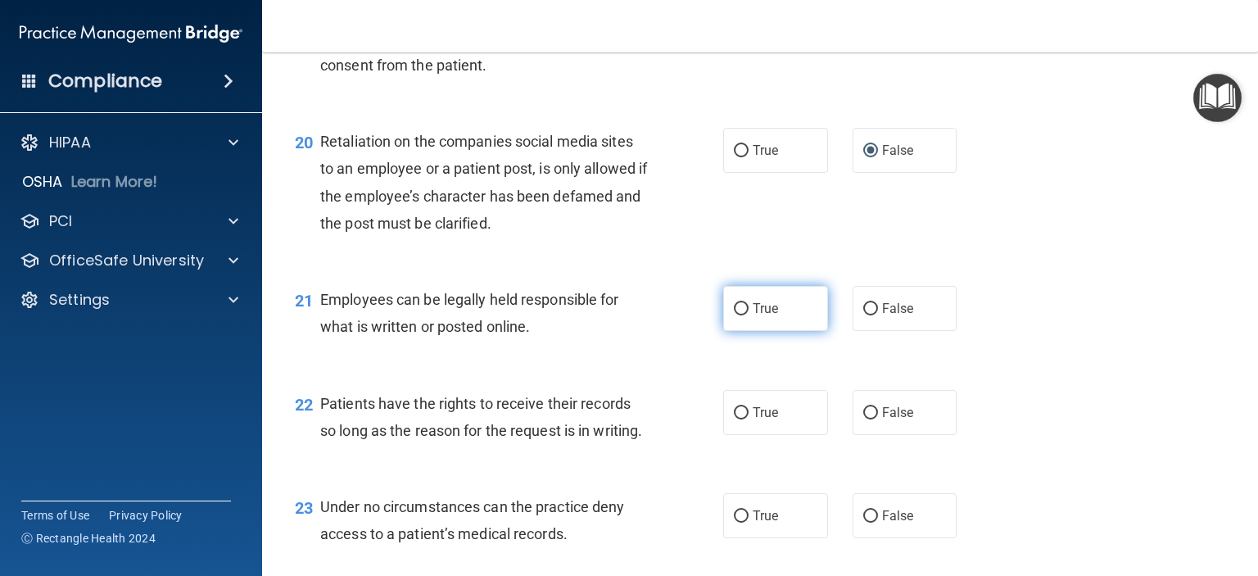
click at [734, 315] on input "True" at bounding box center [741, 309] width 15 height 12
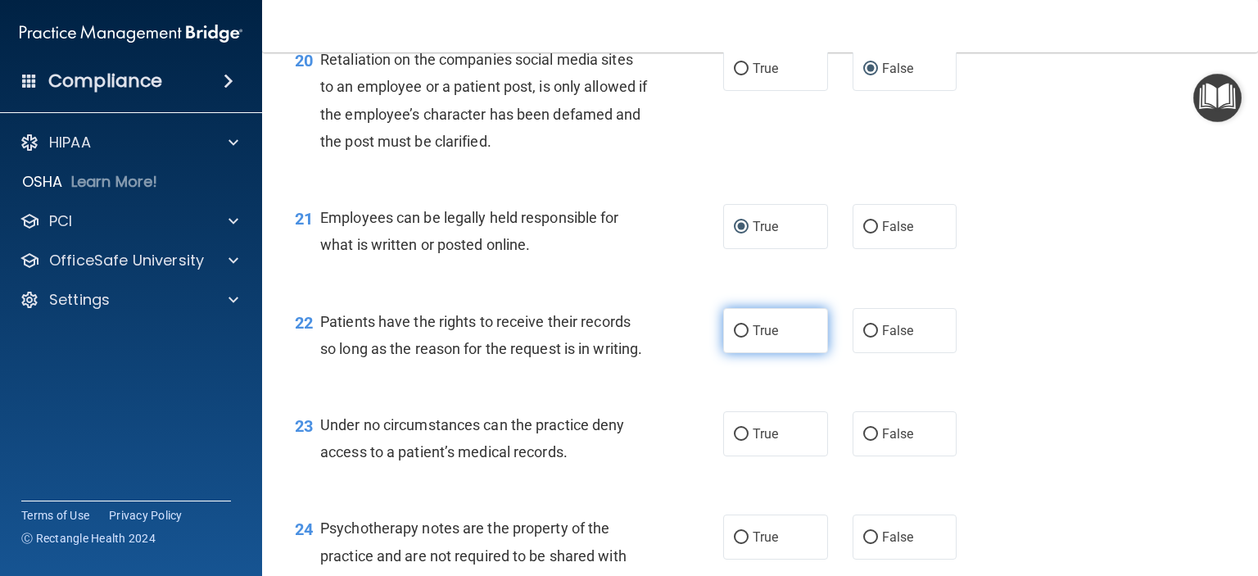
click at [734, 337] on input "True" at bounding box center [741, 331] width 15 height 12
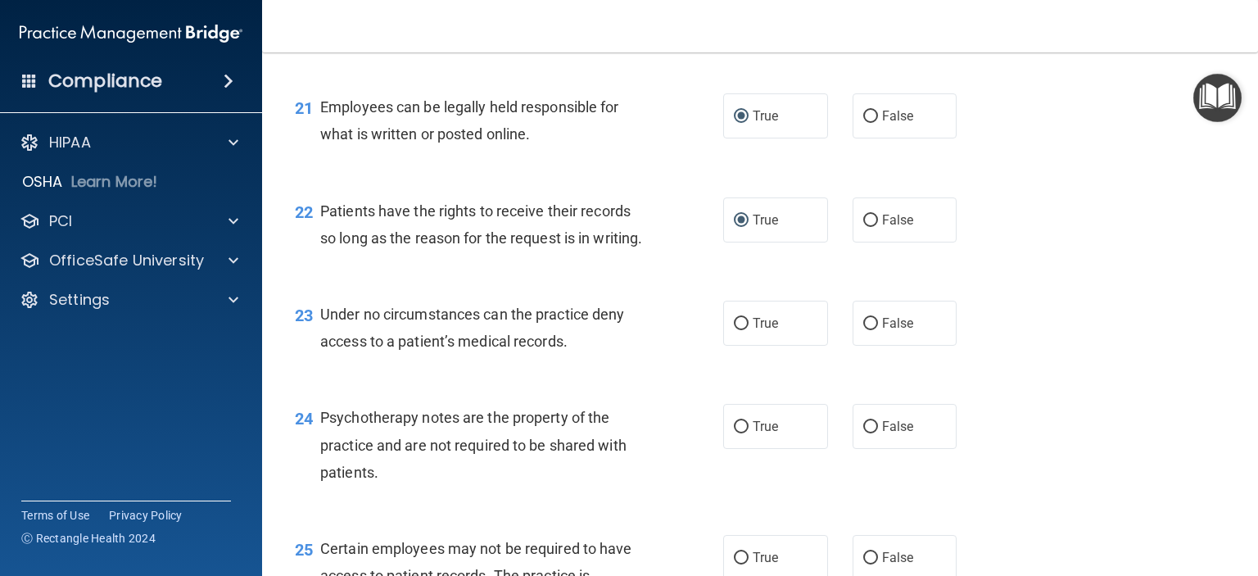
scroll to position [3358, 0]
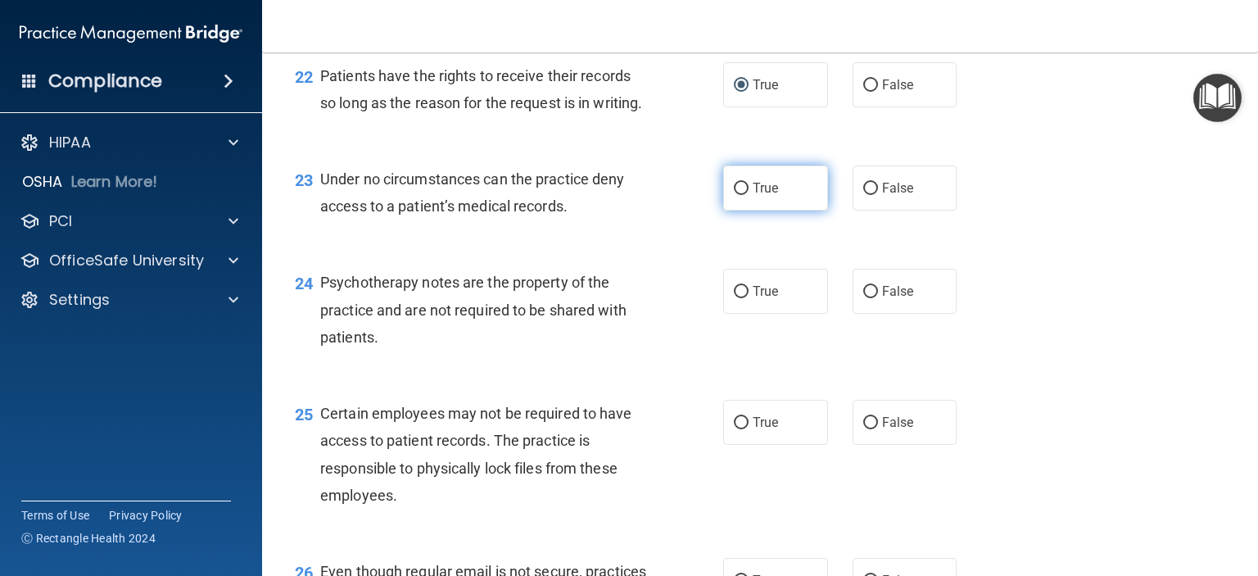
click at [739, 195] on input "True" at bounding box center [741, 189] width 15 height 12
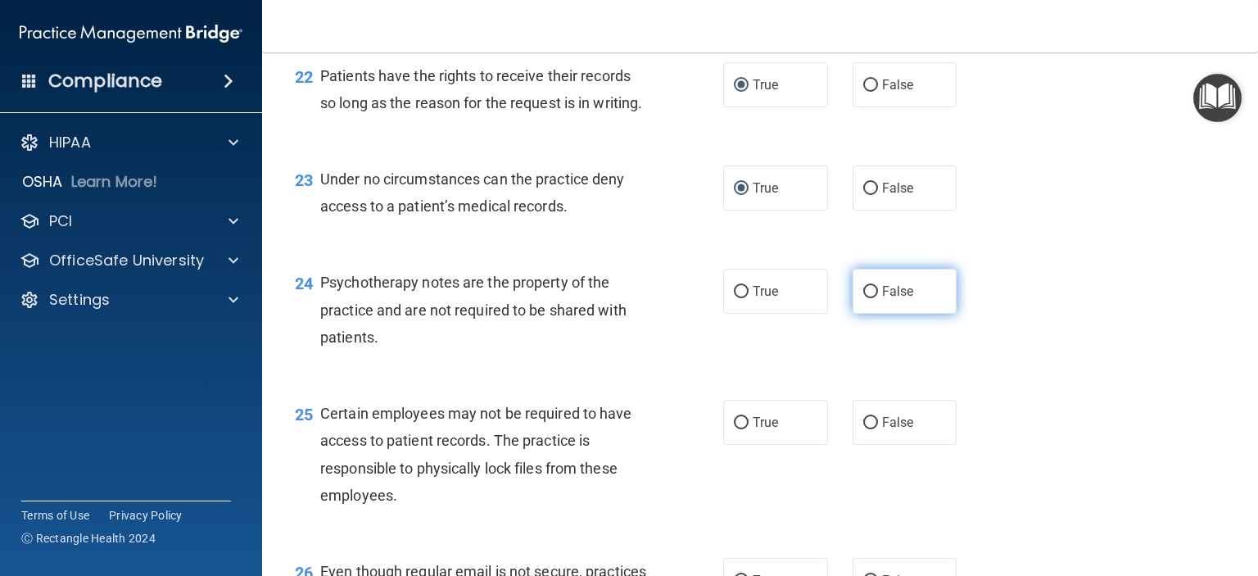
click at [868, 298] on input "False" at bounding box center [870, 292] width 15 height 12
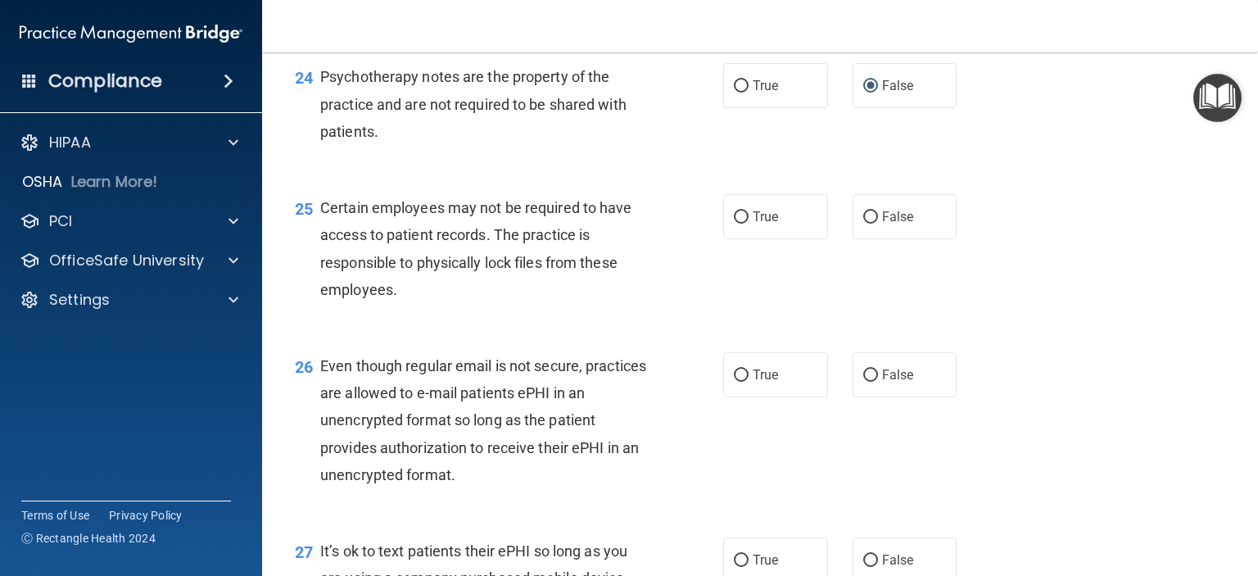
scroll to position [3603, 0]
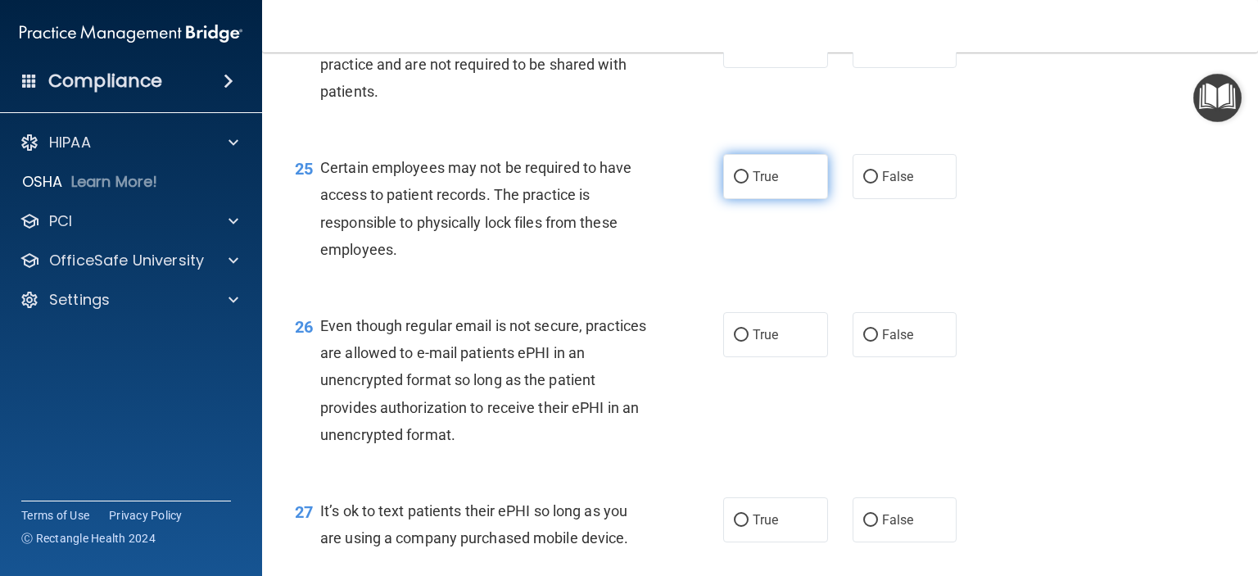
click at [751, 199] on label "True" at bounding box center [775, 176] width 105 height 45
click at [748, 183] on input "True" at bounding box center [741, 177] width 15 height 12
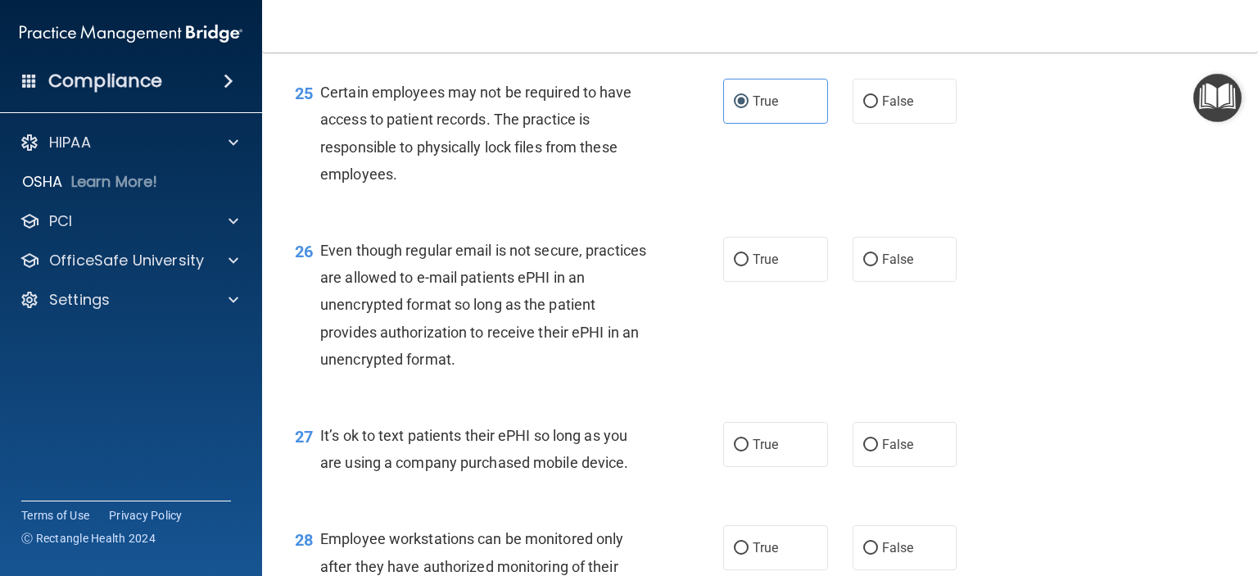
scroll to position [3767, 0]
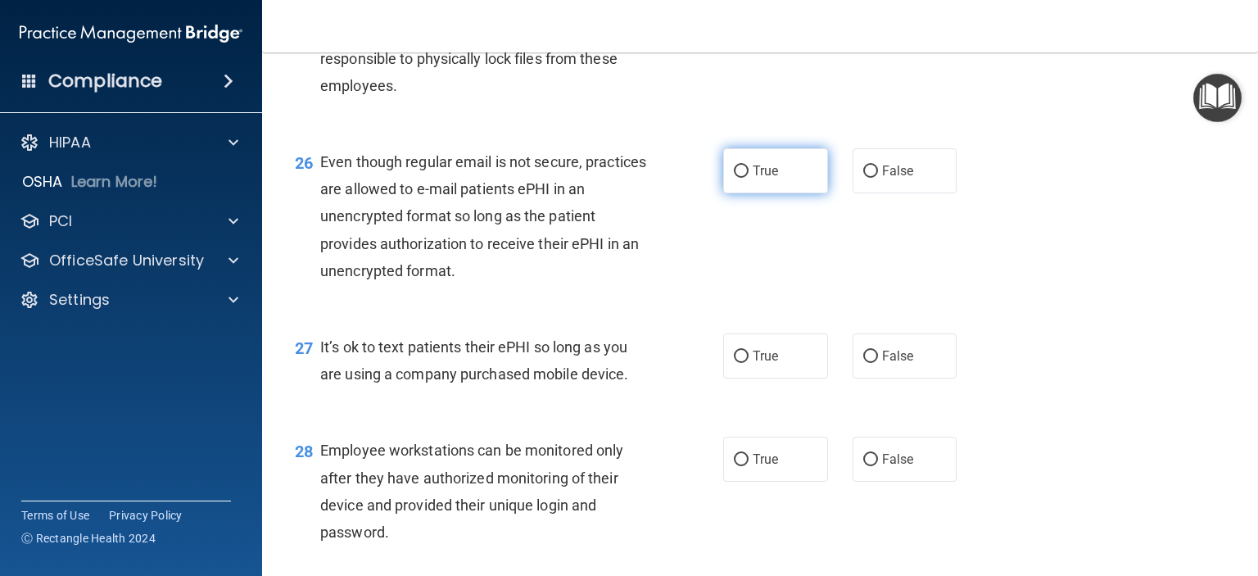
click at [737, 178] on input "True" at bounding box center [741, 171] width 15 height 12
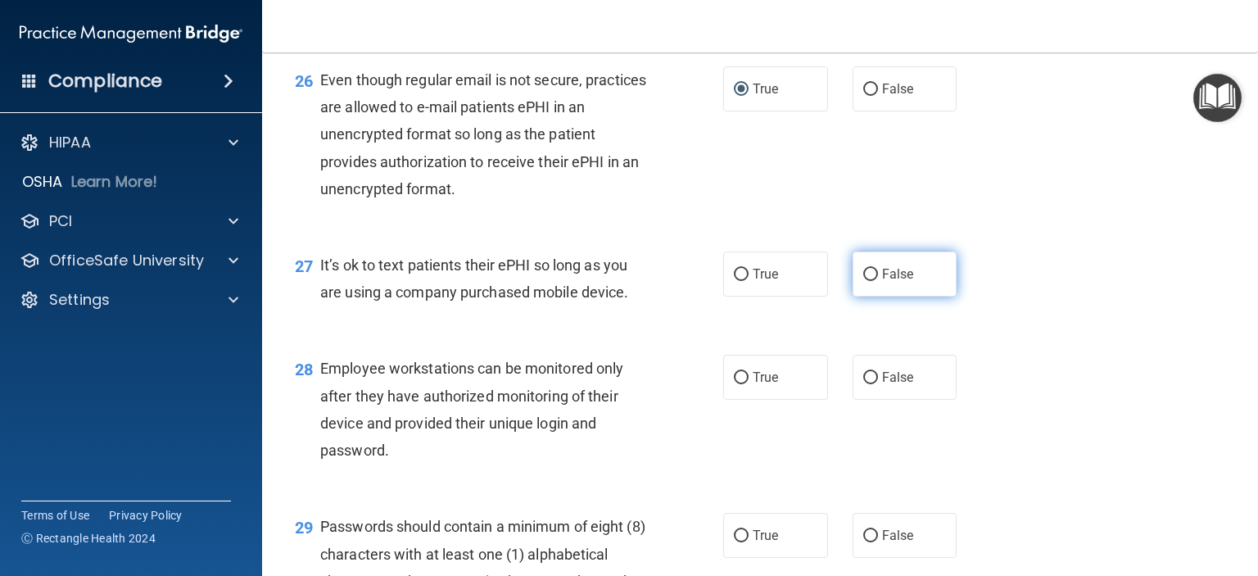
click at [865, 281] on input "False" at bounding box center [870, 275] width 15 height 12
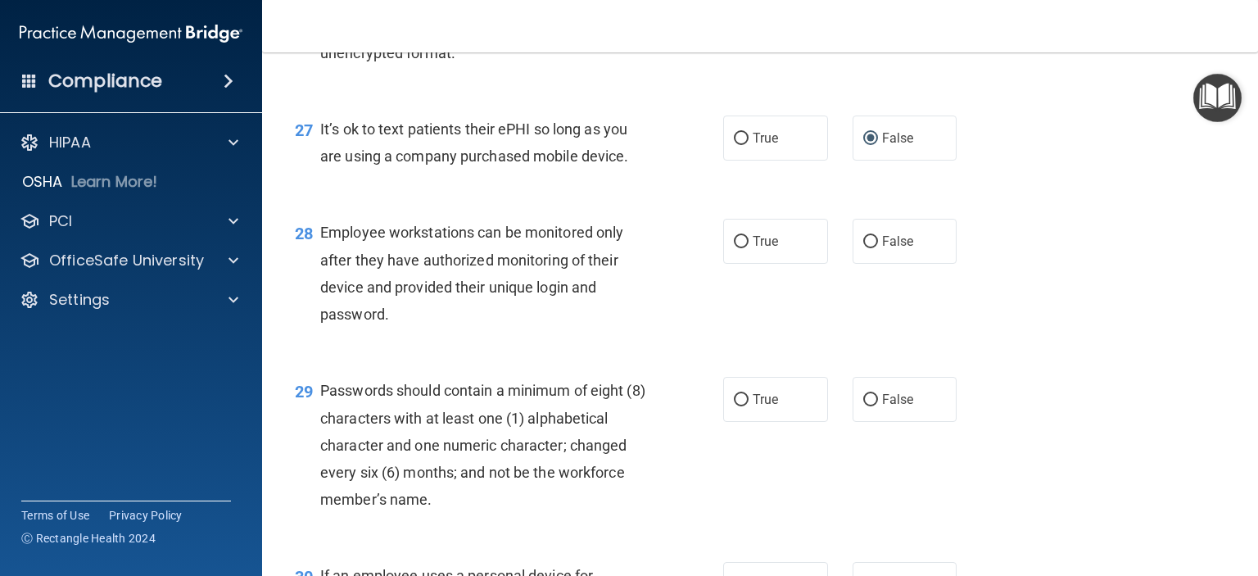
scroll to position [4013, 0]
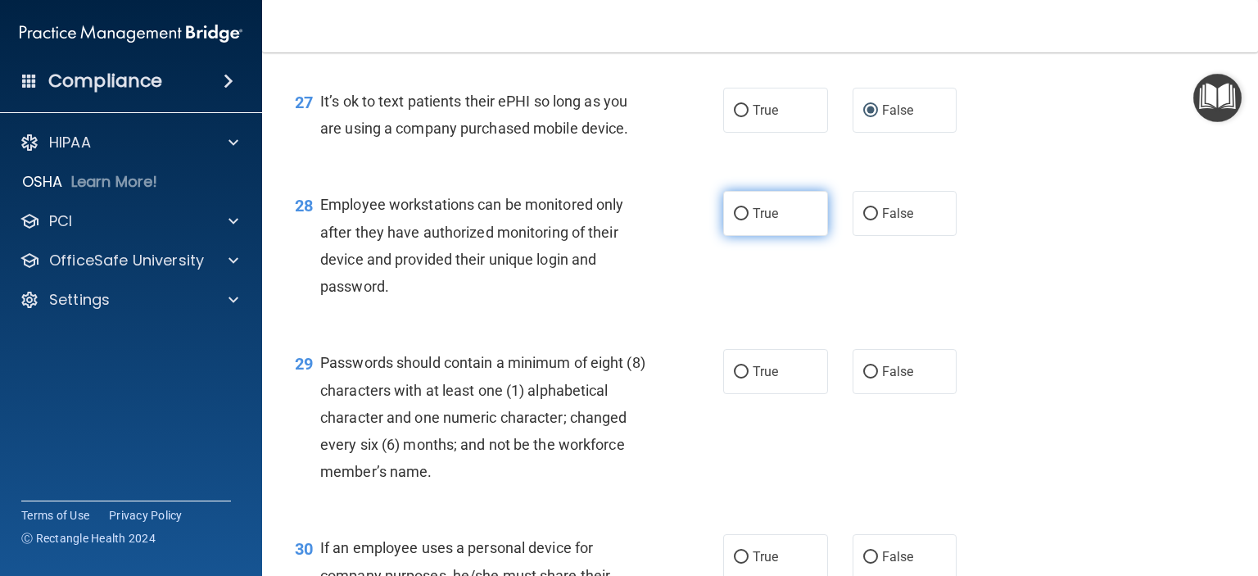
click at [734, 220] on input "True" at bounding box center [741, 214] width 15 height 12
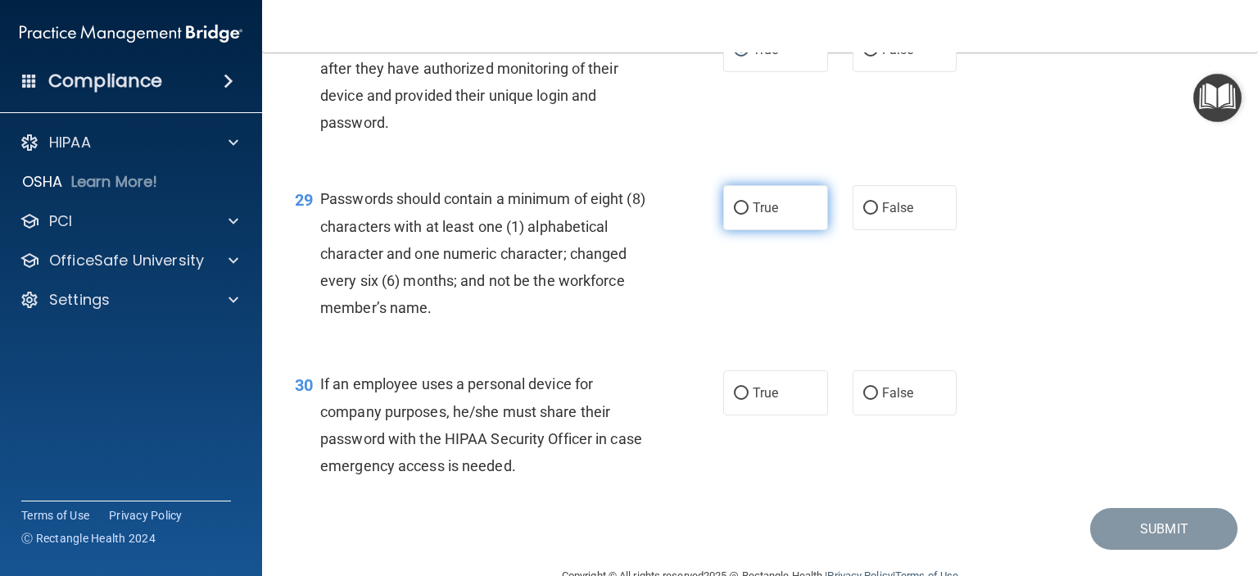
click at [740, 230] on label "True" at bounding box center [775, 207] width 105 height 45
click at [740, 215] on input "True" at bounding box center [741, 208] width 15 height 12
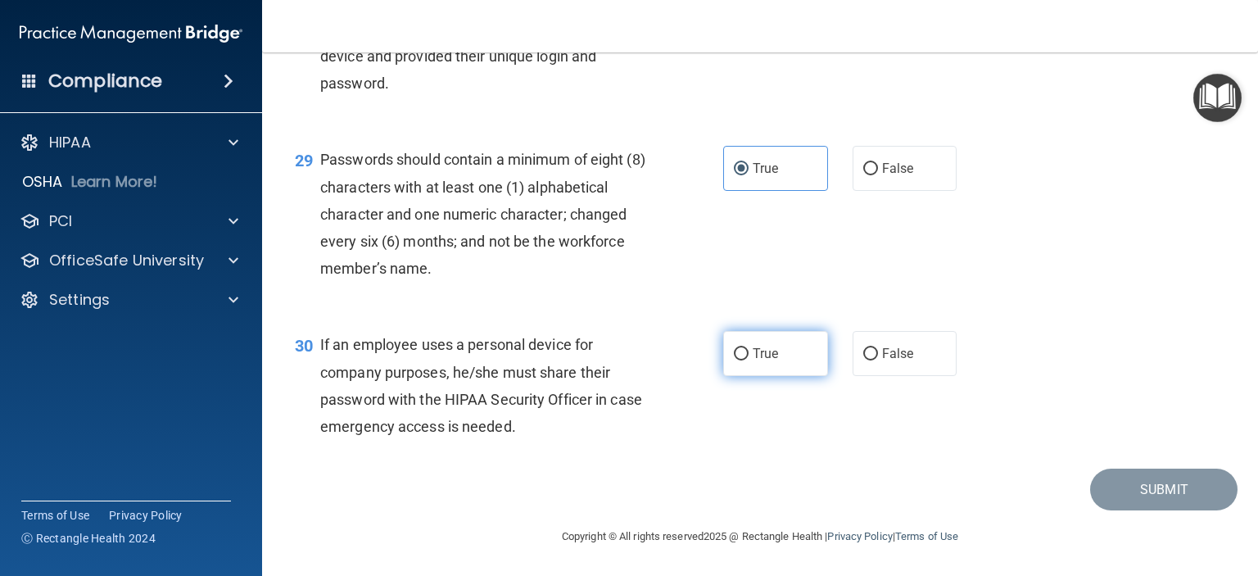
click at [734, 360] on input "True" at bounding box center [741, 354] width 15 height 12
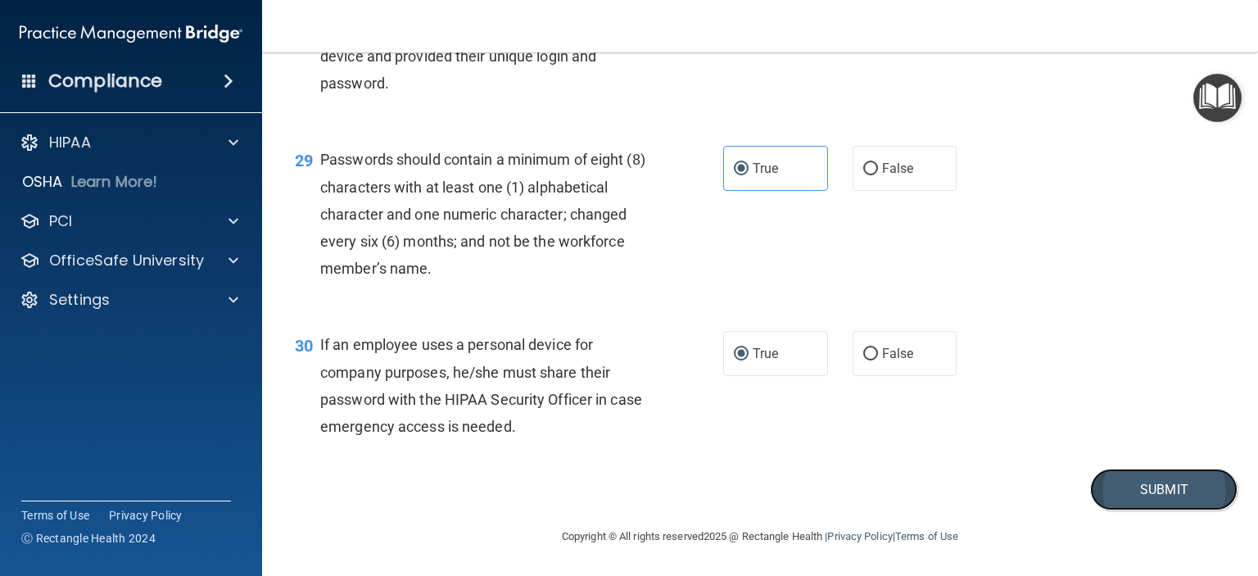
click at [1133, 510] on button "Submit" at bounding box center [1163, 489] width 147 height 42
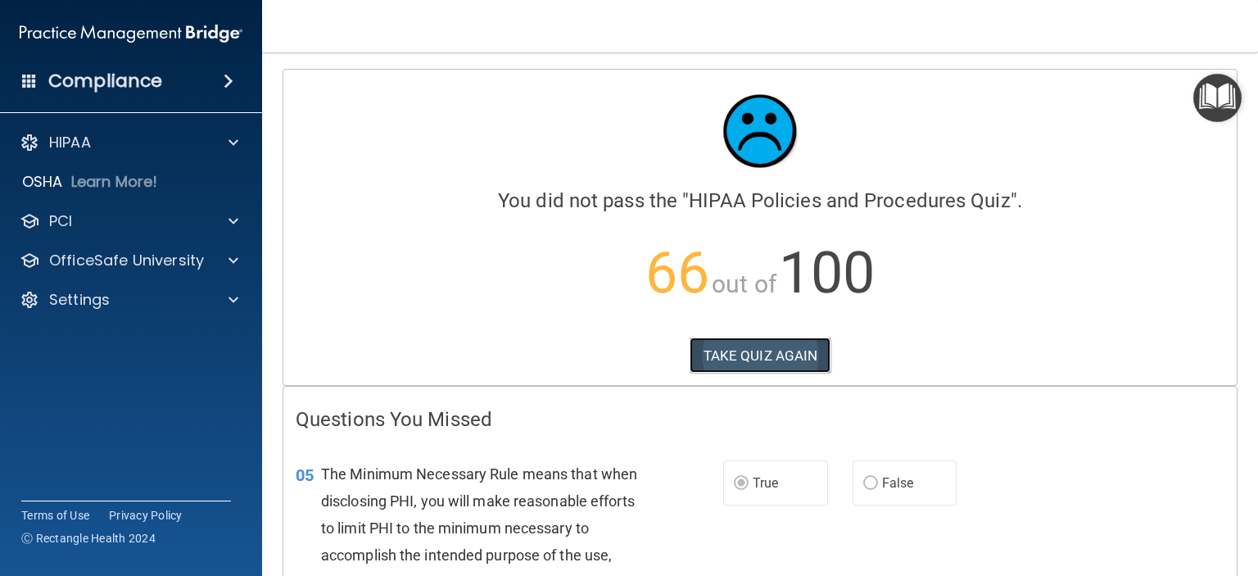
click at [760, 358] on button "TAKE QUIZ AGAIN" at bounding box center [761, 355] width 142 height 36
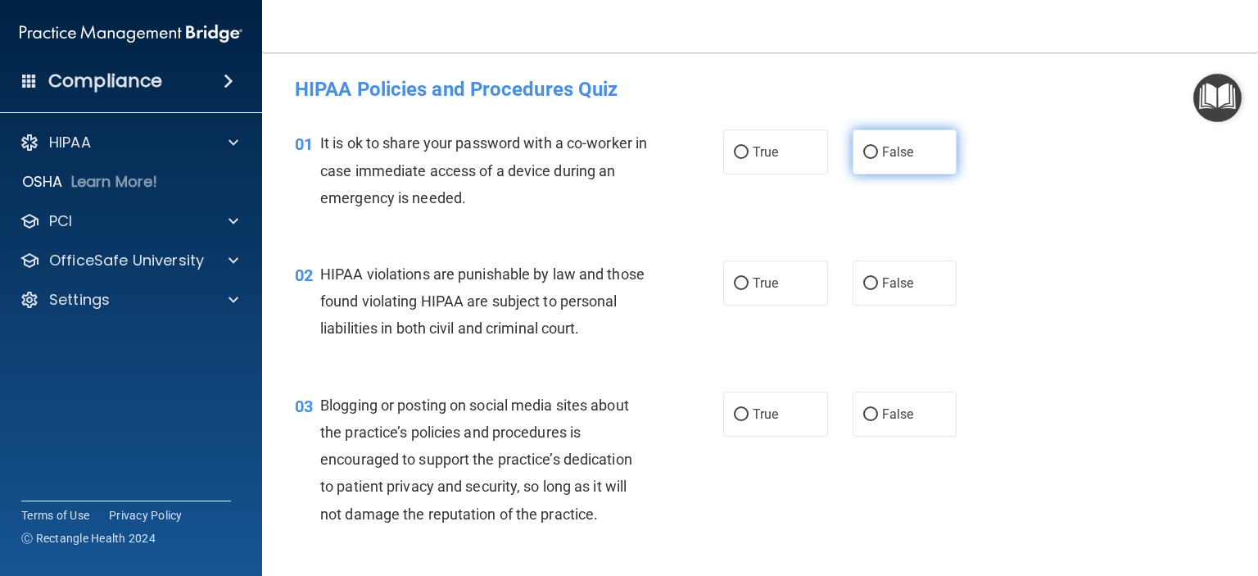
click at [863, 154] on input "False" at bounding box center [870, 153] width 15 height 12
click at [734, 282] on input "True" at bounding box center [741, 284] width 15 height 12
click at [865, 421] on input "False" at bounding box center [870, 415] width 15 height 12
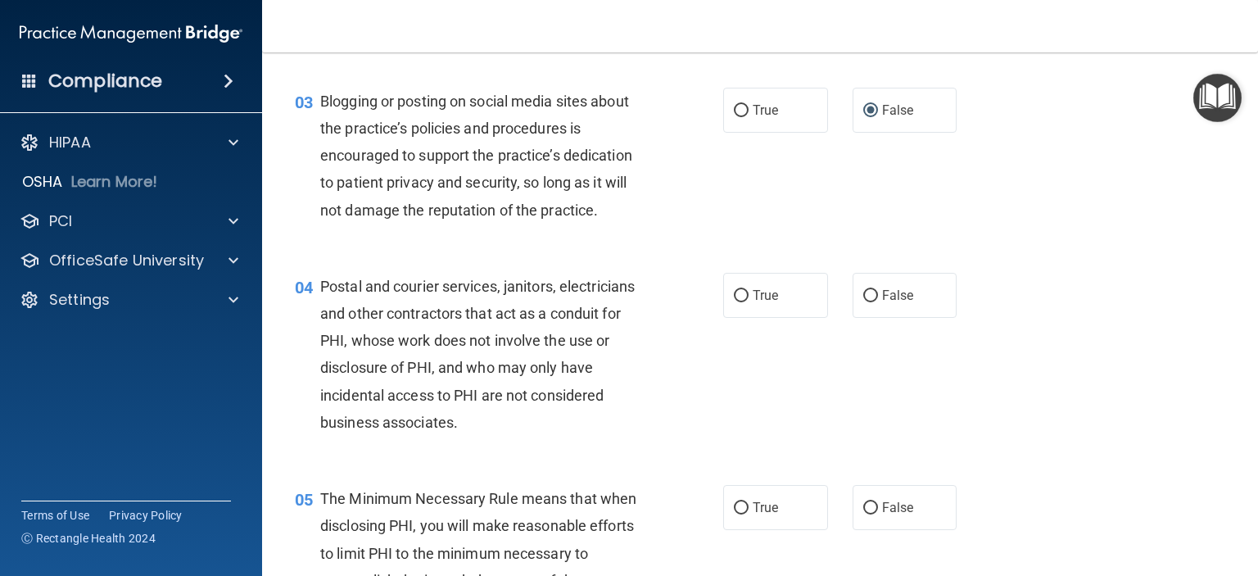
scroll to position [328, 0]
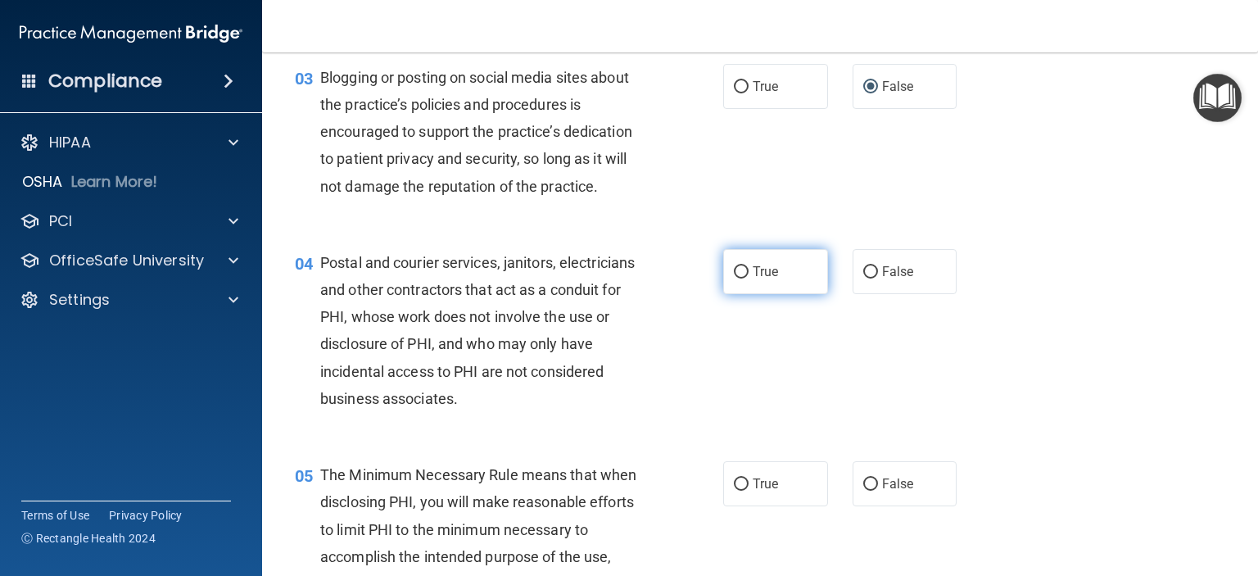
click at [734, 278] on input "True" at bounding box center [741, 272] width 15 height 12
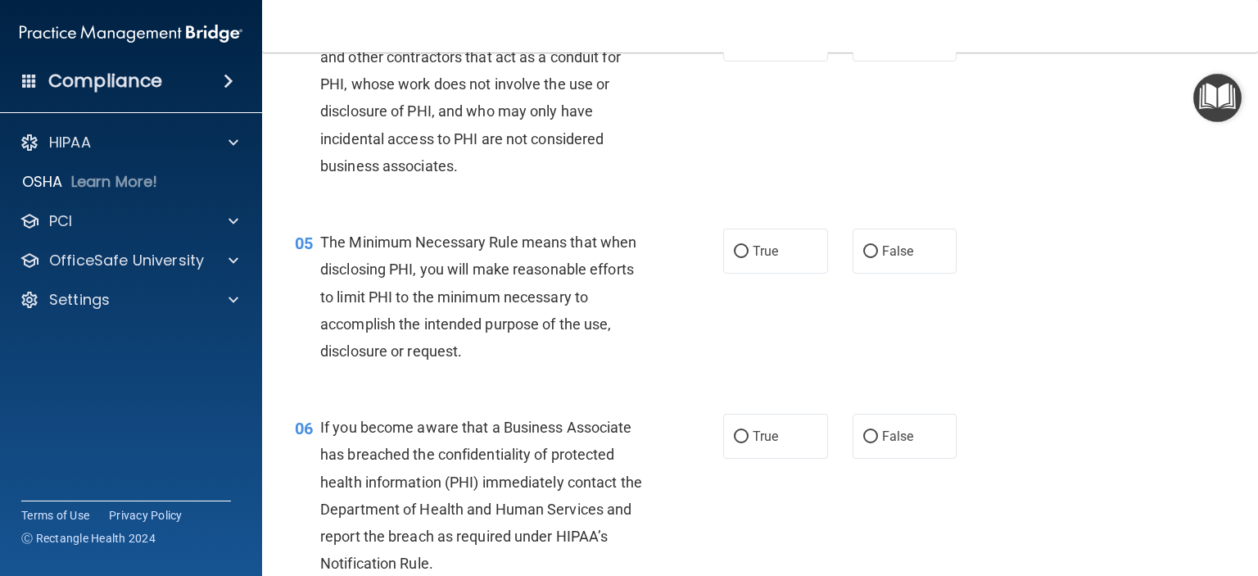
scroll to position [573, 0]
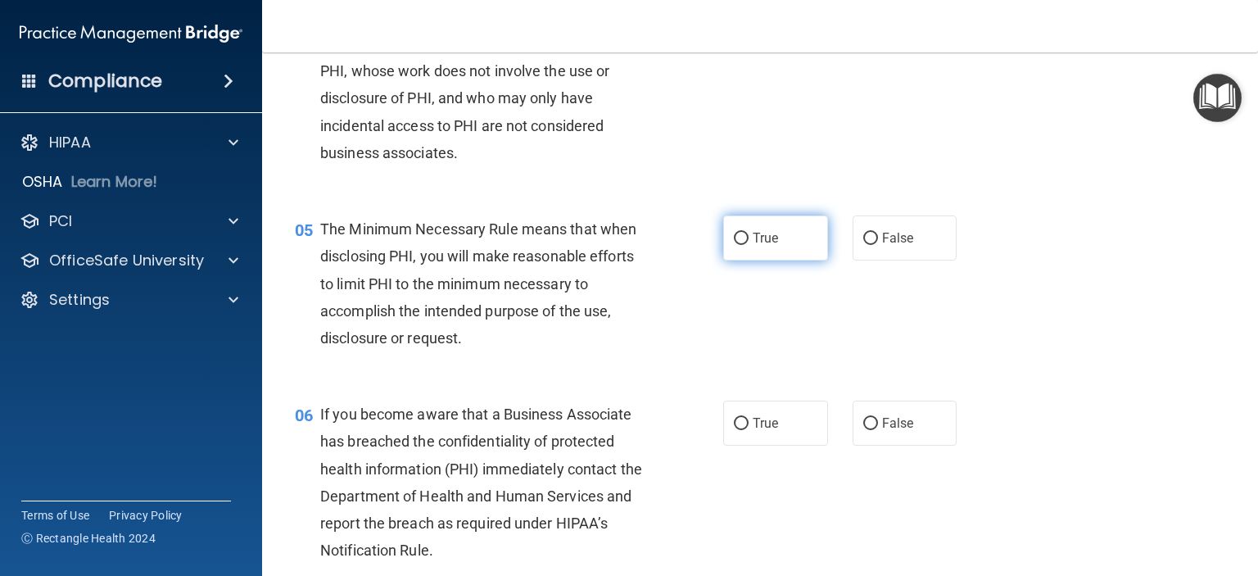
click at [734, 245] on input "True" at bounding box center [741, 239] width 15 height 12
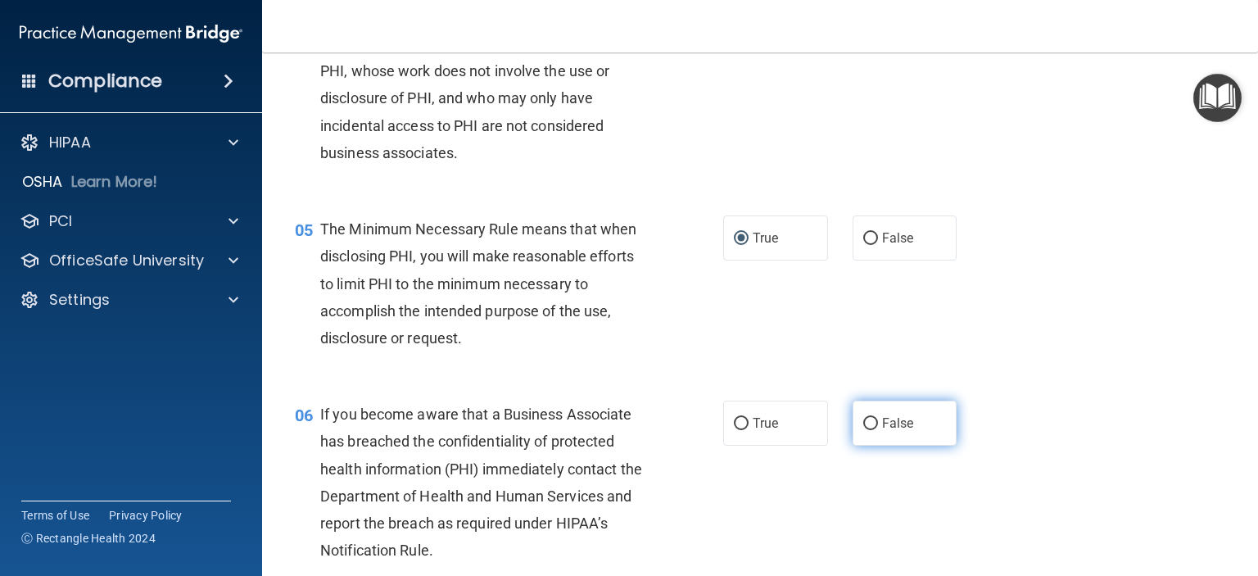
click at [863, 430] on input "False" at bounding box center [870, 424] width 15 height 12
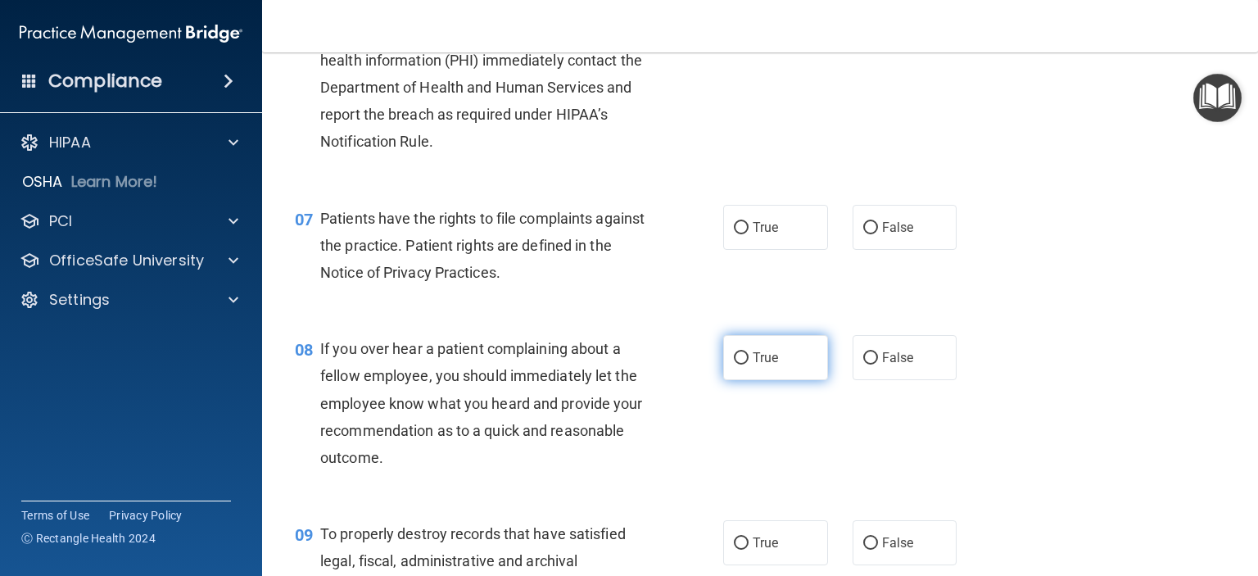
scroll to position [983, 0]
click at [734, 233] on input "True" at bounding box center [741, 227] width 15 height 12
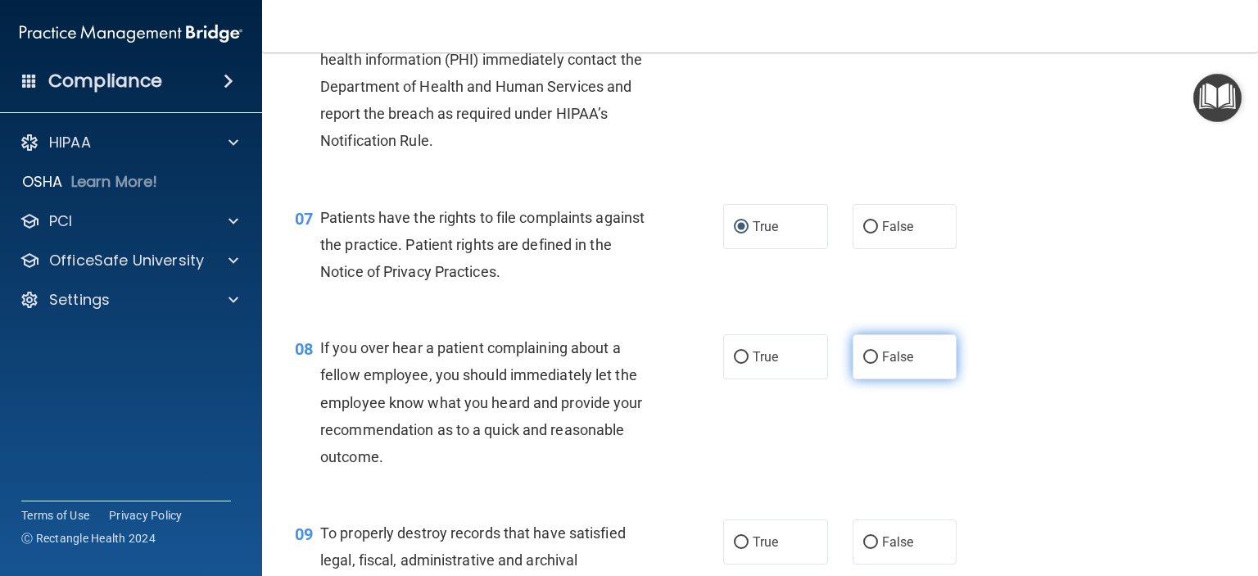
click at [864, 364] on input "False" at bounding box center [870, 357] width 15 height 12
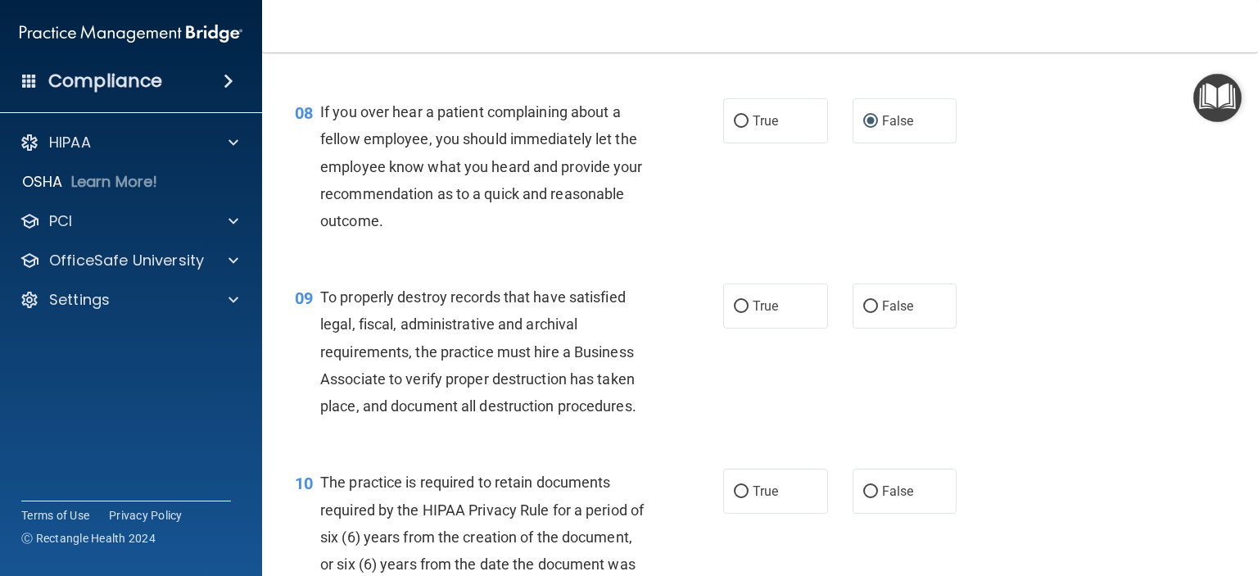
scroll to position [1228, 0]
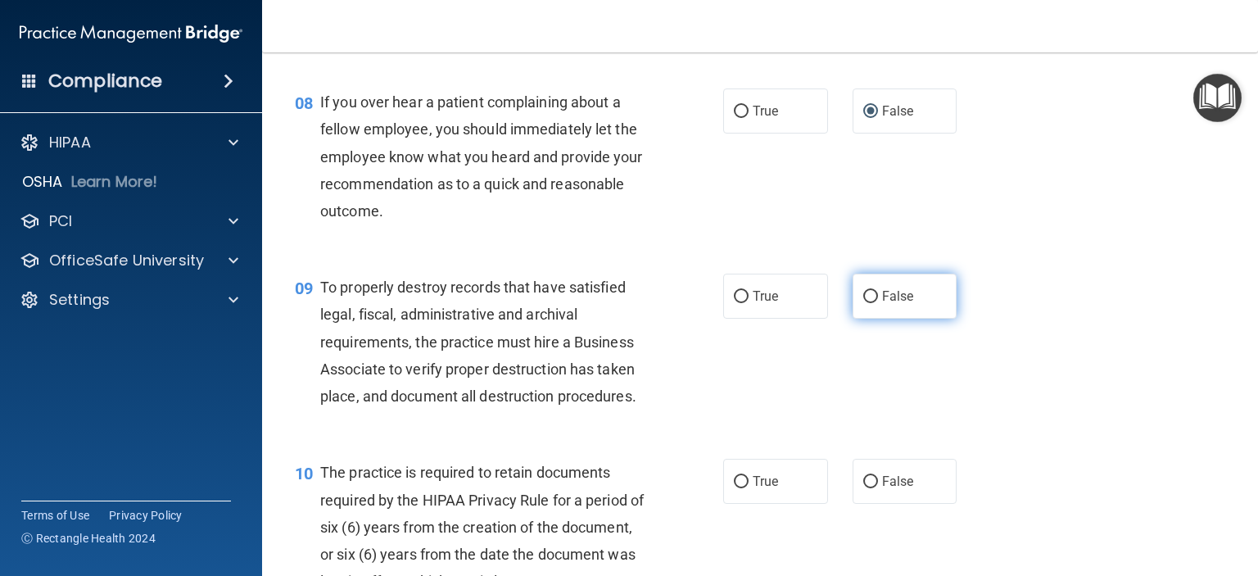
click at [865, 303] on input "False" at bounding box center [870, 297] width 15 height 12
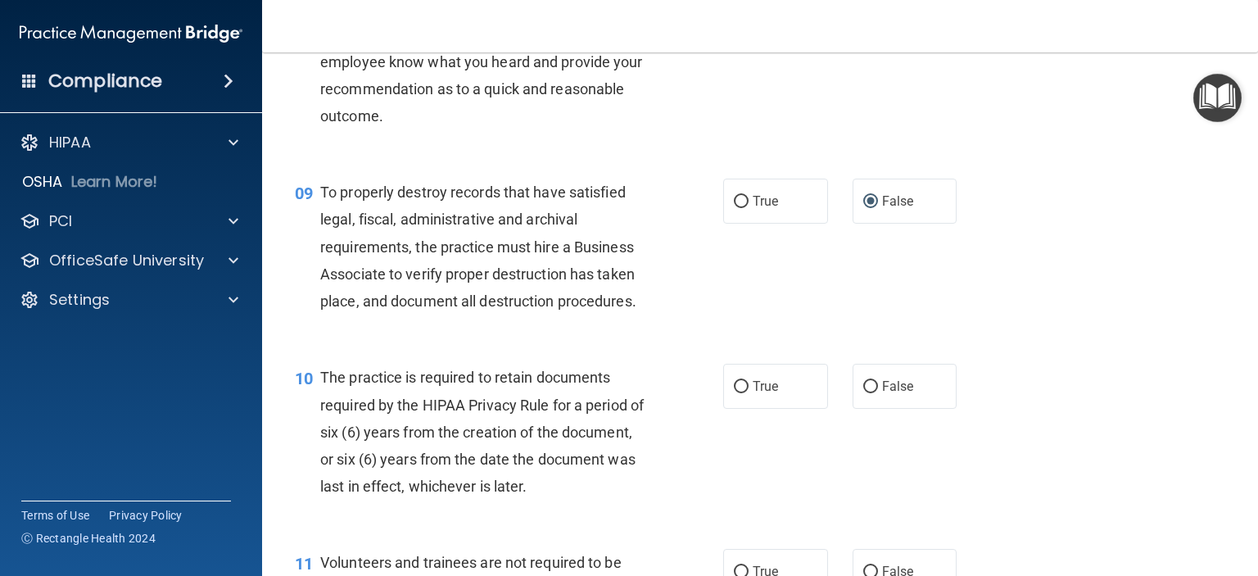
scroll to position [1474, 0]
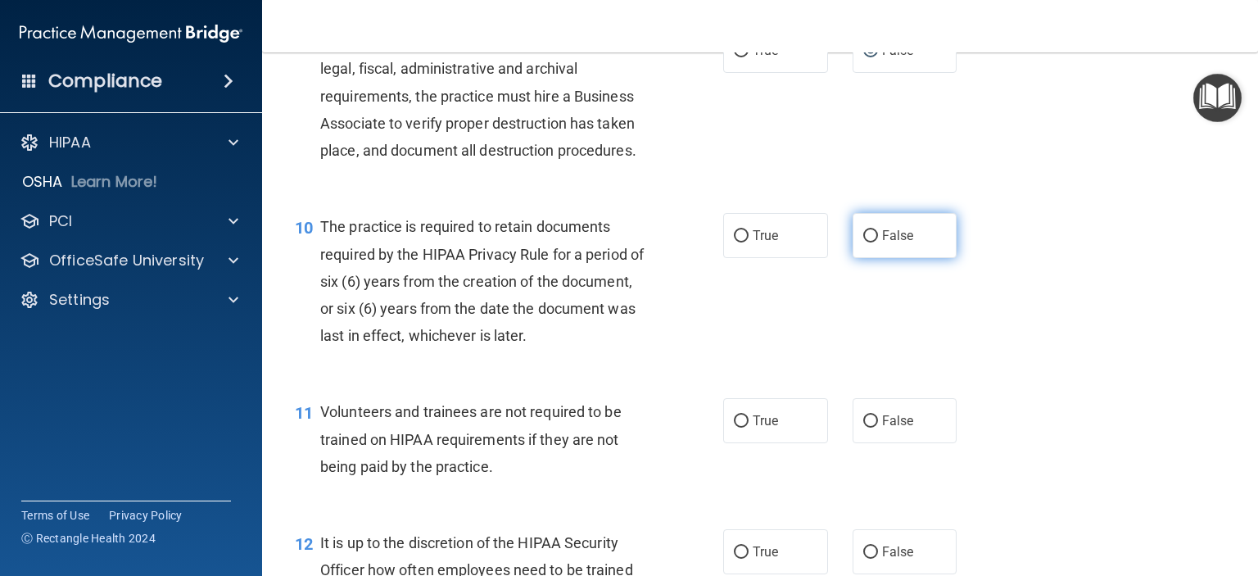
click at [863, 242] on input "False" at bounding box center [870, 236] width 15 height 12
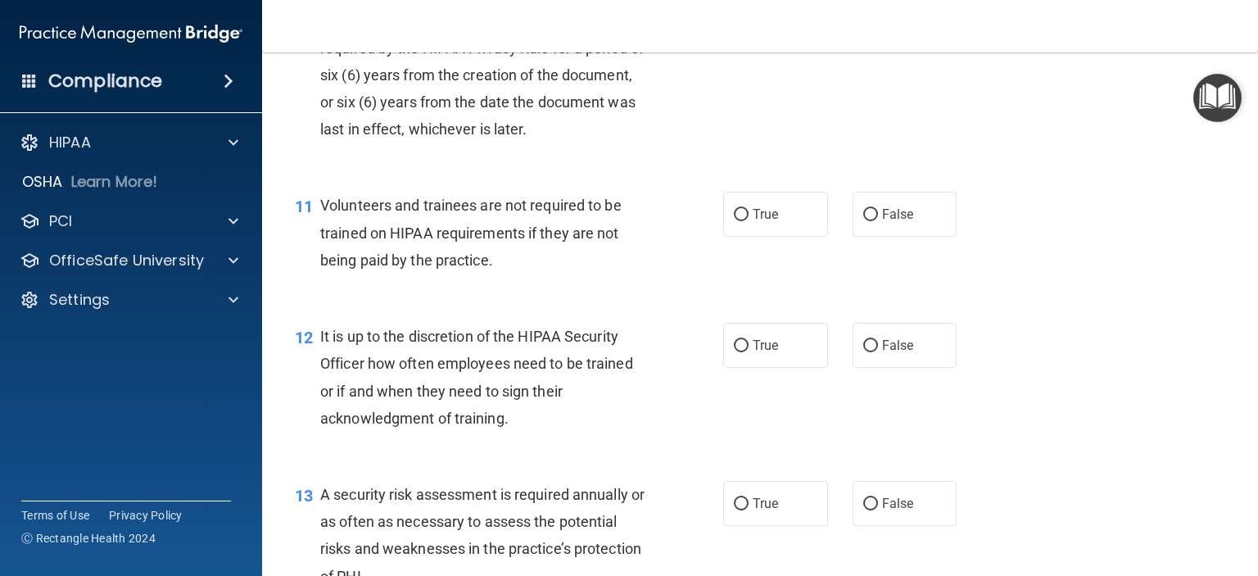
scroll to position [1720, 0]
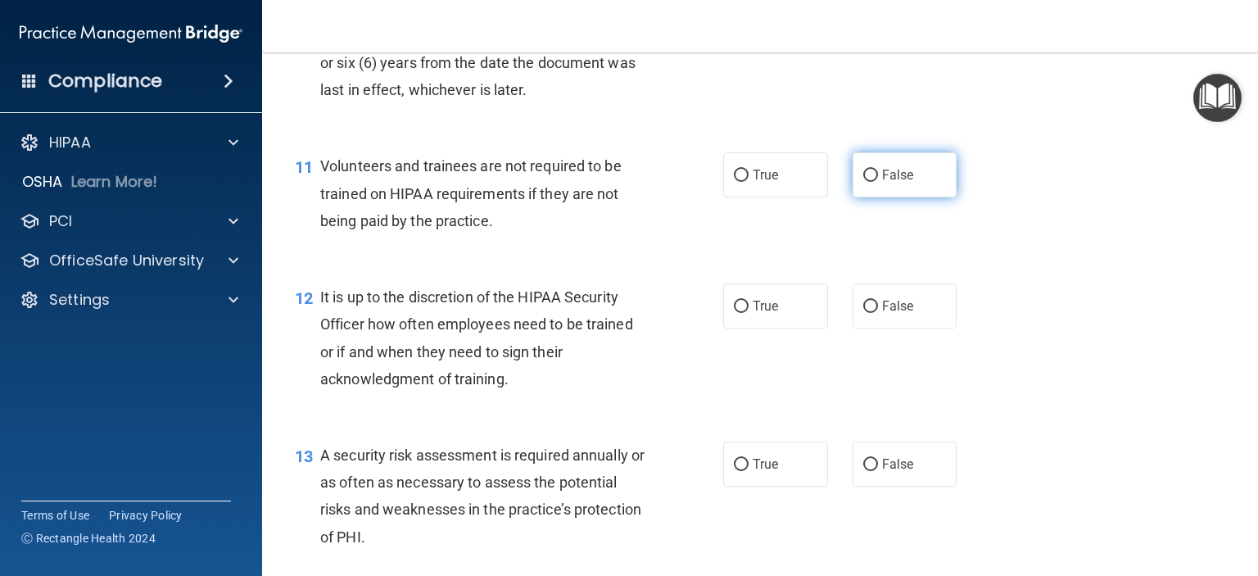
click at [865, 182] on input "False" at bounding box center [870, 176] width 15 height 12
click at [863, 313] on input "False" at bounding box center [870, 307] width 15 height 12
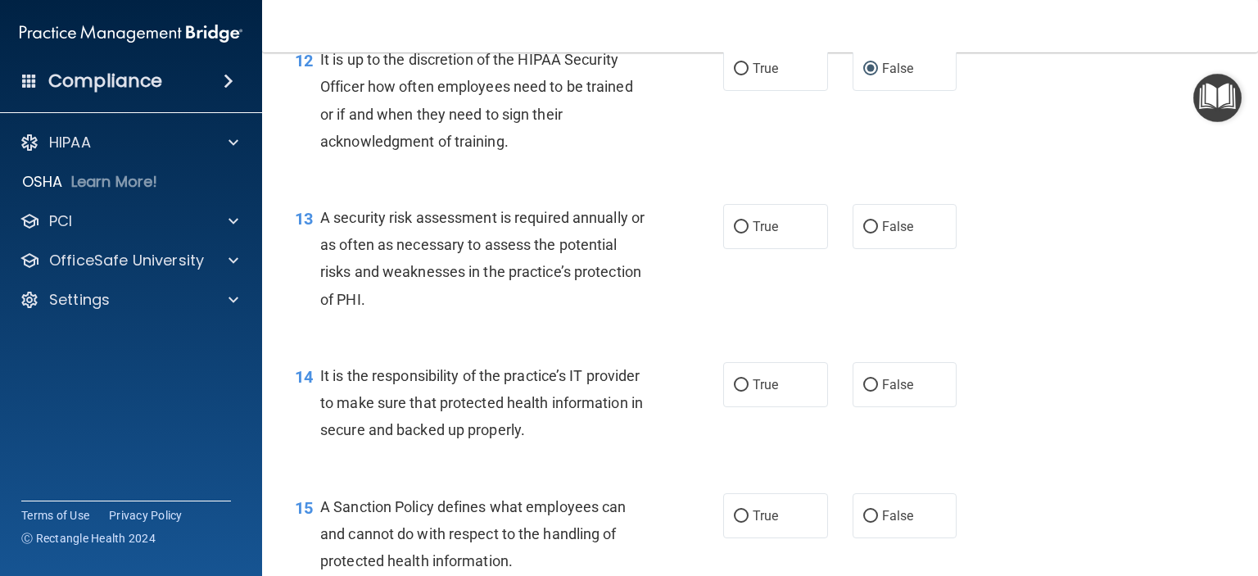
scroll to position [1965, 0]
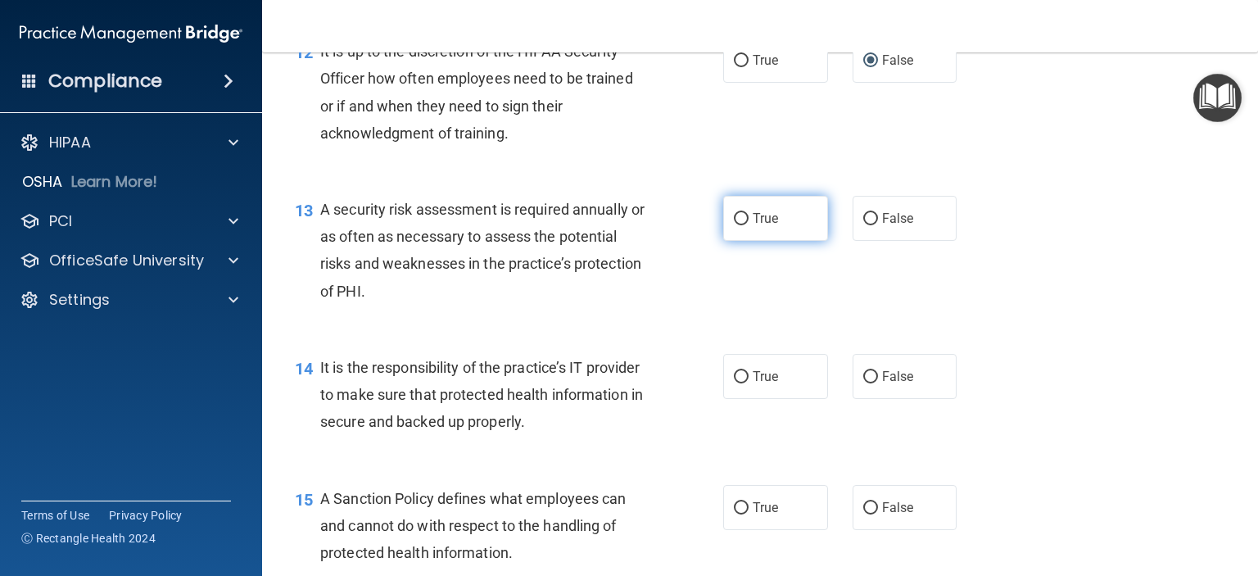
click at [738, 225] on input "True" at bounding box center [741, 219] width 15 height 12
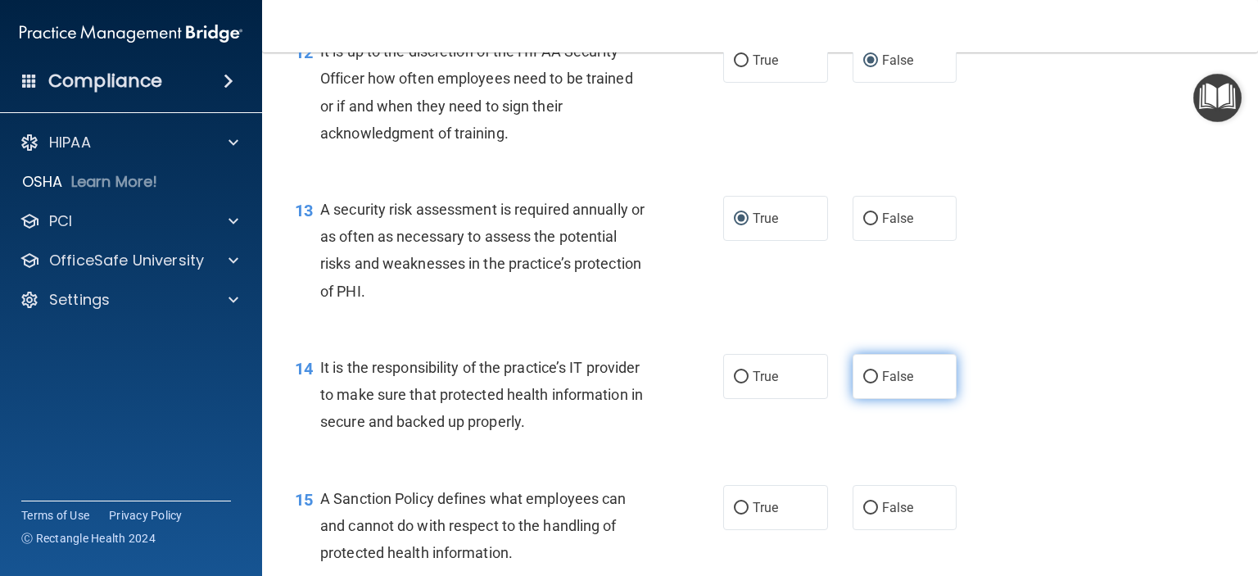
click at [863, 383] on input "False" at bounding box center [870, 377] width 15 height 12
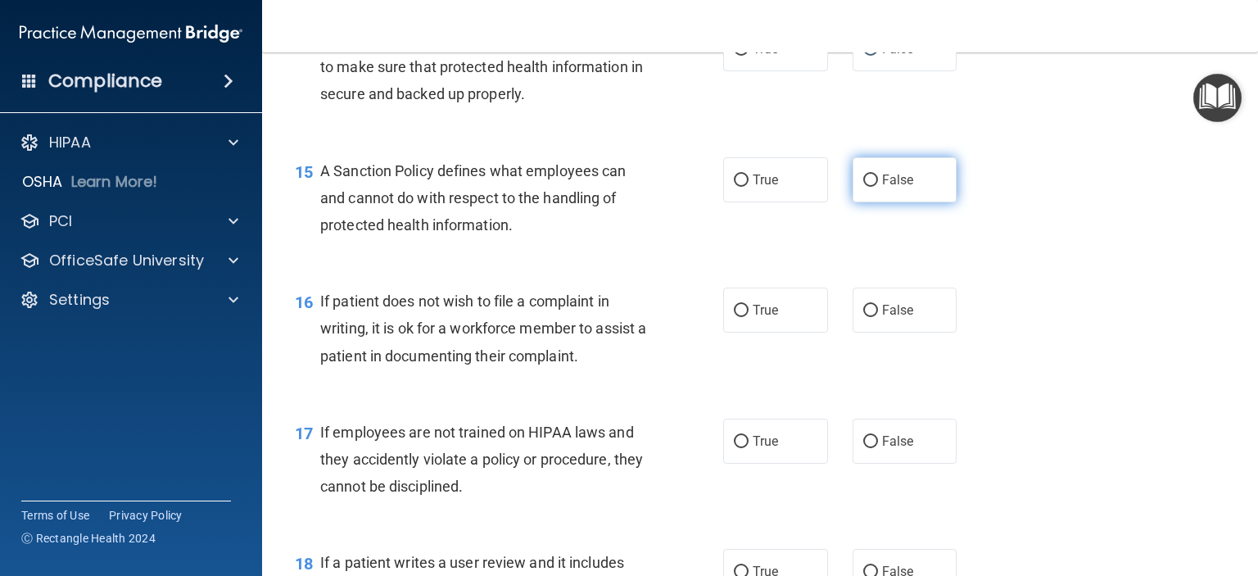
click at [863, 187] on input "False" at bounding box center [870, 180] width 15 height 12
click at [734, 317] on input "True" at bounding box center [741, 311] width 15 height 12
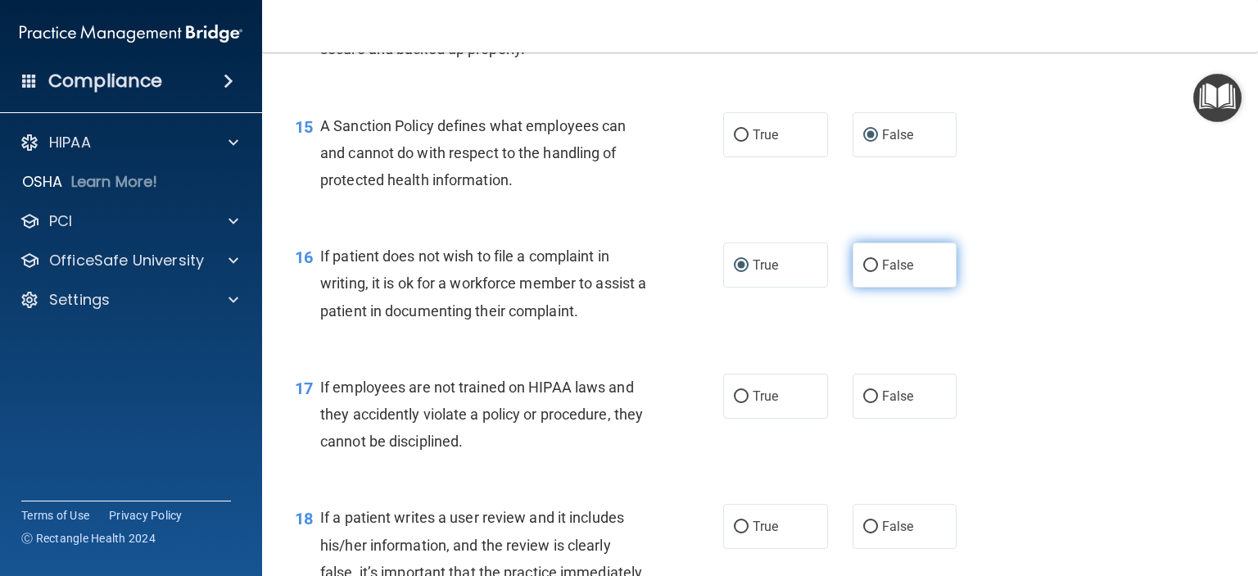
scroll to position [2457, 0]
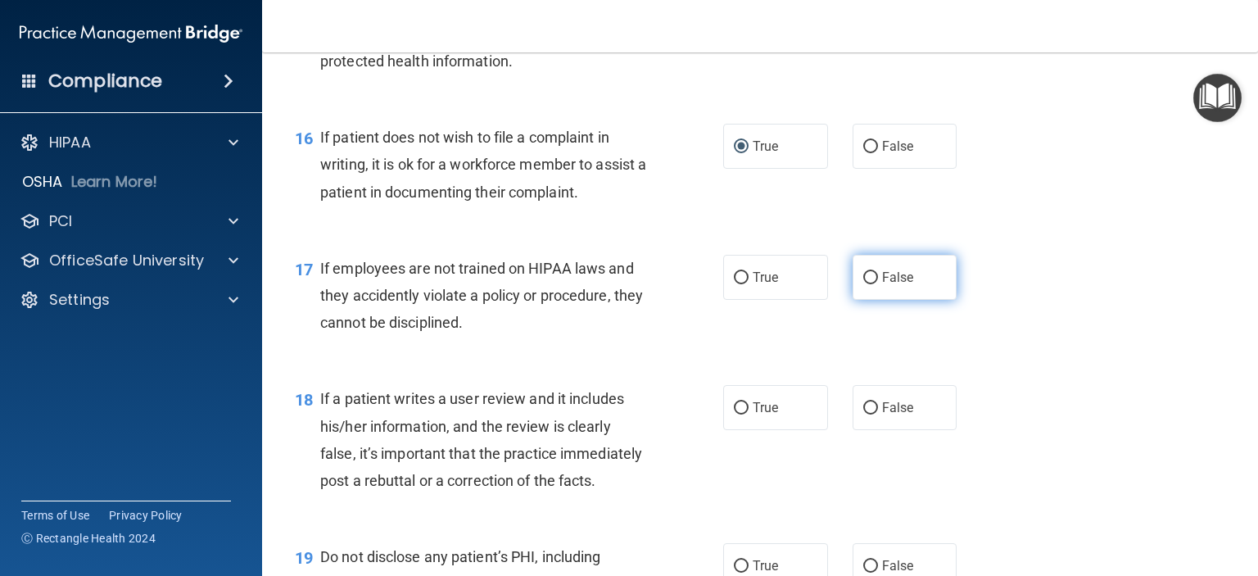
click at [863, 284] on input "False" at bounding box center [870, 278] width 15 height 12
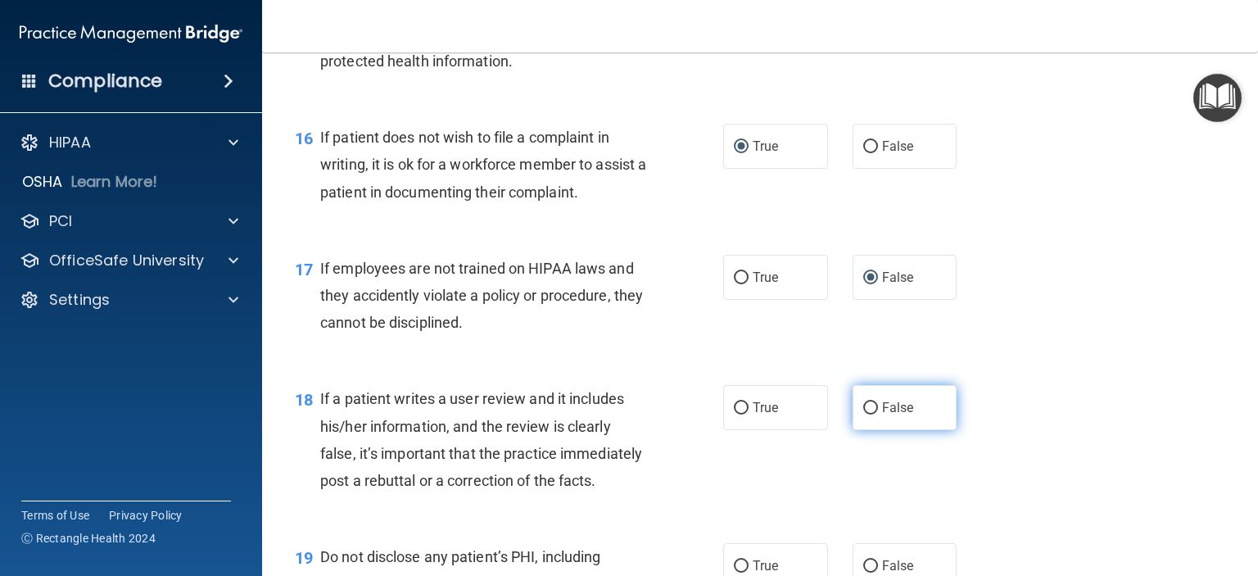
click at [866, 414] on input "False" at bounding box center [870, 408] width 15 height 12
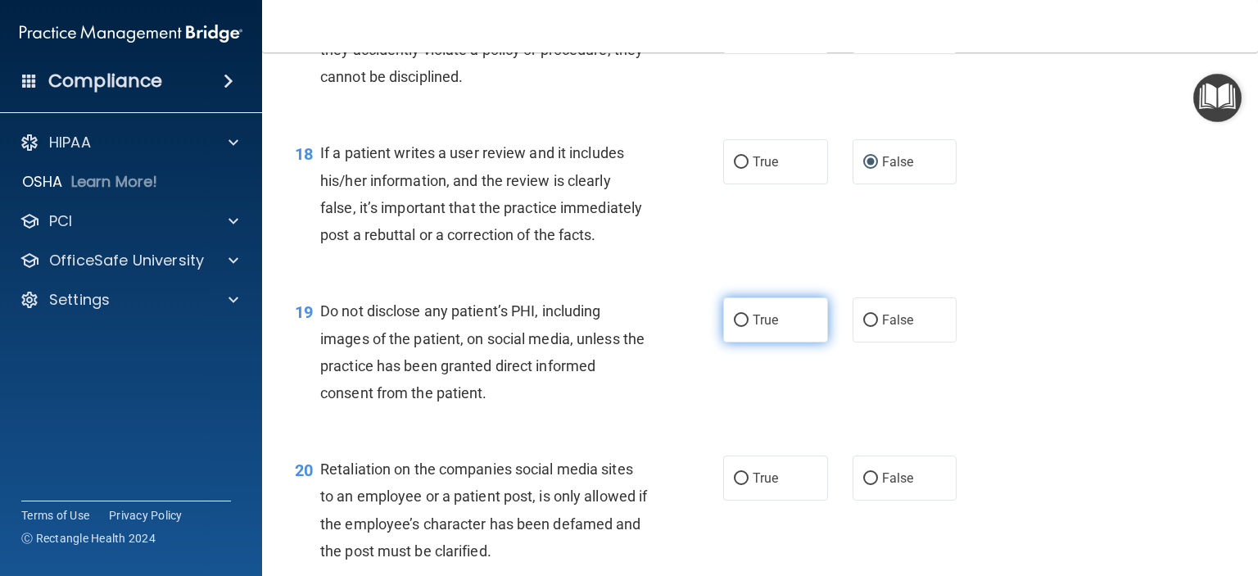
click at [734, 327] on input "True" at bounding box center [741, 320] width 15 height 12
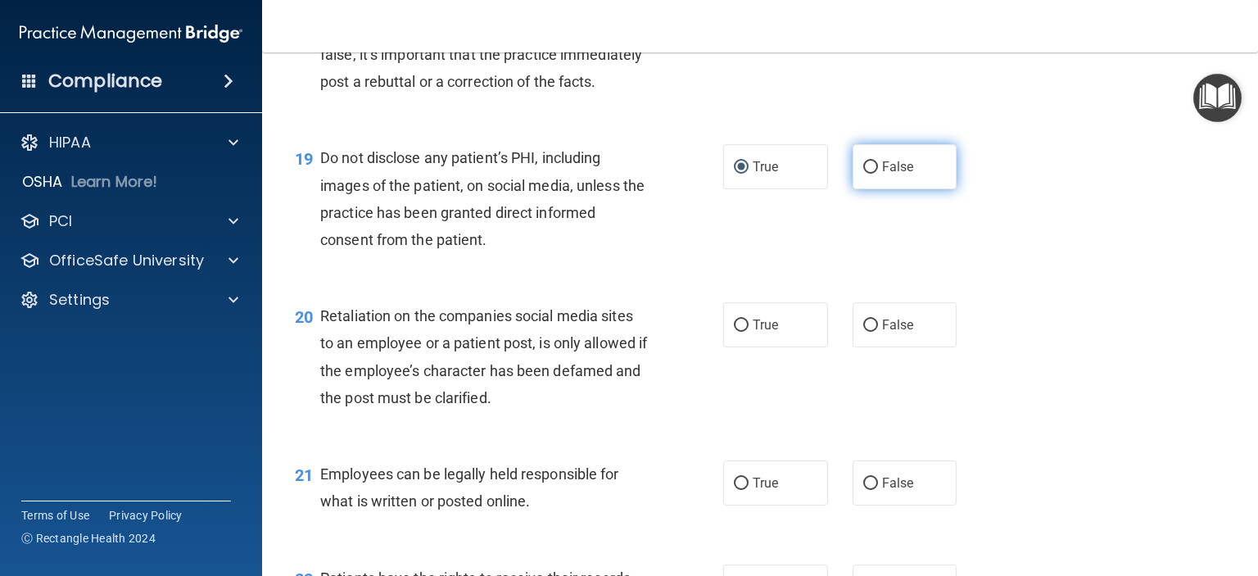
scroll to position [2866, 0]
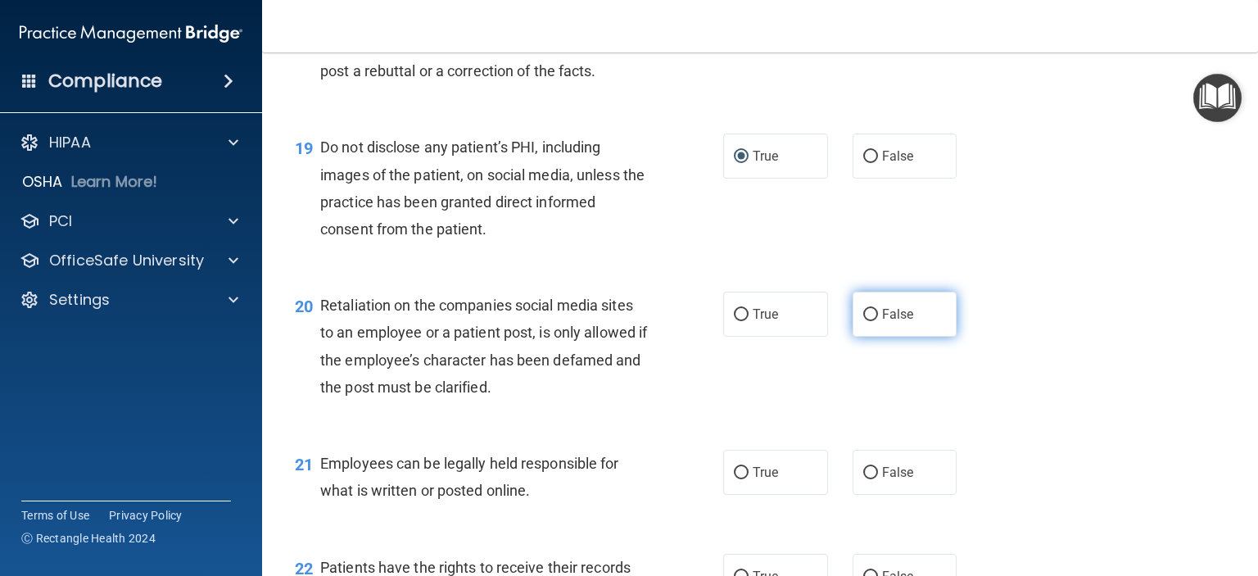
click at [863, 321] on input "False" at bounding box center [870, 315] width 15 height 12
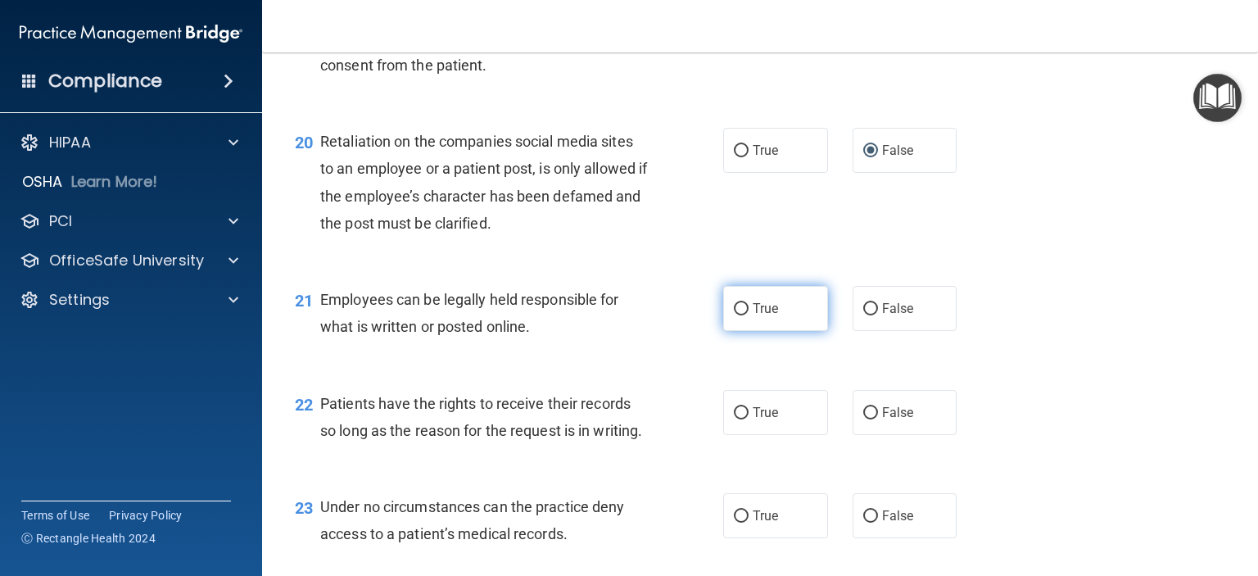
click at [734, 315] on input "True" at bounding box center [741, 309] width 15 height 12
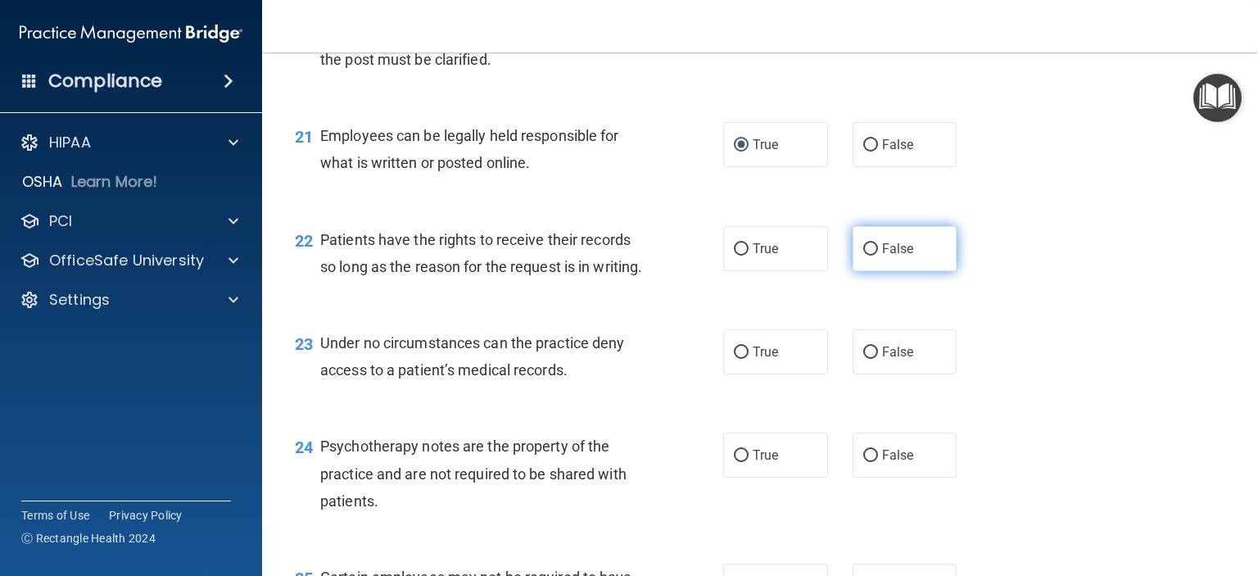
click at [865, 255] on input "False" at bounding box center [870, 249] width 15 height 12
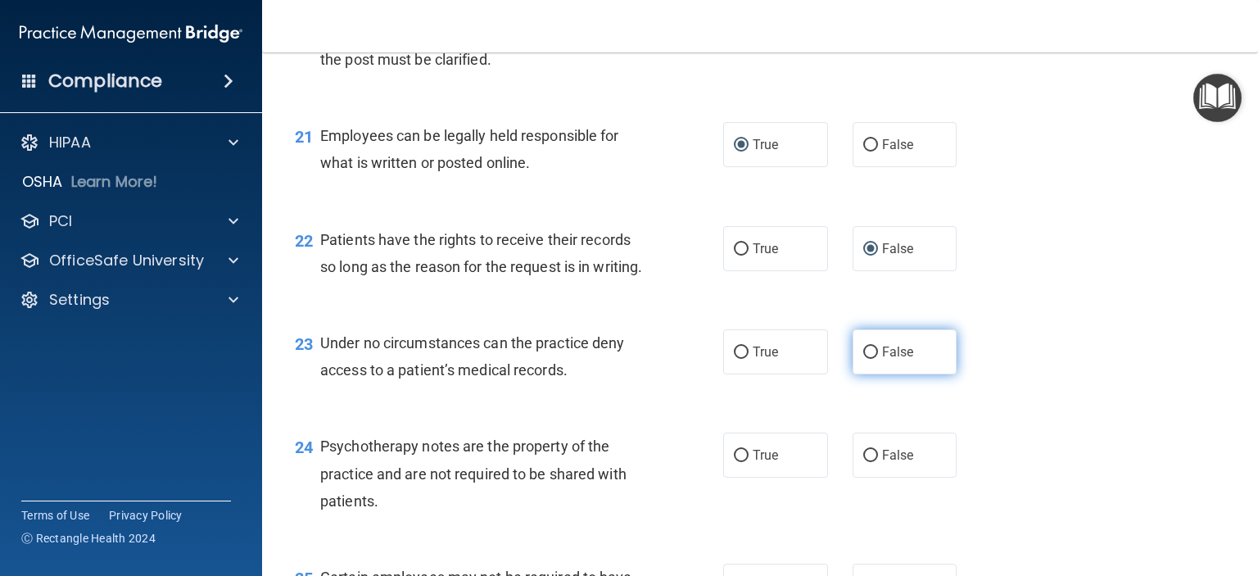
click at [863, 359] on input "False" at bounding box center [870, 352] width 15 height 12
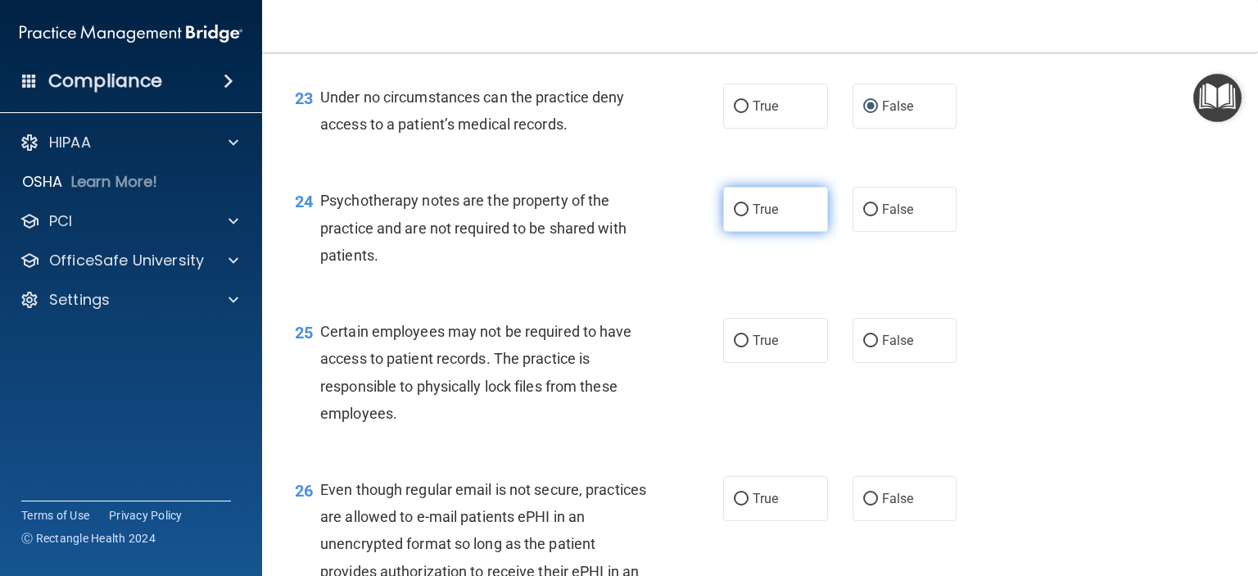
click at [734, 216] on input "True" at bounding box center [741, 210] width 15 height 12
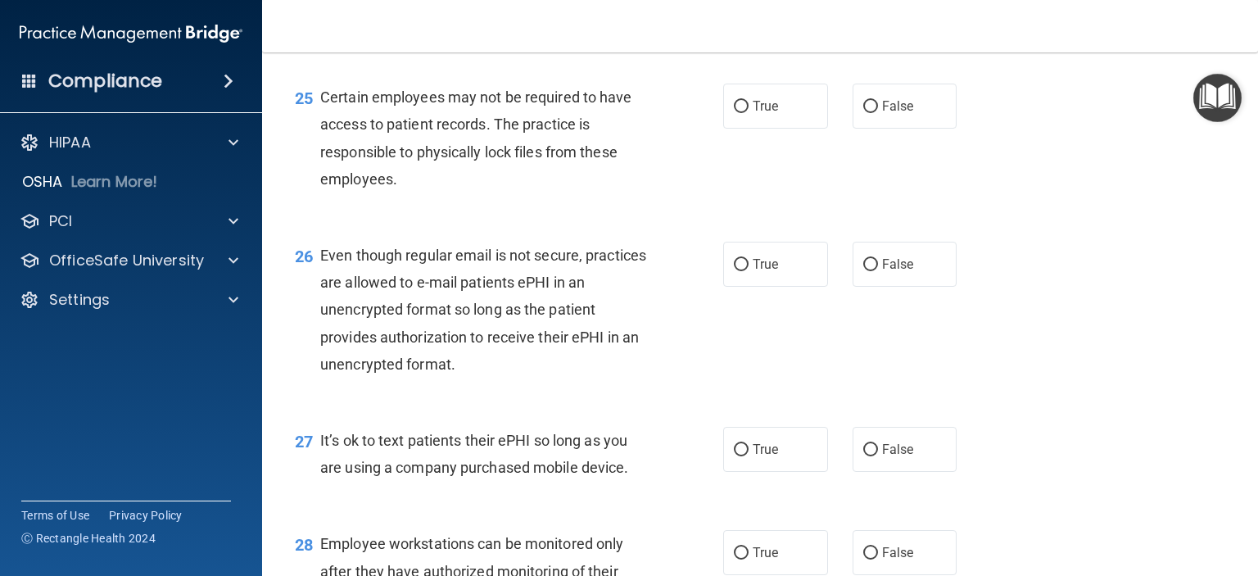
scroll to position [3685, 0]
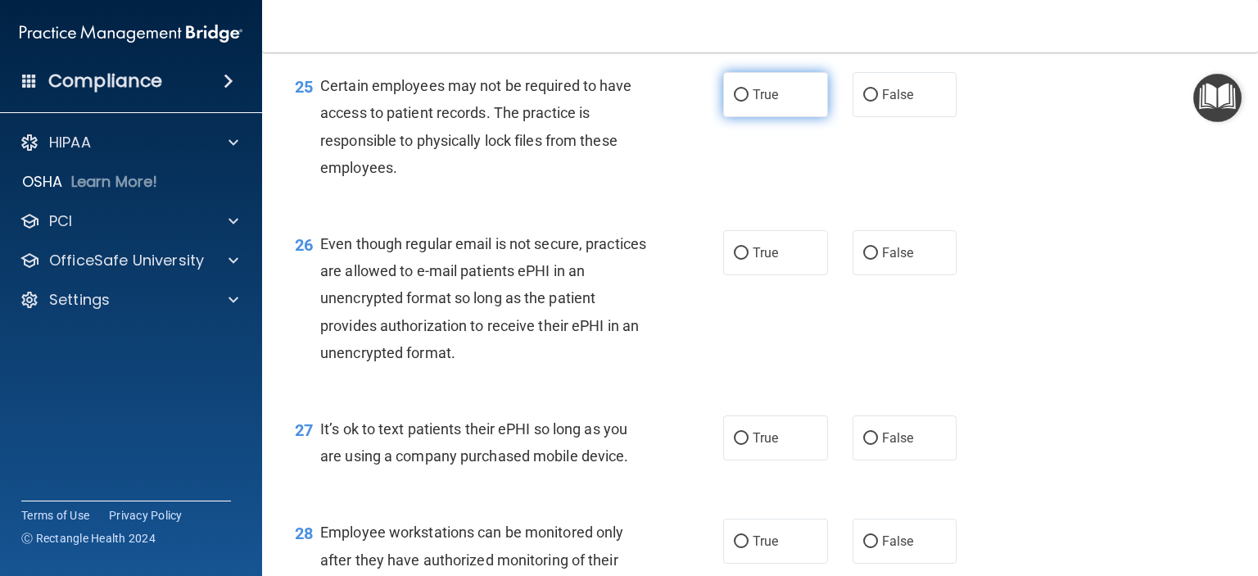
click at [734, 102] on input "True" at bounding box center [741, 95] width 15 height 12
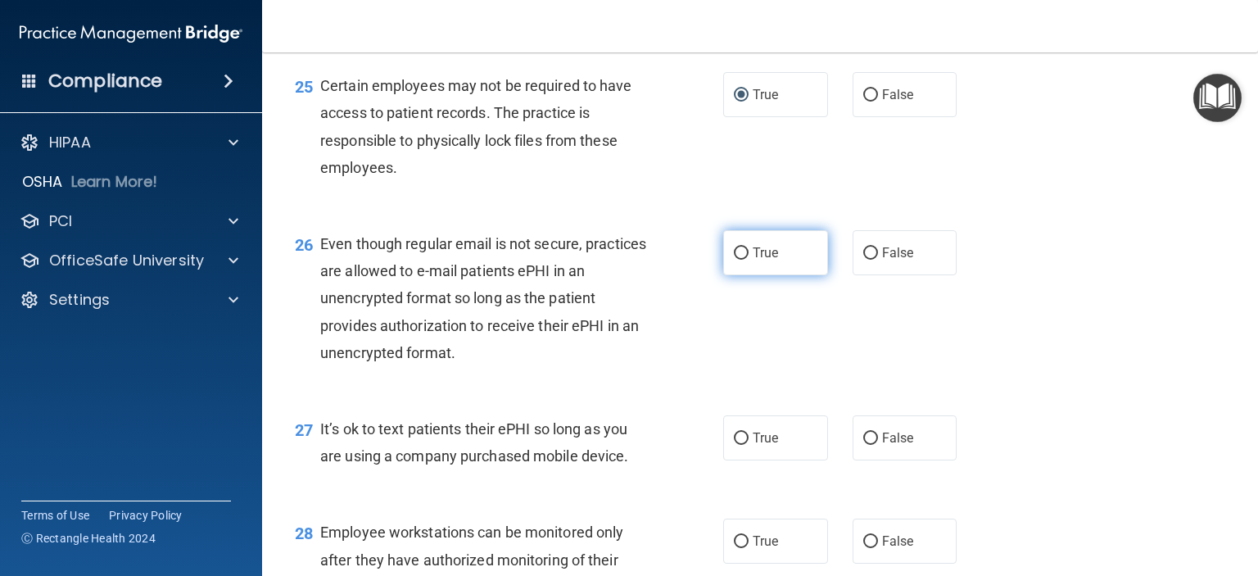
click at [734, 260] on input "True" at bounding box center [741, 253] width 15 height 12
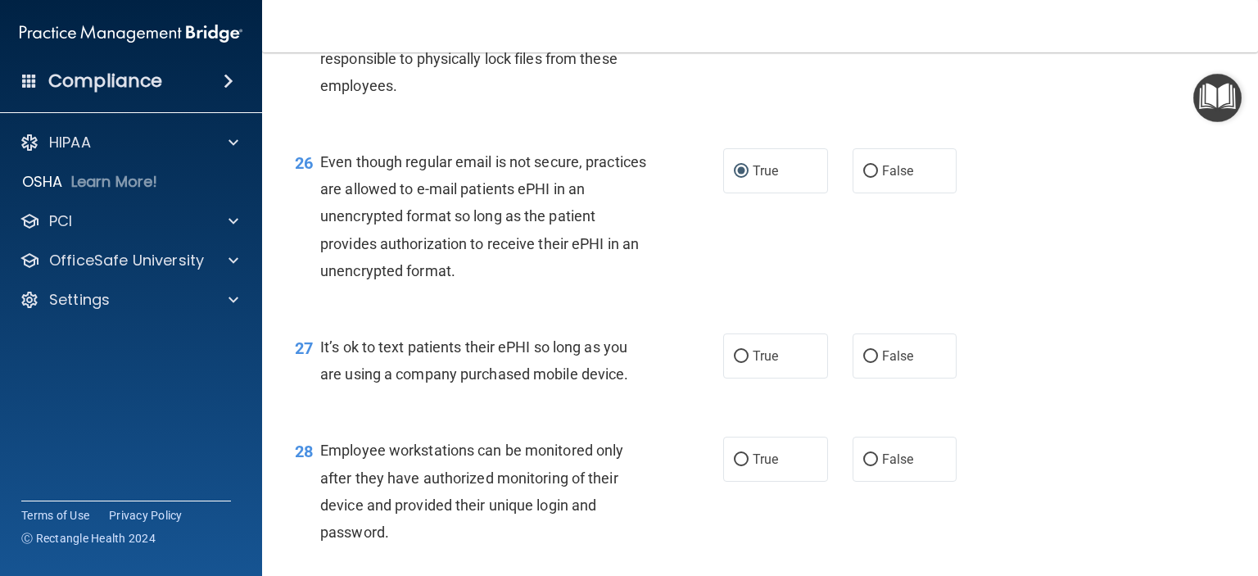
scroll to position [3931, 0]
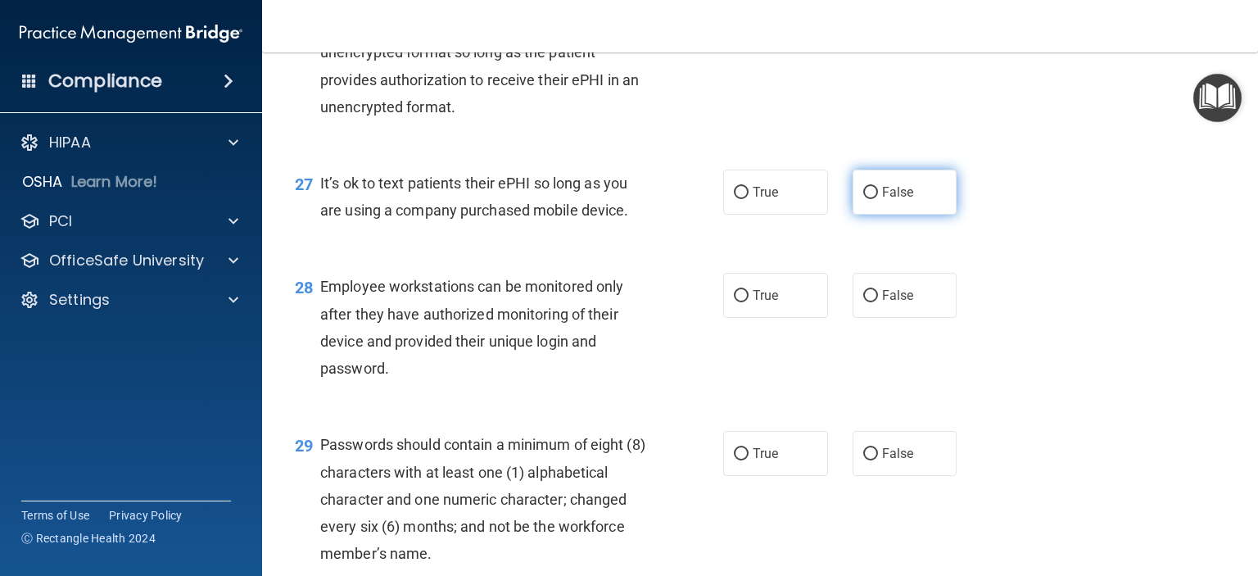
click at [863, 199] on input "False" at bounding box center [870, 193] width 15 height 12
click at [865, 302] on input "False" at bounding box center [870, 296] width 15 height 12
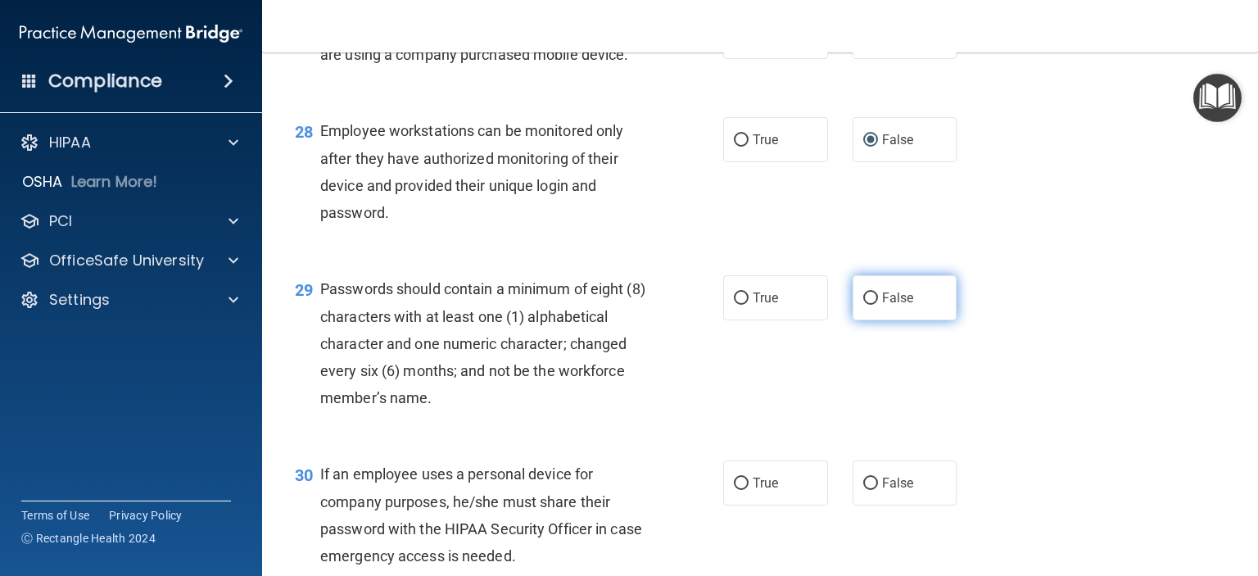
scroll to position [4095, 0]
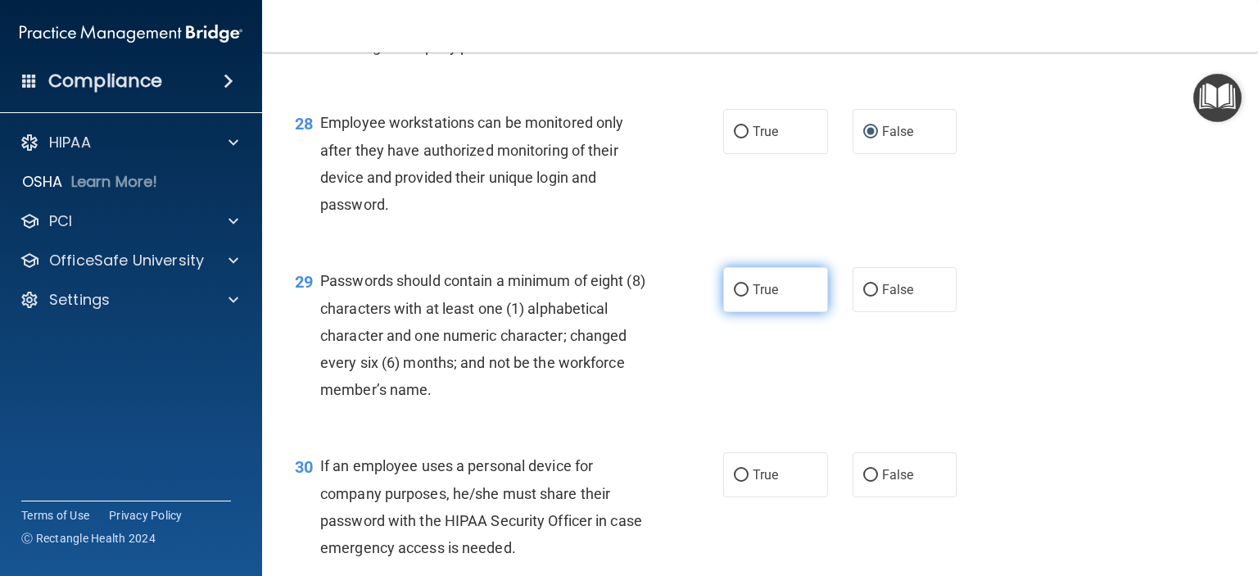
click at [735, 296] on input "True" at bounding box center [741, 290] width 15 height 12
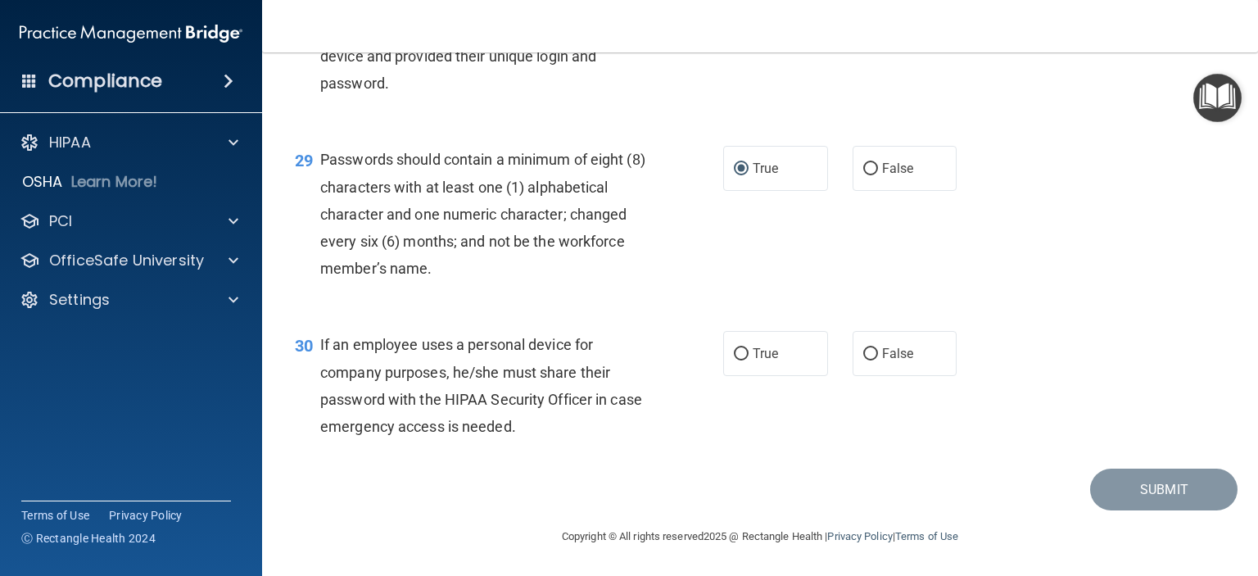
scroll to position [4298, 0]
click at [863, 352] on input "False" at bounding box center [870, 354] width 15 height 12
click at [1137, 491] on button "Submit" at bounding box center [1163, 489] width 147 height 42
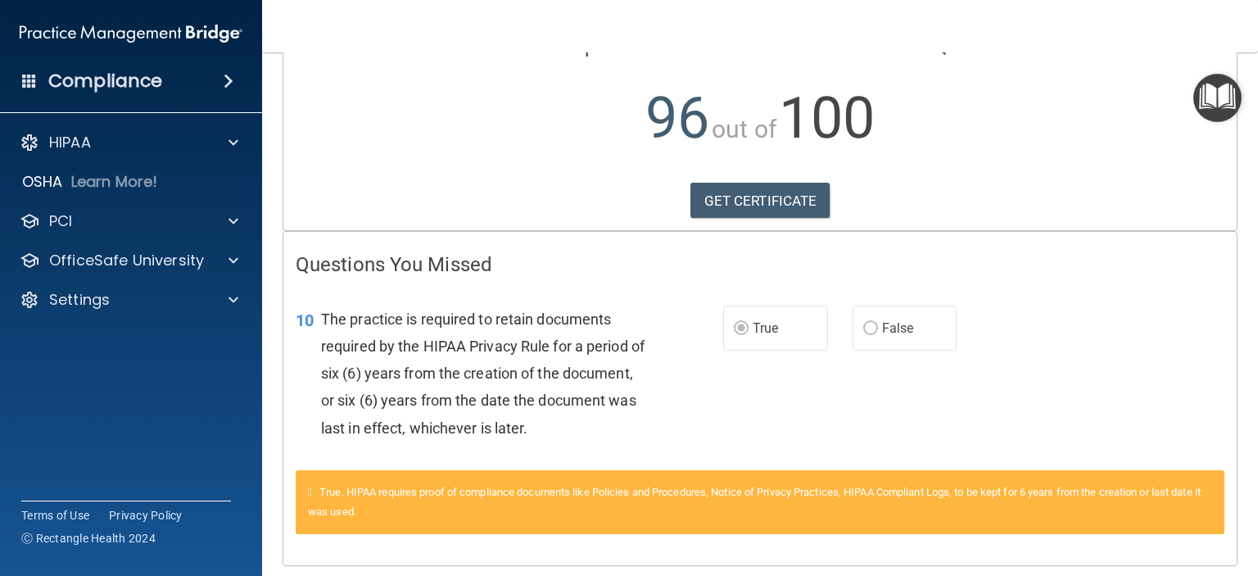
scroll to position [45, 0]
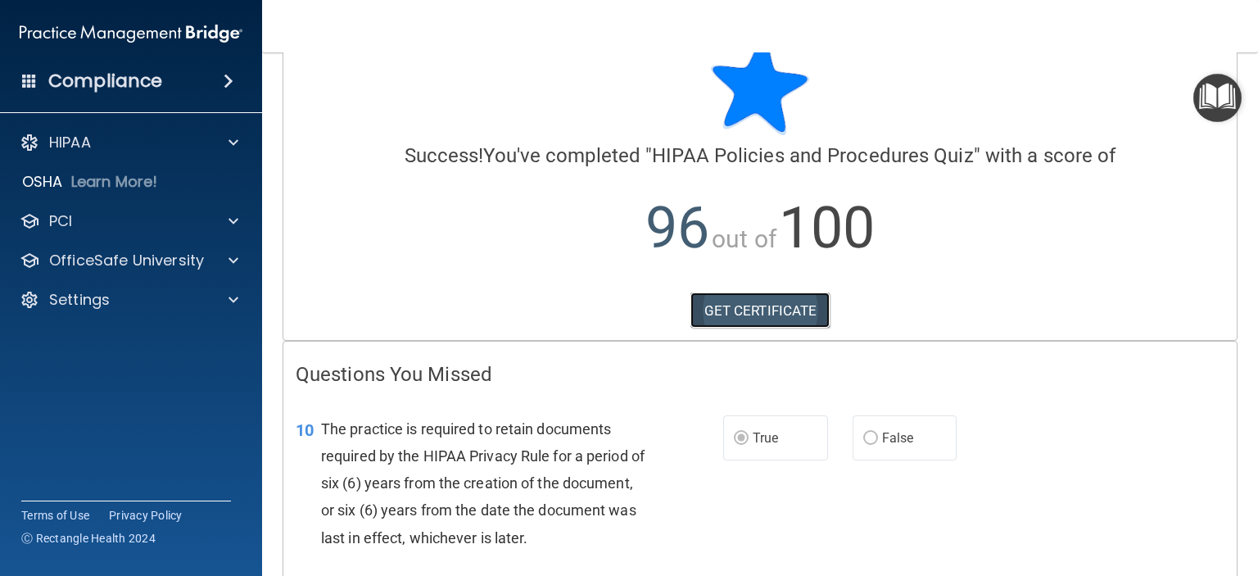
click at [737, 304] on link "GET CERTIFICATE" at bounding box center [760, 310] width 140 height 36
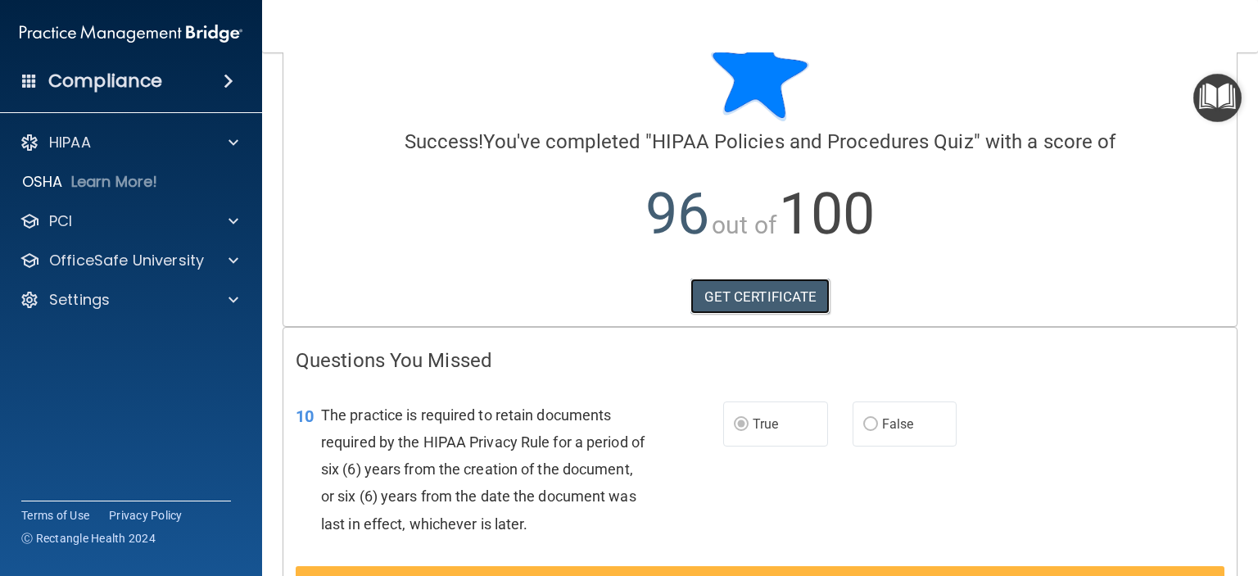
scroll to position [0, 0]
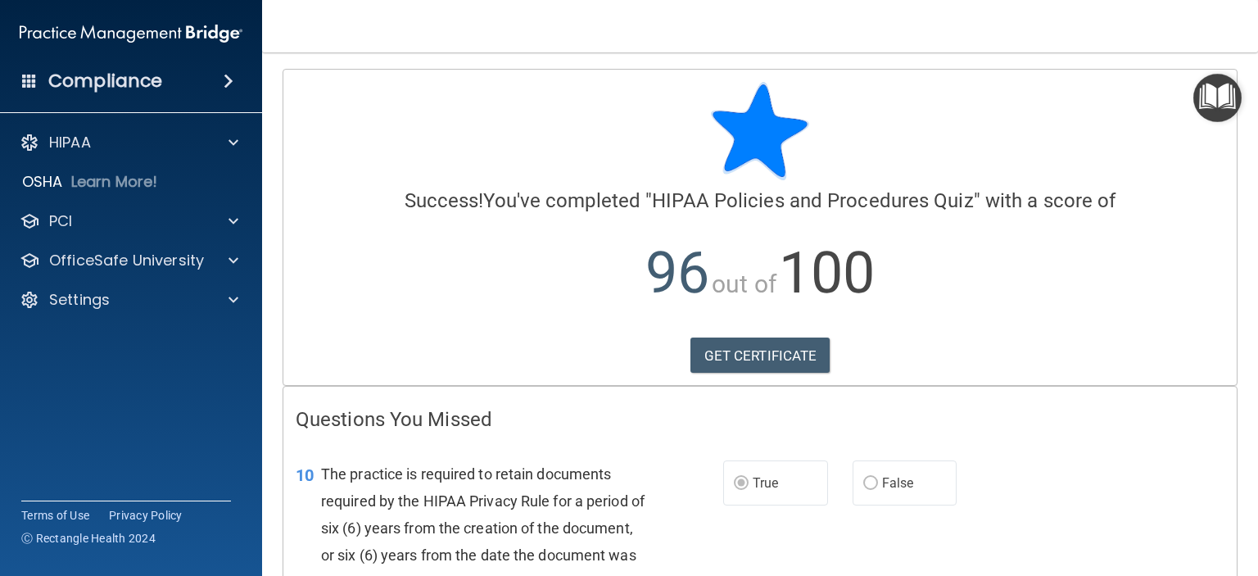
click at [73, 75] on h4 "Compliance" at bounding box center [105, 81] width 114 height 23
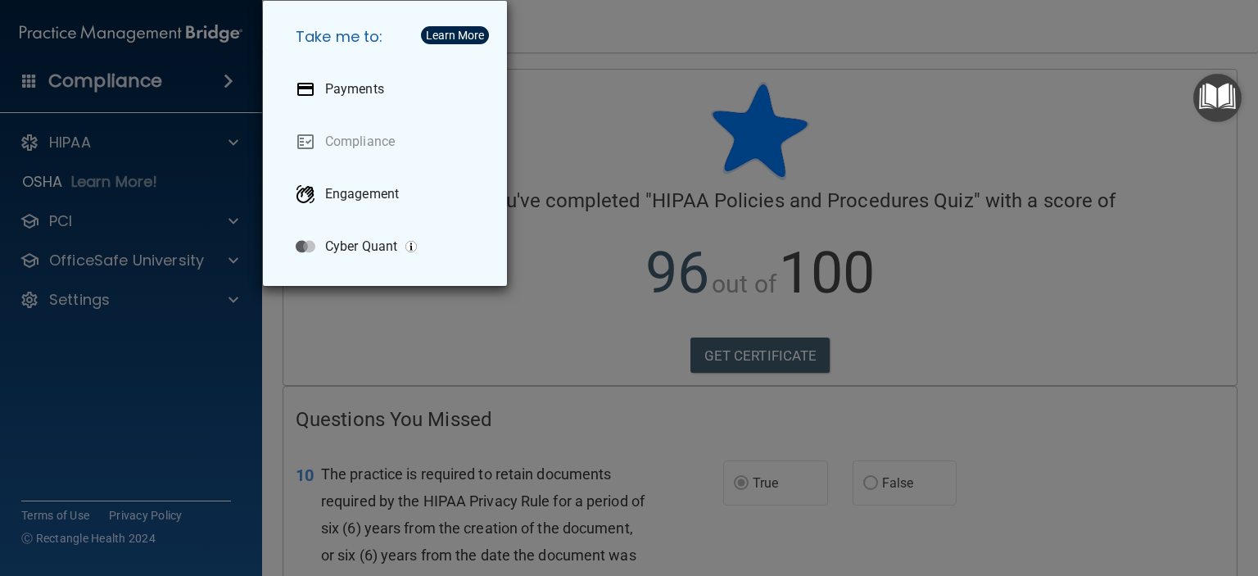
click at [121, 327] on div "Take me to: Payments Compliance Engagement Cyber Quant" at bounding box center [629, 288] width 1258 height 576
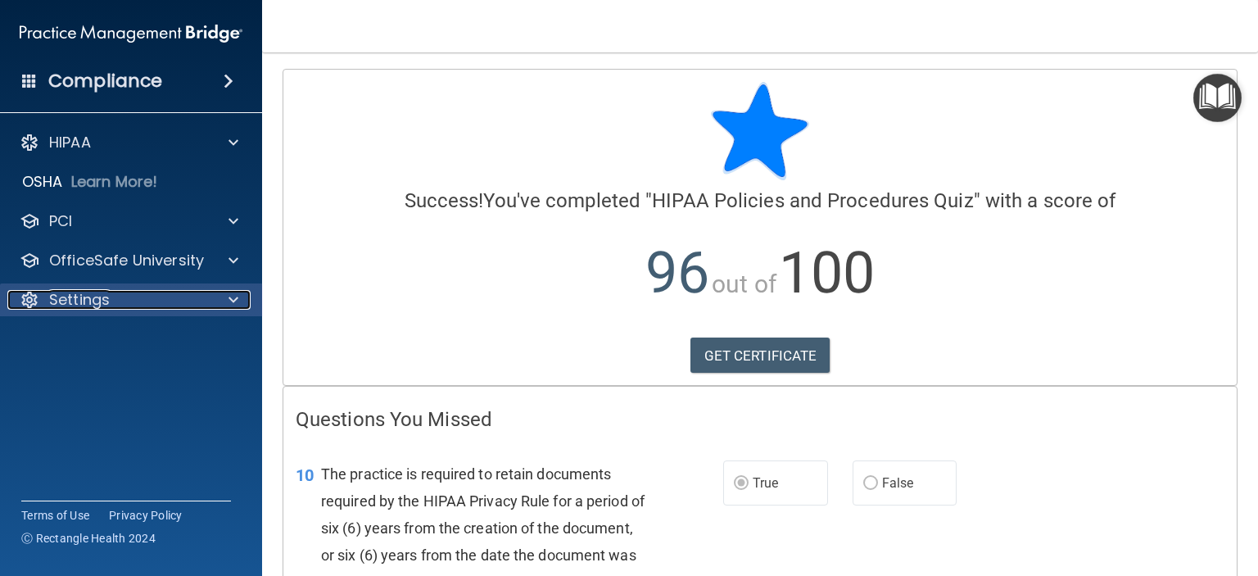
click at [77, 304] on p "Settings" at bounding box center [79, 300] width 61 height 20
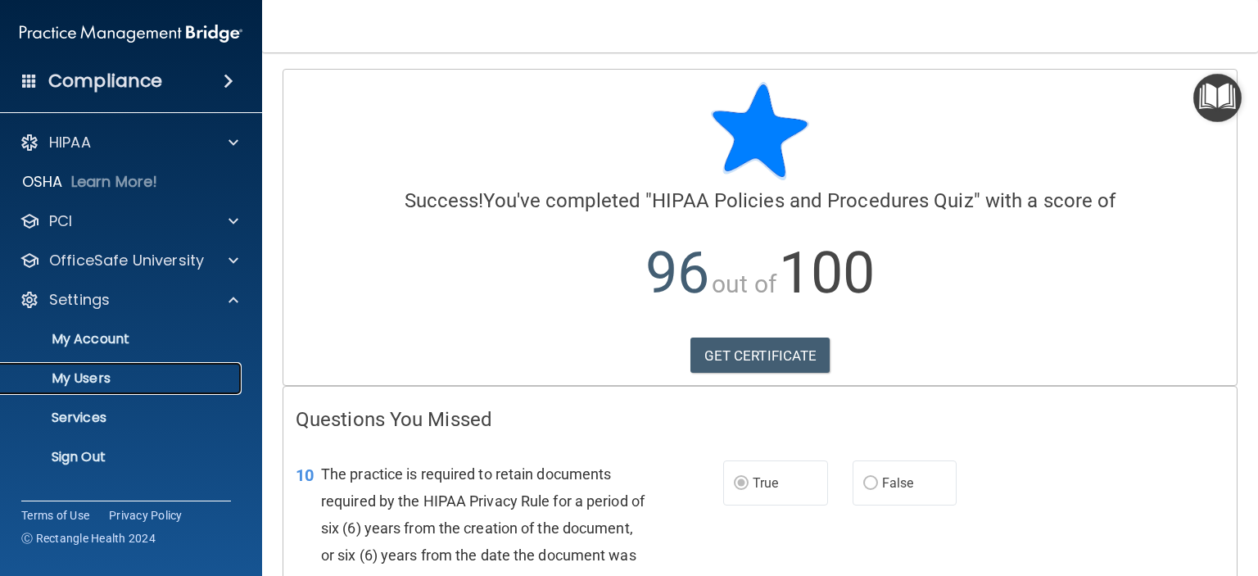
click at [96, 379] on p "My Users" at bounding box center [123, 378] width 224 height 16
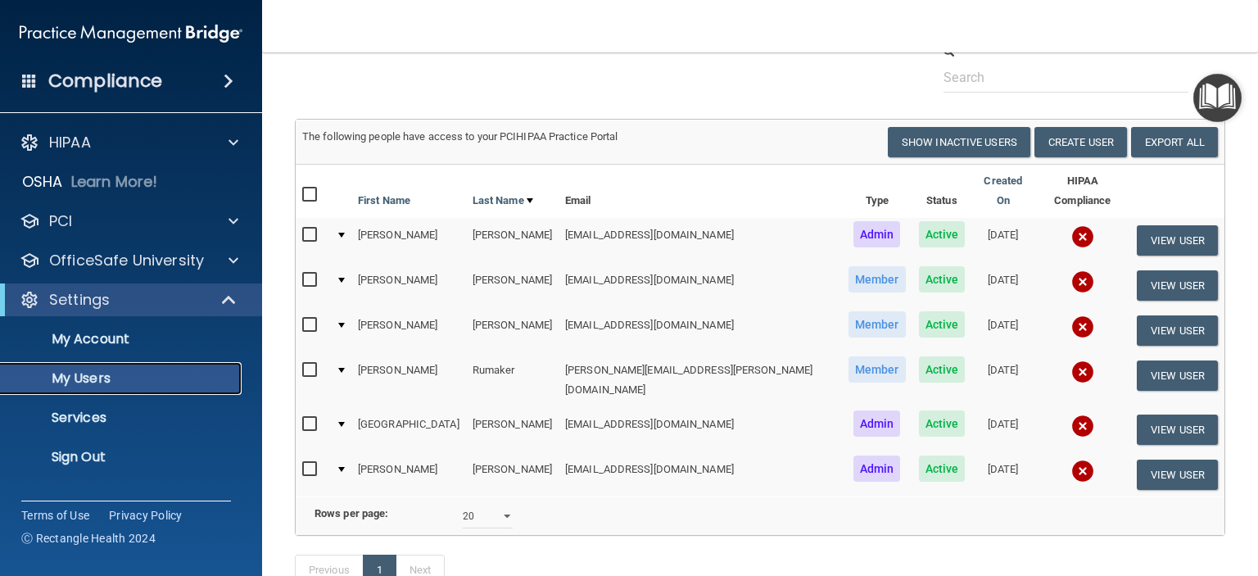
scroll to position [165, 0]
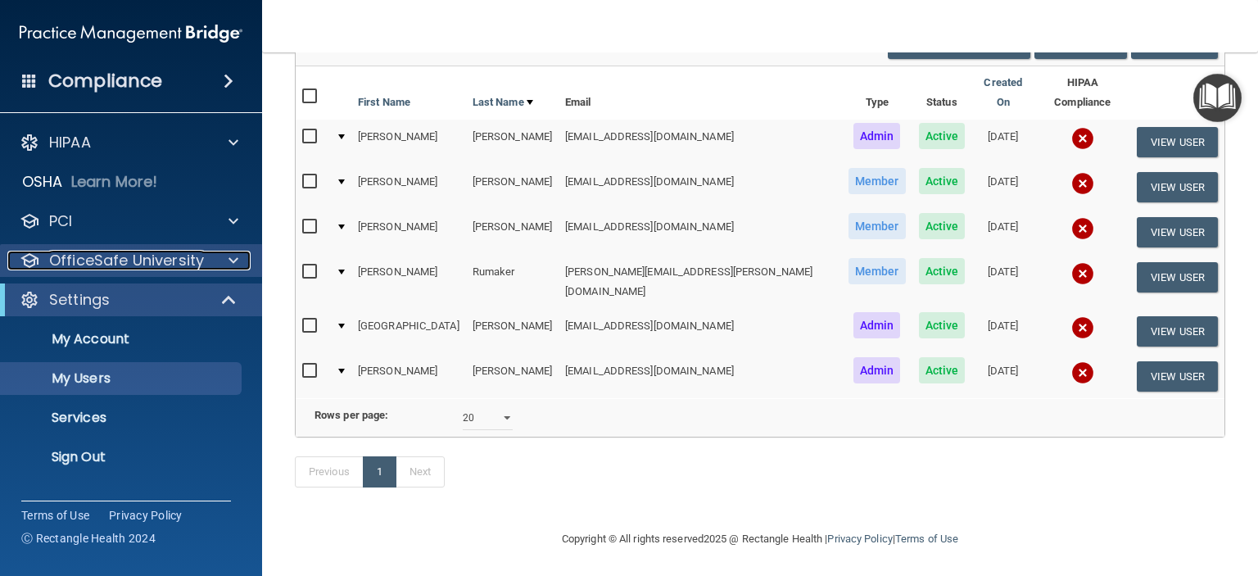
click at [135, 261] on p "OfficeSafe University" at bounding box center [126, 261] width 155 height 20
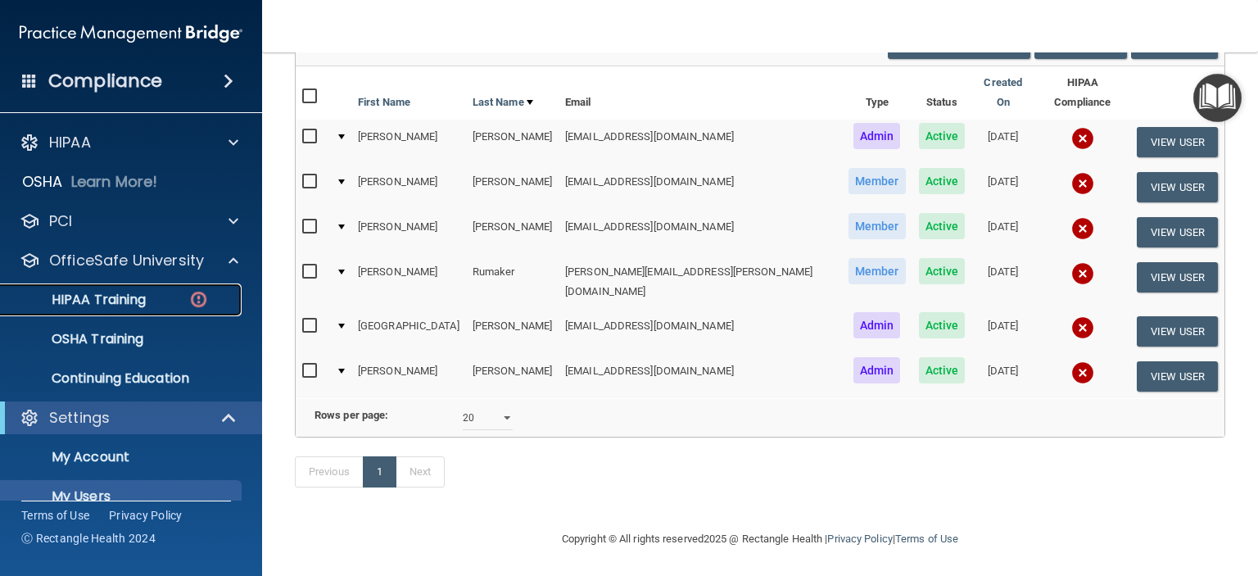
click at [121, 304] on p "HIPAA Training" at bounding box center [78, 300] width 135 height 16
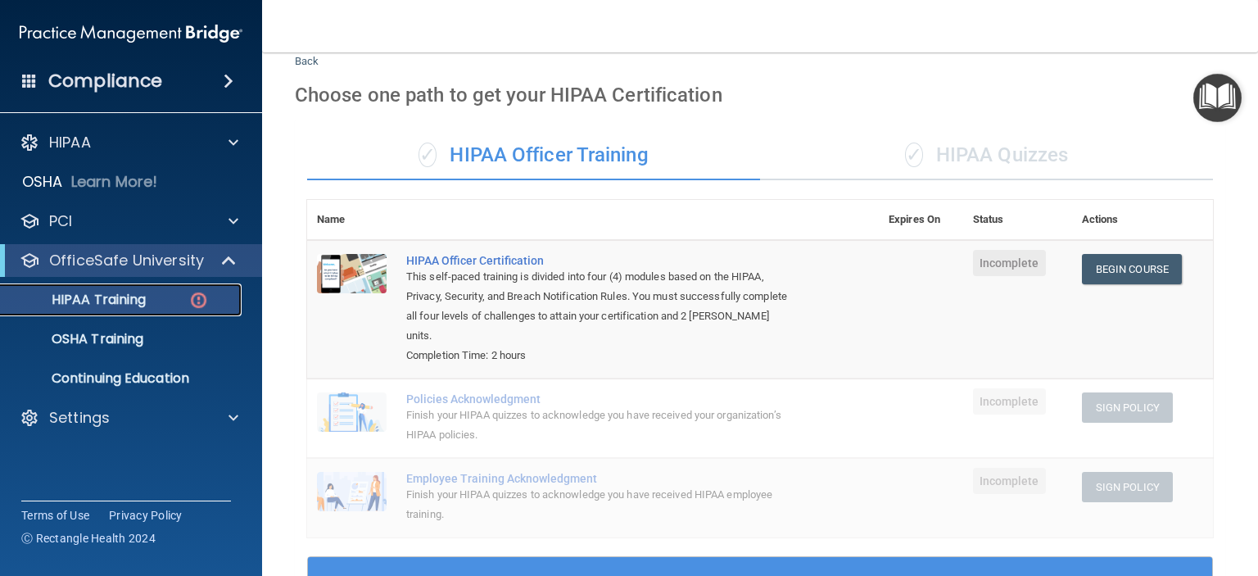
scroll to position [45, 0]
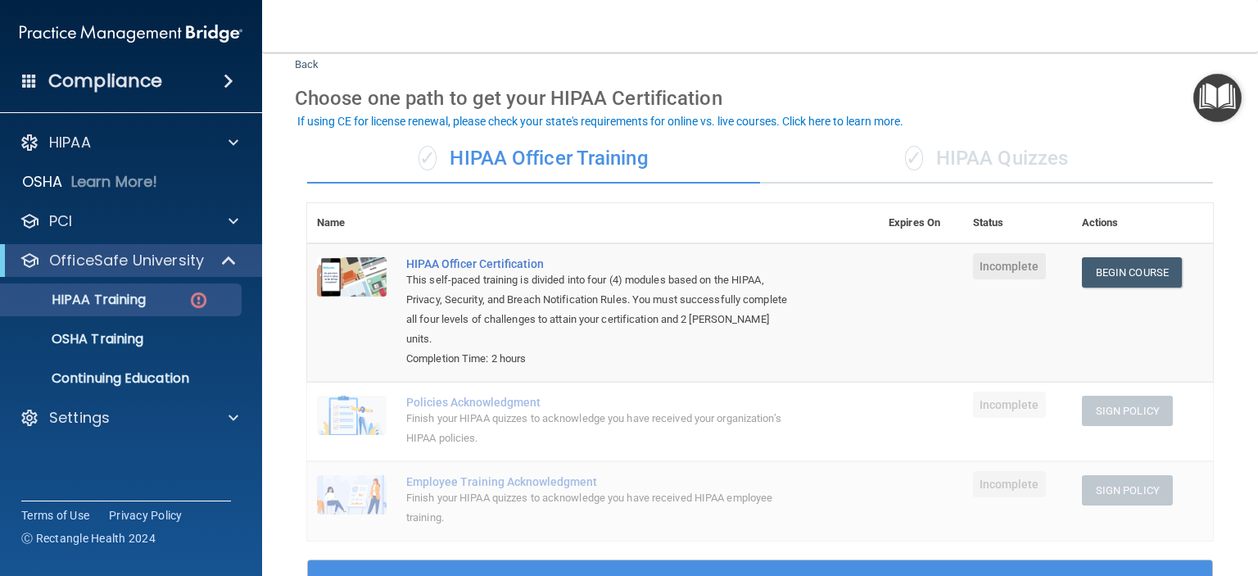
click at [954, 156] on div "✓ HIPAA Quizzes" at bounding box center [986, 158] width 453 height 49
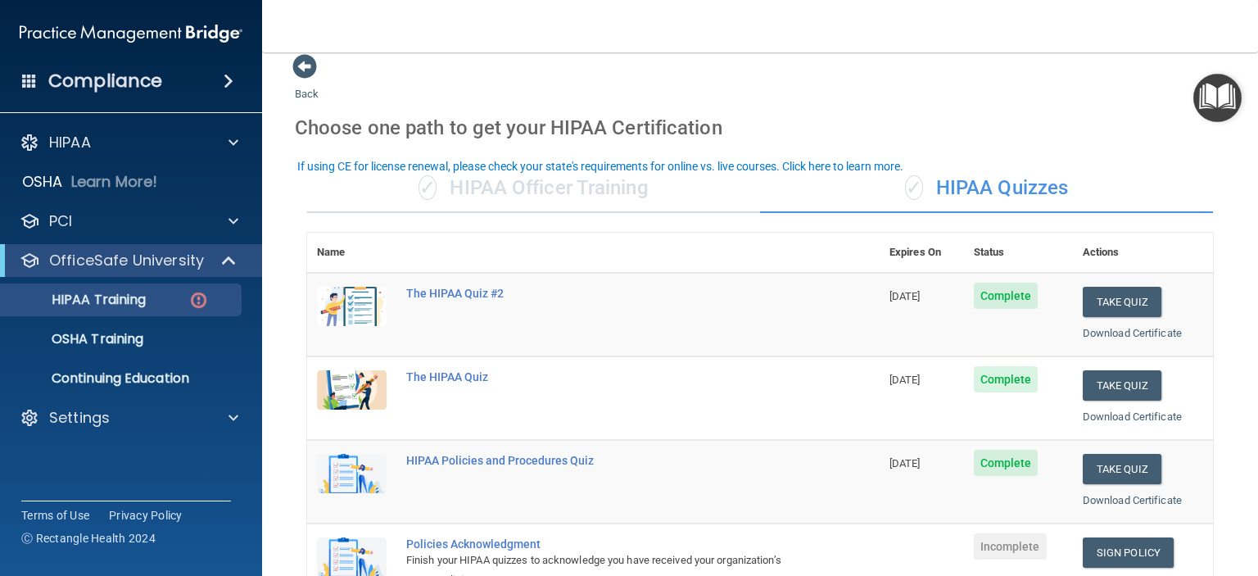
scroll to position [0, 0]
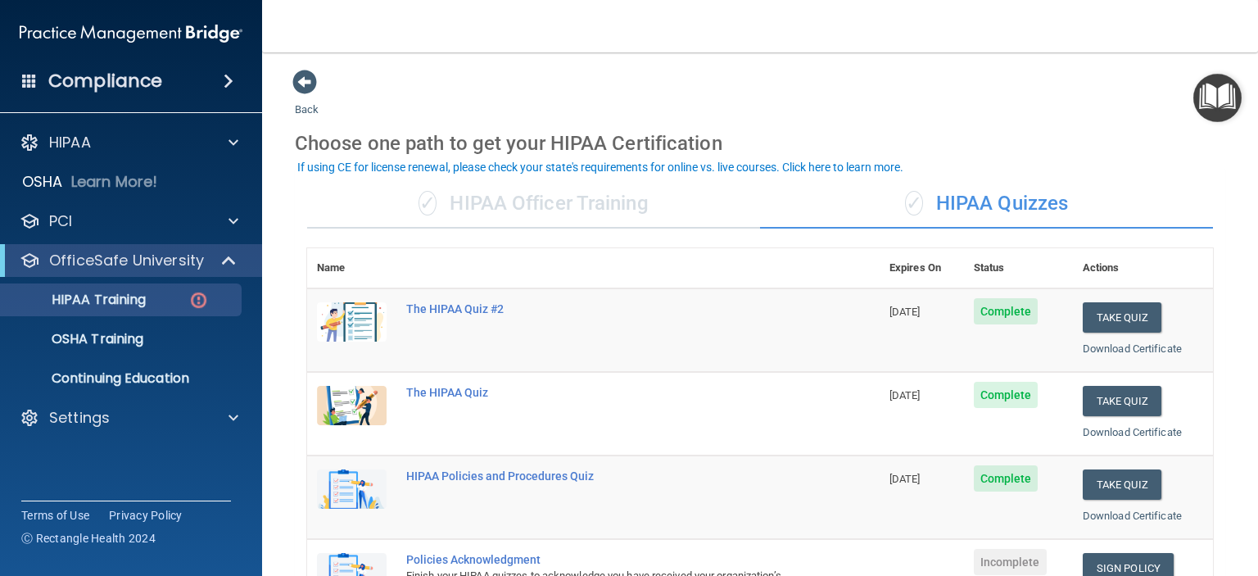
click at [576, 201] on div "✓ HIPAA Officer Training" at bounding box center [533, 203] width 453 height 49
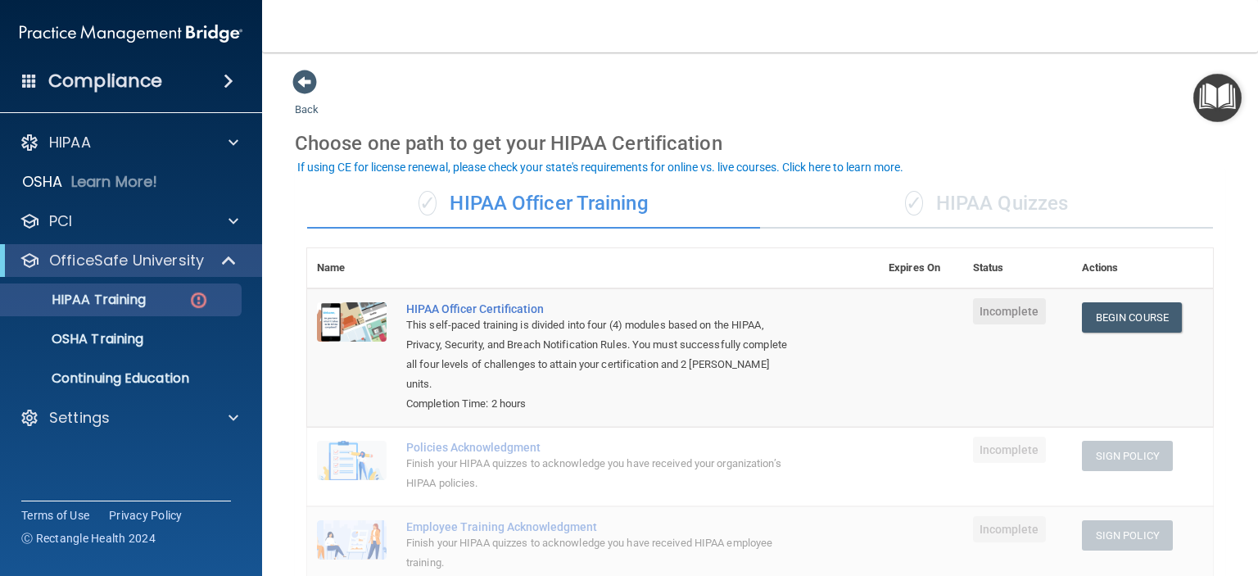
click at [94, 88] on h4 "Compliance" at bounding box center [105, 81] width 114 height 23
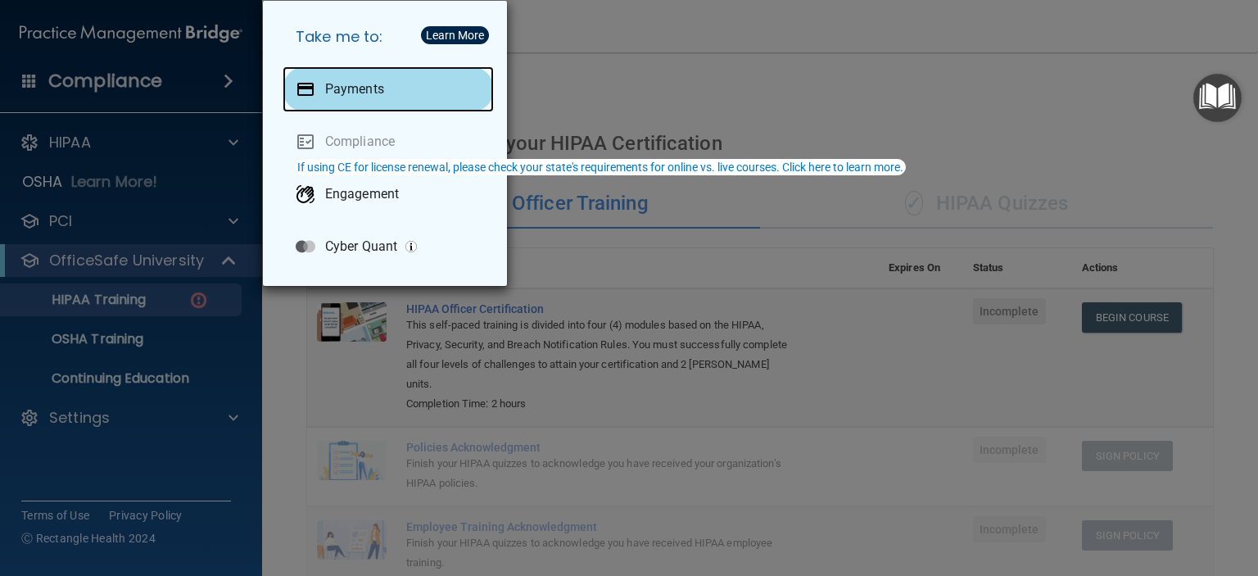
click at [378, 94] on p "Payments" at bounding box center [354, 89] width 59 height 16
